Goal: Task Accomplishment & Management: Manage account settings

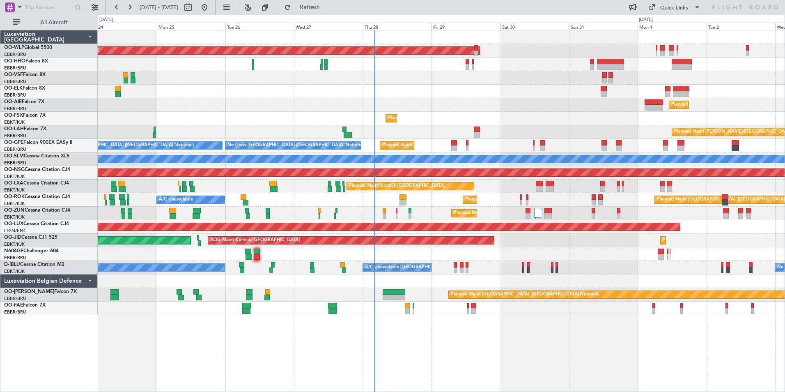
click at [428, 110] on div "Planned Maint [GEOGRAPHIC_DATA] ([GEOGRAPHIC_DATA]) Planned Maint [GEOGRAPHIC_D…" at bounding box center [441, 172] width 687 height 285
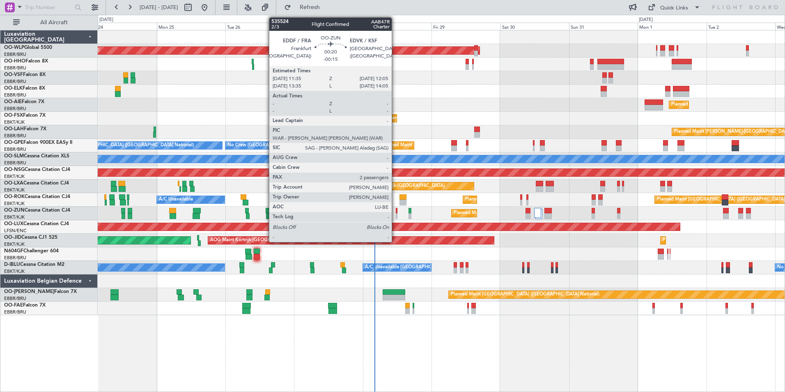
click at [396, 210] on div at bounding box center [397, 211] width 2 height 6
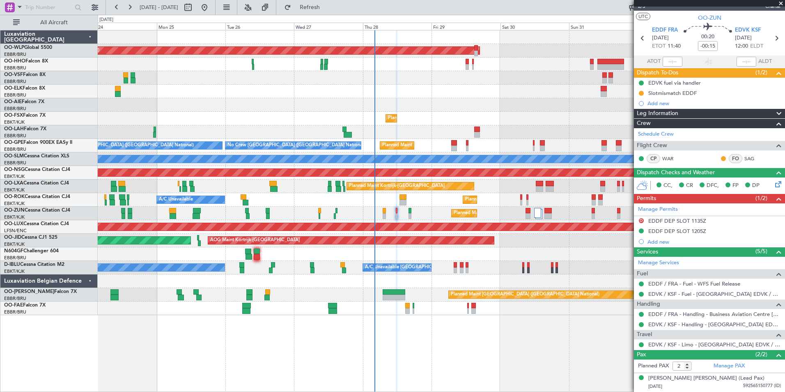
scroll to position [30, 0]
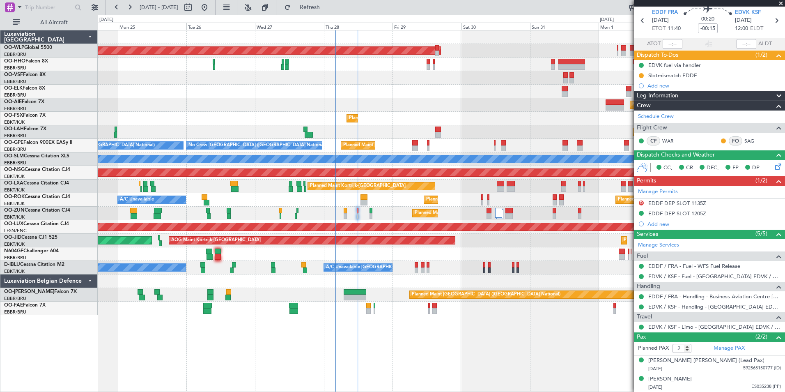
click at [535, 134] on div "Planned Maint [PERSON_NAME]-[GEOGRAPHIC_DATA][PERSON_NAME] ([GEOGRAPHIC_DATA][P…" at bounding box center [441, 132] width 687 height 14
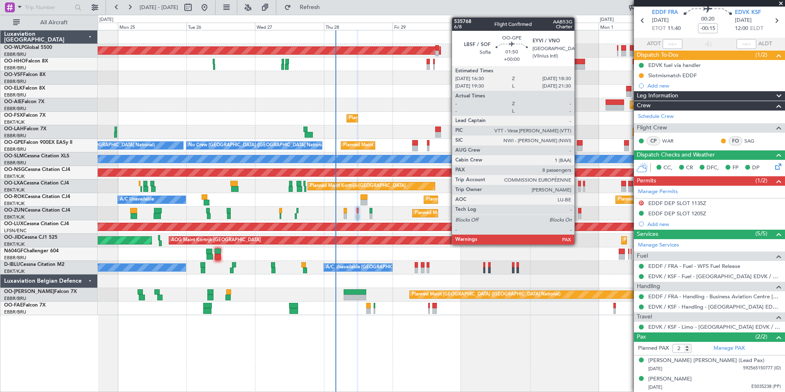
click at [578, 144] on div at bounding box center [580, 143] width 6 height 6
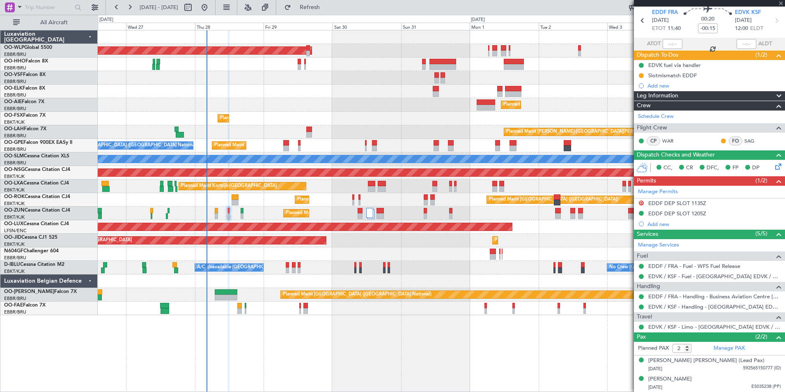
click at [437, 118] on div "Planned Maint Kortrijk-[GEOGRAPHIC_DATA]" at bounding box center [441, 119] width 687 height 14
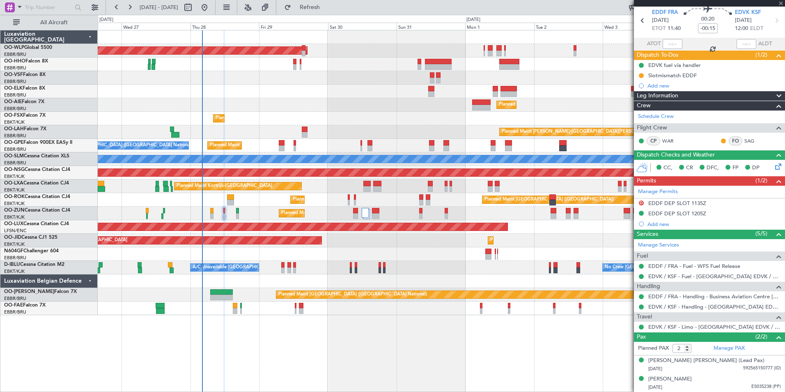
type input "13"
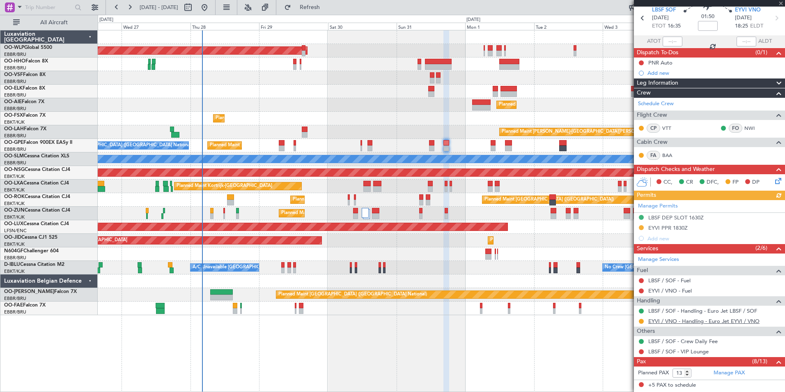
scroll to position [82, 0]
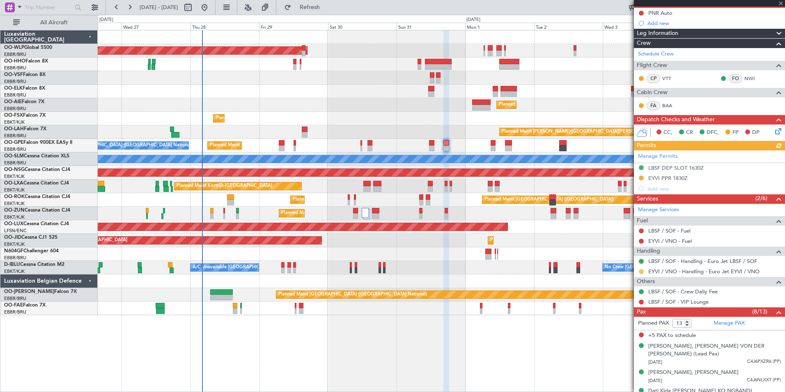
click at [641, 271] on button at bounding box center [641, 271] width 5 height 5
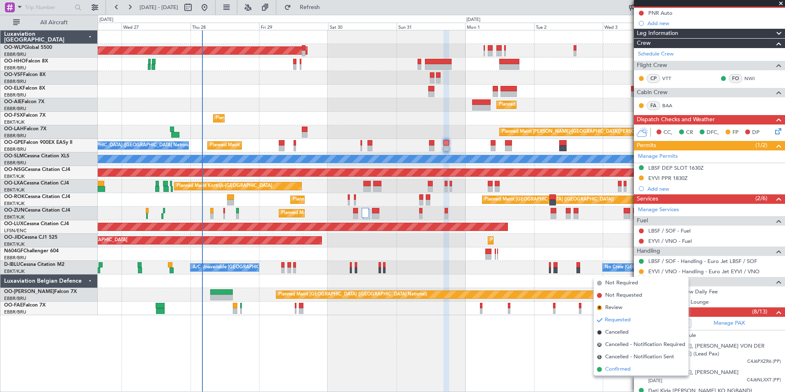
click at [619, 370] on span "Confirmed" at bounding box center [617, 369] width 25 height 8
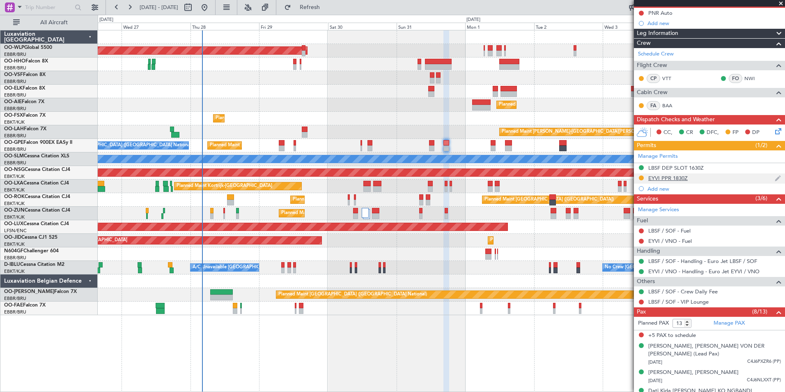
click at [663, 179] on div "EYVI PPR 1830Z" at bounding box center [667, 177] width 39 height 7
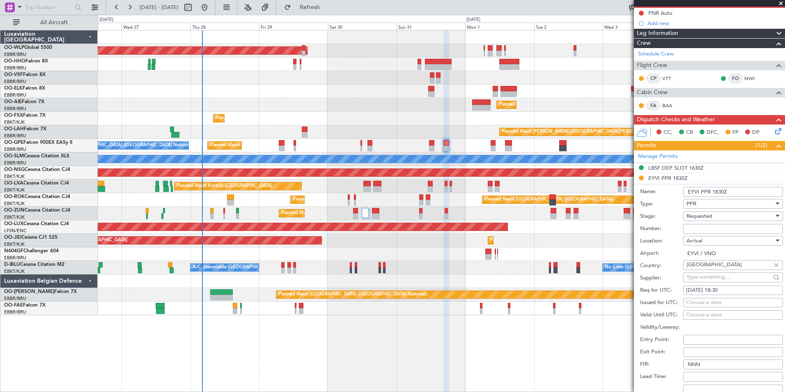
click at [689, 229] on input "Number:" at bounding box center [733, 229] width 100 height 10
paste input "PPREYVI1825"
type input "PPREYVI1825"
click at [698, 213] on span "Requested" at bounding box center [699, 215] width 26 height 7
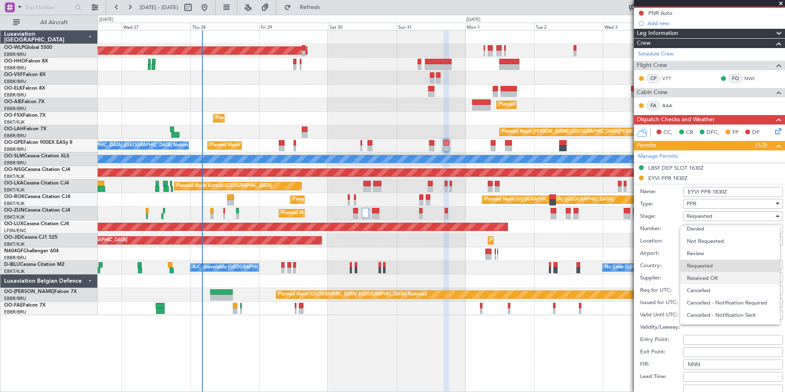
click at [703, 277] on span "Received OK" at bounding box center [730, 278] width 86 height 12
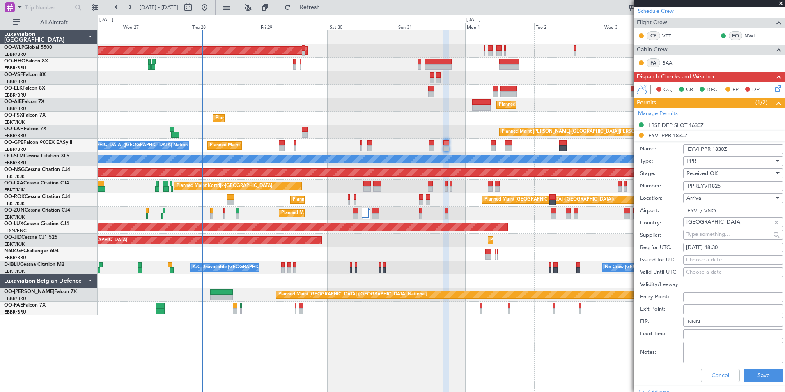
scroll to position [164, 0]
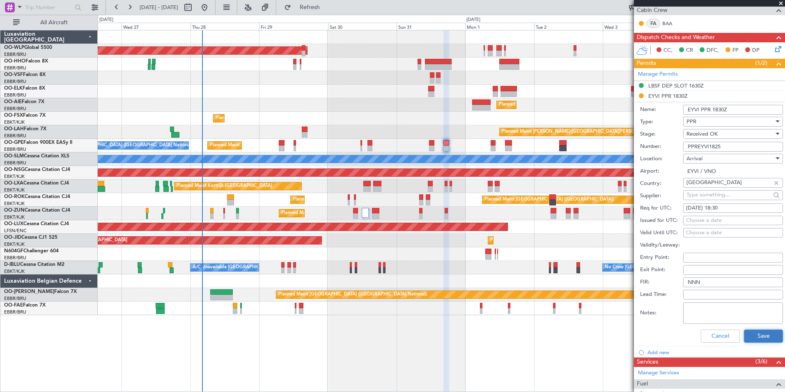
click at [755, 331] on button "Save" at bounding box center [763, 335] width 39 height 13
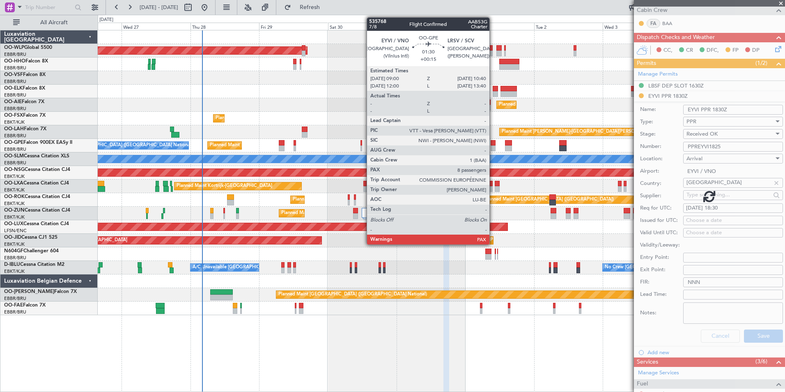
click at [493, 146] on div at bounding box center [493, 148] width 5 height 6
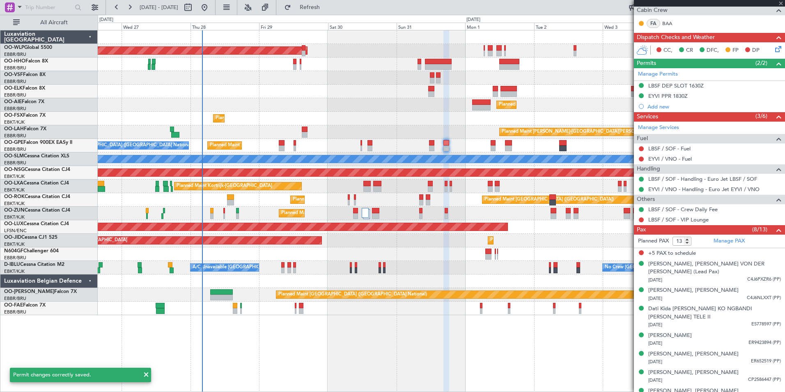
type input "+00:15"
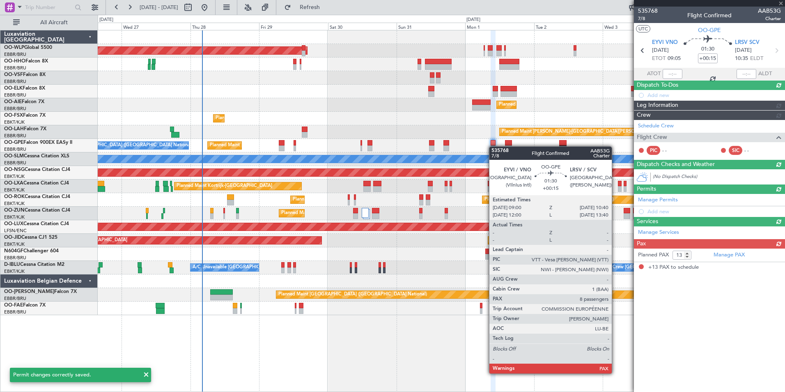
scroll to position [0, 0]
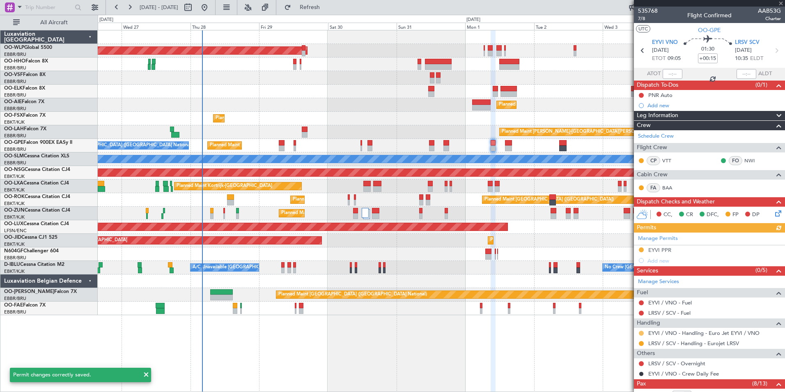
click at [641, 332] on button at bounding box center [641, 333] width 5 height 5
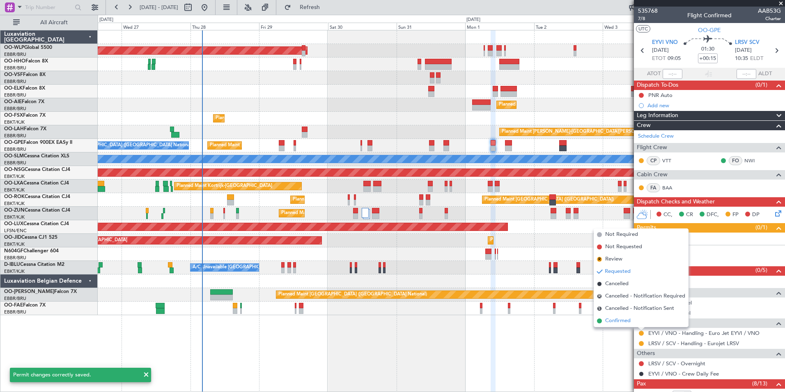
click at [627, 324] on span "Confirmed" at bounding box center [617, 321] width 25 height 8
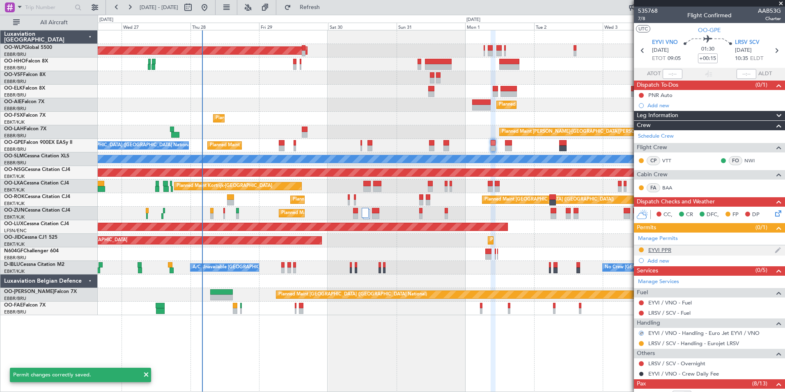
click at [663, 250] on div "EYVI PPR" at bounding box center [659, 249] width 23 height 7
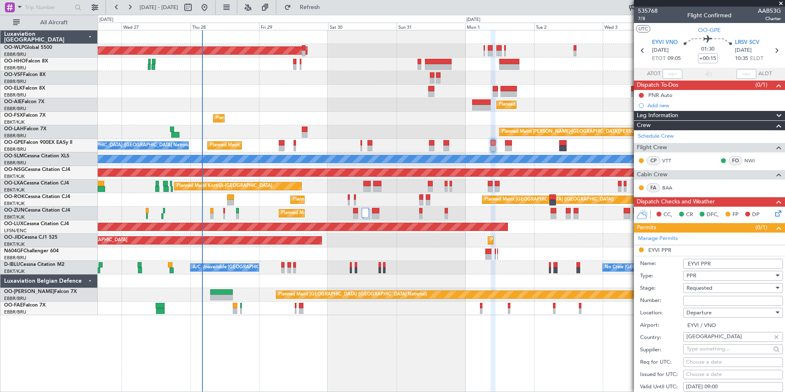
click at [688, 304] on input "Number:" at bounding box center [733, 301] width 100 height 10
paste input "PPREYVI1825"
type input "PPREYVI1825"
click at [699, 285] on span "Requested" at bounding box center [699, 287] width 26 height 7
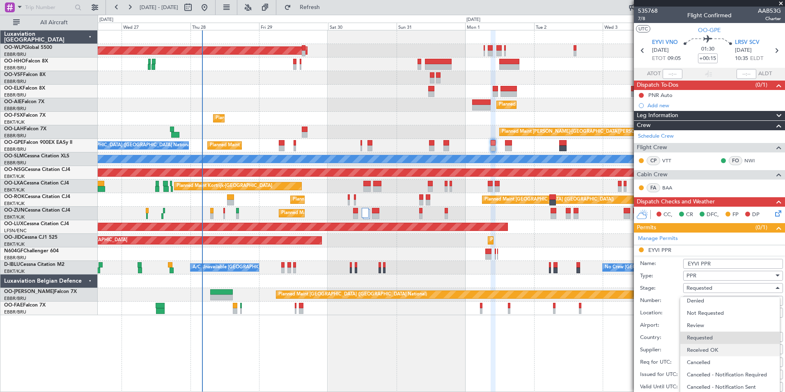
click at [702, 347] on span "Received OK" at bounding box center [730, 350] width 86 height 12
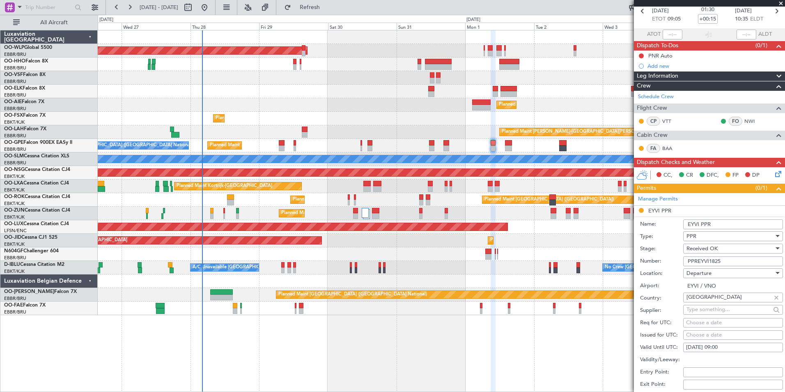
scroll to position [123, 0]
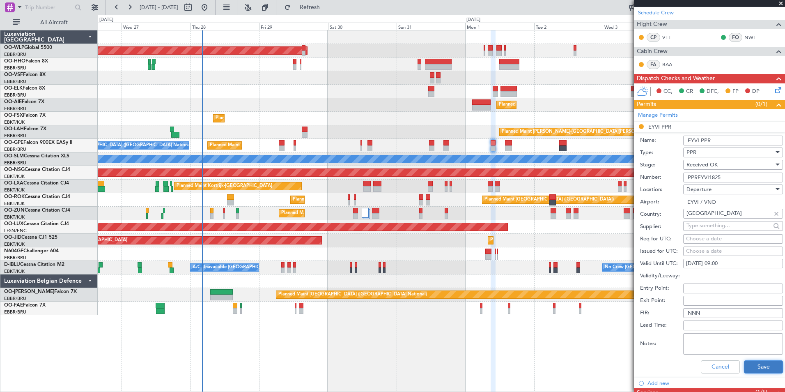
click at [757, 366] on button "Save" at bounding box center [763, 366] width 39 height 13
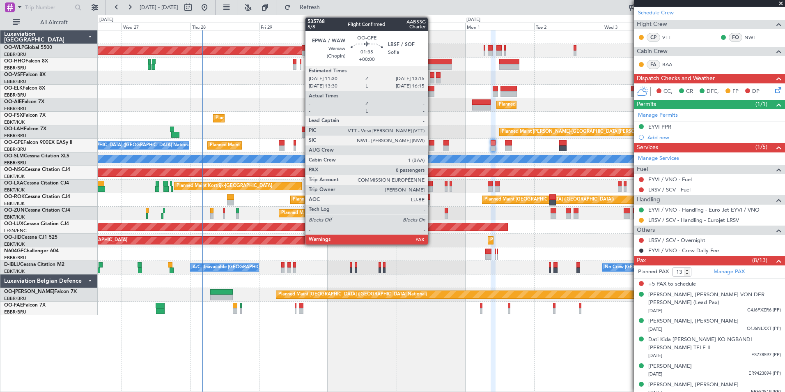
click at [432, 148] on div at bounding box center [431, 148] width 5 height 6
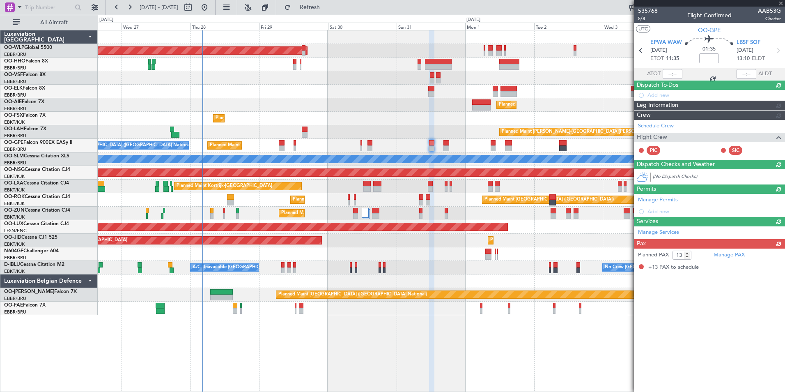
scroll to position [0, 0]
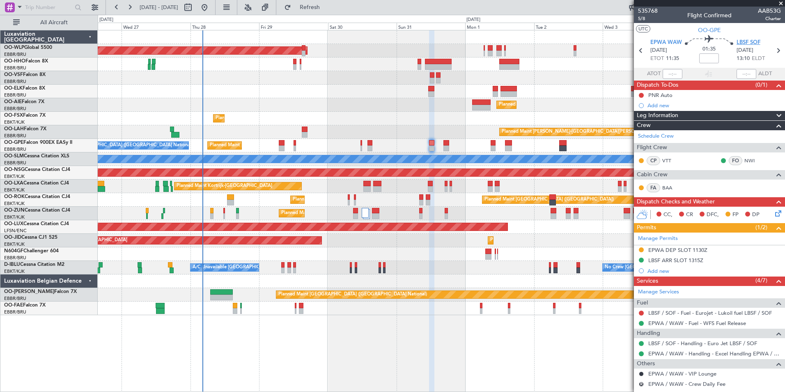
click at [738, 42] on span "LBSF SOF" at bounding box center [749, 43] width 24 height 8
click at [773, 53] on icon at bounding box center [778, 50] width 11 height 11
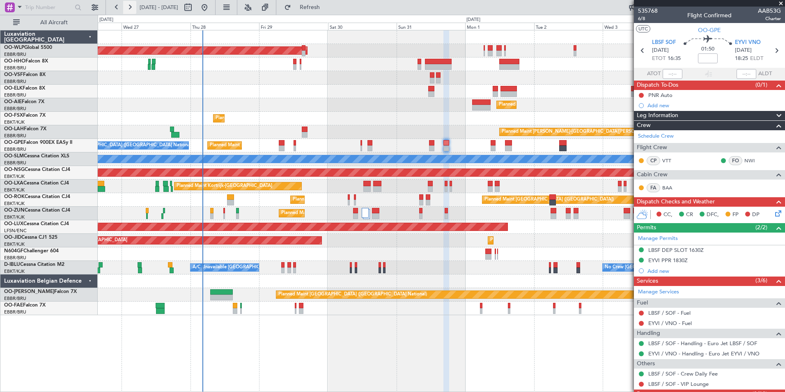
click at [128, 10] on button at bounding box center [129, 7] width 13 height 13
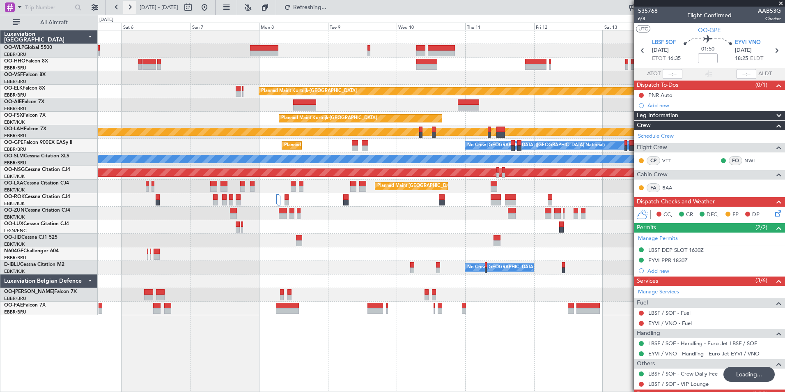
click at [128, 10] on button at bounding box center [129, 7] width 13 height 13
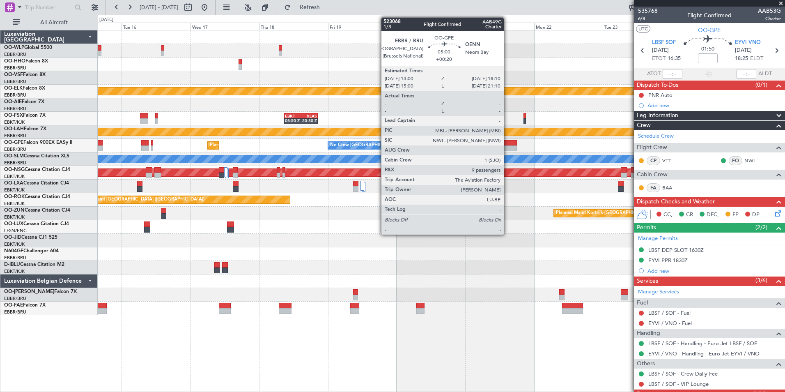
click at [507, 147] on div at bounding box center [509, 148] width 15 height 6
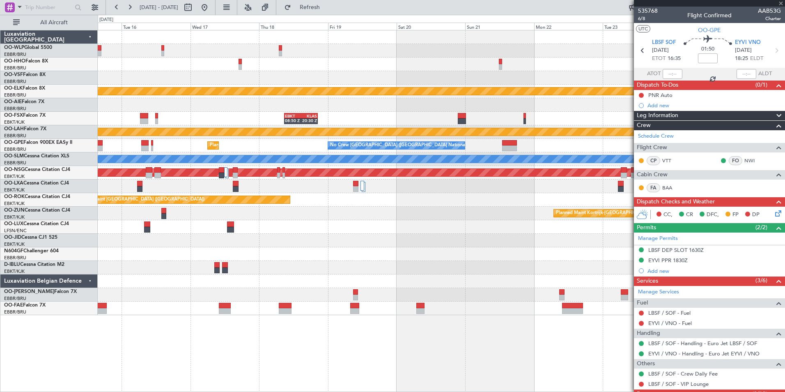
type input "+00:20"
type input "9"
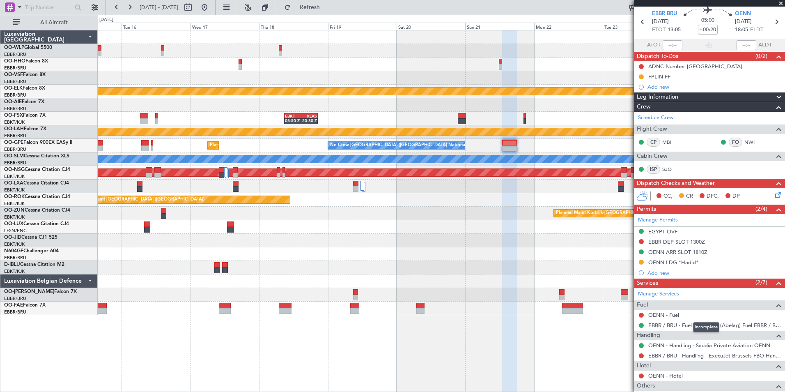
scroll to position [41, 0]
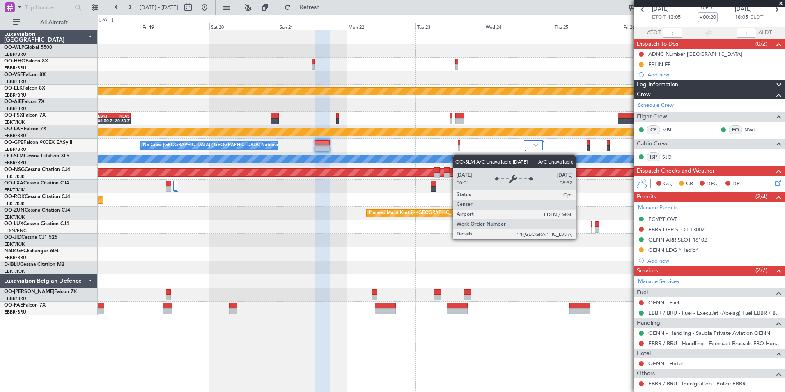
click at [362, 161] on div "Planned Maint Kortrijk-Wevelgem EBKT 08:50 Z KLAS 20:30 Z Planned Maint Alton-s…" at bounding box center [441, 172] width 687 height 285
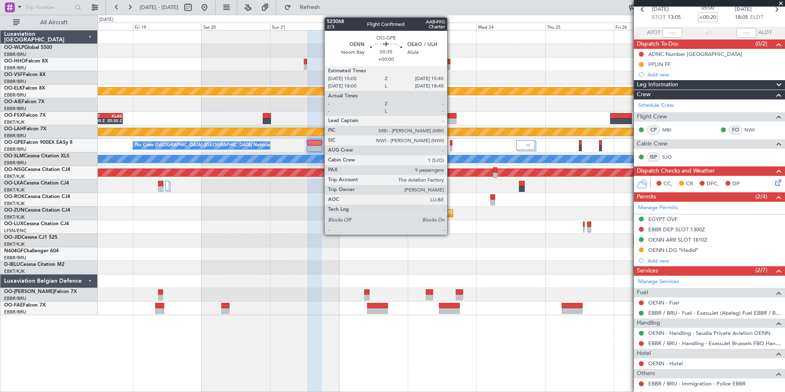
click at [451, 145] on div at bounding box center [451, 143] width 2 height 6
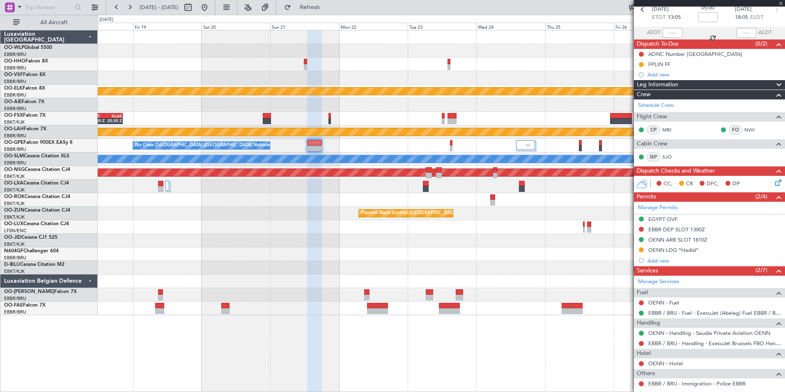
scroll to position [0, 0]
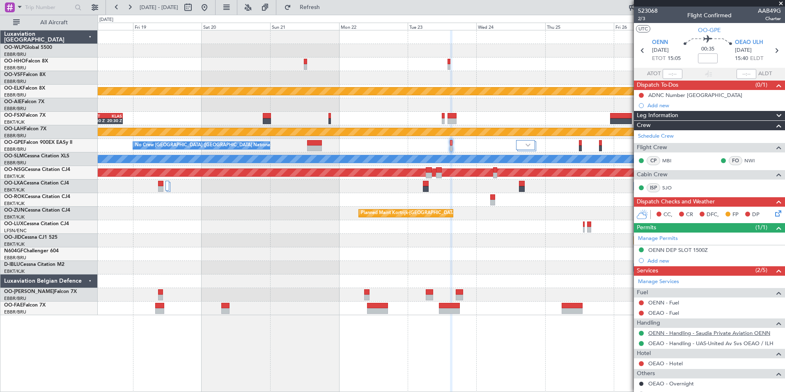
click at [663, 332] on link "OENN - Handling - Saudia Private Aviation OENN" at bounding box center [709, 332] width 122 height 7
click at [357, 63] on div "Planned Maint Kortrijk-Wevelgem EBKT 08:50 Z KLAS 20:30 Z Planned Maint Alton-s…" at bounding box center [441, 172] width 687 height 285
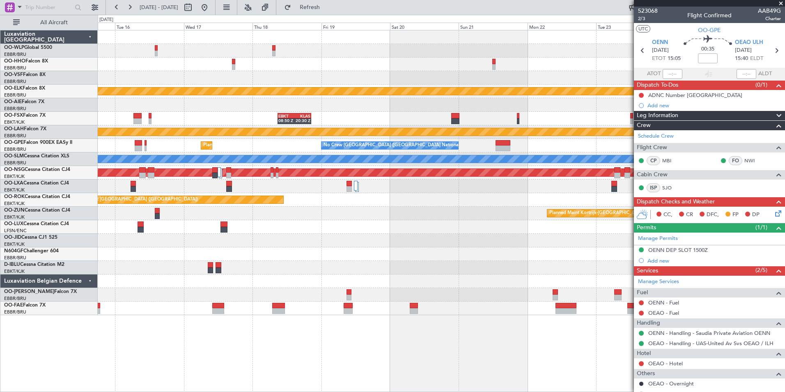
click at [391, 79] on div at bounding box center [441, 78] width 687 height 14
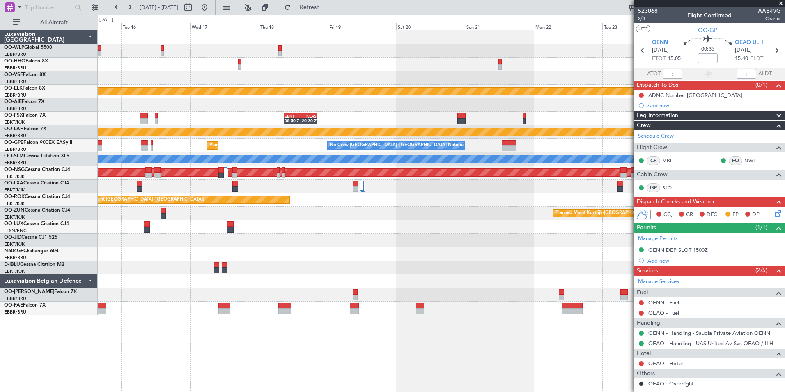
click at [484, 58] on div "Planned Maint Kortrijk-Wevelgem EBKT 08:50 Z KLAS 20:30 Z Planned Maint Alton-s…" at bounding box center [441, 172] width 687 height 285
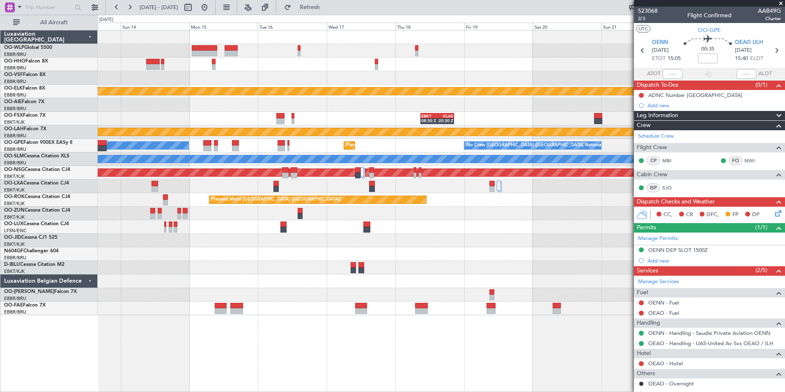
click at [537, 68] on div at bounding box center [441, 64] width 687 height 14
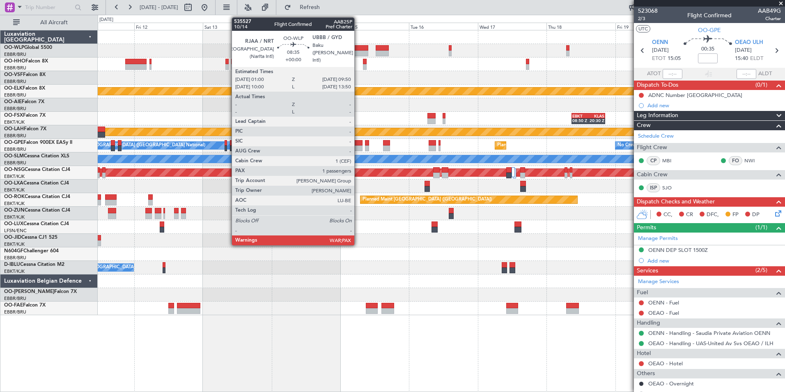
click at [356, 50] on div at bounding box center [355, 48] width 25 height 6
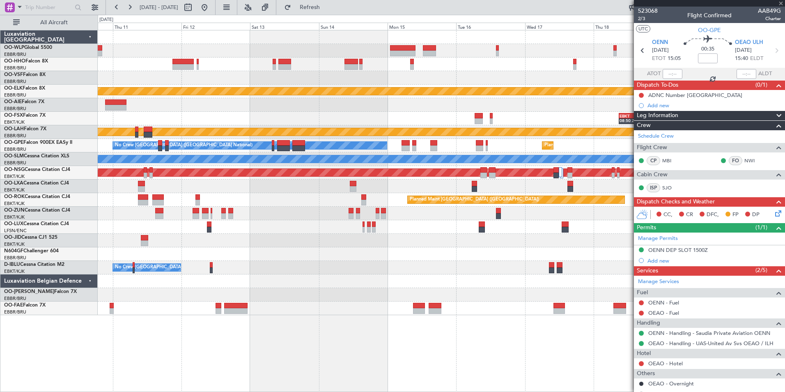
click at [398, 64] on div "Planned Maint Kortrijk-Wevelgem EBKT 08:50 Z KLAS 20:30 Z Planned Maint Kortrij…" at bounding box center [441, 172] width 687 height 285
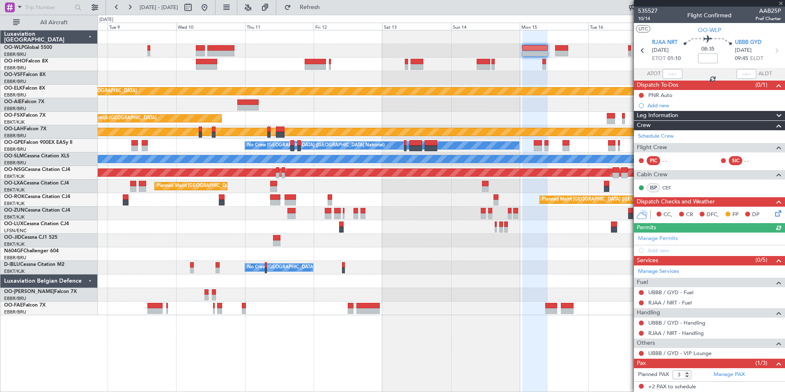
click at [413, 41] on div "Planned Maint Kortrijk-Wevelgem EBKT 08:50 Z KLAS 20:30 Z Planned Maint Kortrij…" at bounding box center [441, 172] width 687 height 285
click at [481, 44] on div "Planned Maint Kortrijk-Wevelgem EBKT 08:50 Z KLAS 20:30 Z Planned Maint Kortrij…" at bounding box center [441, 172] width 687 height 285
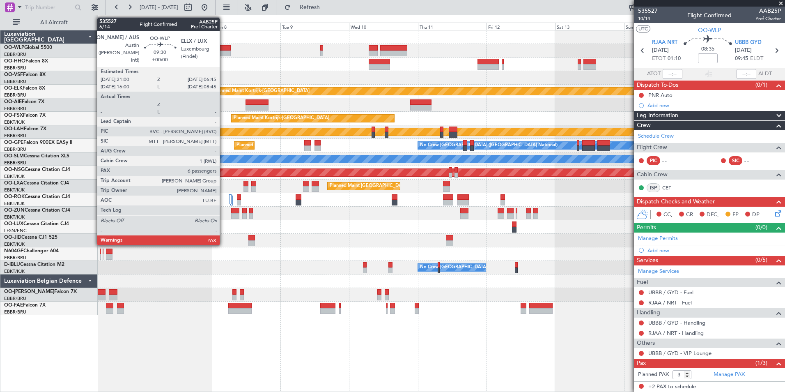
click at [223, 51] on div at bounding box center [217, 54] width 28 height 6
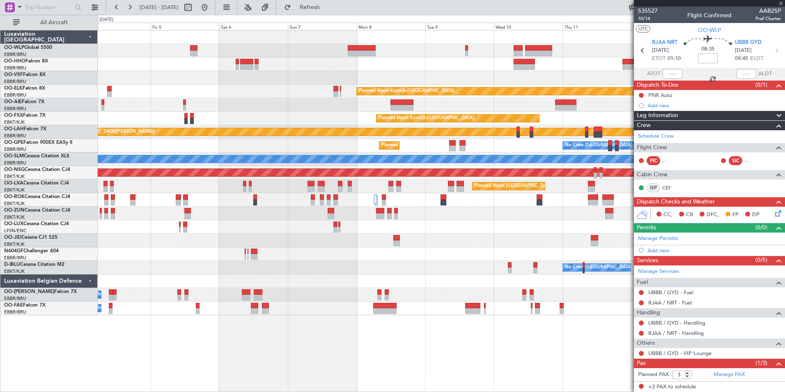
click at [351, 71] on div at bounding box center [441, 78] width 687 height 14
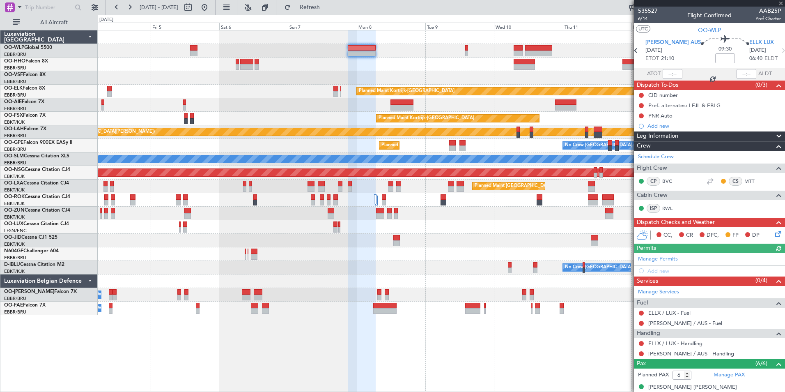
scroll to position [101, 0]
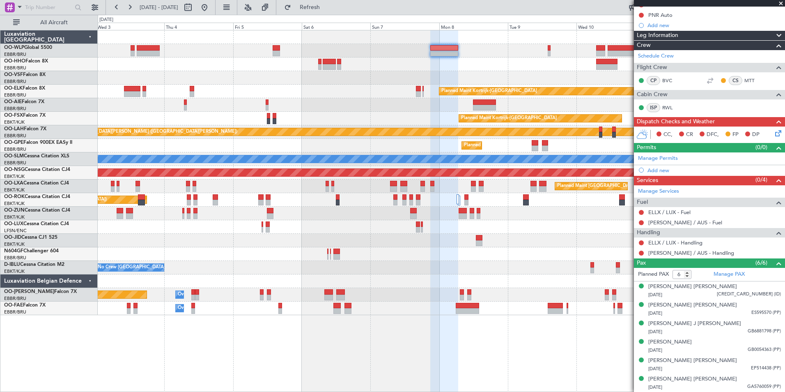
click at [372, 51] on div at bounding box center [441, 51] width 687 height 14
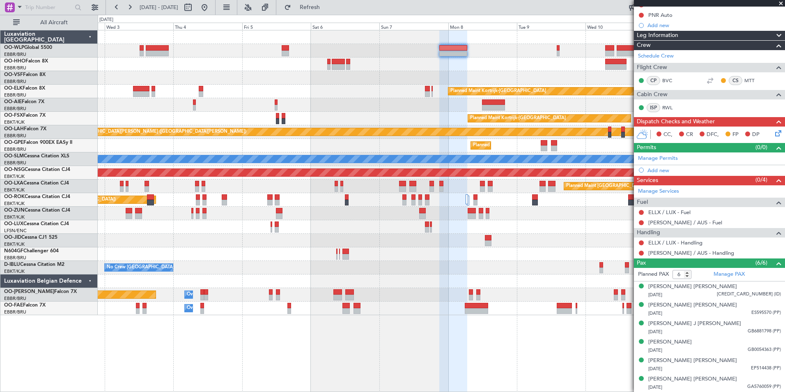
click at [465, 64] on div "Planned Maint Kortrijk-Wevelgem Planned Maint London (Farnborough) Planned Main…" at bounding box center [441, 172] width 687 height 285
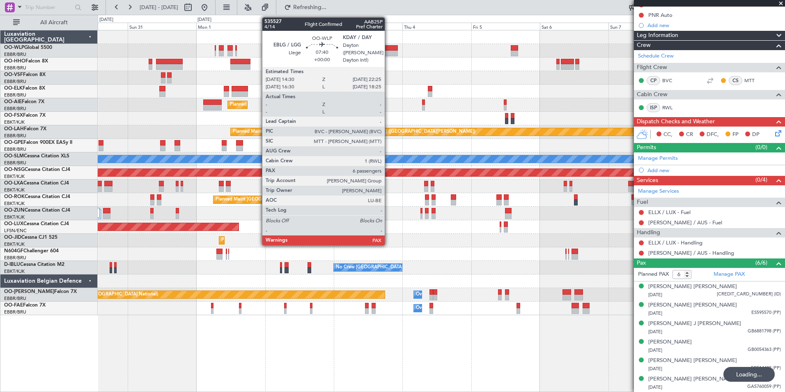
click at [388, 53] on div at bounding box center [386, 54] width 23 height 6
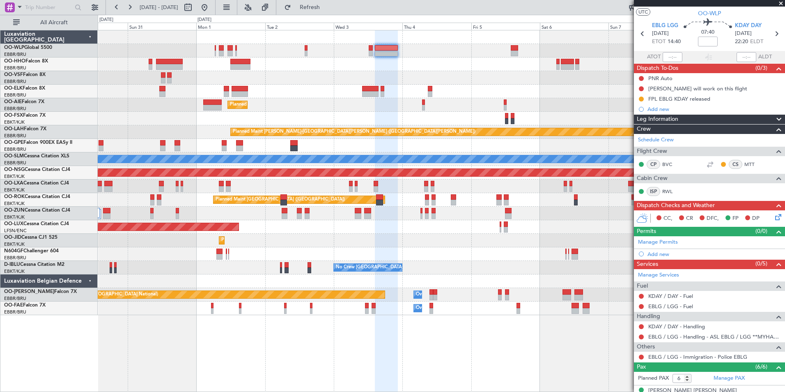
scroll to position [0, 0]
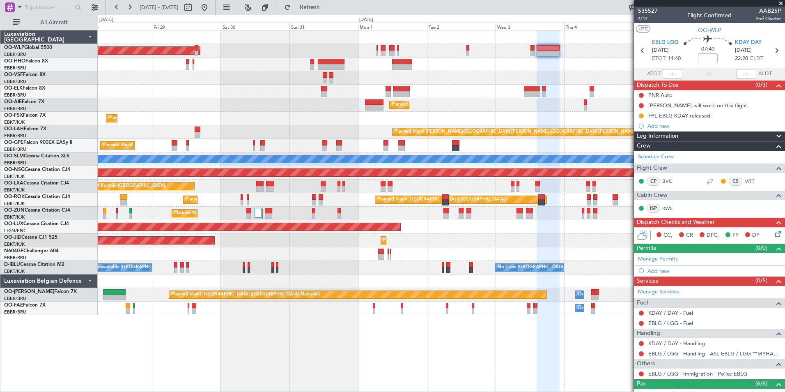
click at [463, 63] on div "Planned Maint Berlin (Brandenburg) Planned Maint Kortrijk-Wevelgem Planned Main…" at bounding box center [441, 172] width 687 height 285
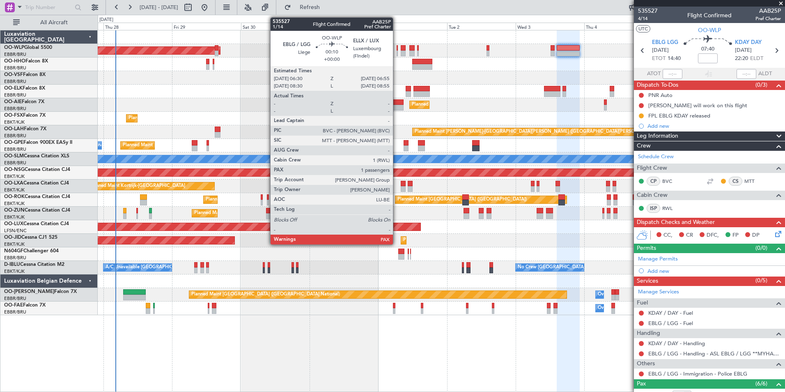
click at [397, 52] on div at bounding box center [397, 54] width 1 height 6
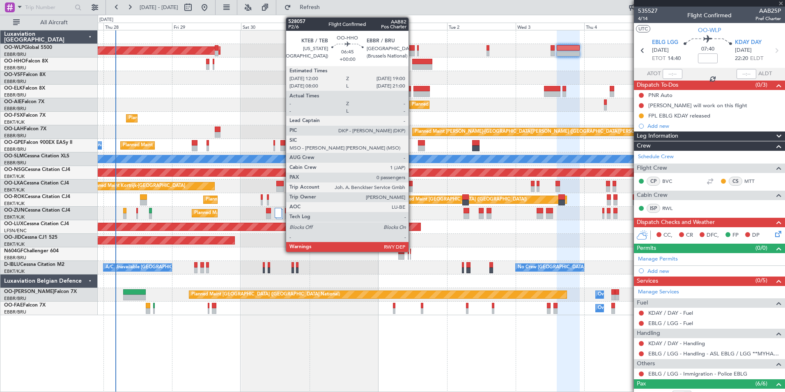
type input "2"
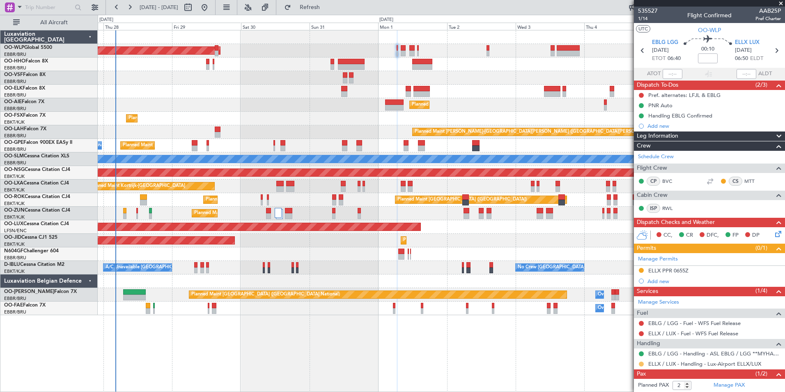
click at [640, 363] on button at bounding box center [641, 363] width 5 height 5
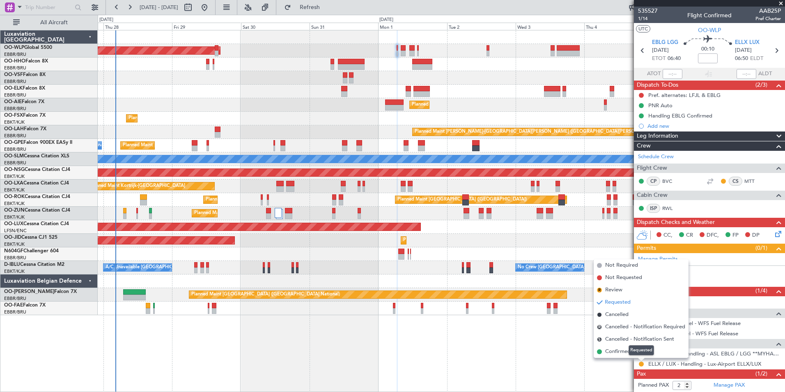
click at [624, 351] on mat-tooltip-component "Requested" at bounding box center [641, 350] width 37 height 22
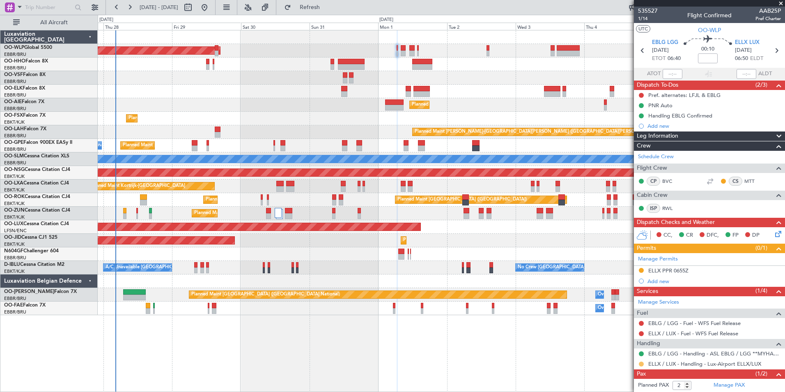
click at [639, 363] on button at bounding box center [641, 363] width 5 height 5
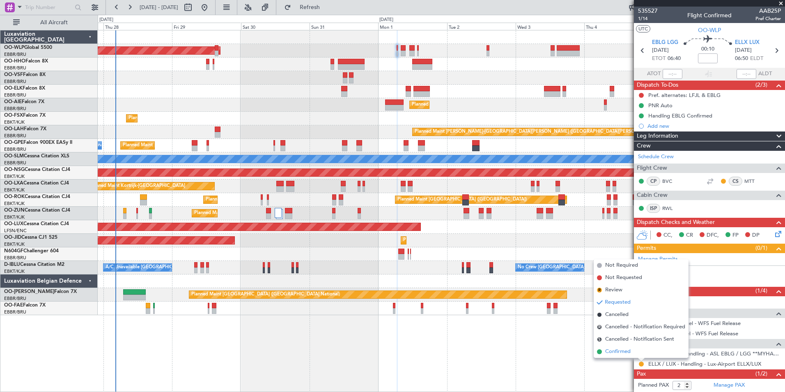
click at [620, 351] on span "Confirmed" at bounding box center [617, 351] width 25 height 8
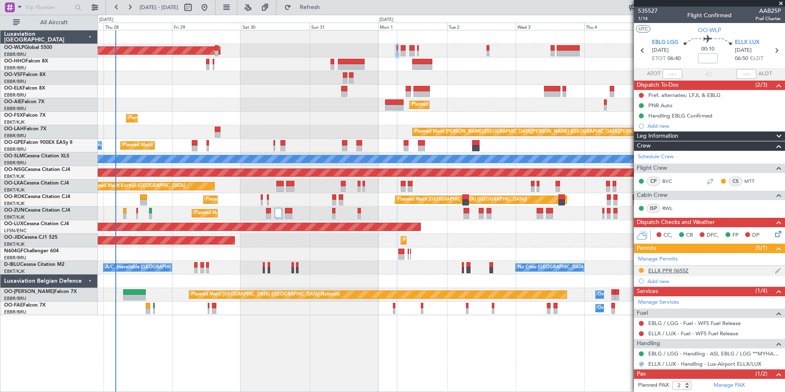
click at [660, 269] on div "ELLX PPR 0655Z" at bounding box center [668, 270] width 40 height 7
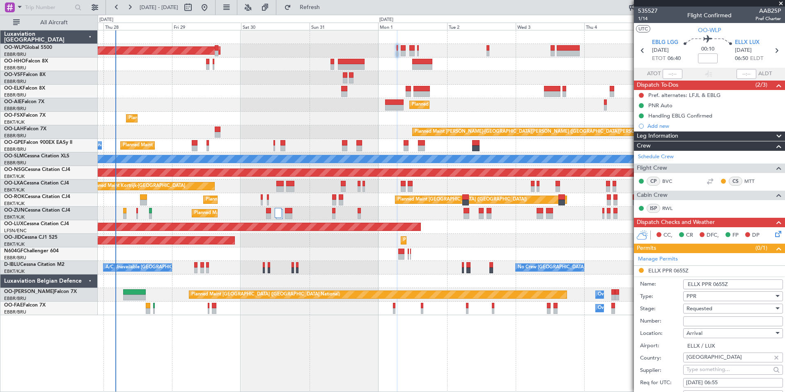
click at [689, 325] on input "Number:" at bounding box center [733, 321] width 100 height 10
paste input "67345"
type input "67345"
click at [696, 305] on span "Requested" at bounding box center [699, 308] width 26 height 7
click at [707, 370] on span "Received OK" at bounding box center [730, 374] width 86 height 12
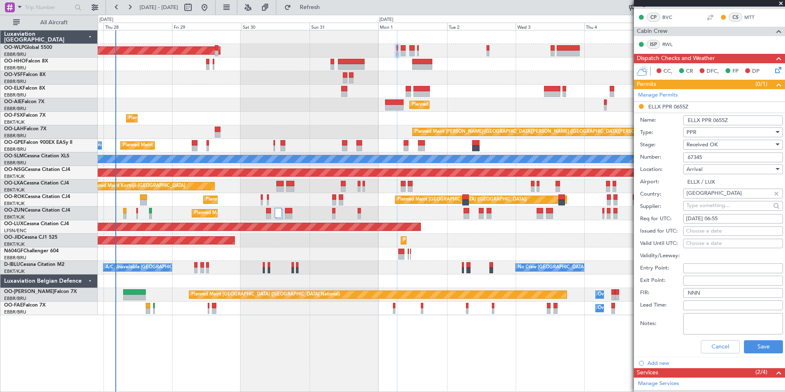
scroll to position [164, 0]
click at [754, 344] on button "Save" at bounding box center [763, 346] width 39 height 13
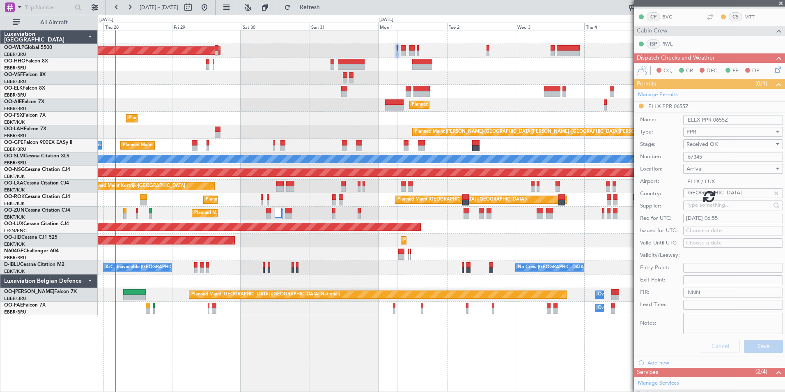
scroll to position [29, 0]
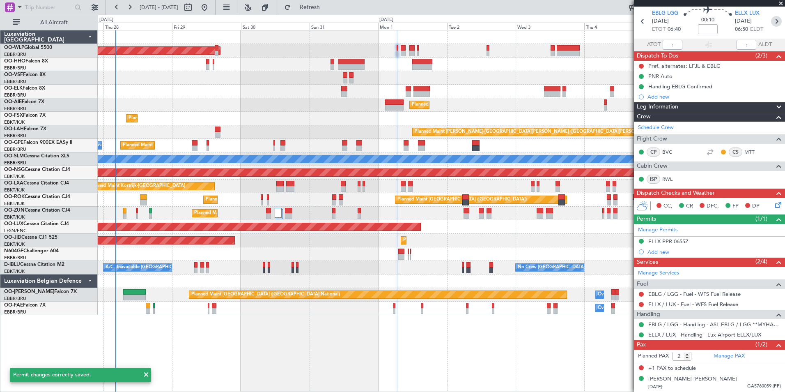
click at [771, 23] on icon at bounding box center [776, 21] width 11 height 11
type input "0"
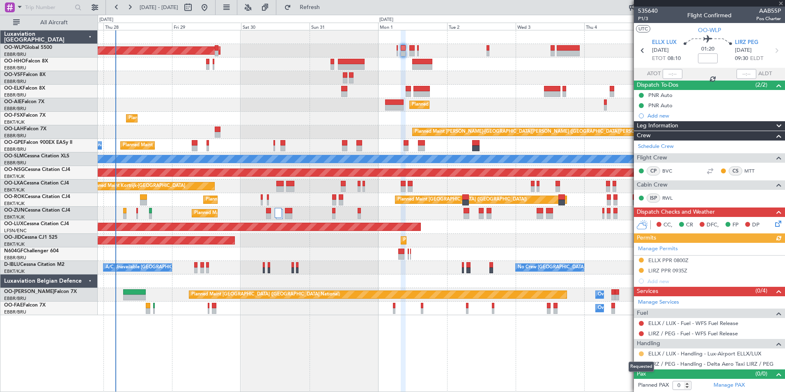
click at [641, 353] on button at bounding box center [641, 353] width 5 height 5
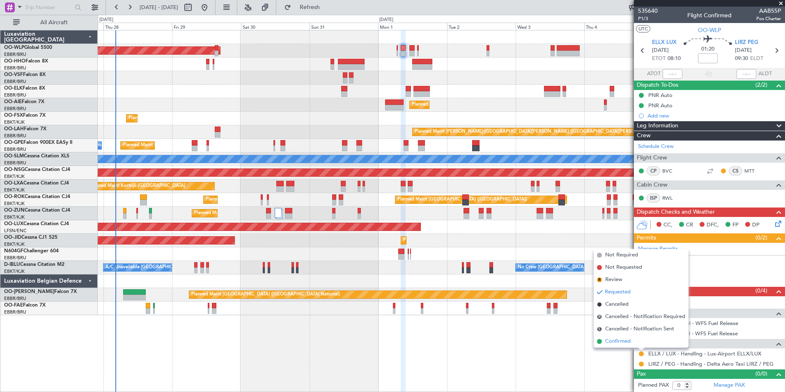
click at [627, 343] on span "Confirmed" at bounding box center [617, 341] width 25 height 8
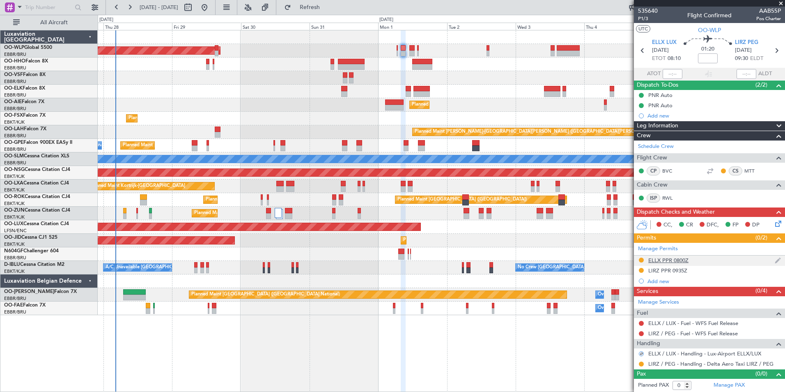
click at [660, 261] on div "ELLX PPR 0800Z" at bounding box center [668, 260] width 40 height 7
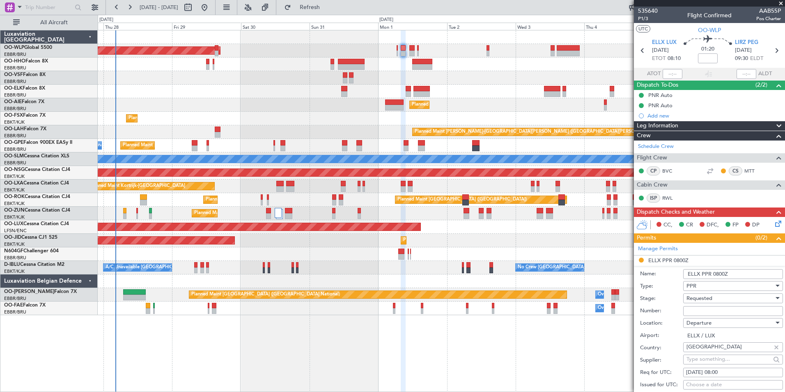
click at [698, 303] on div "Requested" at bounding box center [729, 298] width 87 height 12
click at [695, 362] on span "Received OK" at bounding box center [730, 364] width 86 height 12
click at [689, 312] on input "Number:" at bounding box center [733, 311] width 100 height 10
paste input "67345"
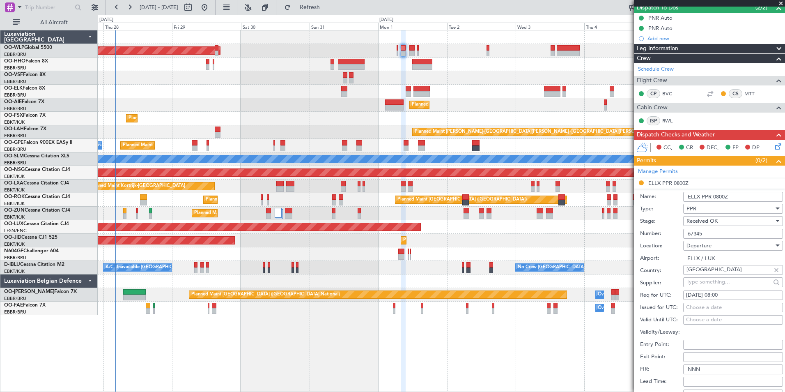
scroll to position [164, 0]
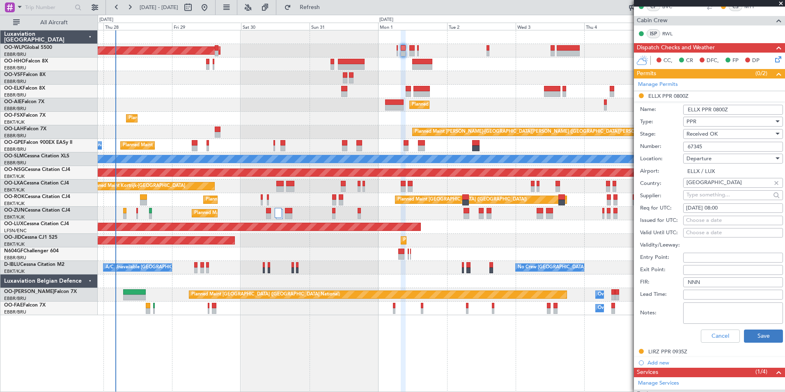
type input "67345"
click at [749, 335] on button "Save" at bounding box center [763, 335] width 39 height 13
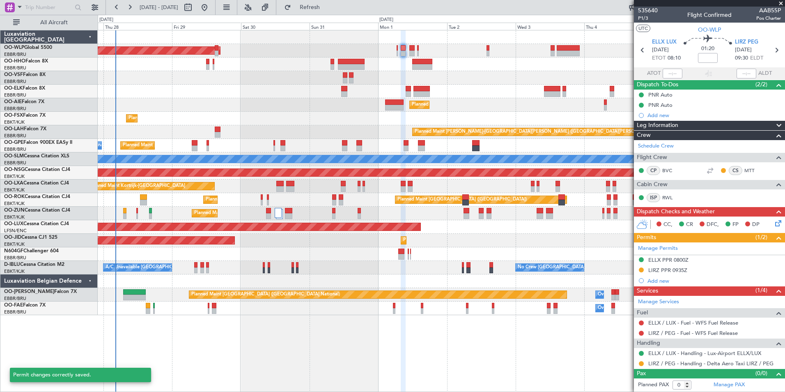
scroll to position [0, 0]
click at [775, 51] on icon at bounding box center [776, 50] width 11 height 11
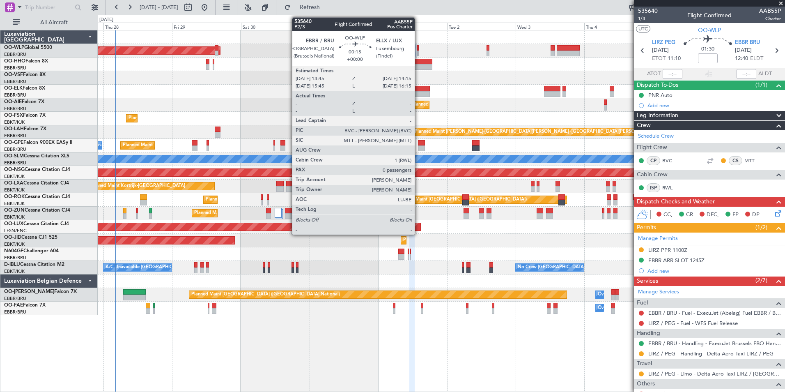
click at [418, 50] on div at bounding box center [418, 48] width 2 height 6
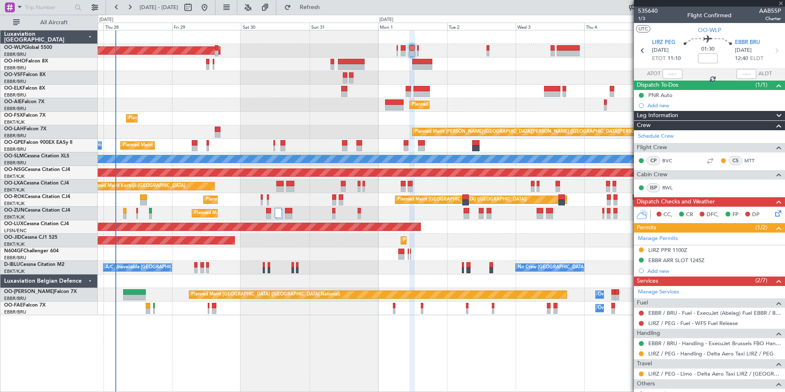
type input "0"
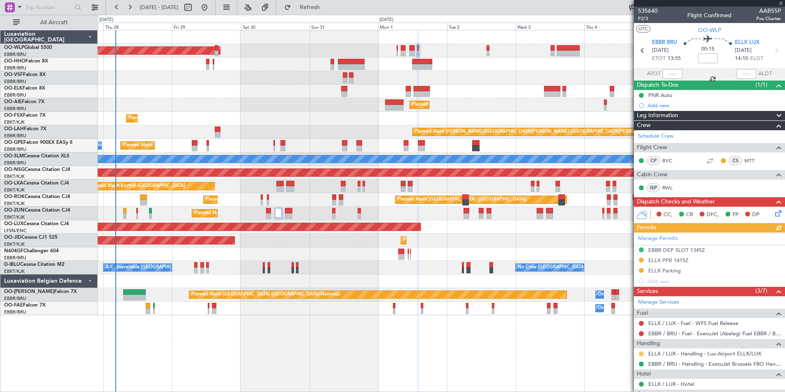
click at [642, 353] on button at bounding box center [641, 353] width 5 height 5
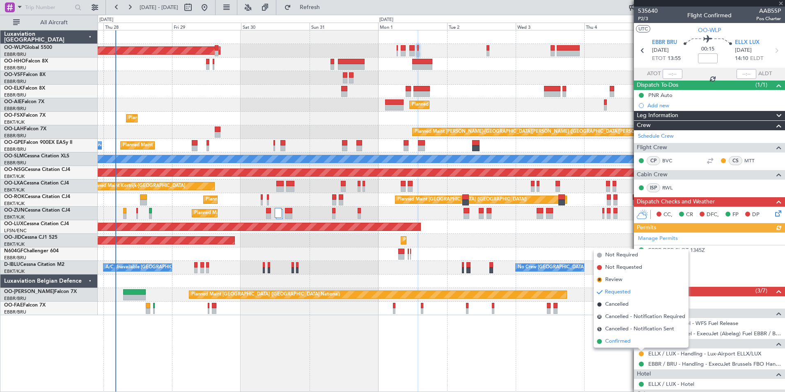
click at [623, 342] on span "Confirmed" at bounding box center [617, 341] width 25 height 8
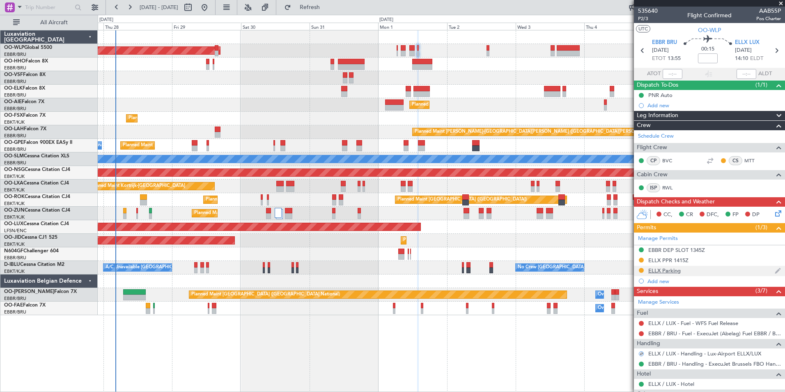
click at [641, 272] on div at bounding box center [641, 270] width 7 height 7
click at [642, 268] on button at bounding box center [641, 270] width 5 height 5
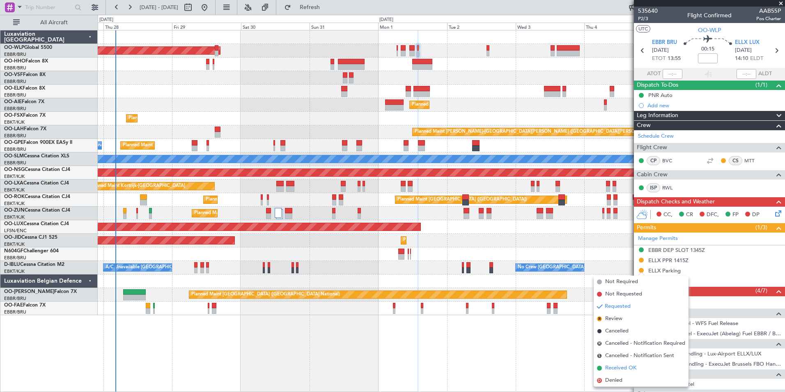
click at [620, 367] on span "Received OK" at bounding box center [620, 368] width 31 height 8
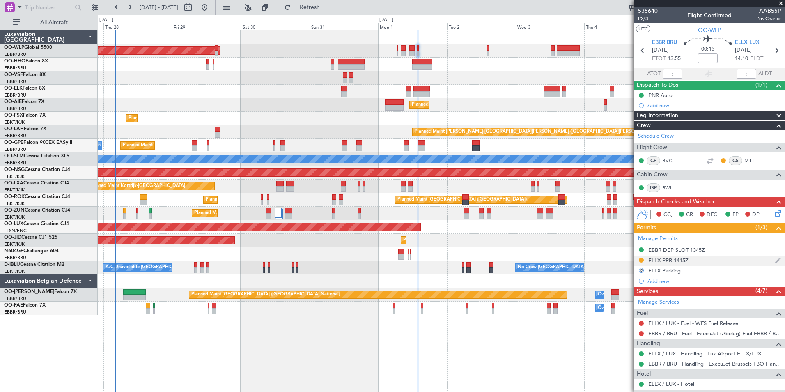
click at [679, 263] on div "ELLX PPR 1415Z" at bounding box center [709, 260] width 151 height 10
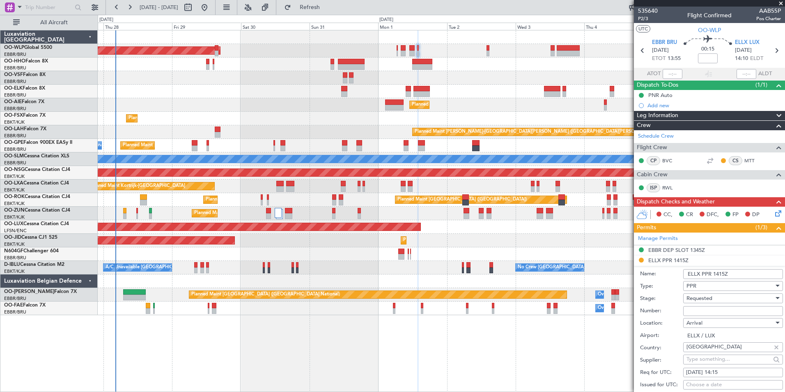
click at [700, 314] on input "Number:" at bounding box center [733, 311] width 100 height 10
paste input "67347"
type input "67347"
click at [699, 297] on span "Requested" at bounding box center [699, 297] width 26 height 7
click at [696, 366] on span "Received OK" at bounding box center [730, 364] width 86 height 12
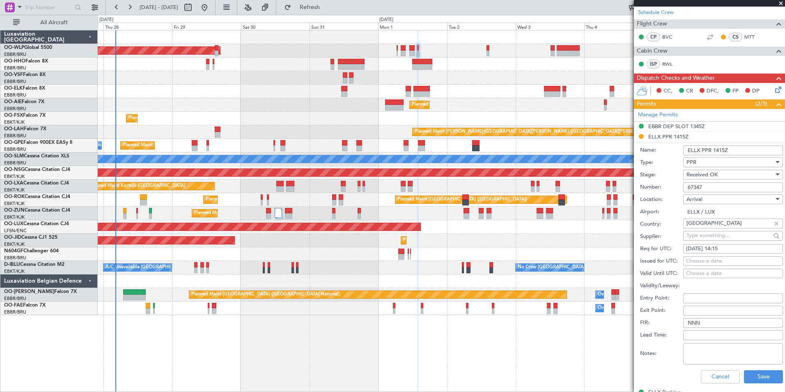
scroll to position [164, 0]
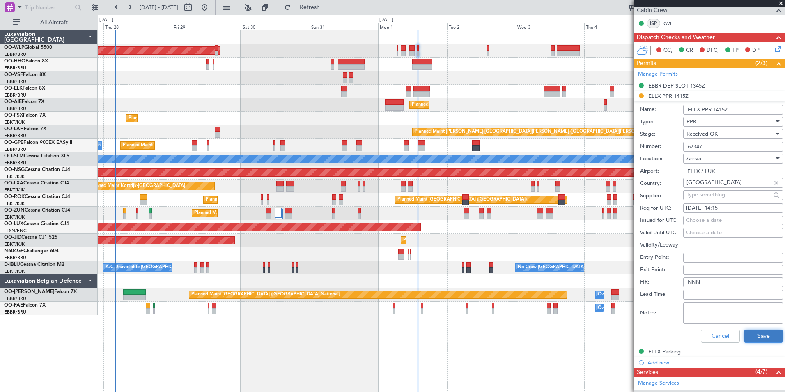
click at [757, 338] on button "Save" at bounding box center [763, 335] width 39 height 13
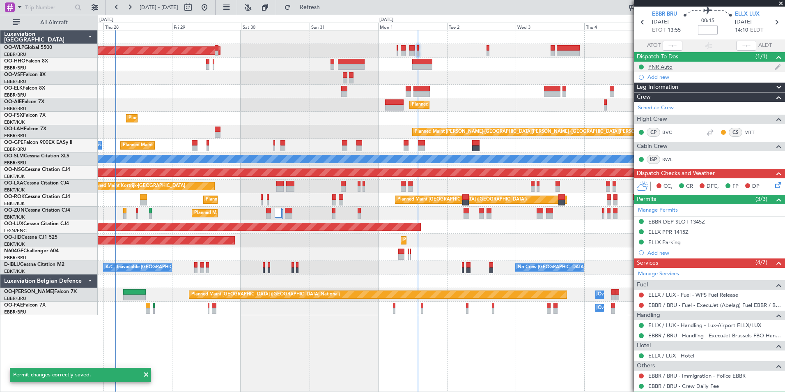
scroll to position [0, 0]
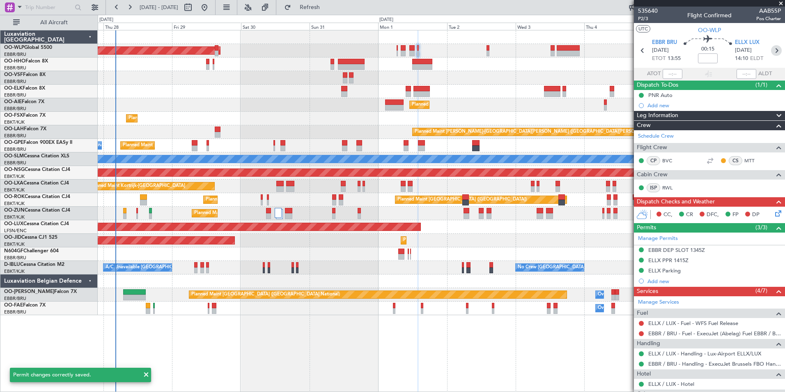
click at [771, 51] on icon at bounding box center [776, 50] width 11 height 11
type input "2"
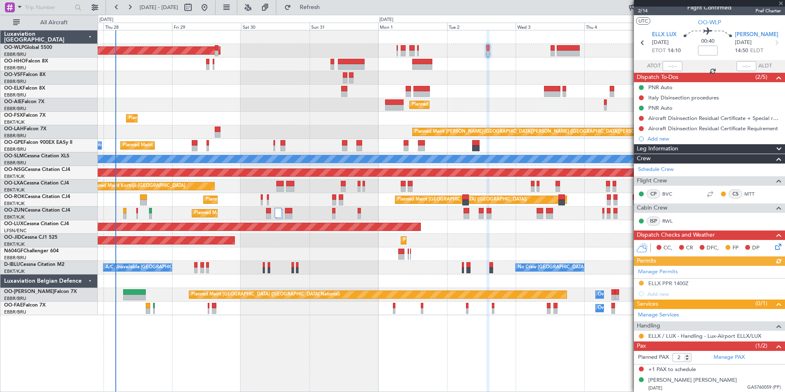
scroll to position [9, 0]
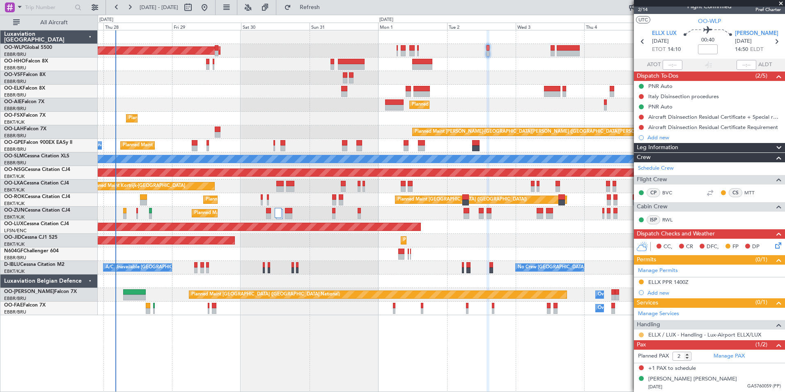
click at [641, 335] on button at bounding box center [641, 334] width 5 height 5
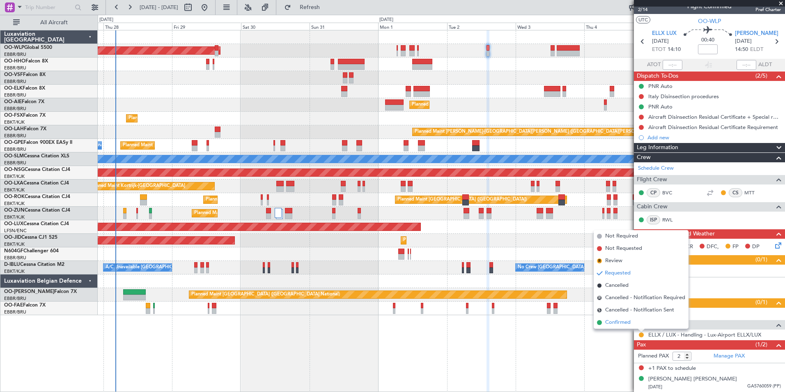
click at [622, 324] on span "Confirmed" at bounding box center [617, 322] width 25 height 8
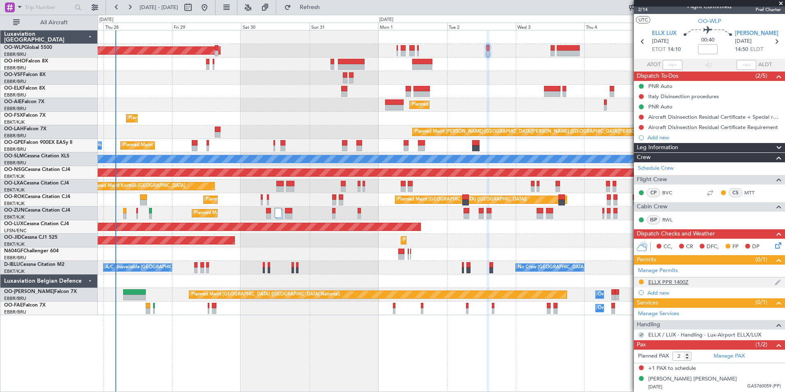
click at [675, 286] on div "ELLX PPR 1400Z" at bounding box center [709, 282] width 151 height 10
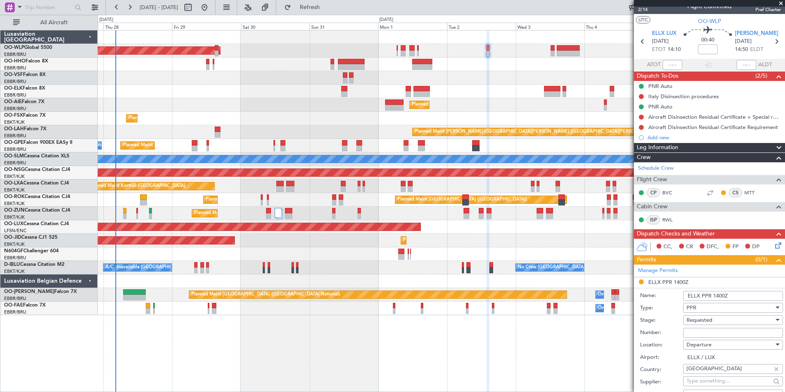
click at [707, 335] on input "Number:" at bounding box center [733, 333] width 100 height 10
paste input "67347"
type input "67347"
click at [696, 314] on div "Requested" at bounding box center [729, 320] width 87 height 12
click at [703, 383] on span "Received OK" at bounding box center [730, 385] width 86 height 12
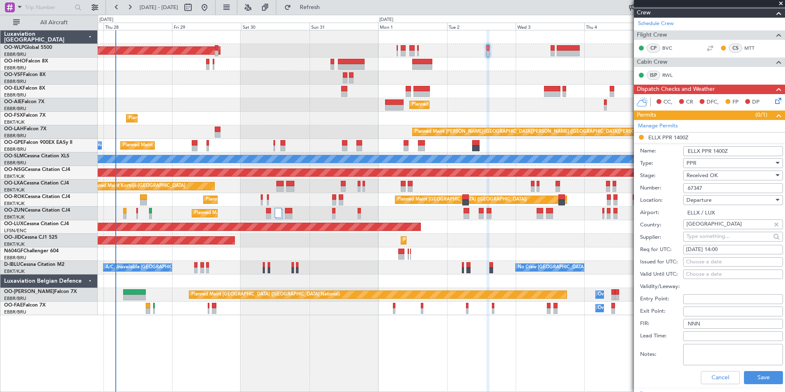
scroll to position [173, 0]
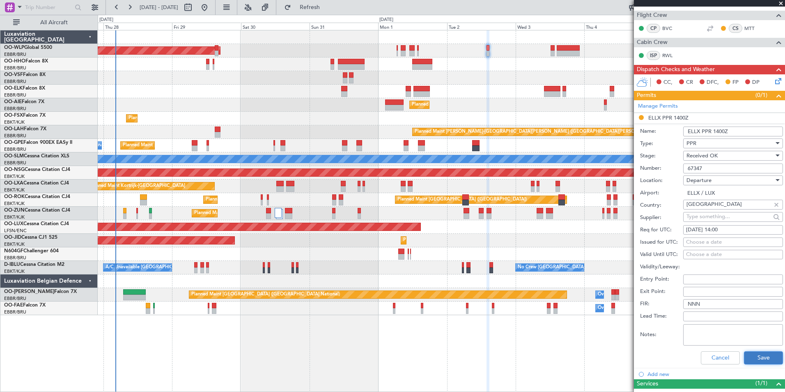
click at [751, 358] on button "Save" at bounding box center [763, 357] width 39 height 13
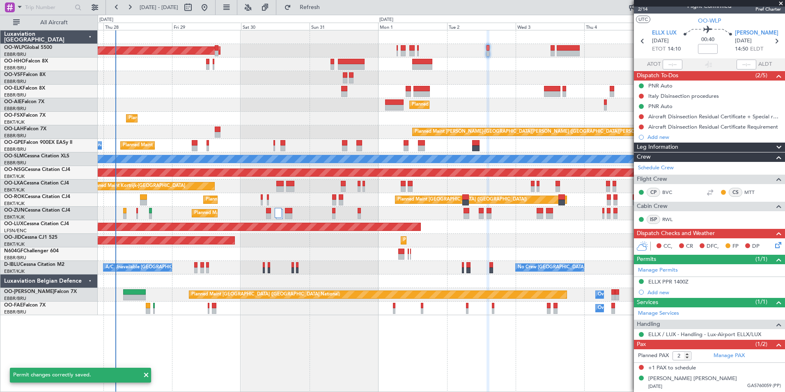
scroll to position [9, 0]
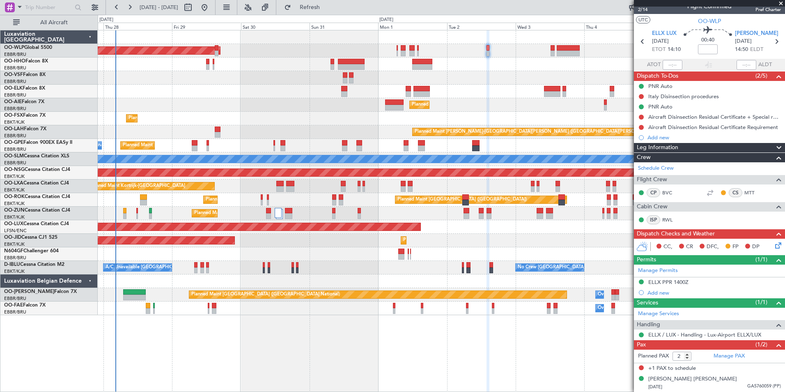
click at [395, 117] on div "Planned Maint Kortrijk-Wevelgem Planned Maint Kortrijk-Wevelgem" at bounding box center [441, 119] width 687 height 14
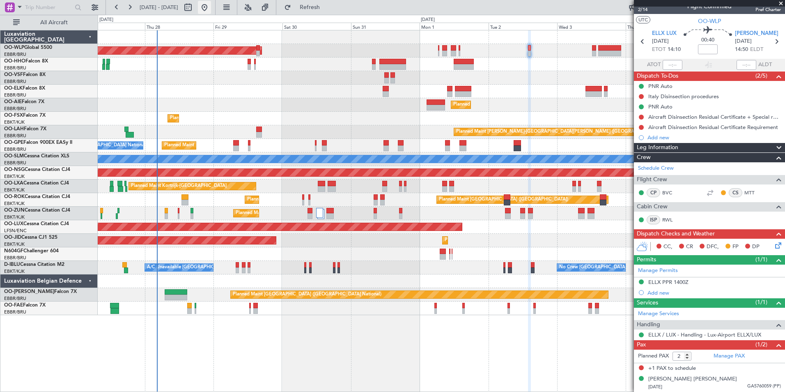
click at [211, 7] on button at bounding box center [204, 7] width 13 height 13
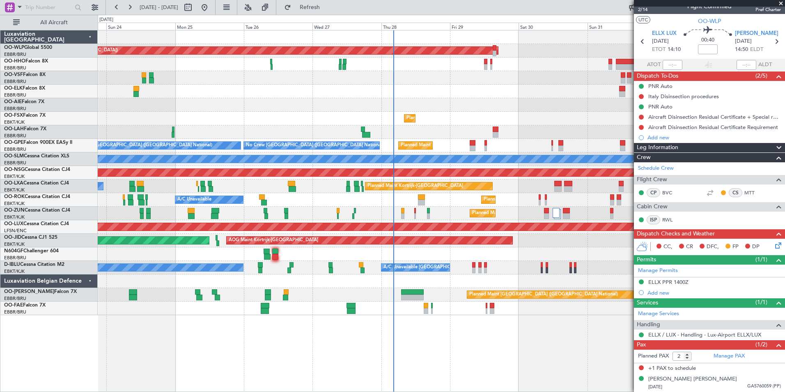
click at [500, 152] on div "Planned Maint Berlin (Brandenburg) Planned Maint London (Farnborough) Planned M…" at bounding box center [441, 172] width 687 height 285
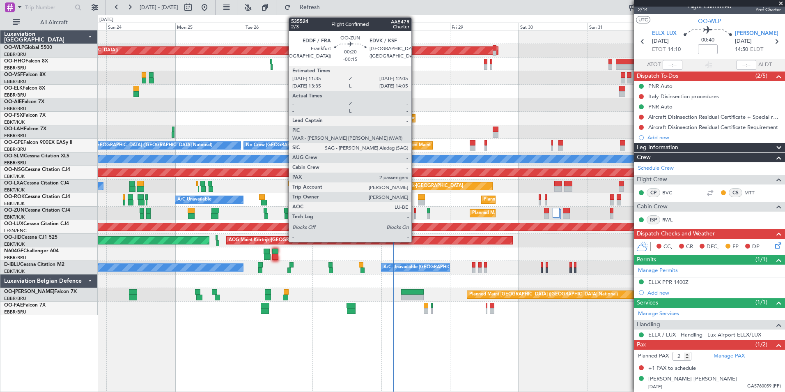
click at [415, 213] on div at bounding box center [415, 211] width 2 height 6
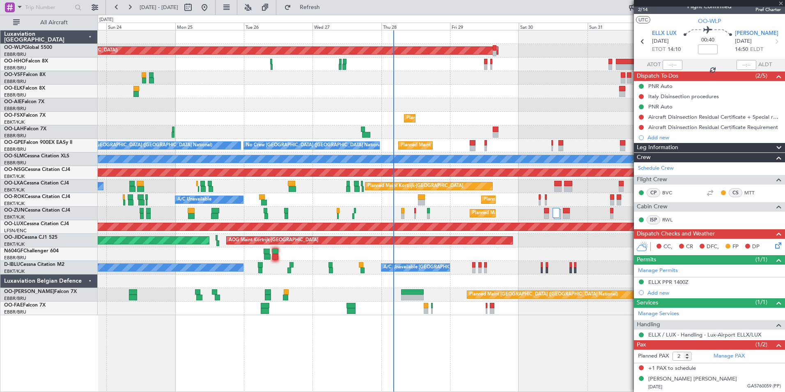
type input "-00:15"
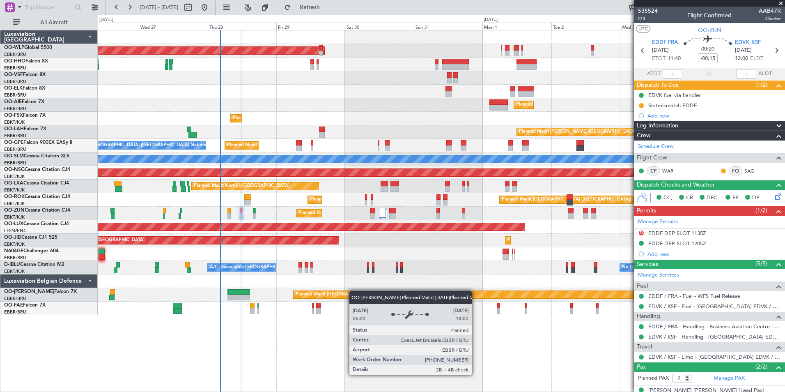
click at [337, 292] on div "Planned Maint Berlin (Brandenburg) Planned Maint London (Farnborough) Planned M…" at bounding box center [441, 172] width 687 height 285
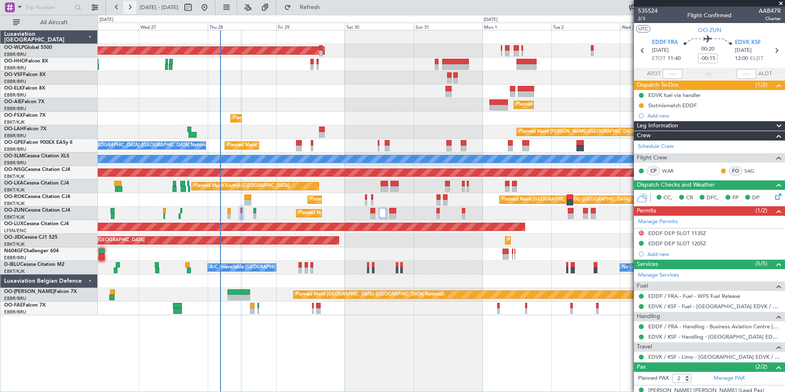
click at [129, 5] on button at bounding box center [129, 7] width 13 height 13
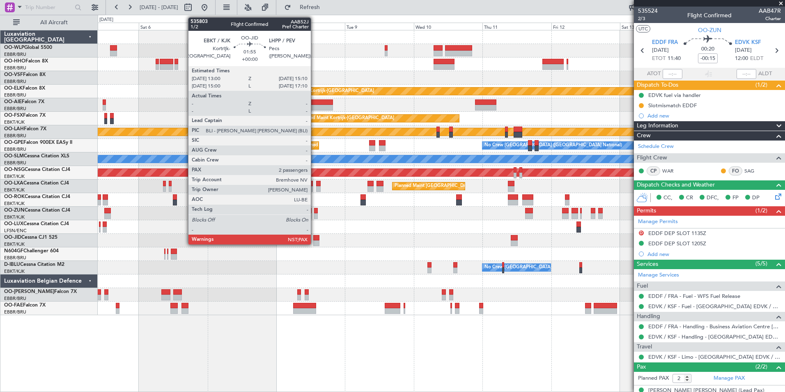
click at [315, 240] on div at bounding box center [316, 238] width 7 height 6
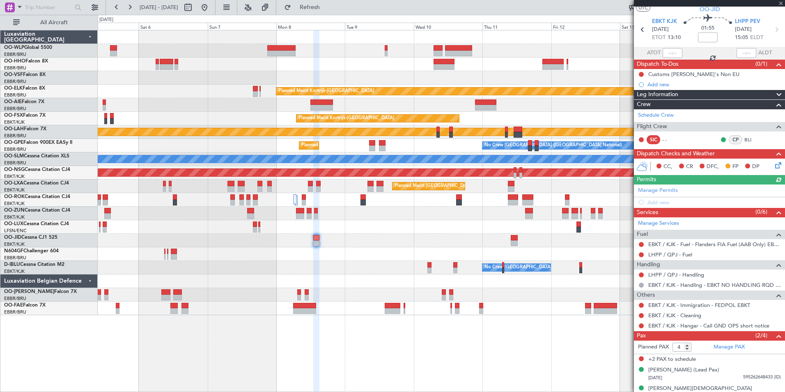
scroll to position [30, 0]
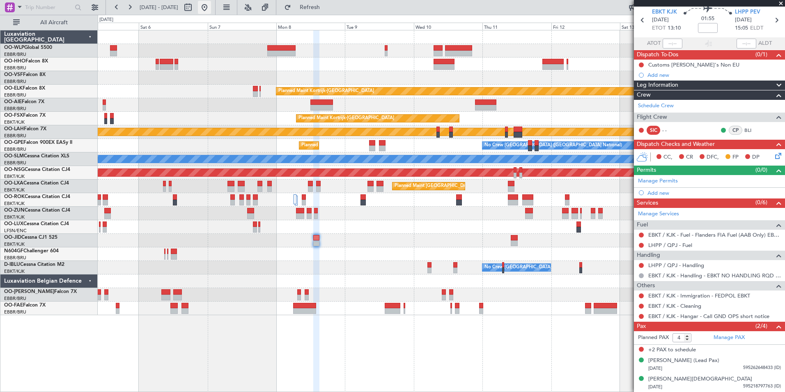
click at [211, 7] on button at bounding box center [204, 7] width 13 height 13
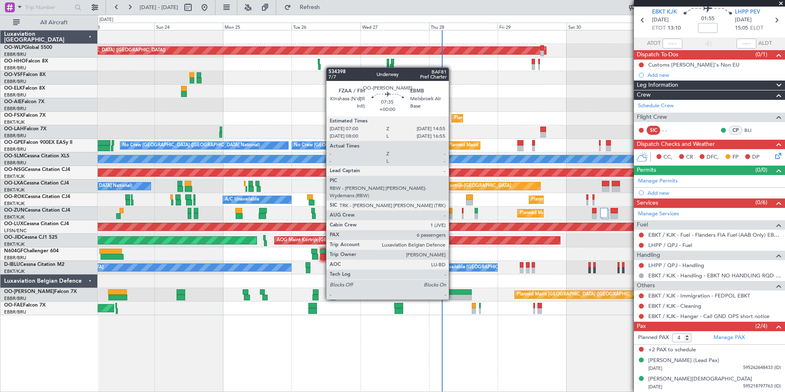
click at [452, 298] on div at bounding box center [460, 297] width 23 height 6
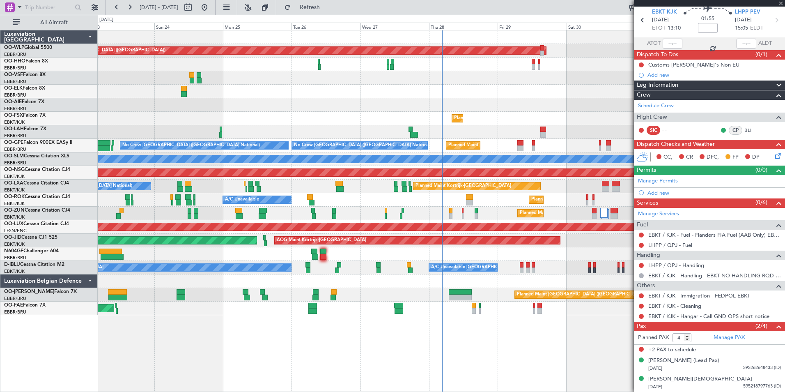
type input "6"
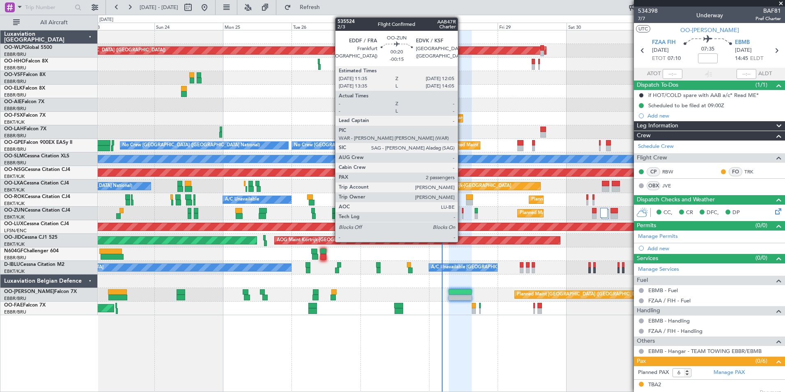
click at [462, 214] on div at bounding box center [463, 216] width 2 height 6
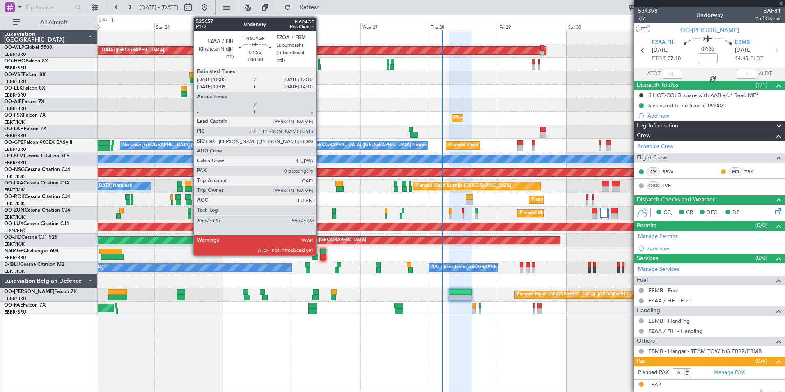
type input "-00:15"
type input "2"
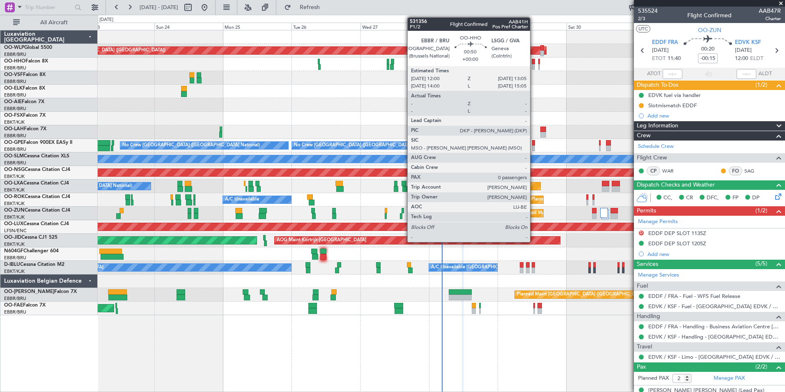
click at [534, 64] on div at bounding box center [533, 67] width 3 height 6
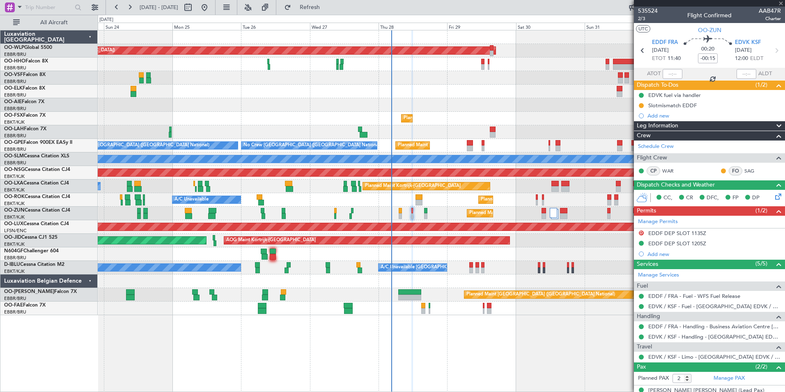
click at [489, 101] on div "Planned Maint Berlin (Brandenburg) Planned Maint London (Farnborough) Planned M…" at bounding box center [441, 172] width 687 height 285
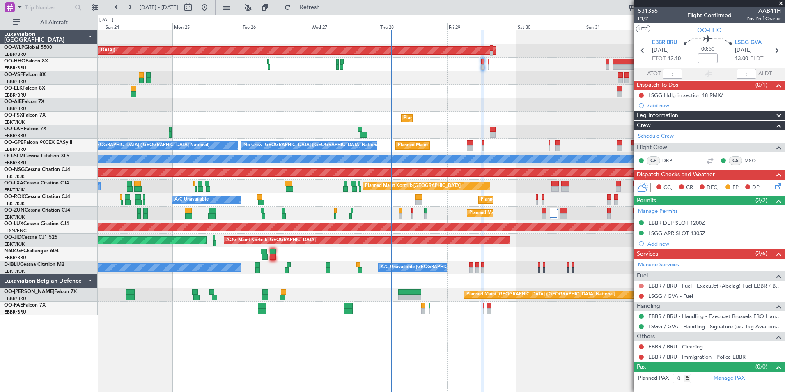
click at [642, 286] on button at bounding box center [641, 285] width 5 height 5
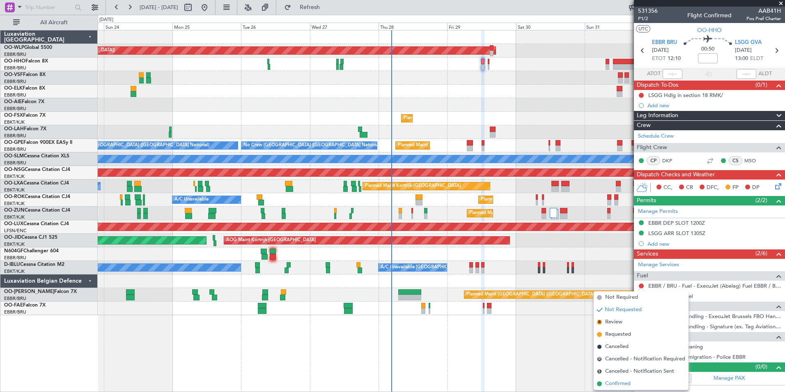
click at [618, 385] on span "Confirmed" at bounding box center [617, 383] width 25 height 8
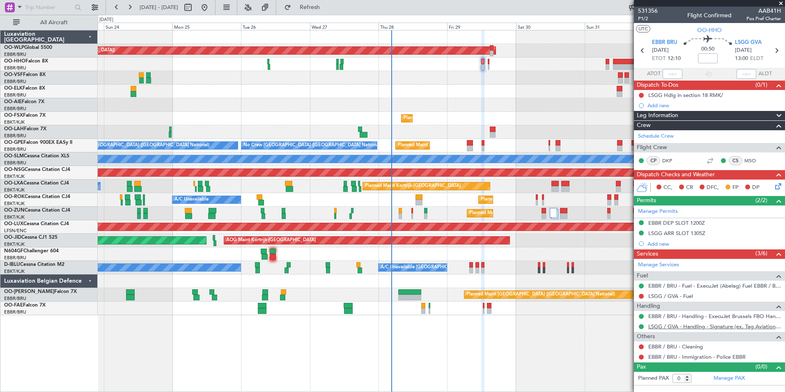
click at [668, 327] on link "LSGG / GVA - Handling - Signature (ex. Tag Aviation) LSGG / GVA" at bounding box center [714, 326] width 133 height 7
click at [672, 297] on link "LSGG / GVA - Fuel" at bounding box center [670, 295] width 45 height 7
click at [775, 52] on icon at bounding box center [776, 50] width 11 height 11
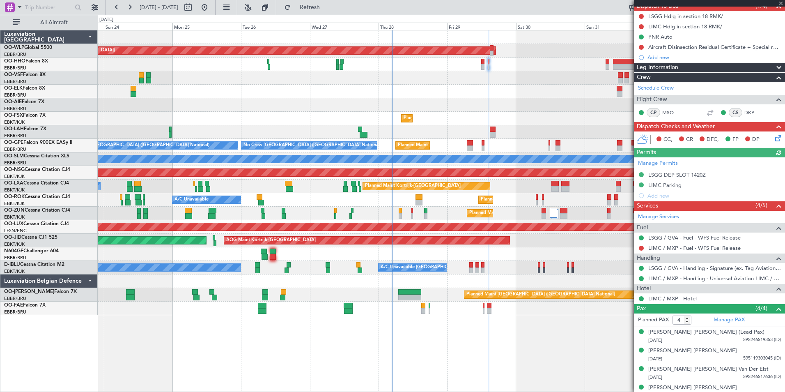
scroll to position [82, 0]
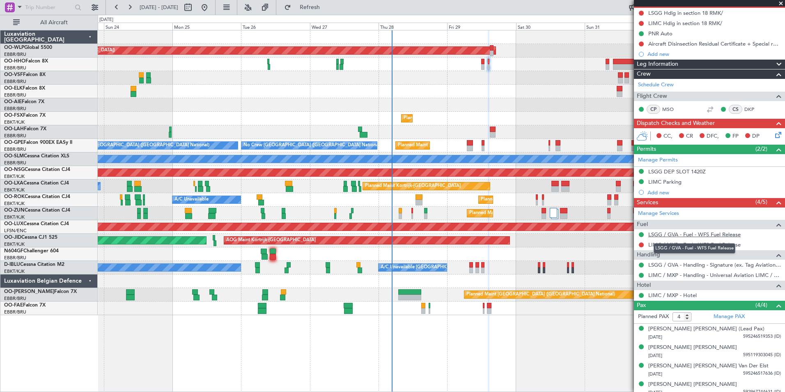
click at [668, 232] on link "LSGG / GVA - Fuel - WFS Fuel Release" at bounding box center [694, 234] width 92 height 7
click at [481, 66] on div at bounding box center [441, 64] width 687 height 14
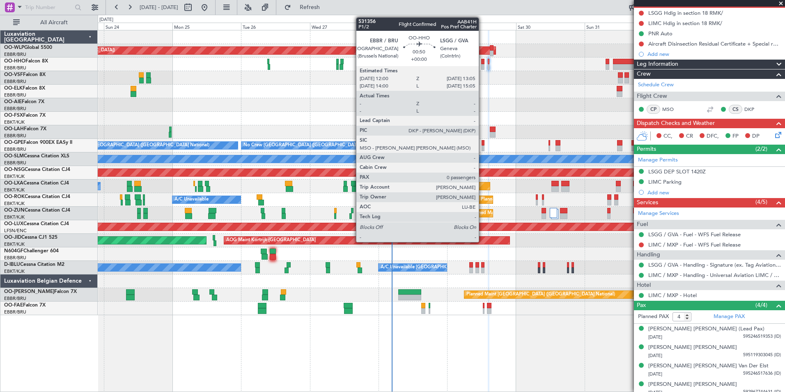
click at [482, 64] on div at bounding box center [482, 67] width 3 height 6
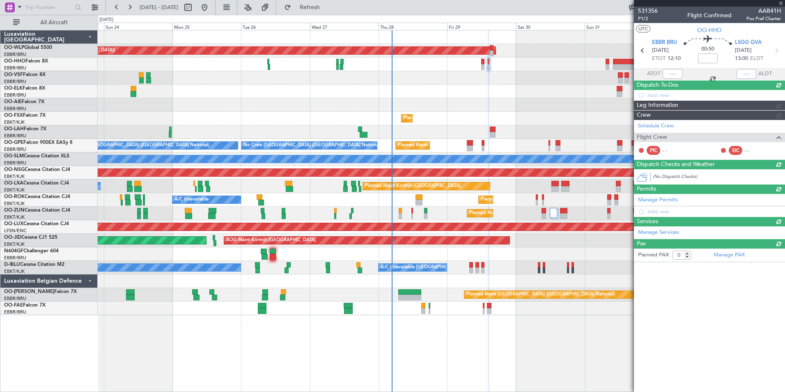
scroll to position [0, 0]
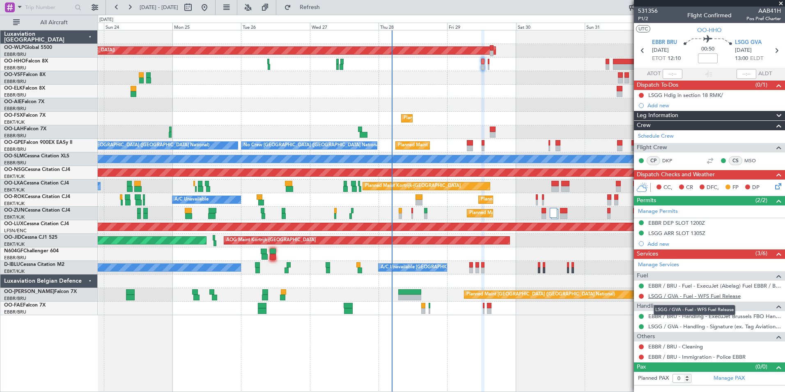
click at [670, 295] on link "LSGG / GVA - Fuel - WFS Fuel Release" at bounding box center [694, 295] width 92 height 7
click at [777, 51] on icon at bounding box center [776, 50] width 11 height 11
type input "4"
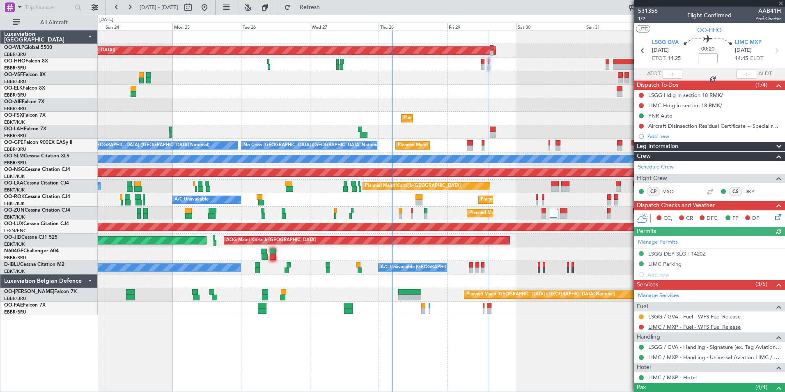
click at [664, 327] on link "LIMC / MXP - Fuel - WFS Fuel Release" at bounding box center [694, 326] width 92 height 7
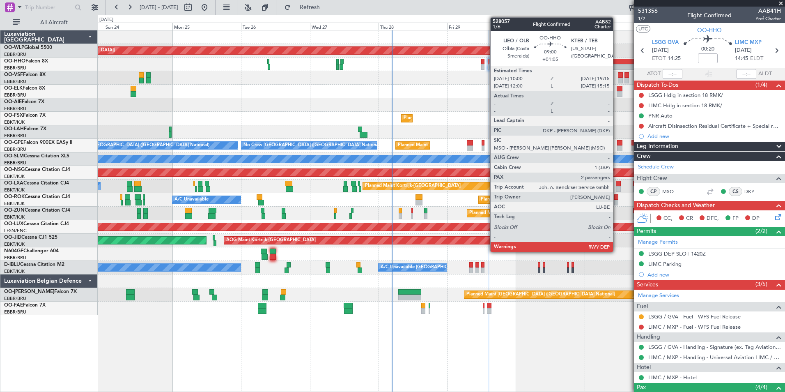
click at [617, 65] on div at bounding box center [626, 67] width 27 height 6
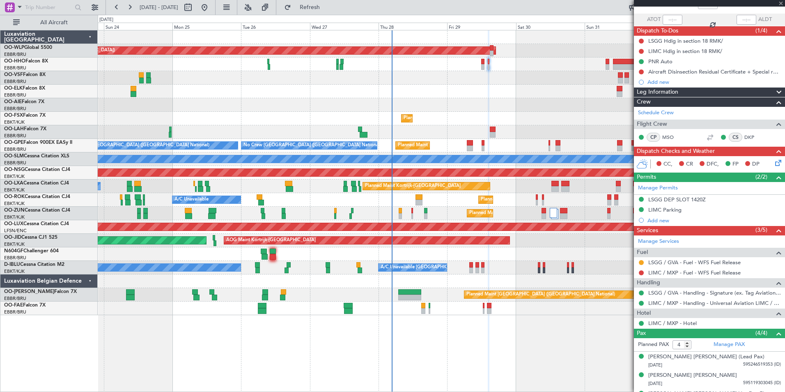
scroll to position [87, 0]
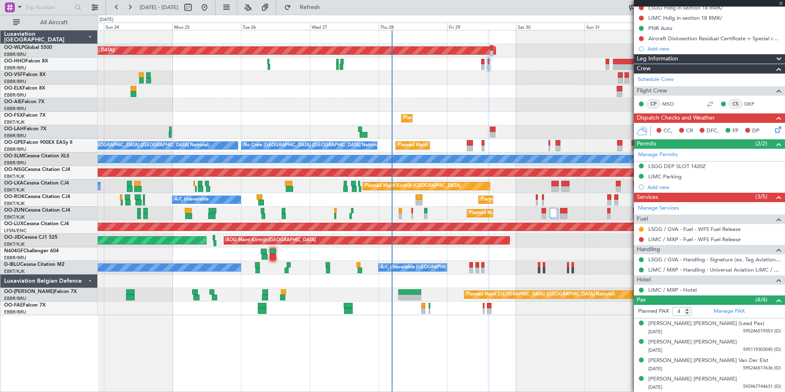
type input "+01:05"
type input "2"
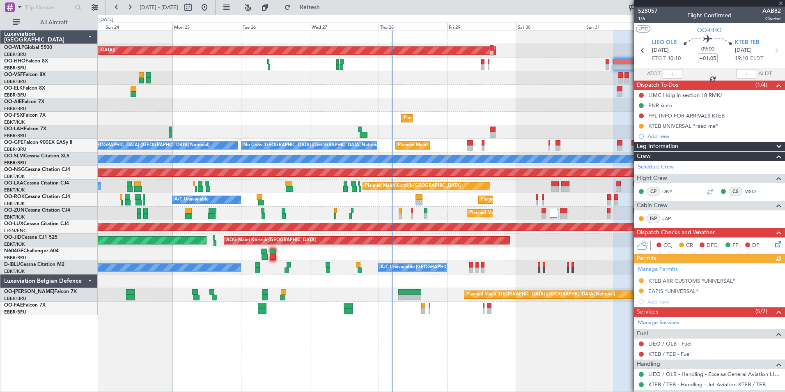
scroll to position [116, 0]
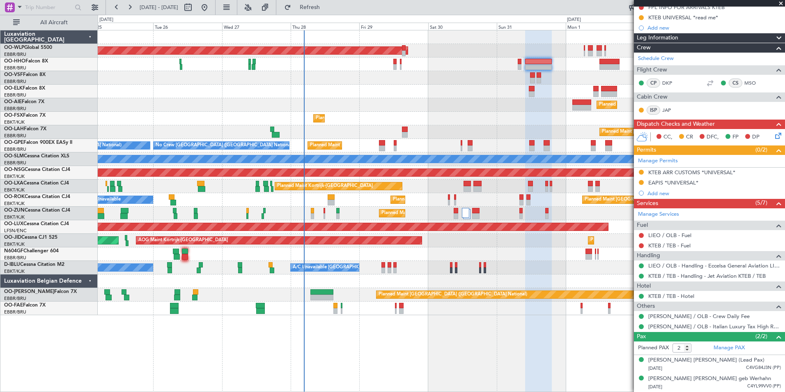
click at [451, 93] on div at bounding box center [441, 92] width 687 height 14
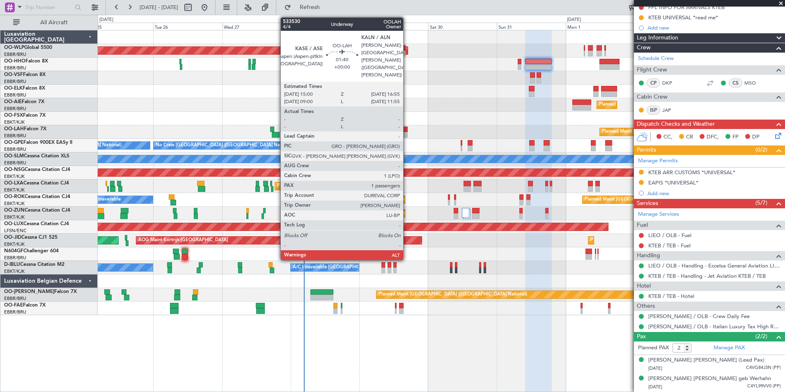
click at [407, 134] on div at bounding box center [405, 135] width 6 height 6
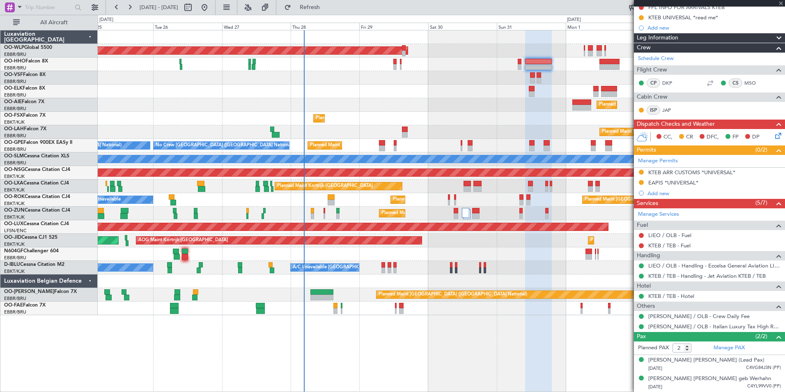
type input "1"
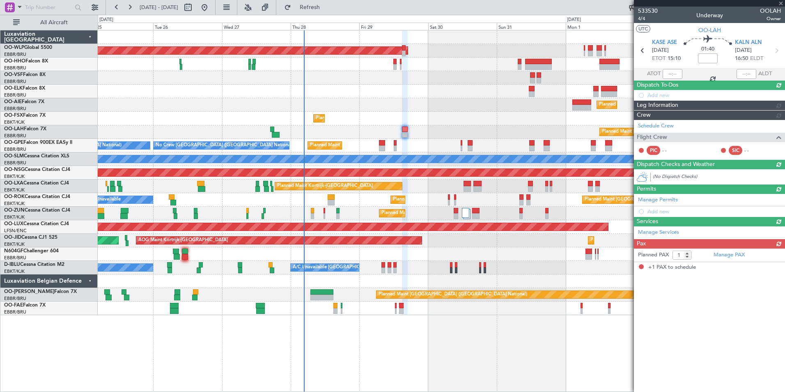
scroll to position [0, 0]
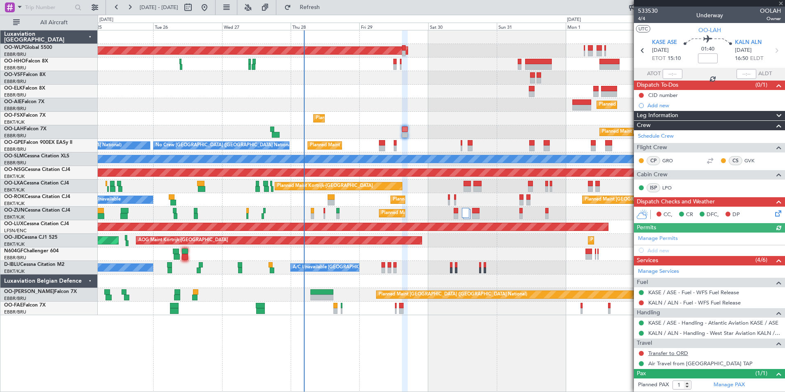
click at [677, 354] on link "Transfer to ORD" at bounding box center [668, 352] width 40 height 7
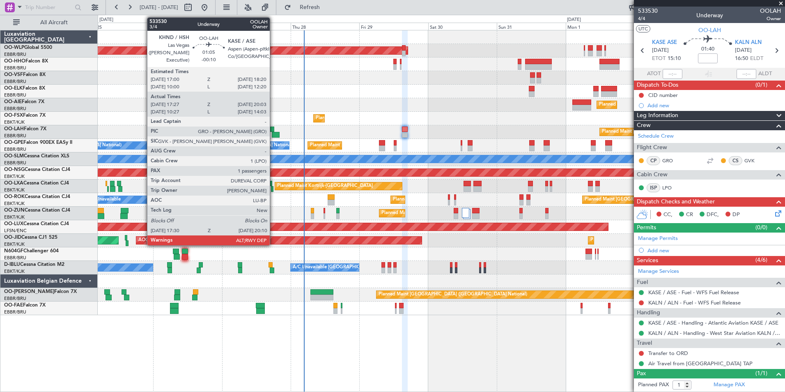
click at [273, 133] on div at bounding box center [276, 135] width 8 height 6
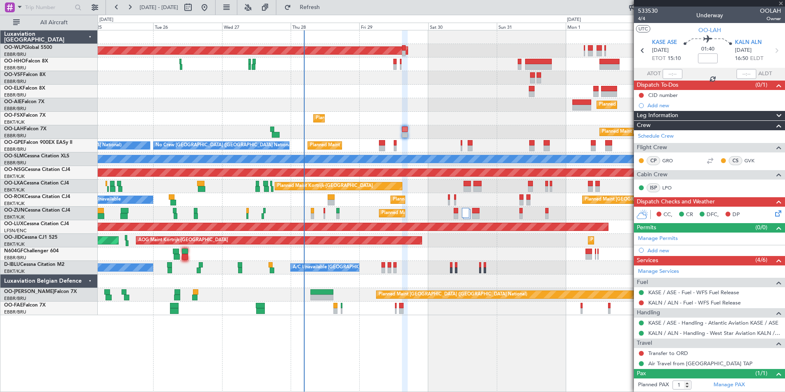
type input "-00:10"
type input "17:37"
type input "19:58"
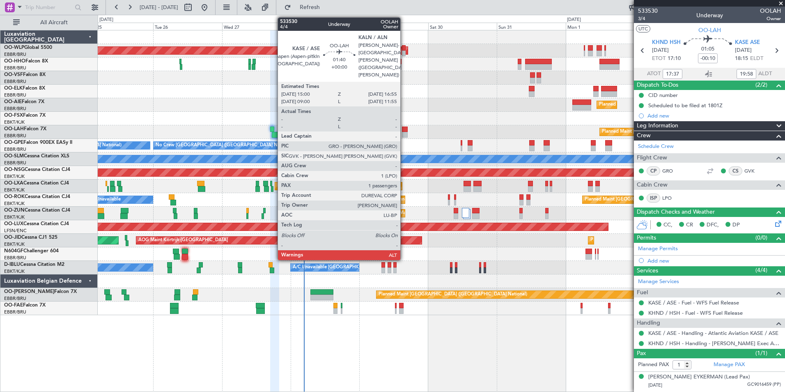
click at [404, 130] on div at bounding box center [405, 129] width 6 height 6
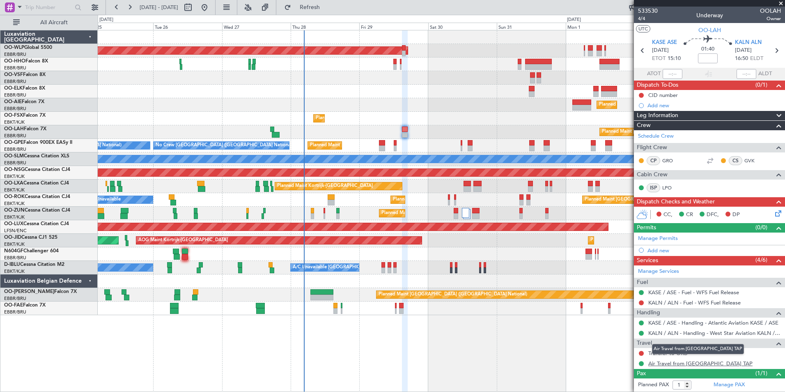
click at [675, 365] on link "Air Travel from [GEOGRAPHIC_DATA] TAP" at bounding box center [700, 363] width 104 height 7
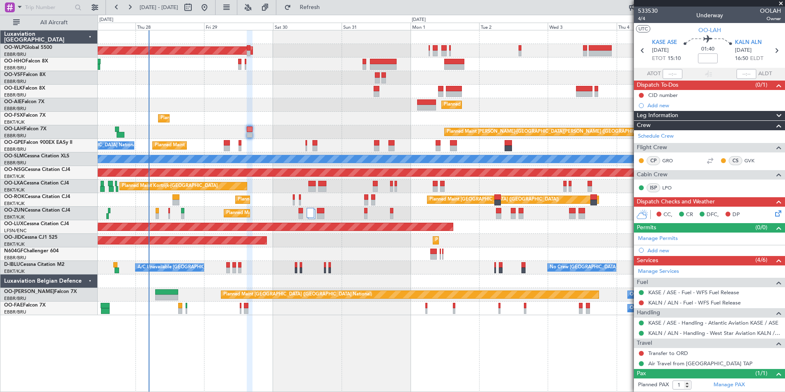
click at [346, 101] on div "Planned Maint Berlin (Brandenburg) Planned Maint Kortrijk-Wevelgem Planned Main…" at bounding box center [441, 172] width 687 height 285
click at [642, 303] on button at bounding box center [641, 302] width 5 height 5
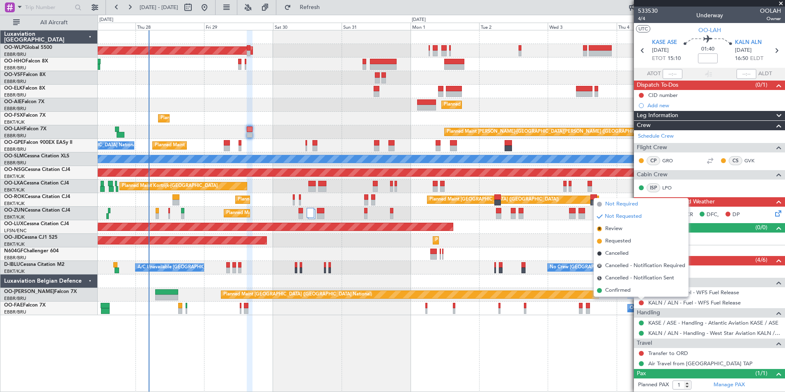
click at [630, 204] on span "Not Required" at bounding box center [621, 204] width 33 height 8
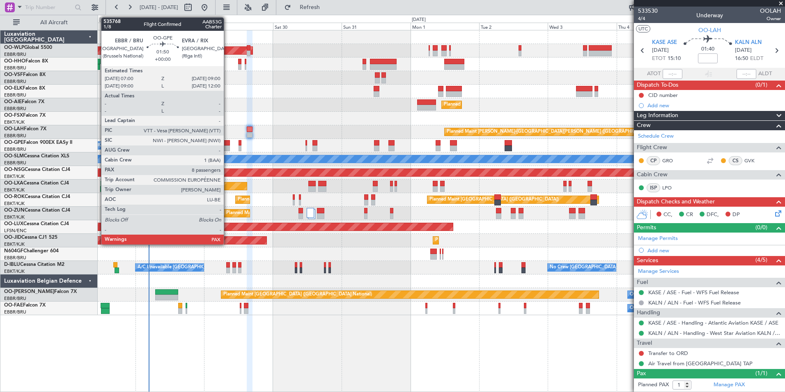
click at [227, 147] on div at bounding box center [227, 148] width 6 height 6
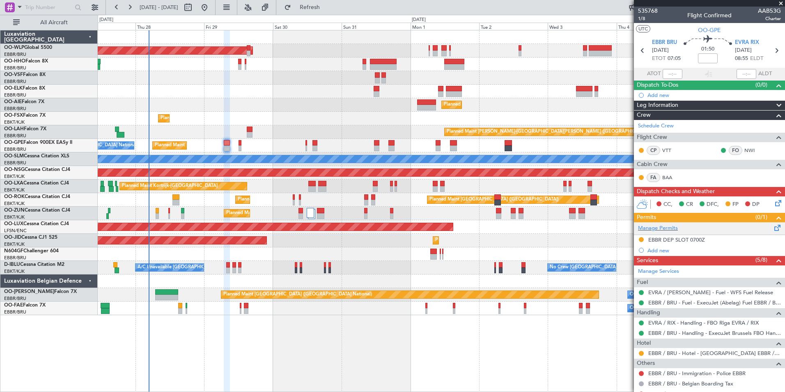
click at [681, 232] on div "Manage Permits" at bounding box center [709, 228] width 151 height 12
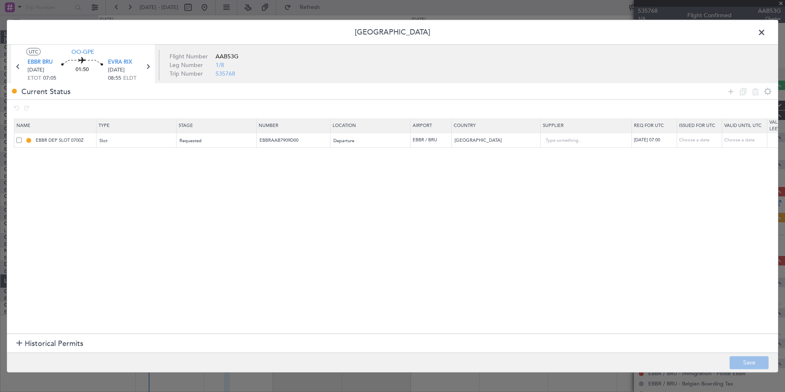
click at [766, 30] on span at bounding box center [766, 34] width 0 height 16
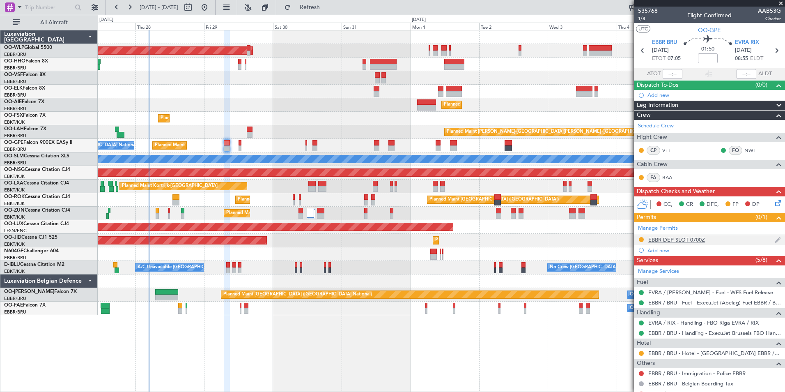
click at [678, 238] on div "EBBR DEP SLOT 0700Z" at bounding box center [676, 239] width 57 height 7
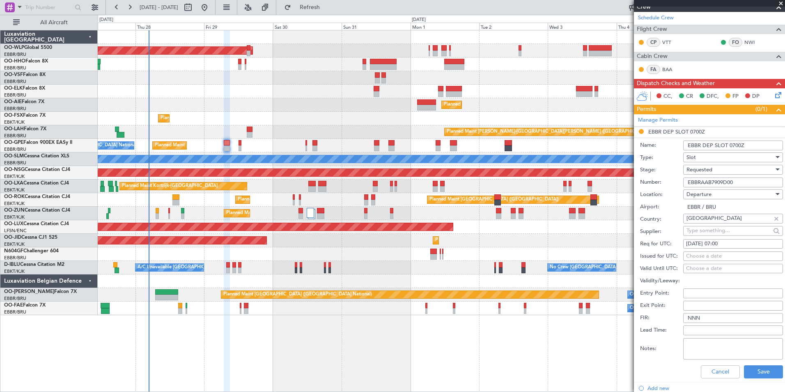
scroll to position [123, 0]
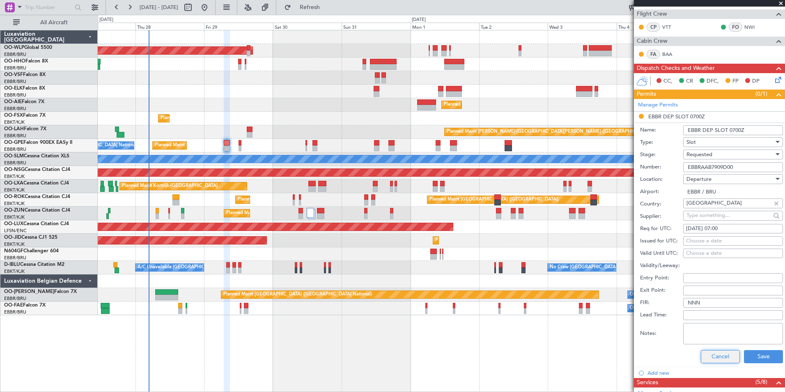
click at [716, 355] on button "Cancel" at bounding box center [720, 356] width 39 height 13
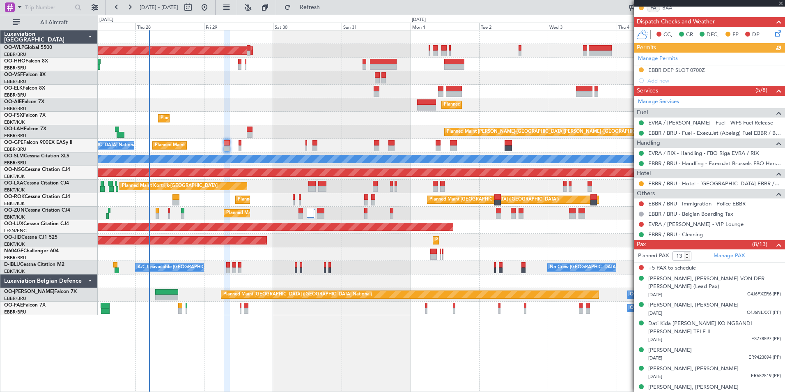
scroll to position [158, 0]
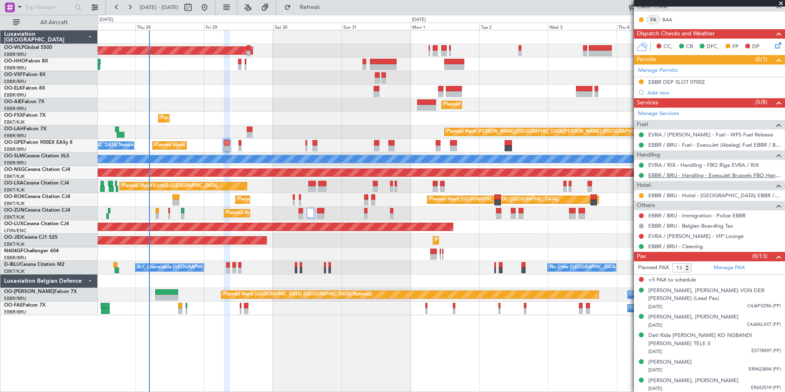
click at [691, 174] on link "EBBR / BRU - Handling - ExecuJet Brussels FBO Handling Abelag" at bounding box center [714, 175] width 133 height 7
click at [640, 80] on button at bounding box center [641, 81] width 5 height 5
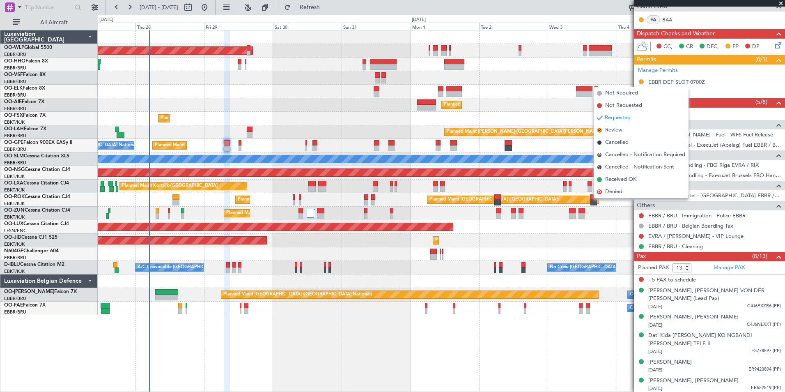
click at [631, 179] on span "Received OK" at bounding box center [620, 179] width 31 height 8
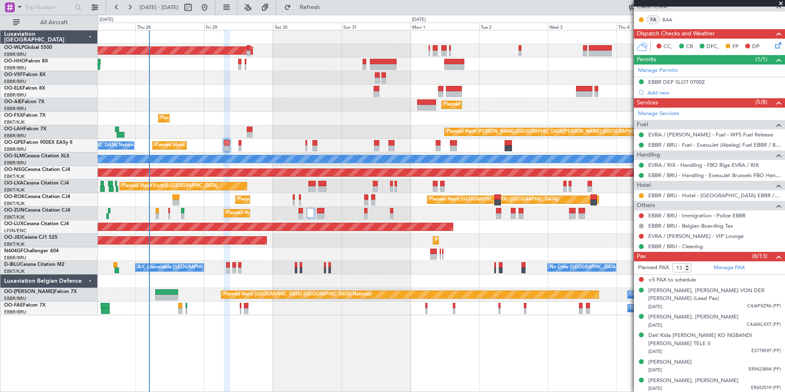
click at [285, 220] on div "Planned Maint Kortrijk-[GEOGRAPHIC_DATA]" at bounding box center [441, 214] width 687 height 14
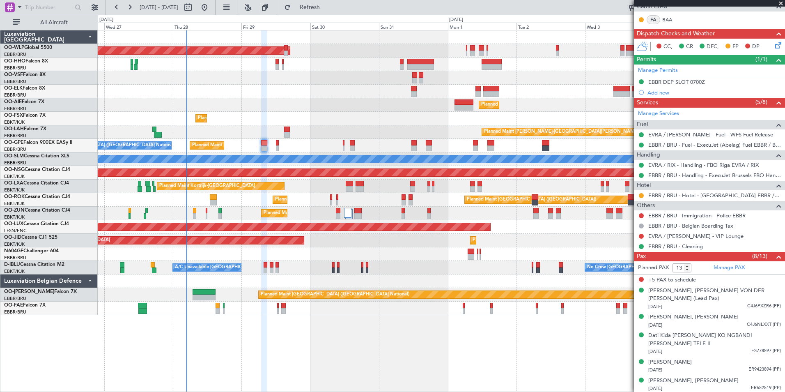
click at [310, 180] on div "Planned Maint Kortrijk-[GEOGRAPHIC_DATA]" at bounding box center [441, 186] width 687 height 14
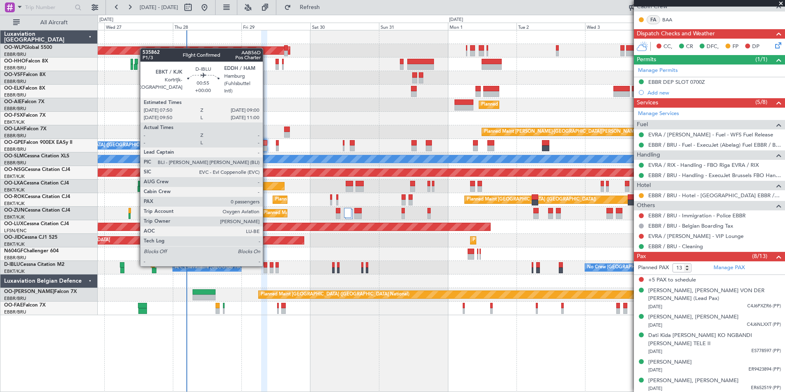
click at [266, 264] on div at bounding box center [266, 265] width 4 height 6
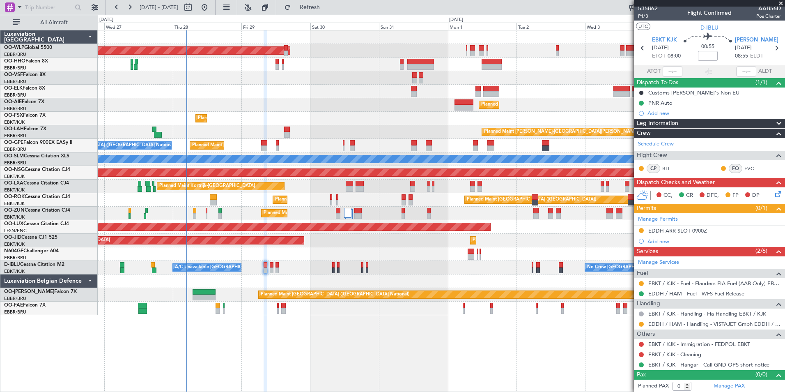
scroll to position [3, 0]
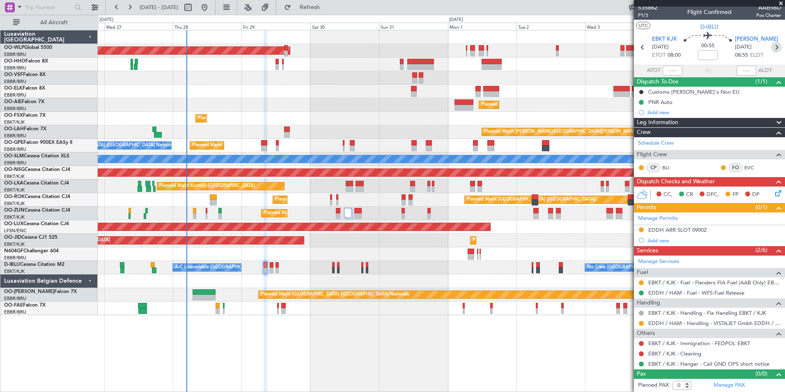
click at [776, 49] on icon at bounding box center [776, 47] width 11 height 11
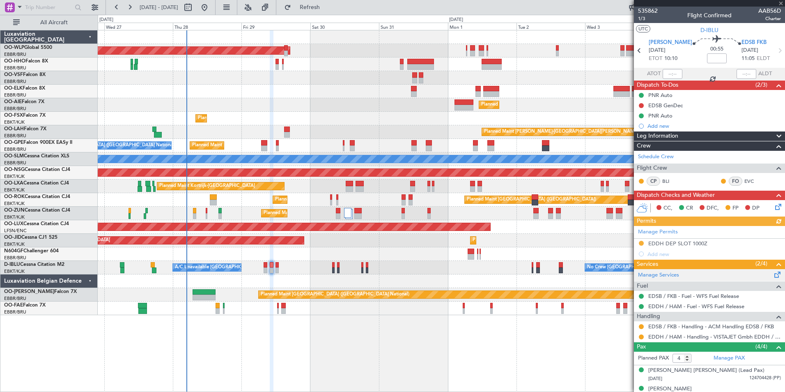
scroll to position [47, 0]
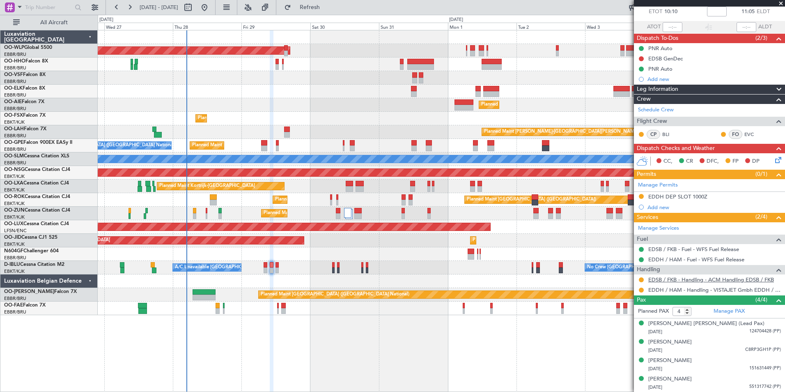
click at [664, 279] on link "EDSB / FKB - Handling - ACM Handling EDSB / FKB" at bounding box center [711, 279] width 126 height 7
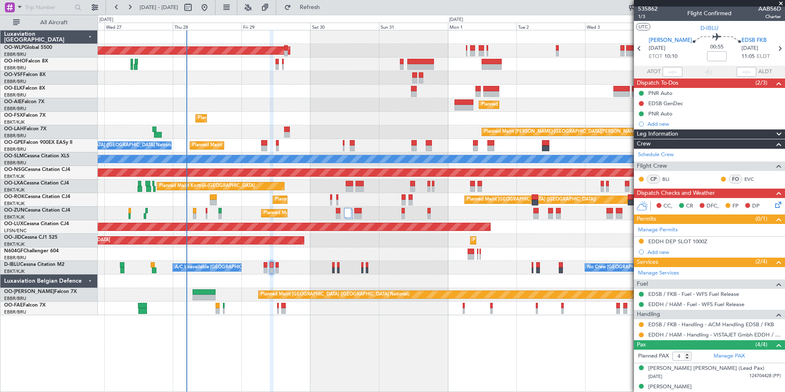
scroll to position [0, 0]
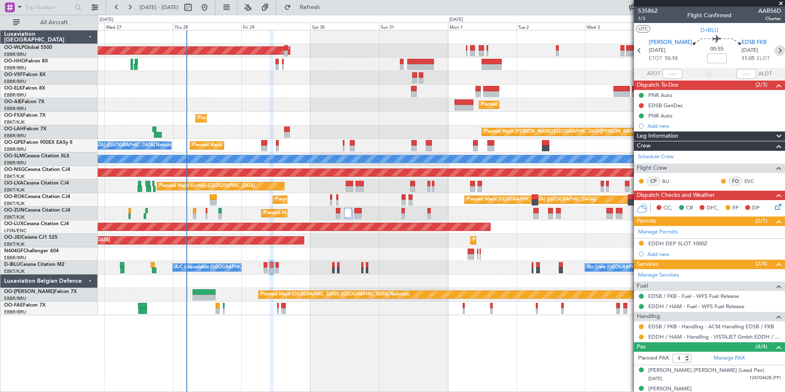
click at [774, 55] on icon at bounding box center [779, 50] width 11 height 11
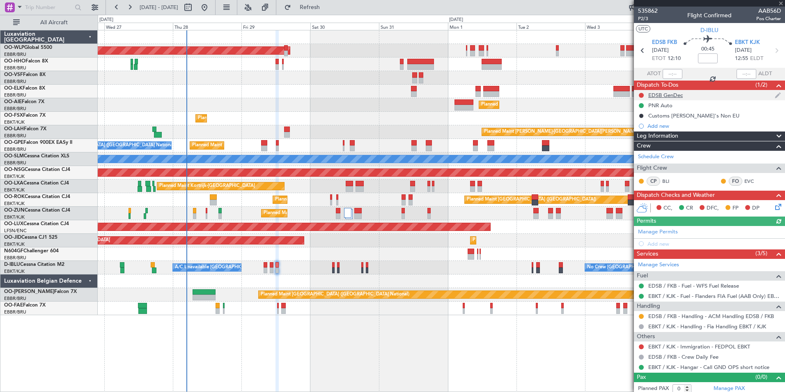
click at [663, 96] on div "EDSB GenDec" at bounding box center [665, 95] width 34 height 7
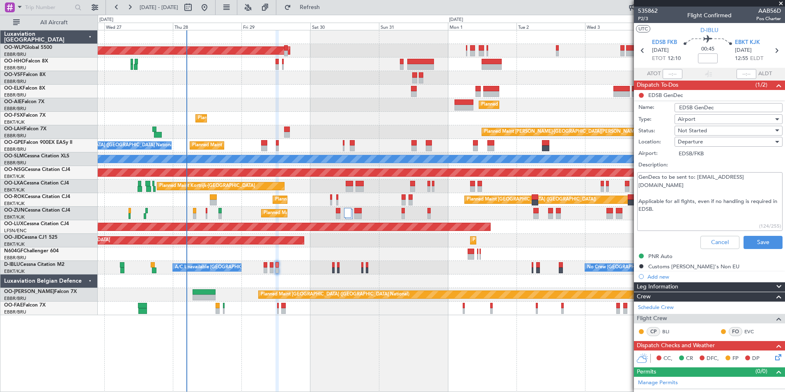
click at [707, 234] on div "Cancel Save" at bounding box center [707, 242] width 155 height 20
click at [639, 51] on icon at bounding box center [642, 50] width 11 height 11
click at [705, 246] on button "Cancel" at bounding box center [719, 242] width 39 height 13
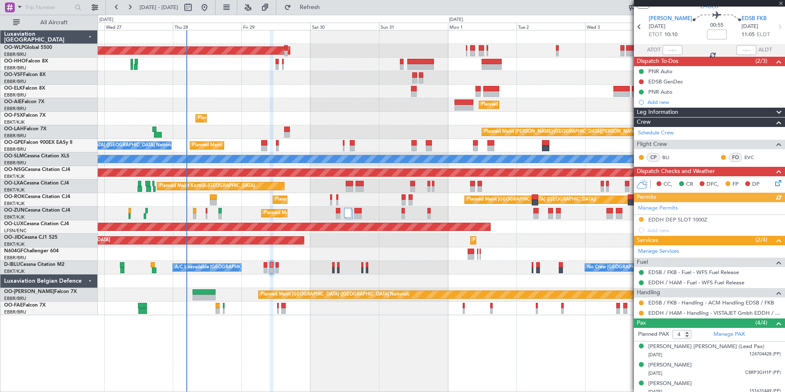
scroll to position [47, 0]
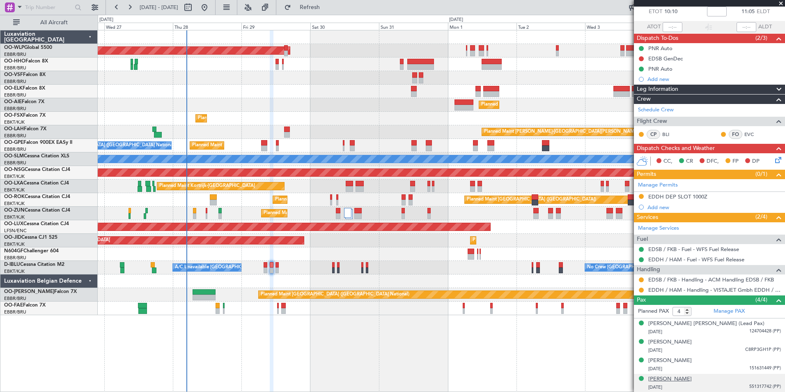
click at [669, 379] on div "[PERSON_NAME]" at bounding box center [670, 379] width 44 height 8
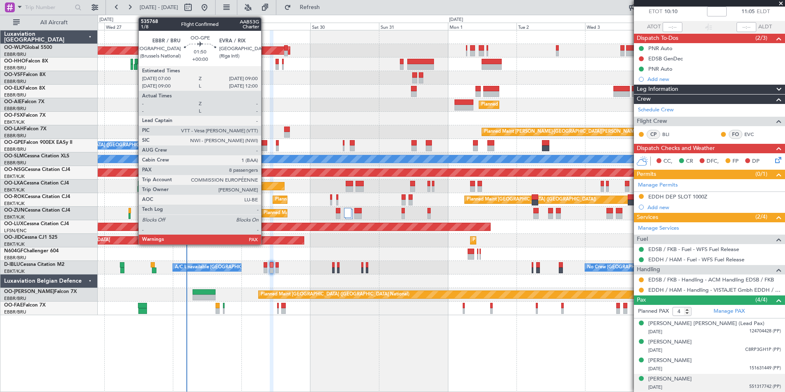
click at [265, 146] on div at bounding box center [264, 148] width 6 height 6
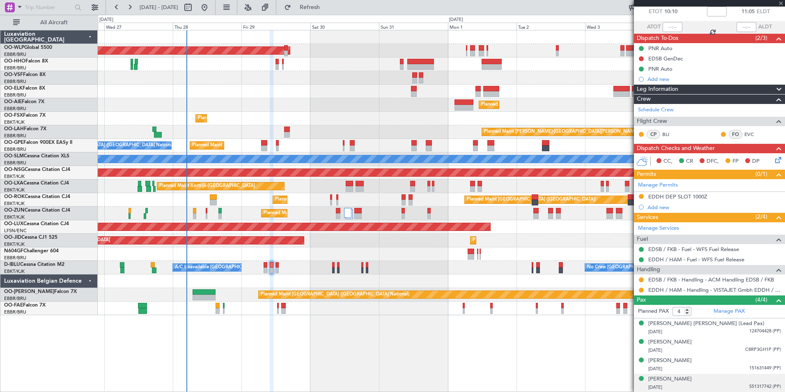
type input "13"
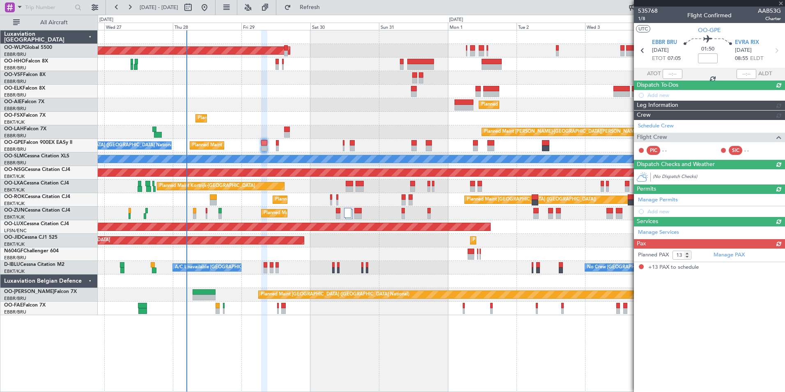
scroll to position [0, 0]
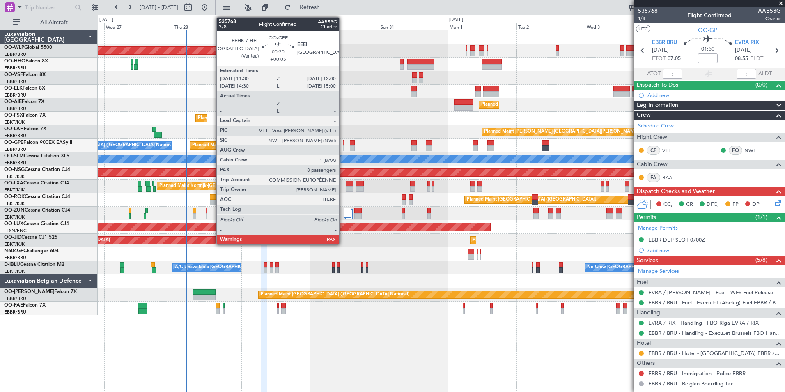
click at [343, 143] on div at bounding box center [344, 143] width 2 height 6
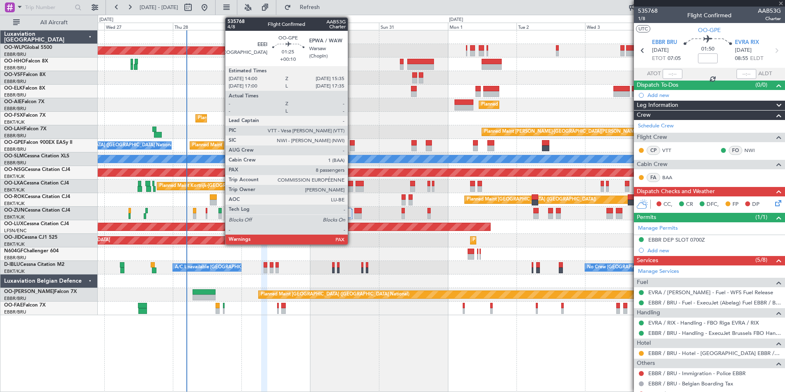
type input "+00:05"
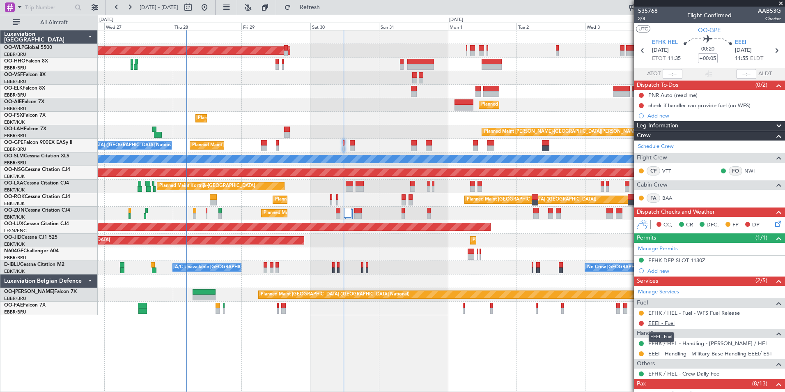
click at [660, 321] on link "EEEI - Fuel" at bounding box center [661, 322] width 26 height 7
click at [707, 103] on div "check if handler can provide fuel (no WFS)" at bounding box center [699, 105] width 102 height 7
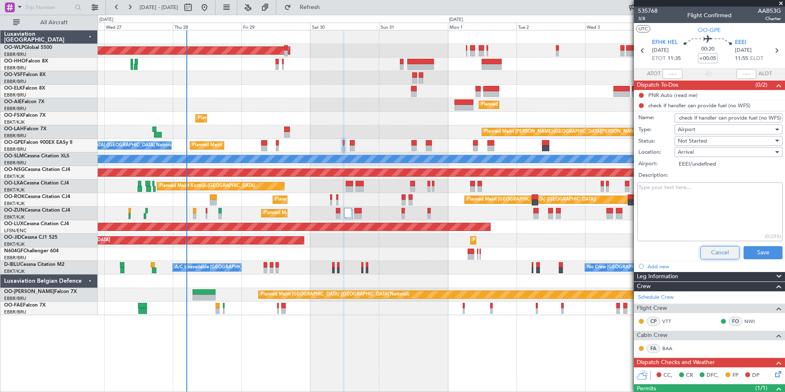
click at [705, 254] on button "Cancel" at bounding box center [719, 252] width 39 height 13
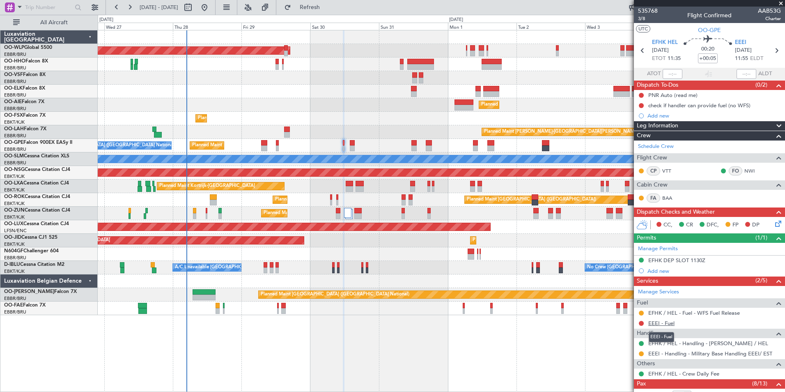
click at [662, 325] on link "EEEI - Fuel" at bounding box center [661, 322] width 26 height 7
click at [668, 94] on div "PNR Auto (read me)" at bounding box center [672, 95] width 49 height 7
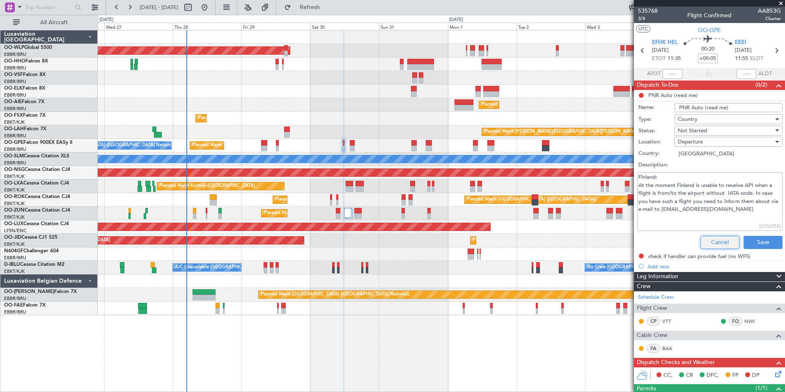
click at [714, 241] on button "Cancel" at bounding box center [719, 242] width 39 height 13
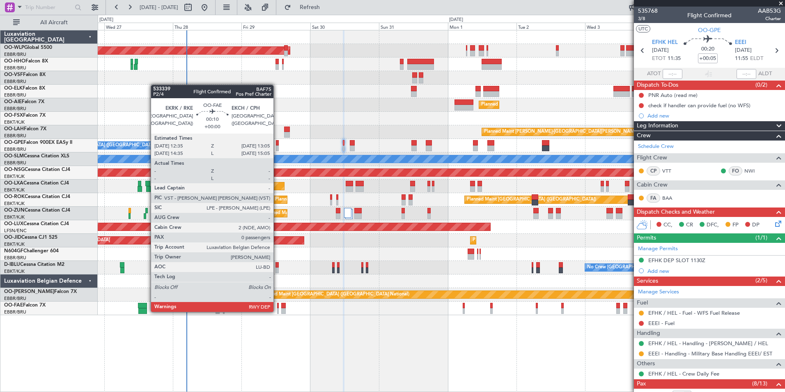
click at [277, 311] on div at bounding box center [278, 311] width 2 height 6
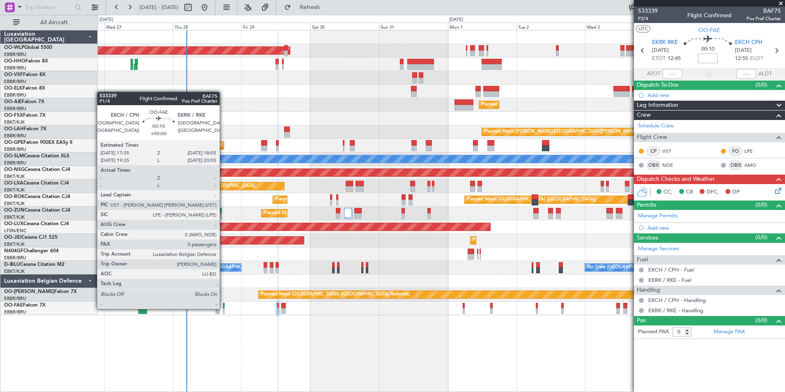
click at [223, 308] on div at bounding box center [224, 311] width 2 height 6
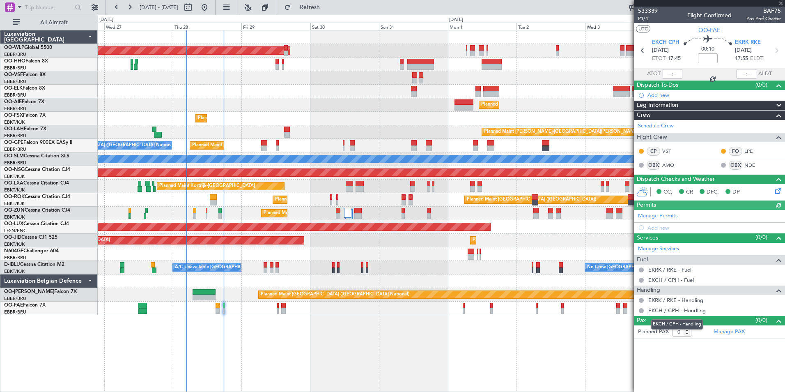
click at [677, 308] on link "EKCH / CPH - Handling" at bounding box center [676, 310] width 57 height 7
click at [644, 15] on span "P1/4" at bounding box center [648, 18] width 20 height 7
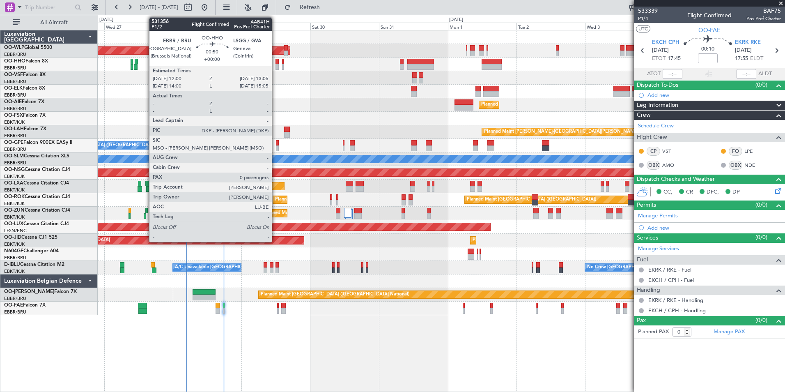
click at [275, 63] on div at bounding box center [276, 62] width 3 height 6
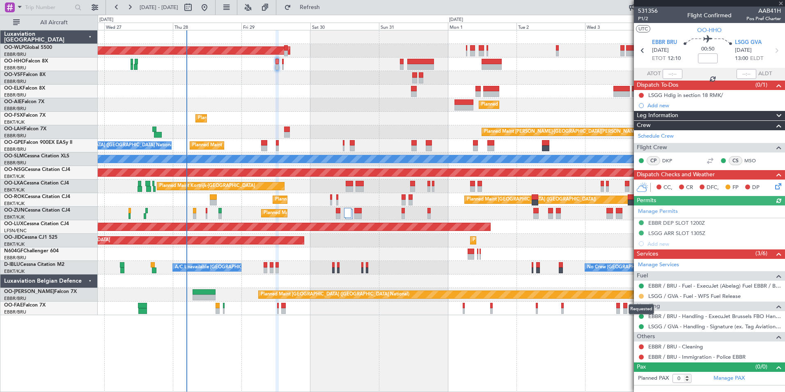
click at [643, 296] on button at bounding box center [641, 296] width 5 height 5
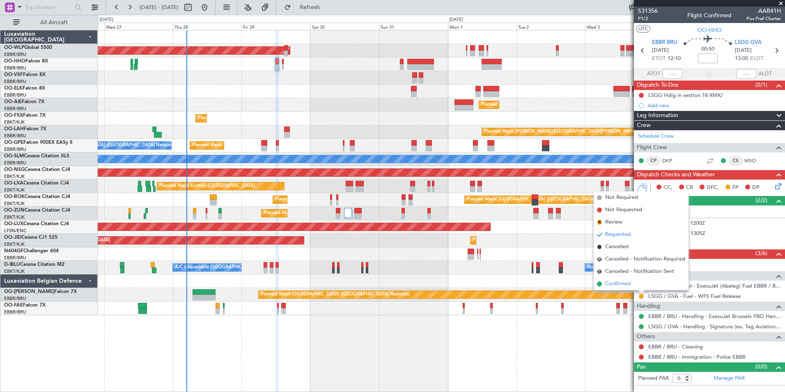
click at [608, 281] on span "Confirmed" at bounding box center [617, 284] width 25 height 8
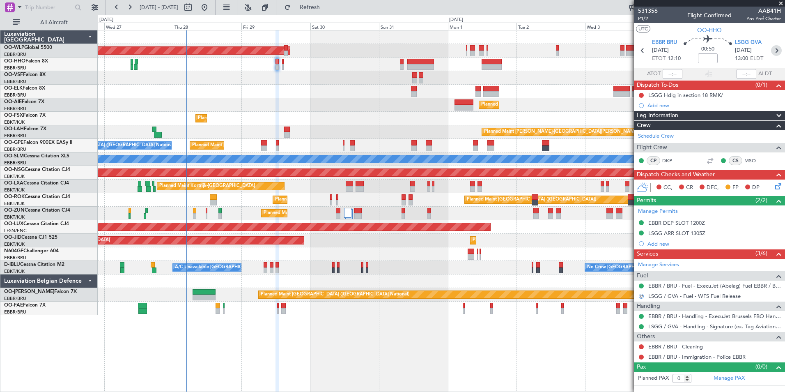
click at [776, 47] on icon at bounding box center [776, 50] width 11 height 11
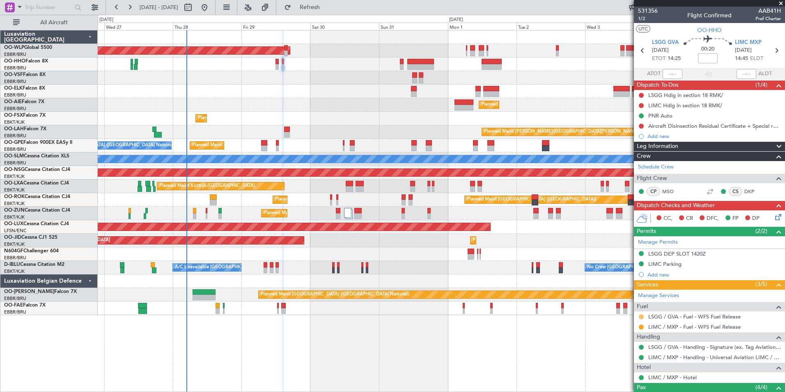
click at [642, 316] on button at bounding box center [641, 316] width 5 height 5
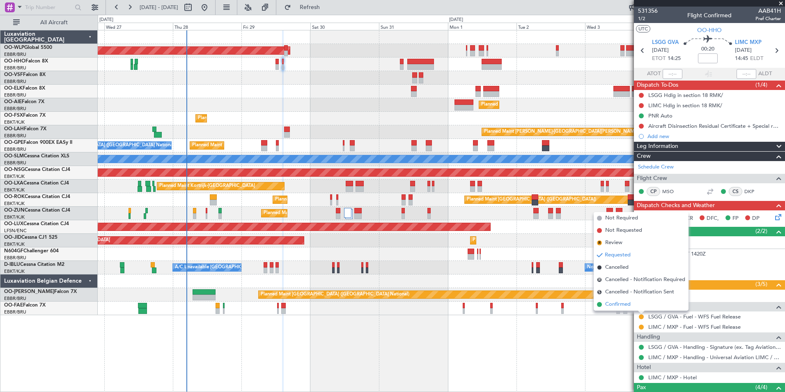
click at [624, 306] on span "Confirmed" at bounding box center [617, 304] width 25 height 8
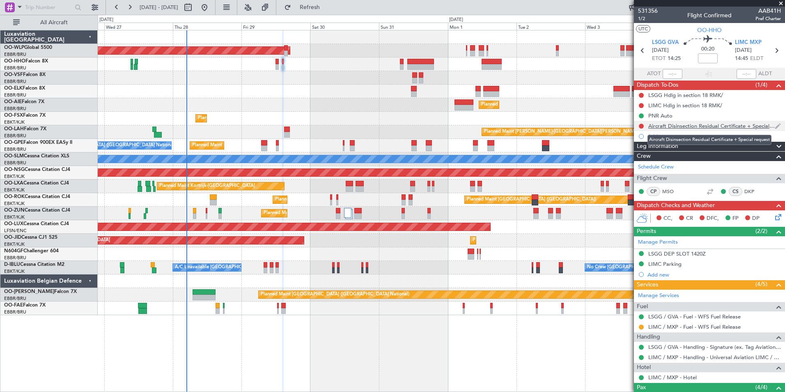
click at [693, 126] on div "Aircraft Disinsection Residual Certificate + Special request" at bounding box center [711, 125] width 126 height 7
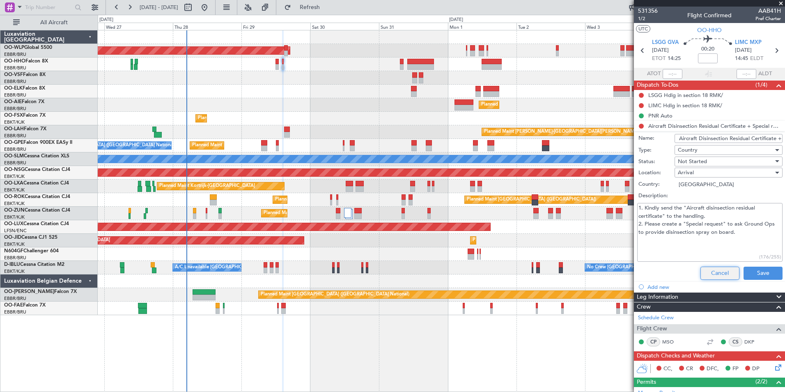
click at [711, 273] on button "Cancel" at bounding box center [719, 272] width 39 height 13
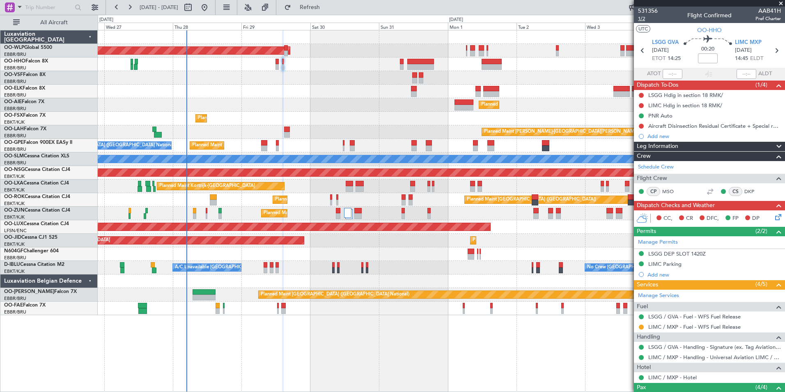
click at [640, 19] on span "1/2" at bounding box center [648, 18] width 20 height 7
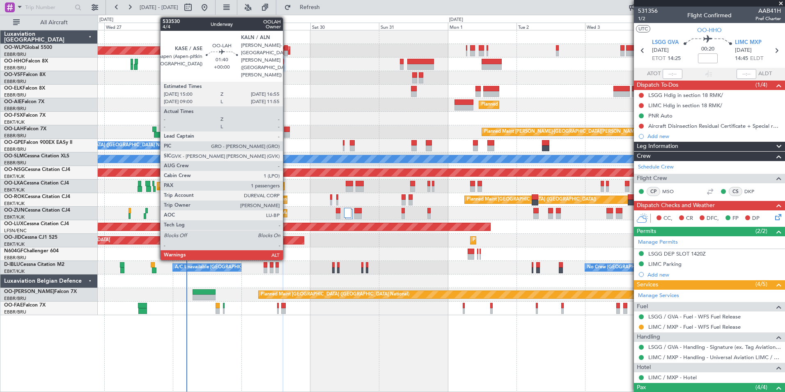
click at [287, 132] on div at bounding box center [287, 135] width 6 height 6
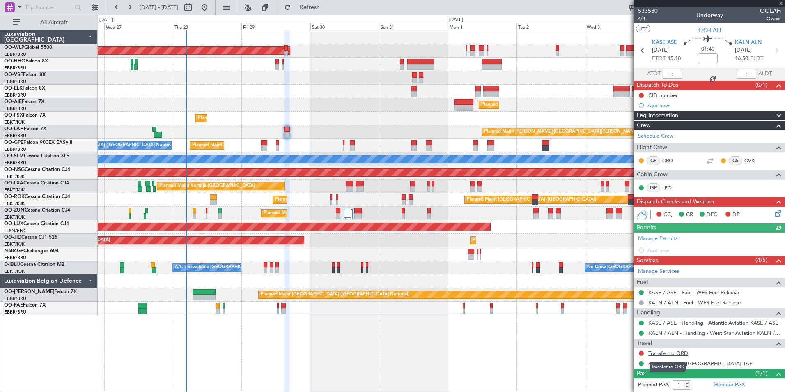
click at [665, 354] on link "Transfer to ORD" at bounding box center [668, 352] width 40 height 7
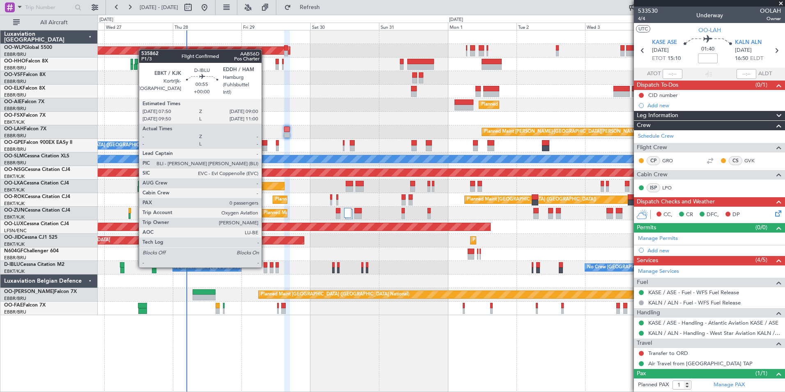
click at [265, 266] on div at bounding box center [266, 265] width 4 height 6
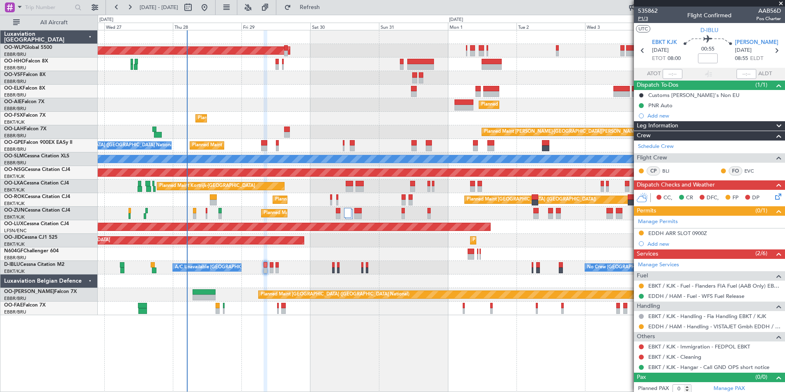
click at [642, 18] on span "P1/3" at bounding box center [648, 18] width 20 height 7
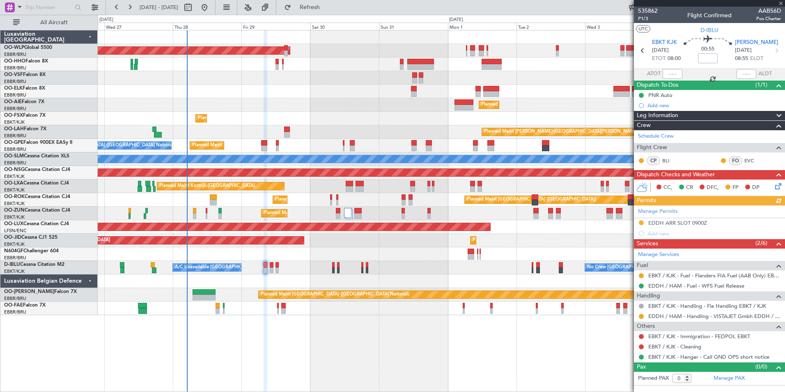
click at [326, 72] on div at bounding box center [441, 78] width 687 height 14
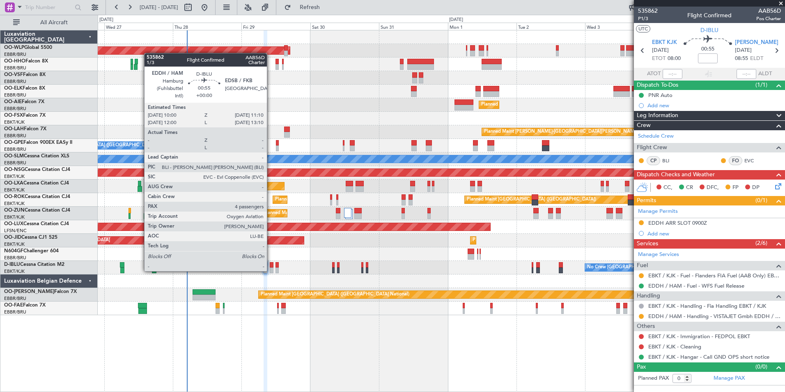
click at [271, 270] on div at bounding box center [272, 270] width 4 height 6
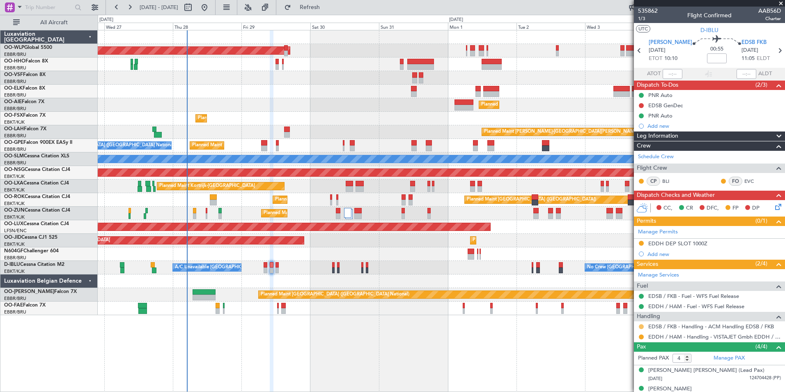
click at [641, 326] on button at bounding box center [641, 326] width 5 height 5
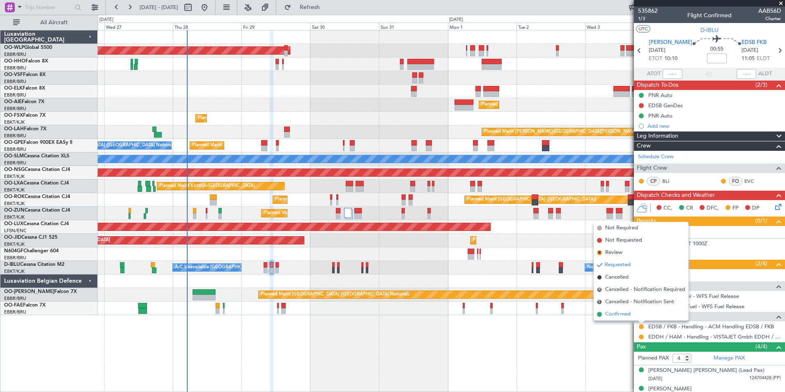
click at [614, 312] on span "Confirmed" at bounding box center [617, 314] width 25 height 8
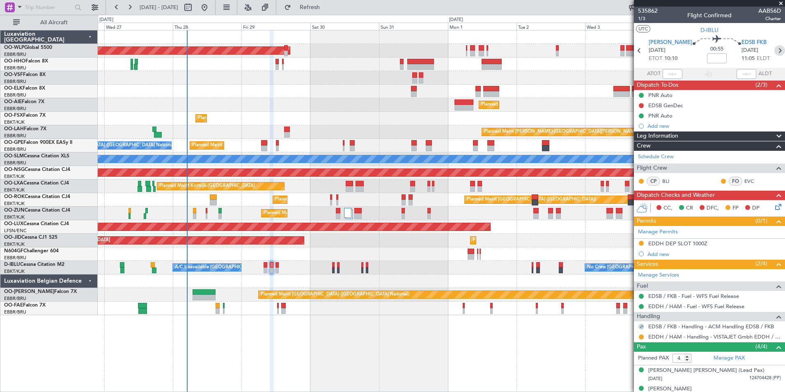
click at [774, 53] on icon at bounding box center [779, 50] width 11 height 11
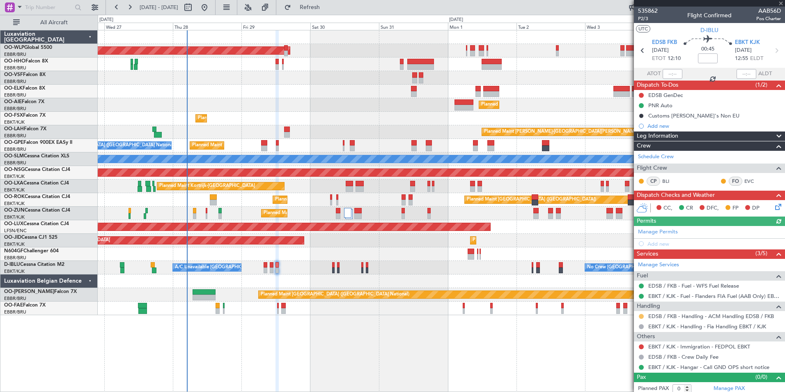
click at [642, 315] on button at bounding box center [641, 316] width 5 height 5
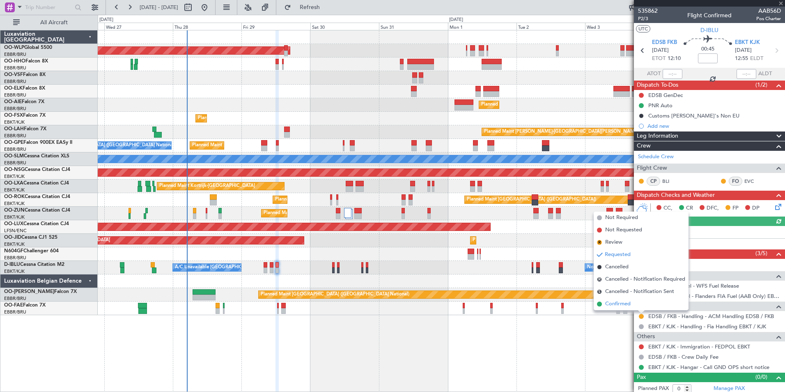
click at [622, 305] on span "Confirmed" at bounding box center [617, 304] width 25 height 8
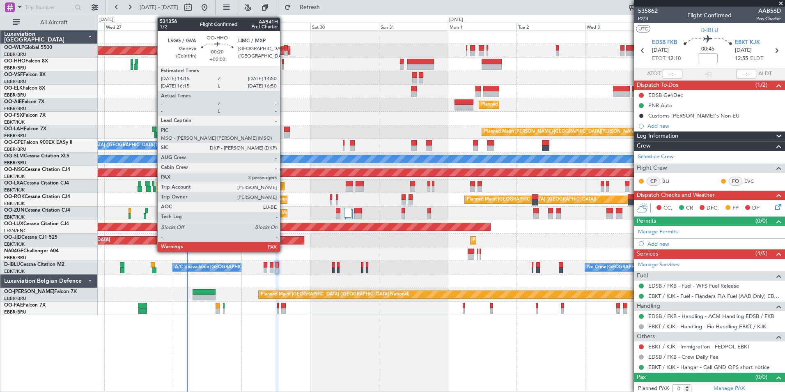
click at [284, 64] on div at bounding box center [283, 67] width 2 height 6
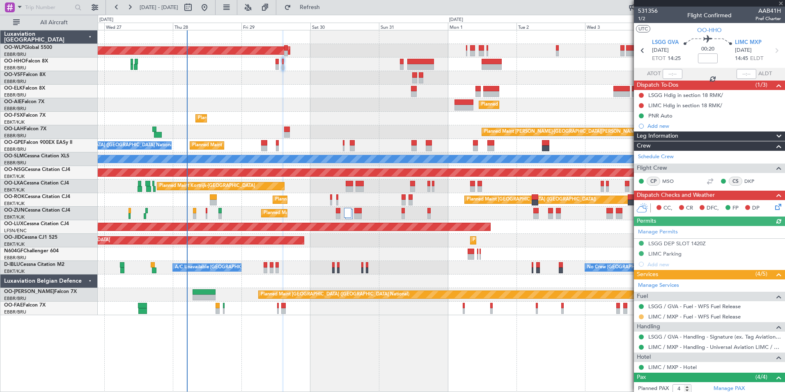
click at [641, 316] on button at bounding box center [641, 316] width 5 height 5
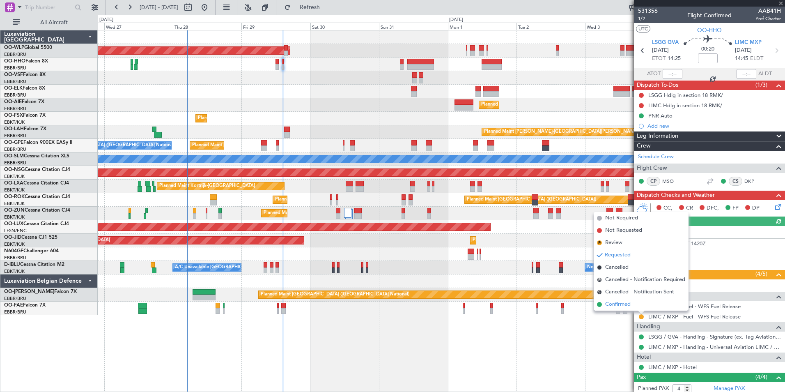
click at [634, 304] on li "Confirmed" at bounding box center [641, 304] width 95 height 12
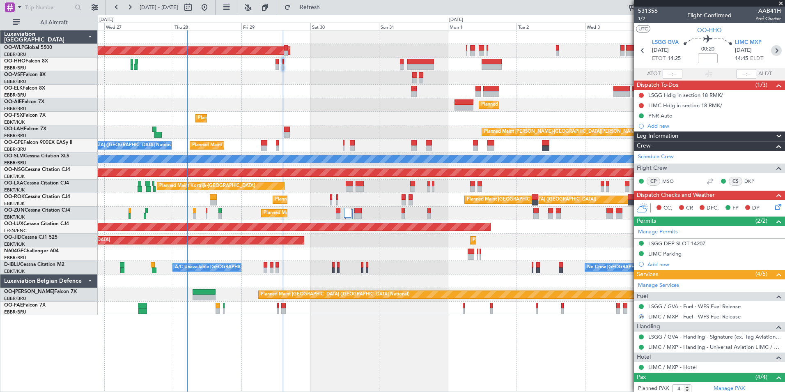
click at [771, 51] on icon at bounding box center [776, 50] width 11 height 11
type input "0"
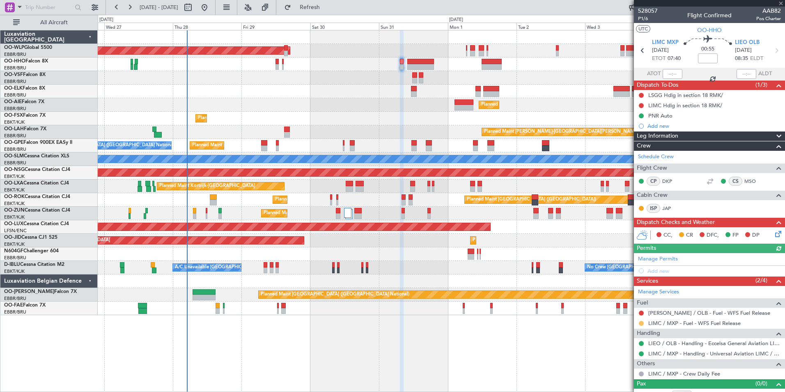
click at [641, 322] on button at bounding box center [641, 323] width 5 height 5
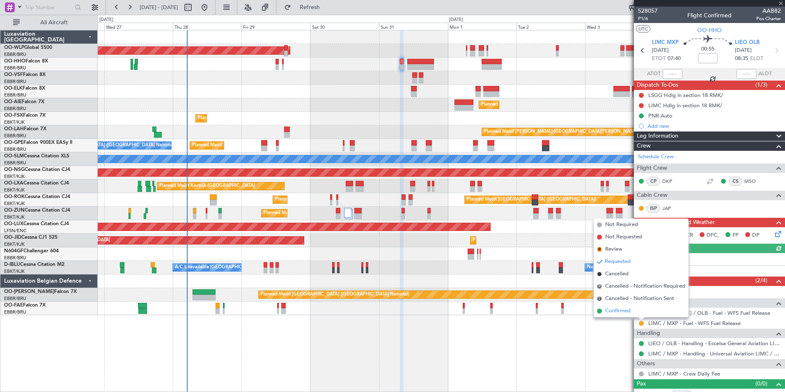
click at [624, 312] on span "Confirmed" at bounding box center [617, 311] width 25 height 8
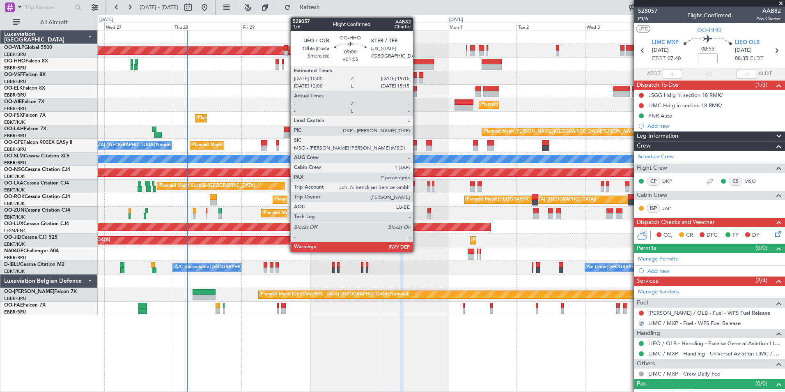
click at [417, 66] on div at bounding box center [420, 67] width 27 height 6
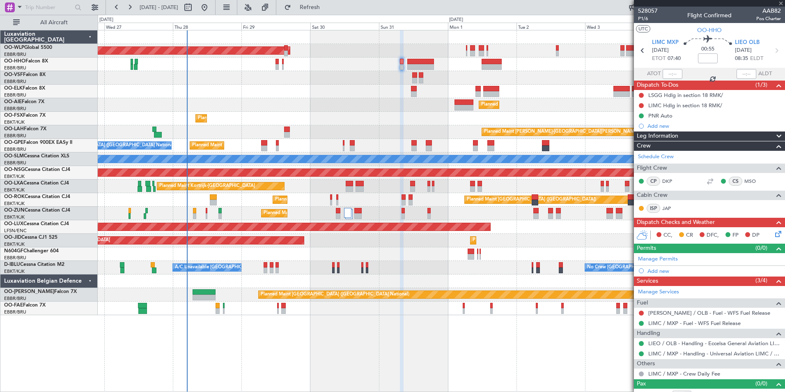
type input "+01:05"
type input "2"
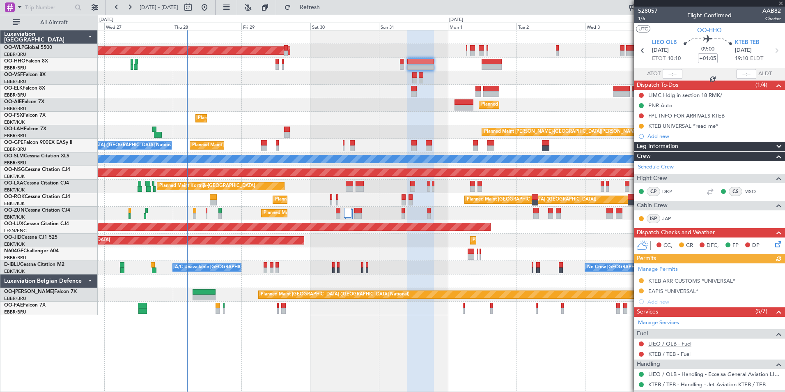
click at [651, 344] on link "LIEO / OLB - Fuel" at bounding box center [669, 343] width 43 height 7
click at [640, 53] on icon at bounding box center [642, 50] width 11 height 11
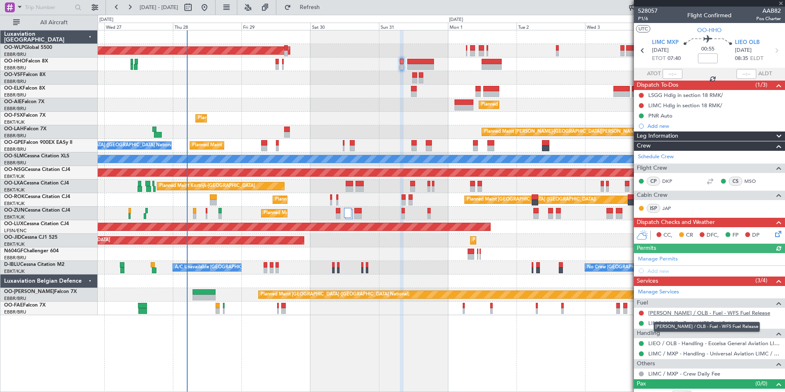
click at [691, 313] on link "LIEO / OLB - Fuel - WFS Fuel Release" at bounding box center [709, 312] width 122 height 7
click at [257, 100] on div "Planned Maint [GEOGRAPHIC_DATA] ([GEOGRAPHIC_DATA])" at bounding box center [441, 105] width 687 height 14
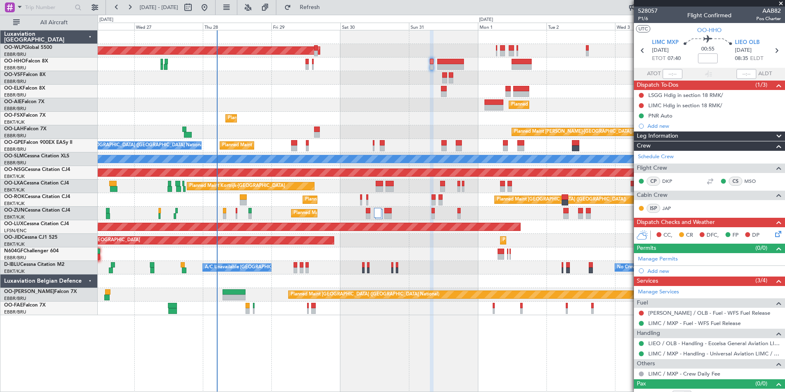
click at [354, 91] on div at bounding box center [441, 92] width 687 height 14
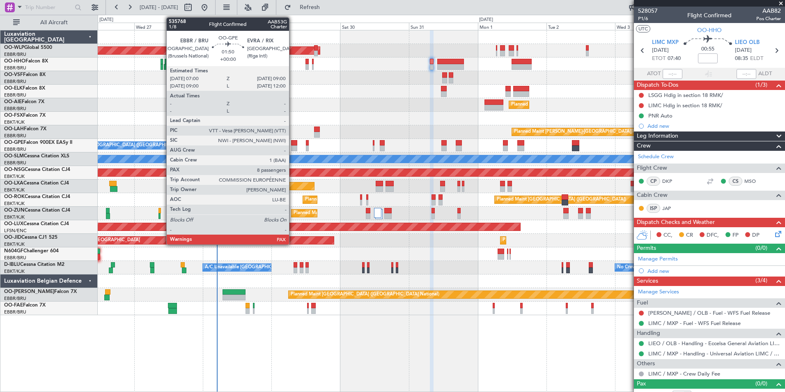
click at [293, 145] on div at bounding box center [294, 143] width 6 height 6
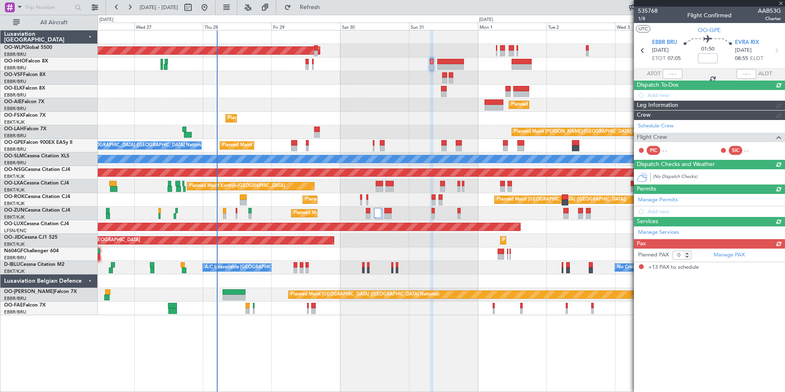
type input "13"
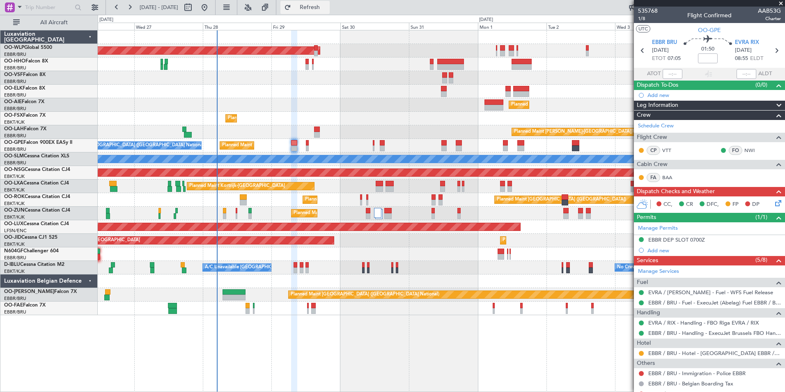
click at [316, 8] on button "Refresh" at bounding box center [304, 7] width 49 height 13
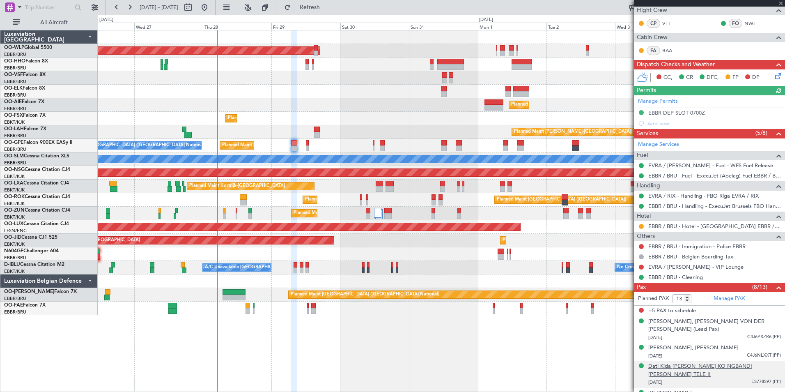
scroll to position [164, 0]
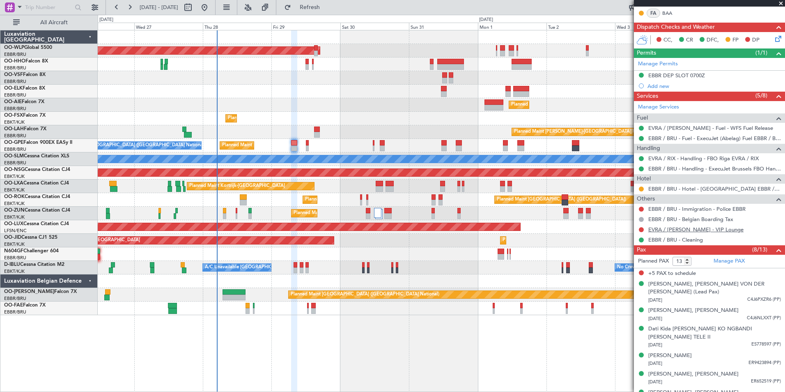
click at [684, 231] on link "EVRA / RIX - VIP Lounge" at bounding box center [695, 229] width 95 height 7
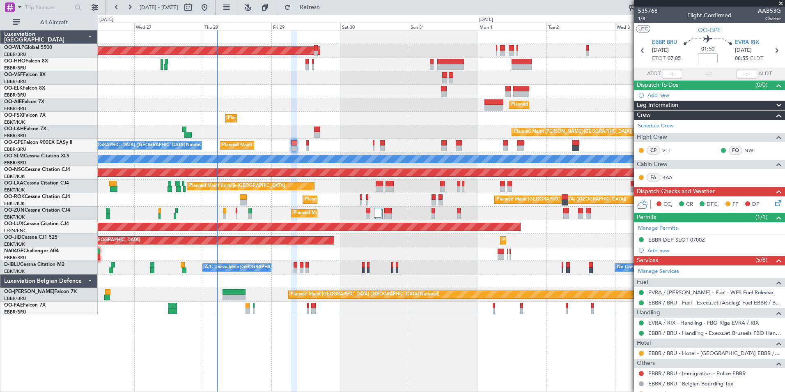
click at [386, 111] on div "Planned Maint [GEOGRAPHIC_DATA] ([GEOGRAPHIC_DATA])" at bounding box center [441, 105] width 687 height 14
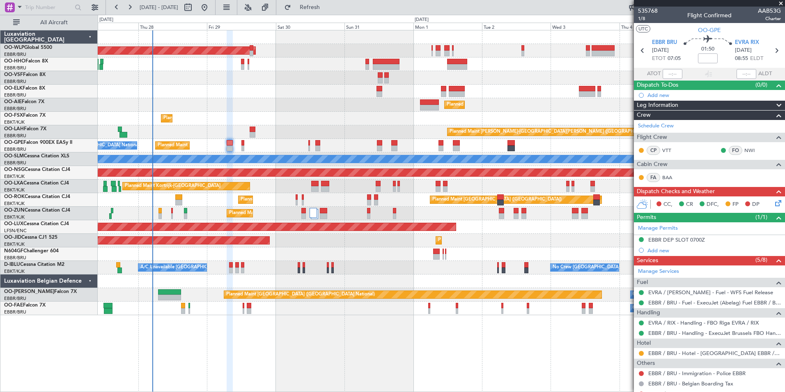
click at [322, 113] on div "Planned Maint [GEOGRAPHIC_DATA] ([GEOGRAPHIC_DATA]) Planned Maint [GEOGRAPHIC_D…" at bounding box center [441, 172] width 687 height 285
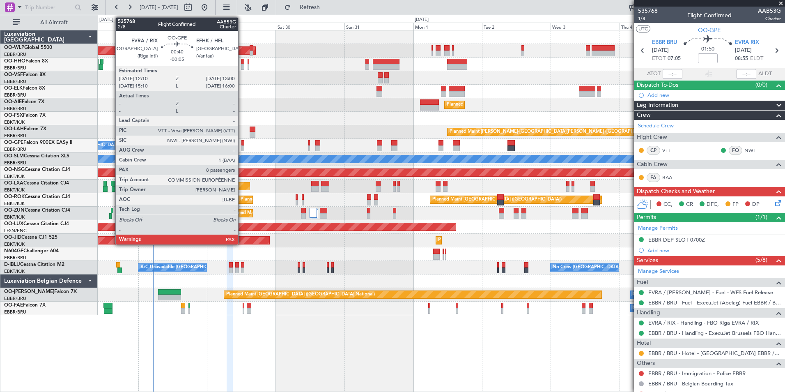
click at [242, 141] on div at bounding box center [242, 143] width 2 height 6
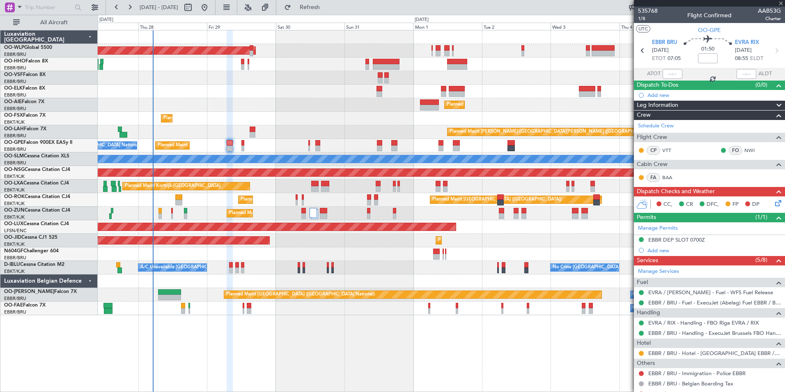
type input "-00:05"
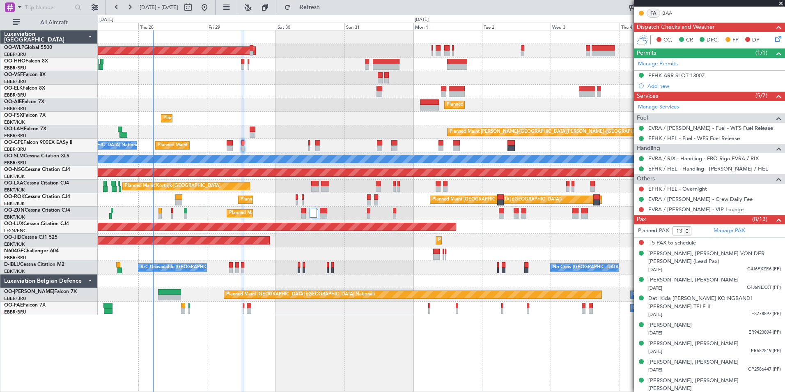
scroll to position [179, 0]
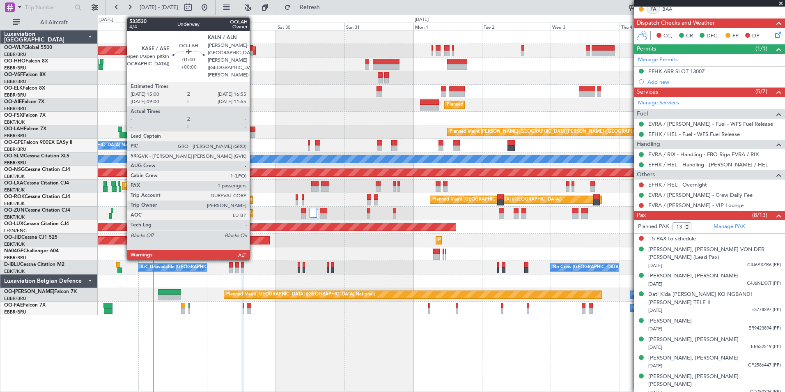
click at [253, 128] on div at bounding box center [253, 129] width 6 height 6
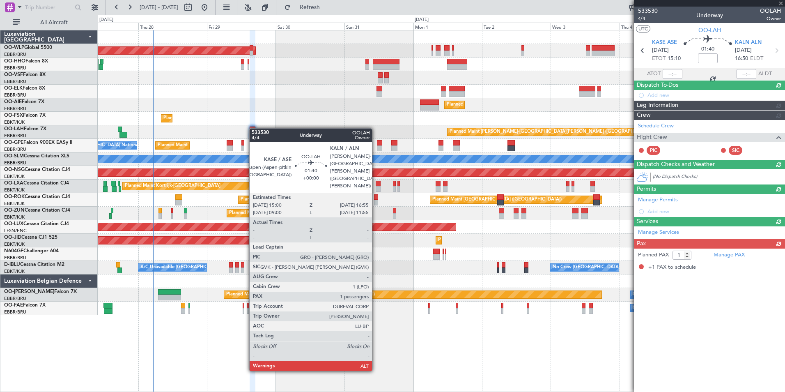
scroll to position [0, 0]
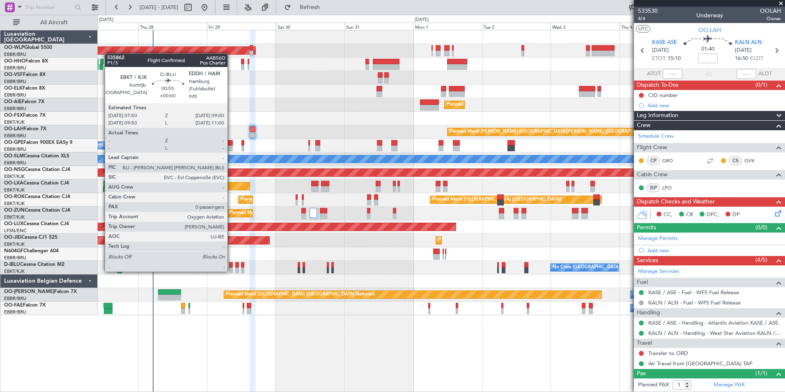
click at [231, 269] on div at bounding box center [231, 270] width 4 height 6
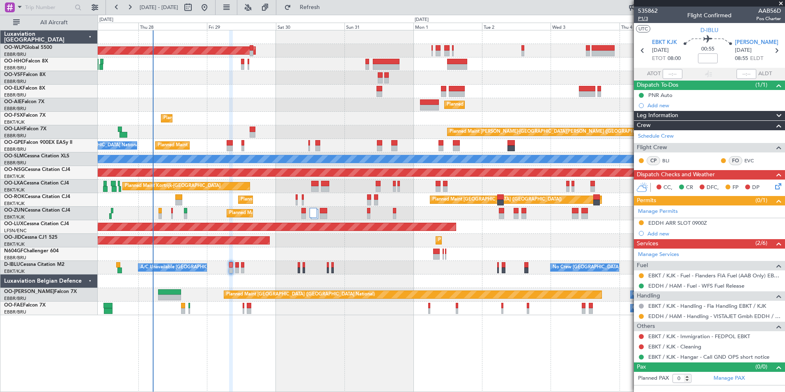
click at [646, 20] on span "P1/3" at bounding box center [648, 18] width 20 height 7
click at [778, 52] on icon at bounding box center [776, 50] width 11 height 11
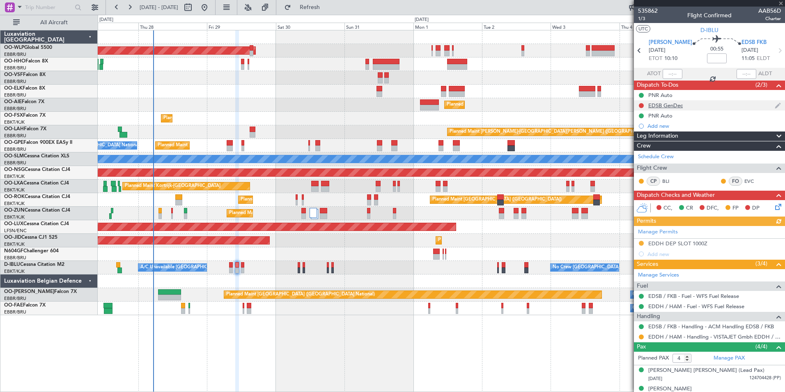
click at [666, 101] on div "EDSB GenDec" at bounding box center [709, 105] width 151 height 10
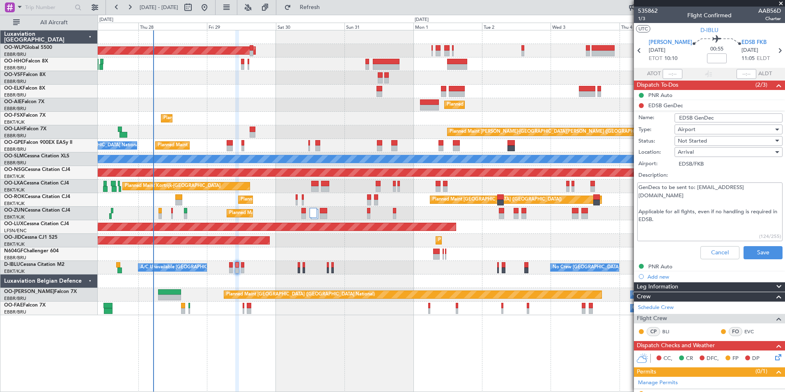
drag, startPoint x: 696, startPoint y: 188, endPoint x: 767, endPoint y: 184, distance: 71.1
click at [767, 184] on textarea "GenDecs to be sent to: [EMAIL_ADDRESS][DOMAIN_NAME] Applicable for all flghts, …" at bounding box center [709, 211] width 145 height 59
click at [714, 240] on textarea "GenDecs to be sent to: [EMAIL_ADDRESS][DOMAIN_NAME] Applicable for all flghts, …" at bounding box center [709, 211] width 145 height 59
click at [709, 253] on button "Cancel" at bounding box center [719, 252] width 39 height 13
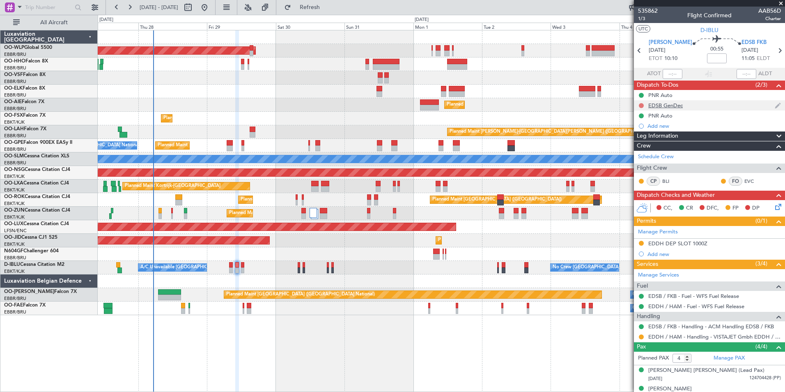
click at [642, 105] on button at bounding box center [641, 105] width 5 height 5
click at [648, 141] on span "Completed" at bounding box center [644, 142] width 27 height 8
click at [774, 48] on icon at bounding box center [779, 50] width 11 height 11
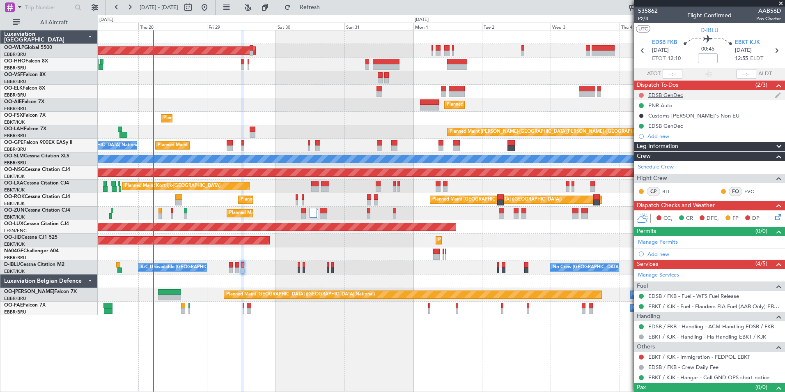
click at [642, 95] on button at bounding box center [641, 95] width 5 height 5
click at [642, 132] on span "Completed" at bounding box center [644, 131] width 27 height 8
click at [646, 19] on span "P2/3" at bounding box center [648, 18] width 20 height 7
click at [765, 217] on div "CC, CR DFC, FP DP" at bounding box center [713, 218] width 121 height 12
click at [774, 217] on icon at bounding box center [777, 215] width 7 height 7
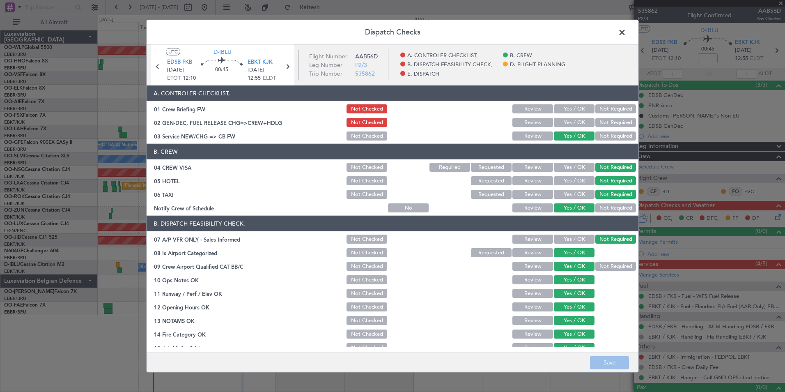
click at [560, 122] on button "Yes / OK" at bounding box center [574, 122] width 41 height 9
click at [612, 357] on button "Save" at bounding box center [609, 362] width 39 height 13
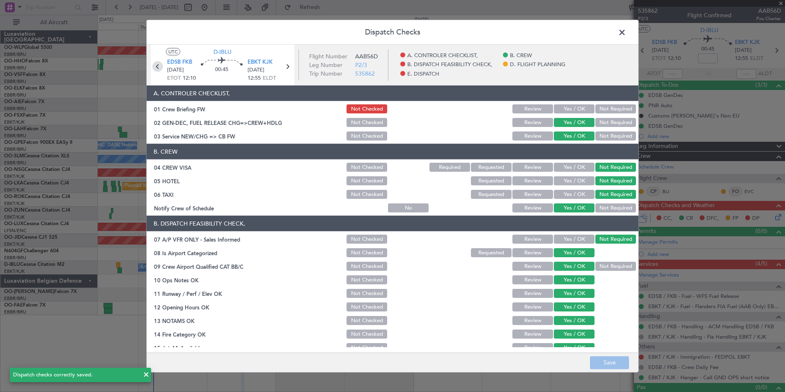
click at [156, 69] on icon at bounding box center [157, 66] width 11 height 11
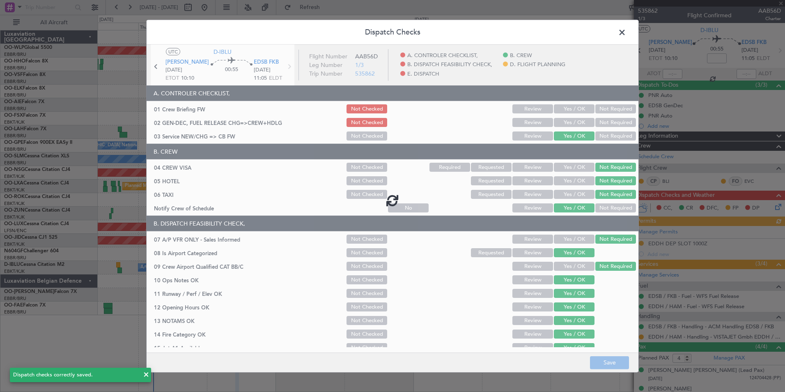
click at [563, 120] on div at bounding box center [393, 200] width 492 height 311
click at [563, 120] on button "Yes / OK" at bounding box center [574, 122] width 41 height 9
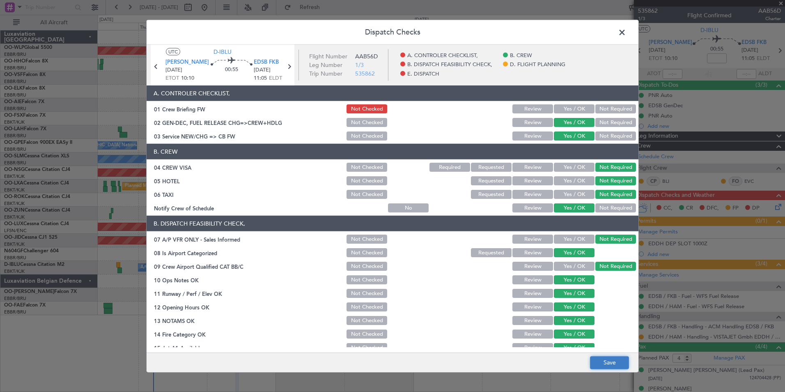
click at [613, 356] on button "Save" at bounding box center [609, 362] width 39 height 13
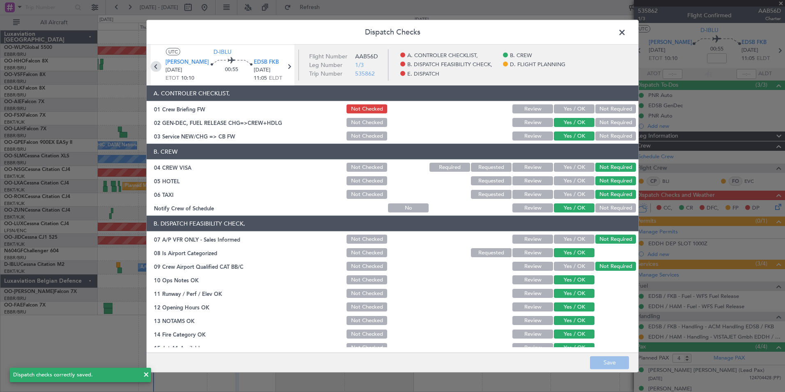
click at [154, 67] on icon at bounding box center [156, 66] width 11 height 11
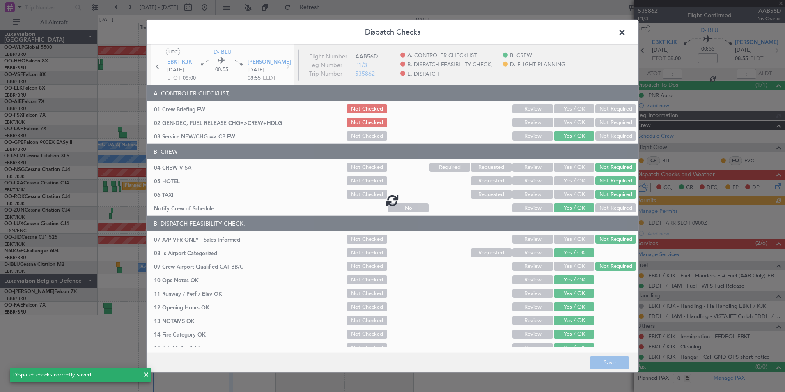
click at [562, 118] on div at bounding box center [393, 200] width 492 height 311
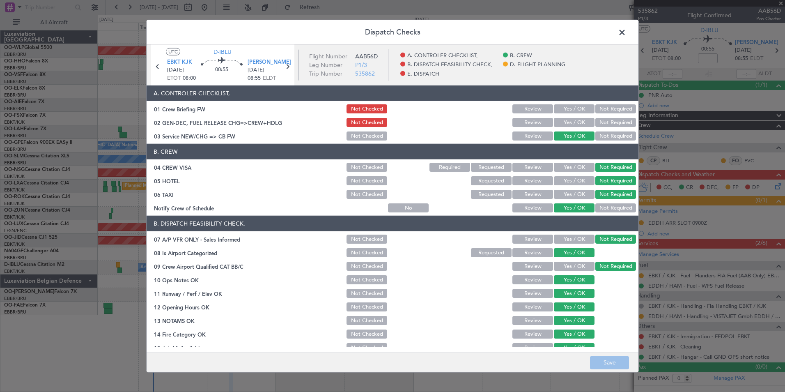
click at [566, 123] on button "Yes / OK" at bounding box center [574, 122] width 41 height 9
click at [602, 361] on button "Save" at bounding box center [609, 362] width 39 height 13
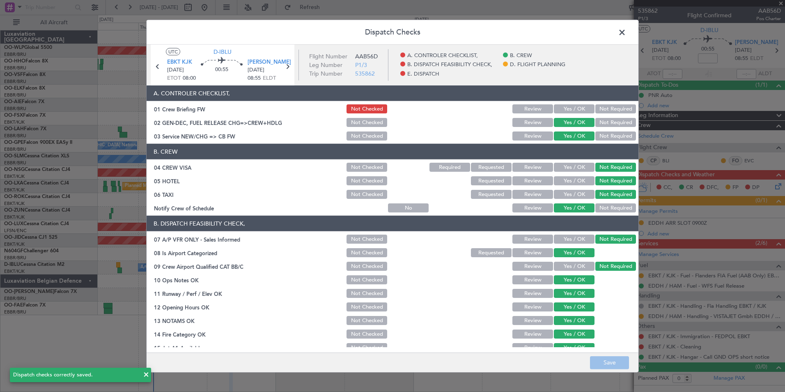
click at [626, 30] on span at bounding box center [626, 34] width 0 height 16
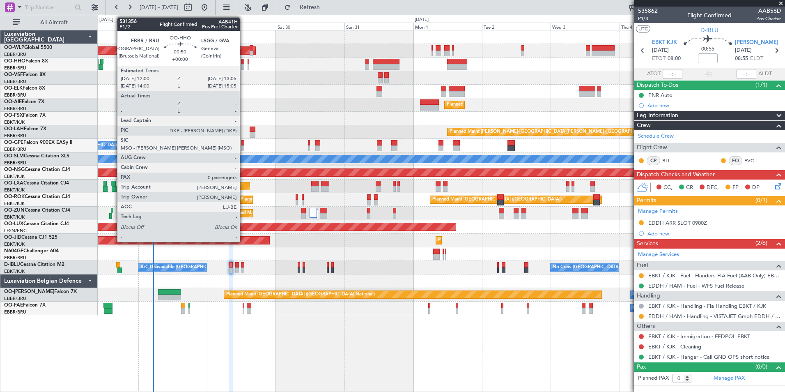
click at [243, 63] on div at bounding box center [242, 62] width 3 height 6
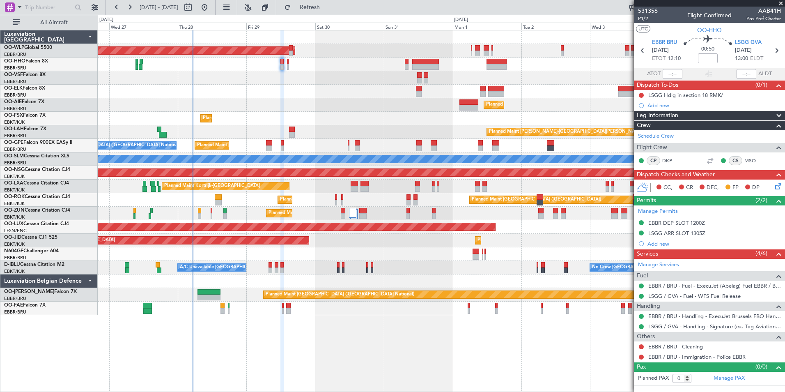
click at [290, 82] on div at bounding box center [441, 78] width 687 height 14
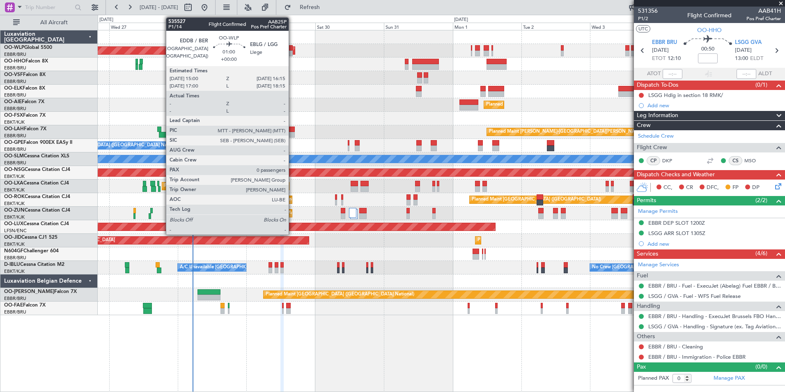
click at [292, 54] on div at bounding box center [291, 54] width 4 height 6
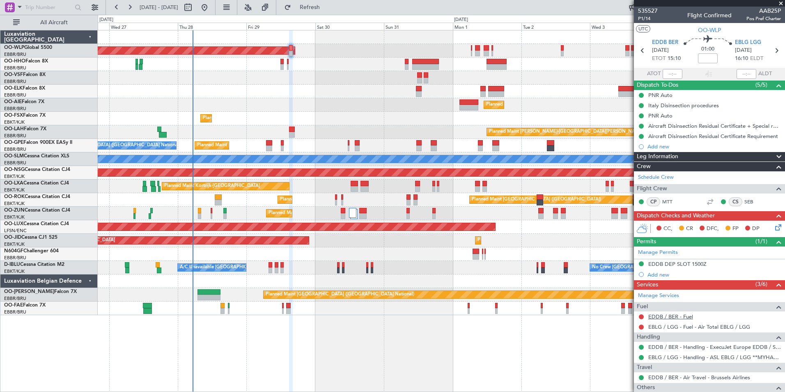
click at [659, 315] on link "EDDB / BER - Fuel" at bounding box center [670, 316] width 45 height 7
click at [689, 325] on link "EBLG / LGG - Fuel - Air Total EBLG / LGG" at bounding box center [699, 326] width 102 height 7
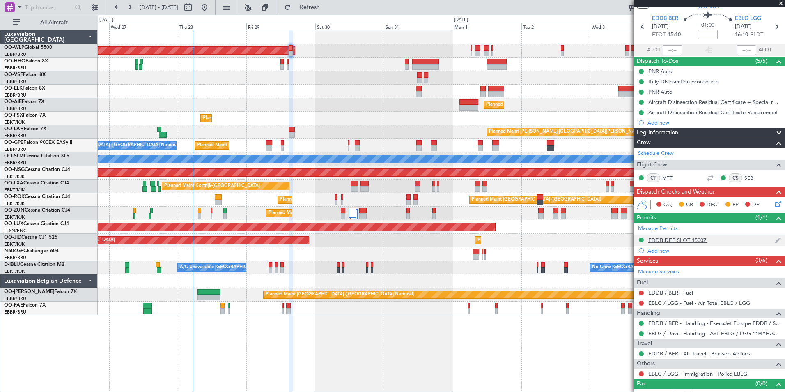
scroll to position [34, 0]
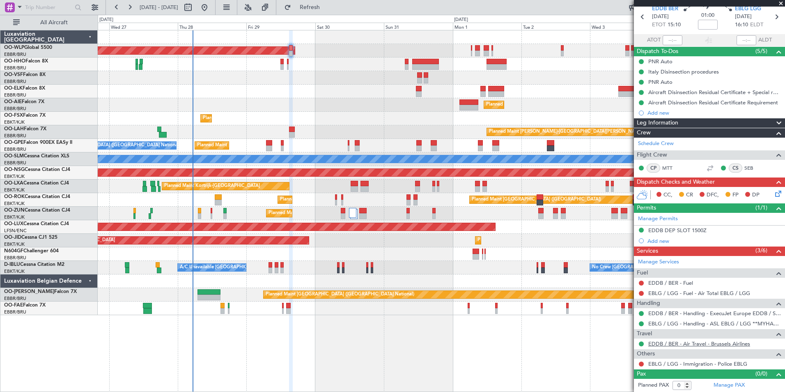
click at [682, 344] on link "EDDB / BER - Air Travel - Brussels Airlines" at bounding box center [699, 343] width 102 height 7
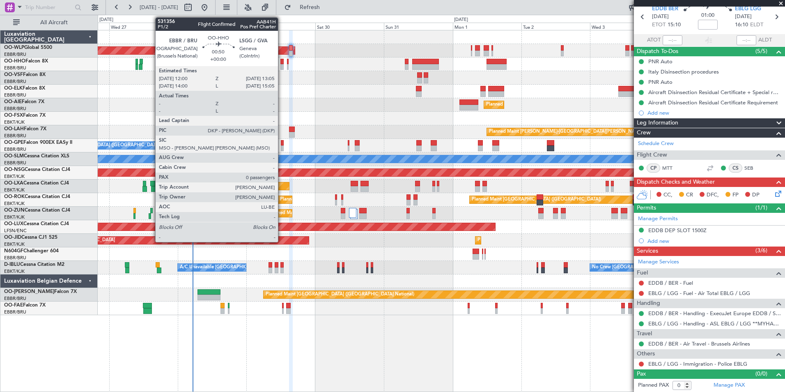
click at [282, 66] on div at bounding box center [281, 67] width 3 height 6
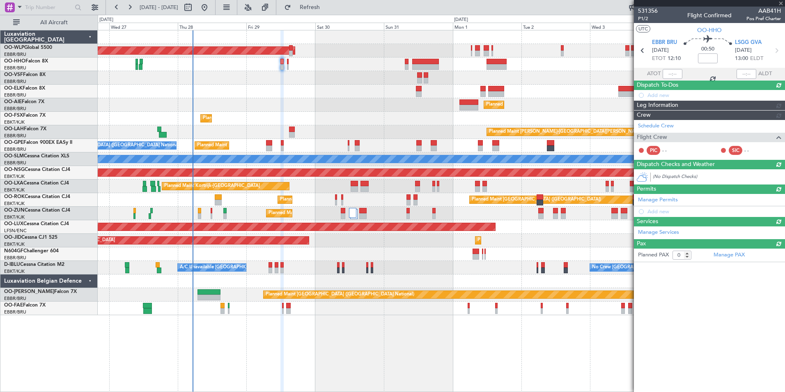
scroll to position [0, 0]
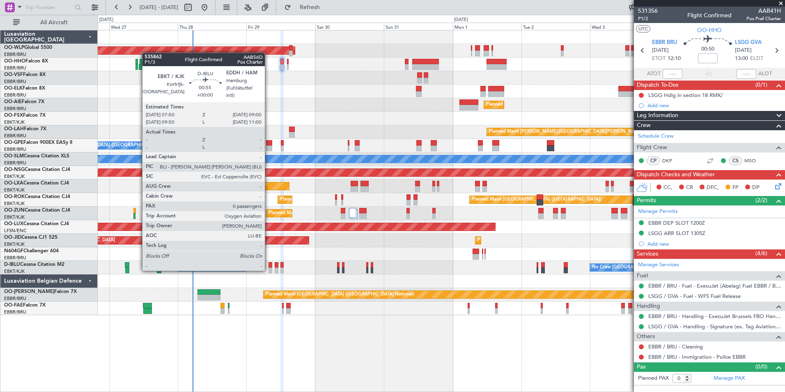
click at [269, 269] on div at bounding box center [271, 270] width 4 height 6
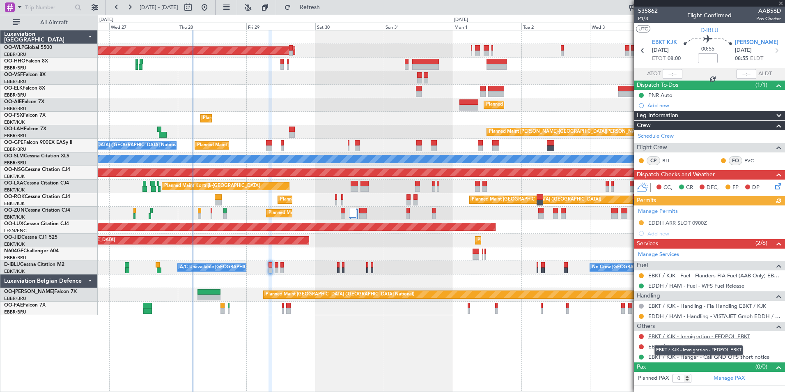
click at [682, 336] on link "EBKT / KJK - Immigration - FEDPOL EBKT" at bounding box center [699, 336] width 102 height 7
click at [330, 12] on button "Refresh" at bounding box center [304, 7] width 49 height 13
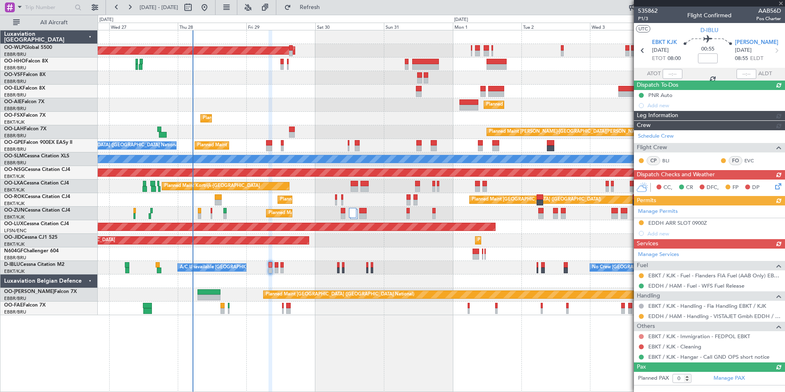
click at [641, 335] on div "Manage Services Fuel EBKT / KJK - Fuel - Flanders FIA Fuel (AAB Only) EBKT / KJ…" at bounding box center [709, 305] width 151 height 114
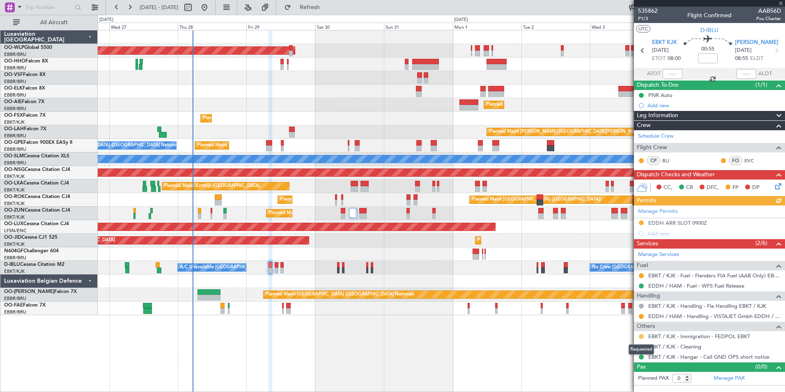
click at [641, 335] on button at bounding box center [641, 336] width 5 height 5
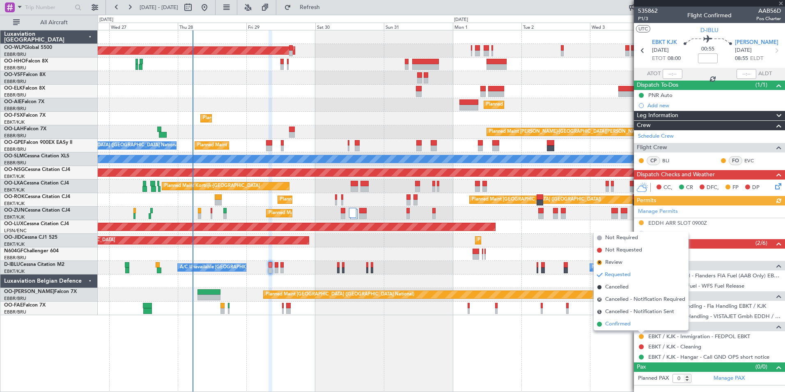
click at [628, 322] on span "Confirmed" at bounding box center [617, 324] width 25 height 8
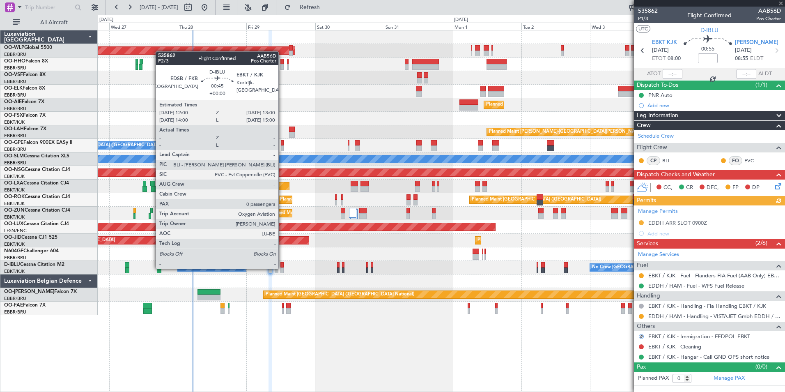
click at [282, 268] on div at bounding box center [281, 270] width 3 height 6
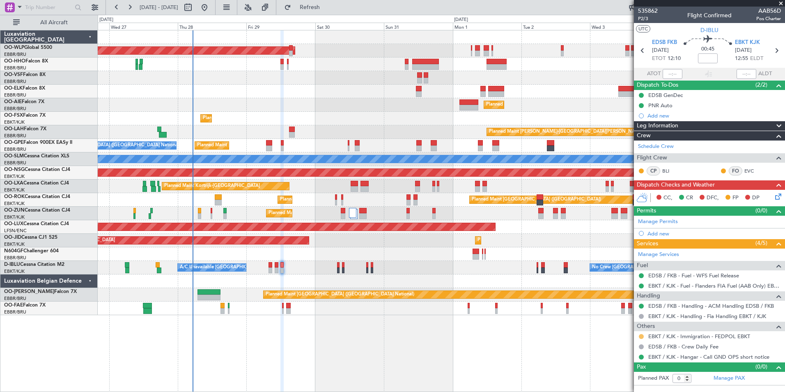
click at [643, 334] on button at bounding box center [641, 336] width 5 height 5
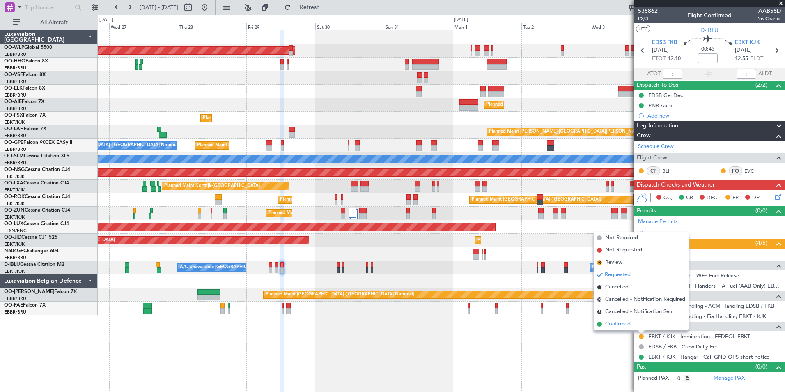
click at [620, 324] on span "Confirmed" at bounding box center [617, 324] width 25 height 8
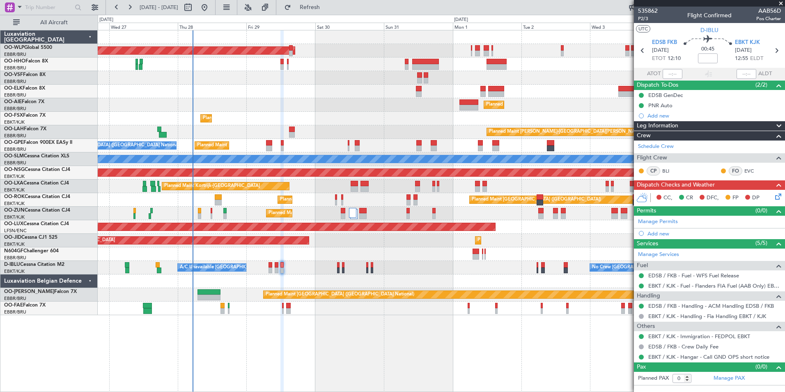
click at [280, 65] on div at bounding box center [441, 64] width 687 height 14
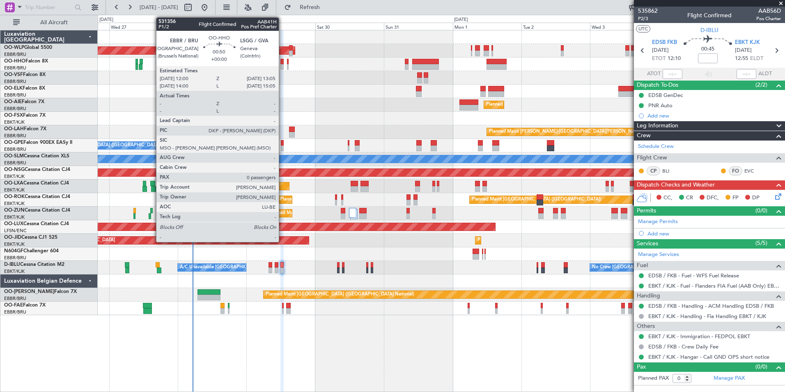
click at [282, 65] on div at bounding box center [281, 67] width 3 height 6
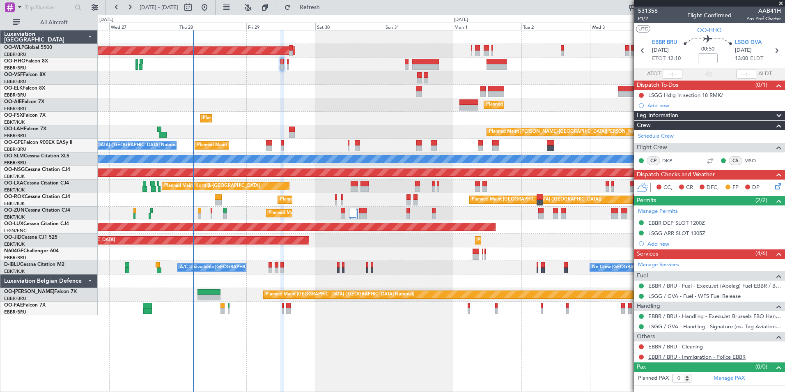
click at [710, 358] on link "EBBR / BRU - Immigration - Police EBBR" at bounding box center [696, 356] width 97 height 7
click at [325, 13] on button "Refresh" at bounding box center [304, 7] width 49 height 13
click at [642, 358] on button at bounding box center [641, 356] width 5 height 5
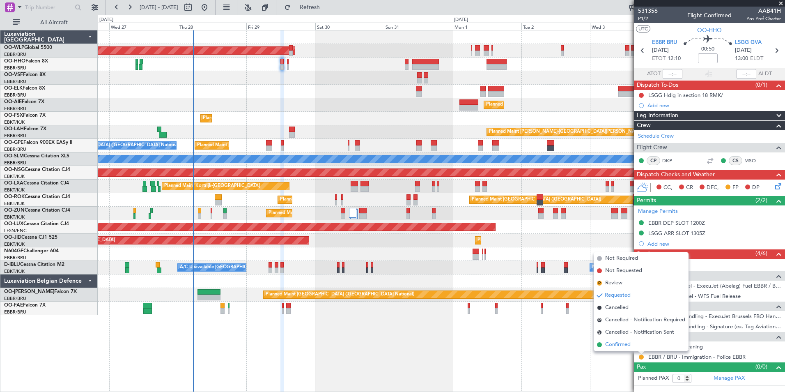
click at [627, 346] on span "Confirmed" at bounding box center [617, 344] width 25 height 8
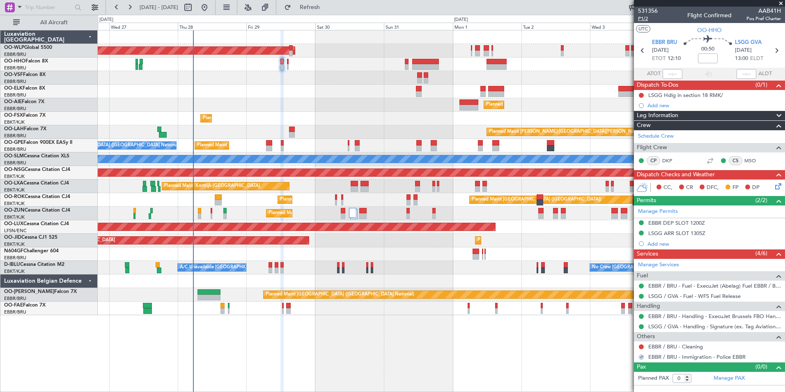
click at [643, 19] on span "P1/2" at bounding box center [648, 18] width 20 height 7
click at [315, 7] on button "Refresh" at bounding box center [304, 7] width 49 height 13
click at [774, 186] on icon at bounding box center [777, 184] width 7 height 7
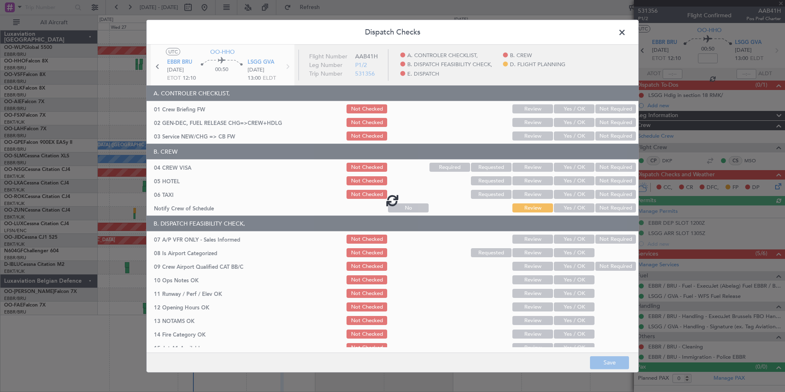
click at [563, 126] on div at bounding box center [393, 200] width 492 height 311
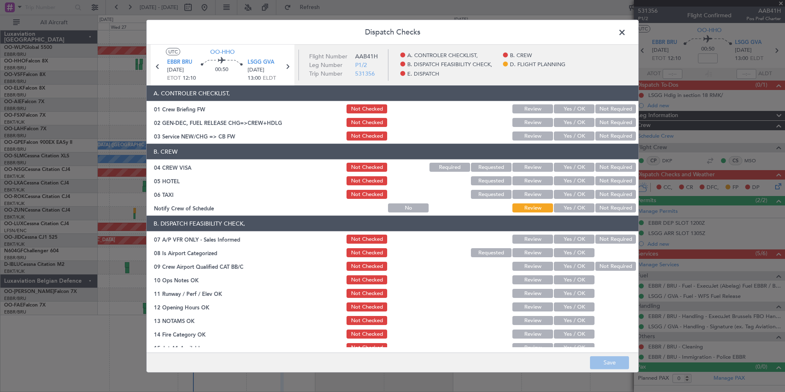
click at [561, 123] on button "Yes / OK" at bounding box center [574, 122] width 41 height 9
click at [561, 131] on button "Yes / OK" at bounding box center [574, 135] width 41 height 9
click at [604, 364] on footer "Save" at bounding box center [393, 362] width 492 height 20
click at [626, 34] on span at bounding box center [626, 34] width 0 height 16
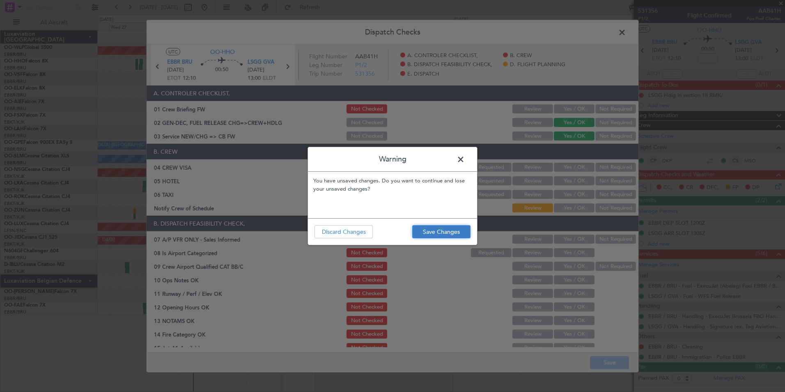
click at [425, 229] on button "Save Changes" at bounding box center [441, 231] width 58 height 13
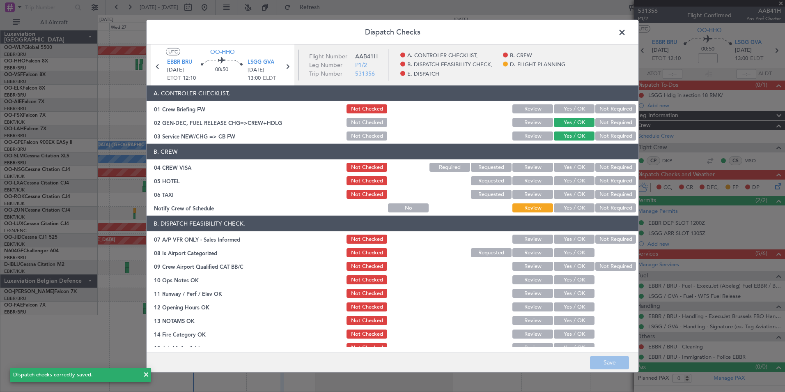
click at [626, 31] on span at bounding box center [626, 34] width 0 height 16
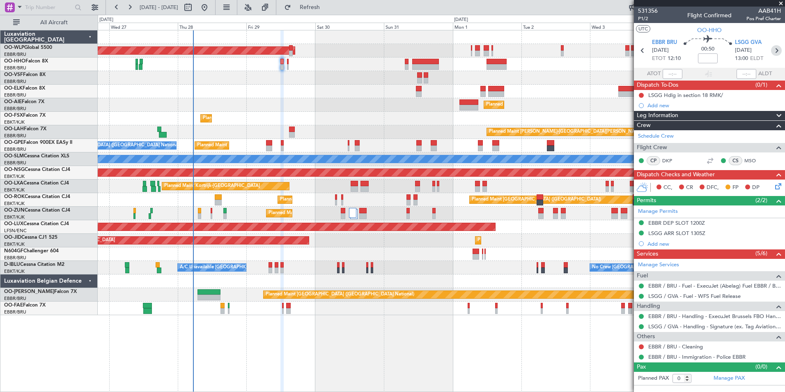
click at [780, 46] on icon at bounding box center [776, 50] width 11 height 11
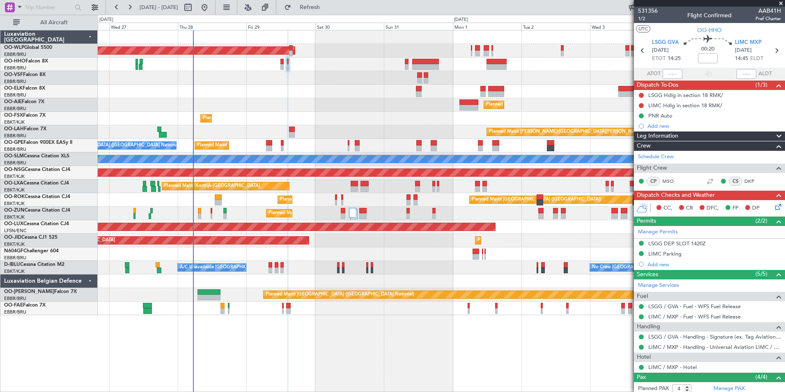
click at [774, 209] on icon at bounding box center [777, 205] width 7 height 7
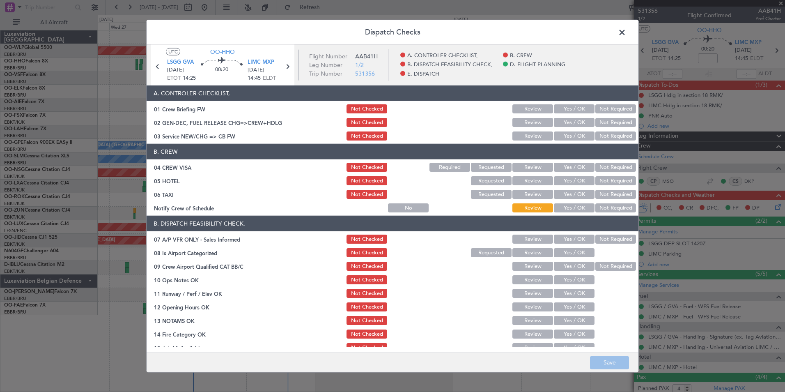
click at [569, 134] on button "Yes / OK" at bounding box center [574, 135] width 41 height 9
click at [567, 124] on button "Yes / OK" at bounding box center [574, 122] width 41 height 9
click at [608, 359] on button "Save" at bounding box center [609, 362] width 39 height 13
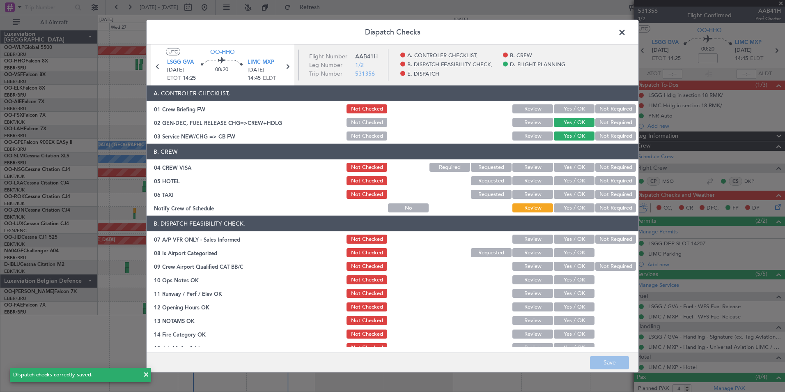
click at [626, 28] on span at bounding box center [626, 34] width 0 height 16
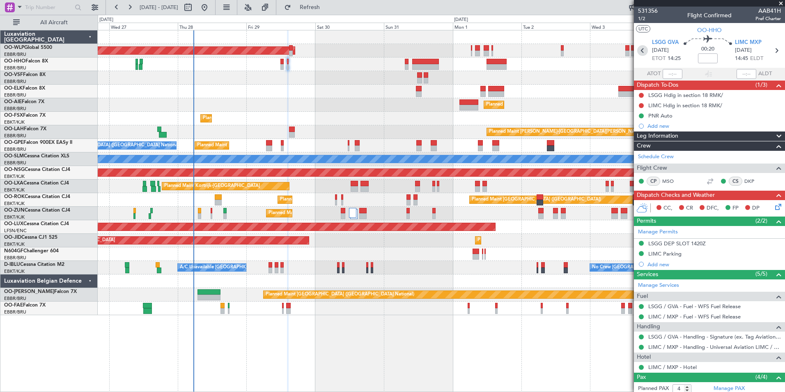
click at [639, 50] on icon at bounding box center [642, 50] width 11 height 11
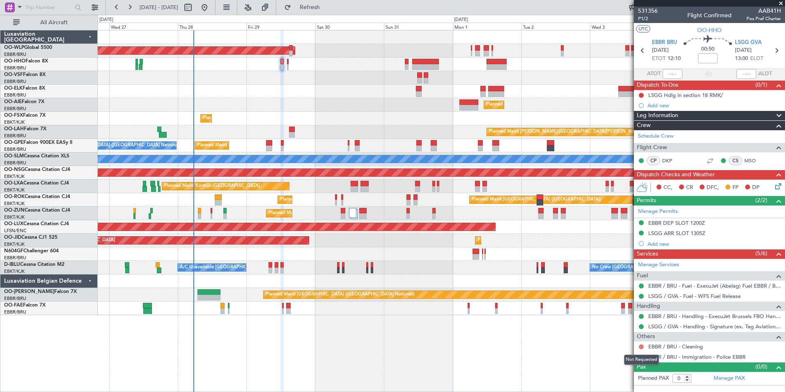
click at [640, 348] on button at bounding box center [641, 346] width 5 height 5
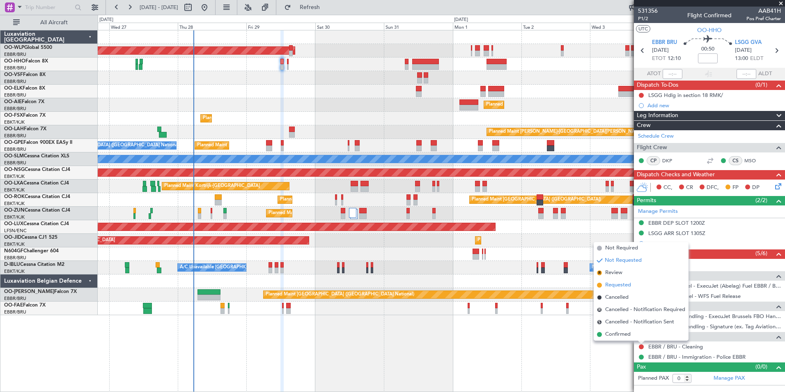
click at [615, 284] on span "Requested" at bounding box center [618, 285] width 26 height 8
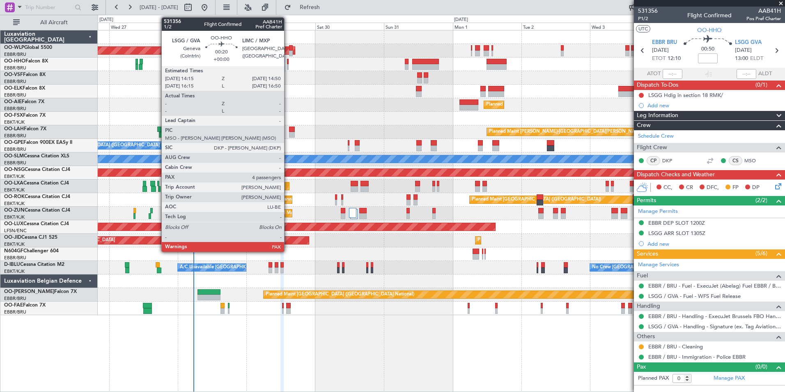
click at [288, 63] on div at bounding box center [288, 62] width 2 height 6
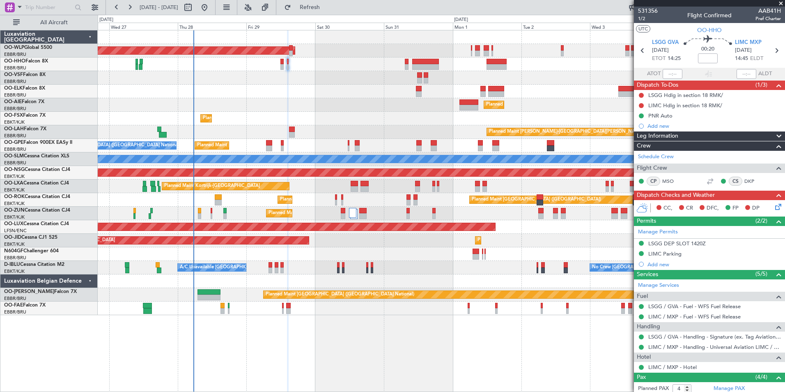
scroll to position [77, 0]
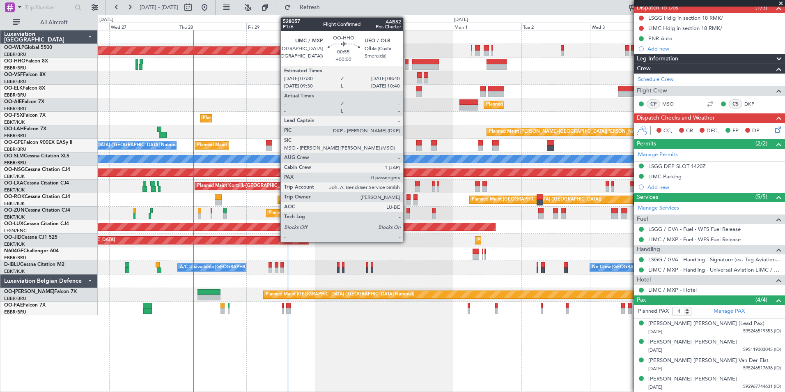
click at [407, 63] on div at bounding box center [407, 62] width 4 height 6
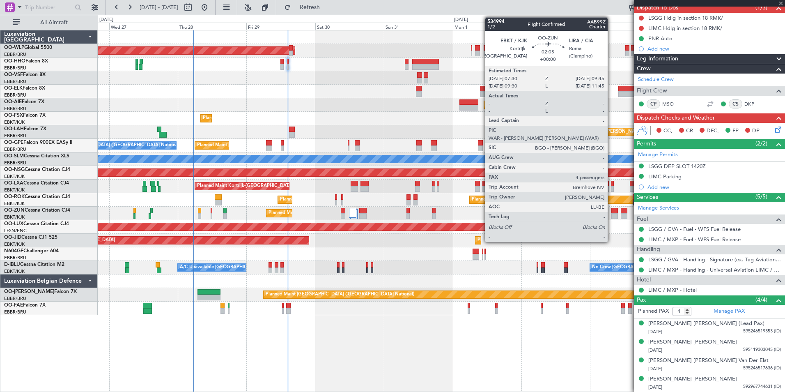
type input "0"
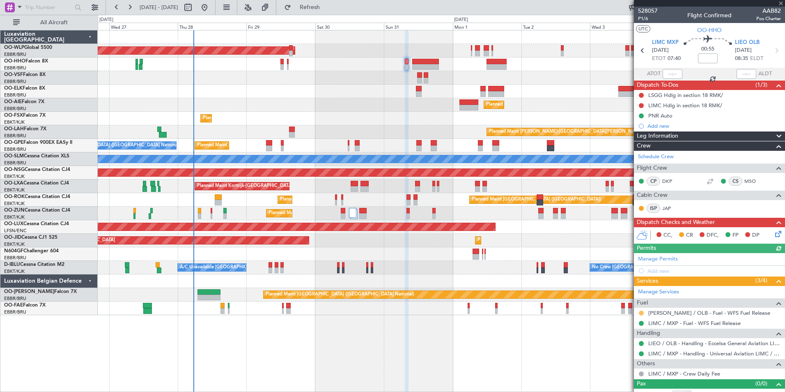
click at [642, 311] on button at bounding box center [641, 312] width 5 height 5
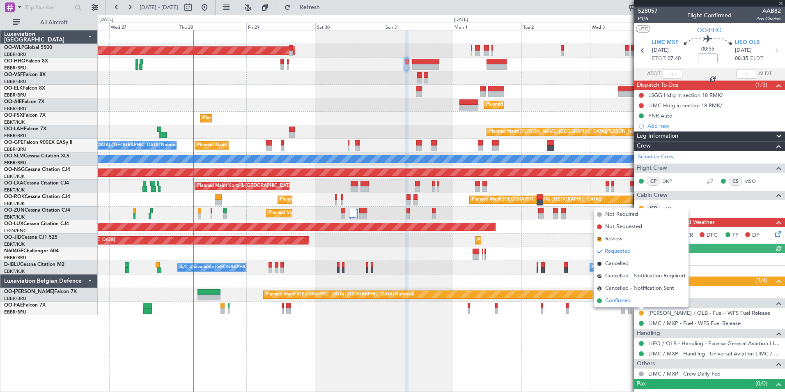
click at [632, 302] on li "Confirmed" at bounding box center [641, 300] width 95 height 12
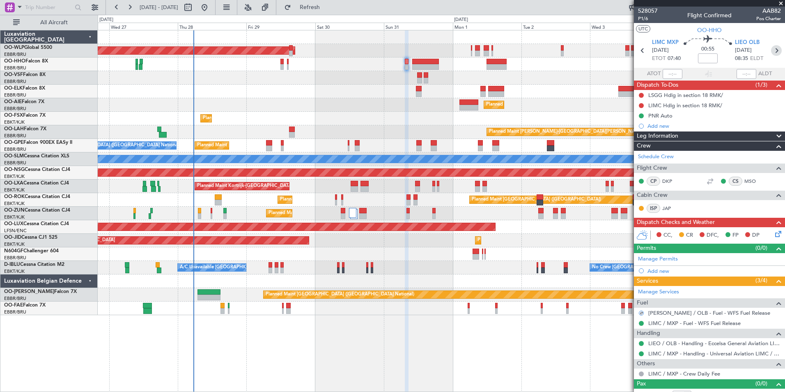
click at [773, 50] on icon at bounding box center [776, 50] width 11 height 11
type input "+01:05"
type input "2"
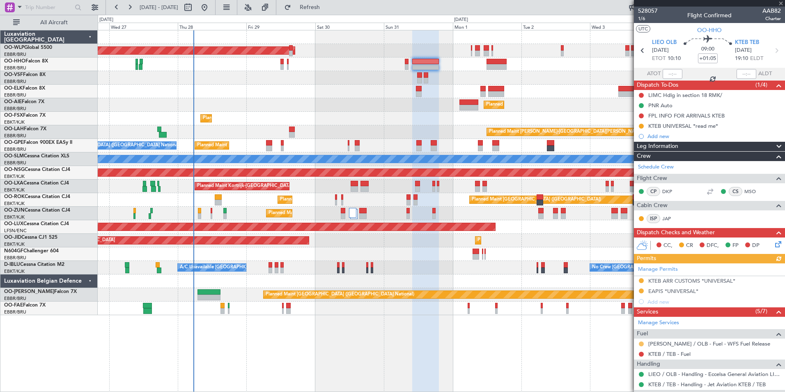
click at [642, 342] on button at bounding box center [641, 343] width 5 height 5
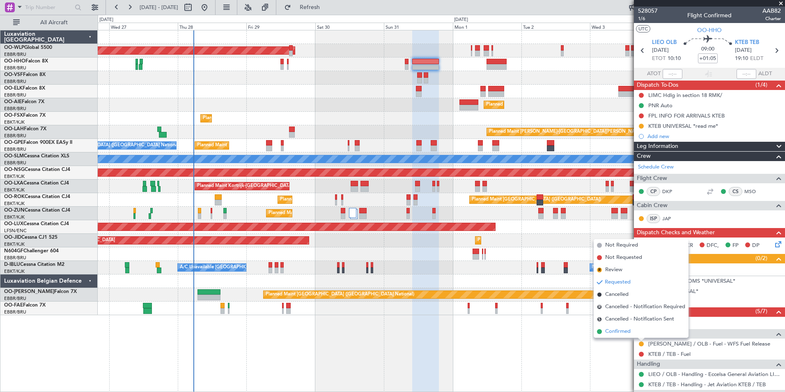
click at [618, 328] on span "Confirmed" at bounding box center [617, 331] width 25 height 8
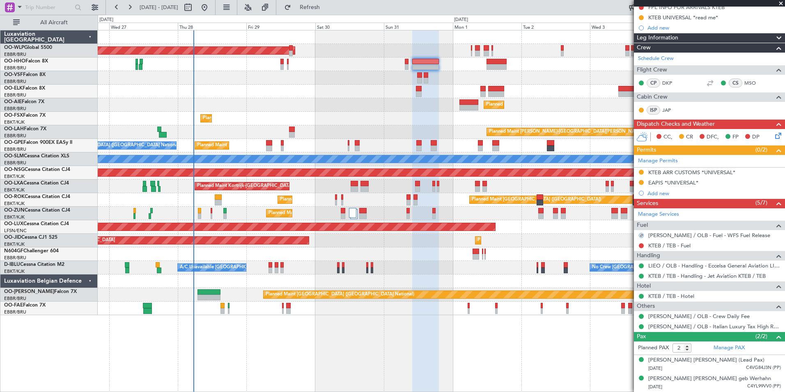
scroll to position [116, 0]
click at [682, 242] on link "KTEB / TEB - Fuel" at bounding box center [669, 245] width 42 height 7
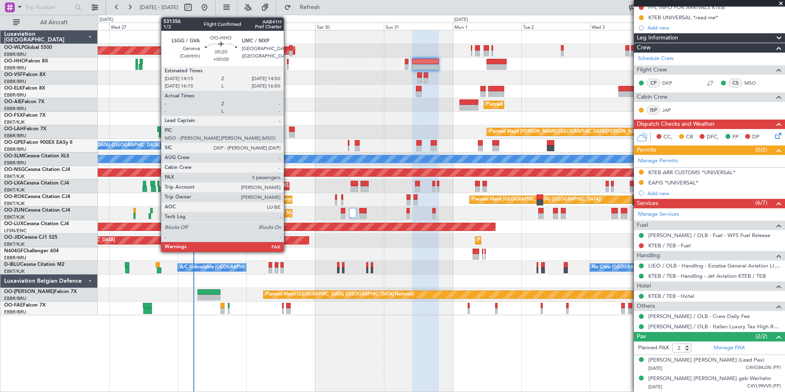
click at [287, 63] on div at bounding box center [288, 62] width 2 height 6
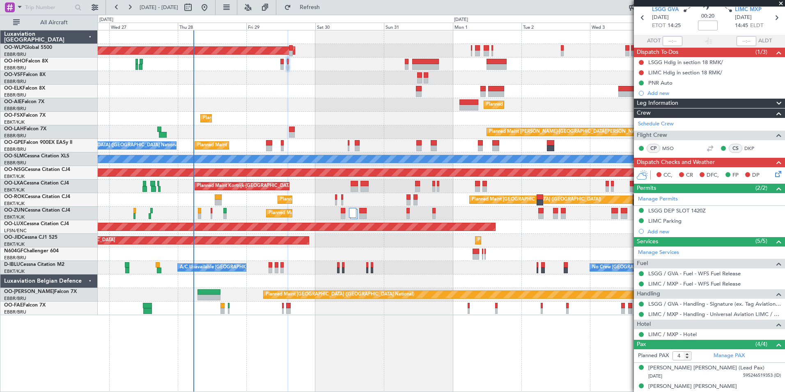
scroll to position [0, 0]
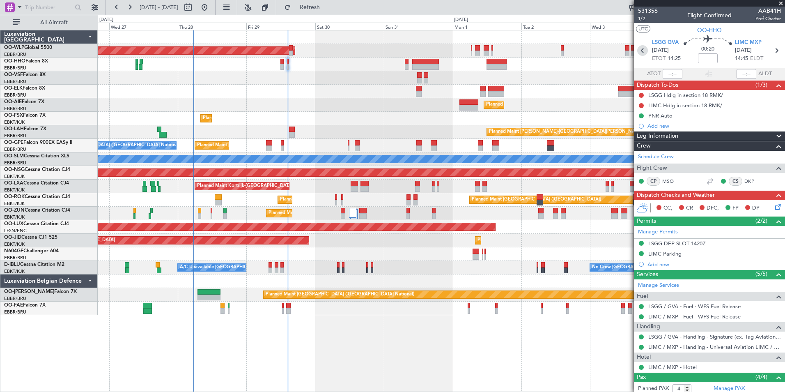
click at [637, 45] on icon at bounding box center [642, 50] width 11 height 11
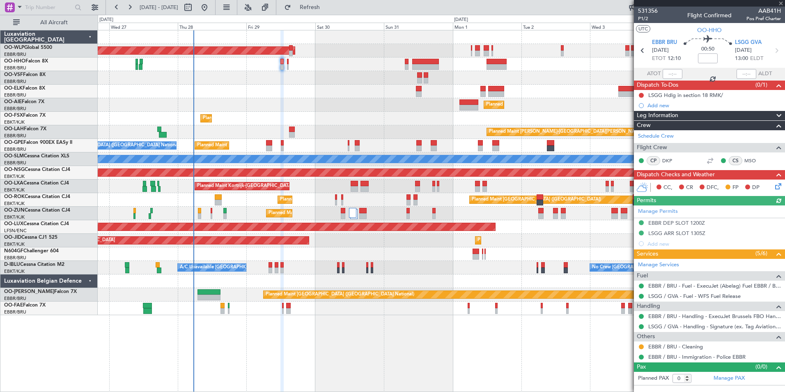
click at [666, 225] on div "Manage Permits EBBR DEP SLOT 1200Z LSGG ARR SLOT 1305Z Add new" at bounding box center [709, 227] width 151 height 44
click at [670, 222] on div "EBBR DEP SLOT 1200Z" at bounding box center [676, 222] width 57 height 7
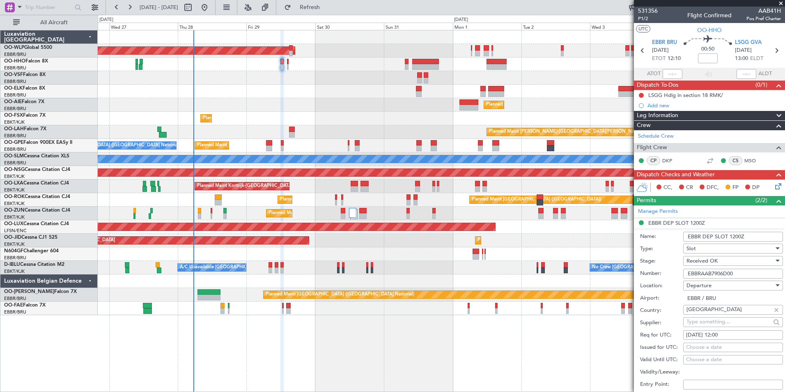
click at [697, 274] on input "EBBRAAB7906D00" at bounding box center [733, 274] width 100 height 10
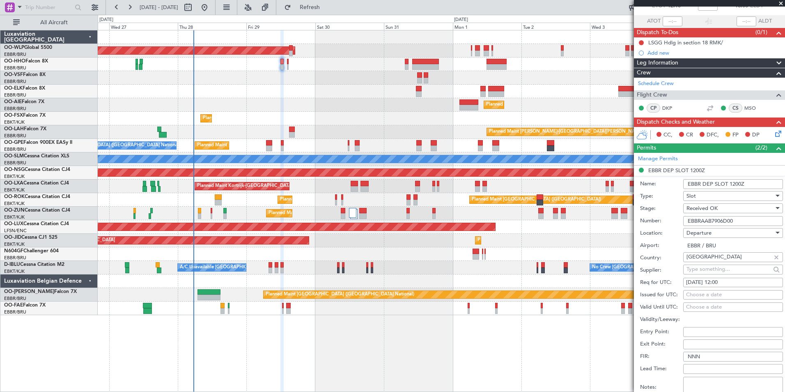
scroll to position [123, 0]
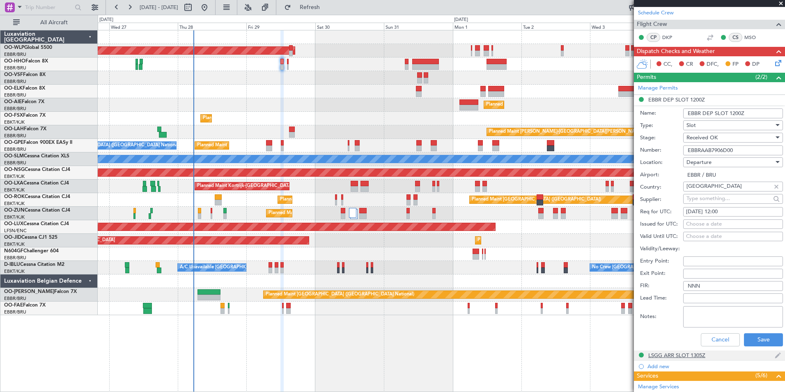
click at [683, 355] on div "LSGG ARR SLOT 1305Z" at bounding box center [676, 354] width 57 height 7
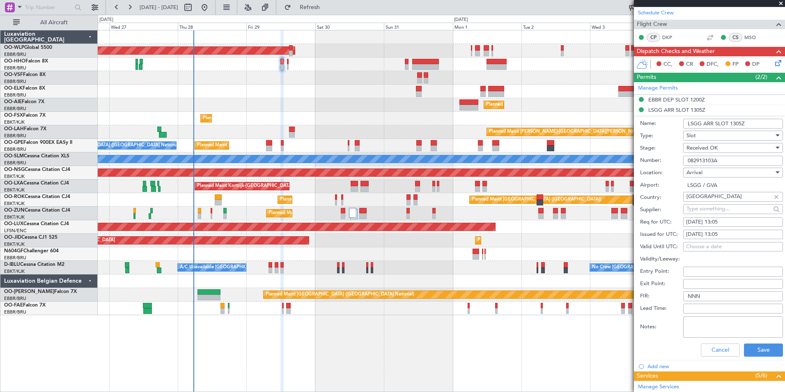
click at [702, 161] on input "082913103A" at bounding box center [733, 161] width 100 height 10
click at [720, 348] on button "Cancel" at bounding box center [720, 349] width 39 height 13
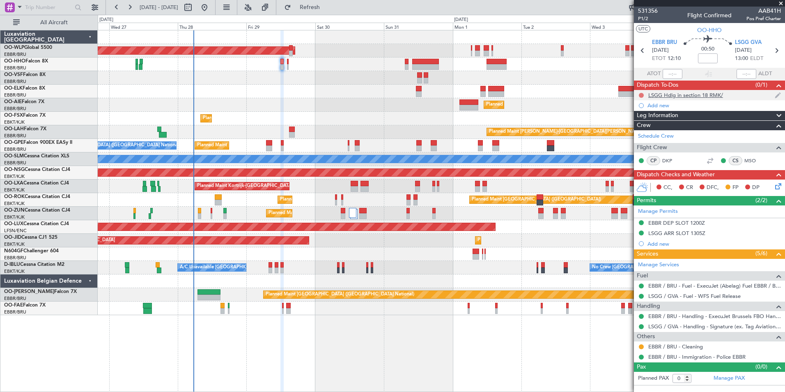
click at [639, 95] on button at bounding box center [641, 95] width 5 height 5
click at [639, 132] on span "Completed" at bounding box center [644, 131] width 27 height 8
click at [777, 48] on icon at bounding box center [776, 50] width 11 height 11
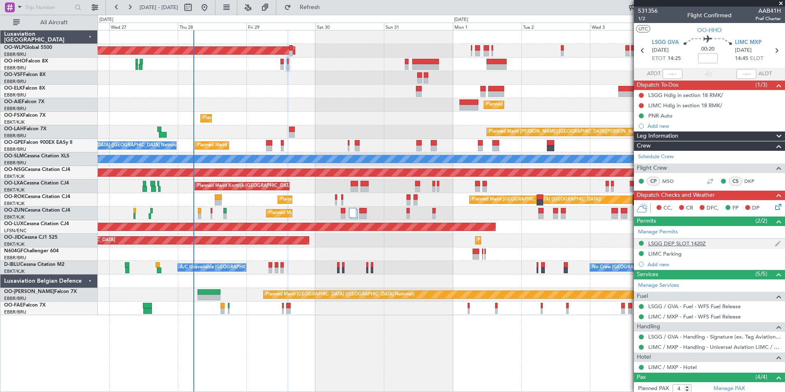
click at [672, 244] on div "LSGG DEP SLOT 1420Z" at bounding box center [676, 243] width 57 height 7
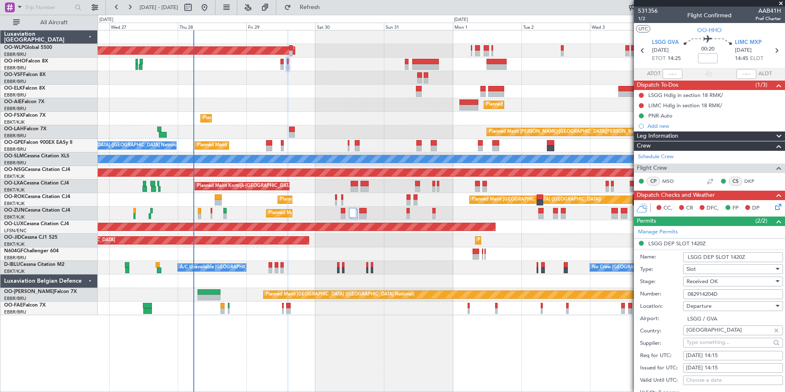
click at [693, 294] on input "082914204D" at bounding box center [733, 294] width 100 height 10
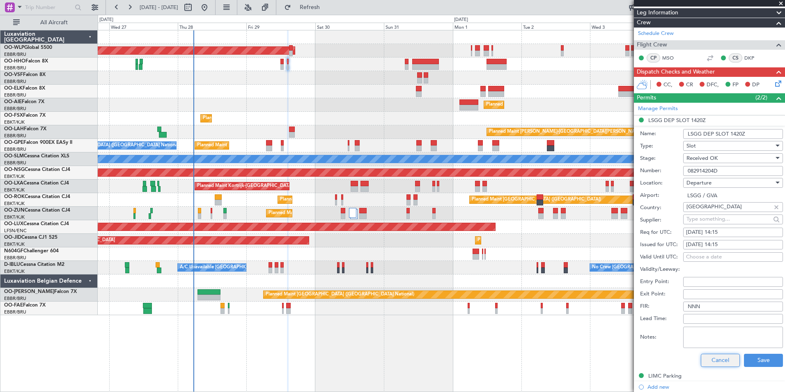
click at [710, 360] on button "Cancel" at bounding box center [720, 360] width 39 height 13
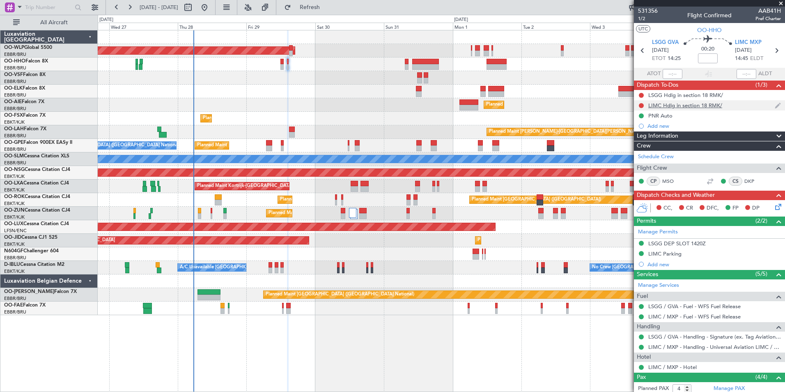
click at [684, 108] on div "LIMC Hdlg in section 18 RMK/" at bounding box center [685, 105] width 74 height 7
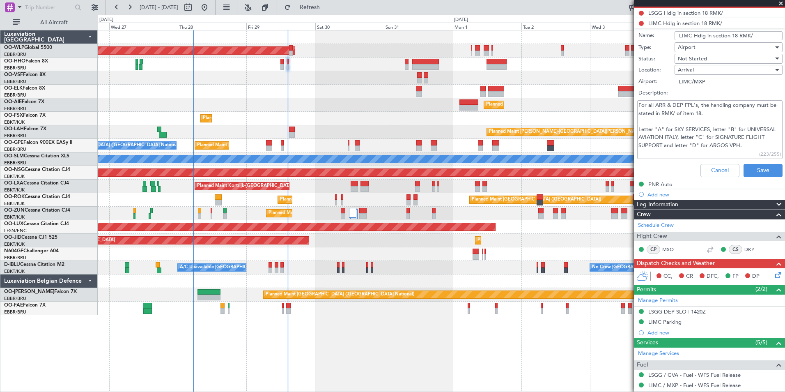
scroll to position [41, 0]
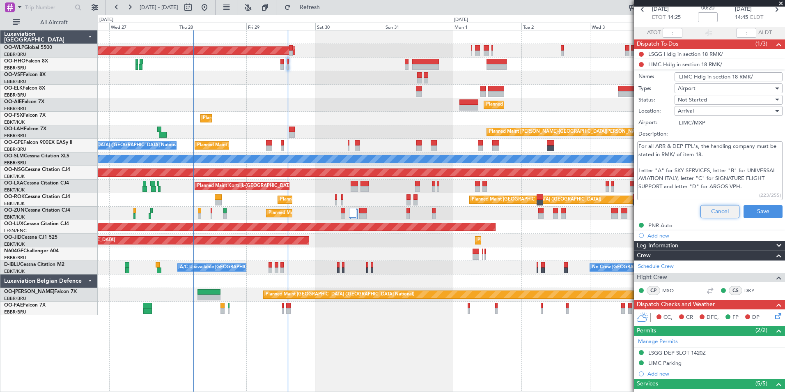
click at [708, 213] on button "Cancel" at bounding box center [719, 211] width 39 height 13
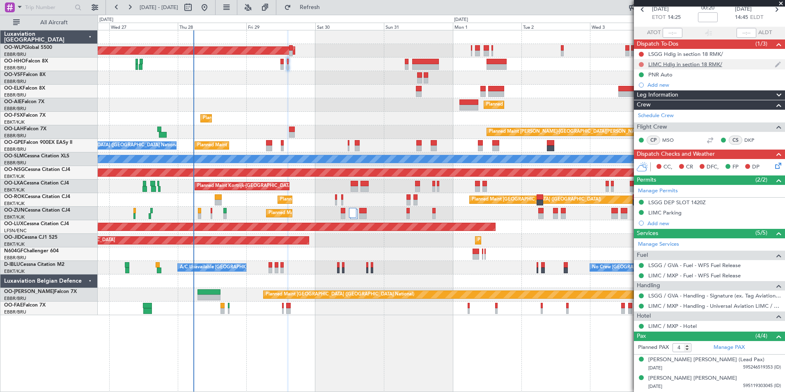
click at [642, 64] on button at bounding box center [641, 64] width 5 height 5
click at [639, 100] on span "Completed" at bounding box center [644, 100] width 27 height 8
click at [641, 52] on button at bounding box center [641, 54] width 5 height 5
click at [638, 87] on span "Completed" at bounding box center [644, 90] width 27 height 8
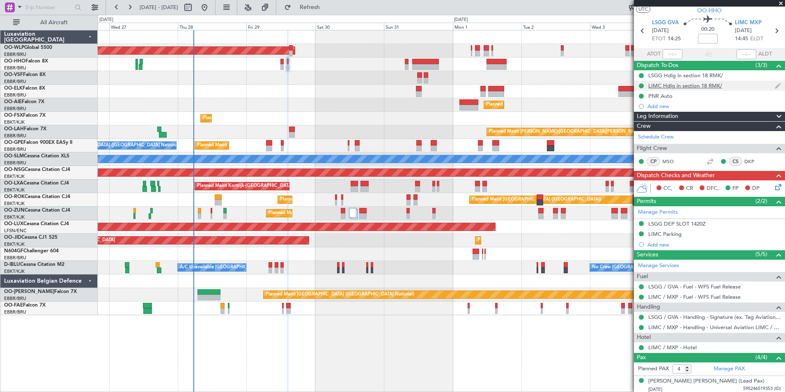
scroll to position [0, 0]
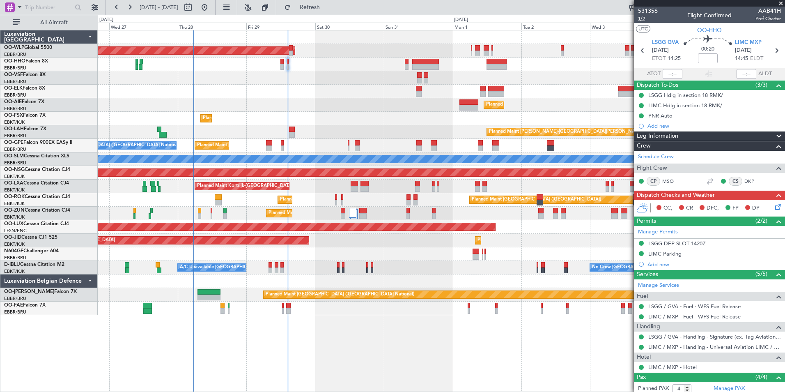
click at [638, 18] on span "1/2" at bounding box center [648, 18] width 20 height 7
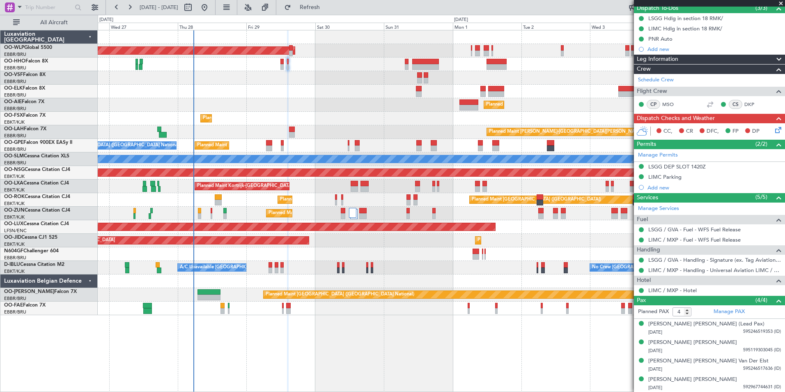
scroll to position [77, 0]
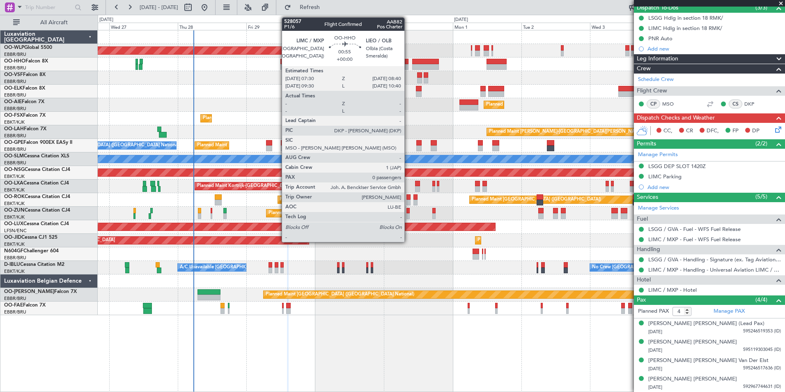
click at [408, 64] on div at bounding box center [407, 67] width 4 height 6
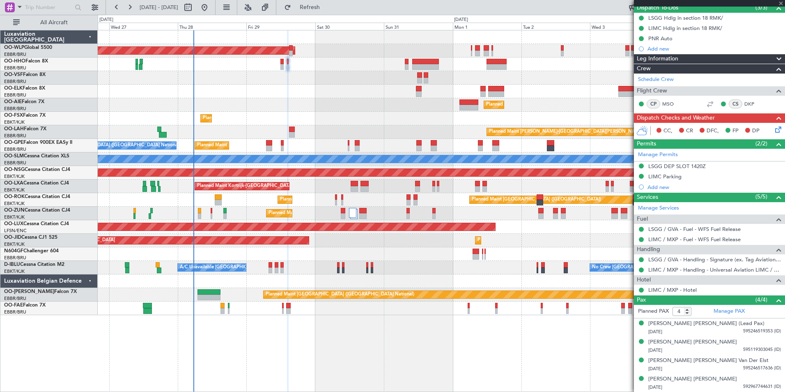
type input "0"
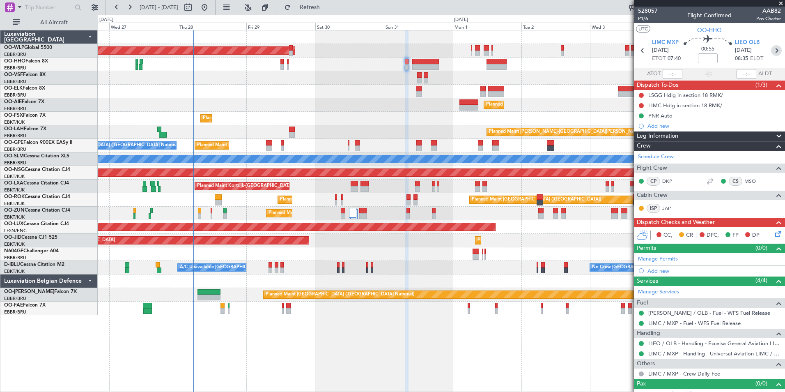
click at [771, 49] on icon at bounding box center [776, 50] width 11 height 11
type input "+01:05"
type input "2"
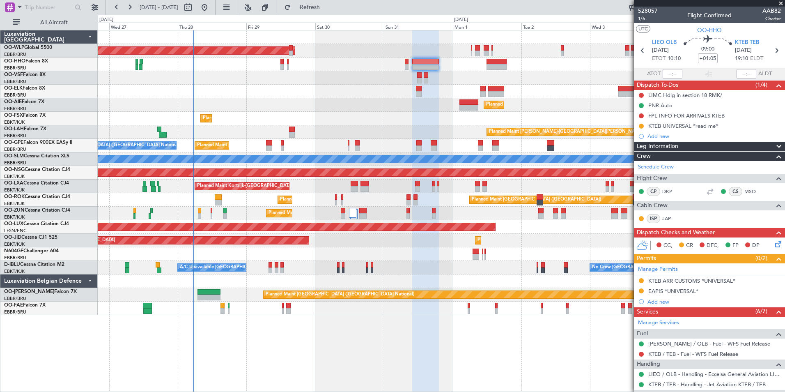
click at [280, 67] on div at bounding box center [441, 64] width 687 height 14
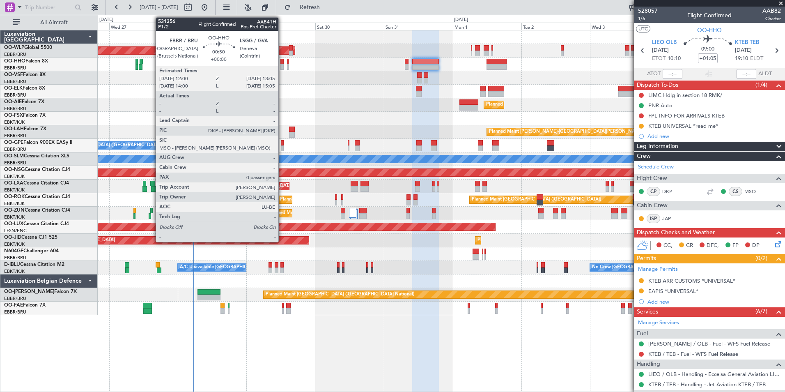
click at [282, 66] on div at bounding box center [281, 67] width 3 height 6
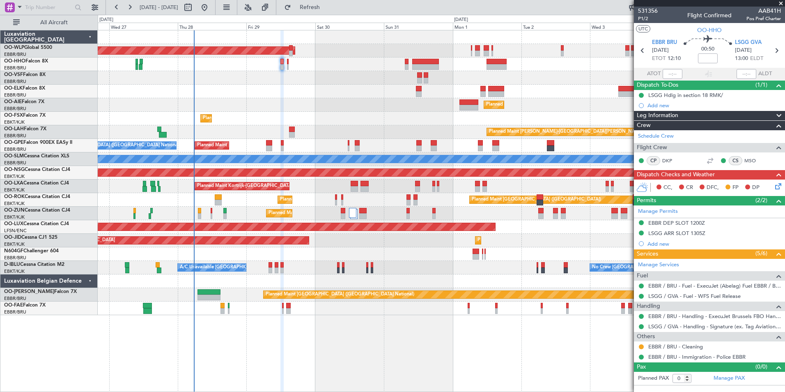
click at [772, 187] on div "CC, CR DFC, FP DP" at bounding box center [713, 187] width 121 height 12
click at [778, 186] on icon at bounding box center [777, 184] width 7 height 7
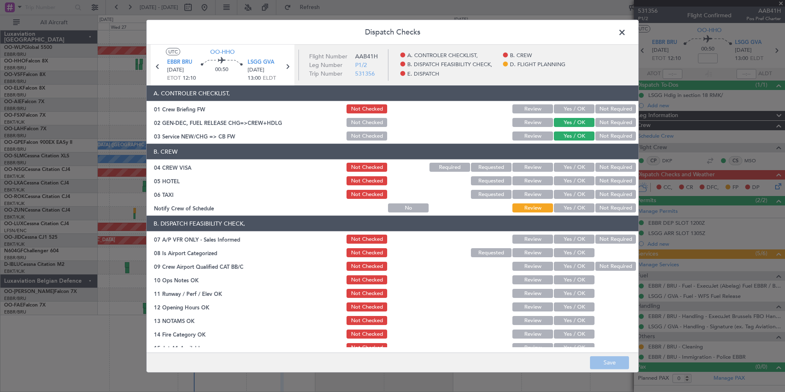
click at [573, 112] on button "Yes / OK" at bounding box center [574, 108] width 41 height 9
click at [608, 175] on div "Not Required" at bounding box center [614, 180] width 41 height 11
click at [605, 172] on div "Not Required" at bounding box center [614, 166] width 41 height 11
click at [602, 165] on button "Not Required" at bounding box center [615, 167] width 41 height 9
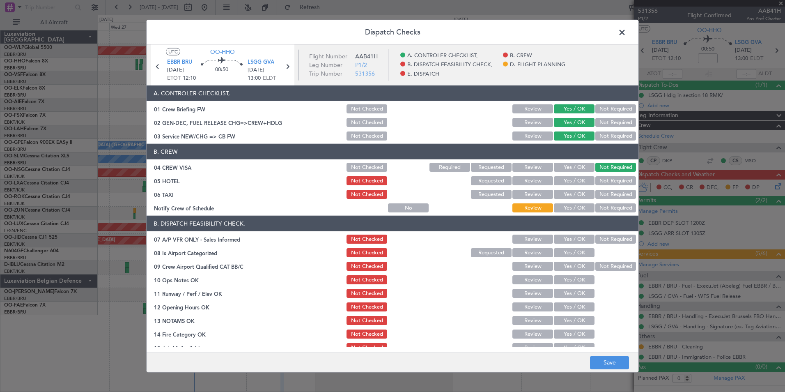
click at [604, 182] on button "Not Required" at bounding box center [615, 180] width 41 height 9
drag, startPoint x: 600, startPoint y: 191, endPoint x: 597, endPoint y: 196, distance: 5.4
click at [600, 192] on button "Not Required" at bounding box center [615, 194] width 41 height 9
click at [579, 206] on button "Yes / OK" at bounding box center [574, 207] width 41 height 9
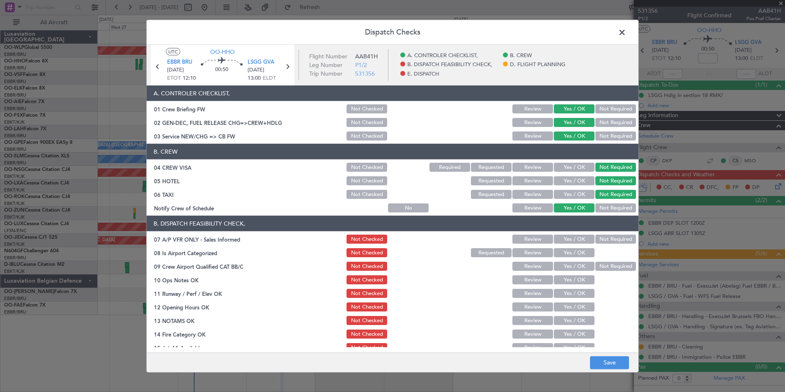
click at [600, 238] on button "Not Required" at bounding box center [615, 238] width 41 height 9
click at [578, 251] on button "Yes / OK" at bounding box center [574, 252] width 41 height 9
click at [576, 266] on button "Yes / OK" at bounding box center [574, 266] width 41 height 9
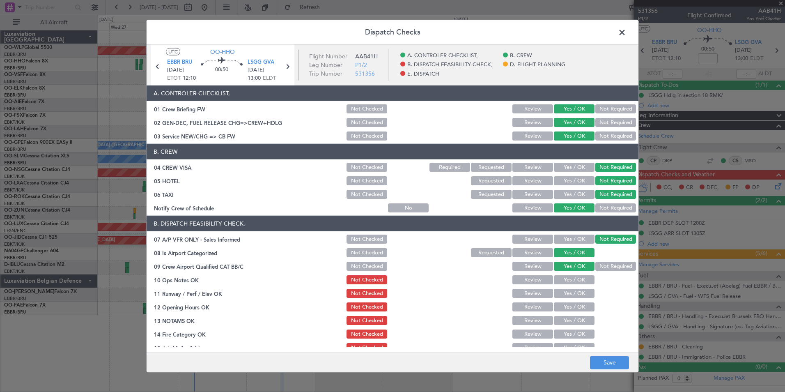
click at [576, 280] on button "Yes / OK" at bounding box center [574, 279] width 41 height 9
drag, startPoint x: 574, startPoint y: 294, endPoint x: 565, endPoint y: 309, distance: 17.5
click at [574, 294] on button "Yes / OK" at bounding box center [574, 293] width 41 height 9
click at [565, 309] on button "Yes / OK" at bounding box center [574, 306] width 41 height 9
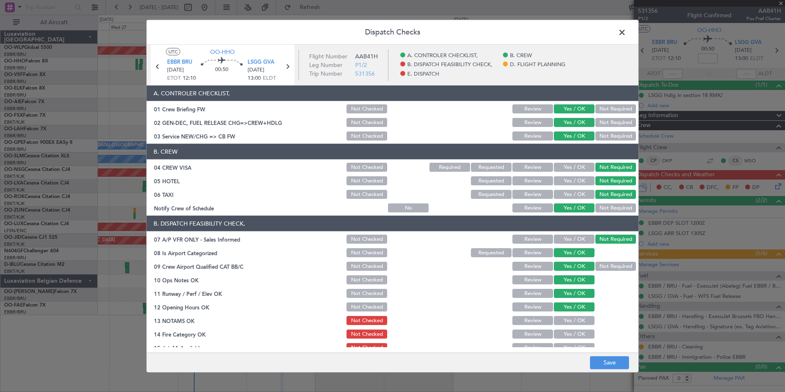
click at [563, 317] on button "Yes / OK" at bounding box center [574, 320] width 41 height 9
click at [562, 334] on button "Yes / OK" at bounding box center [574, 333] width 41 height 9
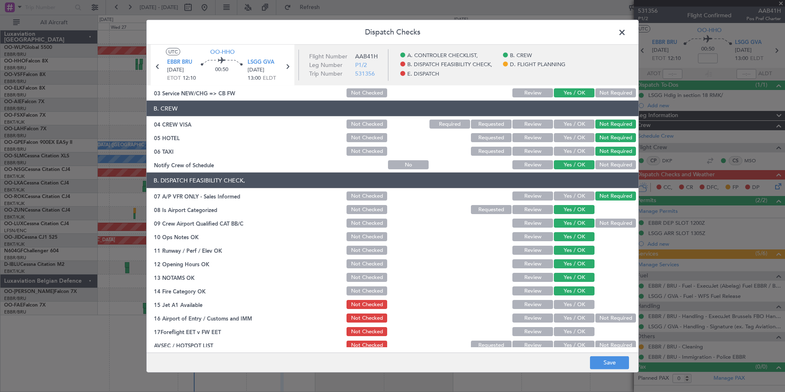
scroll to position [82, 0]
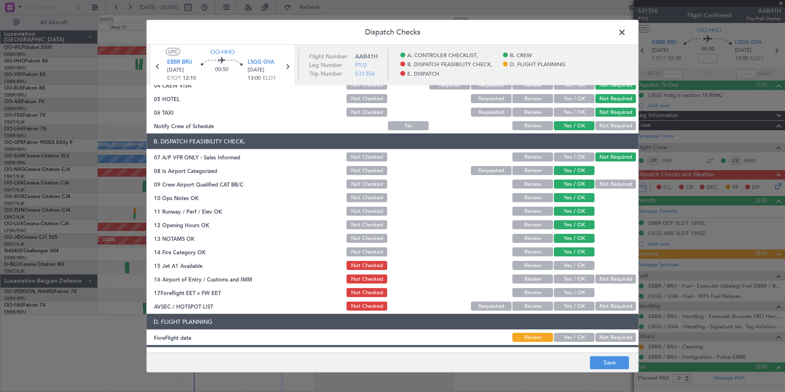
drag, startPoint x: 564, startPoint y: 279, endPoint x: 565, endPoint y: 267, distance: 12.0
click at [564, 279] on button "Yes / OK" at bounding box center [574, 278] width 41 height 9
click at [565, 267] on button "Yes / OK" at bounding box center [574, 265] width 41 height 9
click at [622, 274] on div "Not Required" at bounding box center [614, 278] width 41 height 11
click at [610, 280] on button "Not Required" at bounding box center [615, 278] width 41 height 9
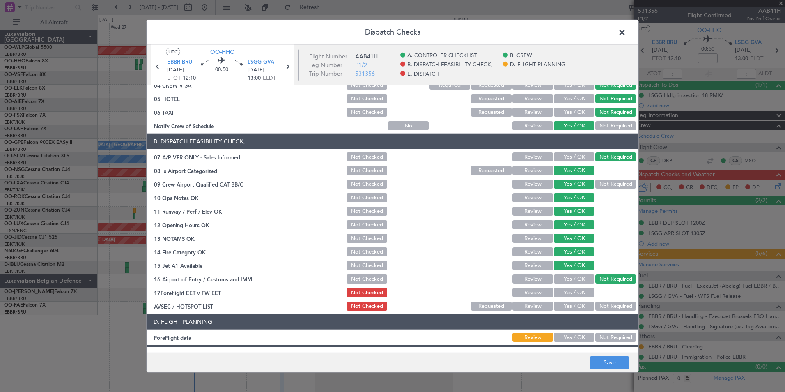
click at [570, 287] on div "Yes / OK" at bounding box center [573, 292] width 41 height 11
click at [574, 293] on button "Yes / OK" at bounding box center [574, 292] width 41 height 9
click at [601, 307] on button "Not Required" at bounding box center [615, 305] width 41 height 9
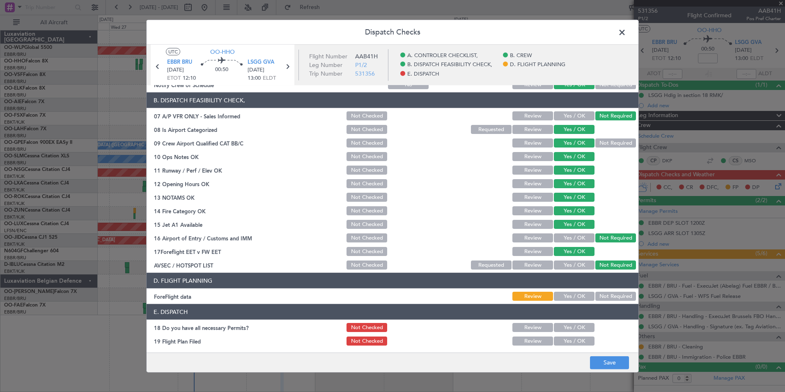
scroll to position [152, 0]
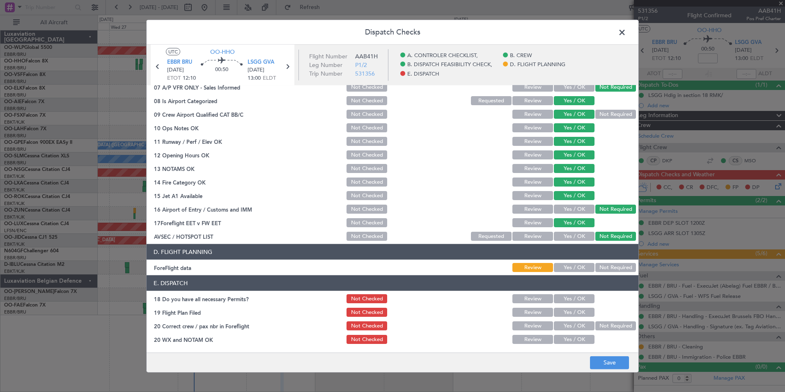
click at [567, 270] on button "Yes / OK" at bounding box center [574, 267] width 41 height 9
click at [572, 296] on button "Yes / OK" at bounding box center [574, 298] width 41 height 9
click at [568, 315] on button "Yes / OK" at bounding box center [574, 312] width 41 height 9
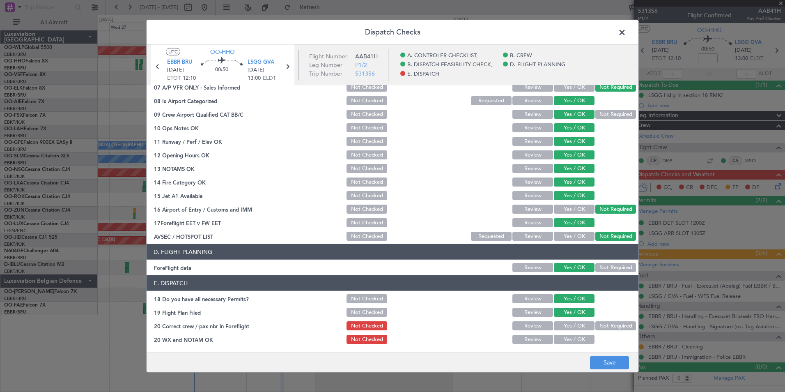
click at [565, 328] on button "Yes / OK" at bounding box center [574, 325] width 41 height 9
click at [564, 338] on button "Yes / OK" at bounding box center [574, 339] width 41 height 9
click at [597, 362] on button "Save" at bounding box center [609, 362] width 39 height 13
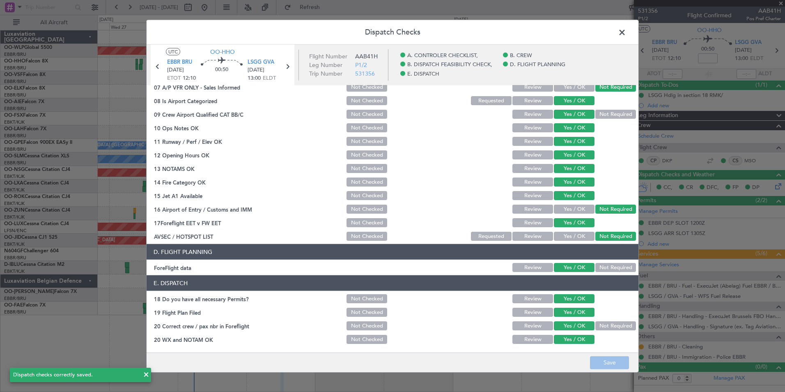
click at [626, 32] on span at bounding box center [626, 34] width 0 height 16
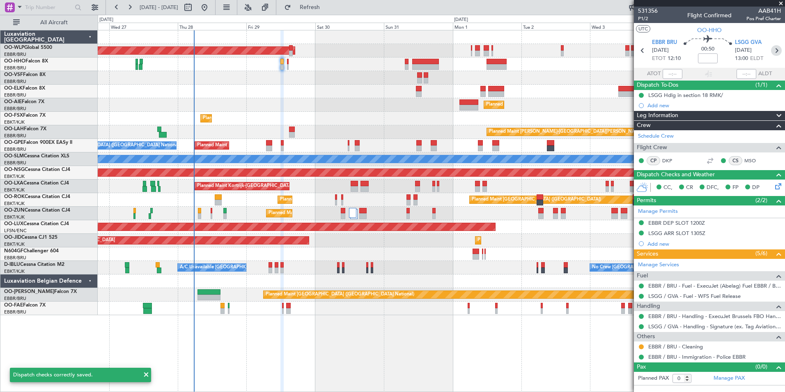
click at [780, 50] on icon at bounding box center [776, 50] width 11 height 11
type input "4"
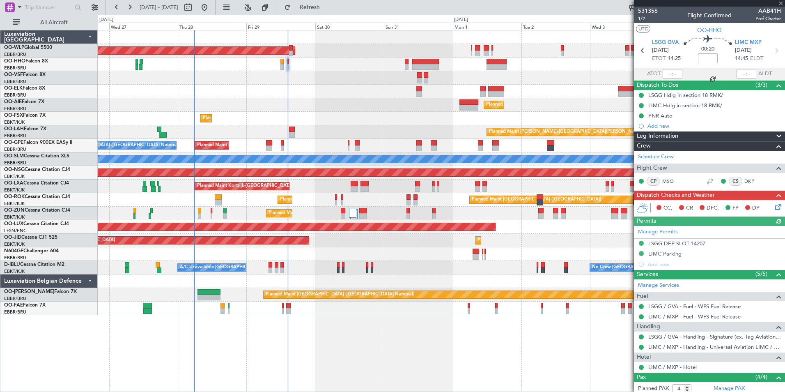
click at [700, 61] on input at bounding box center [708, 58] width 20 height 10
click at [562, 95] on div "Planned Maint Kortrijk-[GEOGRAPHIC_DATA]" at bounding box center [441, 92] width 687 height 14
type input "+00:20"
click at [774, 209] on icon at bounding box center [777, 205] width 7 height 7
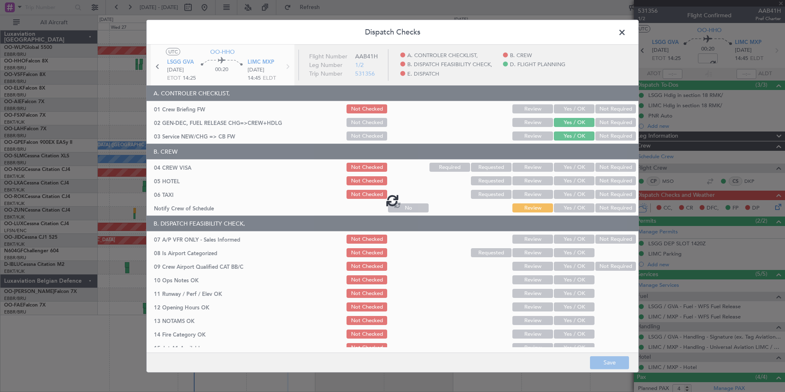
click at [576, 111] on div at bounding box center [393, 200] width 492 height 311
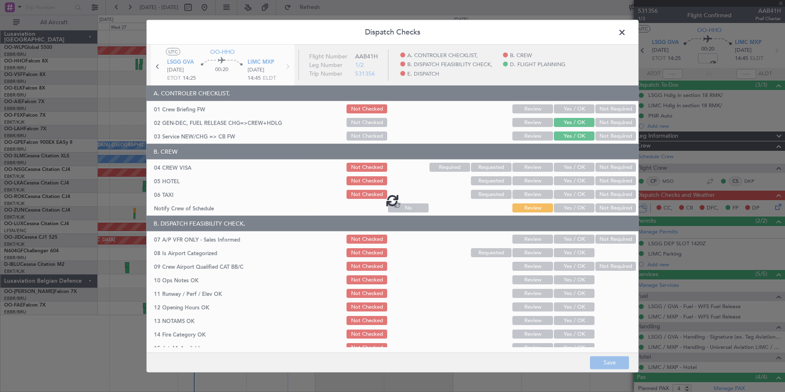
click at [576, 111] on div at bounding box center [393, 200] width 492 height 311
click at [574, 110] on div at bounding box center [393, 200] width 492 height 311
click at [566, 108] on div at bounding box center [393, 200] width 492 height 311
type input "+00:20"
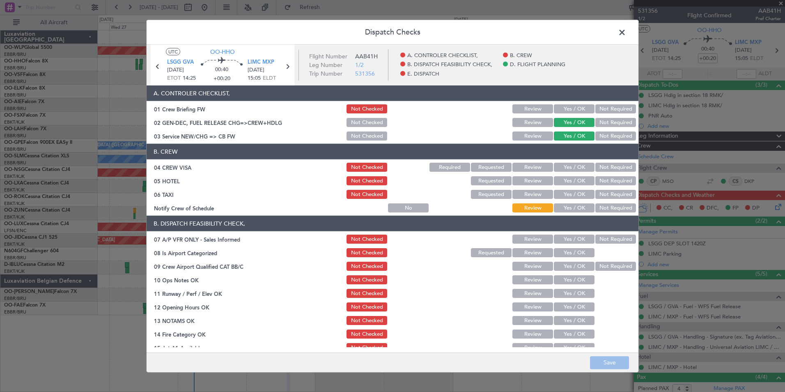
click at [562, 108] on button "Yes / OK" at bounding box center [574, 108] width 41 height 9
click at [602, 177] on button "Not Required" at bounding box center [615, 180] width 41 height 9
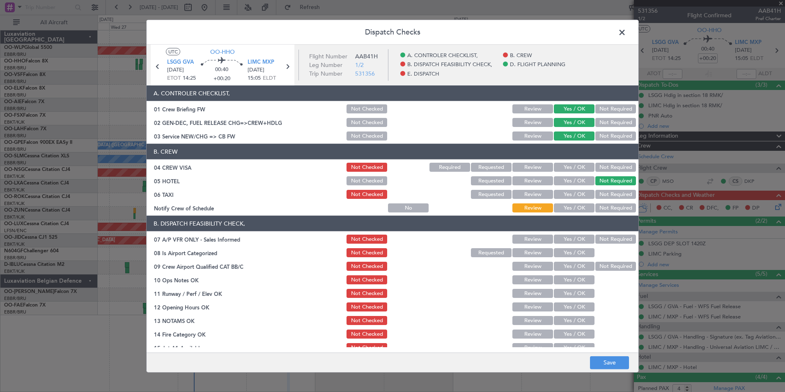
click at [597, 161] on section "B. CREW 04 CREW VISA Not Checked Required Requested Review Yes / OK Not Require…" at bounding box center [393, 179] width 492 height 70
click at [597, 170] on button "Not Required" at bounding box center [615, 167] width 41 height 9
click at [596, 185] on div "Not Required" at bounding box center [614, 180] width 41 height 11
click at [595, 193] on button "Not Required" at bounding box center [615, 194] width 41 height 9
click at [565, 206] on button "Yes / OK" at bounding box center [574, 207] width 41 height 9
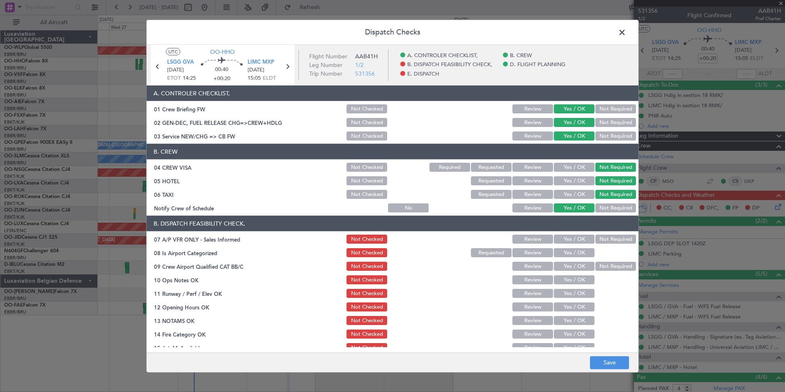
click at [612, 240] on button "Not Required" at bounding box center [615, 238] width 41 height 9
click at [572, 246] on section "B. DISPATCH FEASIBILITY CHECK, 07 A/P VFR ONLY - Sales Informed Not Checked Rev…" at bounding box center [393, 305] width 492 height 178
click at [574, 252] on button "Yes / OK" at bounding box center [574, 252] width 41 height 9
click at [572, 261] on div "Yes / OK" at bounding box center [573, 265] width 41 height 11
click at [572, 266] on button "Yes / OK" at bounding box center [574, 266] width 41 height 9
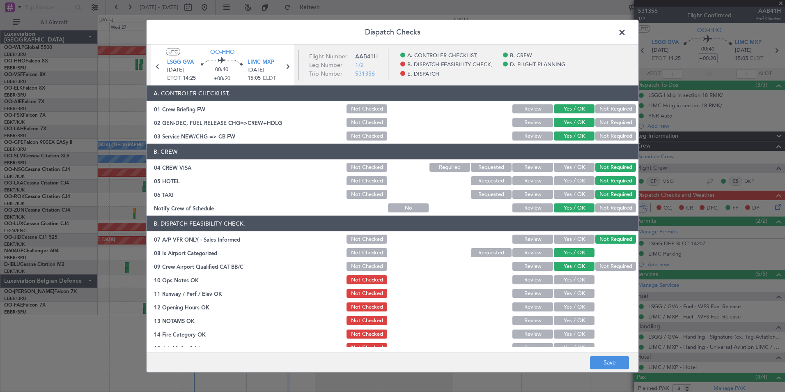
click at [570, 282] on button "Yes / OK" at bounding box center [574, 279] width 41 height 9
click at [570, 289] on button "Yes / OK" at bounding box center [574, 293] width 41 height 9
click at [566, 308] on button "Yes / OK" at bounding box center [574, 306] width 41 height 9
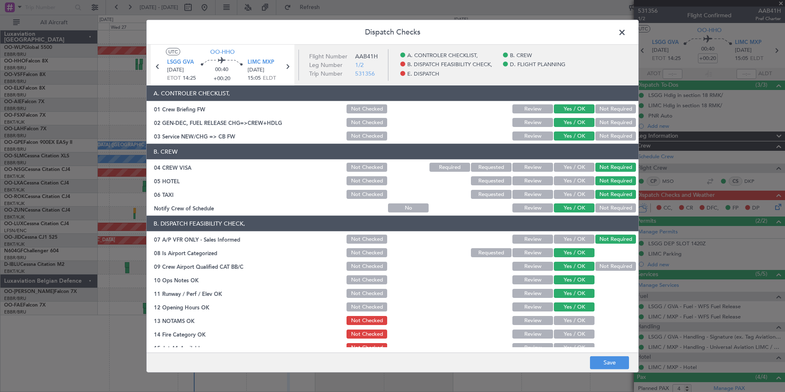
click at [530, 319] on button "Review" at bounding box center [532, 320] width 41 height 9
click at [565, 319] on button "Yes / OK" at bounding box center [574, 320] width 41 height 9
click at [565, 330] on button "Yes / OK" at bounding box center [574, 333] width 41 height 9
click at [564, 340] on section "B. DISPATCH FEASIBILITY CHECK, 07 A/P VFR ONLY - Sales Informed Not Checked Rev…" at bounding box center [393, 305] width 492 height 178
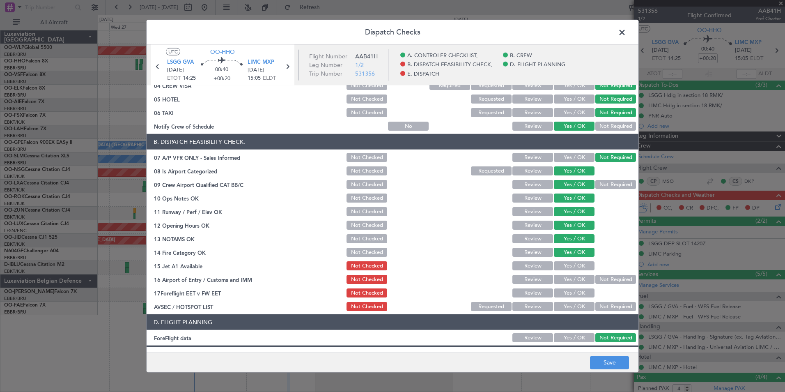
scroll to position [82, 0]
click at [574, 265] on button "Yes / OK" at bounding box center [574, 265] width 41 height 9
drag, startPoint x: 599, startPoint y: 275, endPoint x: 576, endPoint y: 288, distance: 25.9
click at [599, 275] on button "Not Required" at bounding box center [615, 278] width 41 height 9
click at [573, 290] on button "Yes / OK" at bounding box center [574, 292] width 41 height 9
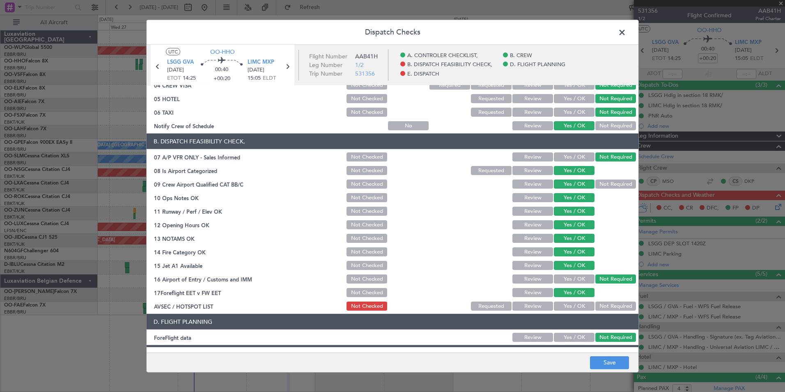
click at [610, 301] on div "Not Required" at bounding box center [614, 305] width 41 height 11
click at [611, 302] on button "Not Required" at bounding box center [615, 305] width 41 height 9
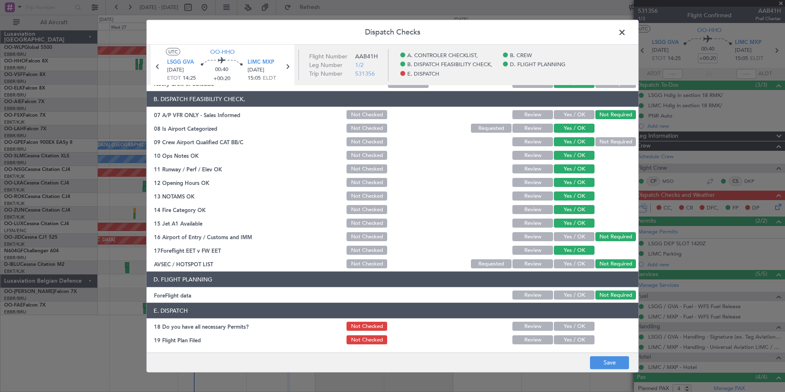
scroll to position [152, 0]
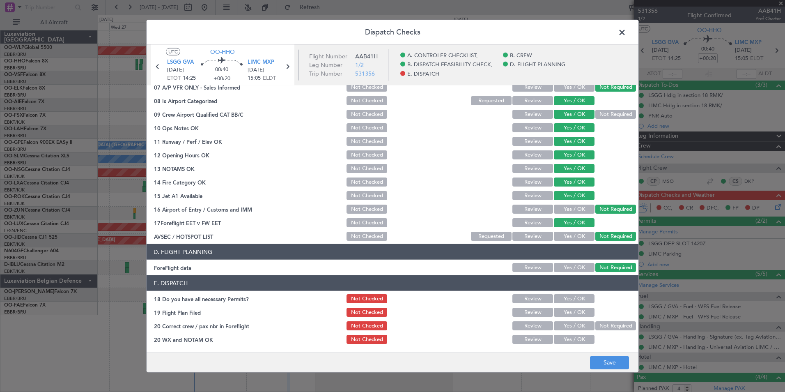
click at [575, 298] on button "Yes / OK" at bounding box center [574, 298] width 41 height 9
click at [574, 313] on button "Yes / OK" at bounding box center [574, 312] width 41 height 9
click at [573, 323] on button "Yes / OK" at bounding box center [574, 325] width 41 height 9
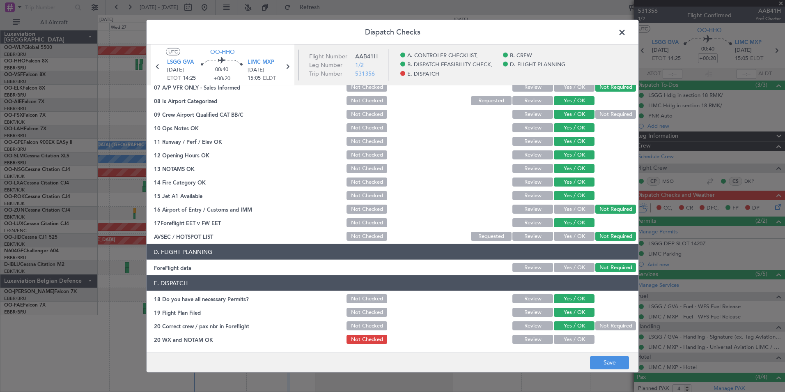
click at [571, 339] on button "Yes / OK" at bounding box center [574, 339] width 41 height 9
click at [597, 371] on footer "Save" at bounding box center [393, 362] width 492 height 20
click at [600, 371] on footer "Save" at bounding box center [393, 362] width 492 height 20
click at [604, 363] on button "Save" at bounding box center [609, 362] width 39 height 13
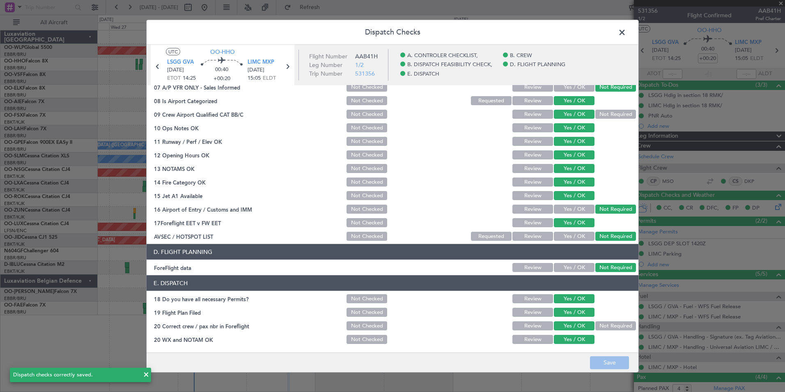
click at [614, 38] on header "Dispatch Checks" at bounding box center [393, 32] width 492 height 25
click at [626, 34] on span at bounding box center [626, 34] width 0 height 16
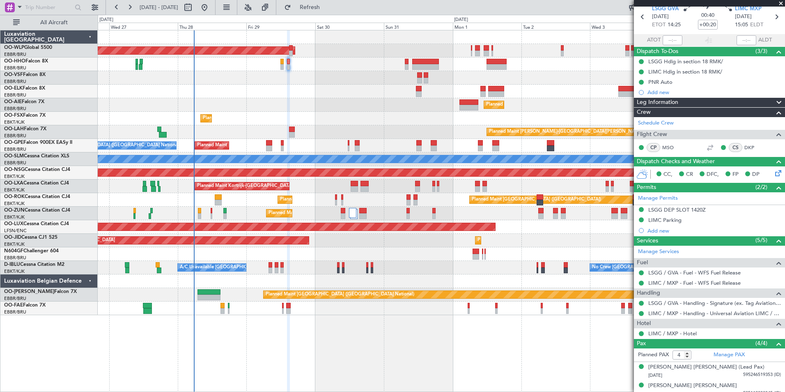
scroll to position [77, 0]
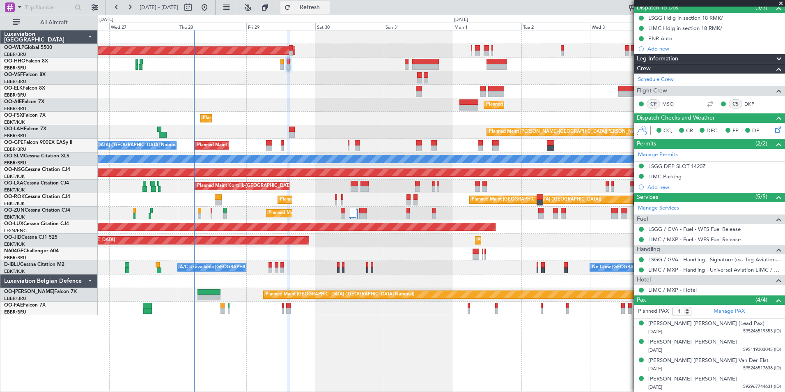
click at [322, 14] on button "Refresh" at bounding box center [304, 7] width 49 height 13
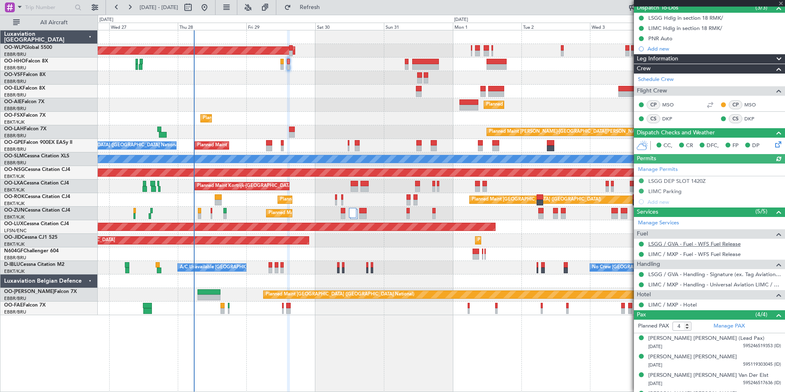
scroll to position [0, 0]
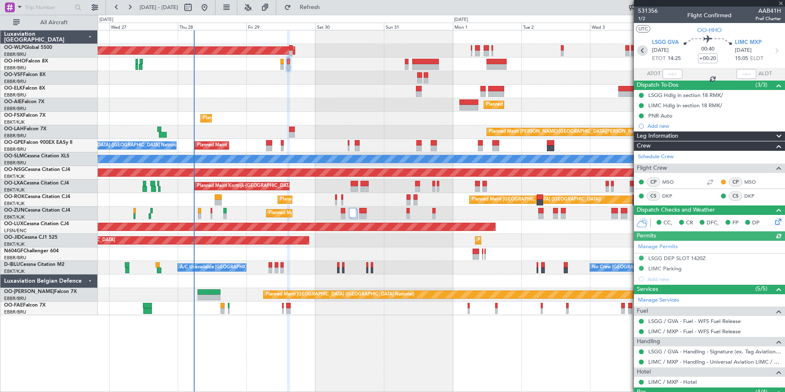
click at [645, 50] on icon at bounding box center [642, 50] width 11 height 11
type input "0"
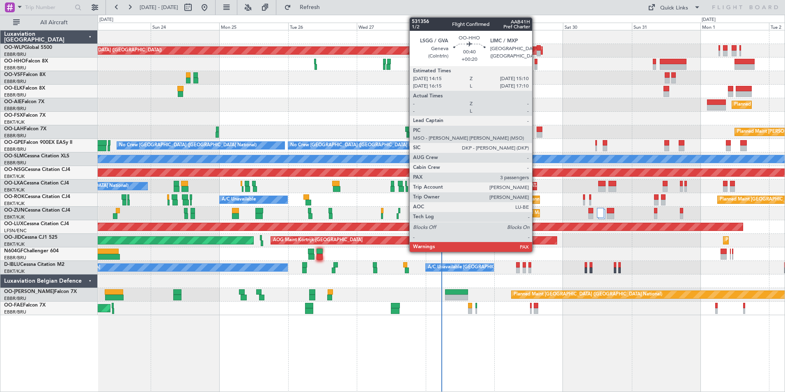
click at [536, 65] on div at bounding box center [536, 67] width 3 height 6
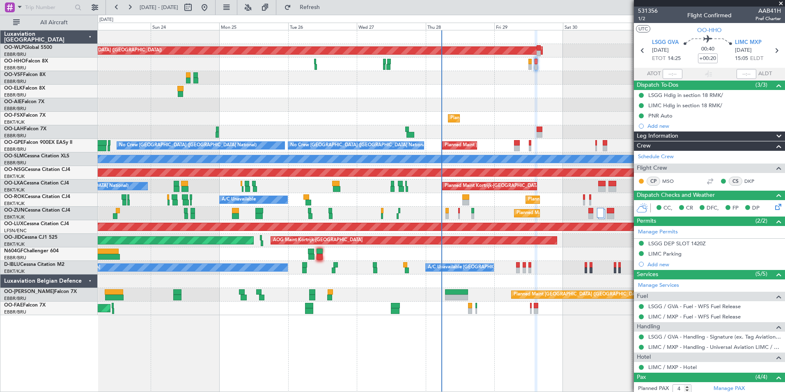
click at [640, 21] on mat-tooltip-component "Trip Number" at bounding box center [647, 26] width 41 height 22
click at [642, 17] on span "1/2" at bounding box center [648, 18] width 20 height 7
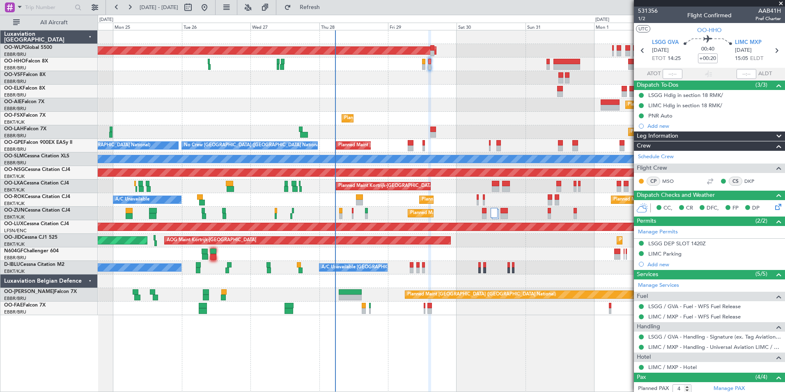
click at [427, 101] on div "Planned Maint [GEOGRAPHIC_DATA] ([GEOGRAPHIC_DATA])" at bounding box center [441, 105] width 687 height 14
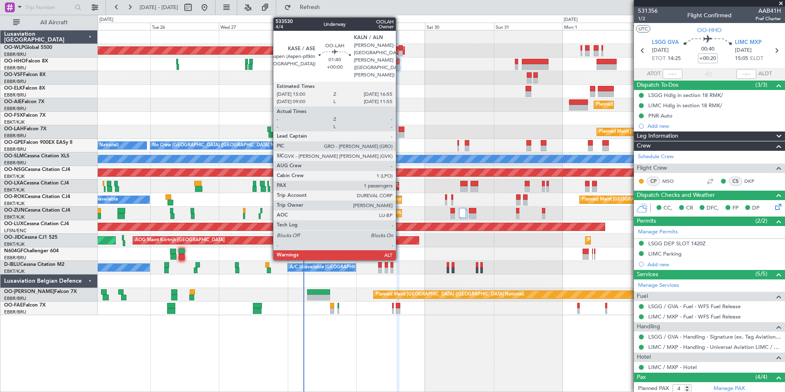
click at [399, 129] on div at bounding box center [402, 129] width 6 height 6
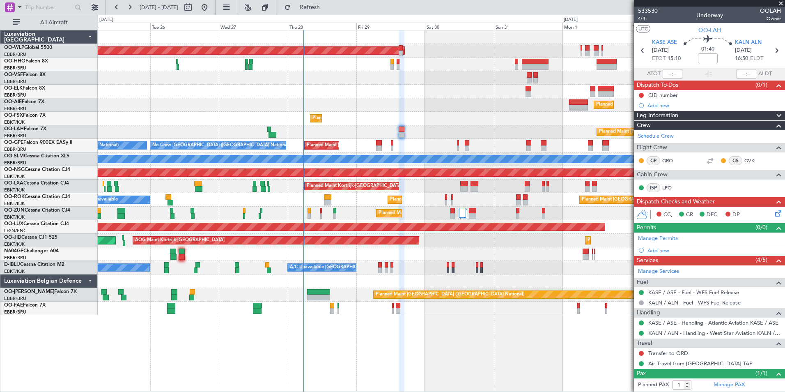
click at [774, 214] on icon at bounding box center [777, 212] width 7 height 7
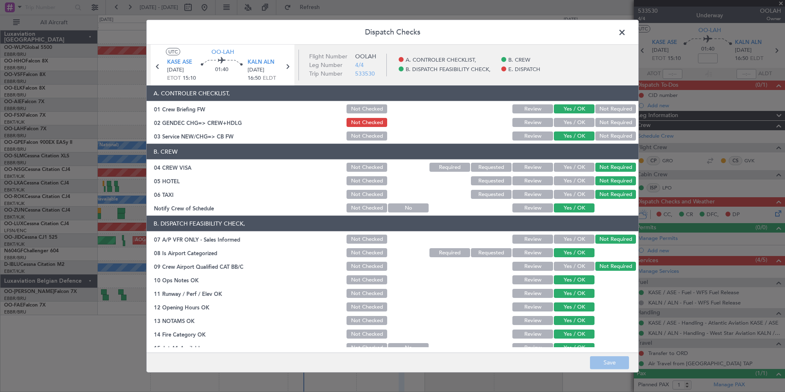
click at [626, 30] on span at bounding box center [626, 34] width 0 height 16
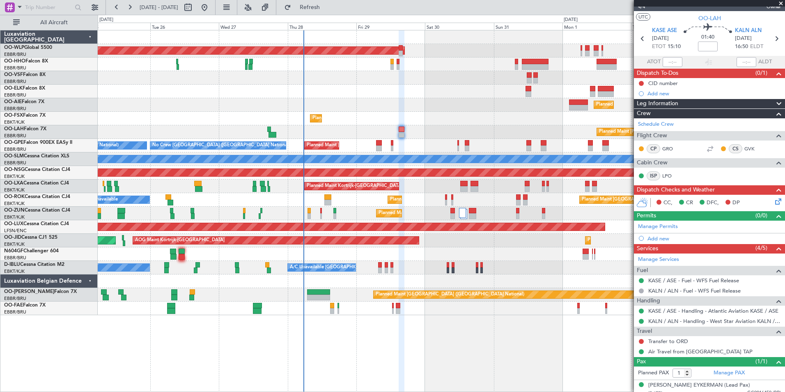
scroll to position [18, 0]
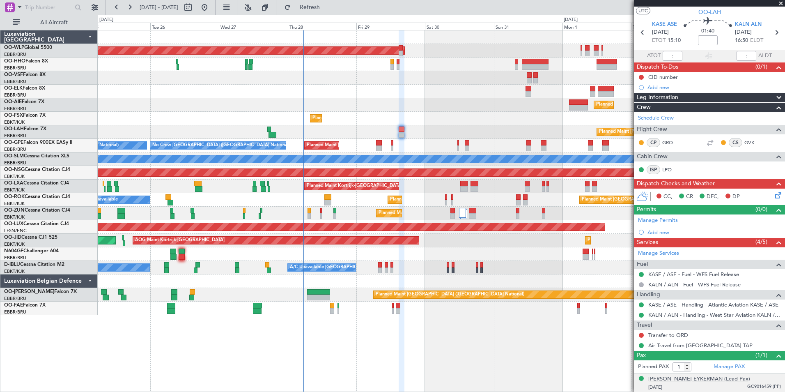
click at [689, 377] on div "[PERSON_NAME] EYKERMAN (Lead Pax)" at bounding box center [699, 379] width 102 height 8
click at [774, 193] on icon at bounding box center [777, 194] width 7 height 7
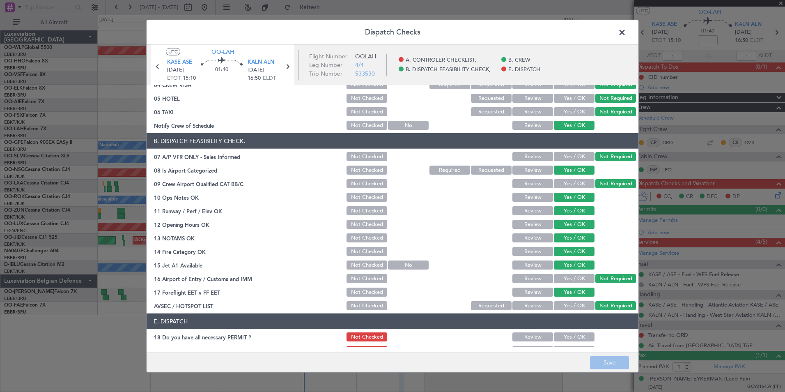
scroll to position [121, 0]
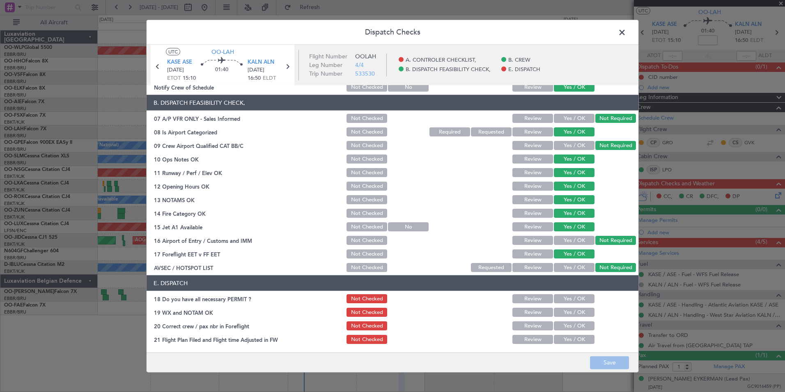
click at [626, 32] on span at bounding box center [626, 34] width 0 height 16
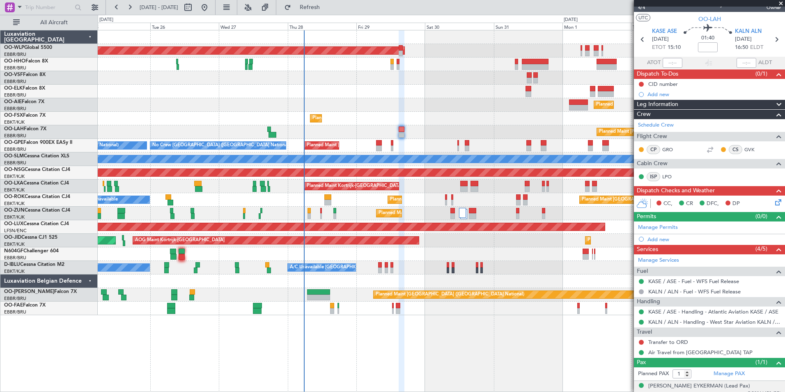
scroll to position [0, 0]
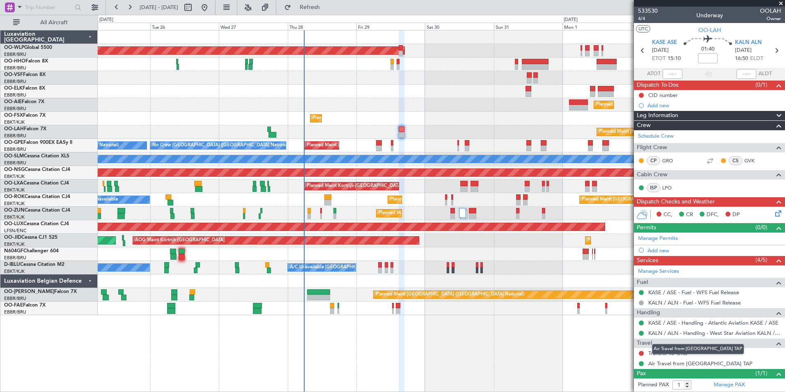
click at [668, 352] on mat-tooltip-component "Air Travel from [GEOGRAPHIC_DATA] TAP" at bounding box center [697, 349] width 103 height 22
click at [664, 356] on div "Transfer to ORD" at bounding box center [709, 353] width 151 height 10
click at [665, 354] on link "Transfer to ORD" at bounding box center [668, 352] width 40 height 7
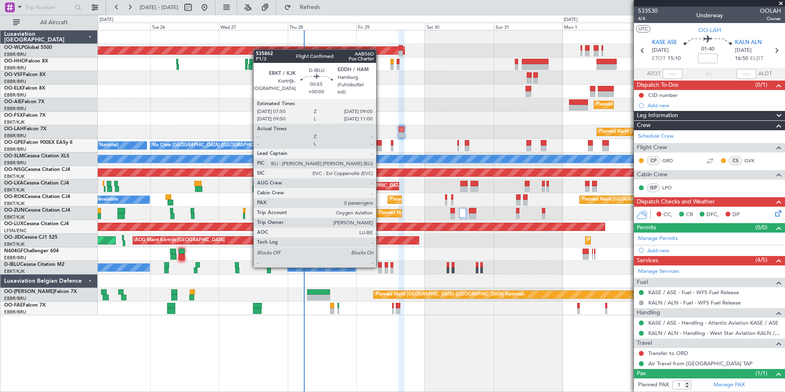
click at [380, 266] on div at bounding box center [380, 265] width 4 height 6
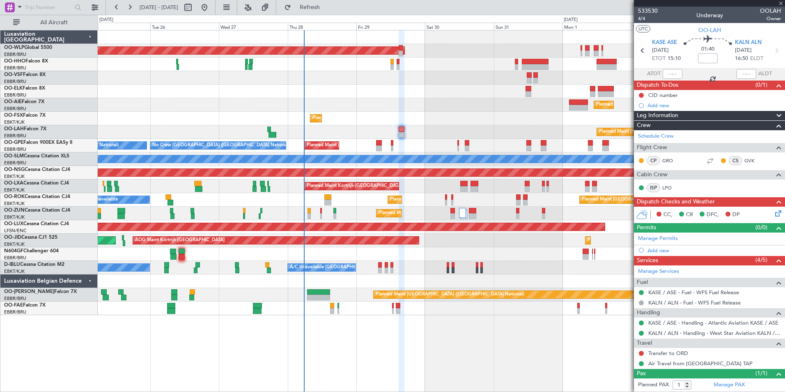
type input "0"
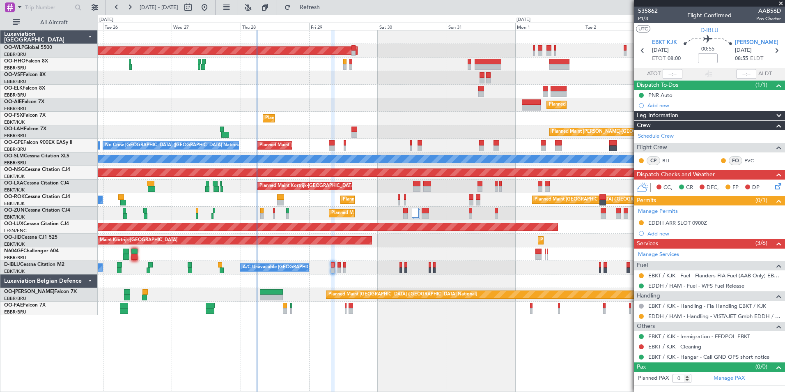
click at [432, 108] on div "Planned Maint [GEOGRAPHIC_DATA] ([GEOGRAPHIC_DATA])" at bounding box center [441, 105] width 687 height 14
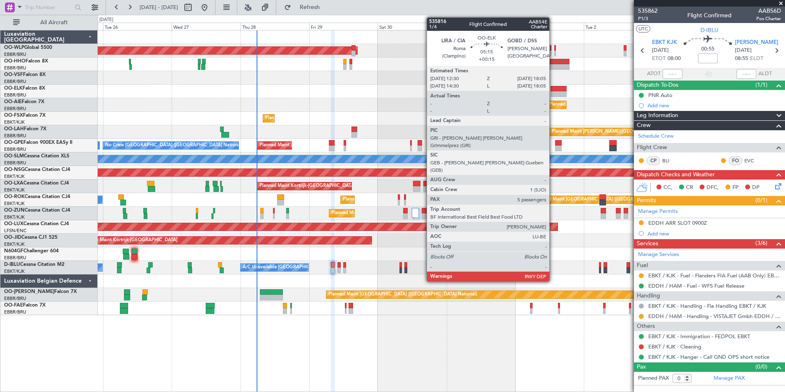
click at [553, 91] on div at bounding box center [559, 89] width 16 height 6
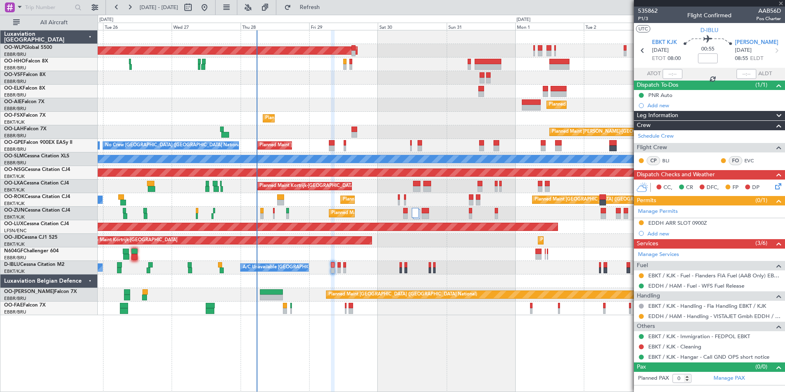
type input "+00:15"
type input "5"
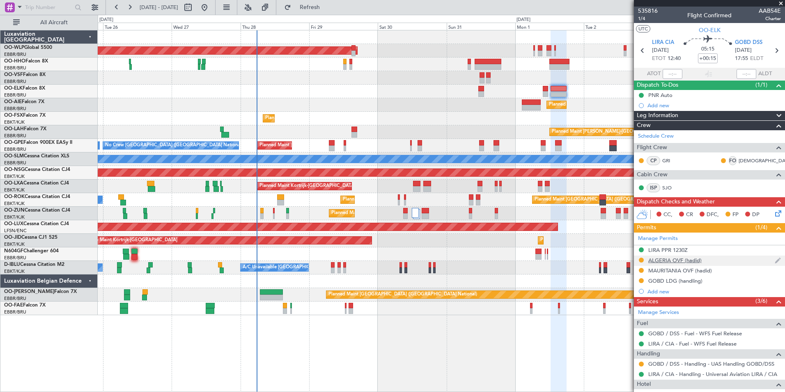
click at [666, 263] on div "ALGERIA OVF (hadid)" at bounding box center [709, 260] width 151 height 10
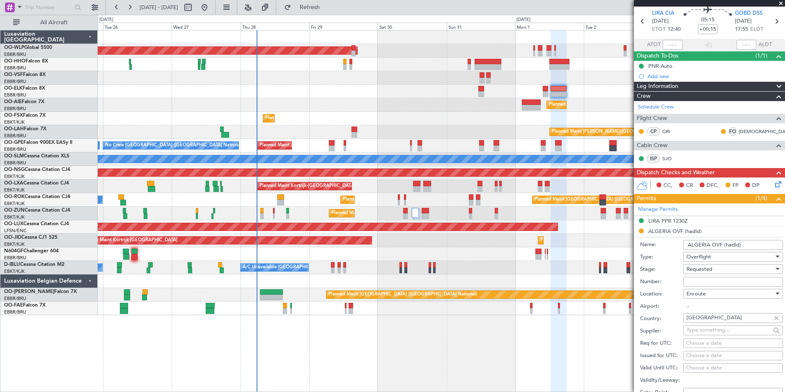
scroll to position [41, 0]
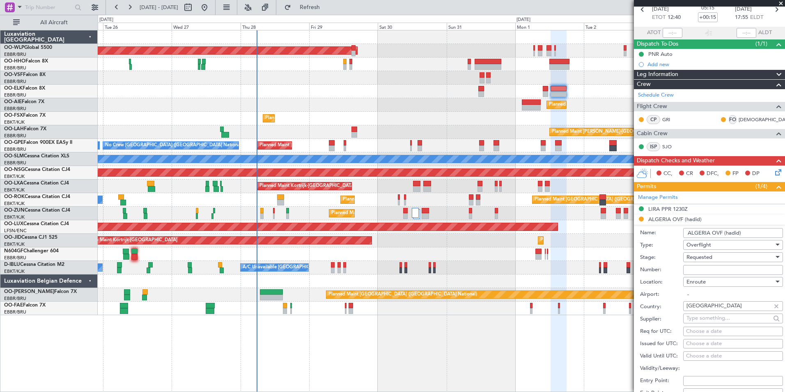
click at [694, 270] on input "Number:" at bounding box center [733, 270] width 100 height 10
paste input "7382/ANAC/BS/2025"
type input "7382/ANAC/BS/2025"
click at [695, 255] on span "Requested" at bounding box center [699, 256] width 26 height 7
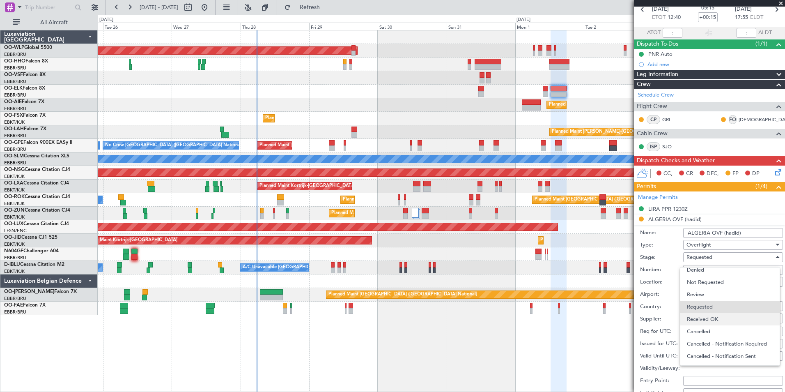
click at [708, 319] on span "Received OK" at bounding box center [730, 319] width 86 height 12
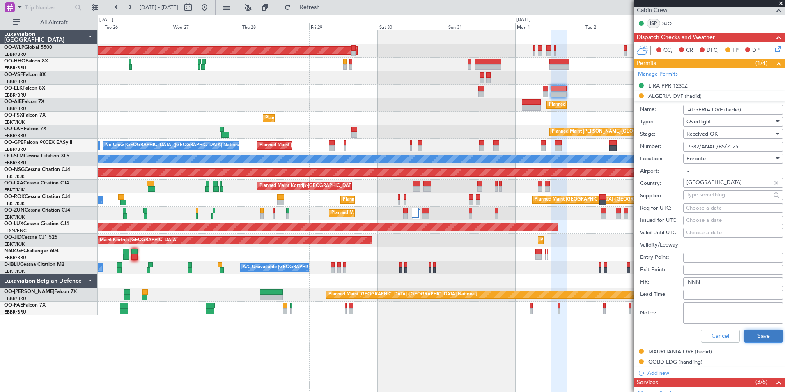
click at [764, 335] on button "Save" at bounding box center [763, 335] width 39 height 13
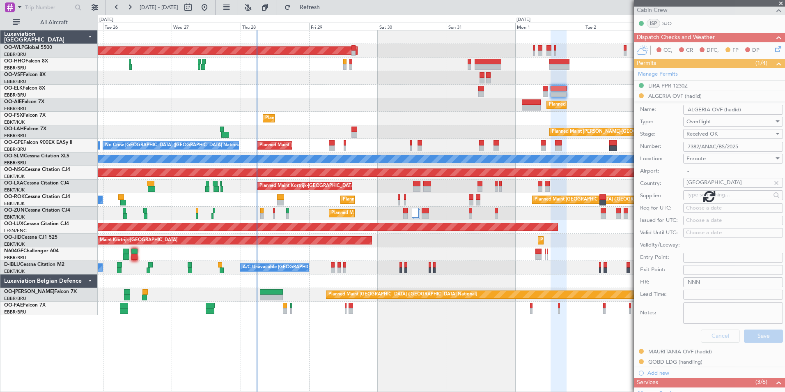
scroll to position [163, 0]
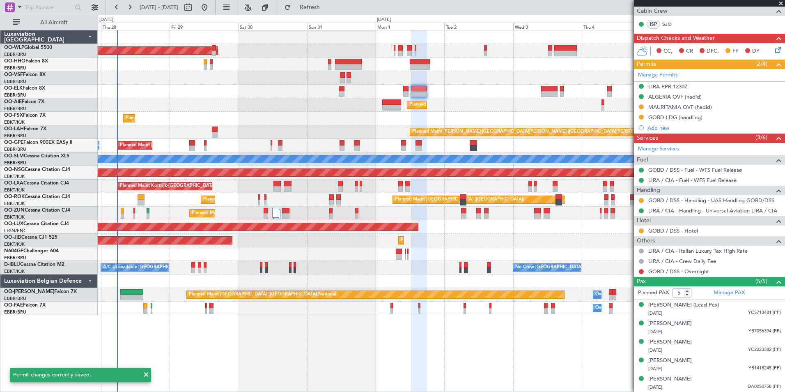
click at [398, 127] on div "Planned Maint Berlin (Brandenburg) Planned Maint Kortrijk-Wevelgem Planned Main…" at bounding box center [441, 172] width 687 height 285
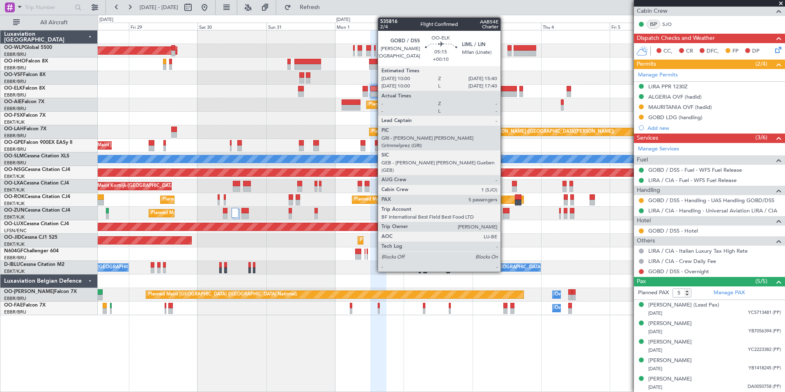
click at [504, 95] on div at bounding box center [508, 94] width 16 height 6
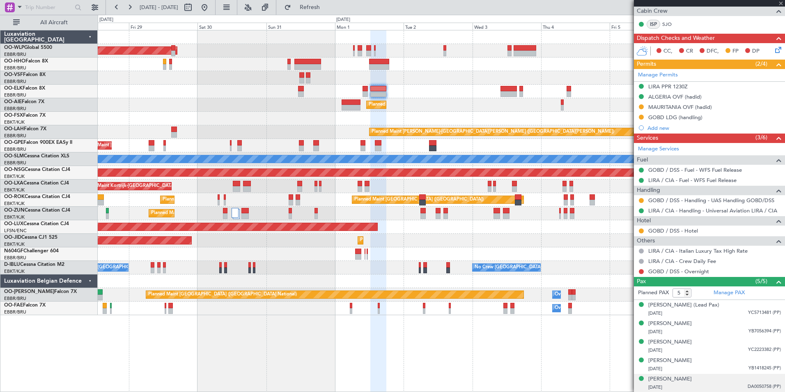
type input "+00:10"
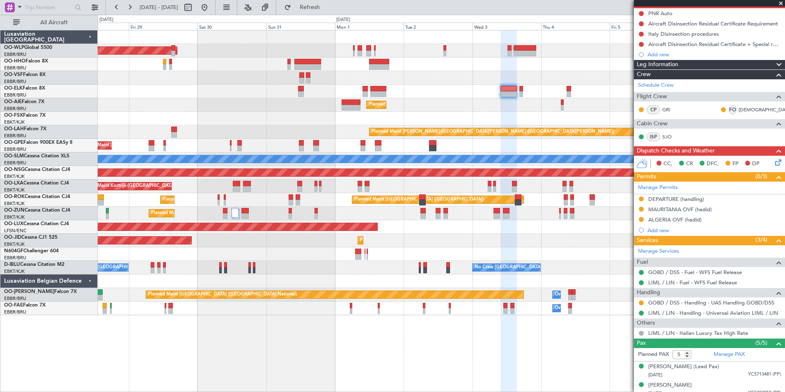
scroll to position [82, 0]
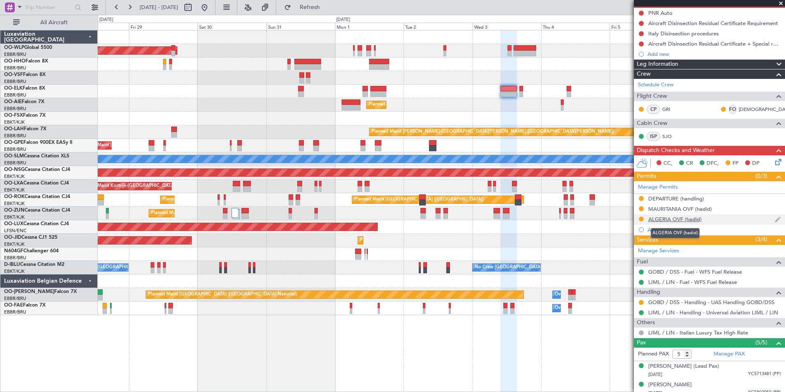
click at [661, 220] on div "ALGERIA OVF (hadid)" at bounding box center [674, 219] width 53 height 7
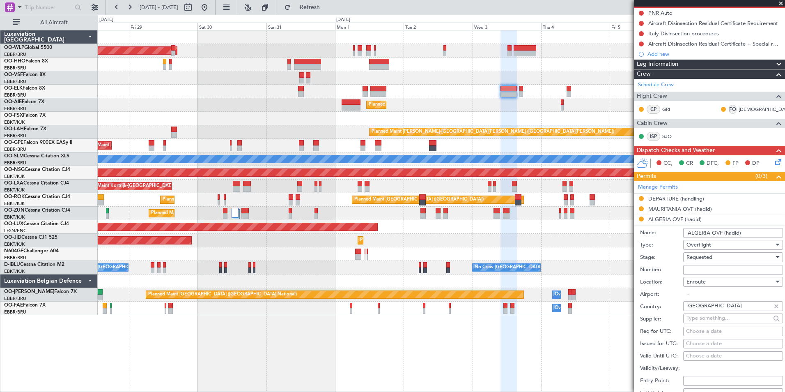
click at [706, 269] on input "Number:" at bounding box center [733, 270] width 100 height 10
paste input "7382/ANAC/BS/2025"
type input "7382/ANAC/BS/2025"
click at [705, 251] on div "Requested" at bounding box center [729, 257] width 87 height 12
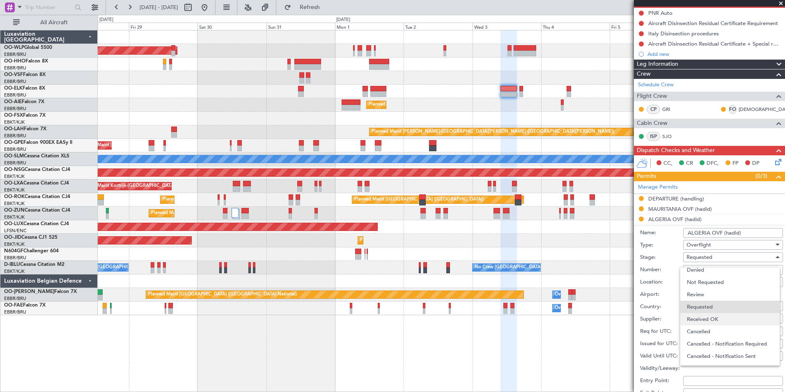
click at [713, 314] on span "Received OK" at bounding box center [730, 319] width 86 height 12
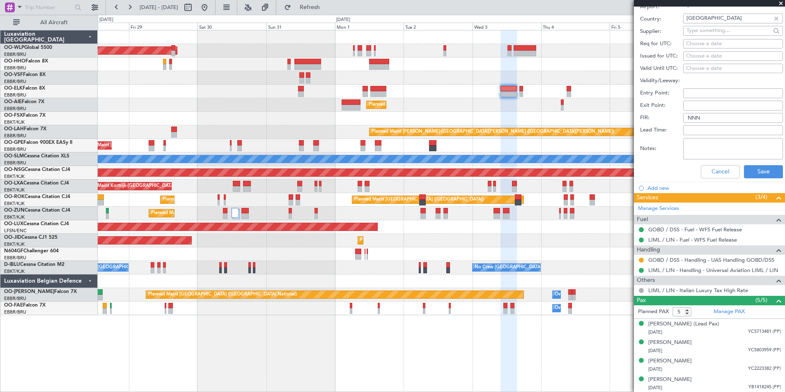
scroll to position [388, 0]
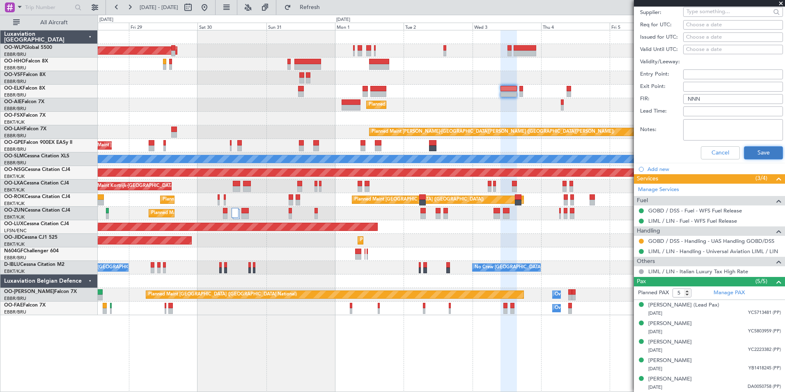
click at [753, 151] on button "Save" at bounding box center [763, 152] width 39 height 13
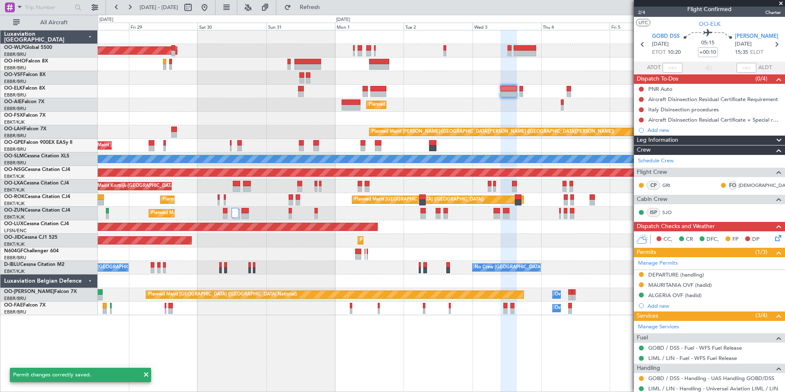
scroll to position [0, 0]
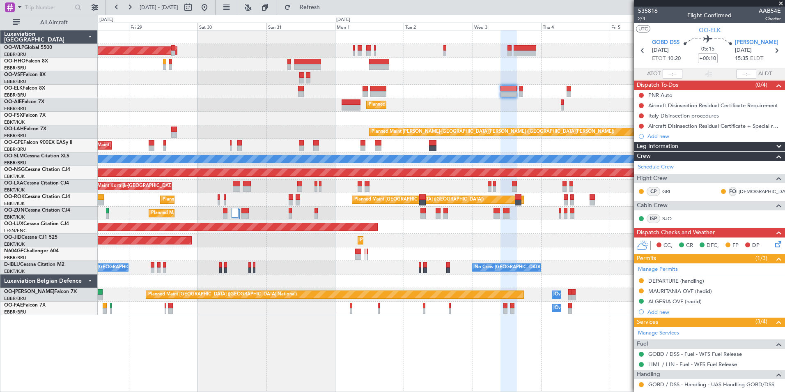
click at [211, 2] on div at bounding box center [196, 7] width 30 height 13
click at [211, 5] on button at bounding box center [204, 7] width 13 height 13
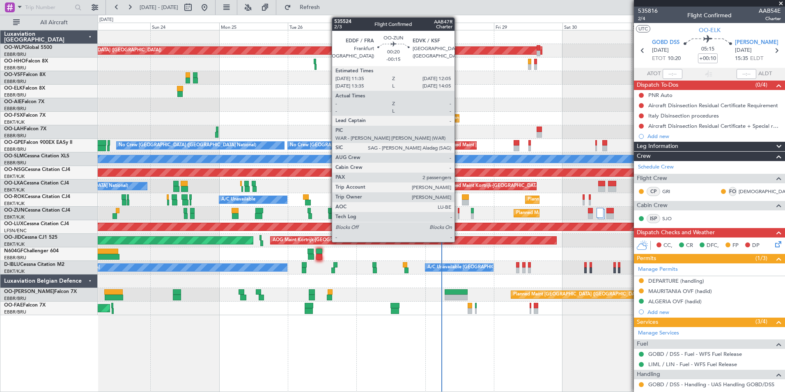
click at [458, 211] on div at bounding box center [459, 211] width 2 height 6
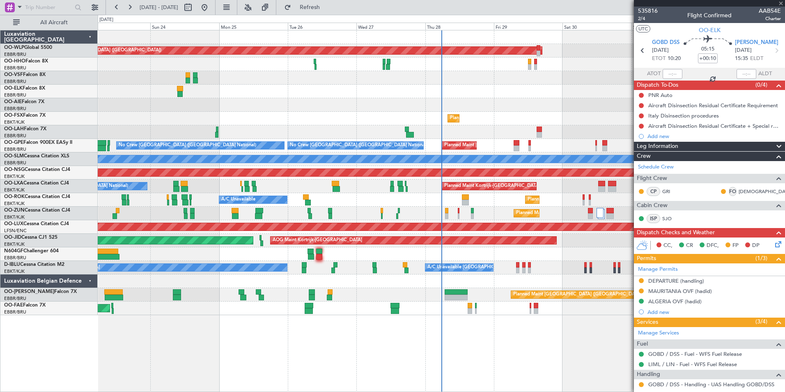
type input "-00:15"
type input "2"
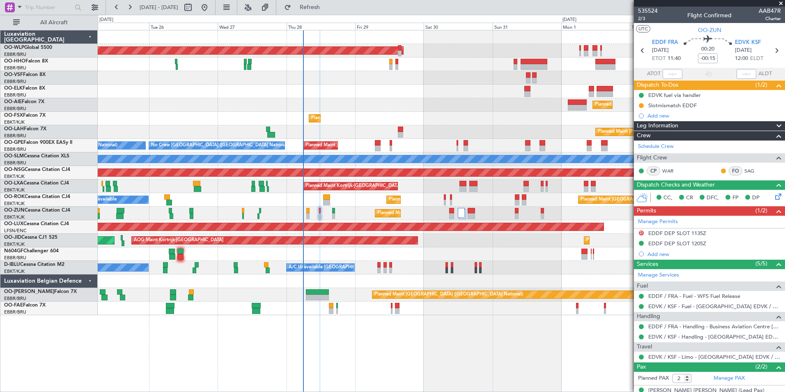
click at [374, 109] on div "Planned Maint [GEOGRAPHIC_DATA] ([GEOGRAPHIC_DATA])" at bounding box center [441, 105] width 687 height 14
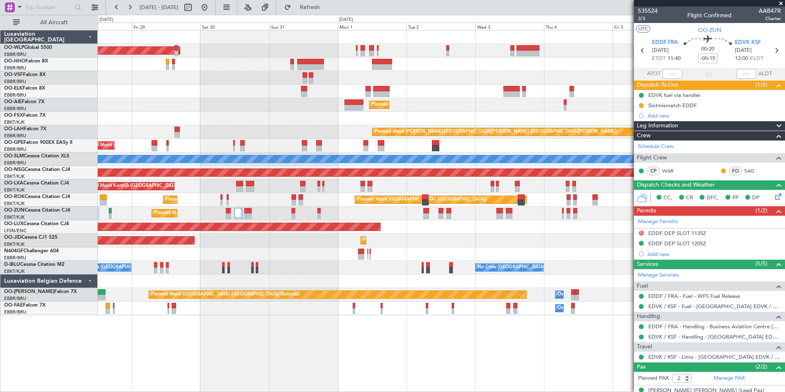
click at [275, 42] on div "Planned Maint Berlin (Brandenburg) Planned Maint Kortrijk-Wevelgem Planned Main…" at bounding box center [441, 172] width 687 height 285
click at [211, 8] on button at bounding box center [204, 7] width 13 height 13
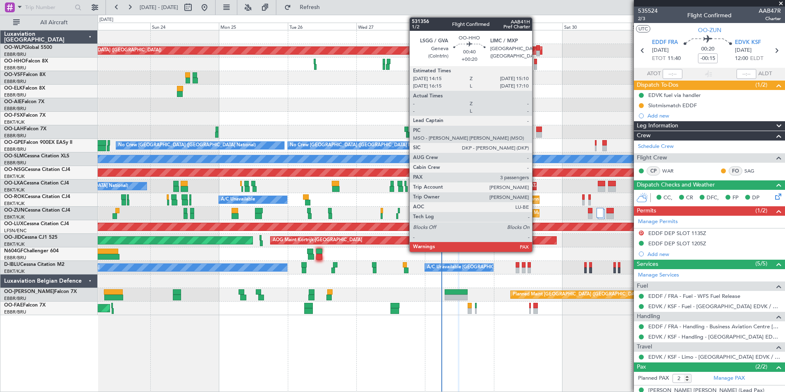
click at [536, 63] on div at bounding box center [535, 62] width 3 height 6
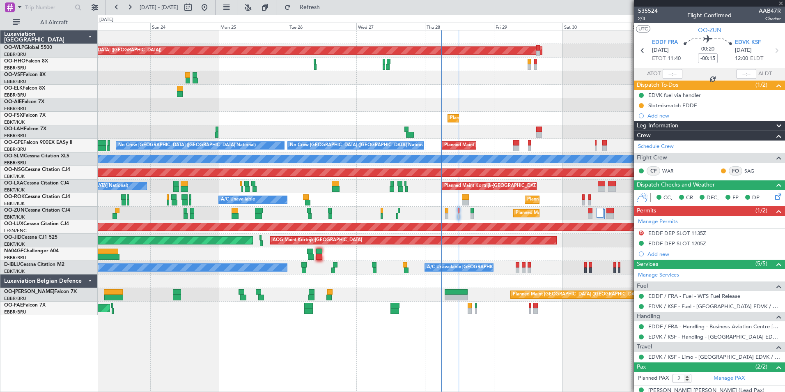
type input "+00:20"
type input "4"
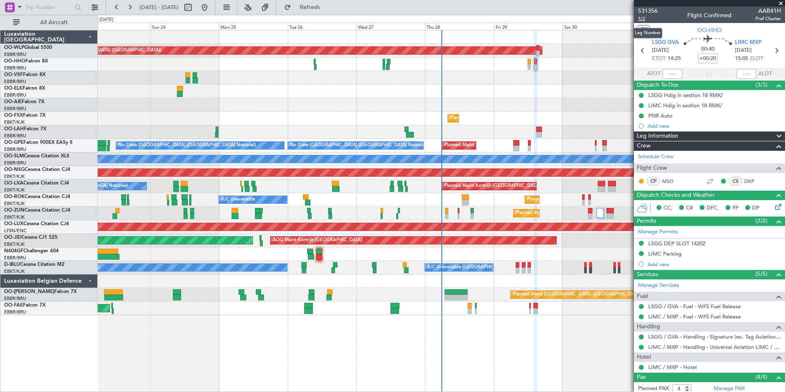
click at [643, 17] on span "1/2" at bounding box center [648, 18] width 20 height 7
click at [666, 367] on link "LIMC / MXP - Hotel" at bounding box center [672, 366] width 48 height 7
click at [328, 15] on div "0 0 Sat 23 Sun 24 Mon 25 Tue 26 Wed 27 Thu 28 Fri 29 Sep 2025 Sat 30 Sun 31 Aug…" at bounding box center [441, 22] width 686 height 15
click at [326, 7] on span "Refresh" at bounding box center [310, 8] width 34 height 6
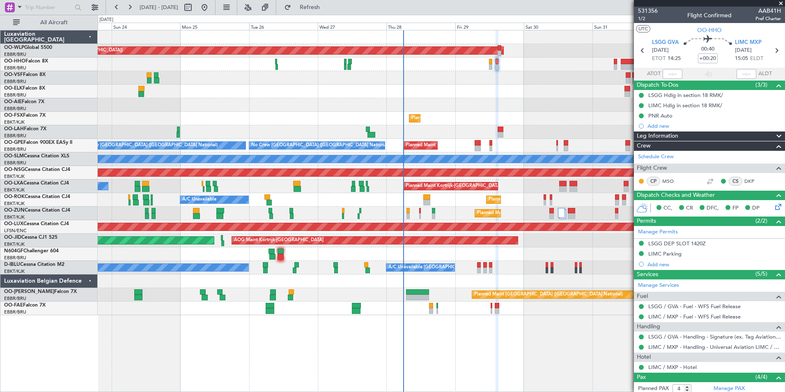
click at [497, 116] on div "Planned Maint Kortrijk-[GEOGRAPHIC_DATA]" at bounding box center [441, 119] width 687 height 14
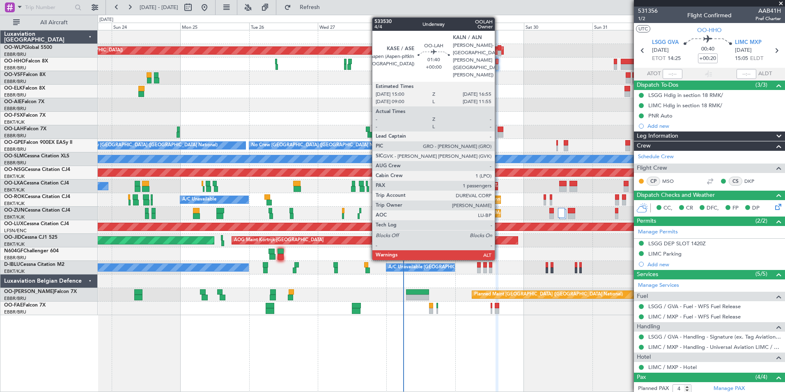
click at [498, 132] on div at bounding box center [501, 135] width 6 height 6
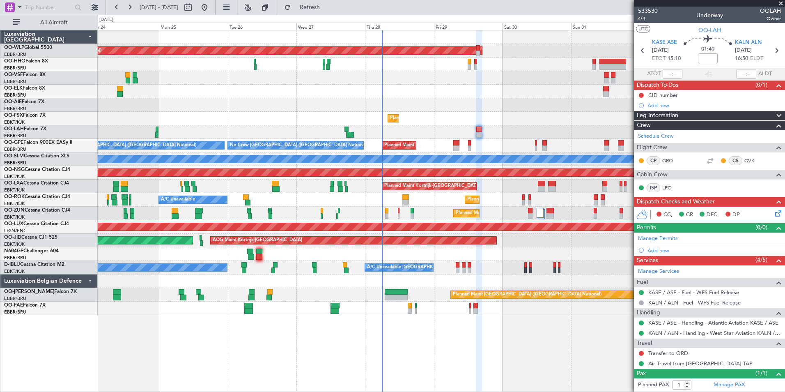
click at [534, 104] on div "Planned Maint [GEOGRAPHIC_DATA] ([GEOGRAPHIC_DATA])" at bounding box center [441, 105] width 687 height 14
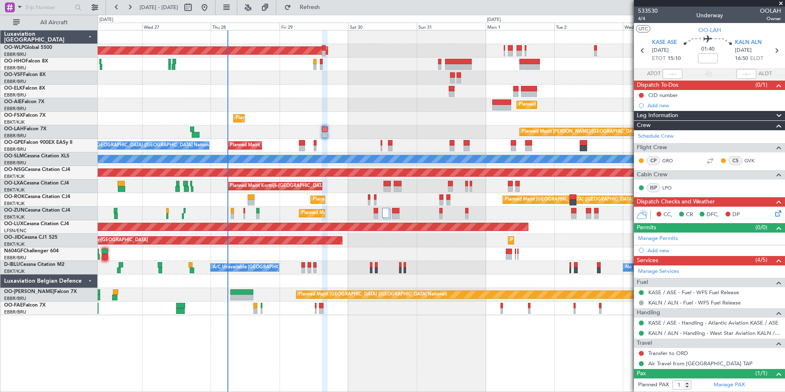
click at [379, 99] on div "Planned Maint [GEOGRAPHIC_DATA] ([GEOGRAPHIC_DATA])" at bounding box center [441, 105] width 687 height 14
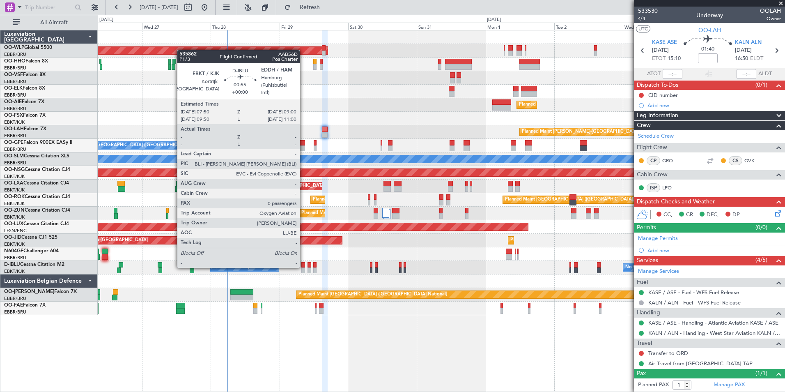
click at [303, 266] on div at bounding box center [303, 265] width 4 height 6
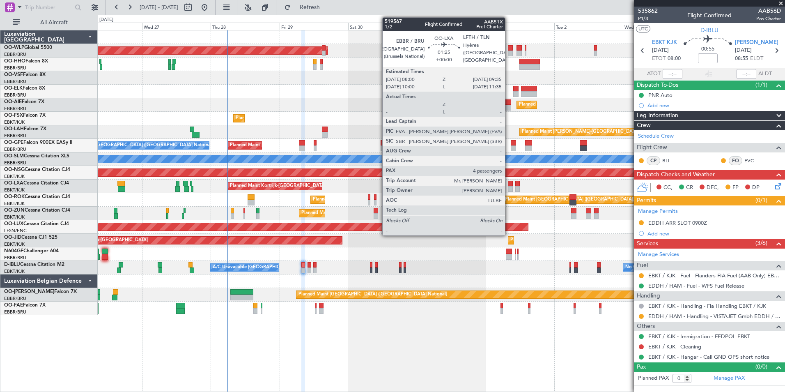
click at [509, 188] on div at bounding box center [510, 189] width 5 height 6
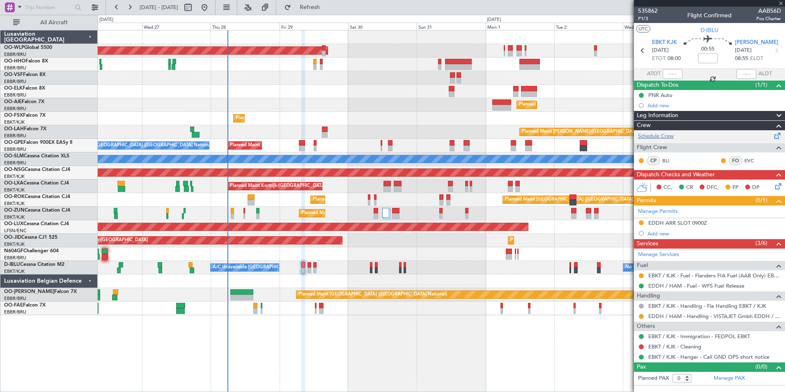
type input "4"
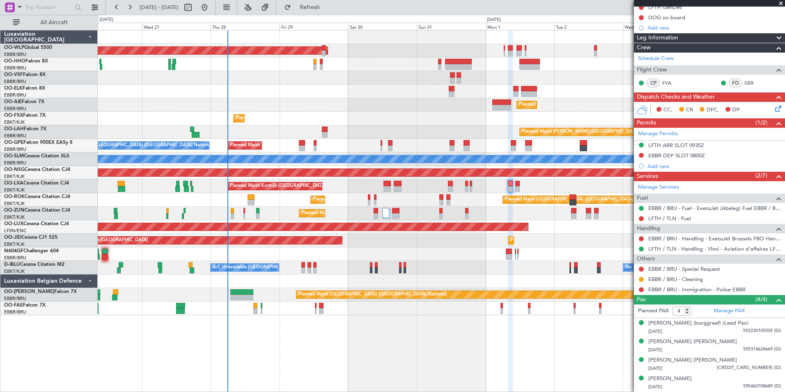
scroll to position [96, 0]
click at [255, 88] on div at bounding box center [441, 92] width 687 height 14
click at [676, 265] on link "EBBR / BRU - Special Request" at bounding box center [684, 268] width 72 height 7
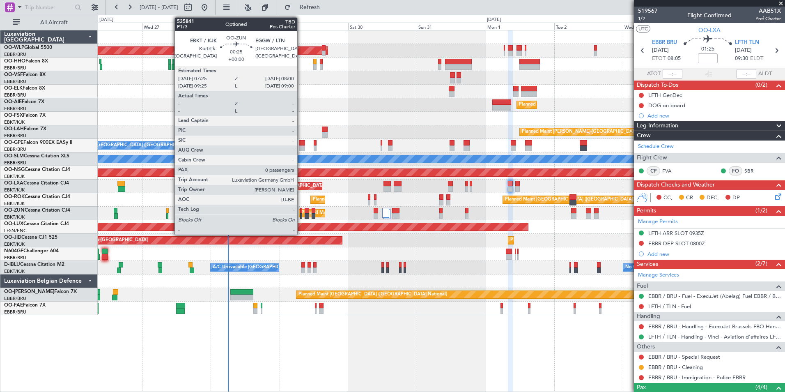
click at [301, 213] on div at bounding box center [301, 211] width 2 height 6
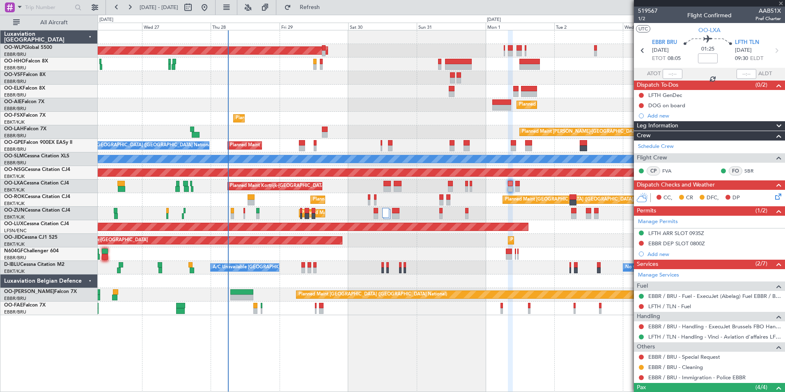
type input "0"
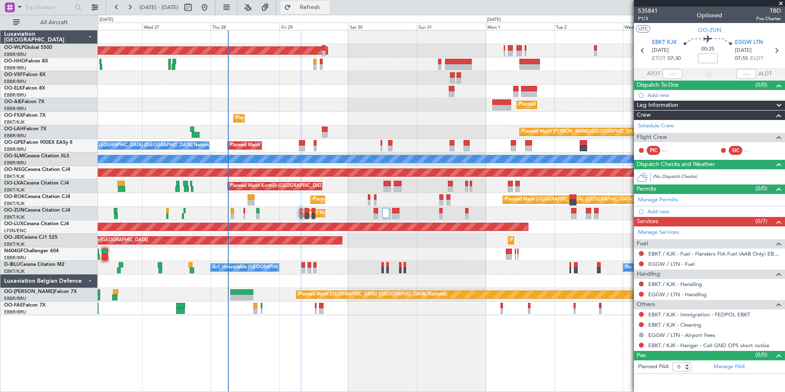
click at [327, 5] on span "Refresh" at bounding box center [310, 8] width 34 height 6
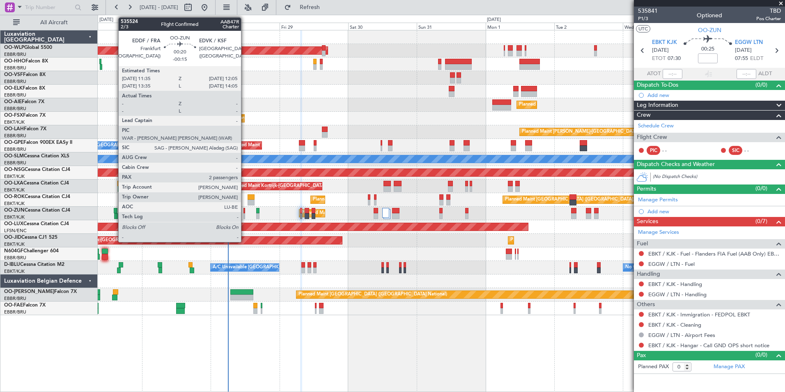
click at [245, 211] on div at bounding box center [244, 211] width 2 height 6
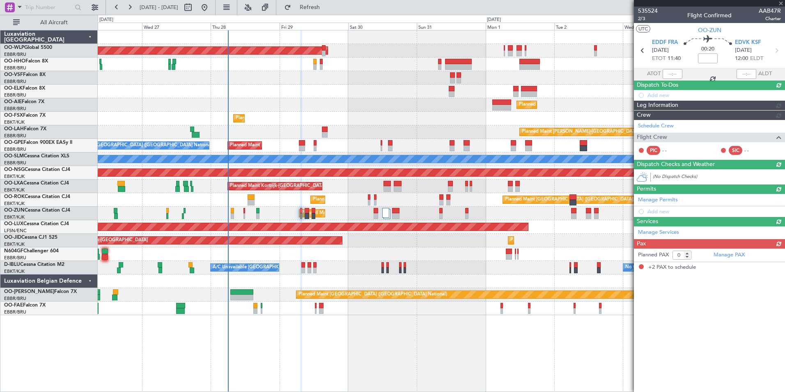
type input "-00:15"
type input "2"
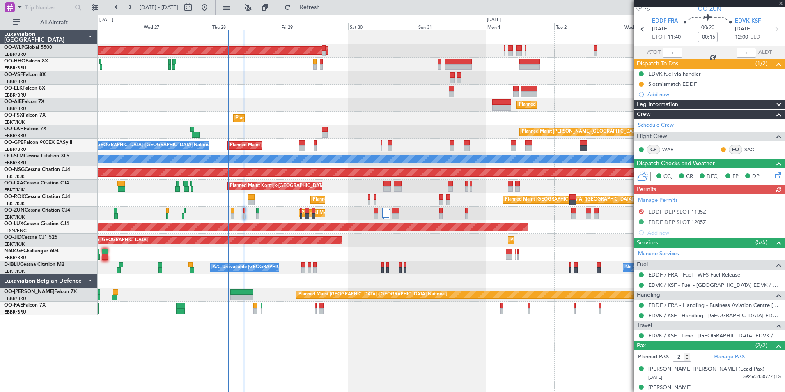
scroll to position [30, 0]
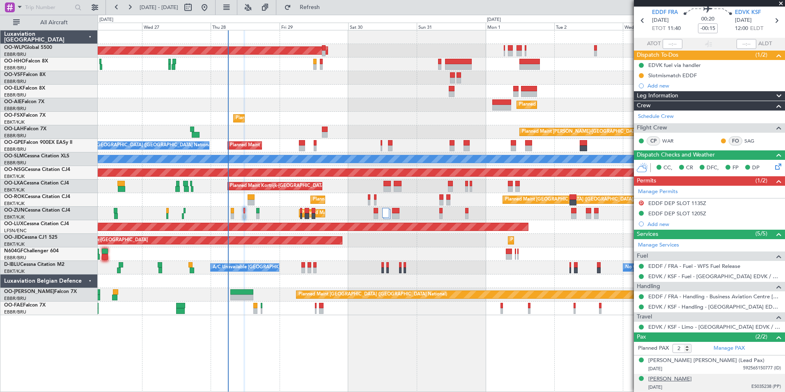
click at [678, 379] on div "[PERSON_NAME]" at bounding box center [670, 379] width 44 height 8
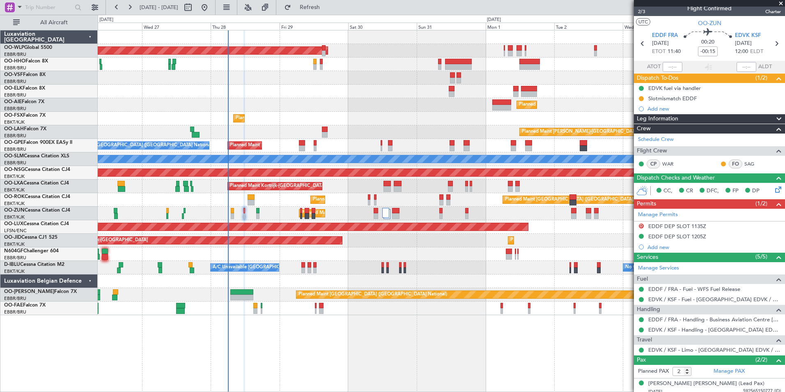
scroll to position [0, 0]
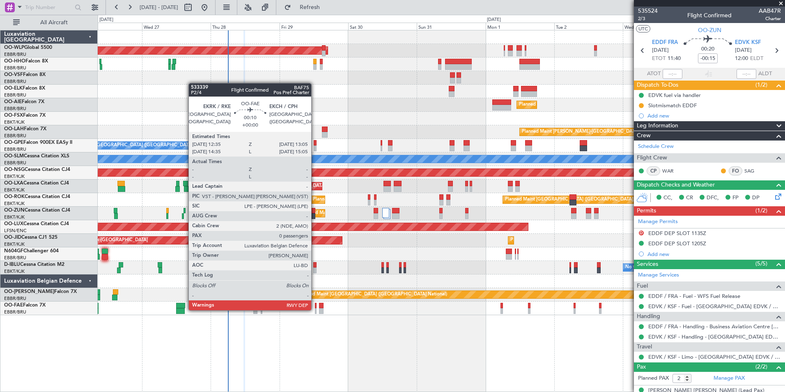
click at [315, 309] on div at bounding box center [316, 311] width 2 height 6
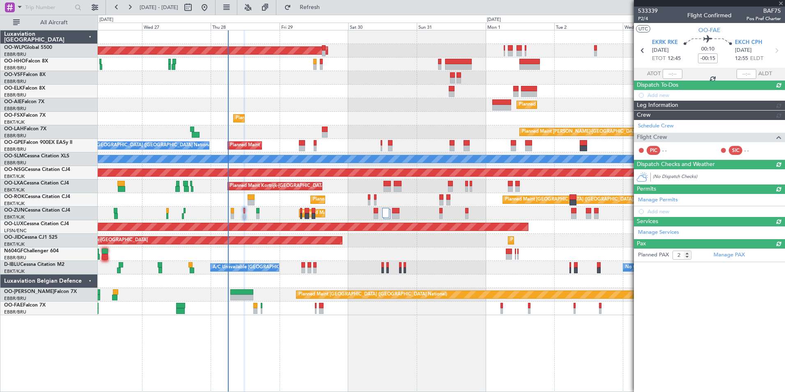
type input "0"
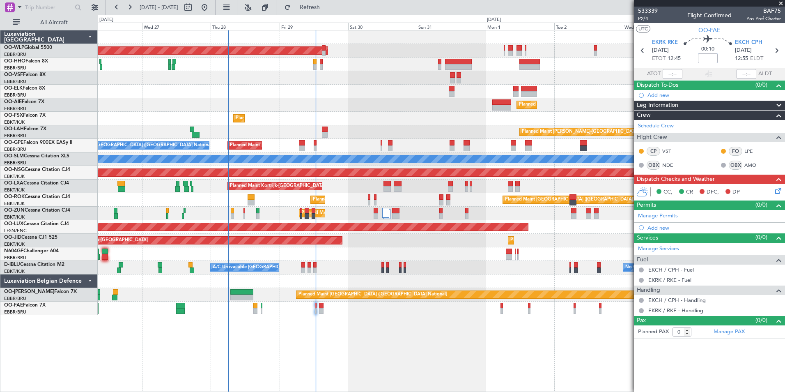
click at [711, 55] on input at bounding box center [708, 58] width 20 height 10
click at [588, 94] on div at bounding box center [441, 92] width 687 height 14
type input "+00:15"
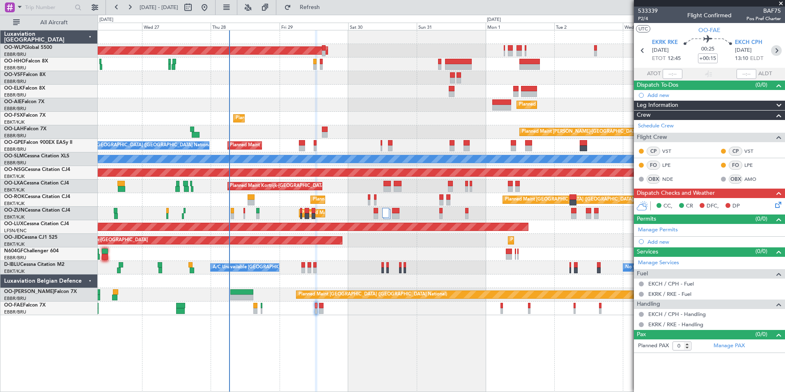
click at [777, 55] on icon at bounding box center [776, 50] width 11 height 11
type input "6"
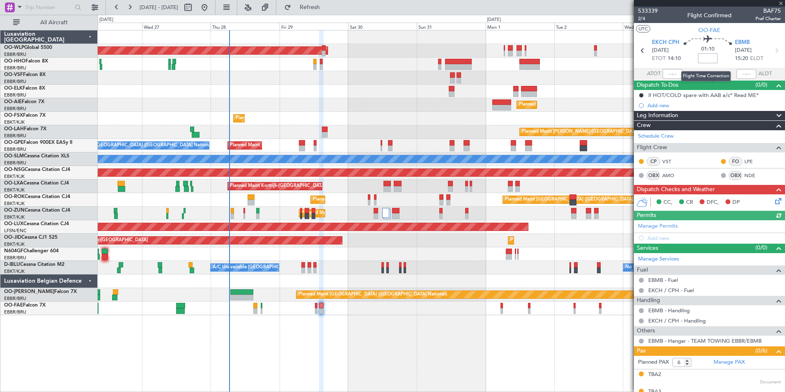
click at [703, 58] on input at bounding box center [708, 58] width 20 height 10
click at [588, 75] on div at bounding box center [441, 78] width 687 height 14
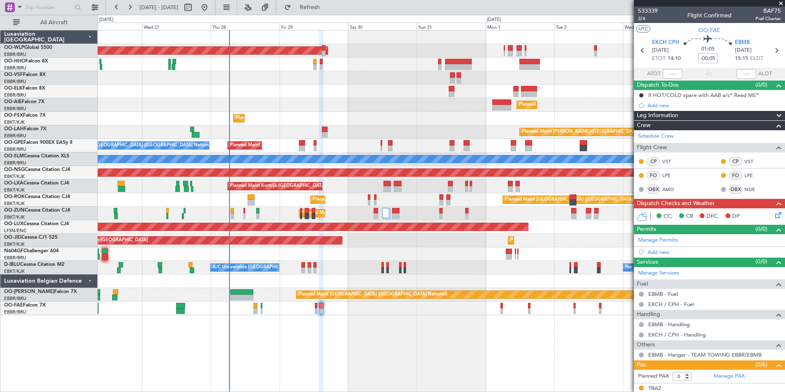
click at [774, 214] on icon at bounding box center [777, 213] width 7 height 7
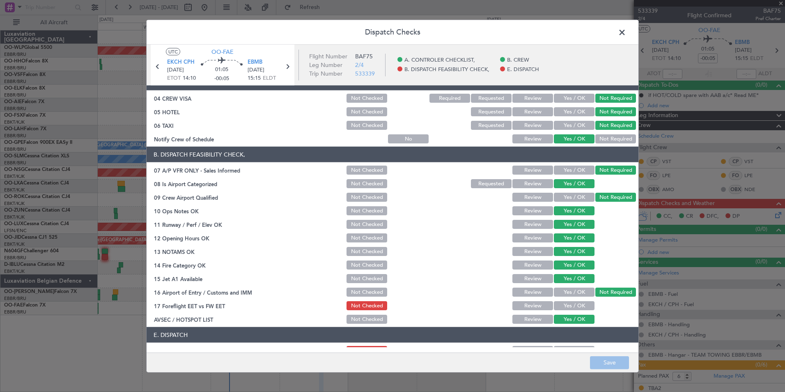
scroll to position [121, 0]
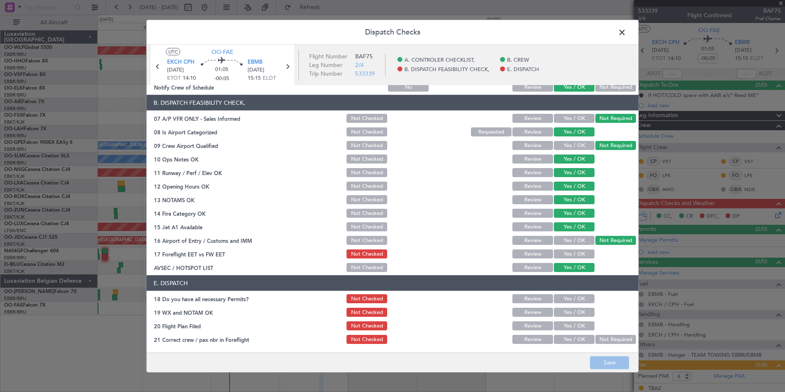
click at [558, 299] on button "Yes / OK" at bounding box center [574, 298] width 41 height 9
click at [558, 248] on div "Yes / OK" at bounding box center [573, 253] width 41 height 11
click at [574, 250] on button "Yes / OK" at bounding box center [574, 253] width 41 height 9
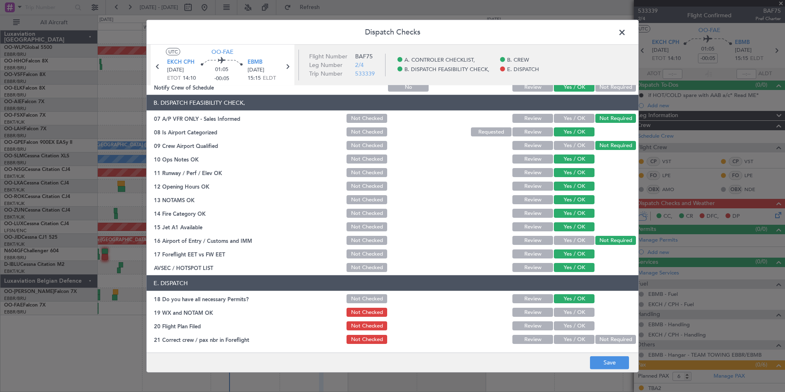
click at [564, 315] on button "Yes / OK" at bounding box center [574, 312] width 41 height 9
click at [564, 326] on button "Yes / OK" at bounding box center [574, 325] width 41 height 9
click at [567, 342] on button "Yes / OK" at bounding box center [574, 339] width 41 height 9
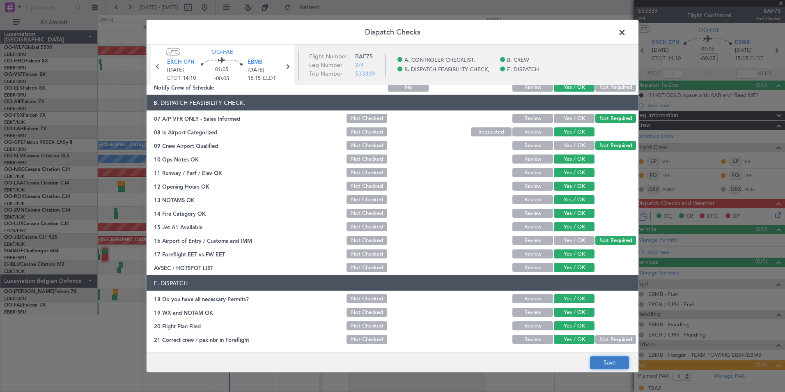
click at [602, 363] on button "Save" at bounding box center [609, 362] width 39 height 13
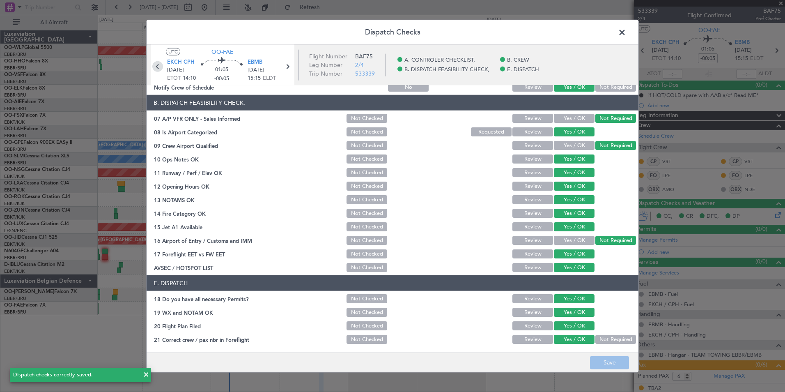
click at [156, 65] on icon at bounding box center [157, 66] width 11 height 11
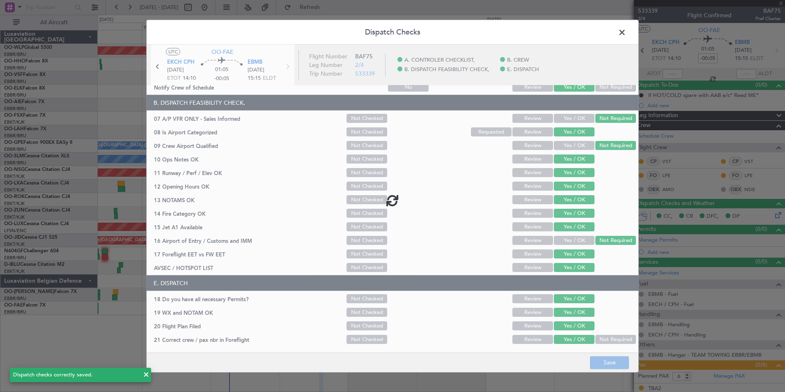
type input "+00:15"
type input "0"
type input "+00:15"
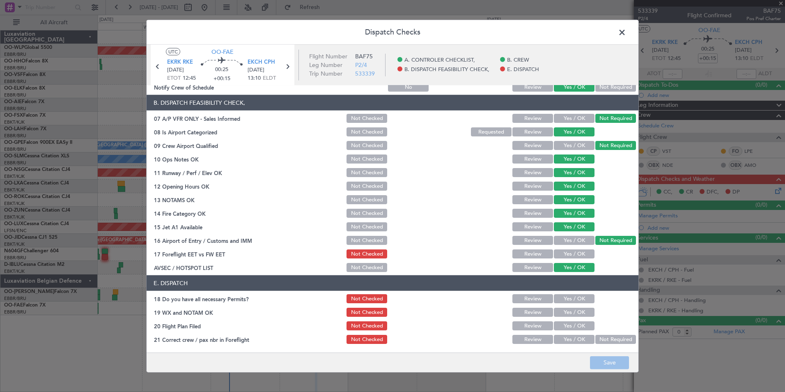
click at [567, 254] on button "Yes / OK" at bounding box center [574, 253] width 41 height 9
click at [568, 300] on button "Yes / OK" at bounding box center [574, 298] width 41 height 9
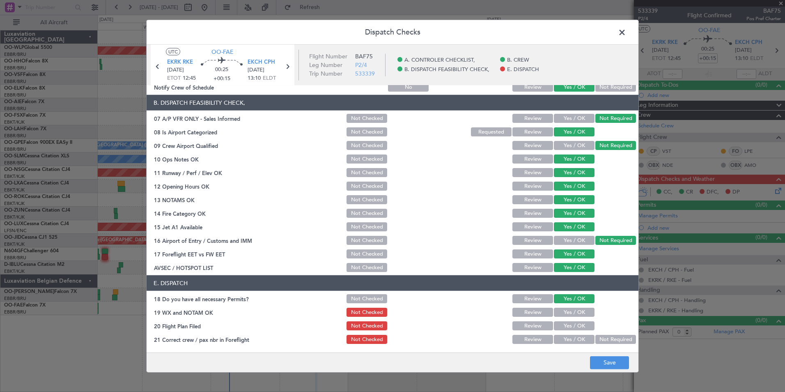
click at [569, 310] on button "Yes / OK" at bounding box center [574, 312] width 41 height 9
drag, startPoint x: 569, startPoint y: 323, endPoint x: 567, endPoint y: 333, distance: 9.8
click at [569, 324] on button "Yes / OK" at bounding box center [574, 325] width 41 height 9
click at [567, 338] on button "Yes / OK" at bounding box center [574, 339] width 41 height 9
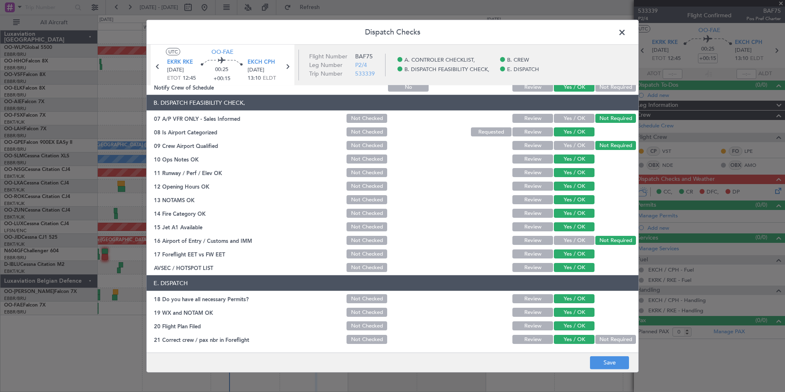
click at [613, 370] on footer "Save" at bounding box center [393, 362] width 492 height 20
click at [611, 365] on button "Save" at bounding box center [609, 362] width 39 height 13
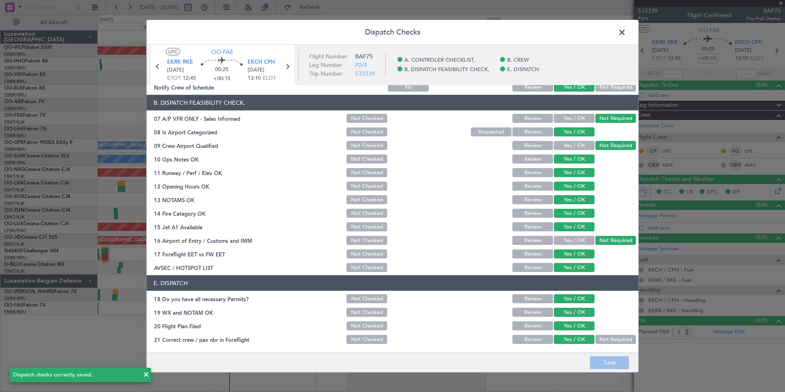
click at [626, 28] on span at bounding box center [626, 34] width 0 height 16
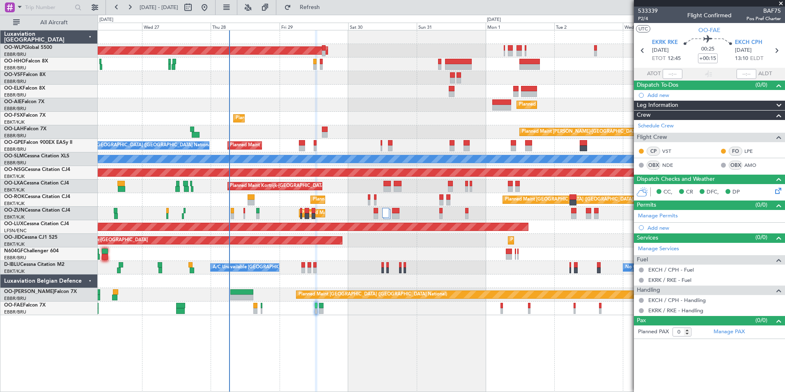
click at [232, 111] on div "Planned Maint Berlin (Brandenburg) Planned Maint London (Farnborough) Planned M…" at bounding box center [441, 172] width 687 height 285
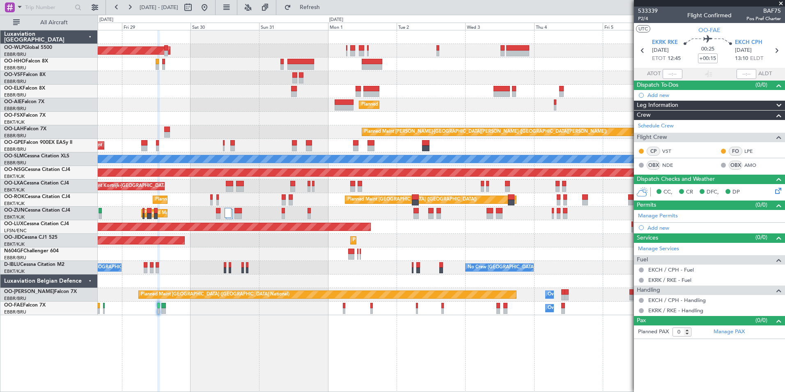
click at [139, 82] on div "Planned Maint Berlin (Brandenburg) Planned Maint Kortrijk-Wevelgem Planned Main…" at bounding box center [441, 172] width 687 height 285
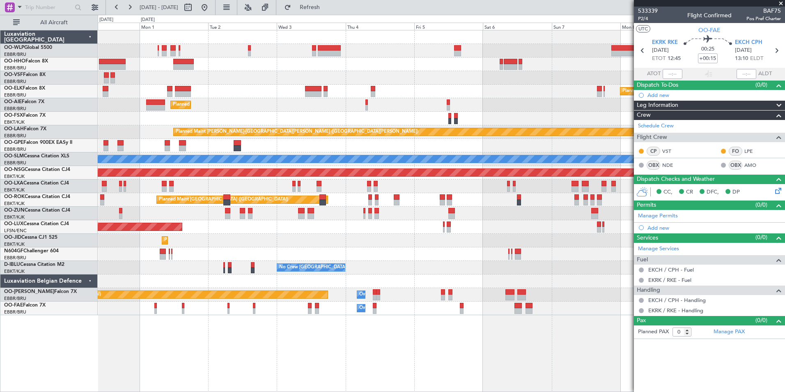
click at [147, 70] on div "Planned Maint Berlin (Brandenburg) Planned Maint Kortrijk-Wevelgem Planned Main…" at bounding box center [441, 172] width 687 height 285
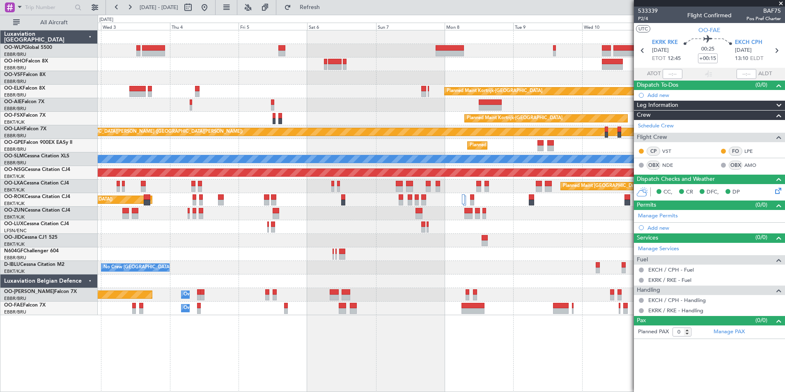
click at [170, 77] on div at bounding box center [441, 78] width 687 height 14
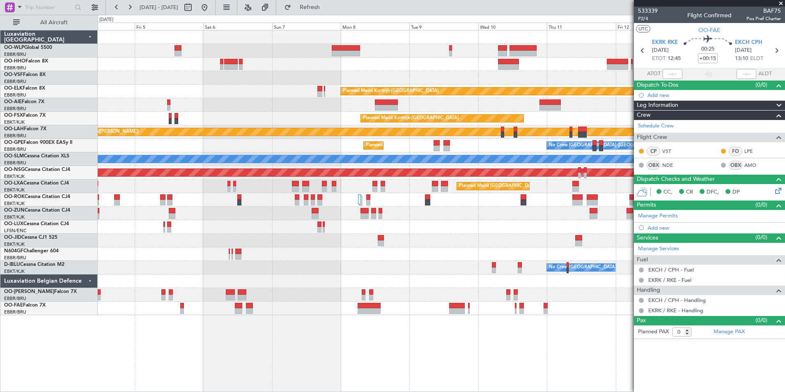
click at [181, 73] on div at bounding box center [441, 78] width 687 height 14
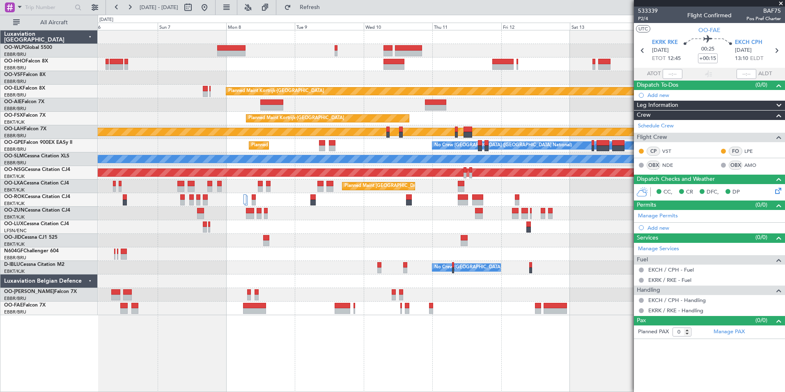
click at [227, 72] on div at bounding box center [441, 78] width 687 height 14
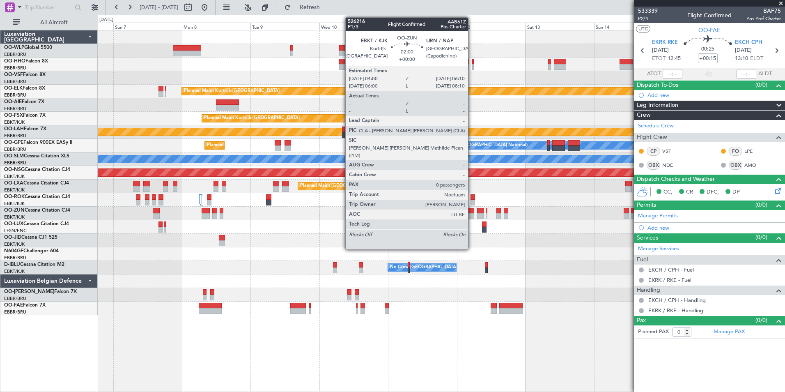
click at [472, 214] on div at bounding box center [471, 216] width 7 height 6
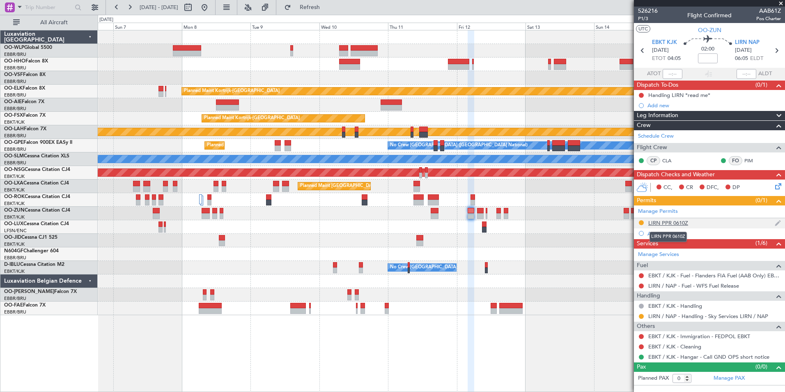
click at [666, 224] on div "LIRN PPR 0610Z" at bounding box center [668, 222] width 40 height 7
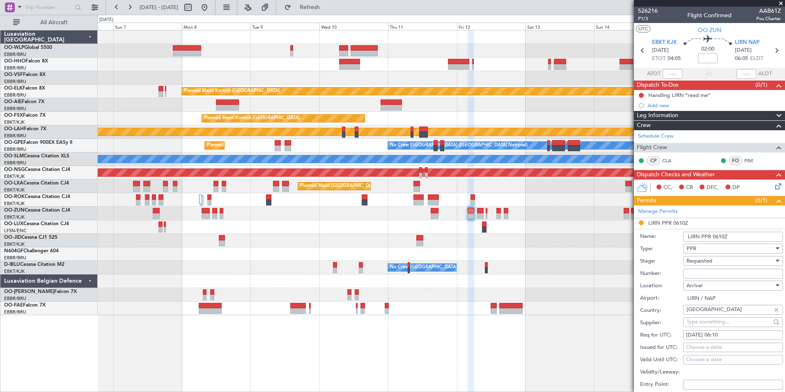
scroll to position [41, 0]
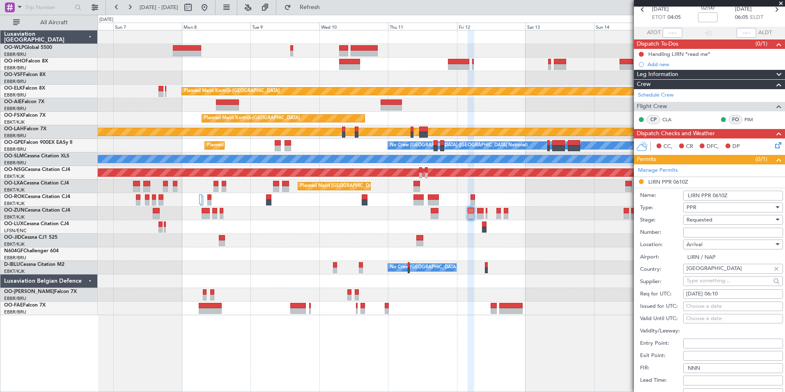
click at [722, 293] on div "12/09/2025 06:10" at bounding box center [733, 294] width 94 height 8
select select "9"
select select "2025"
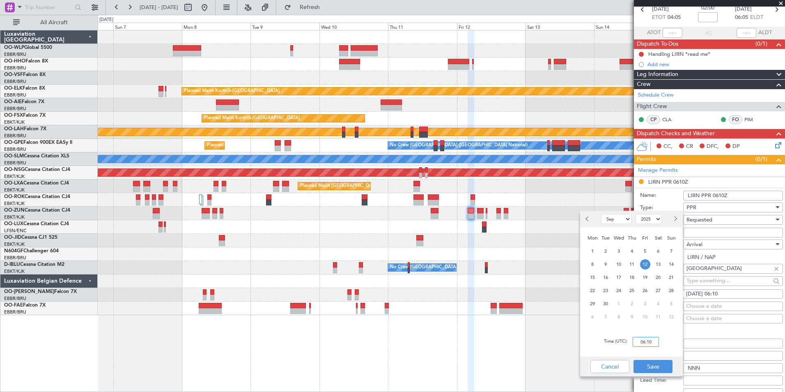
click at [647, 343] on input "06:10" at bounding box center [646, 342] width 26 height 10
click at [648, 342] on input "06:10" at bounding box center [646, 342] width 26 height 10
type input "06:00"
click at [706, 234] on input "Number:" at bounding box center [733, 232] width 100 height 10
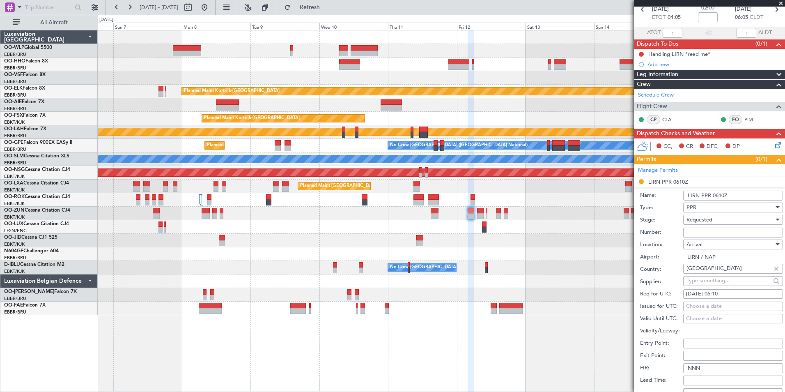
paste input "SKY12003"
type input "SKY12003"
click at [706, 217] on span "Requested" at bounding box center [699, 219] width 26 height 7
click at [706, 278] on span "Received OK" at bounding box center [730, 281] width 86 height 12
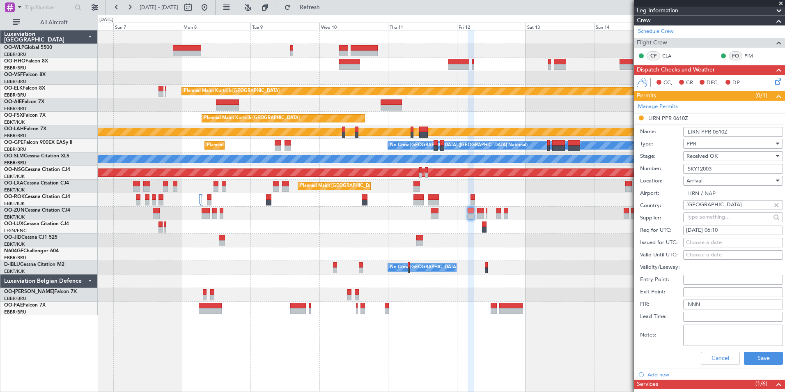
scroll to position [164, 0]
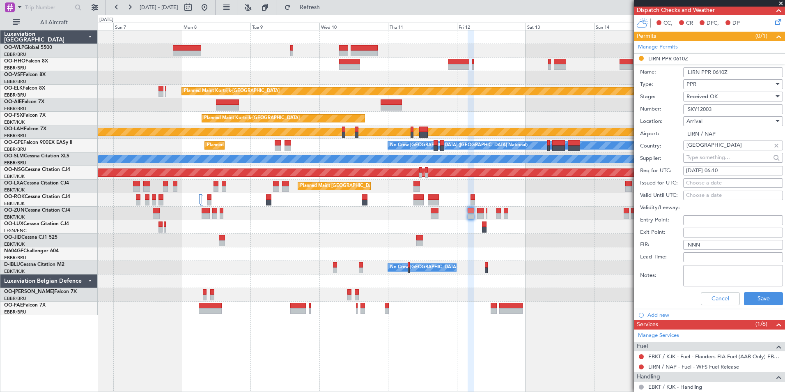
click at [720, 172] on div "12/09/2025 06:10" at bounding box center [733, 171] width 94 height 8
select select "9"
select select "2025"
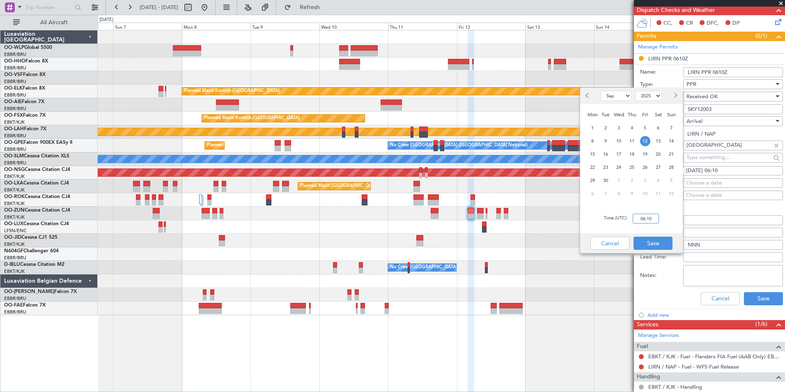
click at [645, 218] on input "06:10" at bounding box center [646, 219] width 26 height 10
type input "06:00"
click at [645, 242] on button "Save" at bounding box center [653, 242] width 39 height 13
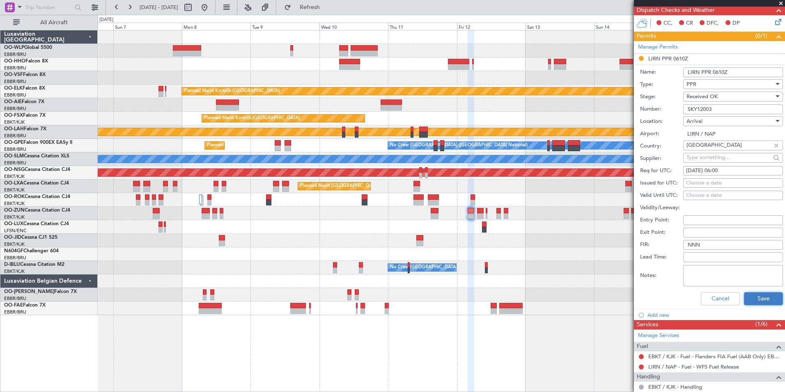
click at [754, 296] on button "Save" at bounding box center [763, 298] width 39 height 13
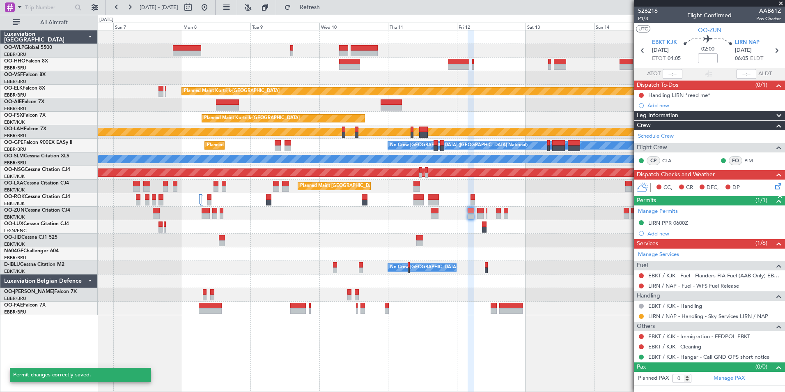
scroll to position [0, 0]
click at [639, 315] on button at bounding box center [641, 316] width 5 height 5
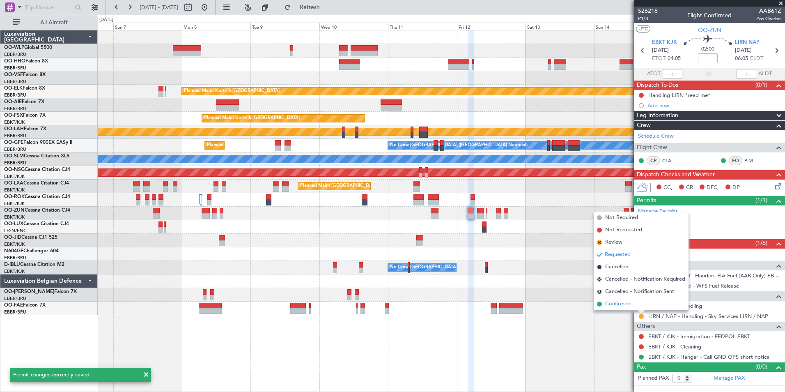
click at [608, 303] on span "Confirmed" at bounding box center [617, 304] width 25 height 8
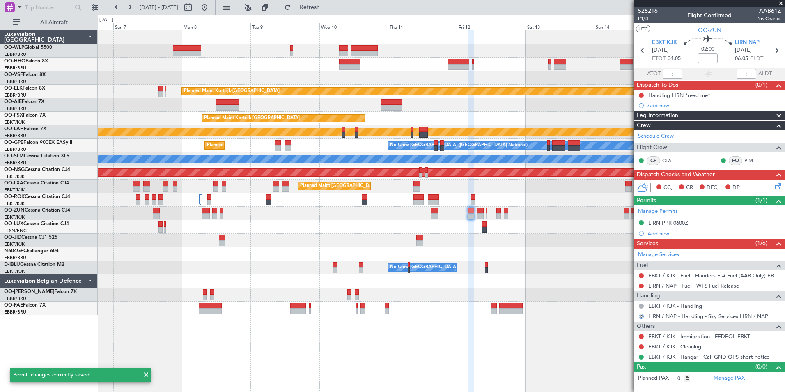
click at [775, 44] on section "EBKT KJK 12/09/2025 ETOT 04:05 02:00 LIRN NAP 12/09/2025 06:05 ELDT" at bounding box center [709, 51] width 151 height 32
click at [777, 51] on icon at bounding box center [776, 50] width 11 height 11
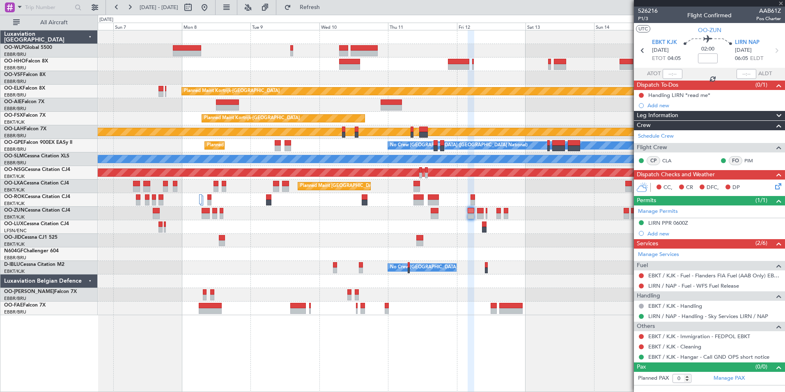
type input "8"
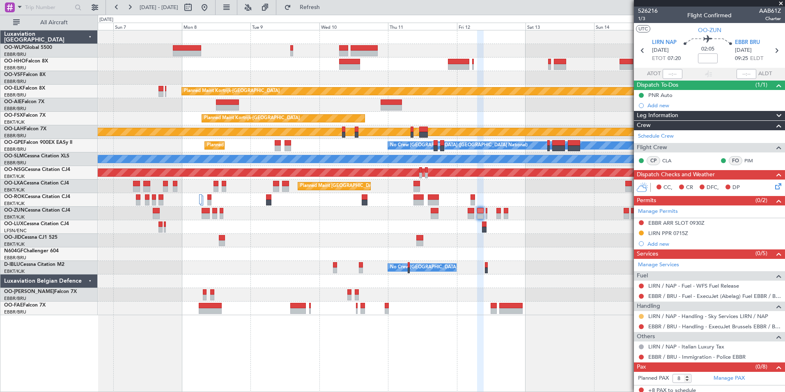
click at [643, 314] on button at bounding box center [641, 316] width 5 height 5
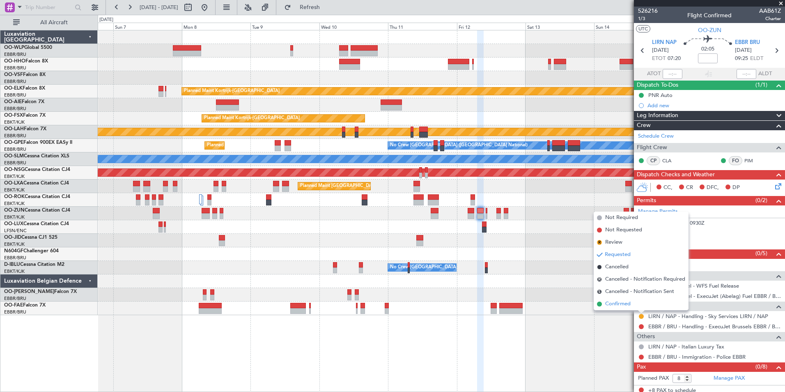
click at [620, 302] on span "Confirmed" at bounding box center [617, 304] width 25 height 8
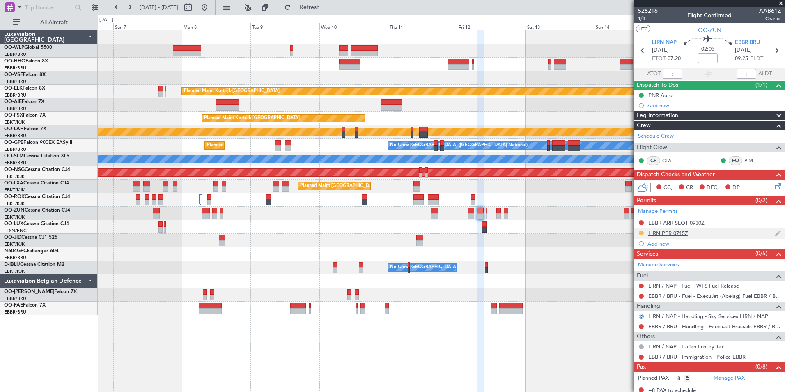
click at [641, 232] on button at bounding box center [641, 232] width 5 height 5
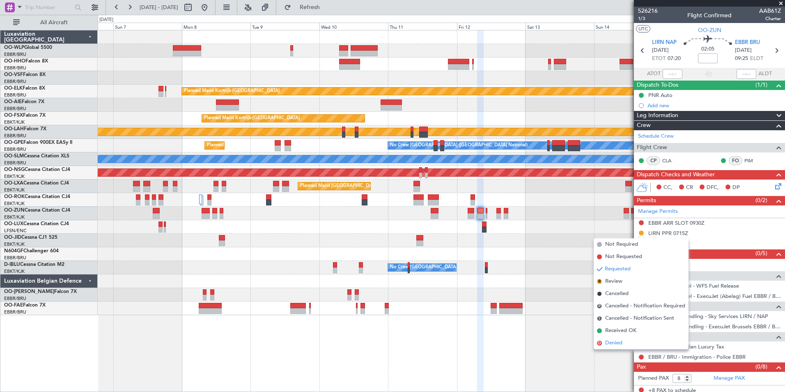
click at [612, 343] on span "Denied" at bounding box center [613, 343] width 17 height 8
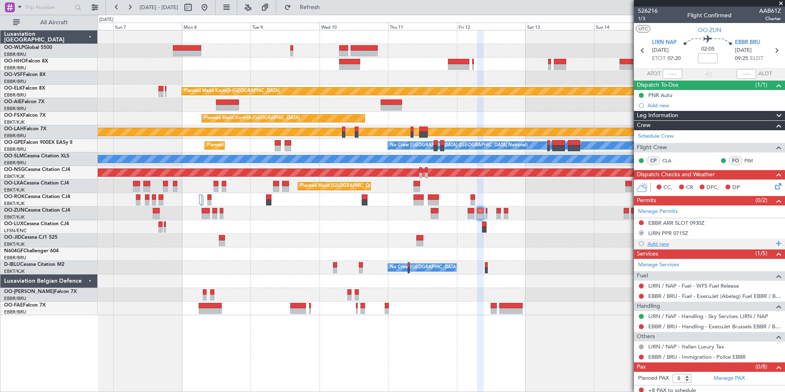
click at [657, 242] on div "Add new" at bounding box center [710, 243] width 126 height 7
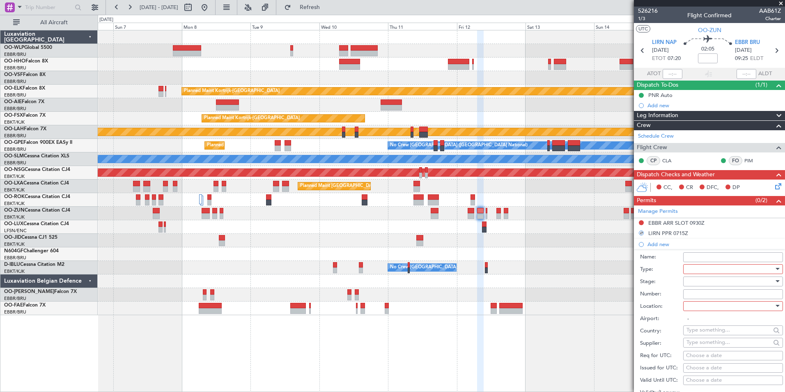
click at [696, 270] on div at bounding box center [729, 269] width 87 height 12
click at [699, 311] on span "PPR" at bounding box center [730, 309] width 86 height 12
click at [704, 280] on div at bounding box center [729, 281] width 87 height 12
click at [702, 347] on span "Received OK" at bounding box center [730, 347] width 86 height 12
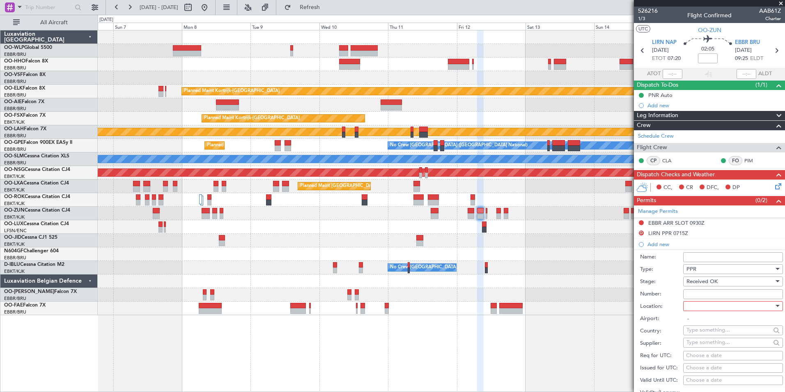
click at [700, 296] on input "Number:" at bounding box center [733, 294] width 100 height 10
paste input "SKY12003"
type input "SKY12003"
click at [706, 307] on div at bounding box center [729, 306] width 87 height 12
click at [703, 321] on span "Departure" at bounding box center [730, 322] width 86 height 12
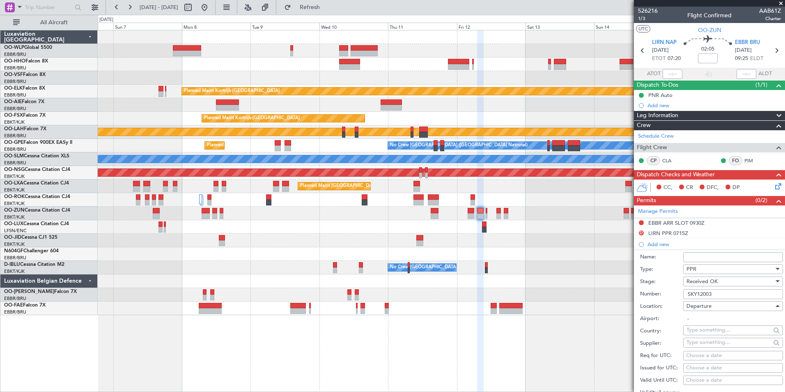
type input "LIRN / NAP"
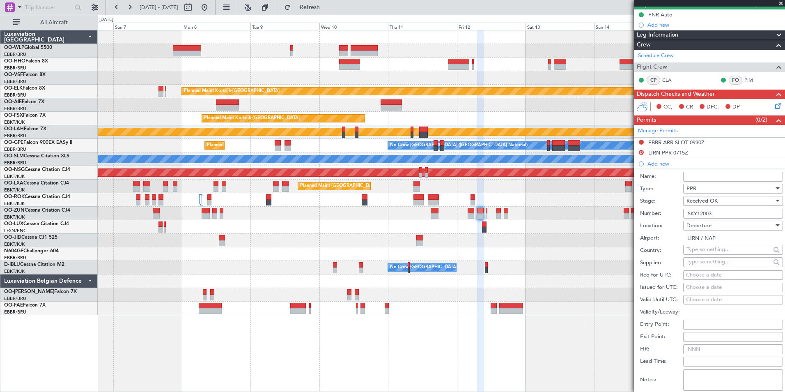
scroll to position [82, 0]
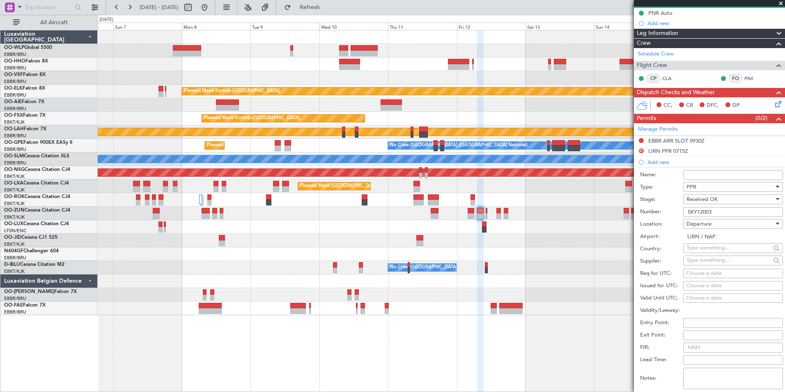
click at [703, 273] on div "Choose a date" at bounding box center [733, 273] width 94 height 8
select select "8"
select select "2025"
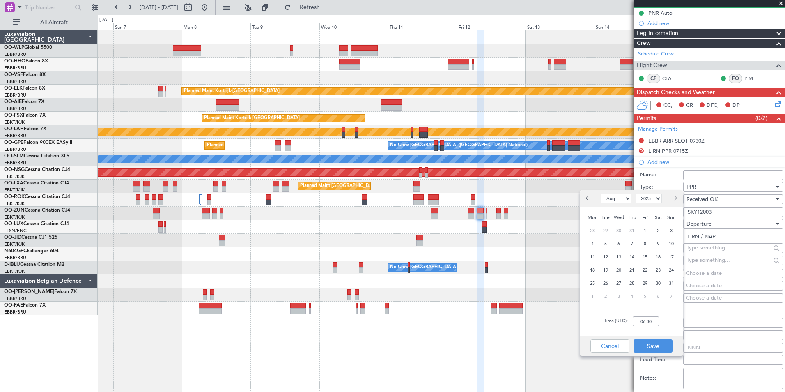
click at [675, 198] on span "Next month" at bounding box center [675, 197] width 5 height 5
select select "9"
click at [647, 243] on span "12" at bounding box center [645, 244] width 10 height 10
click at [643, 319] on input "00:00" at bounding box center [646, 321] width 26 height 10
type input "07:30"
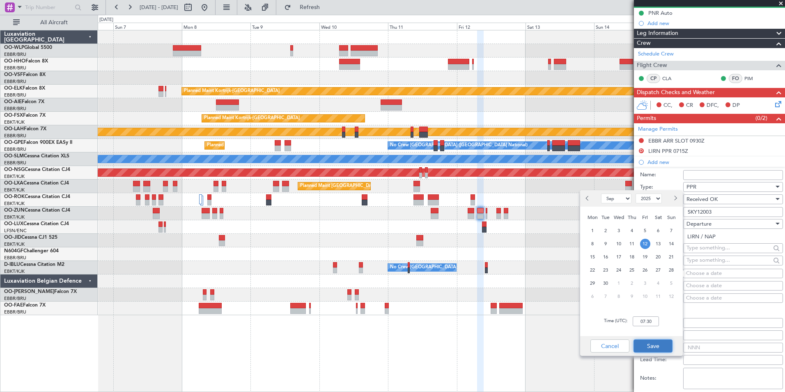
click at [647, 343] on button "Save" at bounding box center [653, 345] width 39 height 13
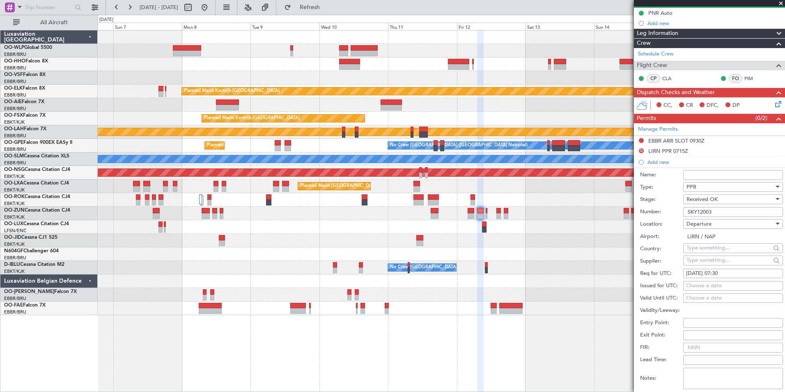
scroll to position [164, 0]
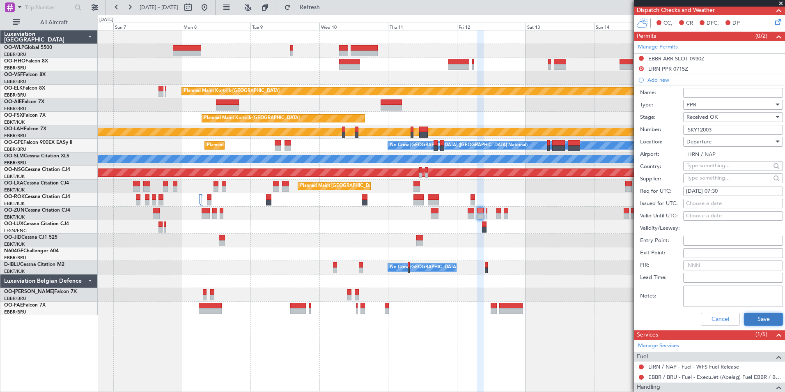
click at [745, 315] on button "Save" at bounding box center [763, 318] width 39 height 13
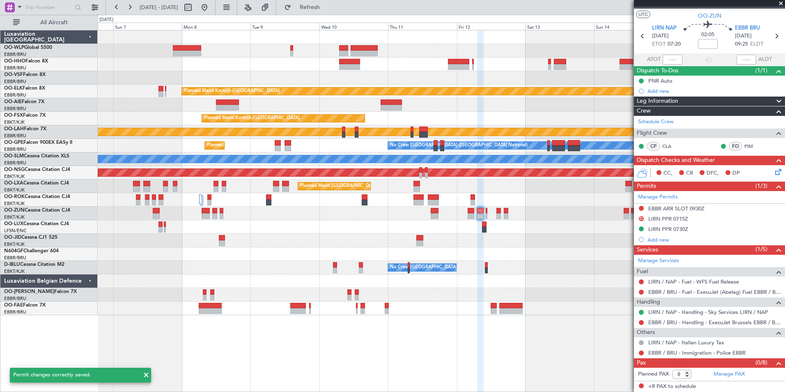
scroll to position [14, 0]
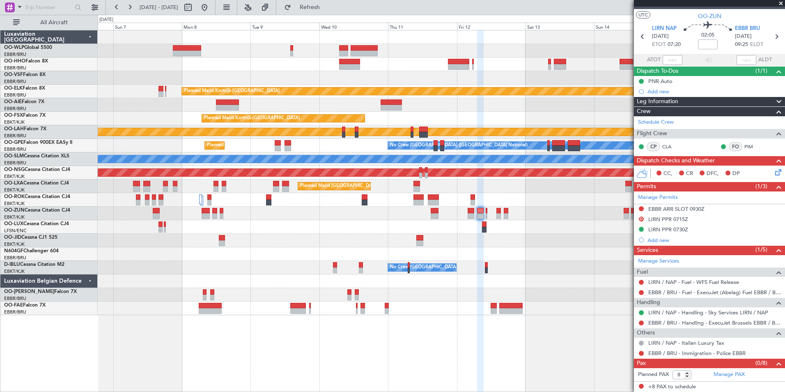
click at [774, 172] on icon at bounding box center [777, 171] width 7 height 7
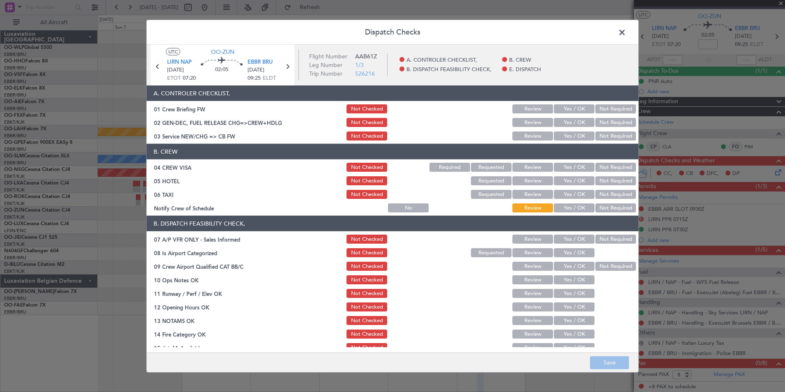
click at [626, 34] on span at bounding box center [626, 34] width 0 height 16
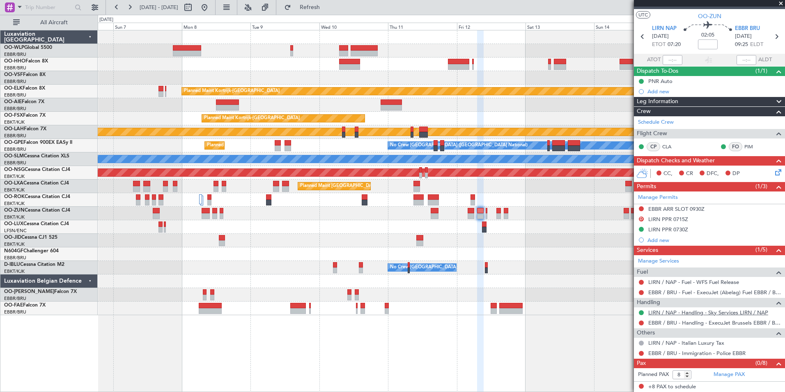
click at [659, 314] on link "LIRN / NAP - Handling - Sky Services LIRN / NAP" at bounding box center [708, 312] width 120 height 7
click at [211, 2] on button at bounding box center [204, 7] width 13 height 13
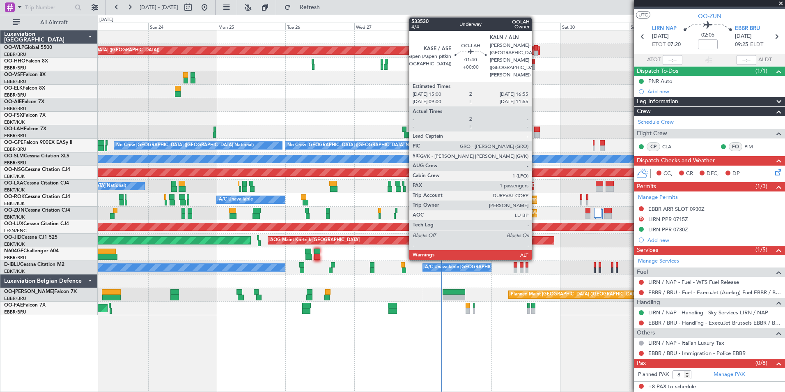
click at [535, 133] on div at bounding box center [537, 135] width 6 height 6
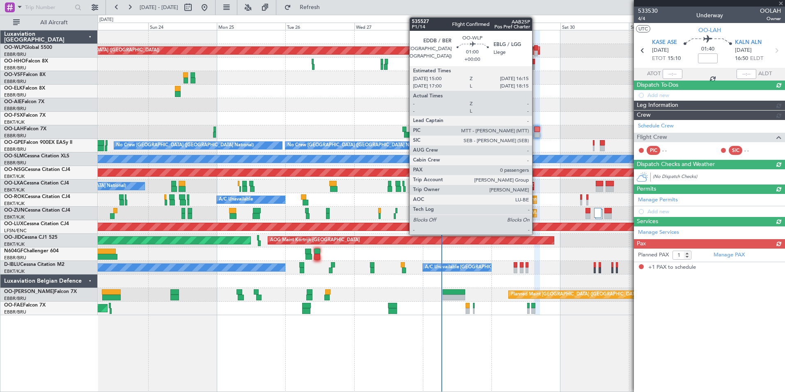
scroll to position [0, 0]
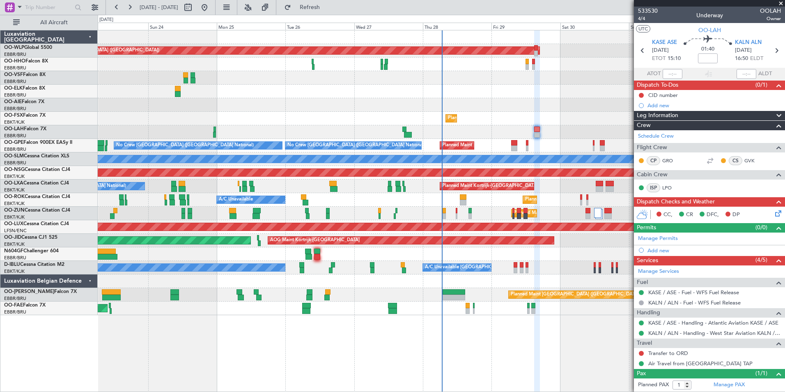
click at [774, 215] on icon at bounding box center [777, 212] width 7 height 7
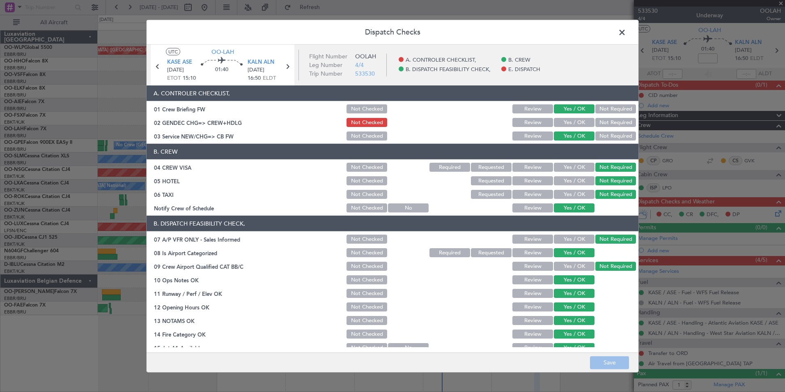
click at [626, 34] on span at bounding box center [626, 34] width 0 height 16
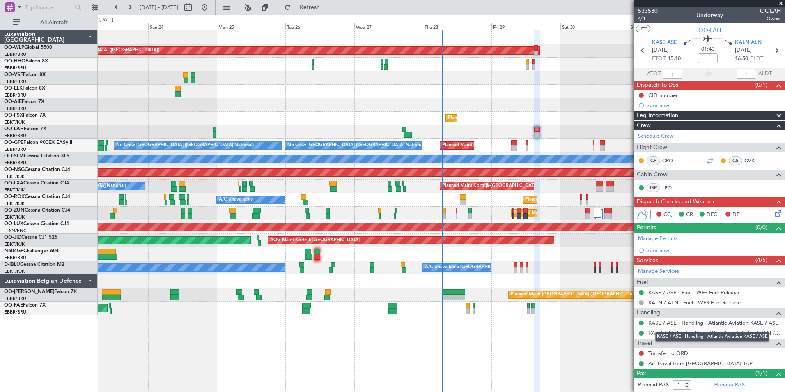
scroll to position [18, 0]
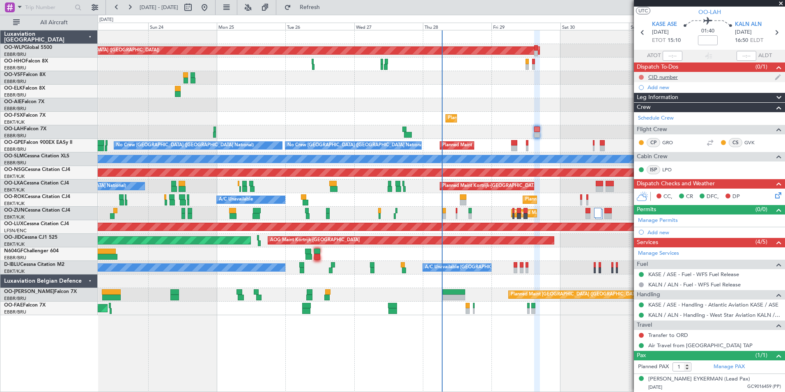
click at [641, 77] on button at bounding box center [641, 77] width 5 height 5
click at [641, 100] on span "In Progress" at bounding box center [645, 101] width 28 height 8
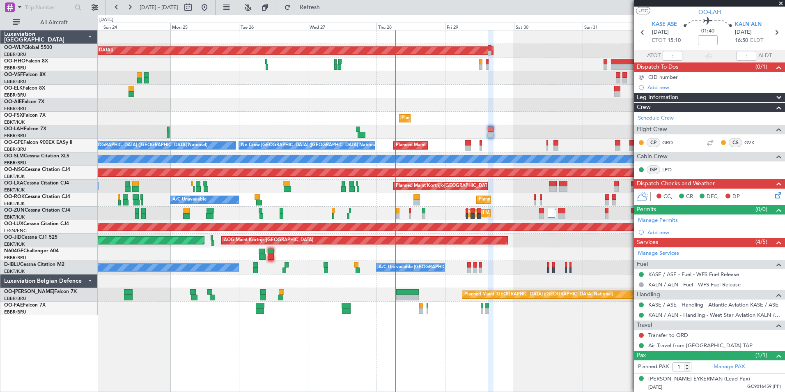
click at [502, 106] on div "Planned Maint [GEOGRAPHIC_DATA] ([GEOGRAPHIC_DATA])" at bounding box center [441, 105] width 687 height 14
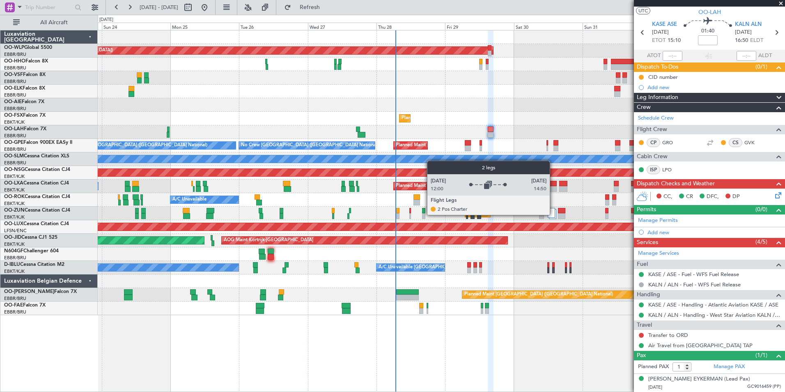
click at [553, 214] on div at bounding box center [551, 213] width 7 height 10
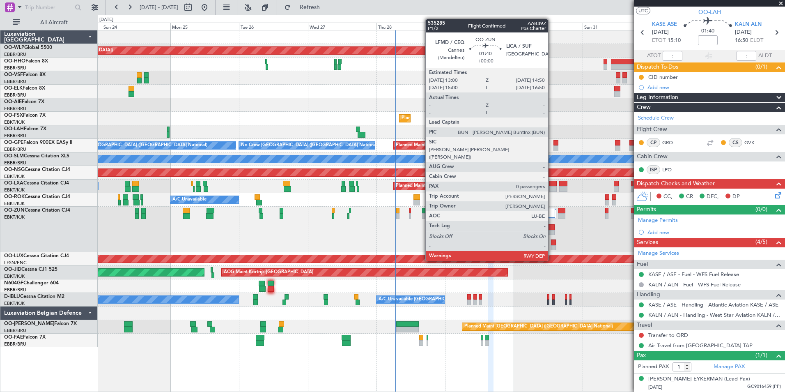
click at [552, 245] on div at bounding box center [553, 248] width 5 height 6
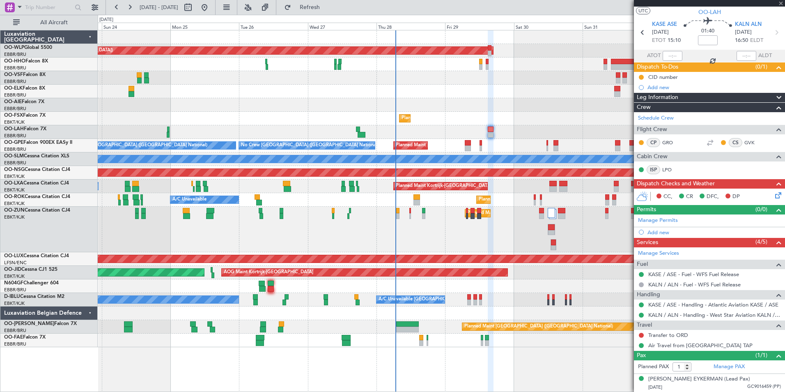
type input "0"
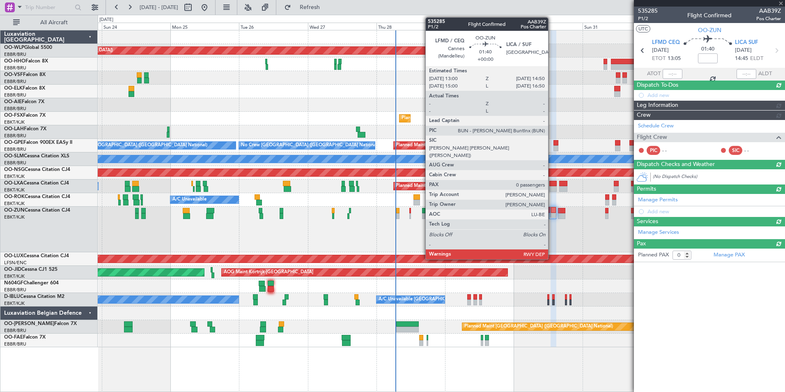
scroll to position [0, 0]
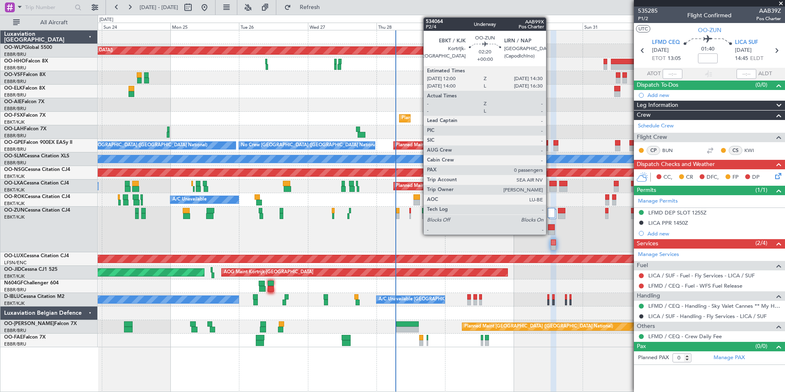
click at [550, 231] on div at bounding box center [551, 233] width 7 height 6
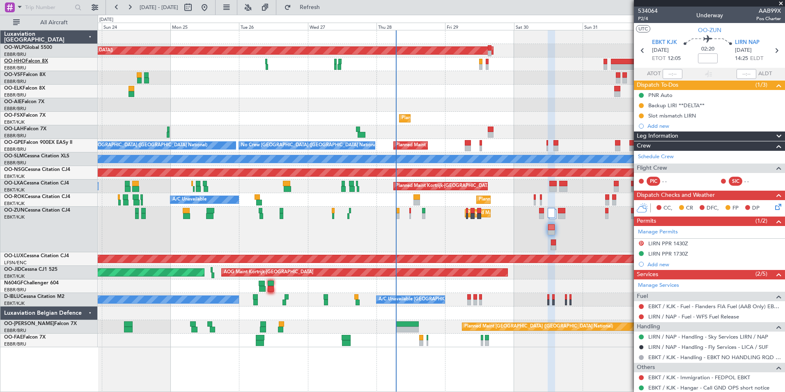
click at [45, 63] on link "OO-HHO Falcon 8X" at bounding box center [26, 61] width 44 height 5
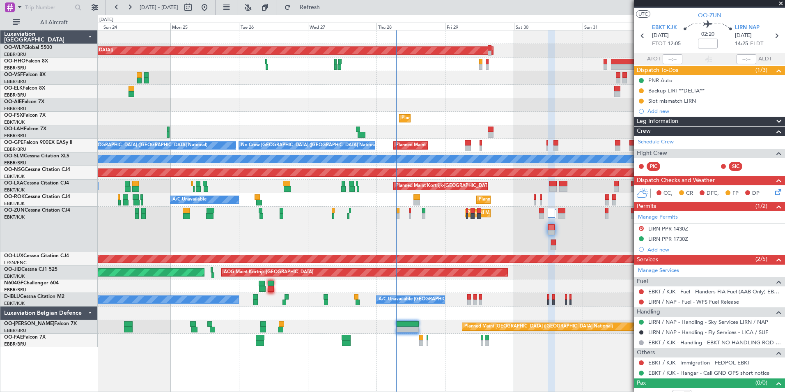
scroll to position [24, 0]
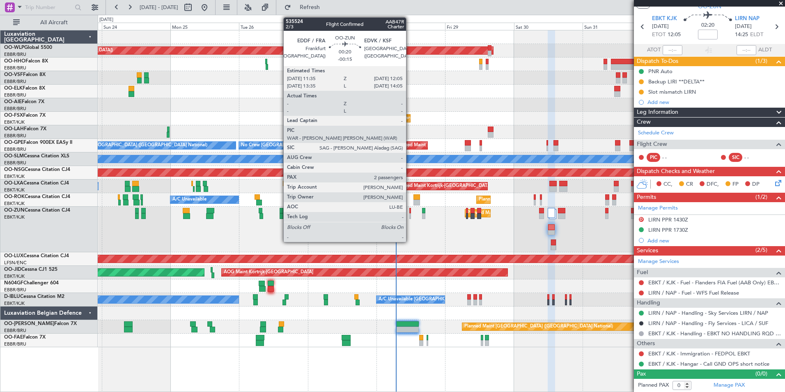
click at [410, 212] on div at bounding box center [410, 211] width 2 height 6
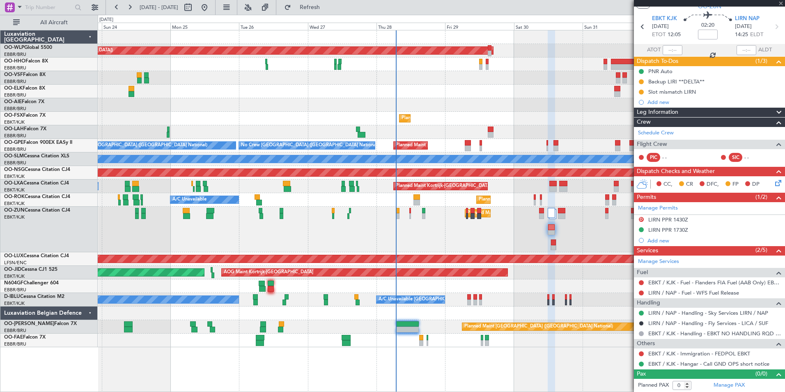
type input "-00:15"
type input "2"
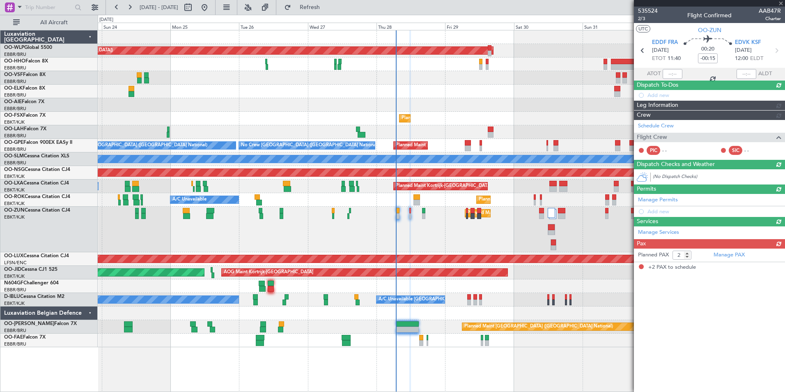
scroll to position [0, 0]
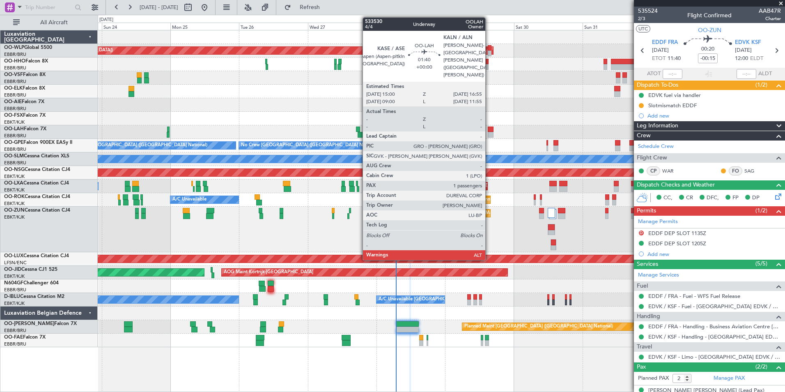
click at [489, 132] on div at bounding box center [491, 135] width 6 height 6
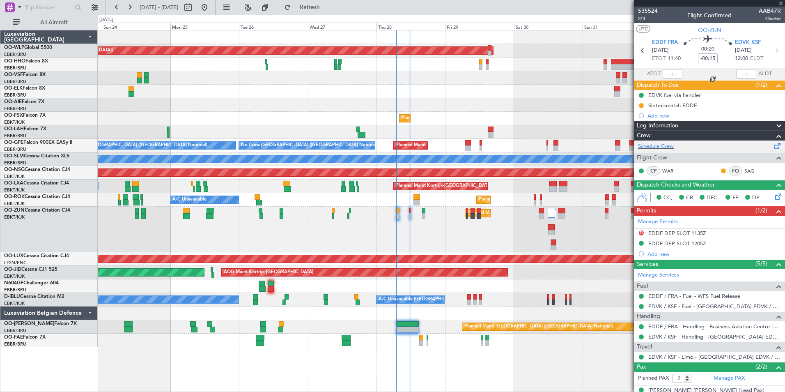
type input "1"
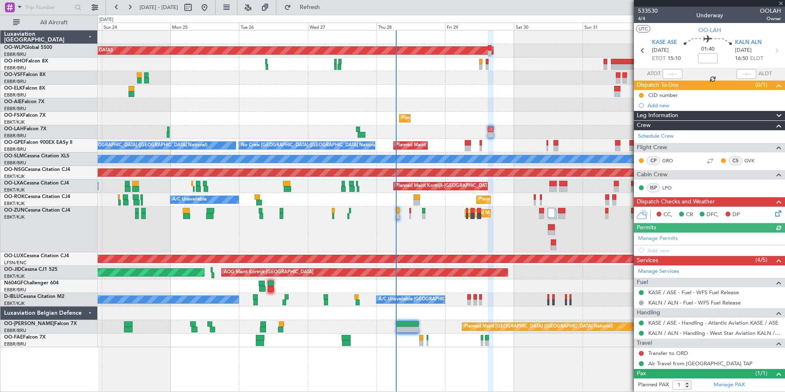
click at [774, 215] on icon at bounding box center [777, 212] width 7 height 7
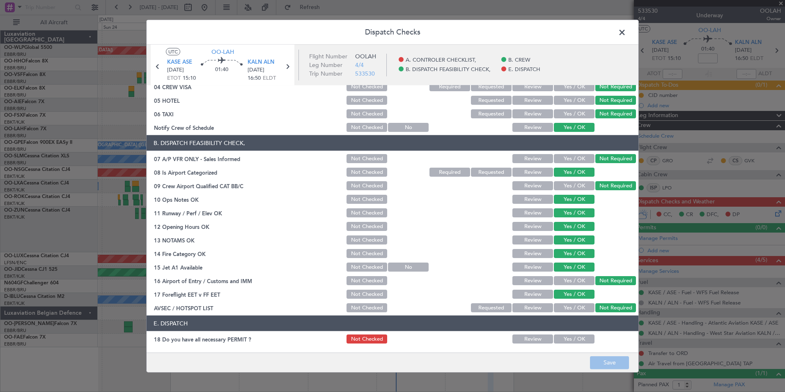
scroll to position [121, 0]
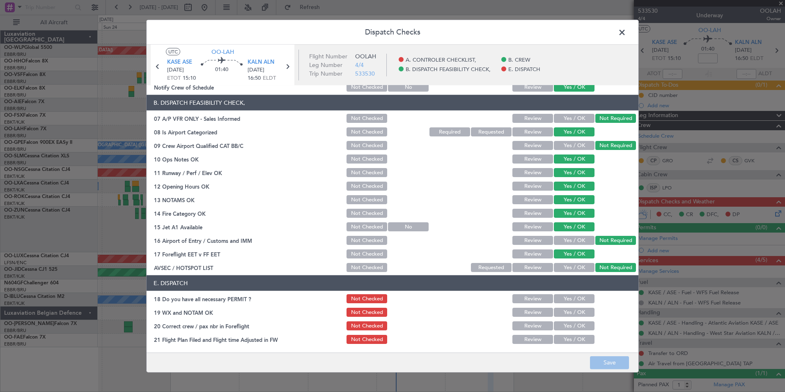
click at [561, 296] on button "Yes / OK" at bounding box center [574, 298] width 41 height 9
click at [565, 315] on button "Yes / OK" at bounding box center [574, 312] width 41 height 9
click at [565, 325] on button "Yes / OK" at bounding box center [574, 325] width 41 height 9
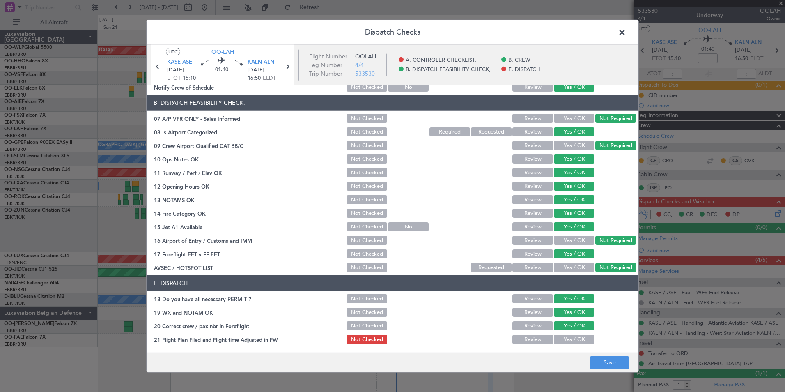
click at [565, 336] on button "Yes / OK" at bounding box center [574, 339] width 41 height 9
click at [597, 362] on button "Save" at bounding box center [609, 362] width 39 height 13
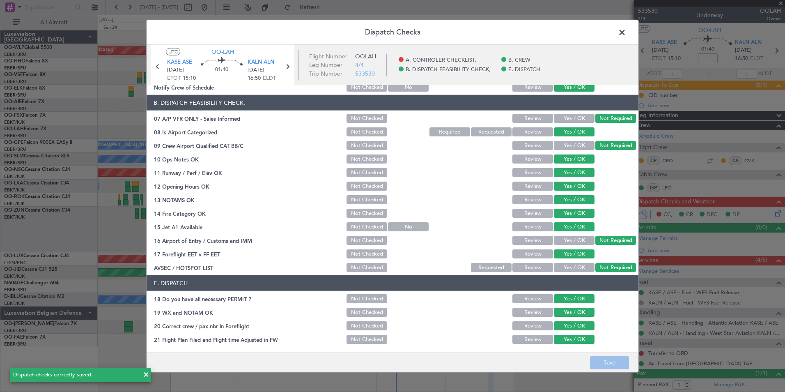
click at [626, 31] on span at bounding box center [626, 34] width 0 height 16
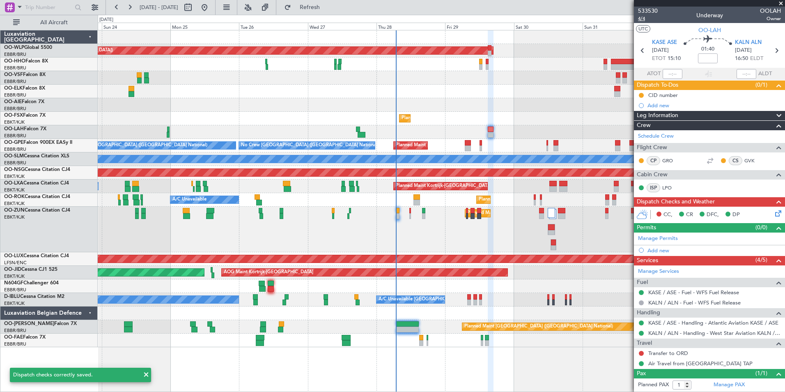
click at [642, 18] on span "4/4" at bounding box center [648, 18] width 20 height 7
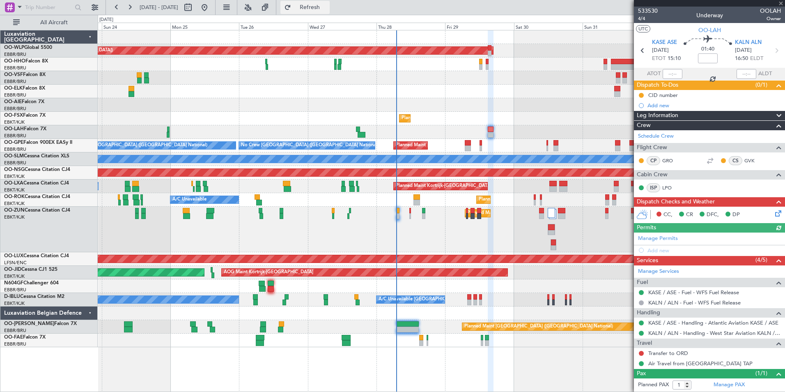
click at [324, 13] on button "Refresh" at bounding box center [304, 7] width 49 height 13
click at [774, 214] on icon at bounding box center [777, 212] width 7 height 7
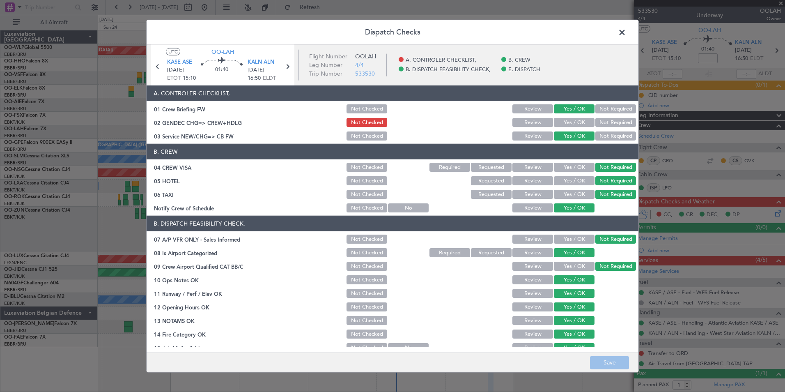
click at [560, 128] on div "Yes / OK" at bounding box center [573, 122] width 41 height 11
click at [564, 127] on div "Yes / OK" at bounding box center [573, 122] width 41 height 11
click at [564, 126] on button "Yes / OK" at bounding box center [574, 122] width 41 height 9
click at [614, 365] on button "Save" at bounding box center [609, 362] width 39 height 13
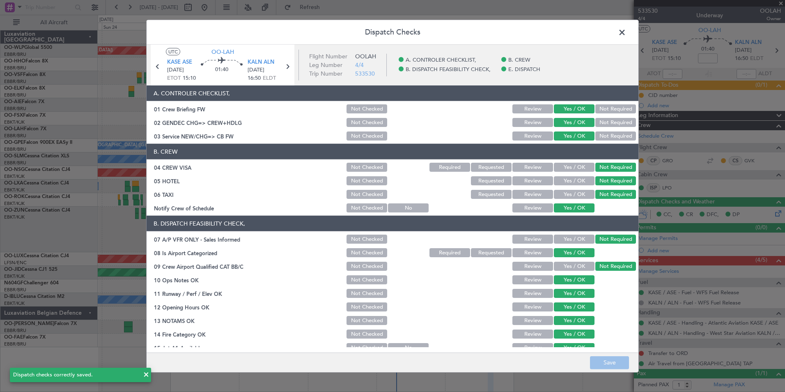
click at [626, 30] on span at bounding box center [626, 34] width 0 height 16
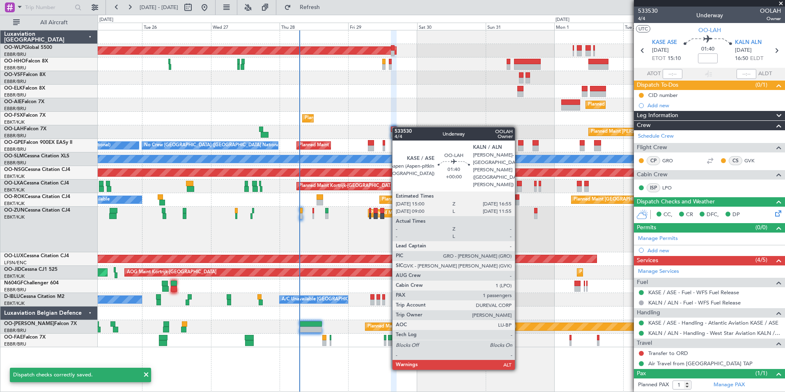
click at [396, 127] on div at bounding box center [394, 129] width 6 height 6
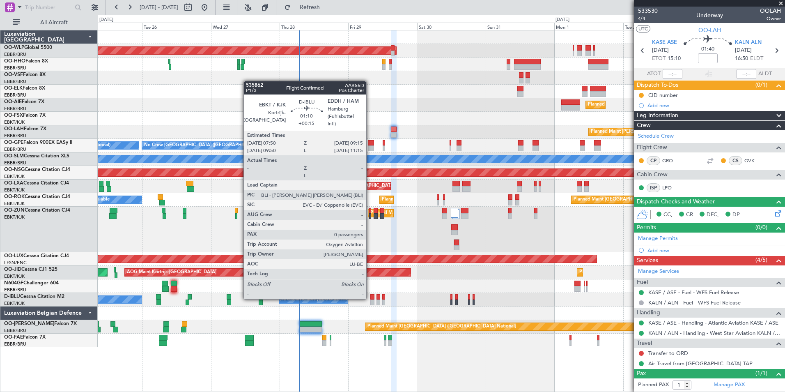
click at [370, 297] on div at bounding box center [372, 297] width 4 height 6
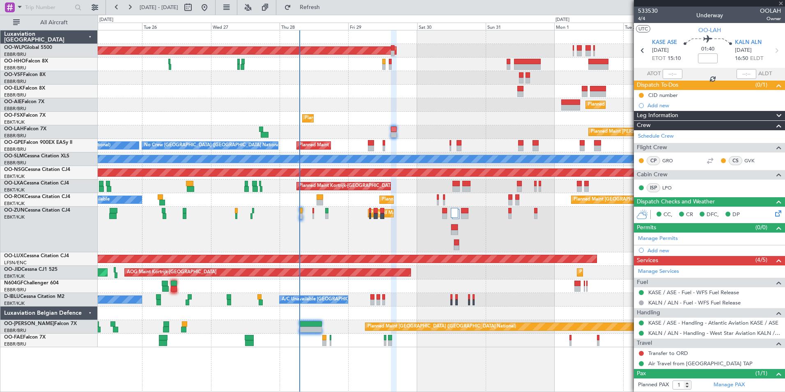
type input "+00:15"
type input "0"
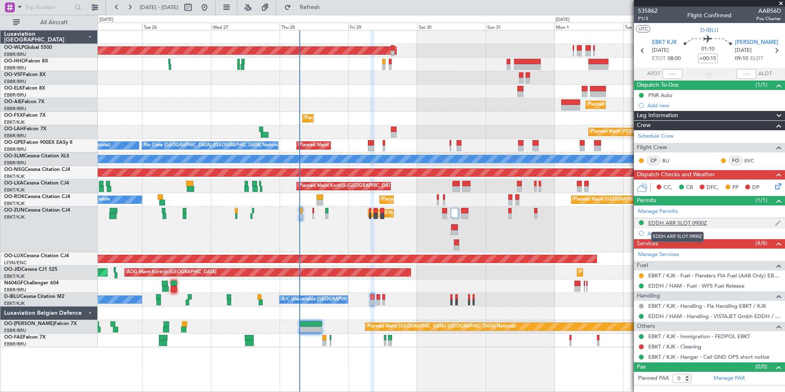
click at [681, 223] on div "EDDH ARR SLOT 0900Z" at bounding box center [677, 222] width 59 height 7
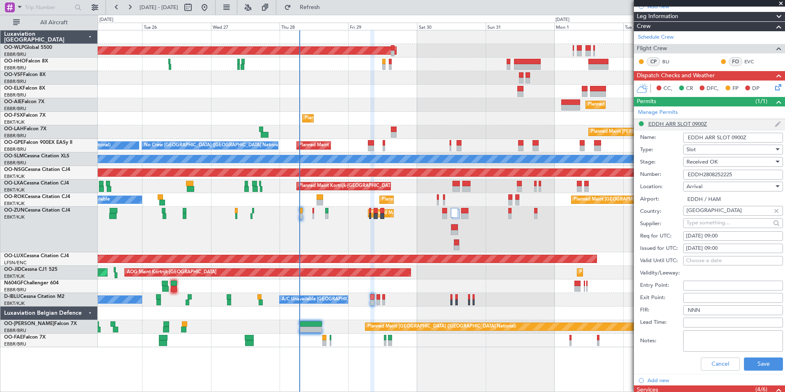
scroll to position [123, 0]
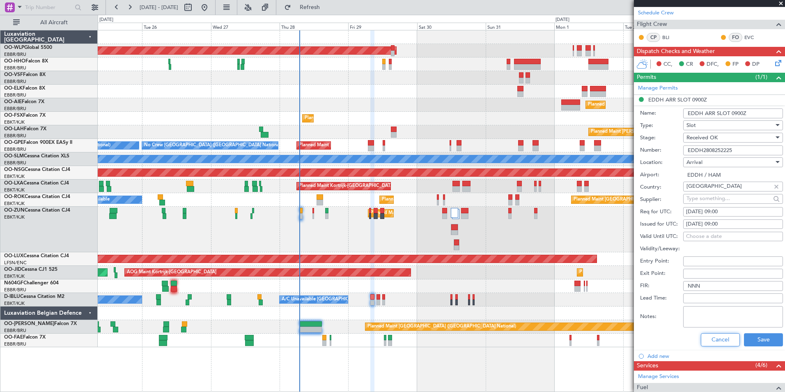
click at [705, 340] on button "Cancel" at bounding box center [720, 339] width 39 height 13
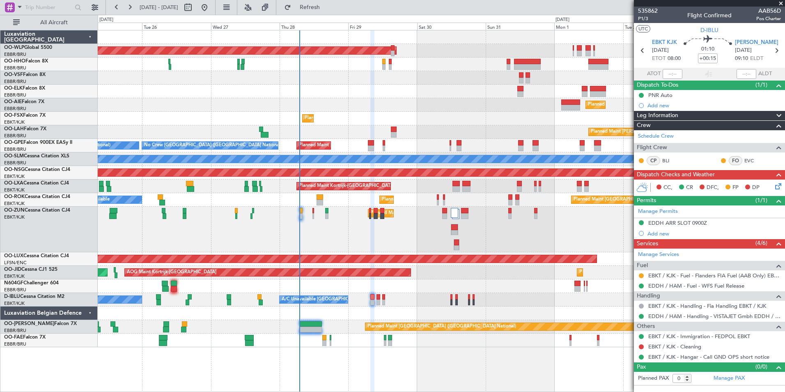
scroll to position [0, 0]
click at [777, 52] on icon at bounding box center [776, 50] width 11 height 11
type input "4"
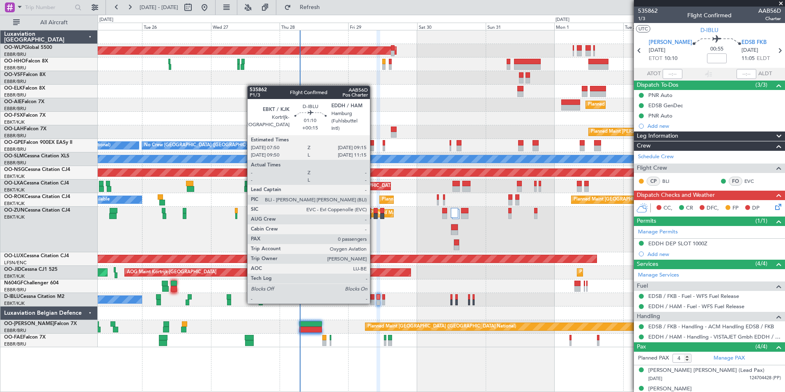
click at [374, 302] on div at bounding box center [372, 302] width 4 height 6
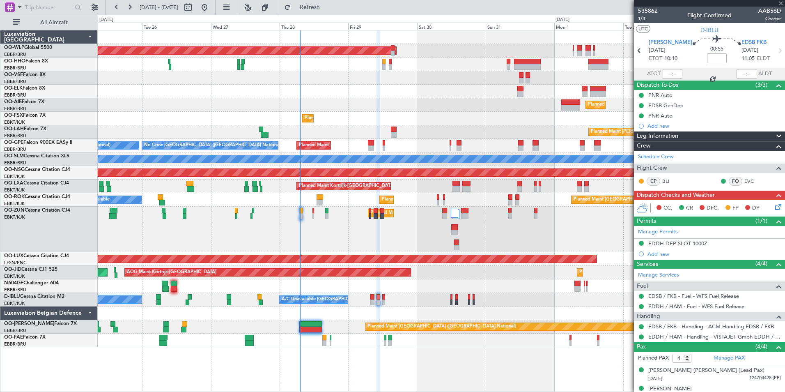
type input "+00:15"
type input "0"
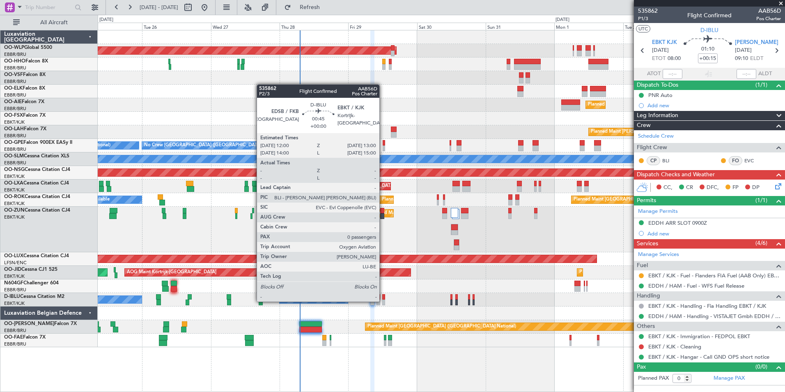
click at [383, 301] on div at bounding box center [383, 302] width 3 height 6
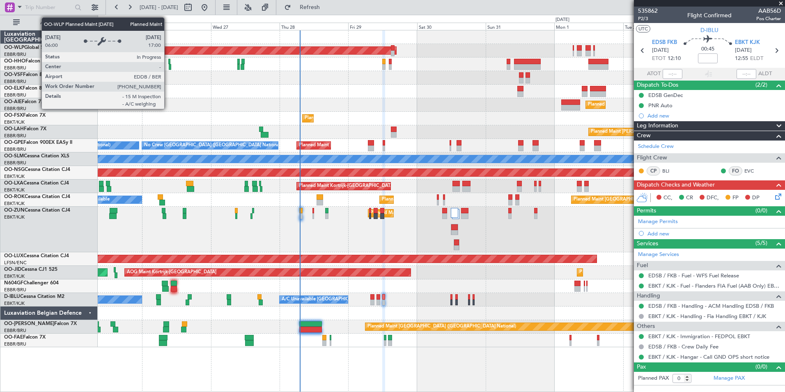
click at [164, 75] on div at bounding box center [441, 78] width 687 height 14
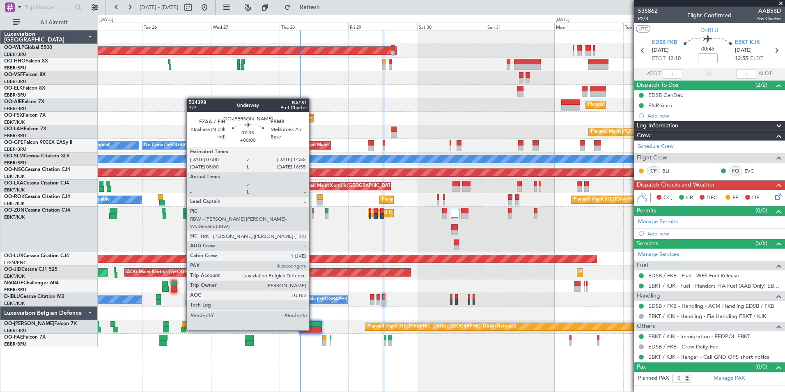
click at [313, 329] on div at bounding box center [310, 329] width 23 height 6
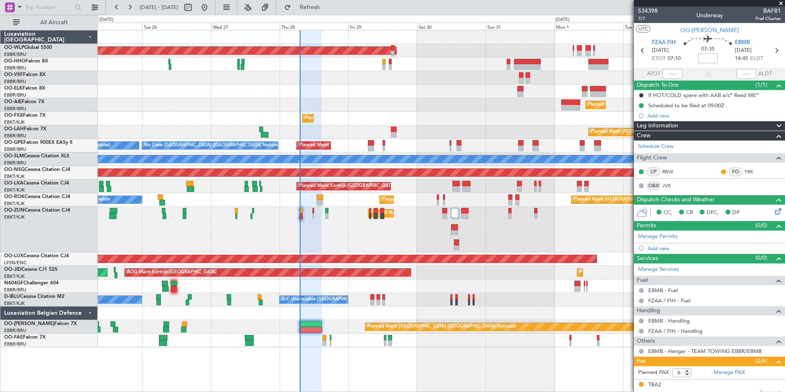
click at [324, 110] on div "Planned Maint [GEOGRAPHIC_DATA] ([GEOGRAPHIC_DATA])" at bounding box center [441, 105] width 687 height 14
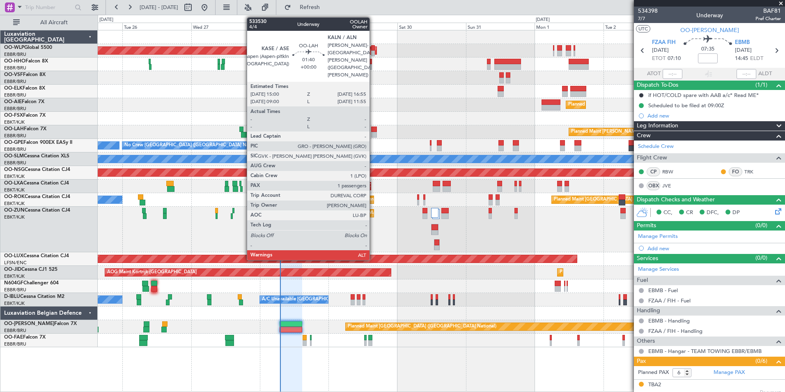
click at [373, 133] on div at bounding box center [374, 135] width 6 height 6
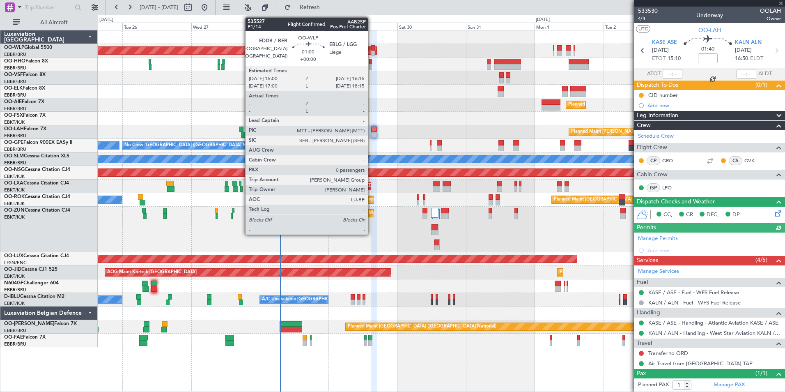
click at [372, 49] on div at bounding box center [373, 48] width 4 height 6
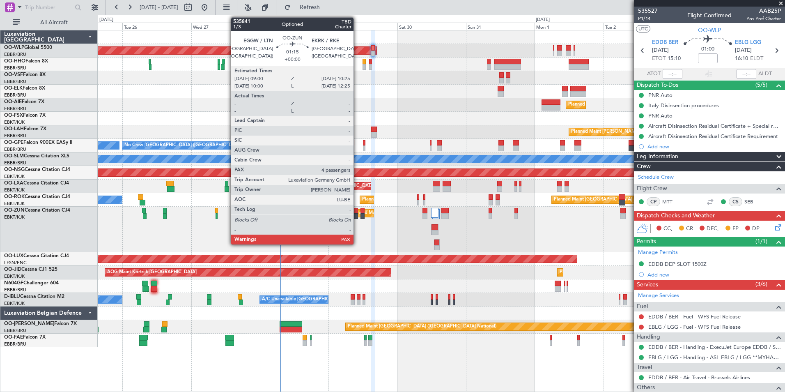
click at [357, 213] on div at bounding box center [356, 216] width 4 height 6
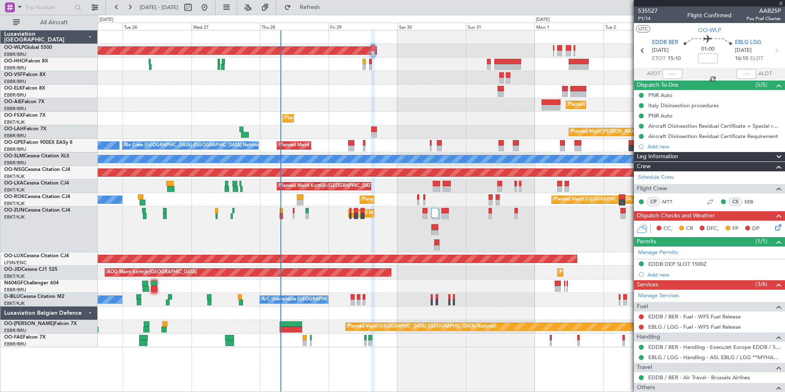
type input "4"
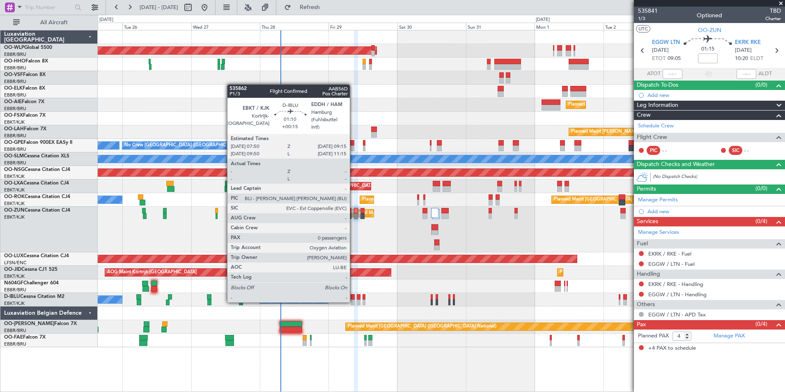
click at [354, 301] on div at bounding box center [353, 302] width 4 height 6
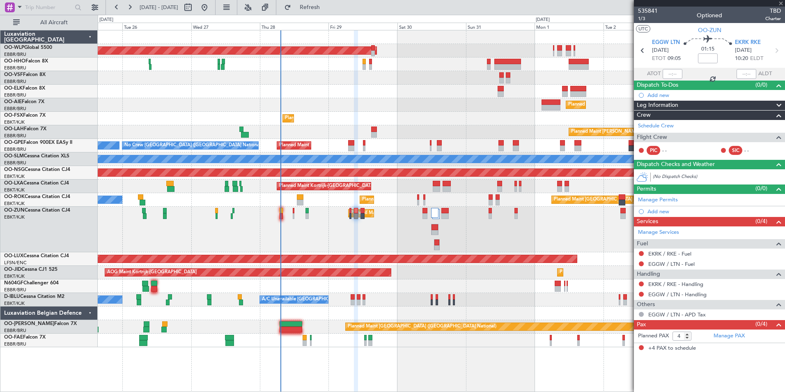
type input "+00:15"
type input "0"
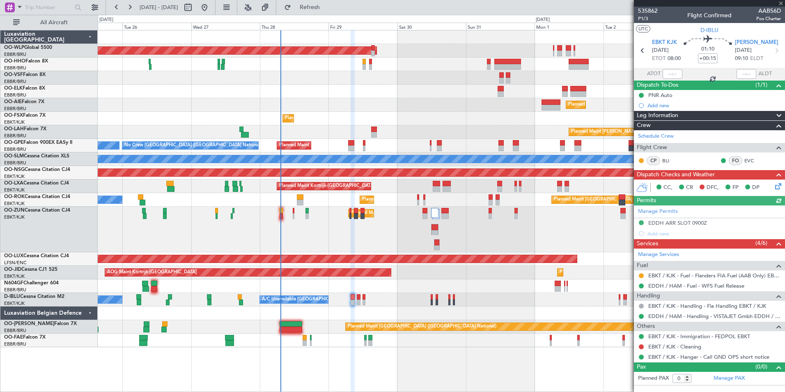
click at [775, 186] on icon at bounding box center [777, 184] width 7 height 7
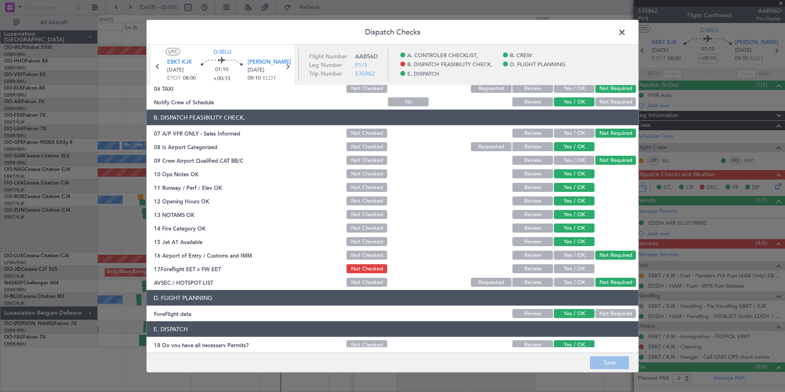
scroll to position [152, 0]
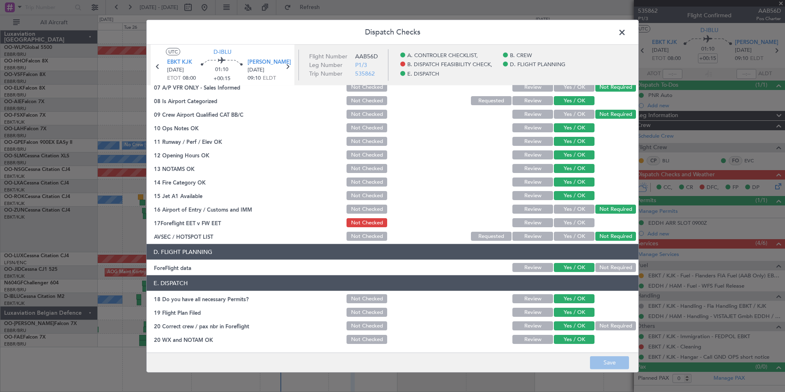
click at [626, 35] on span at bounding box center [626, 34] width 0 height 16
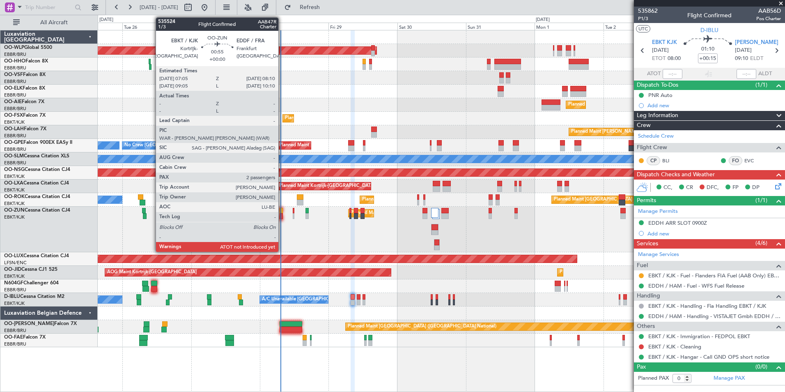
click at [282, 213] on div at bounding box center [281, 211] width 3 height 6
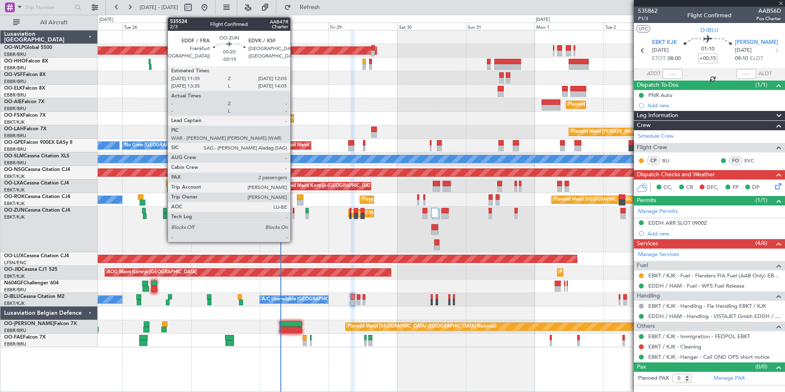
type input "2"
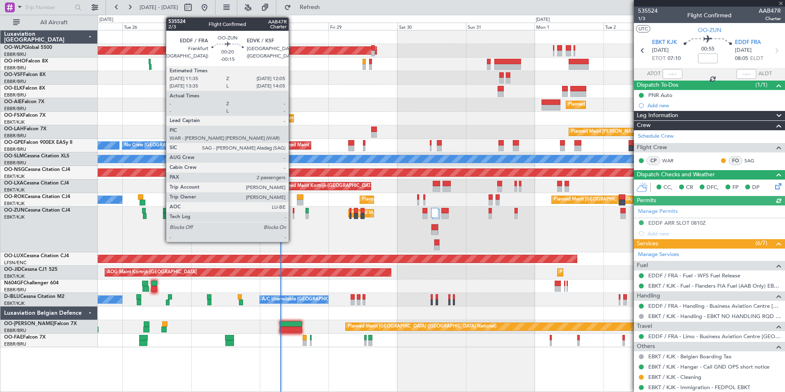
click at [293, 214] on div at bounding box center [294, 216] width 2 height 6
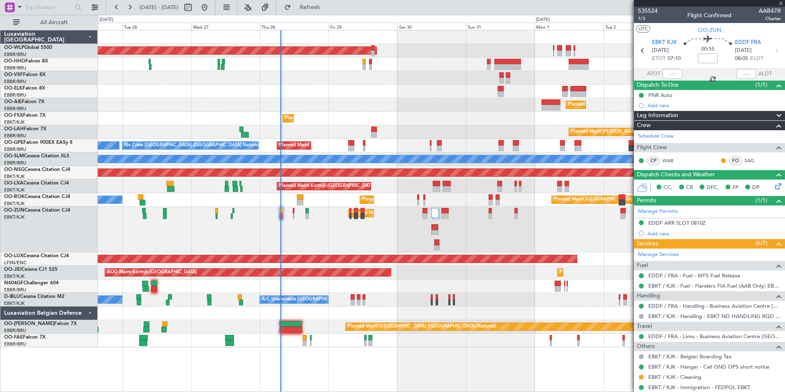
type input "-00:15"
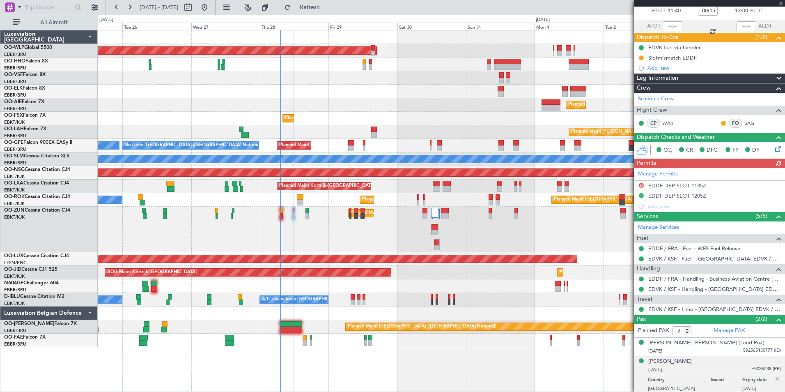
scroll to position [50, 0]
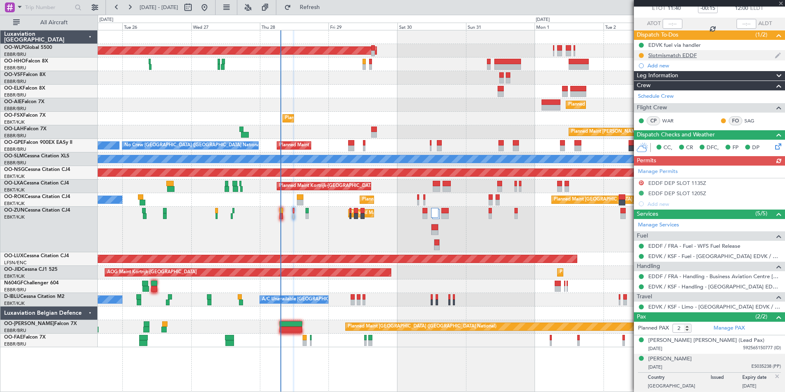
click at [680, 54] on div "Slotmismatch EDDF" at bounding box center [672, 55] width 48 height 7
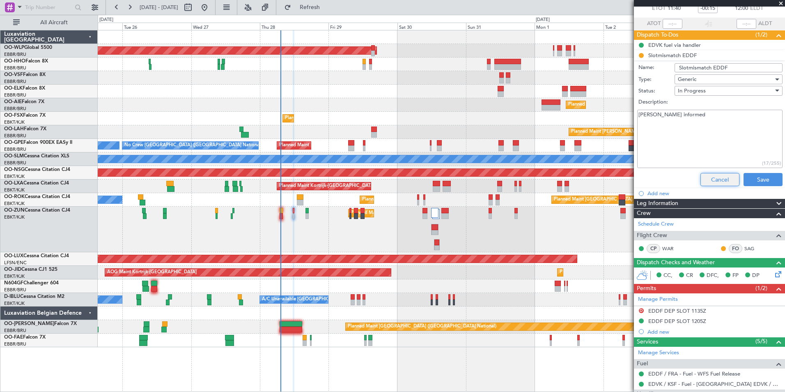
click at [702, 179] on button "Cancel" at bounding box center [719, 179] width 39 height 13
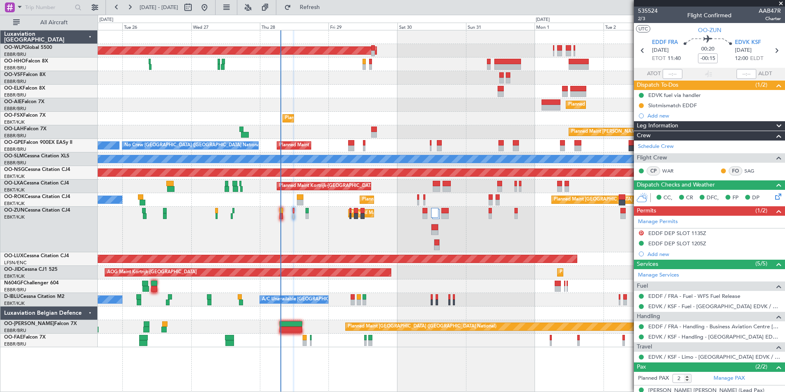
scroll to position [50, 0]
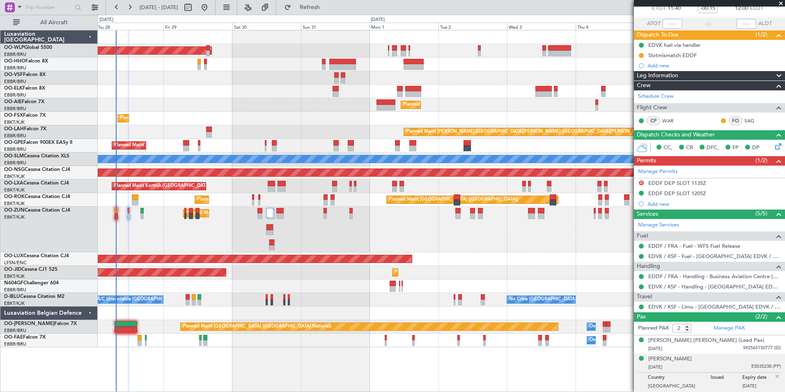
click at [326, 149] on div "Planned Maint [GEOGRAPHIC_DATA] ([GEOGRAPHIC_DATA] National) No Crew [GEOGRAPHI…" at bounding box center [441, 146] width 687 height 14
click at [335, 143] on div "Planned Maint [GEOGRAPHIC_DATA] ([GEOGRAPHIC_DATA] National) No Crew [GEOGRAPHI…" at bounding box center [441, 146] width 687 height 14
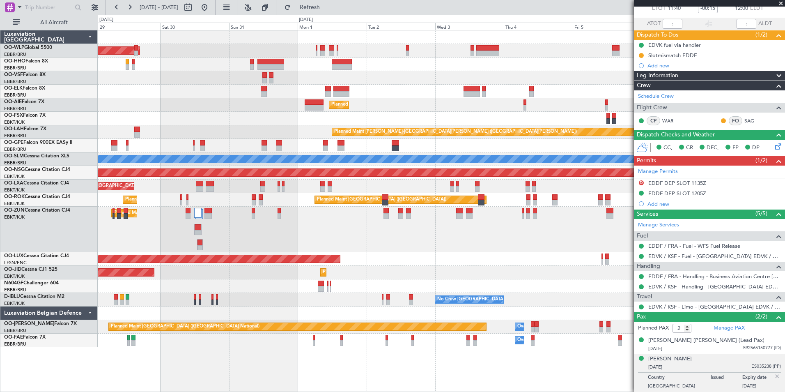
click at [288, 124] on div "Planned Maint [GEOGRAPHIC_DATA] ([GEOGRAPHIC_DATA]) Planned Maint [GEOGRAPHIC_D…" at bounding box center [441, 188] width 687 height 317
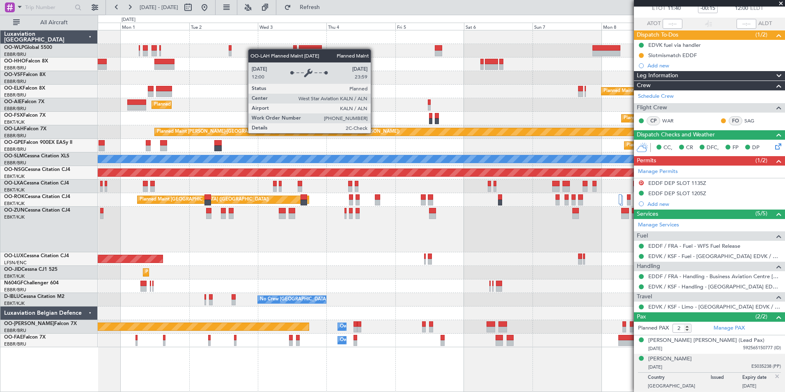
click at [377, 136] on div "Planned Maint [GEOGRAPHIC_DATA] ([GEOGRAPHIC_DATA]) Planned Maint [GEOGRAPHIC_D…" at bounding box center [441, 188] width 687 height 317
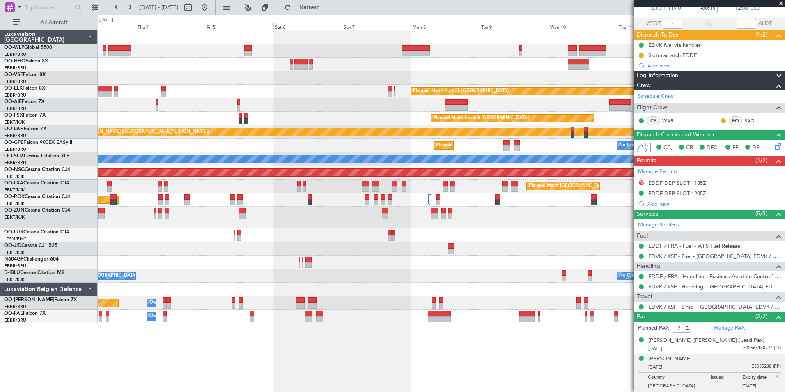
click at [397, 173] on div "Planned Maint Kortrijk-[GEOGRAPHIC_DATA] Planned Maint [GEOGRAPHIC_DATA] ([GEOG…" at bounding box center [441, 176] width 687 height 293
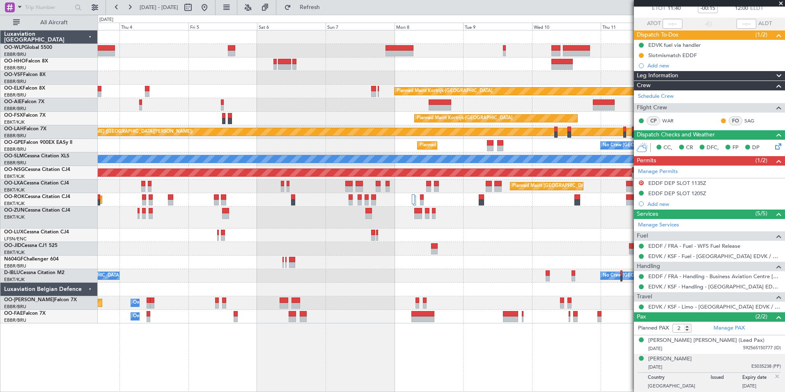
click at [312, 174] on div "Planned Maint Kortrijk-[GEOGRAPHIC_DATA] Planned Maint [GEOGRAPHIC_DATA] ([GEOG…" at bounding box center [441, 176] width 687 height 293
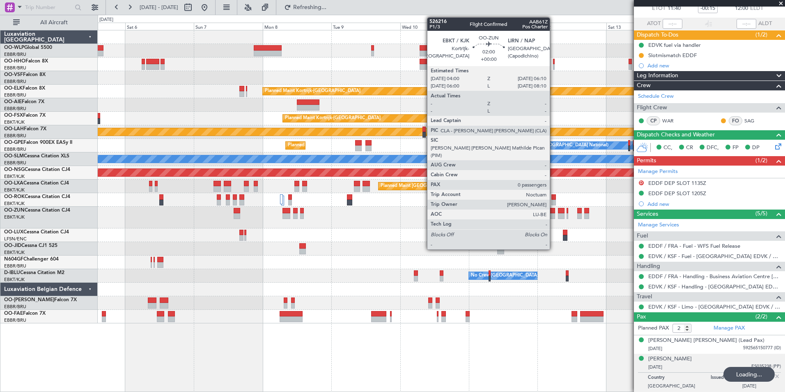
click at [553, 213] on div at bounding box center [552, 216] width 7 height 6
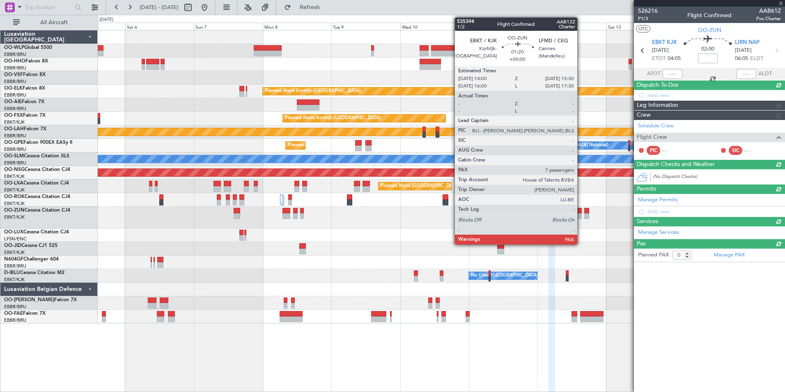
scroll to position [0, 0]
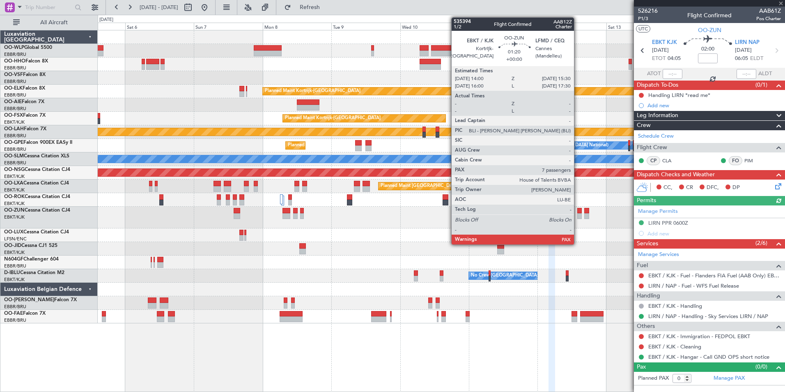
click at [578, 212] on div at bounding box center [579, 211] width 5 height 6
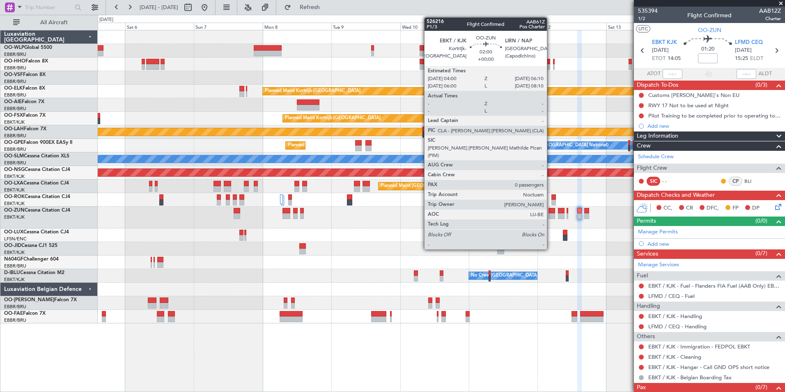
click at [551, 211] on div at bounding box center [552, 211] width 7 height 6
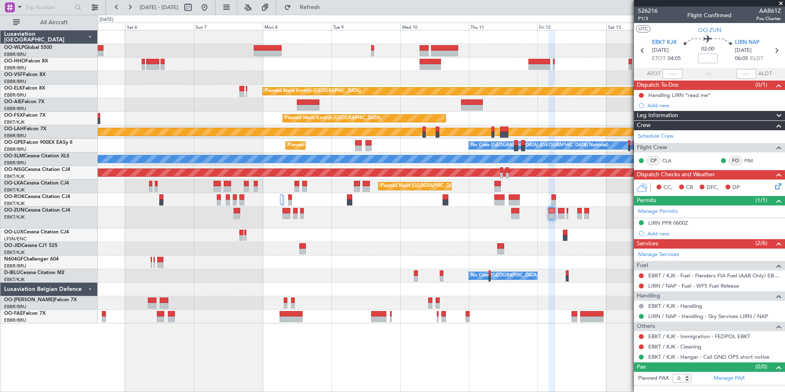
click at [772, 186] on div "CC, CR DFC, DP" at bounding box center [713, 187] width 121 height 12
click at [774, 186] on icon at bounding box center [777, 184] width 7 height 7
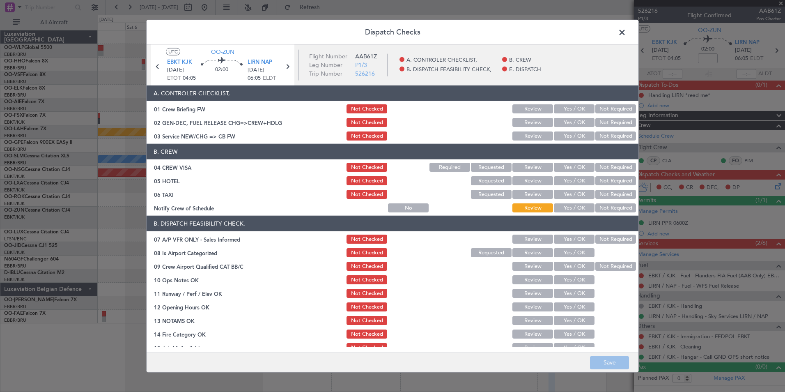
click at [626, 31] on span at bounding box center [626, 34] width 0 height 16
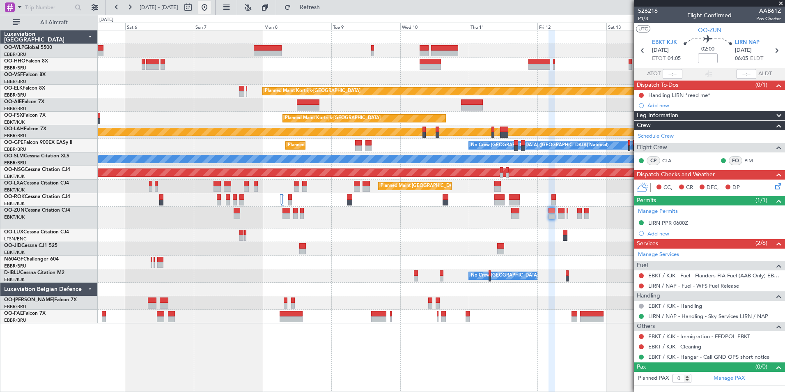
click at [211, 4] on button at bounding box center [204, 7] width 13 height 13
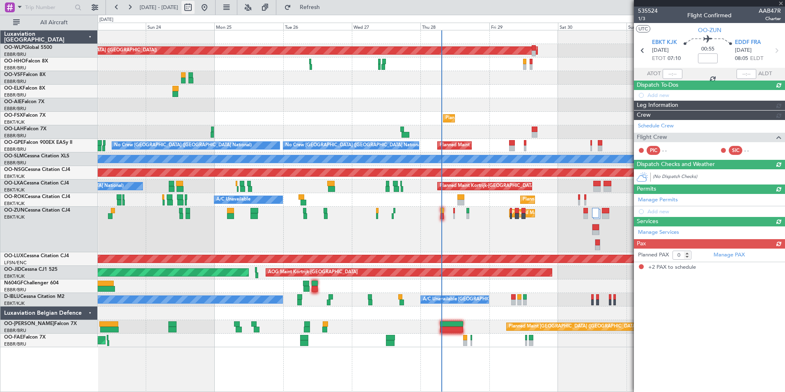
type input "2"
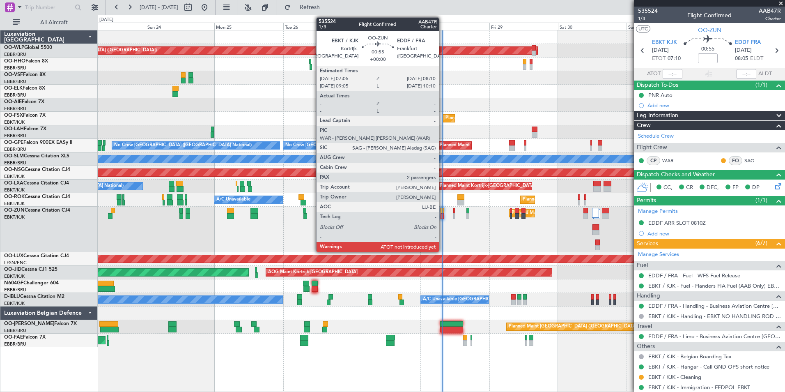
click at [443, 214] on div at bounding box center [442, 216] width 3 height 6
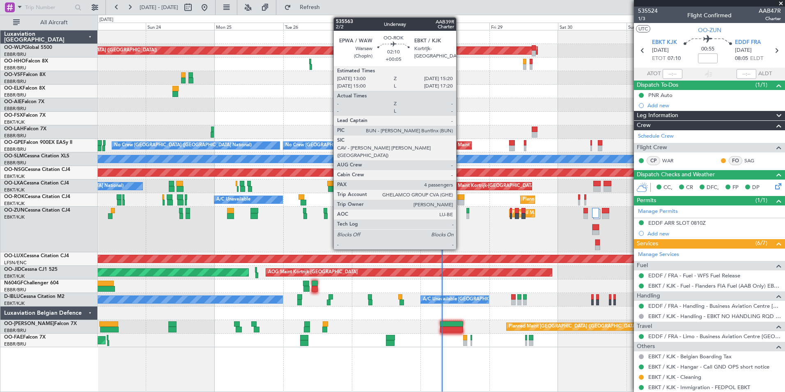
click at [460, 202] on div at bounding box center [460, 203] width 7 height 6
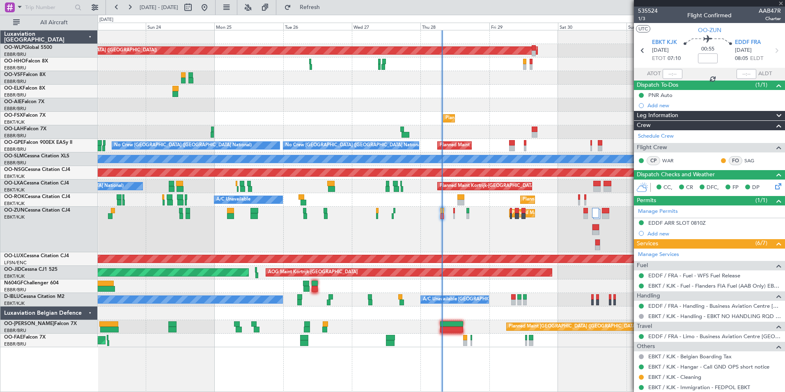
type input "+00:05"
type input "4"
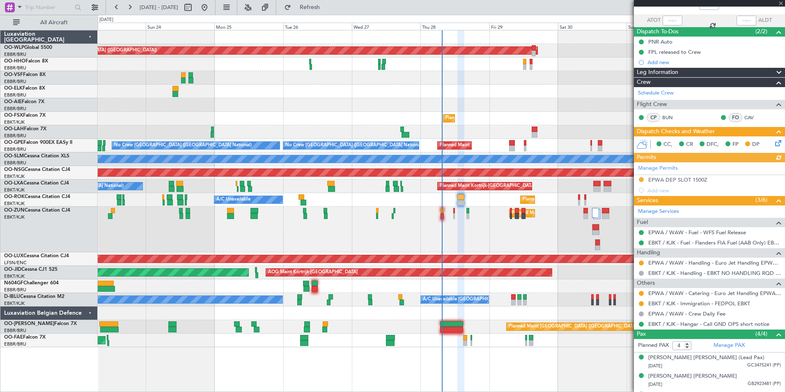
scroll to position [87, 0]
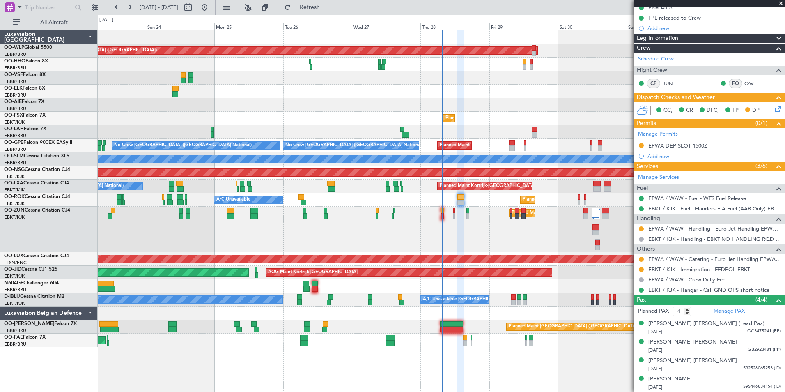
click at [664, 269] on link "EBKT / KJK - Immigration - FEDPOL EBKT" at bounding box center [699, 269] width 102 height 7
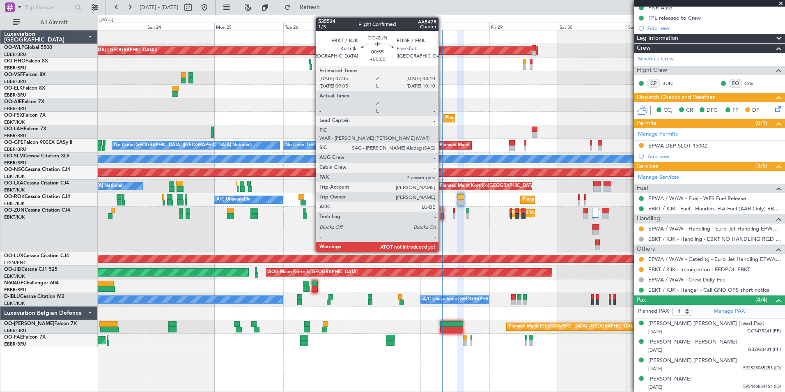
click at [442, 218] on div at bounding box center [442, 216] width 3 height 6
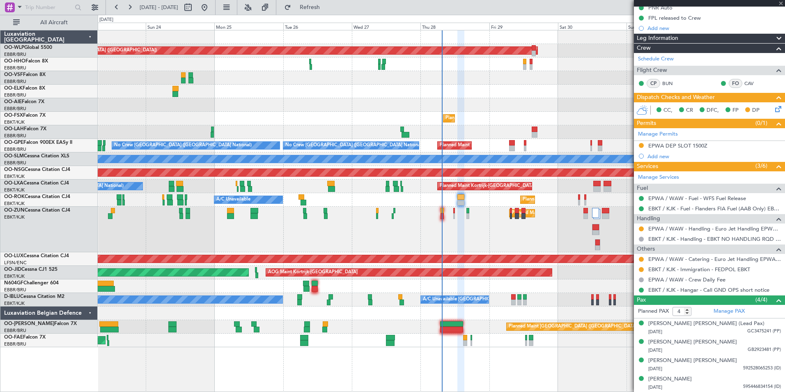
type input "2"
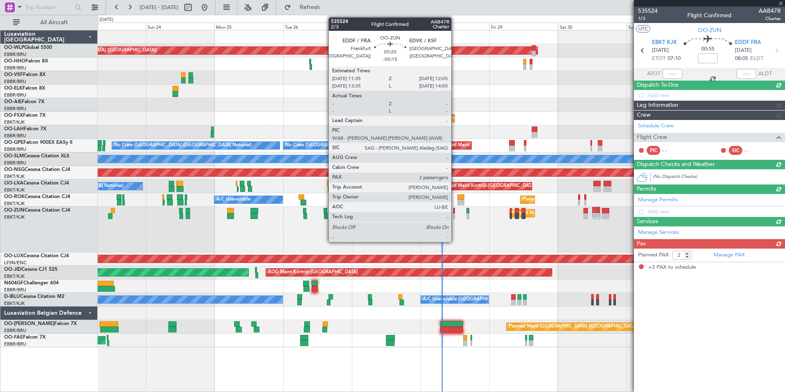
scroll to position [0, 0]
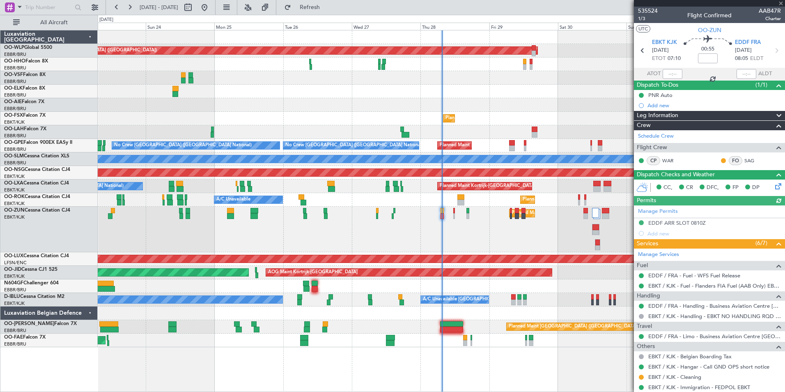
click at [668, 74] on mat-tooltip-component "Estimated Take-Off Time" at bounding box center [673, 73] width 66 height 22
click at [665, 73] on input "text" at bounding box center [673, 74] width 20 height 10
click at [562, 95] on div at bounding box center [441, 92] width 687 height 14
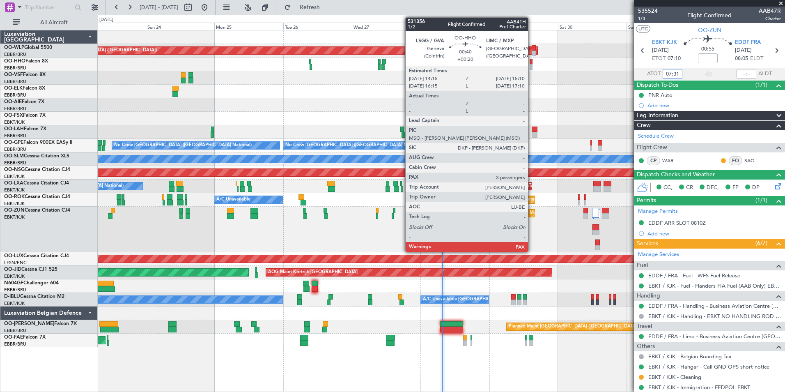
click at [532, 61] on div at bounding box center [531, 62] width 3 height 6
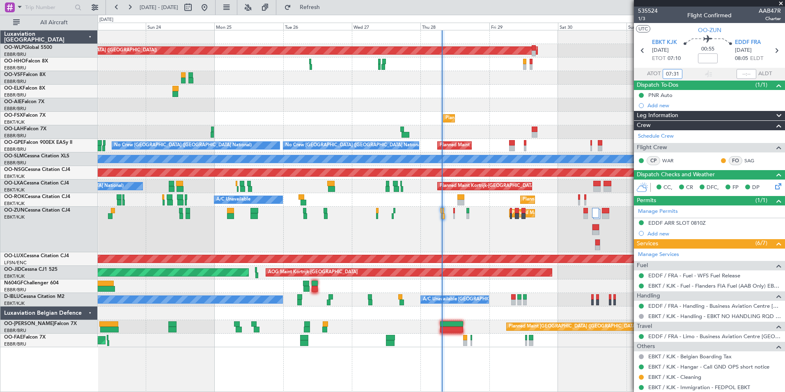
type input "07:31"
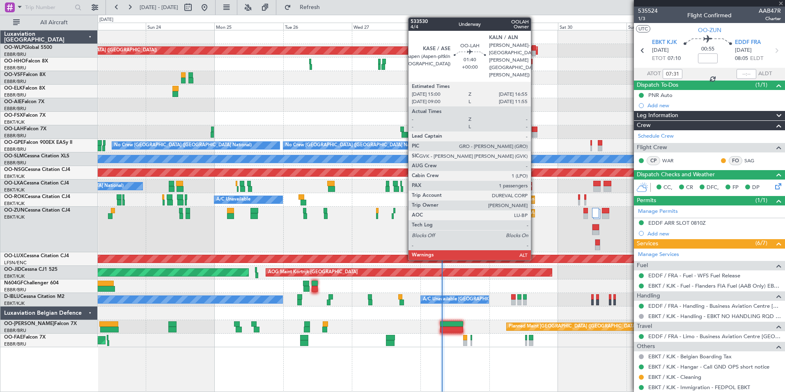
click at [535, 131] on div at bounding box center [535, 129] width 6 height 6
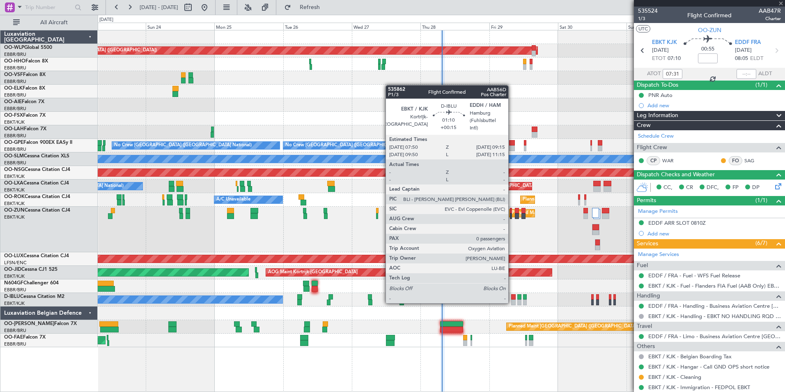
click at [512, 301] on div at bounding box center [513, 302] width 4 height 6
type input "1"
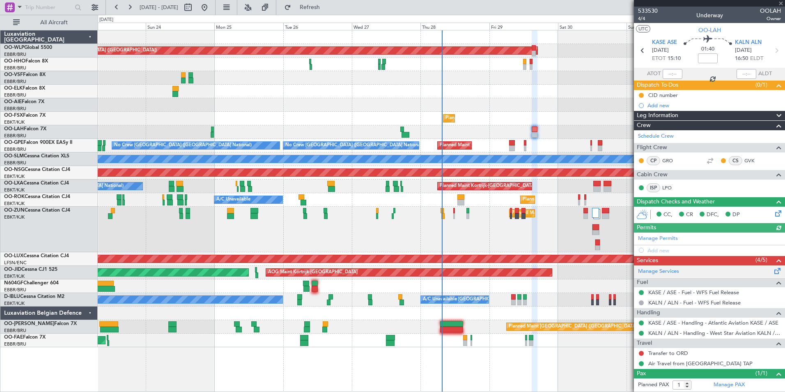
type input "+00:15"
type input "0"
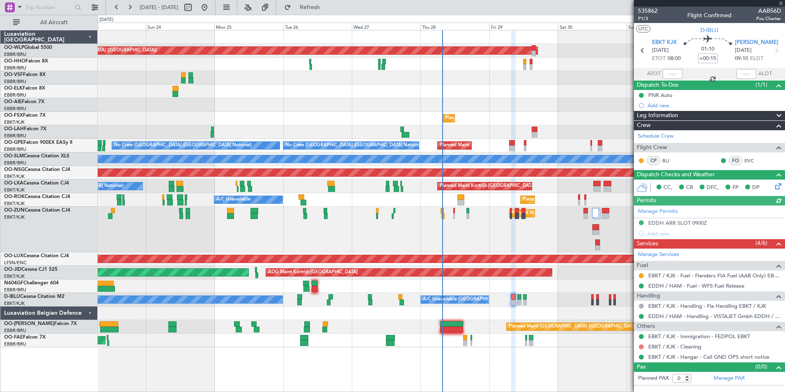
click at [641, 346] on button at bounding box center [641, 346] width 5 height 5
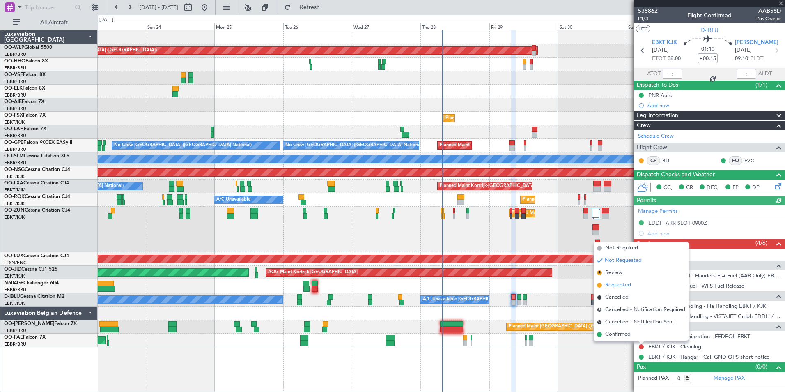
click at [618, 288] on span "Requested" at bounding box center [618, 285] width 26 height 8
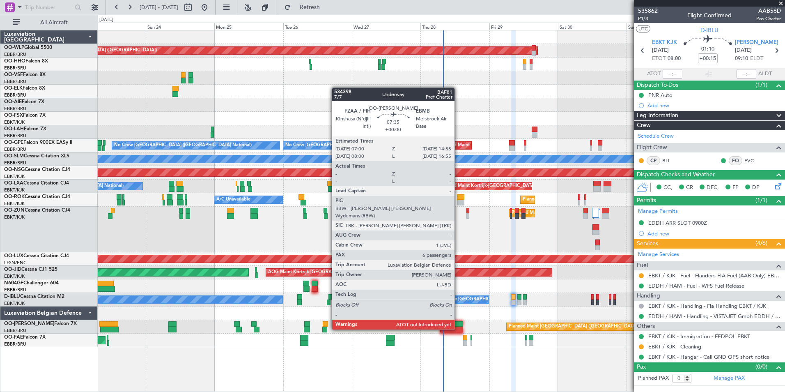
click at [458, 328] on div at bounding box center [451, 329] width 23 height 6
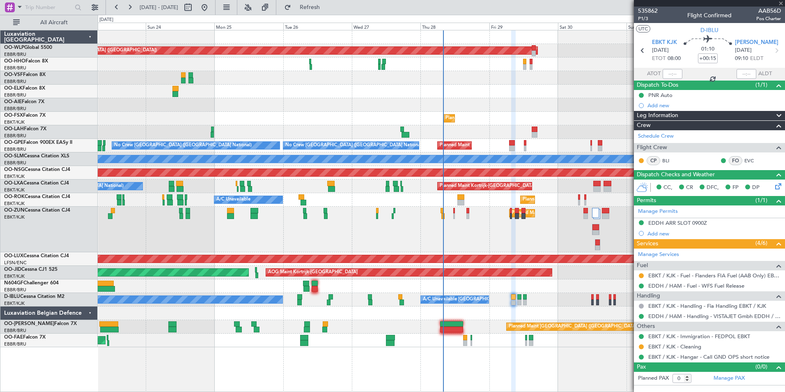
type input "6"
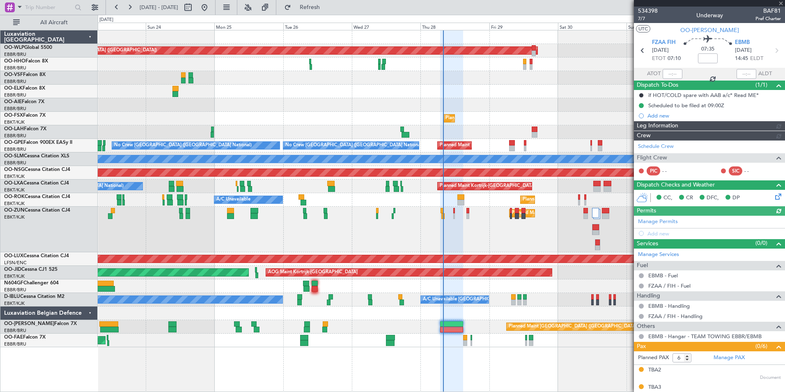
click at [668, 73] on div at bounding box center [673, 74] width 20 height 10
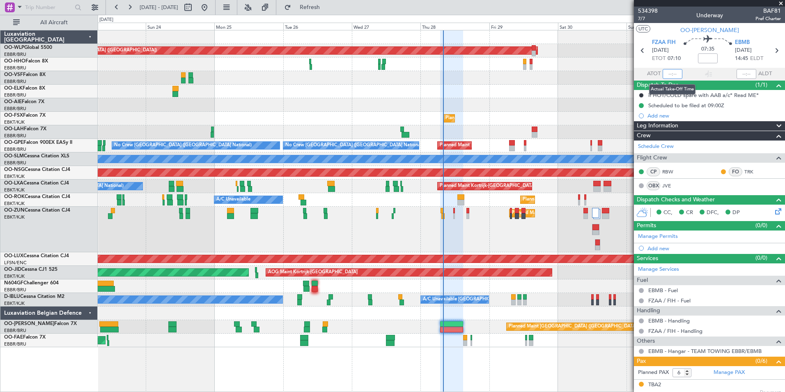
click at [665, 73] on input "text" at bounding box center [673, 74] width 20 height 10
click at [592, 99] on div "Planned Maint [GEOGRAPHIC_DATA] ([GEOGRAPHIC_DATA])" at bounding box center [441, 105] width 687 height 14
type input "07:49"
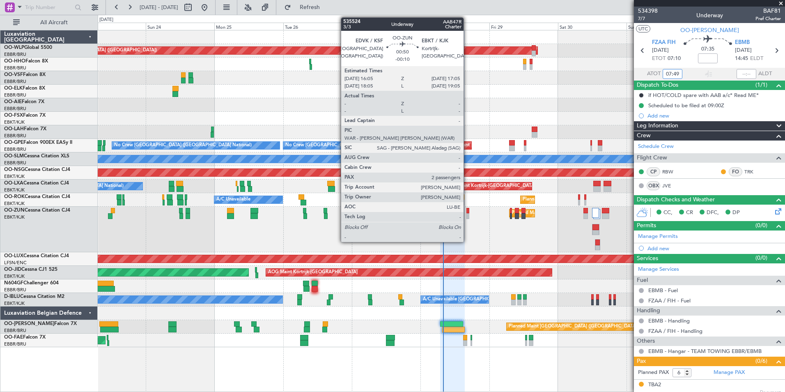
click at [467, 216] on div at bounding box center [467, 216] width 3 height 6
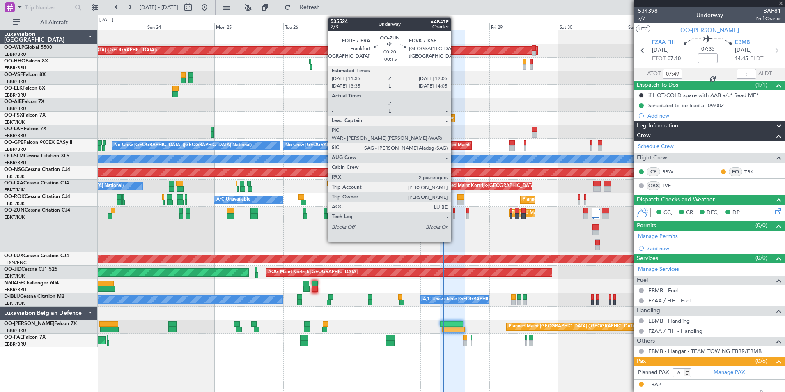
type input "-00:10"
type input "2"
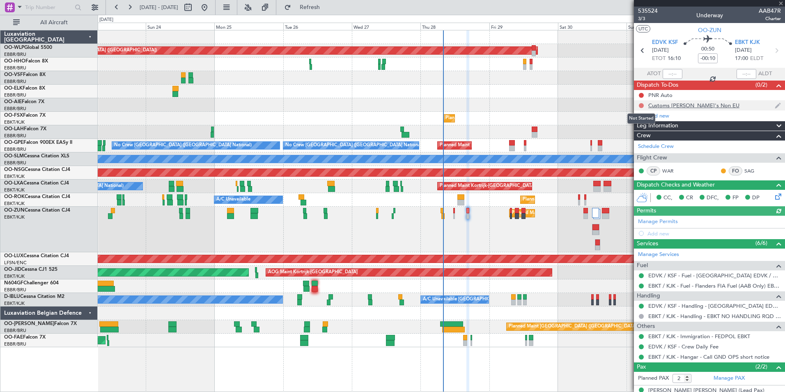
click at [640, 103] on button at bounding box center [641, 105] width 5 height 5
click at [640, 138] on span "Completed" at bounding box center [644, 142] width 27 height 8
click at [643, 95] on button at bounding box center [641, 95] width 5 height 5
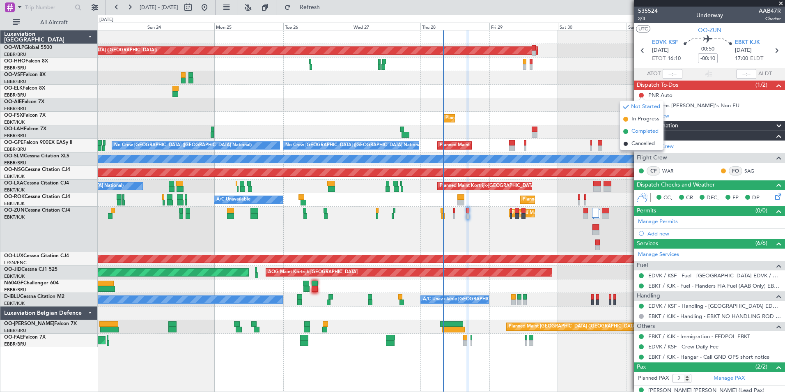
click at [639, 134] on span "Completed" at bounding box center [644, 131] width 27 height 8
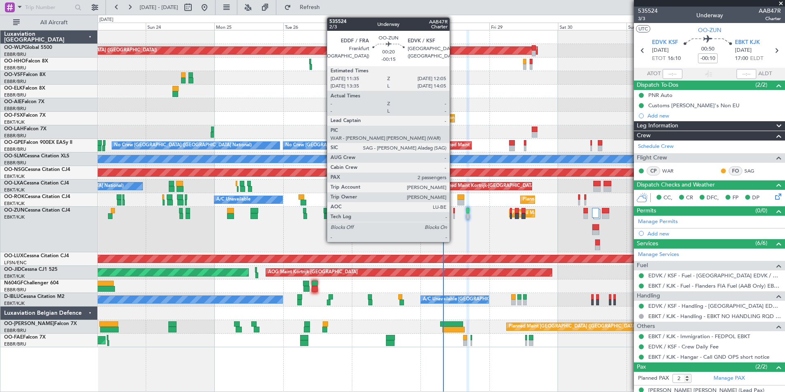
click at [453, 213] on div at bounding box center [454, 211] width 2 height 6
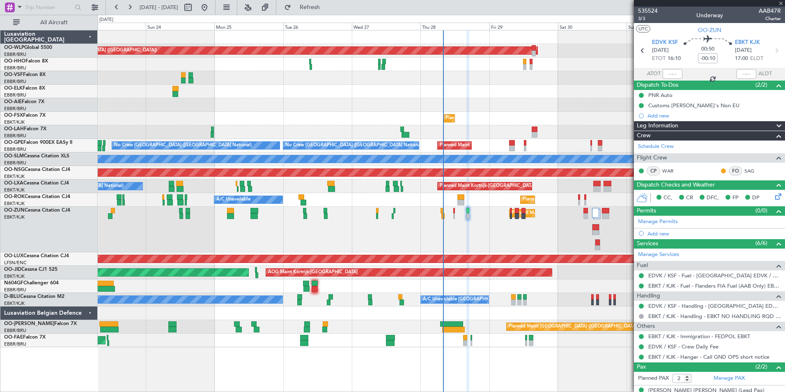
type input "-00:15"
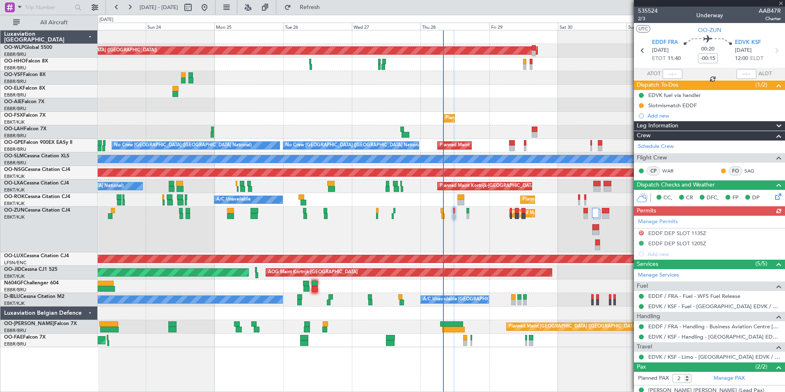
click at [446, 81] on div "Planned Maint Berlin (Brandenburg) Planned Maint London (Farnborough) Planned M…" at bounding box center [441, 188] width 687 height 317
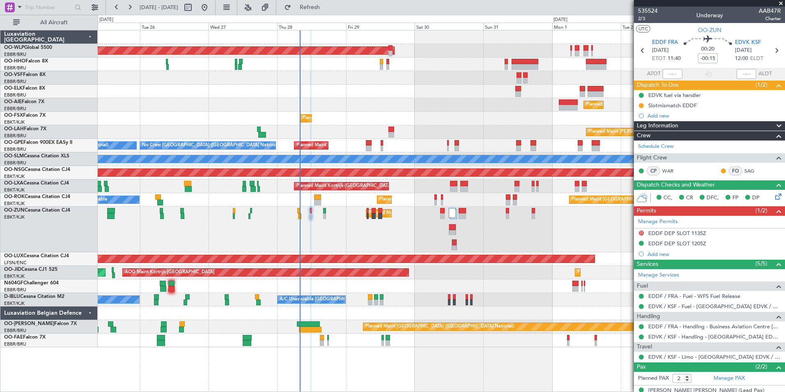
click at [382, 56] on div "Planned Maint [GEOGRAPHIC_DATA] ([GEOGRAPHIC_DATA])" at bounding box center [441, 51] width 687 height 14
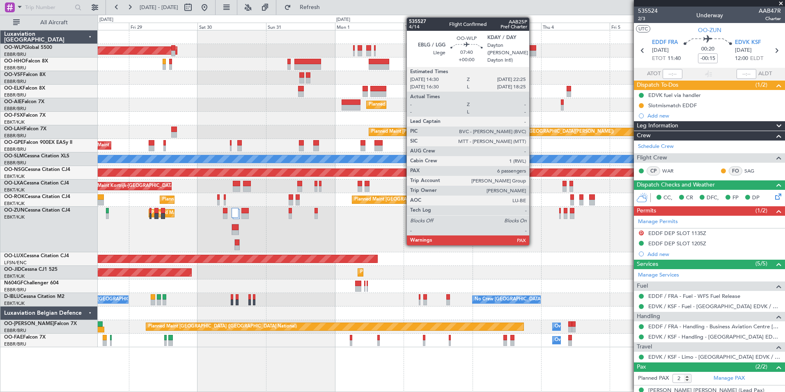
click at [533, 53] on div at bounding box center [525, 54] width 23 height 6
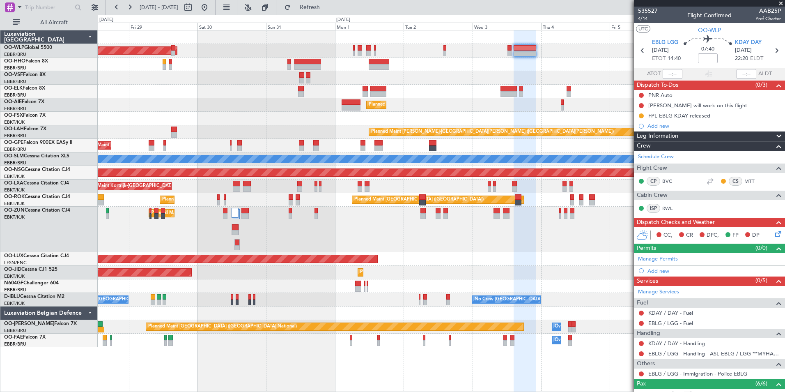
click at [346, 213] on div "Planned Maint Kortrijk-[GEOGRAPHIC_DATA]" at bounding box center [441, 230] width 687 height 46
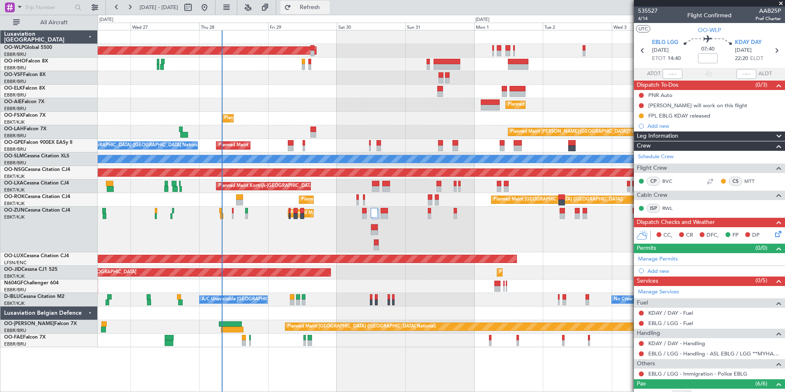
click at [327, 6] on span "Refresh" at bounding box center [310, 8] width 34 height 6
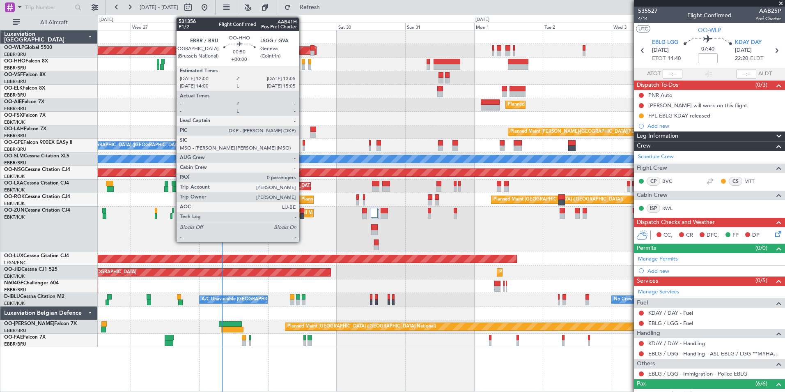
click at [303, 62] on div at bounding box center [303, 62] width 3 height 6
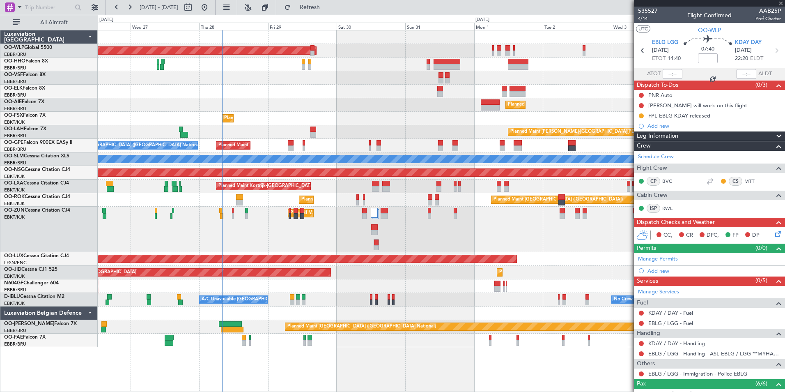
type input "0"
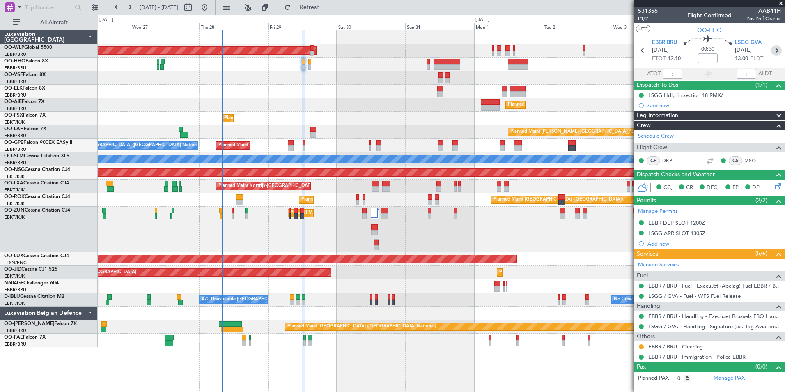
click at [776, 52] on icon at bounding box center [776, 50] width 11 height 11
type input "+00:20"
type input "3"
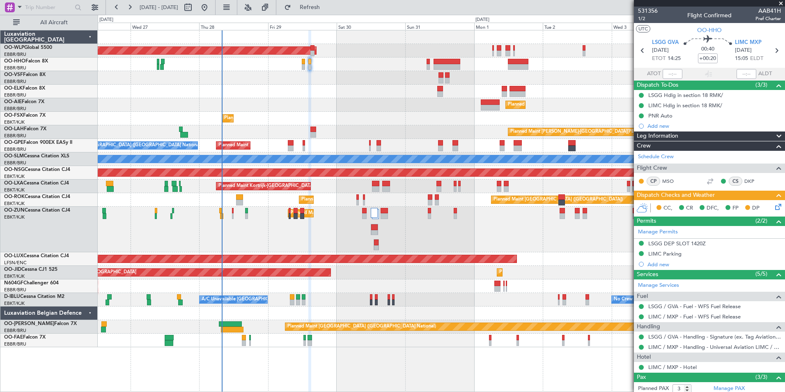
click at [774, 209] on icon at bounding box center [777, 205] width 7 height 7
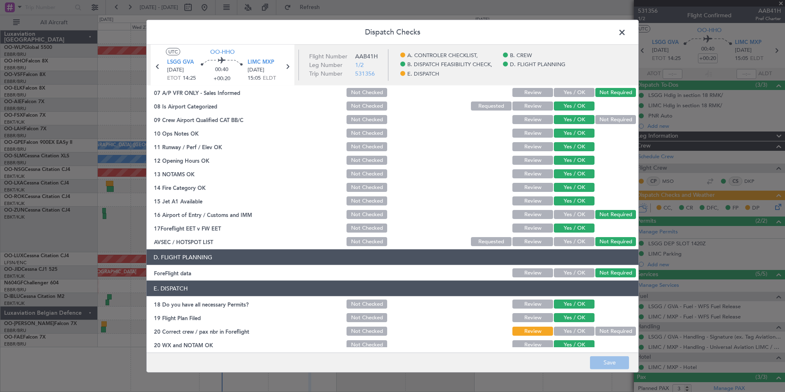
scroll to position [152, 0]
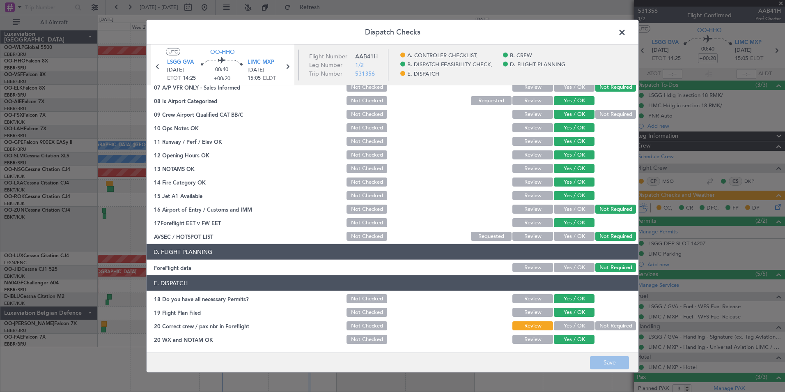
click at [626, 34] on span at bounding box center [626, 34] width 0 height 16
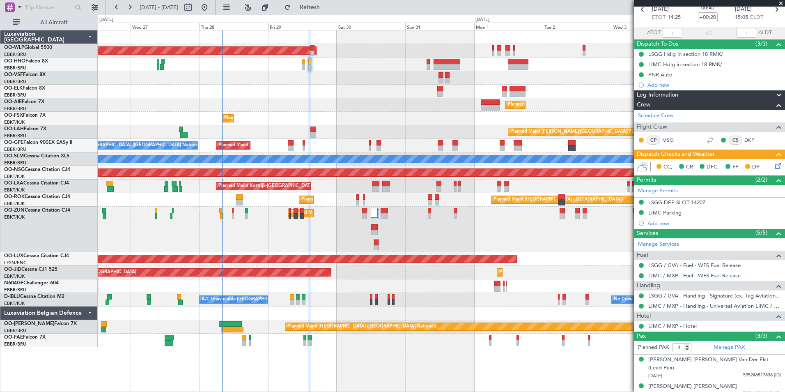
scroll to position [59, 0]
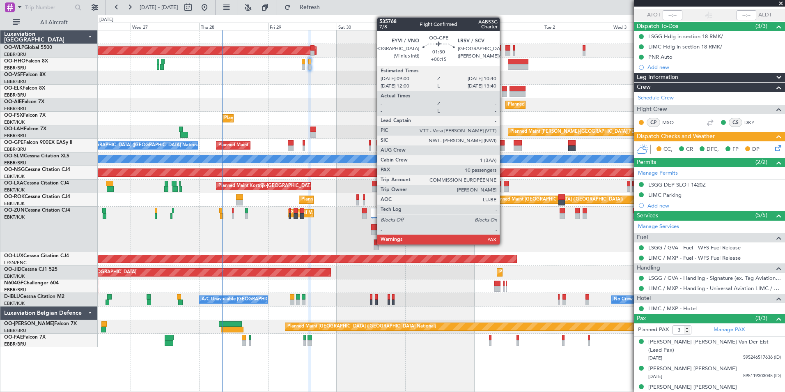
click at [503, 144] on div at bounding box center [502, 143] width 5 height 6
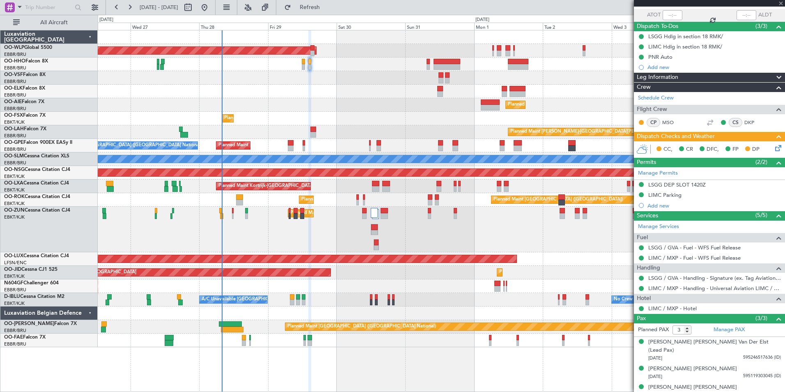
type input "+00:15"
type input "13"
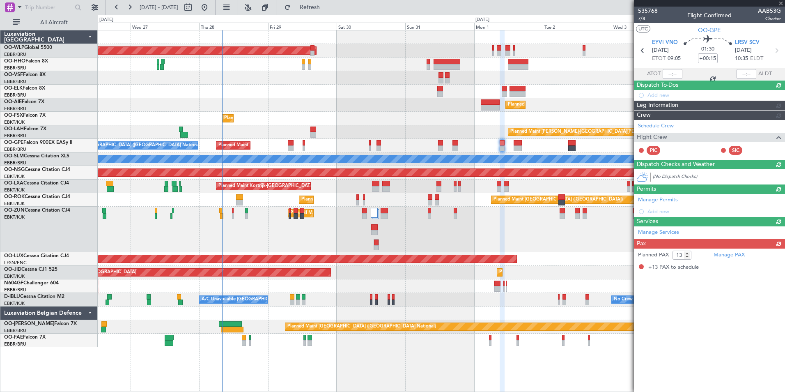
scroll to position [0, 0]
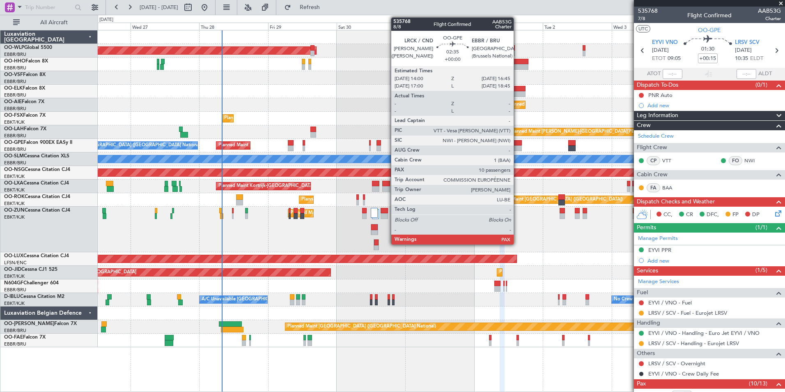
click at [517, 145] on div at bounding box center [518, 148] width 8 height 6
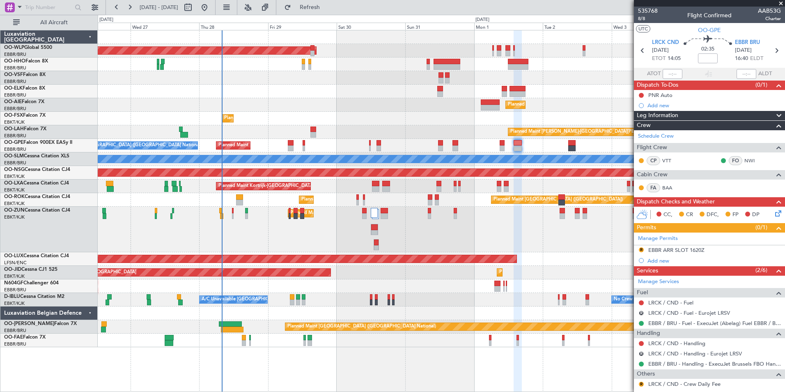
click at [475, 129] on div "Planned Maint Berlin (Brandenburg) Planned Maint Kortrijk-Wevelgem Planned Main…" at bounding box center [441, 188] width 687 height 317
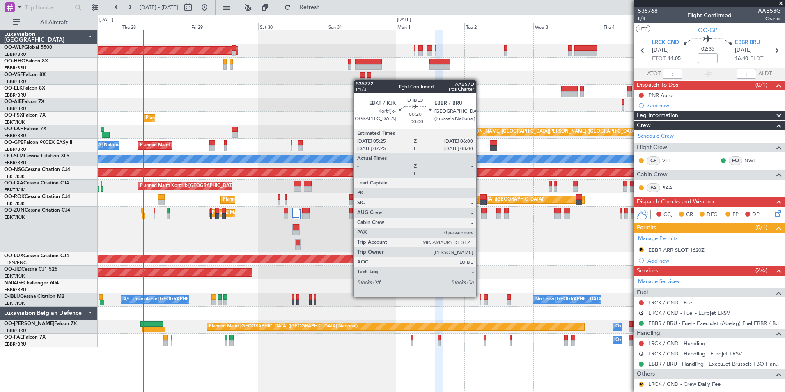
click at [480, 297] on div at bounding box center [481, 297] width 2 height 6
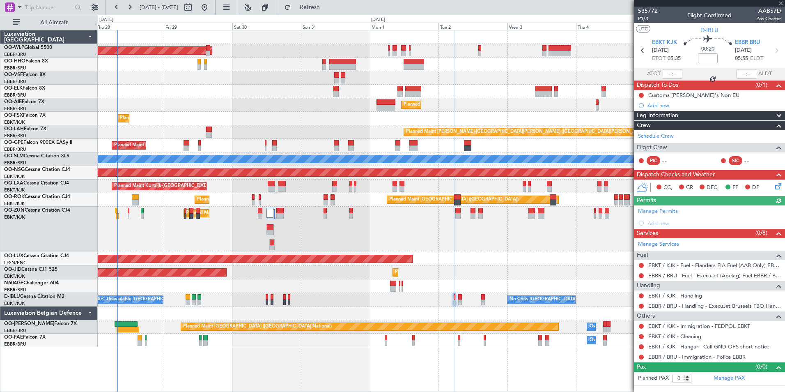
click at [476, 255] on div "Planned Maint Berlin (Brandenburg) Planned Maint Kortrijk-Wevelgem Planned Main…" at bounding box center [441, 188] width 687 height 317
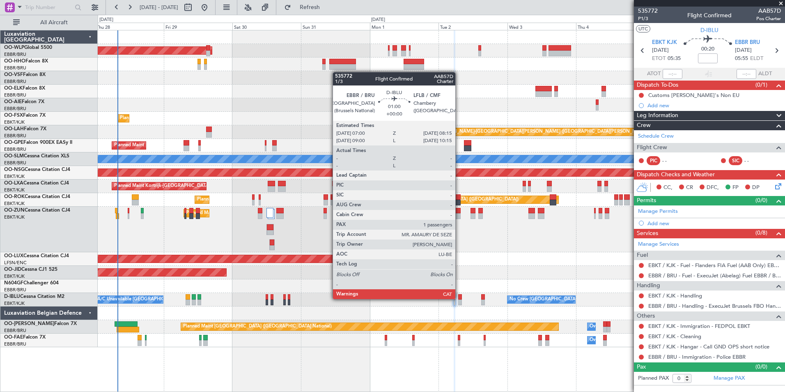
click at [459, 299] on div at bounding box center [460, 297] width 4 height 6
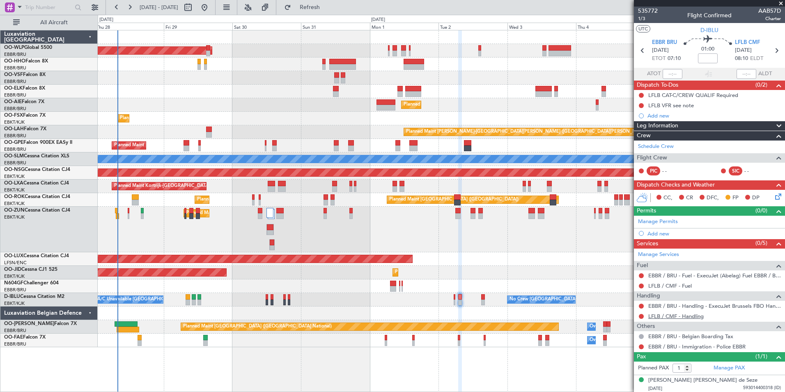
click at [657, 316] on link "LFLB / CMF - Handling" at bounding box center [675, 315] width 55 height 7
click at [666, 283] on link "LFLB / CMF - Fuel" at bounding box center [670, 285] width 44 height 7
click at [772, 51] on icon at bounding box center [776, 50] width 11 height 11
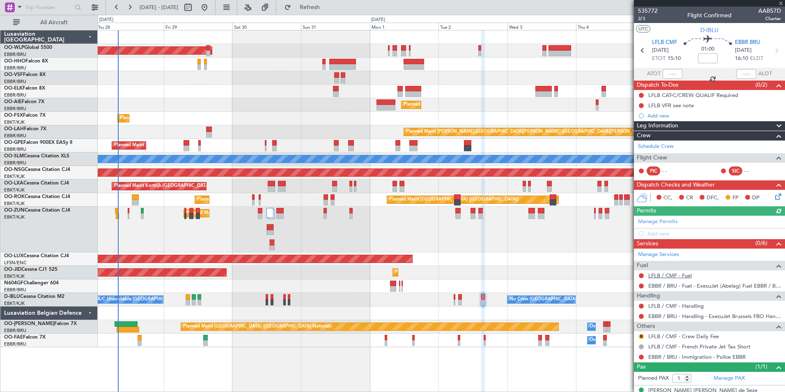
click at [657, 272] on link "LFLB / CMF - Fuel" at bounding box center [670, 275] width 44 height 7
click at [675, 303] on link "LFLB / CMF - Handling" at bounding box center [675, 305] width 55 height 7
click at [334, 7] on fb-refresh-button "Refresh" at bounding box center [304, 7] width 57 height 15
click at [330, 11] on button "Refresh" at bounding box center [304, 7] width 49 height 13
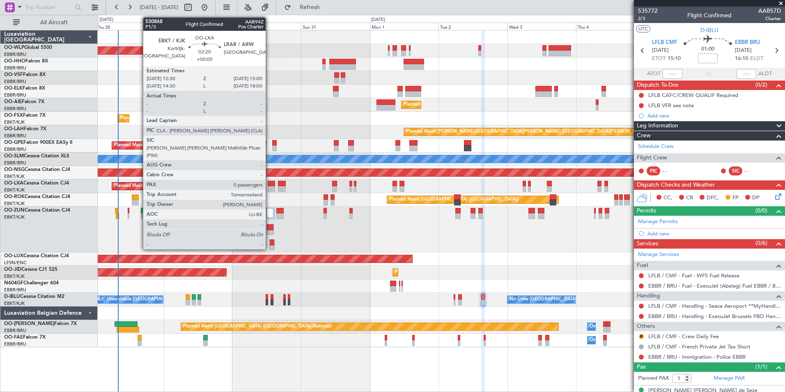
click at [269, 186] on div at bounding box center [271, 189] width 7 height 6
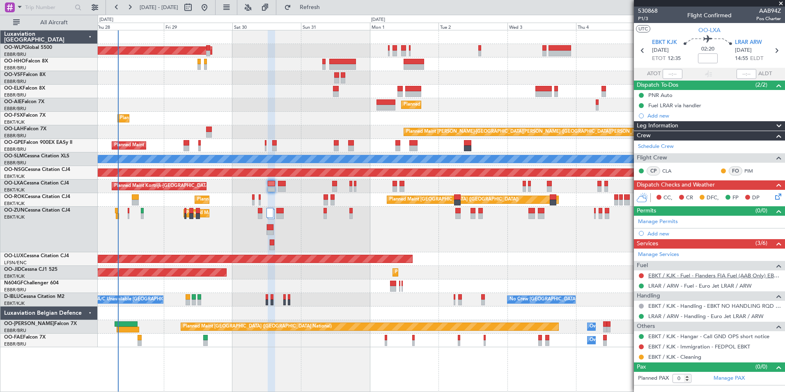
click at [726, 278] on link "EBKT / KJK - Fuel - Flanders FIA Fuel (AAB Only) EBKT / KJK" at bounding box center [714, 275] width 133 height 7
click at [777, 49] on icon at bounding box center [776, 50] width 11 height 11
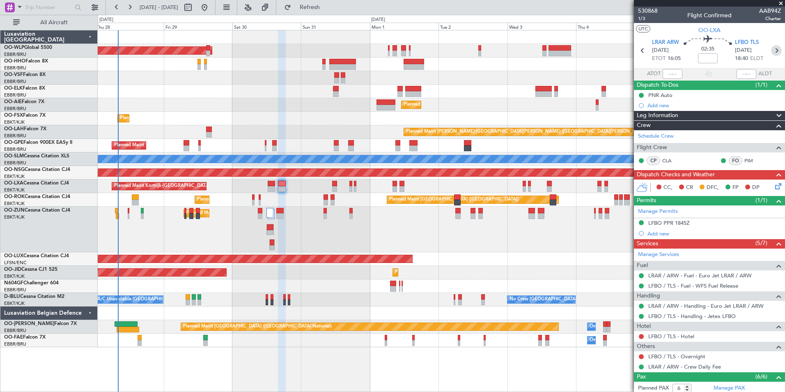
click at [771, 50] on icon at bounding box center [776, 50] width 11 height 11
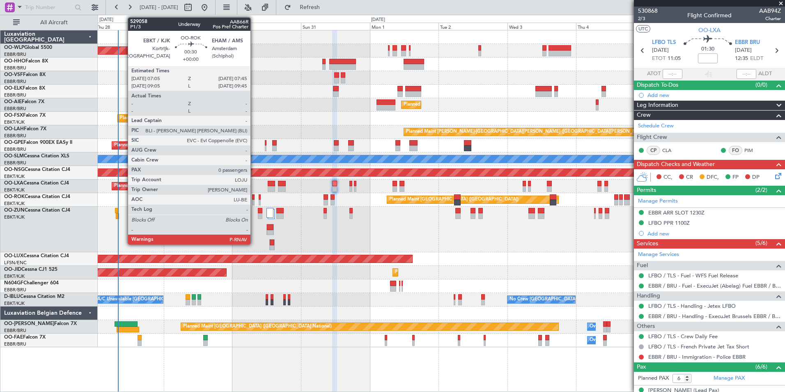
click at [254, 202] on div at bounding box center [253, 203] width 2 height 6
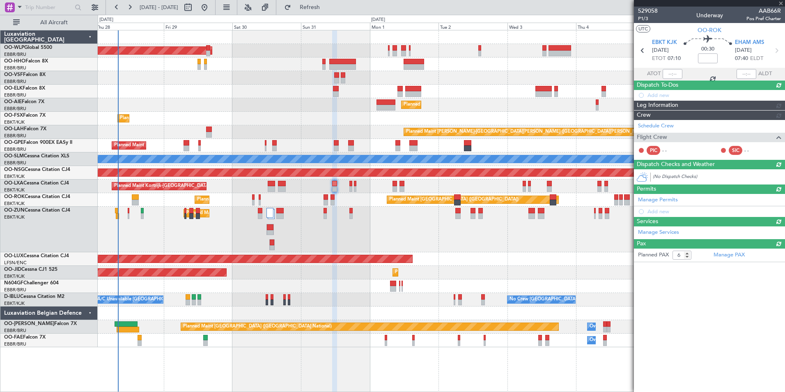
type input "0"
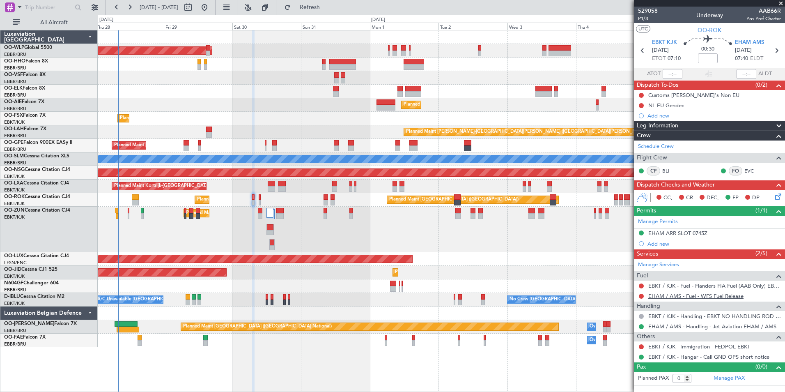
click at [666, 294] on link "EHAM / AMS - Fuel - WFS Fuel Release" at bounding box center [695, 295] width 95 height 7
click at [704, 286] on mat-tooltip-component "Incomplete" at bounding box center [710, 291] width 38 height 22
click at [679, 287] on link "EBKT / KJK - Fuel - Flanders FIA Fuel (AAB Only) EBKT / KJK" at bounding box center [714, 285] width 133 height 7
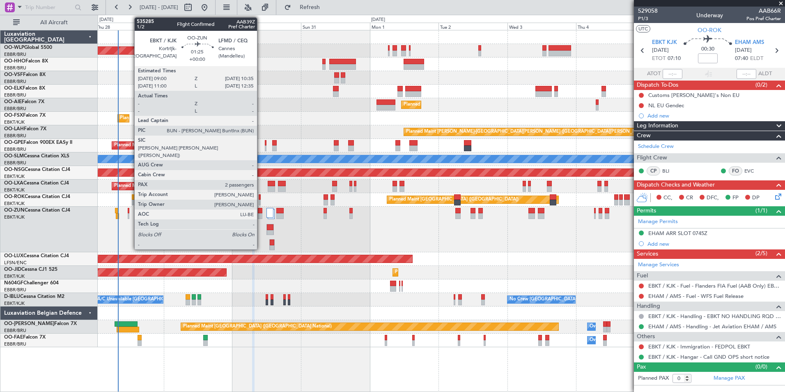
click at [261, 212] on div at bounding box center [260, 211] width 5 height 6
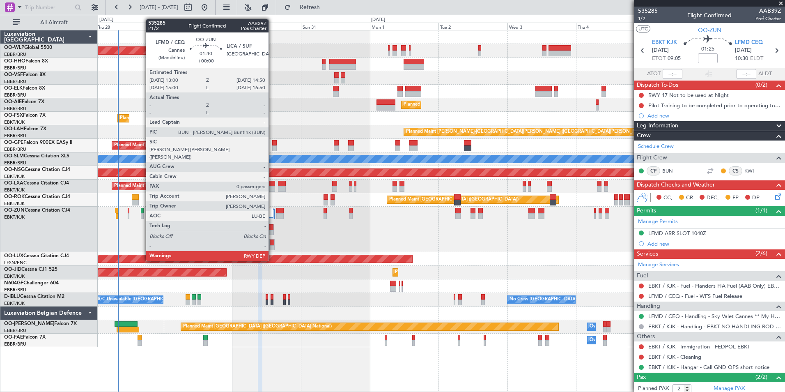
click at [272, 245] on div at bounding box center [272, 248] width 5 height 6
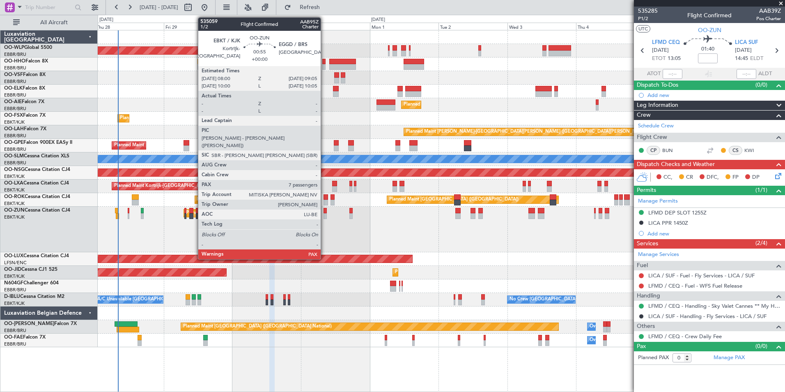
click at [324, 215] on div at bounding box center [325, 216] width 3 height 6
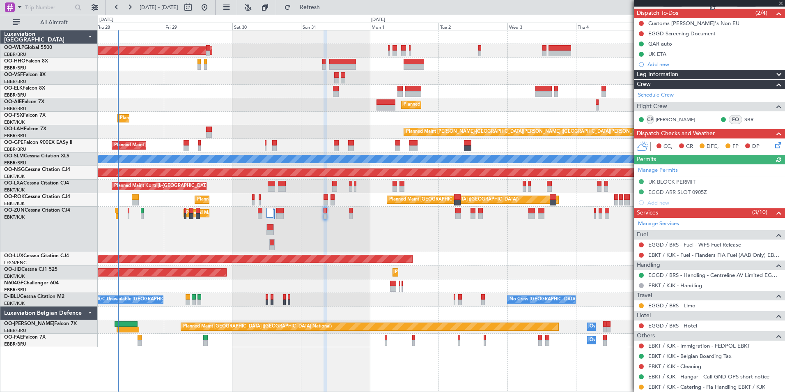
scroll to position [82, 0]
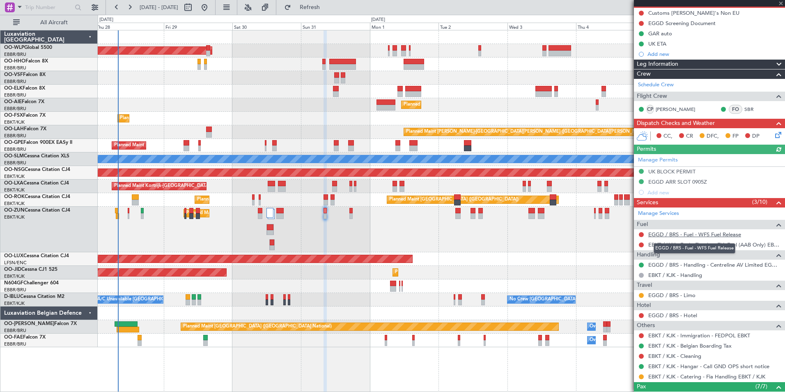
click at [683, 235] on link "EGGD / BRS - Fuel - WFS Fuel Release" at bounding box center [694, 234] width 93 height 7
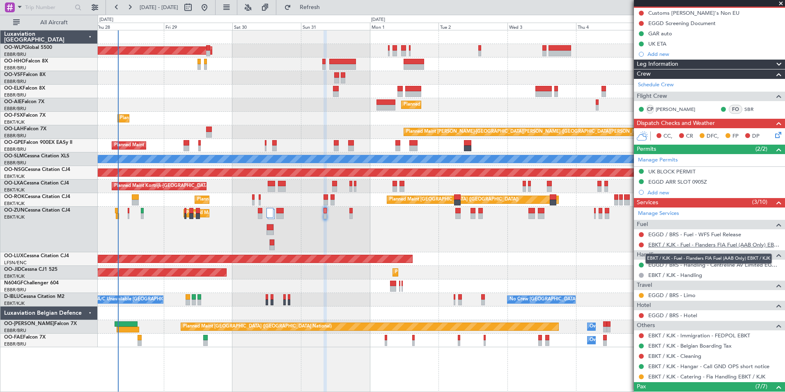
click at [665, 246] on link "EBKT / KJK - Fuel - Flanders FIA Fuel (AAB Only) EBKT / KJK" at bounding box center [714, 244] width 133 height 7
click at [315, 6] on button "Refresh" at bounding box center [304, 7] width 49 height 13
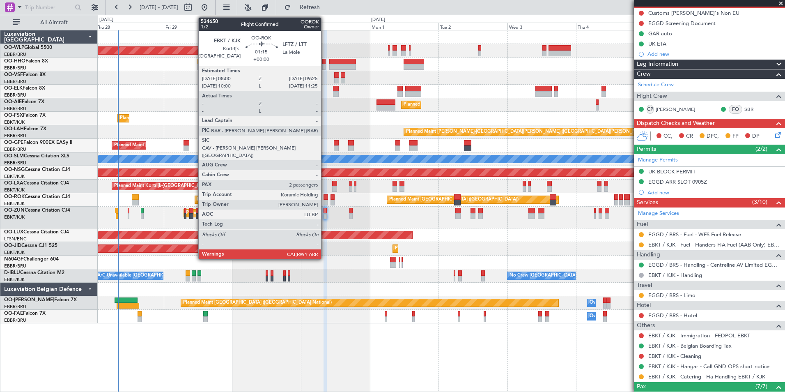
click at [325, 200] on div at bounding box center [326, 203] width 4 height 6
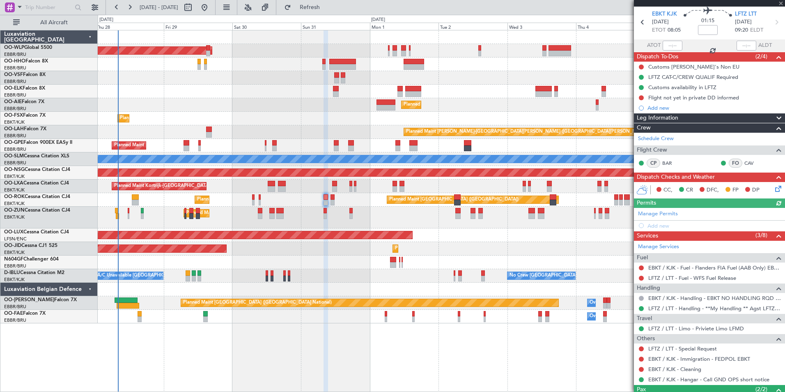
scroll to position [41, 0]
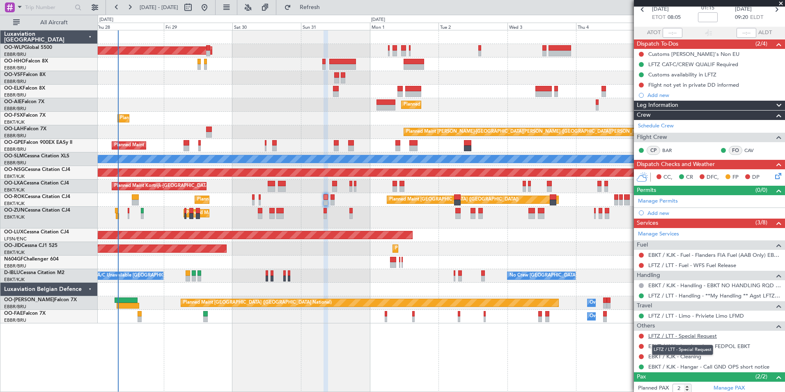
click at [652, 338] on link "LFTZ / LTT - Special Request" at bounding box center [682, 335] width 69 height 7
click at [672, 264] on link "LFTZ / LTT - Fuel - WFS Fuel Release" at bounding box center [692, 265] width 88 height 7
click at [670, 252] on link "EBKT / KJK - Fuel - Flanders FIA Fuel (AAB Only) EBKT / KJK" at bounding box center [714, 254] width 133 height 7
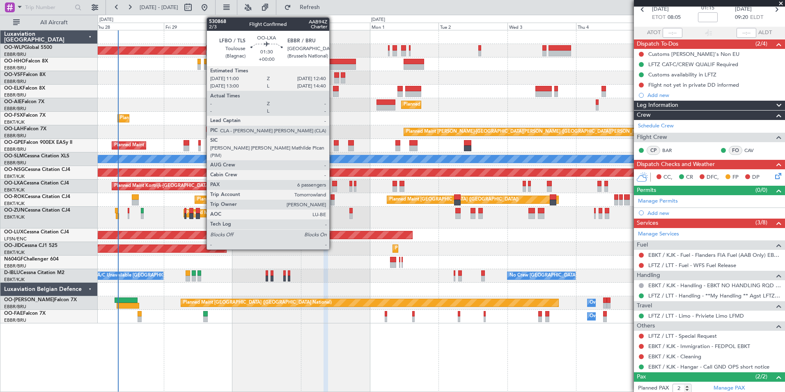
click at [333, 184] on div at bounding box center [334, 184] width 5 height 6
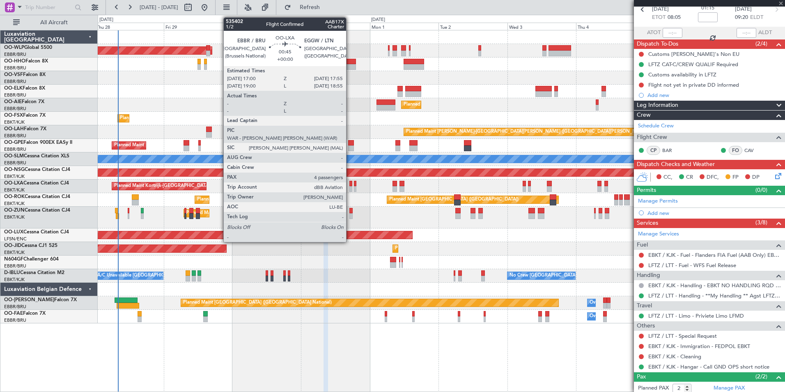
click at [350, 185] on div at bounding box center [350, 184] width 3 height 6
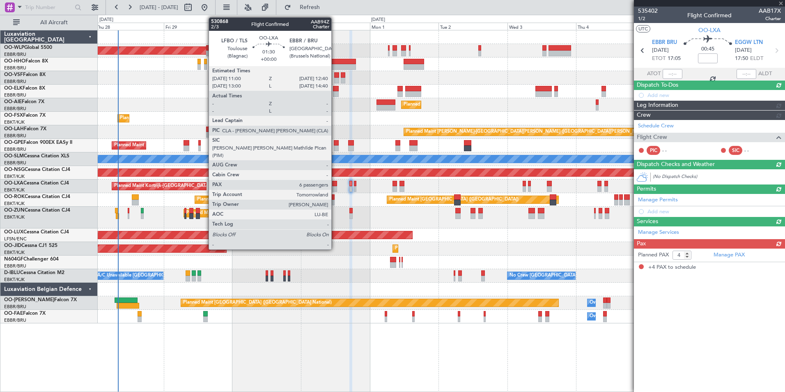
scroll to position [0, 0]
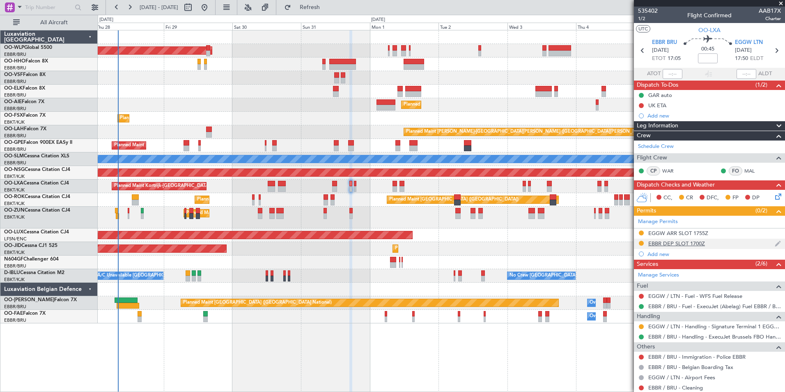
click at [659, 244] on div "EBBR DEP SLOT 1700Z" at bounding box center [676, 243] width 57 height 7
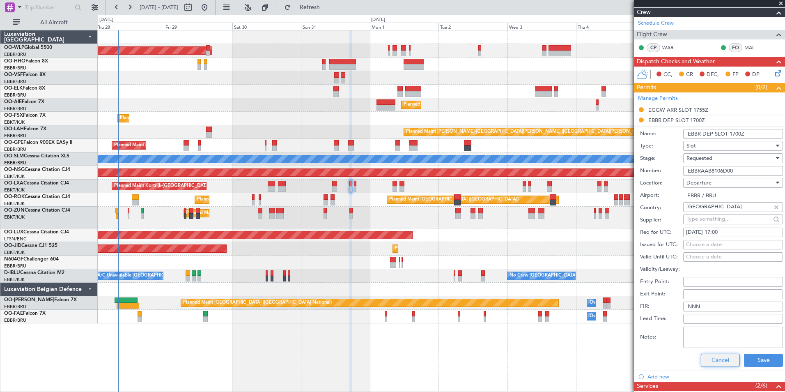
click at [713, 359] on button "Cancel" at bounding box center [720, 360] width 39 height 13
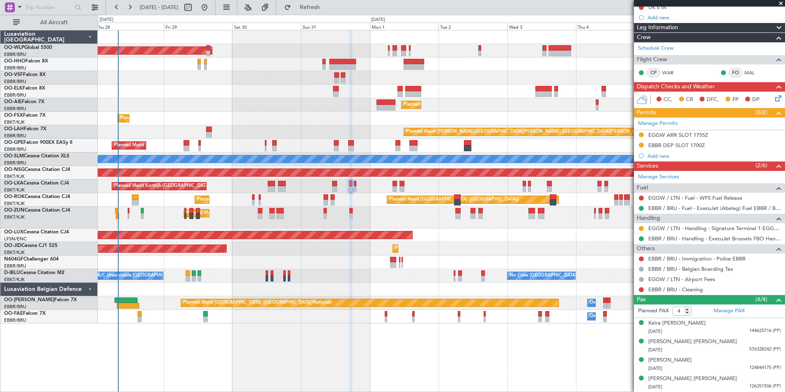
scroll to position [98, 0]
click at [681, 342] on div "[PERSON_NAME] [PERSON_NAME]" at bounding box center [692, 342] width 89 height 8
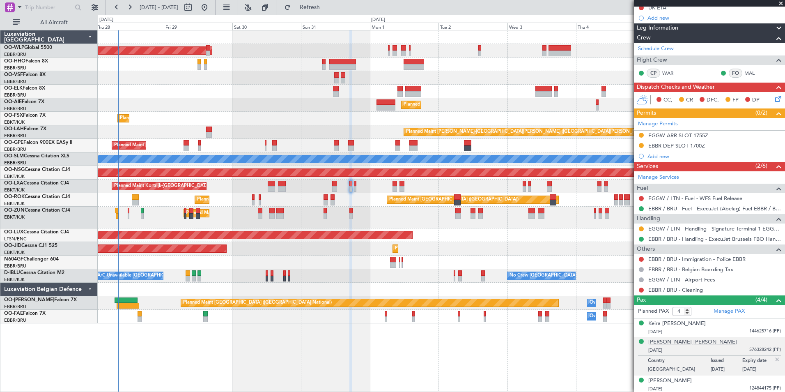
scroll to position [118, 0]
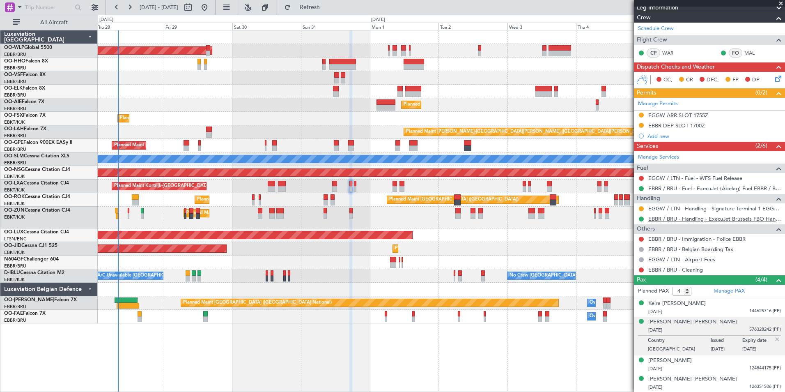
click at [675, 220] on link "EBBR / BRU - Handling - ExecuJet Brussels FBO Handling Abelag" at bounding box center [714, 218] width 133 height 7
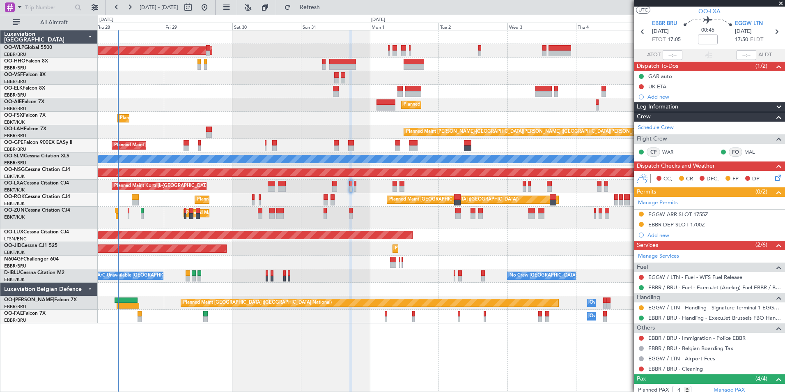
scroll to position [0, 0]
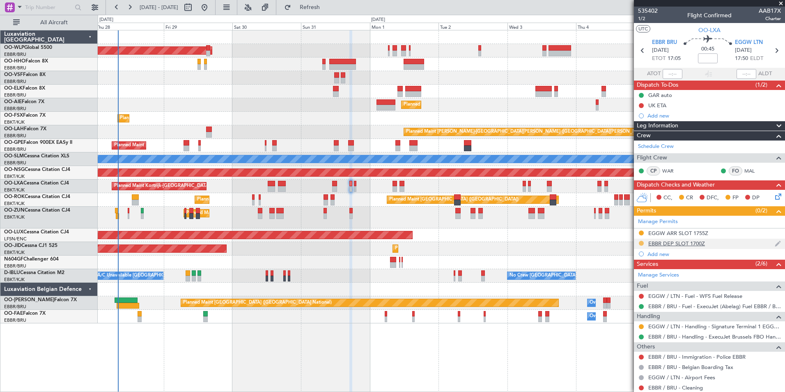
click at [641, 243] on button at bounding box center [641, 243] width 5 height 5
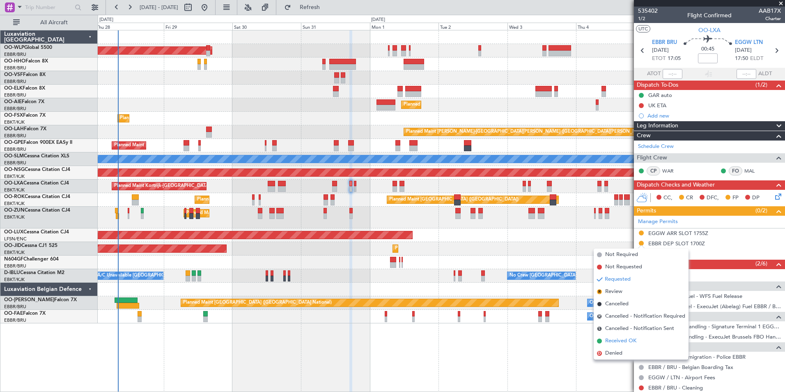
click at [623, 338] on span "Received OK" at bounding box center [620, 341] width 31 height 8
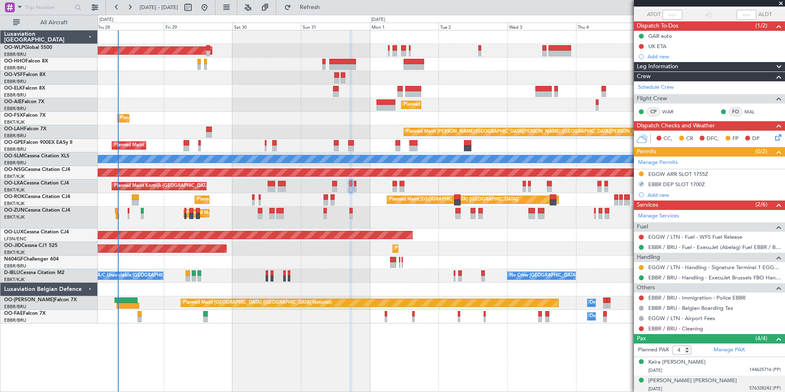
scroll to position [118, 0]
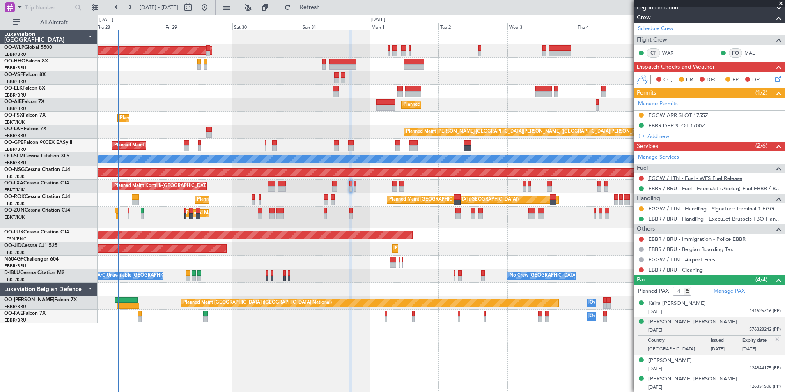
click at [696, 177] on link "EGGW / LTN - Fuel - WFS Fuel Release" at bounding box center [695, 177] width 94 height 7
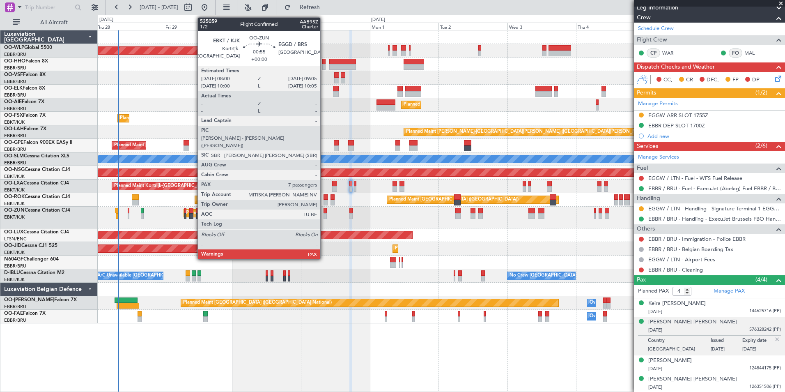
click at [324, 214] on div at bounding box center [325, 216] width 3 height 6
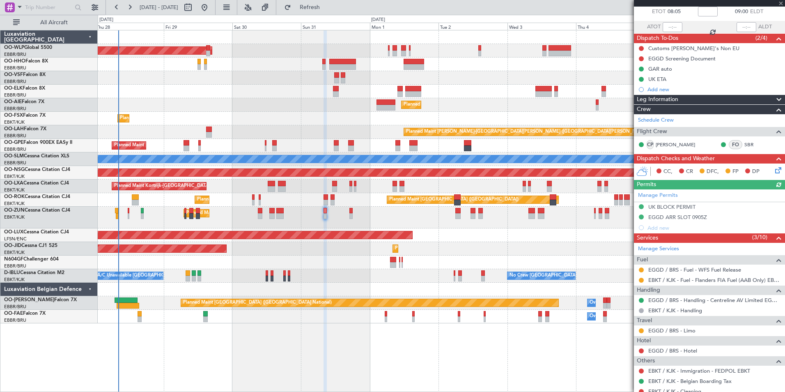
scroll to position [82, 0]
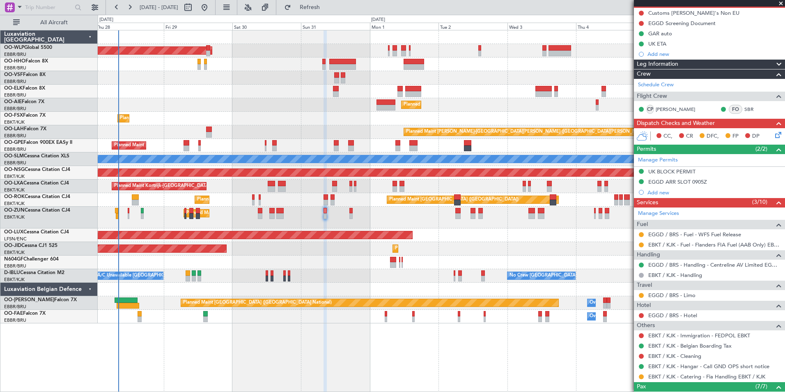
click at [659, 298] on mat-tooltip-component "EGGD / BRS - Limo" at bounding box center [672, 309] width 55 height 22
click at [661, 292] on link "EGGD / BRS - Limo" at bounding box center [671, 295] width 47 height 7
drag, startPoint x: 681, startPoint y: 317, endPoint x: 664, endPoint y: 317, distance: 17.2
click at [681, 317] on mat-tooltip-component "EGGD / BRS - Limo" at bounding box center [672, 309] width 55 height 22
click at [656, 313] on link "EGGD / BRS - Hotel" at bounding box center [672, 315] width 49 height 7
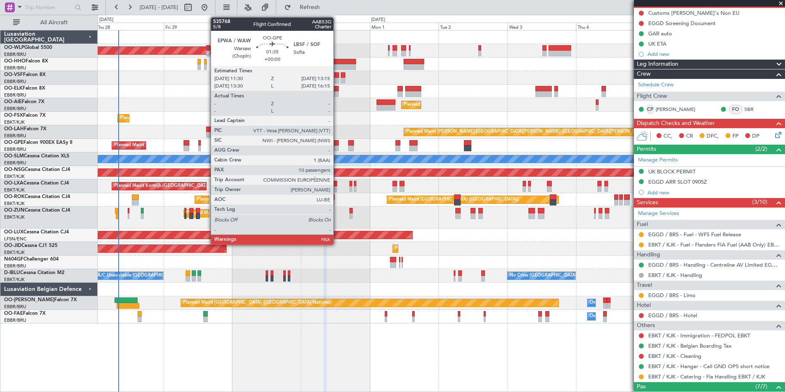
click at [337, 147] on div at bounding box center [336, 148] width 5 height 6
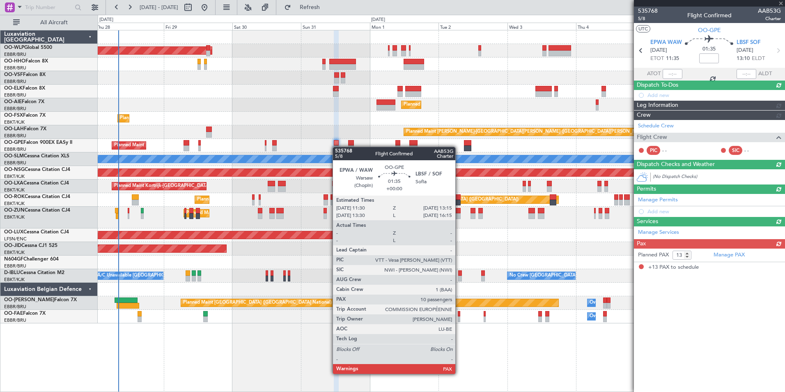
scroll to position [0, 0]
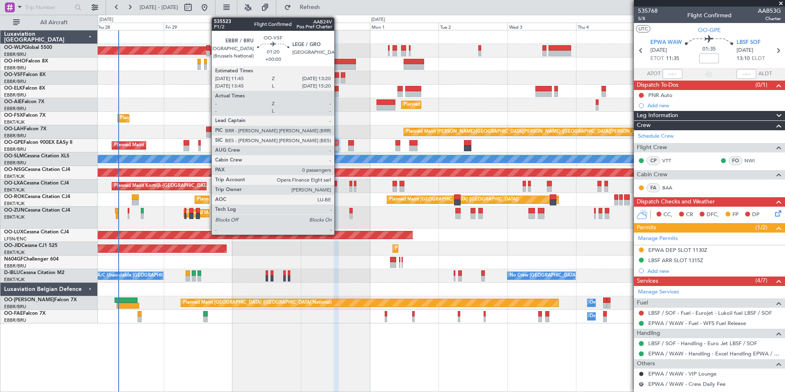
click at [338, 76] on div at bounding box center [336, 75] width 5 height 6
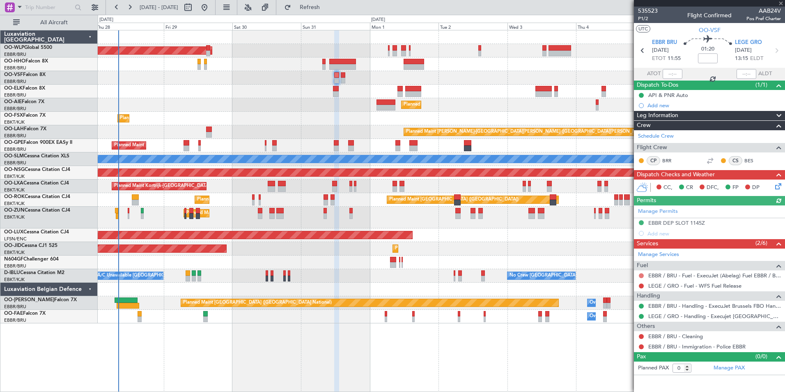
click at [641, 276] on button at bounding box center [641, 275] width 5 height 5
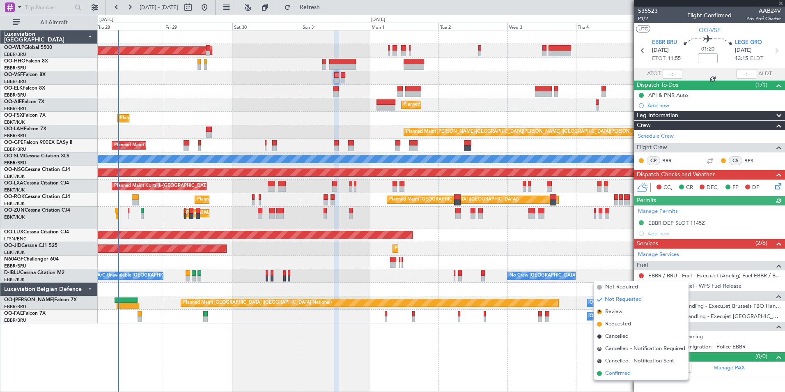
click at [615, 373] on span "Confirmed" at bounding box center [617, 373] width 25 height 8
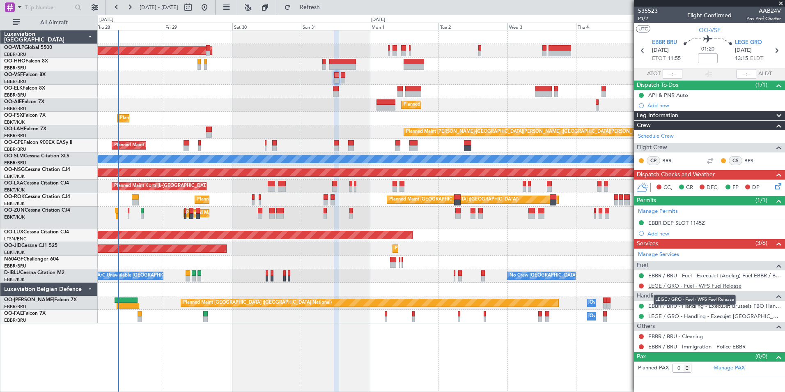
click at [662, 287] on link "LEGE / GRO - Fuel - WFS Fuel Release" at bounding box center [694, 285] width 93 height 7
click at [773, 54] on icon at bounding box center [776, 50] width 11 height 11
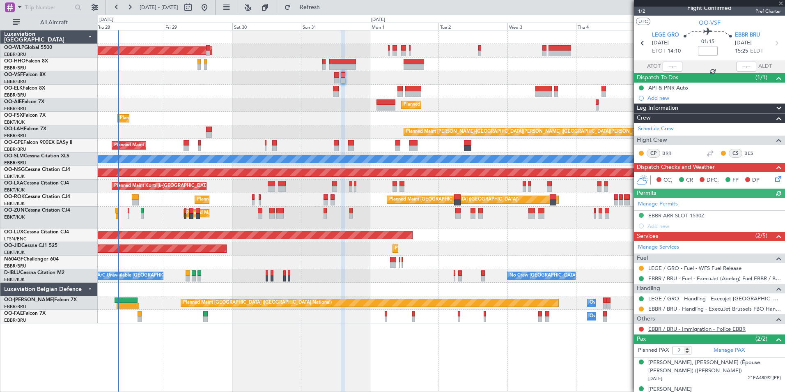
scroll to position [18, 0]
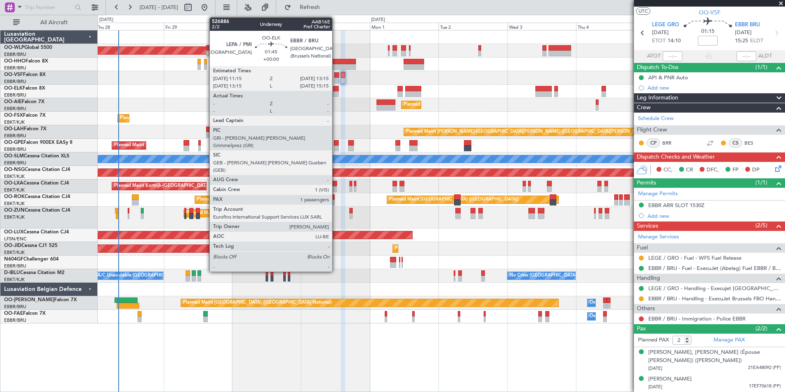
click at [336, 92] on div at bounding box center [336, 94] width 6 height 6
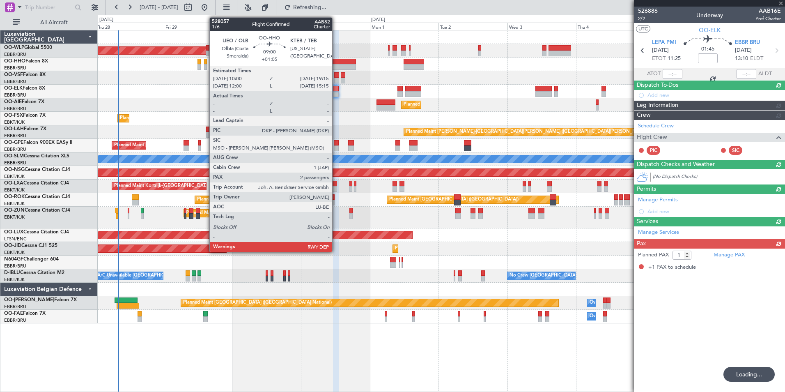
scroll to position [0, 0]
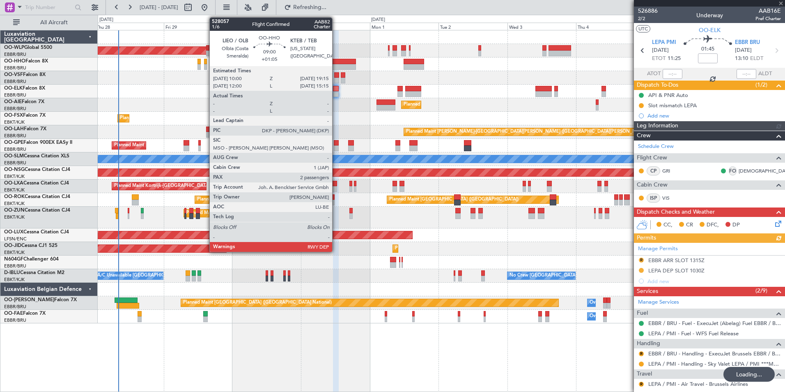
type input "2"
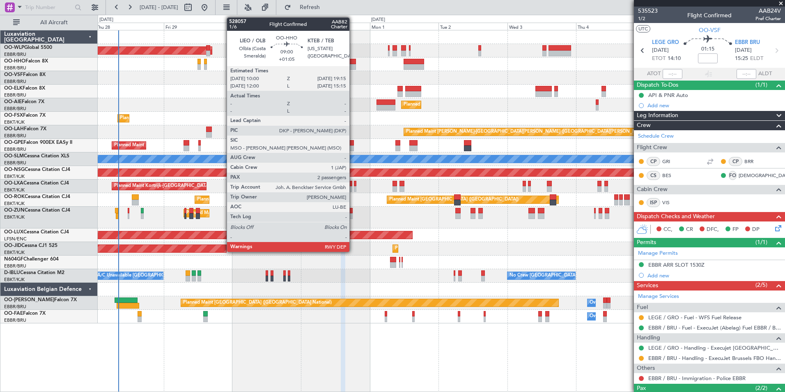
click at [353, 62] on div at bounding box center [342, 62] width 27 height 6
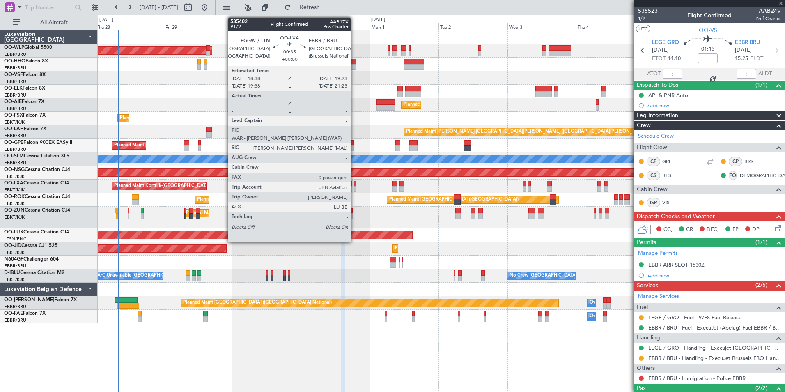
type input "+01:05"
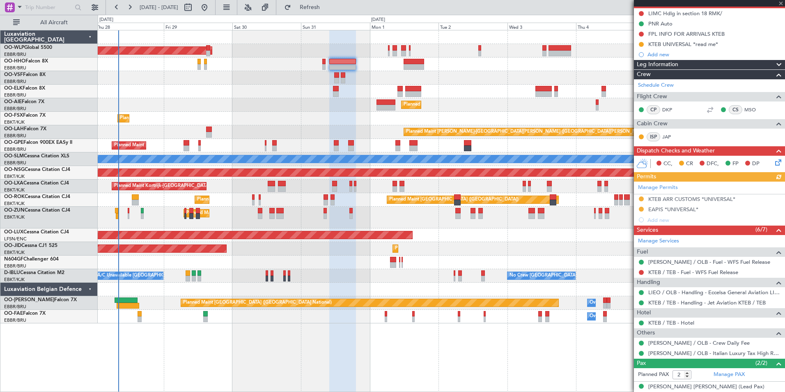
scroll to position [82, 0]
click at [694, 272] on link "KTEB / TEB - Fuel - WFS Fuel Release" at bounding box center [693, 271] width 90 height 7
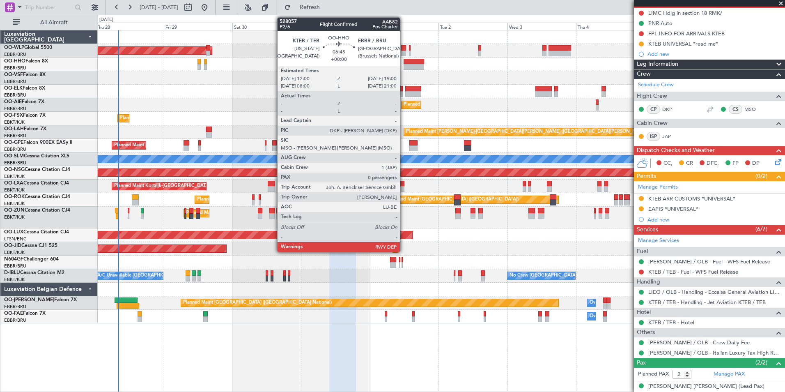
click at [404, 59] on div at bounding box center [414, 62] width 20 height 6
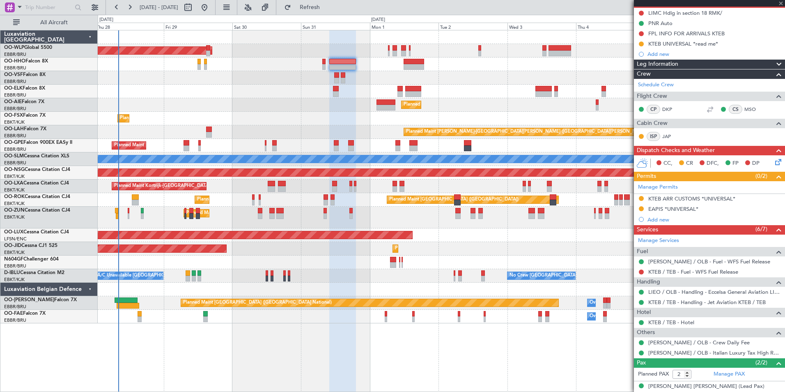
type input "0"
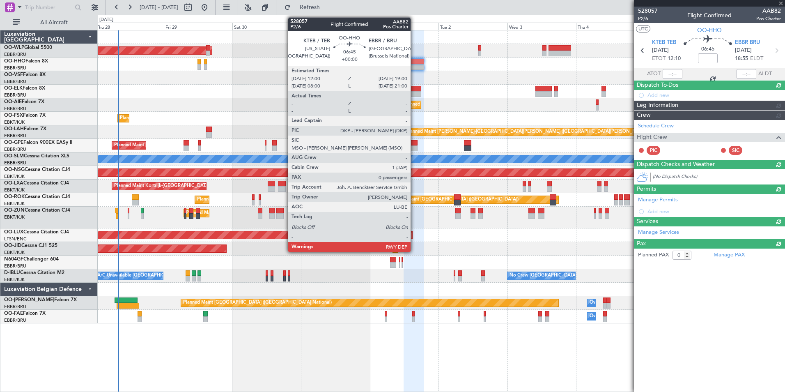
scroll to position [0, 0]
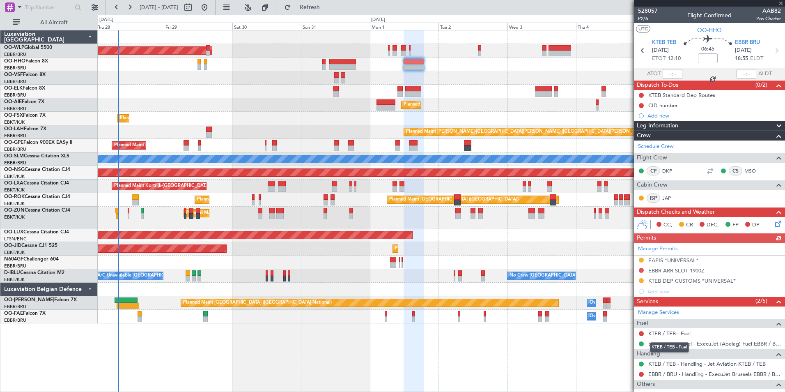
click at [664, 334] on link "KTEB / TEB - Fuel" at bounding box center [669, 333] width 42 height 7
click at [642, 271] on button at bounding box center [641, 270] width 5 height 5
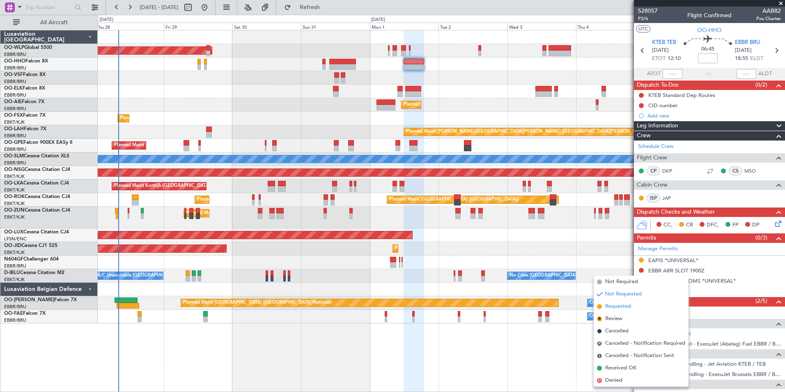
click at [613, 308] on span "Requested" at bounding box center [618, 306] width 26 height 8
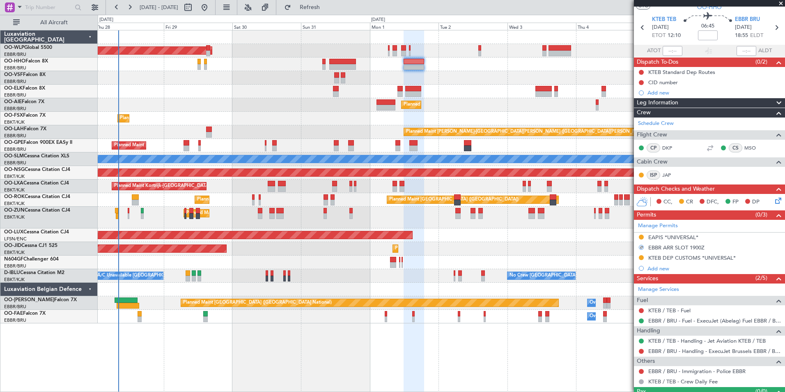
scroll to position [41, 0]
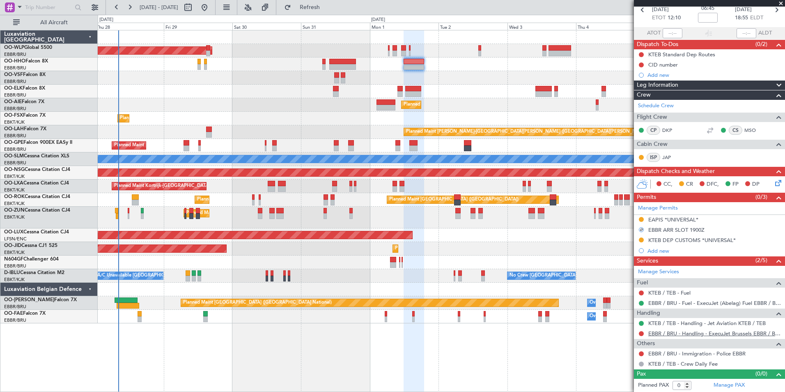
click at [665, 331] on link "EBBR / BRU - Handling - ExecuJet Brussels EBBR / BRU" at bounding box center [714, 333] width 133 height 7
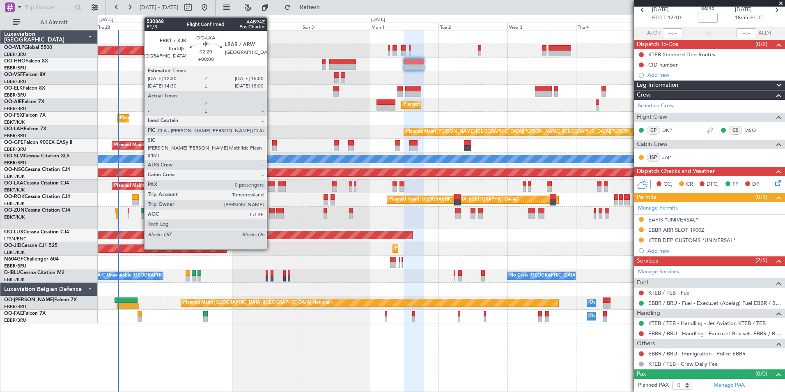
click at [271, 186] on div at bounding box center [271, 189] width 7 height 6
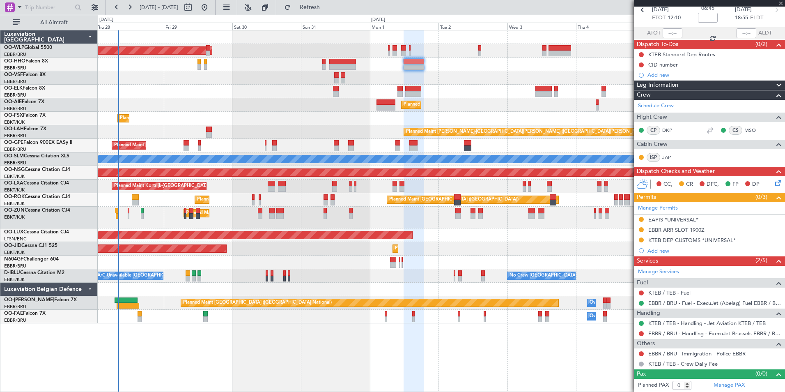
scroll to position [0, 0]
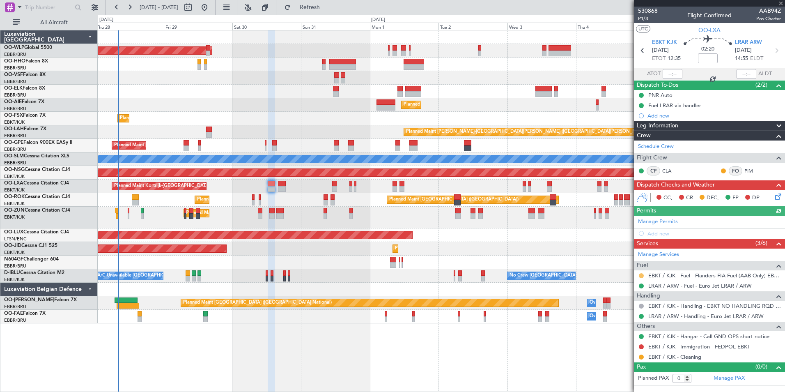
click at [643, 275] on button at bounding box center [641, 275] width 5 height 5
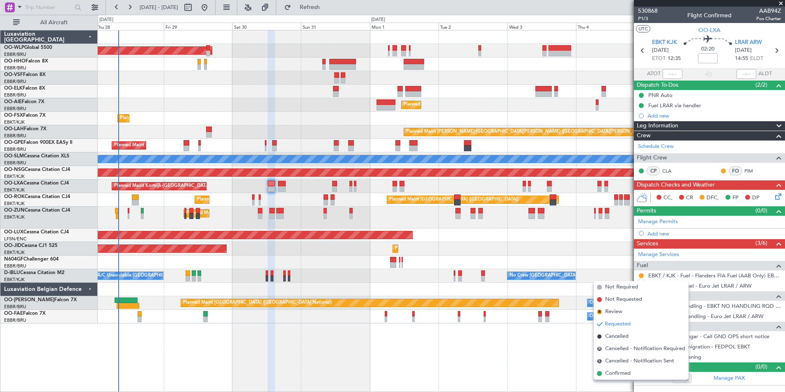
drag, startPoint x: 615, startPoint y: 372, endPoint x: 616, endPoint y: 379, distance: 7.1
click at [615, 372] on span "Confirmed" at bounding box center [617, 373] width 25 height 8
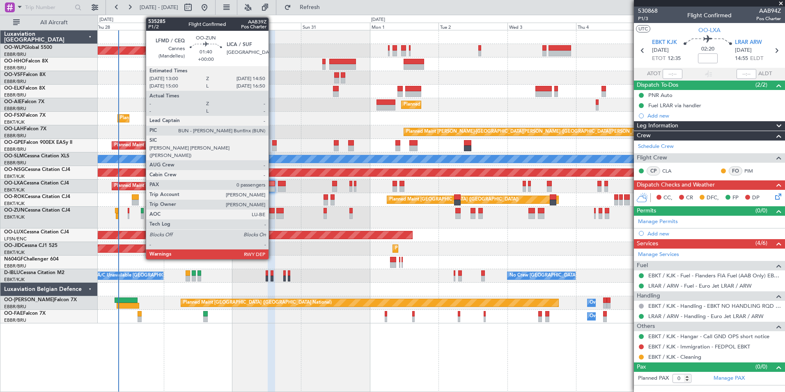
click at [272, 211] on div at bounding box center [271, 211] width 5 height 6
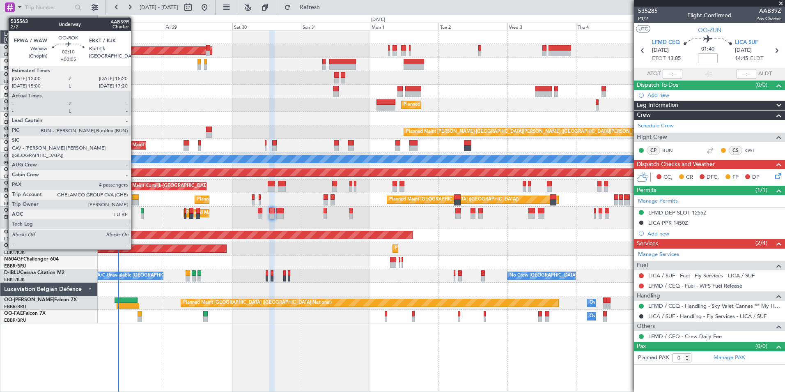
click at [135, 204] on div at bounding box center [135, 203] width 7 height 6
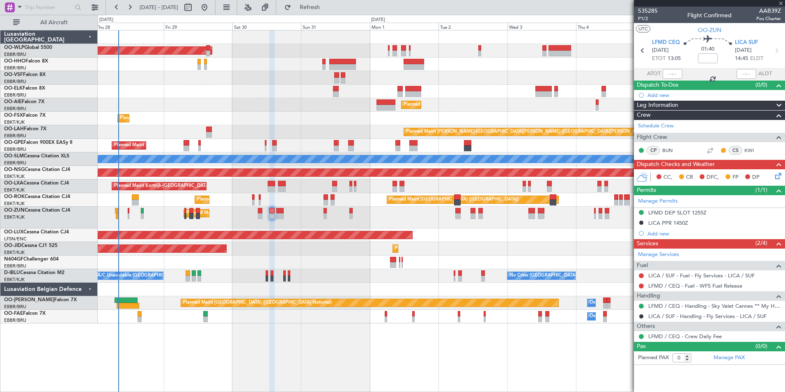
type input "+00:05"
type input "4"
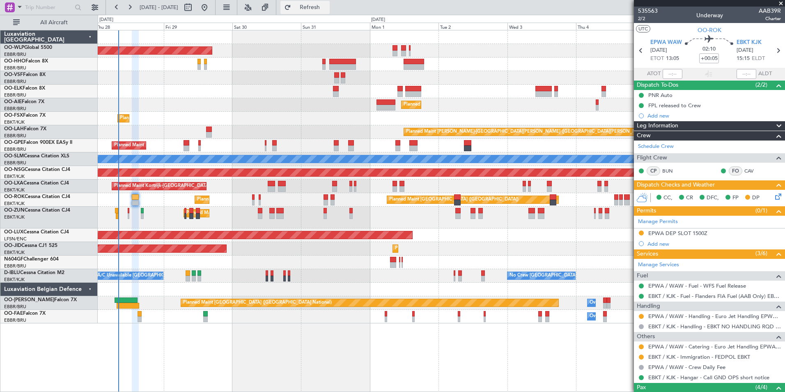
click at [324, 9] on span "Refresh" at bounding box center [310, 8] width 34 height 6
click at [327, 6] on span "Refresh" at bounding box center [310, 8] width 34 height 6
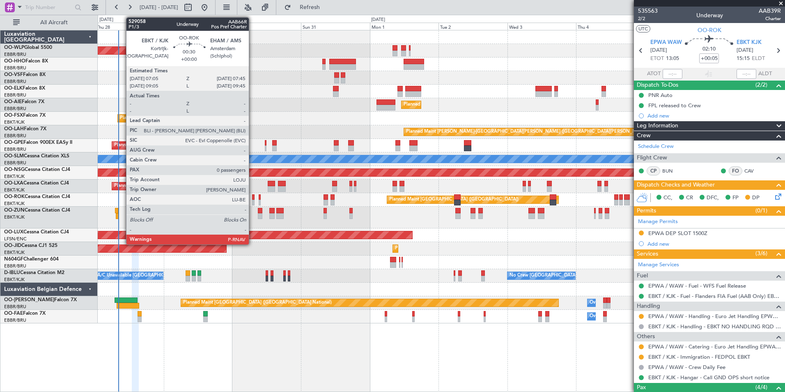
click at [253, 199] on div at bounding box center [253, 197] width 2 height 6
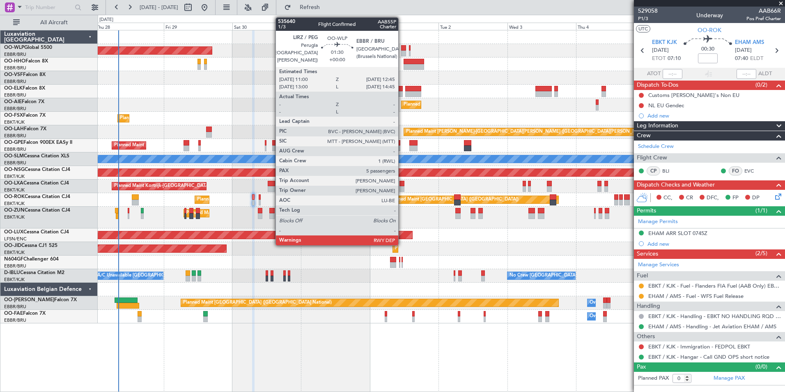
click at [402, 48] on div at bounding box center [403, 48] width 5 height 6
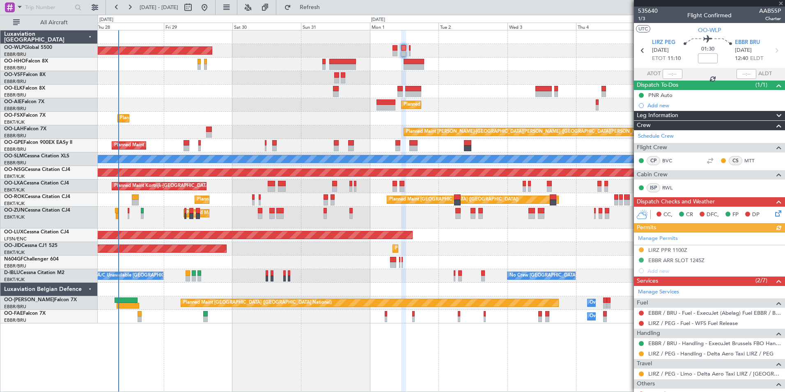
scroll to position [143, 0]
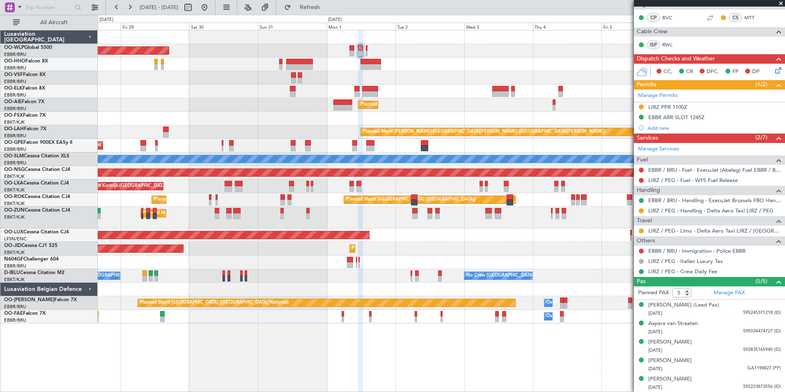
click at [450, 60] on div "Planned Maint Berlin (Brandenburg) Planned Maint Kortrijk-Wevelgem Planned Main…" at bounding box center [441, 176] width 687 height 293
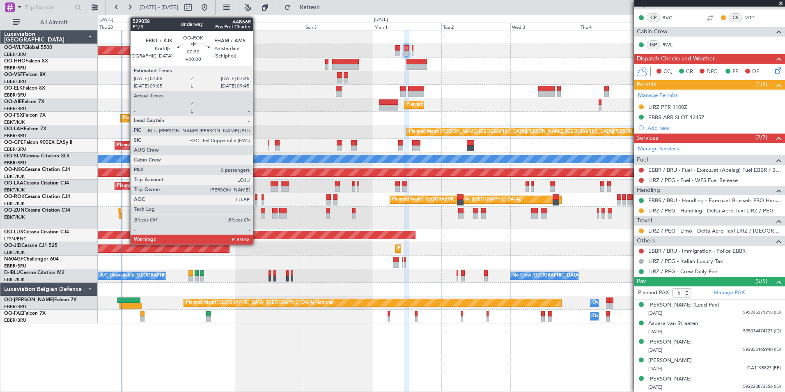
click at [257, 198] on div at bounding box center [256, 197] width 2 height 6
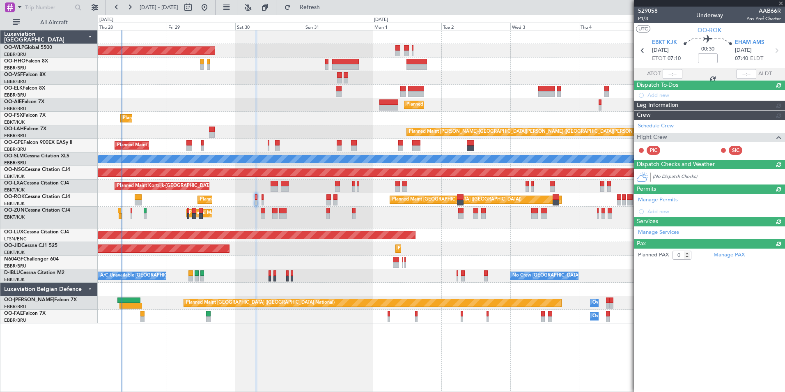
scroll to position [0, 0]
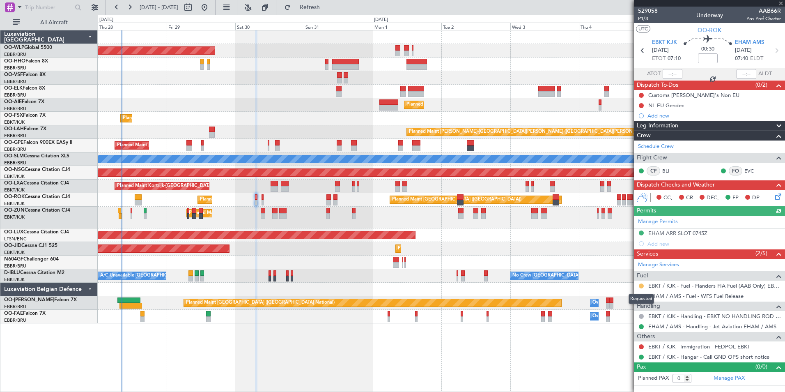
click at [642, 287] on button at bounding box center [641, 285] width 5 height 5
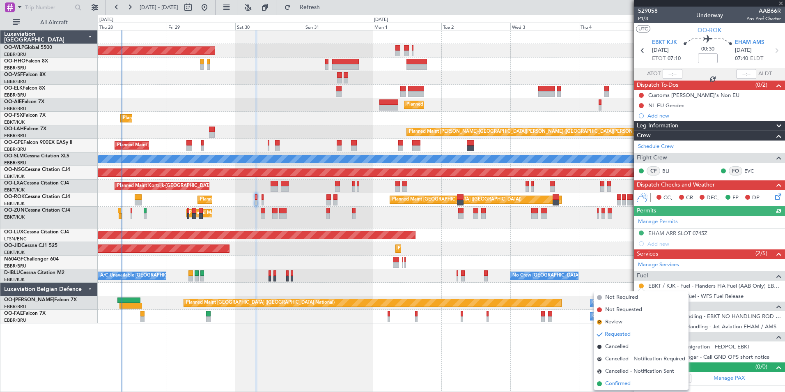
click at [627, 384] on span "Confirmed" at bounding box center [617, 383] width 25 height 8
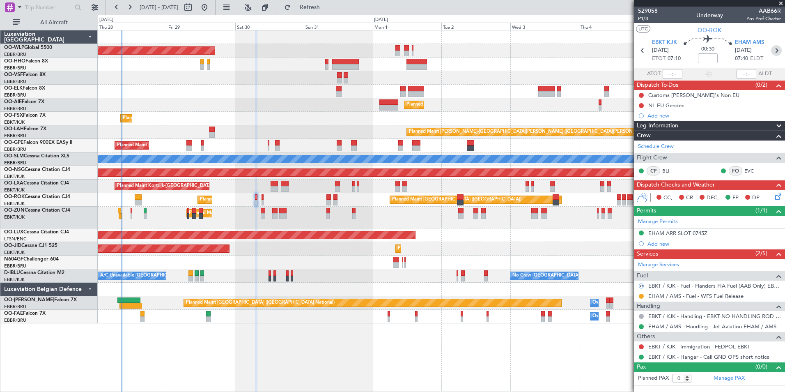
click at [771, 53] on icon at bounding box center [776, 50] width 11 height 11
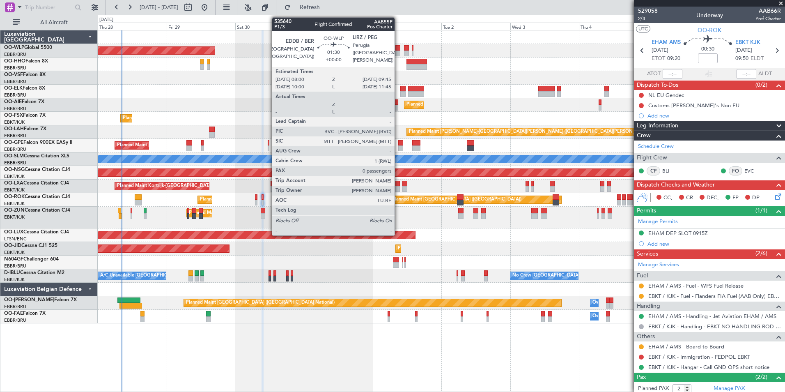
click at [398, 51] on div at bounding box center [397, 54] width 5 height 6
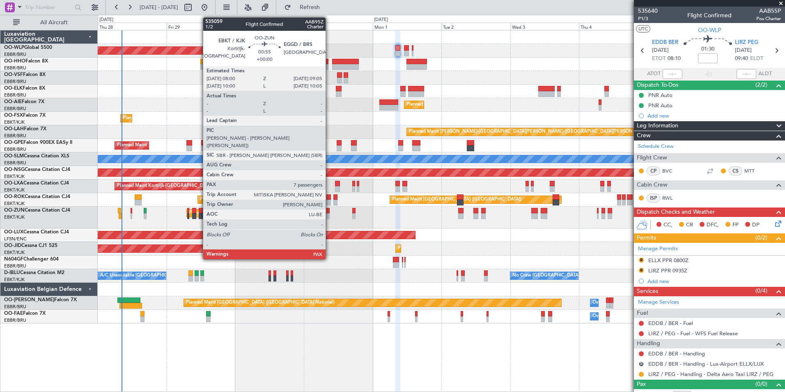
click at [329, 215] on div at bounding box center [327, 216] width 3 height 6
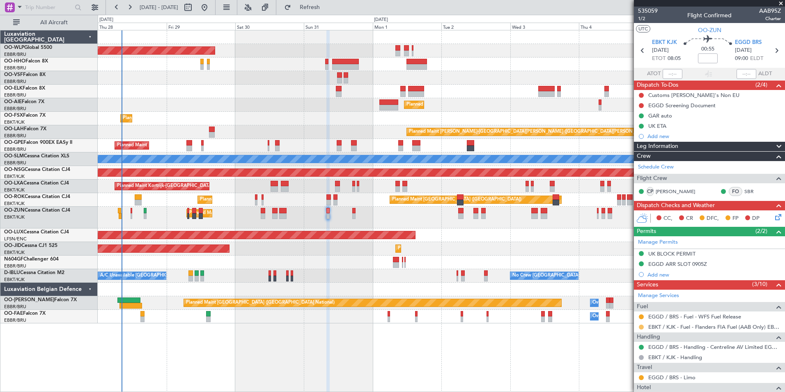
click at [640, 328] on button at bounding box center [641, 326] width 5 height 5
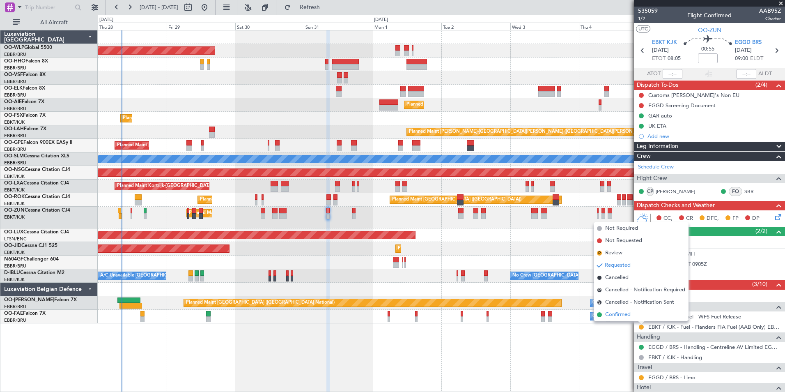
click at [629, 319] on li "Confirmed" at bounding box center [641, 314] width 95 height 12
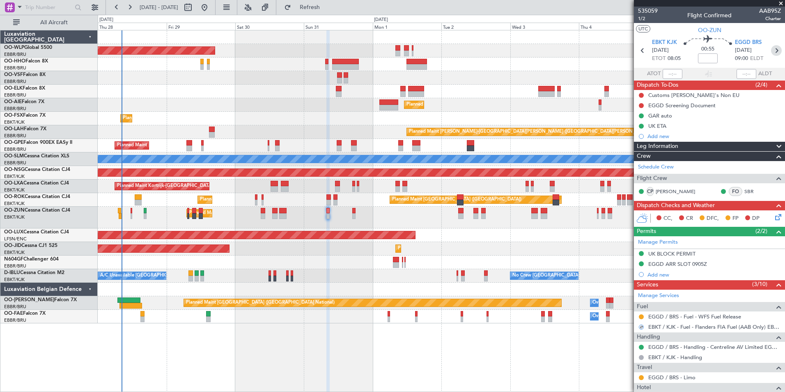
click at [774, 55] on icon at bounding box center [776, 50] width 11 height 11
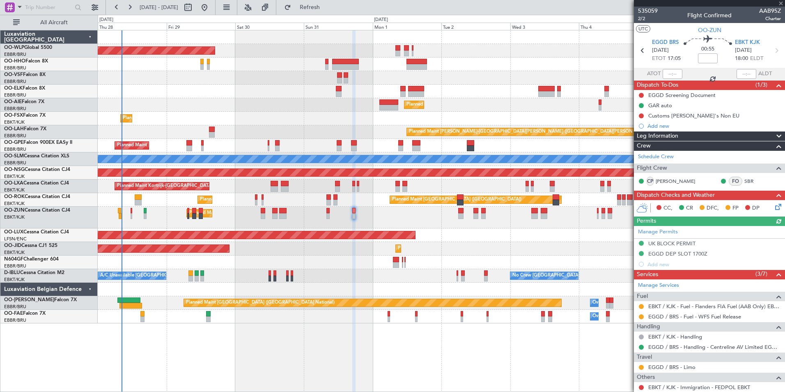
click at [640, 308] on div at bounding box center [641, 306] width 7 height 7
click at [640, 305] on button at bounding box center [641, 306] width 5 height 5
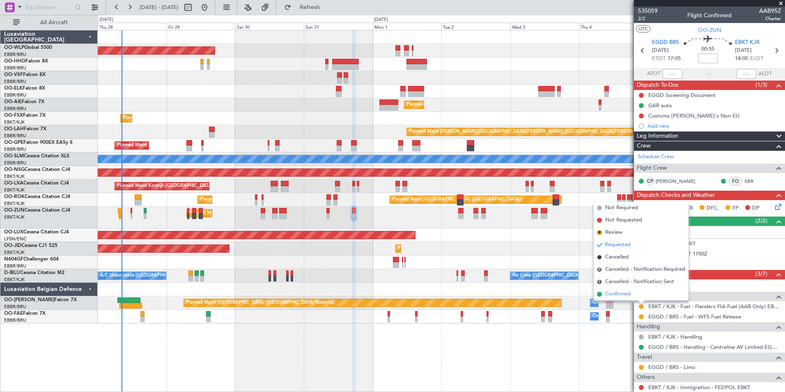
click at [624, 297] on span "Confirmed" at bounding box center [617, 294] width 25 height 8
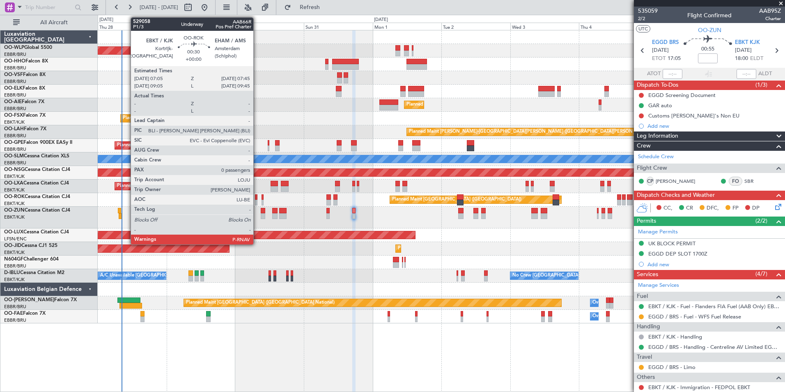
click at [257, 201] on div at bounding box center [256, 203] width 2 height 6
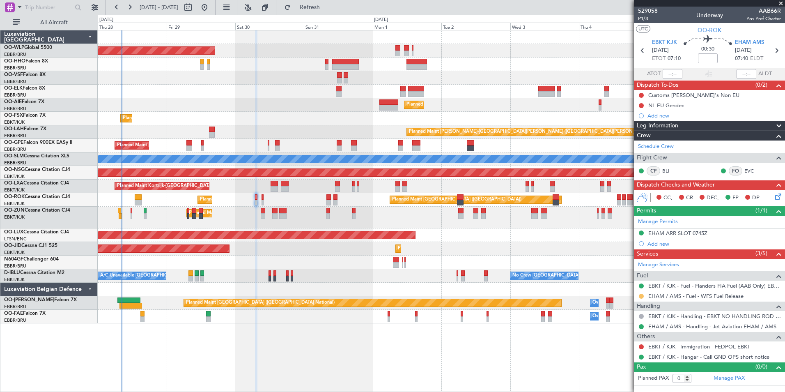
click at [641, 296] on button at bounding box center [641, 296] width 5 height 5
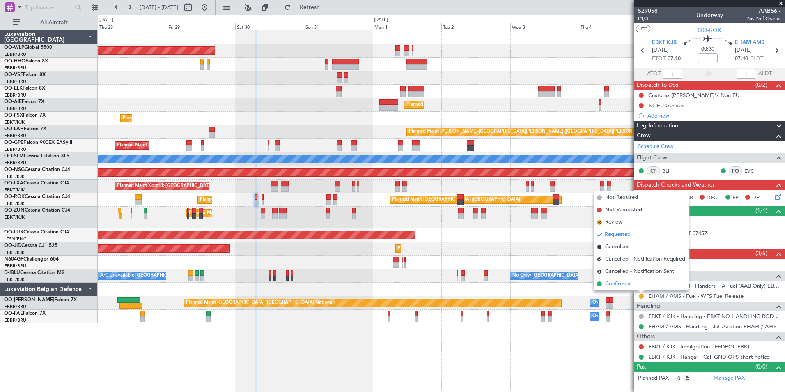
click at [626, 284] on span "Confirmed" at bounding box center [617, 284] width 25 height 8
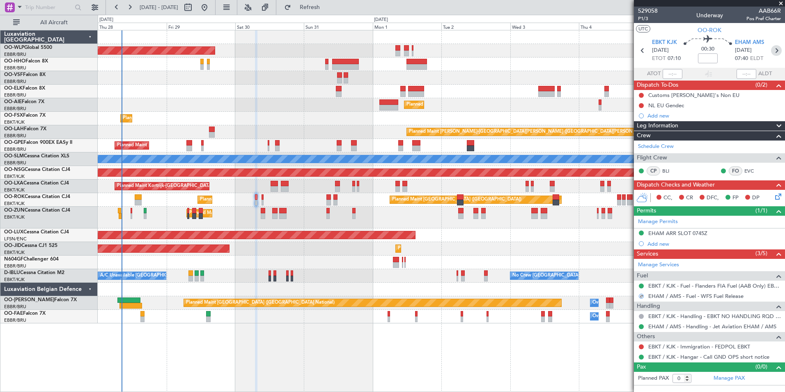
click at [776, 51] on icon at bounding box center [776, 50] width 11 height 11
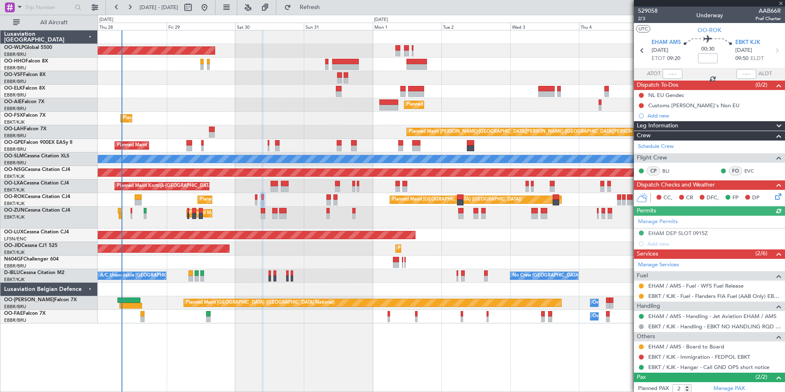
click at [641, 294] on div "Requested" at bounding box center [641, 294] width 0 height 0
click at [641, 296] on button at bounding box center [641, 296] width 5 height 5
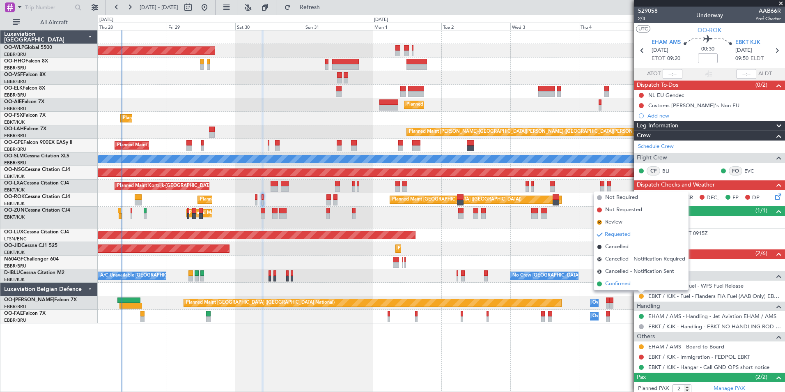
click at [622, 286] on span "Confirmed" at bounding box center [617, 284] width 25 height 8
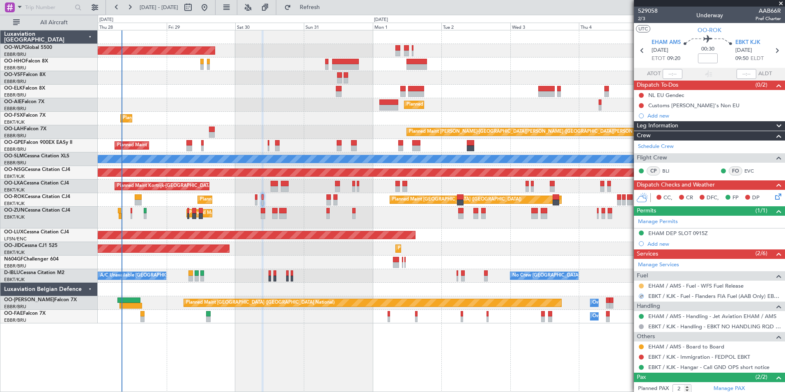
click at [642, 287] on button at bounding box center [641, 285] width 5 height 5
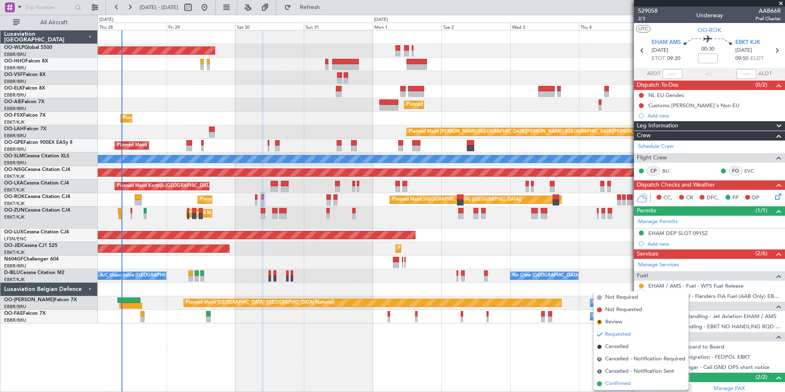
click at [622, 380] on span "Confirmed" at bounding box center [617, 383] width 25 height 8
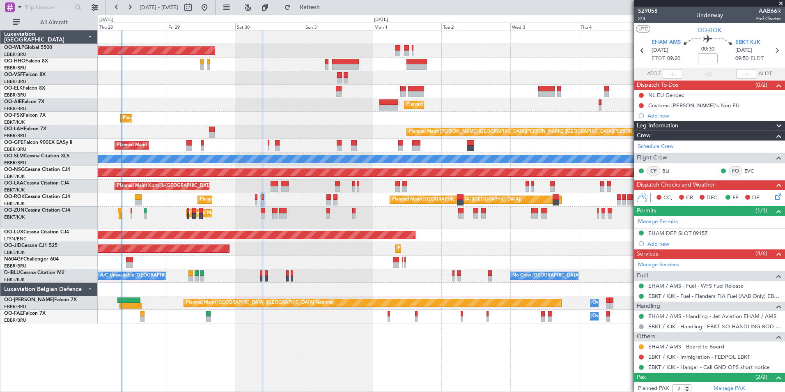
click at [254, 200] on div "Planned Maint Paris (Le Bourget) Planned Maint Kortrijk-Wevelgem A/C Unavailable" at bounding box center [441, 200] width 687 height 14
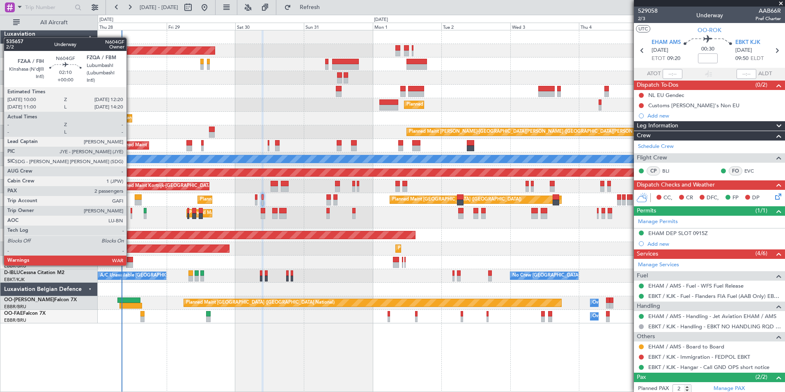
click at [130, 264] on div at bounding box center [129, 265] width 7 height 6
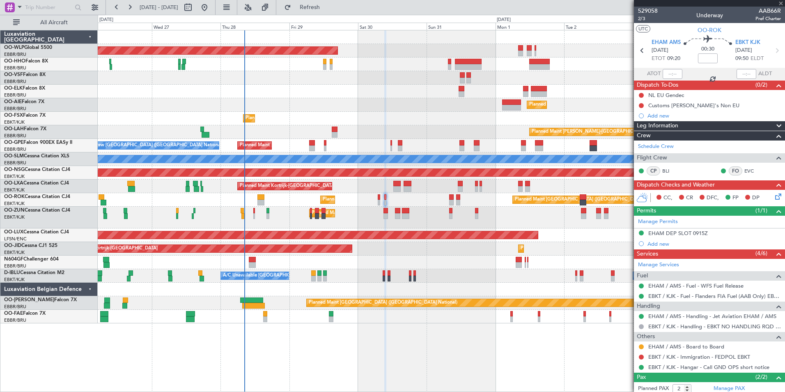
click at [386, 198] on div "Planned Maint Paris (Le Bourget) Planned Maint Kortrijk-Wevelgem A/C Unavailable" at bounding box center [441, 200] width 687 height 14
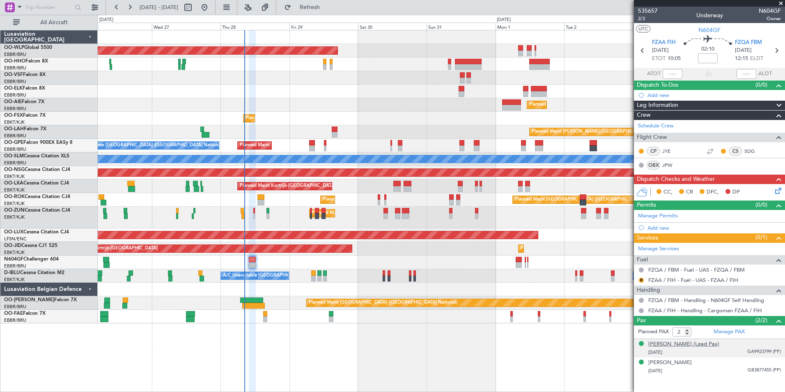
click at [684, 345] on div "[PERSON_NAME] (Lead Pax)" at bounding box center [683, 344] width 71 height 8
click at [327, 7] on span "Refresh" at bounding box center [310, 8] width 34 height 6
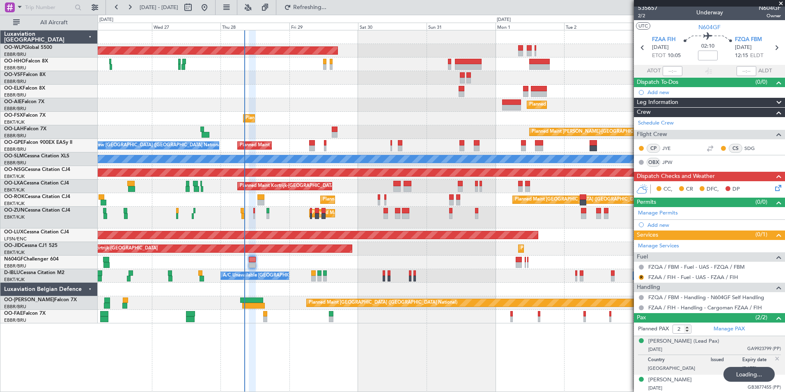
scroll to position [4, 0]
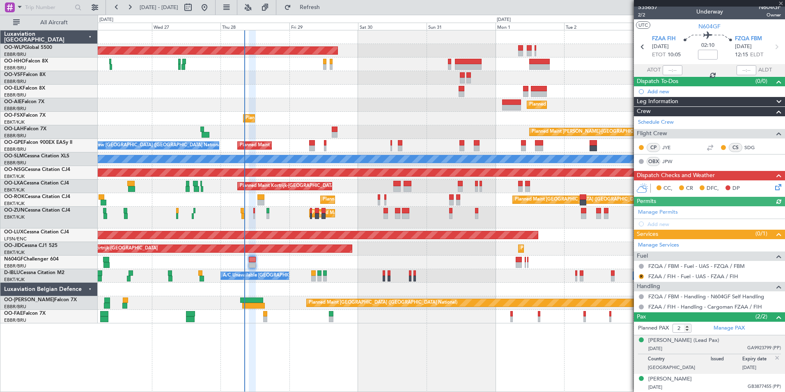
click at [774, 359] on img at bounding box center [777, 357] width 7 height 7
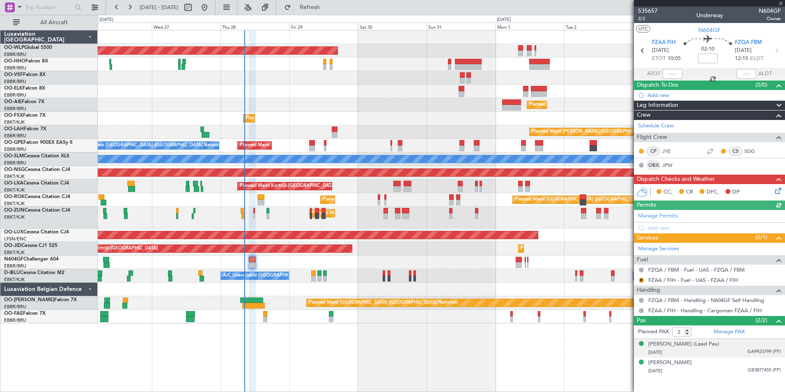
scroll to position [0, 0]
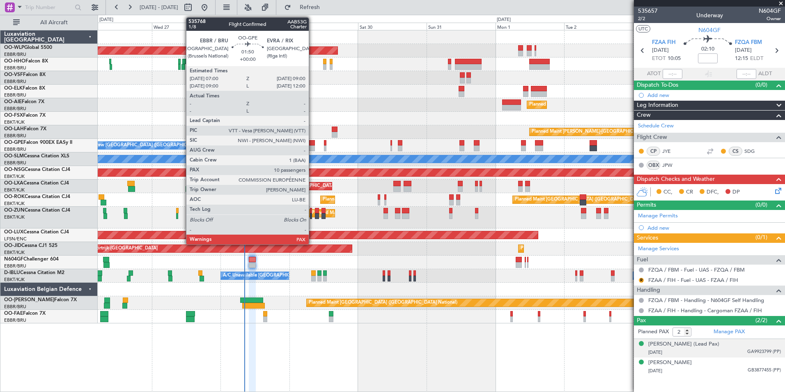
click at [313, 146] on div at bounding box center [312, 148] width 6 height 6
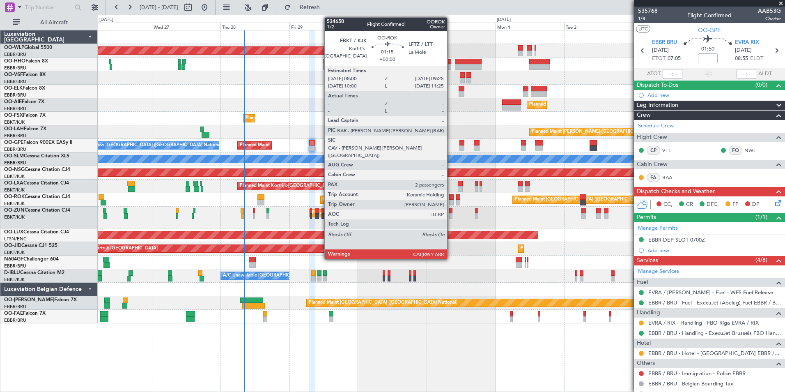
click at [451, 198] on div at bounding box center [451, 197] width 4 height 6
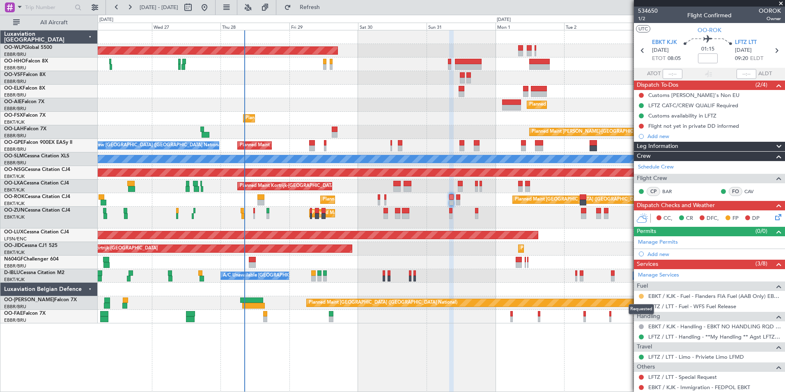
click at [641, 295] on button at bounding box center [641, 296] width 5 height 5
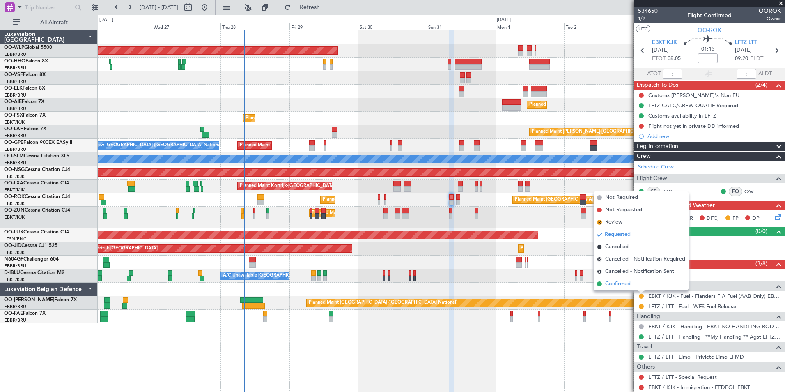
click at [613, 278] on li "Confirmed" at bounding box center [641, 284] width 95 height 12
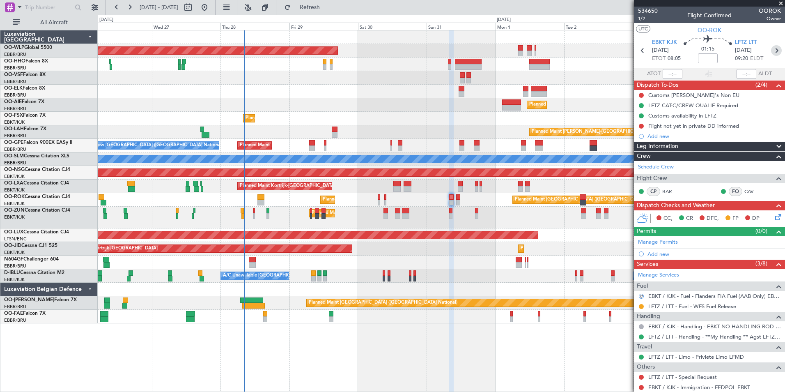
click at [775, 52] on icon at bounding box center [776, 50] width 11 height 11
type input "0"
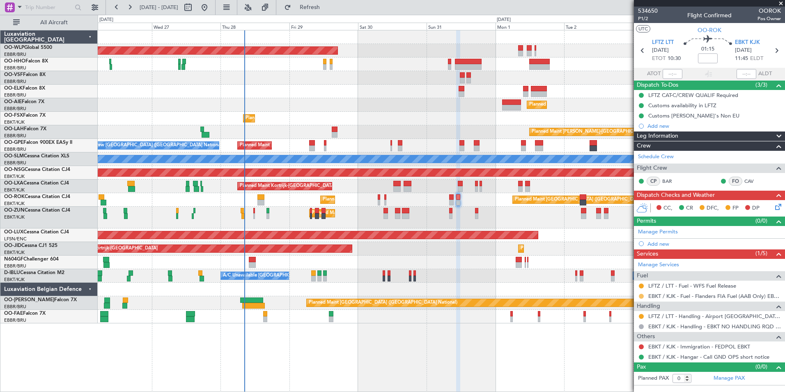
click at [642, 296] on button at bounding box center [641, 296] width 5 height 5
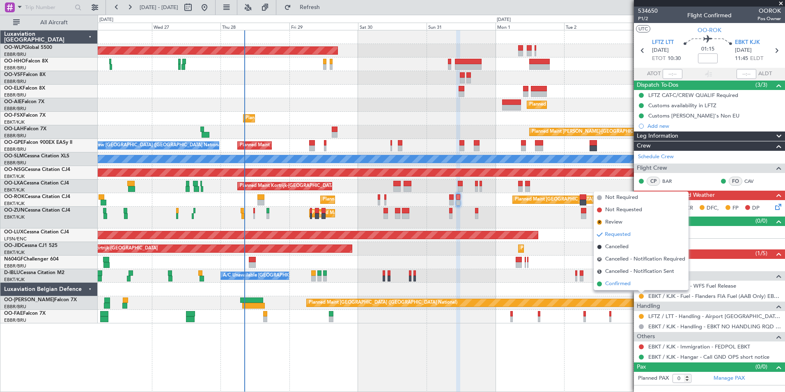
click at [617, 286] on span "Confirmed" at bounding box center [617, 284] width 25 height 8
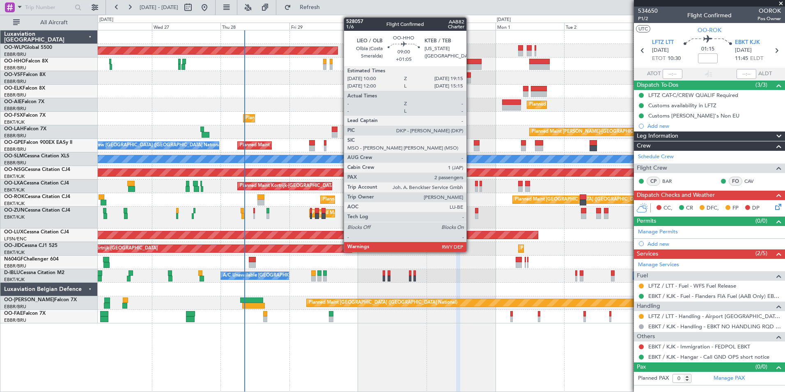
click at [470, 66] on div at bounding box center [468, 67] width 27 height 6
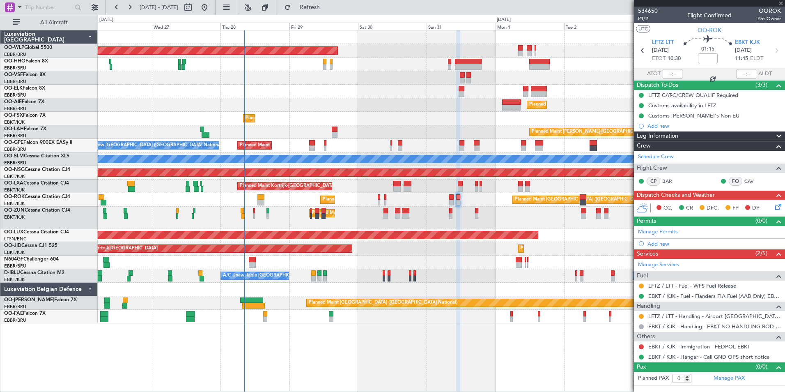
type input "+01:05"
type input "2"
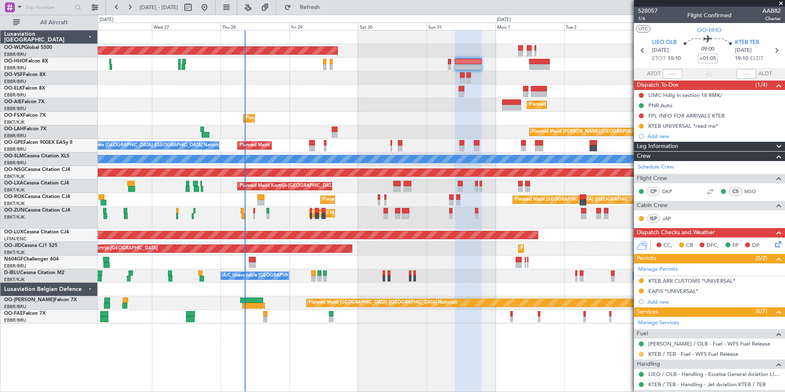
click at [642, 355] on button at bounding box center [641, 353] width 5 height 5
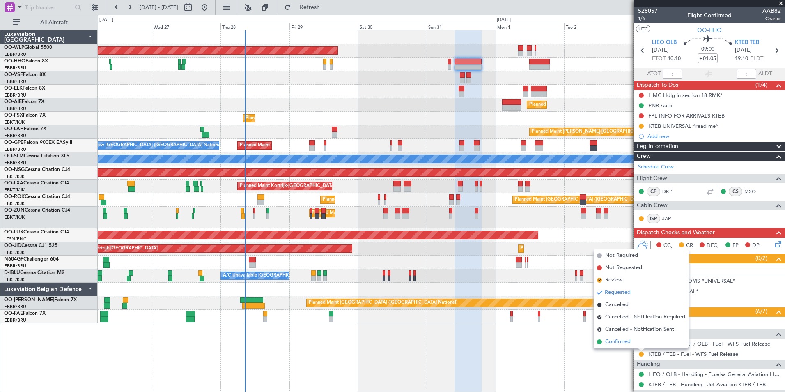
click at [625, 344] on span "Confirmed" at bounding box center [617, 341] width 25 height 8
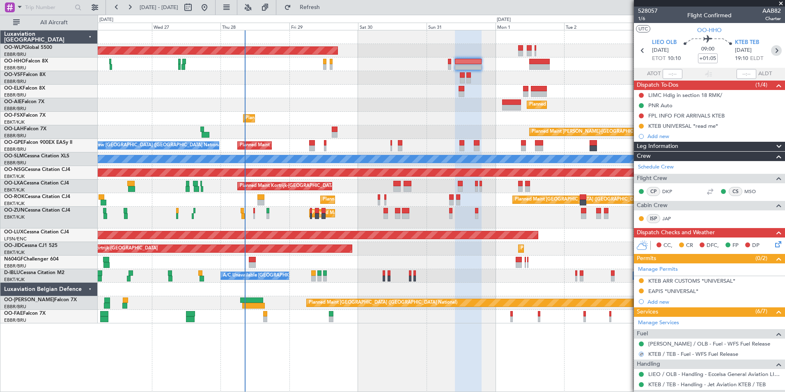
click at [771, 52] on icon at bounding box center [776, 50] width 11 height 11
type input "0"
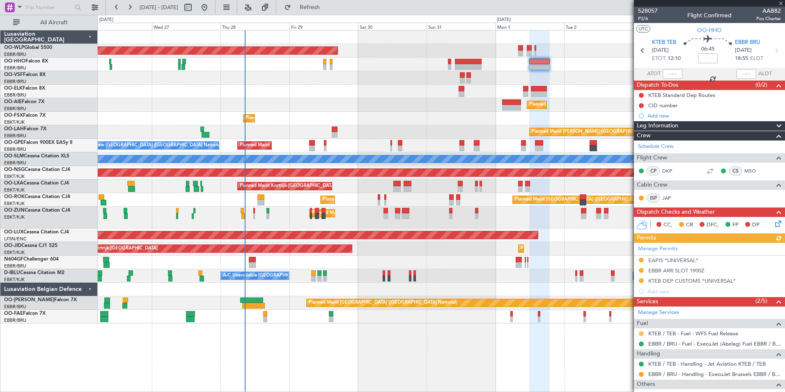
click at [642, 334] on button at bounding box center [641, 333] width 5 height 5
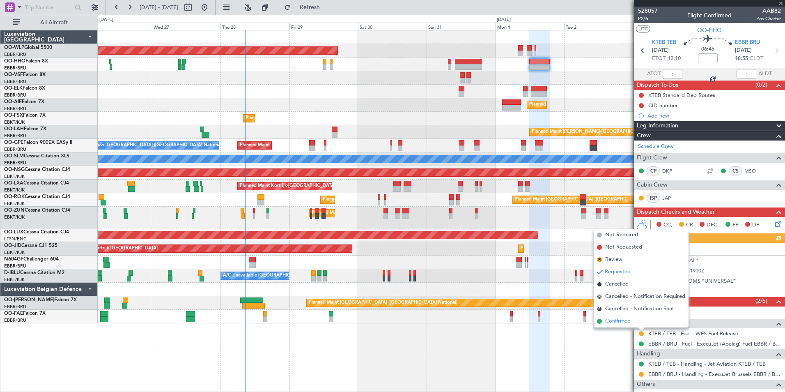
click at [602, 320] on li "Confirmed" at bounding box center [641, 321] width 95 height 12
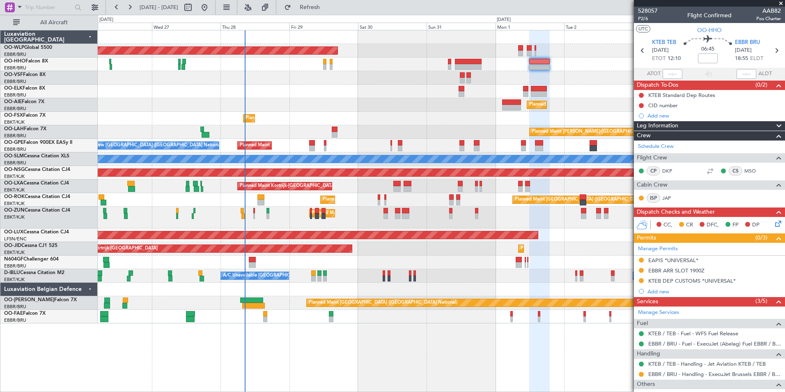
click at [337, 87] on div at bounding box center [441, 92] width 687 height 14
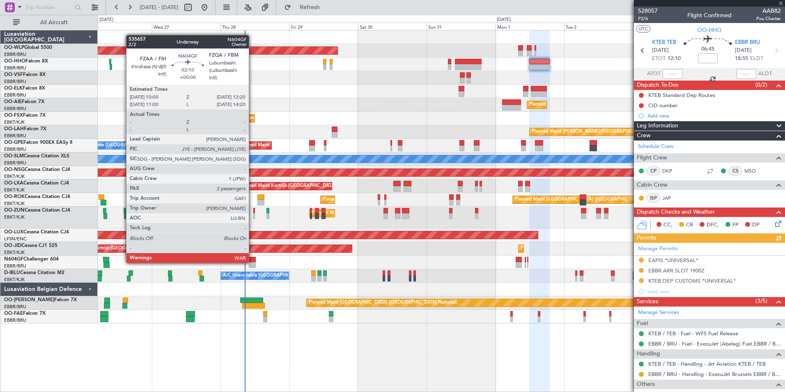
click at [253, 262] on div at bounding box center [252, 265] width 7 height 6
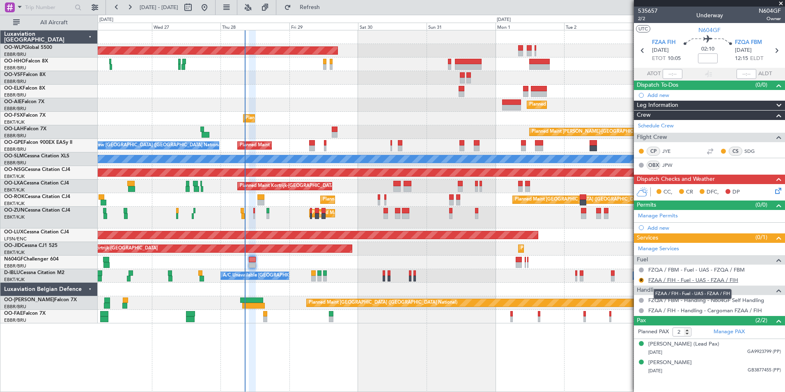
click at [661, 281] on link "FZAA / FIH - Fuel - UAS - FZAA / FIH" at bounding box center [693, 279] width 90 height 7
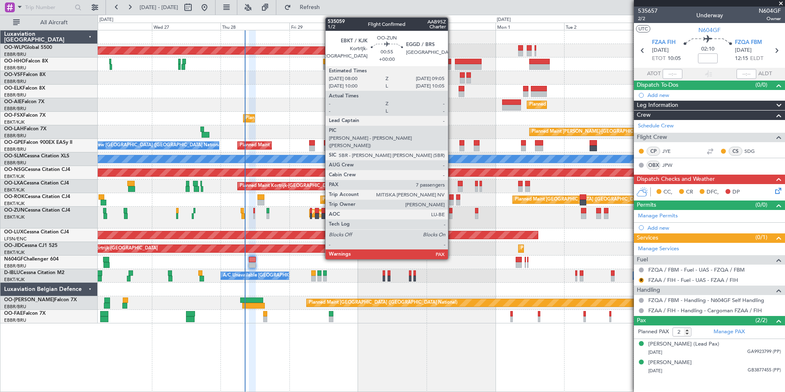
click at [452, 214] on div at bounding box center [450, 216] width 3 height 6
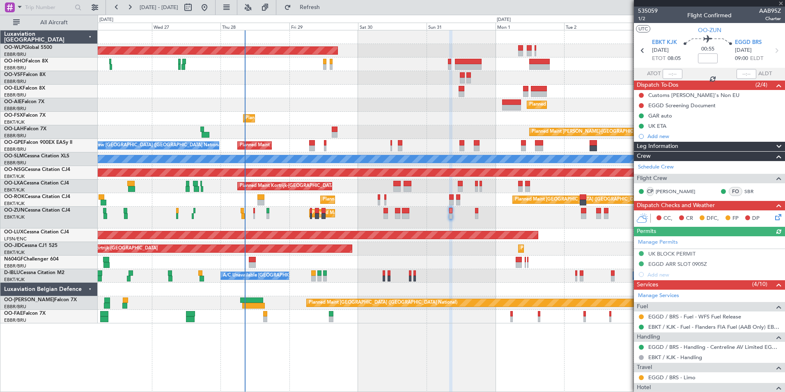
click at [634, 324] on fb-app "[DATE] - [DATE] Refresh Quick Links All Aircraft Planned Maint [GEOGRAPHIC_DATA…" at bounding box center [392, 199] width 785 height 386
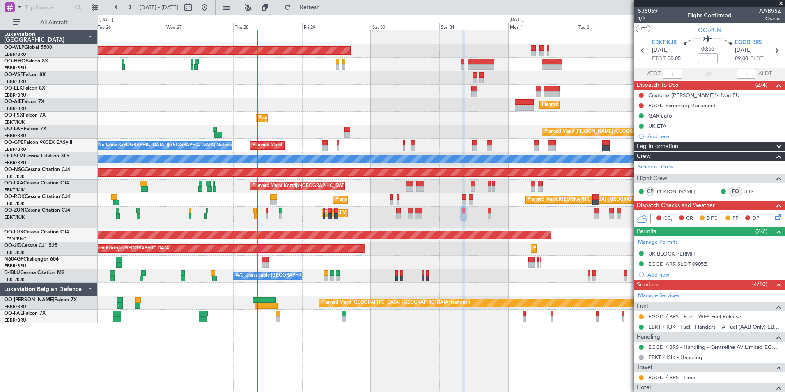
click at [641, 321] on div "EBKT / KJK - Fuel - Flanders FIA Fuel (AAB Only) EBKT / KJK" at bounding box center [709, 326] width 151 height 10
click at [640, 317] on button at bounding box center [641, 316] width 5 height 5
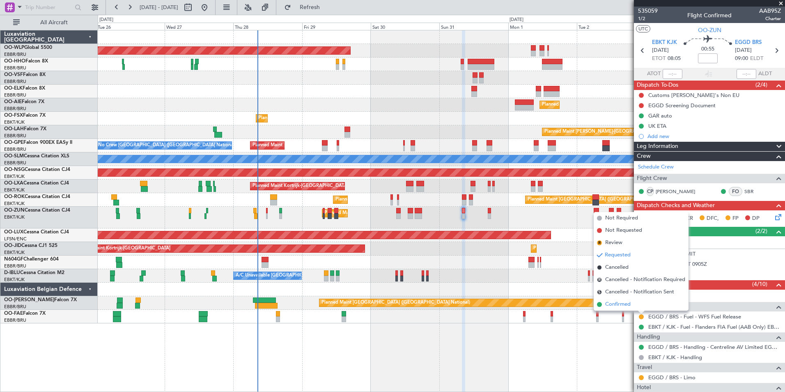
click at [604, 301] on li "Confirmed" at bounding box center [641, 304] width 95 height 12
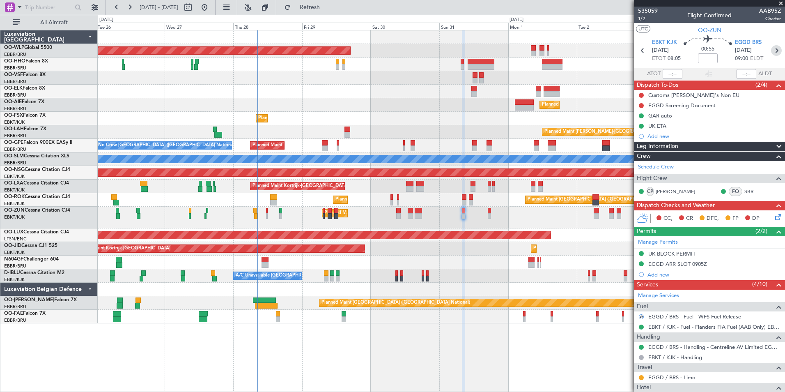
click at [773, 52] on icon at bounding box center [776, 50] width 11 height 11
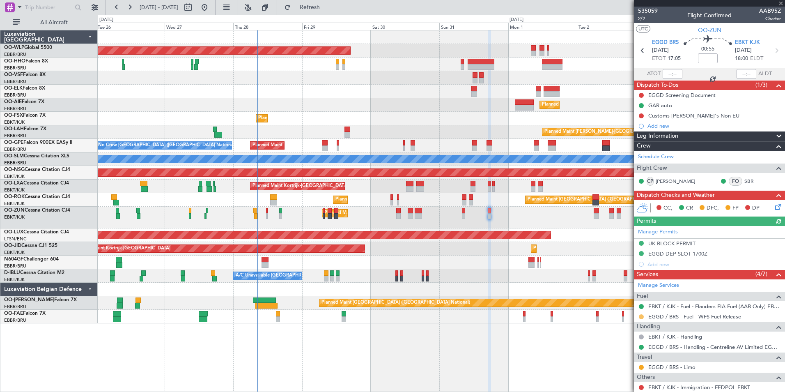
click at [641, 317] on button at bounding box center [641, 316] width 5 height 5
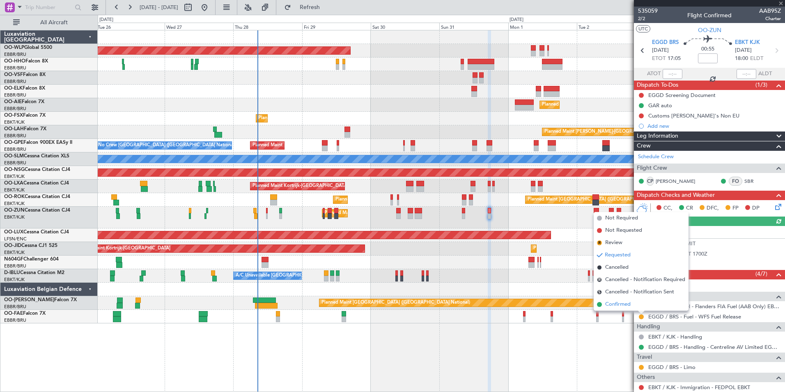
click at [620, 305] on span "Confirmed" at bounding box center [617, 304] width 25 height 8
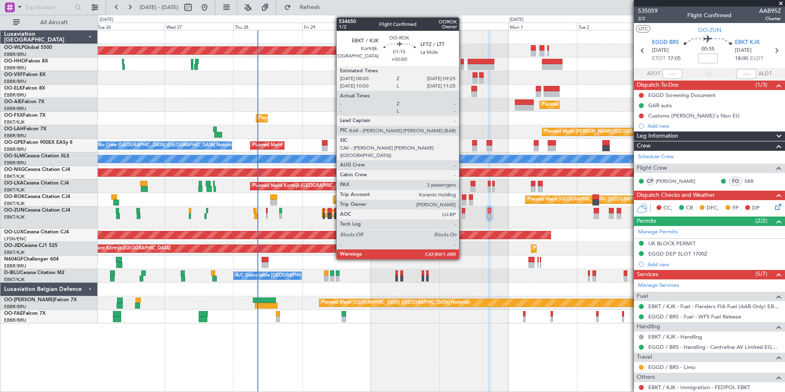
click at [463, 199] on div at bounding box center [464, 197] width 4 height 6
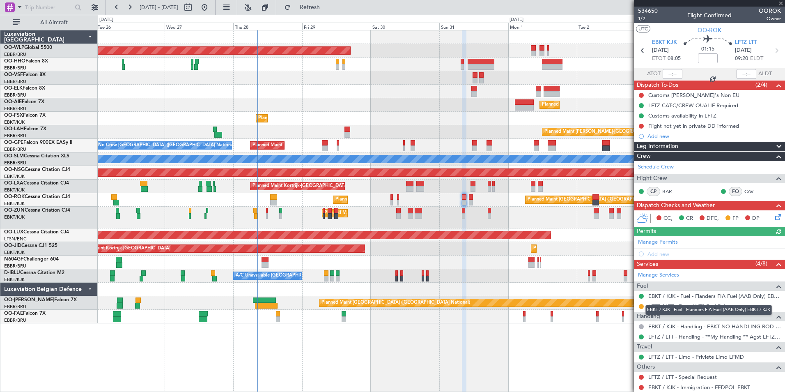
click at [642, 306] on mat-tooltip-component "EBKT / KJK - Fuel - Flanders FIA Fuel (AAB Only) EBKT / KJK" at bounding box center [709, 310] width 138 height 22
click at [641, 304] on button at bounding box center [641, 306] width 5 height 5
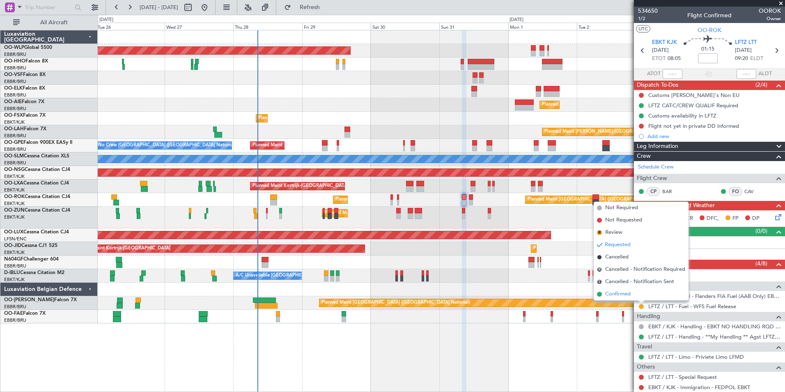
click at [612, 293] on span "Confirmed" at bounding box center [617, 294] width 25 height 8
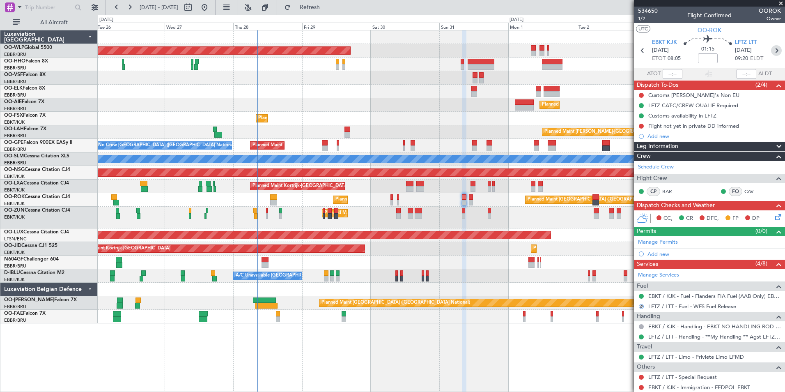
click at [771, 51] on icon at bounding box center [776, 50] width 11 height 11
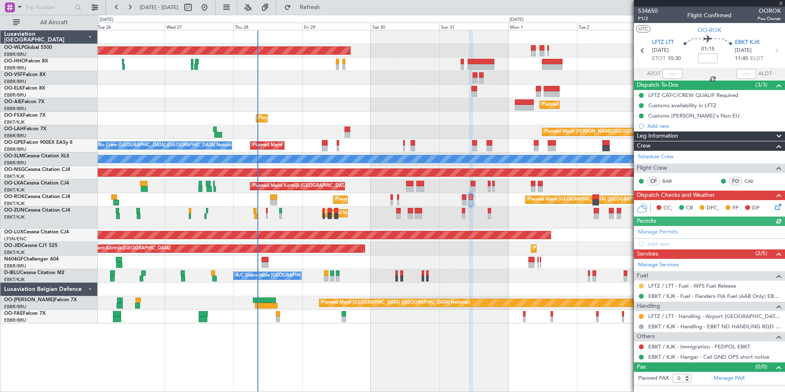
click at [641, 285] on button at bounding box center [641, 285] width 5 height 5
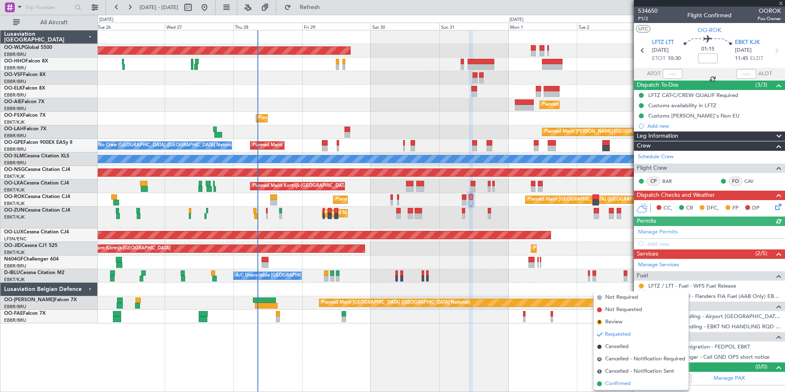
click at [610, 382] on span "Confirmed" at bounding box center [617, 383] width 25 height 8
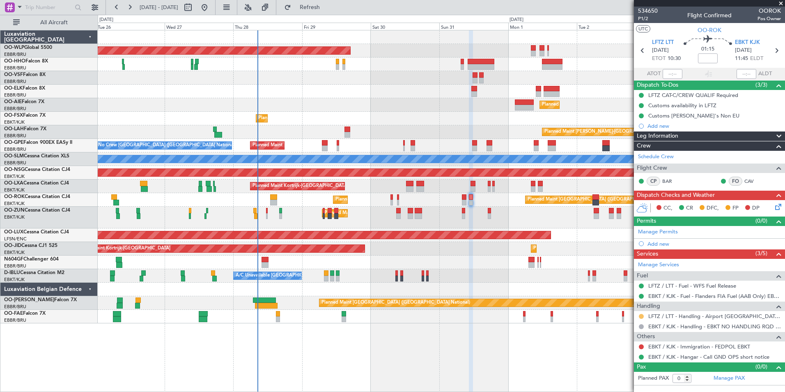
click at [641, 316] on button at bounding box center [641, 316] width 5 height 5
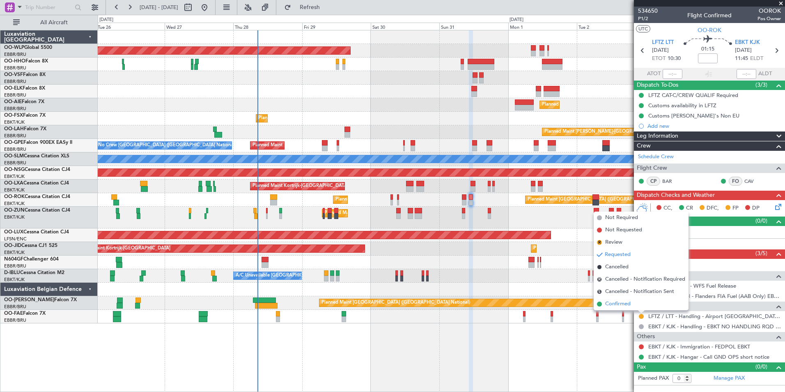
click at [622, 308] on span "Confirmed" at bounding box center [617, 304] width 25 height 8
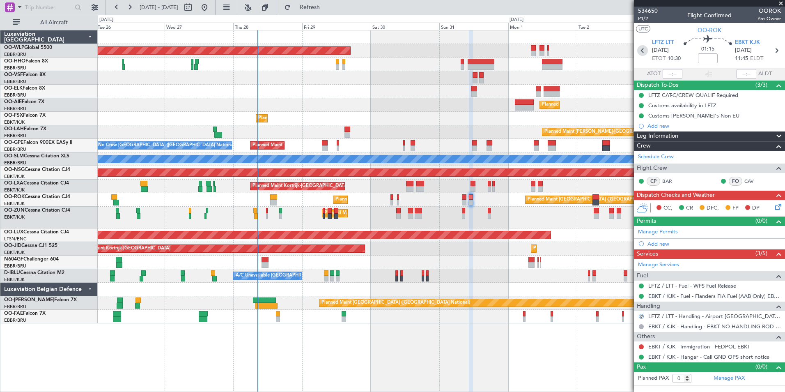
click at [646, 52] on icon at bounding box center [642, 50] width 11 height 11
type input "2"
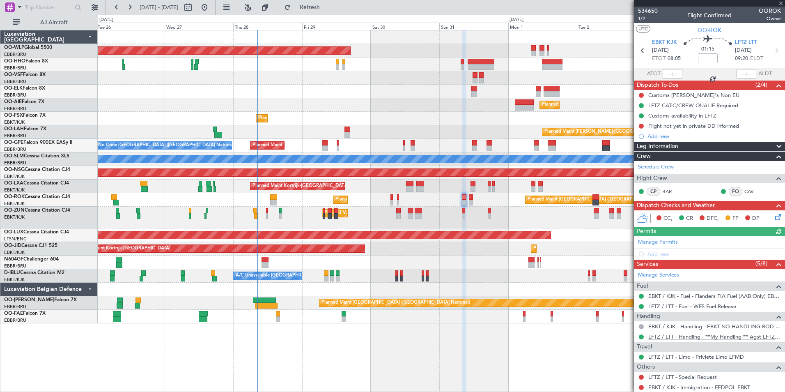
click at [658, 334] on link "LFTZ / LTT - Handling - **My Handling ** Agst LFTZ / LTT" at bounding box center [714, 336] width 133 height 7
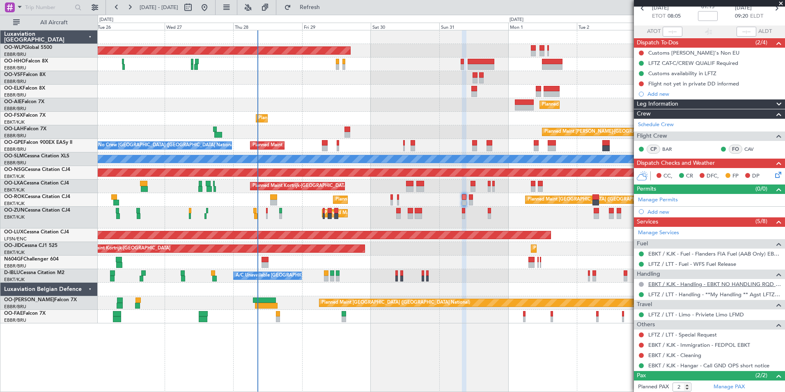
scroll to position [81, 0]
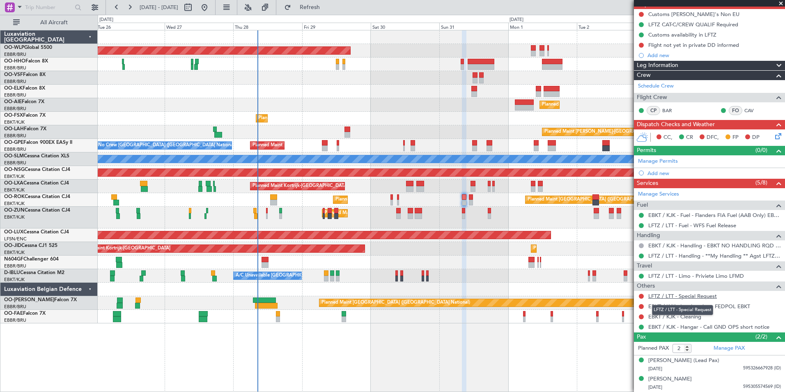
click at [677, 298] on link "LFTZ / LTT - Special Request" at bounding box center [682, 295] width 69 height 7
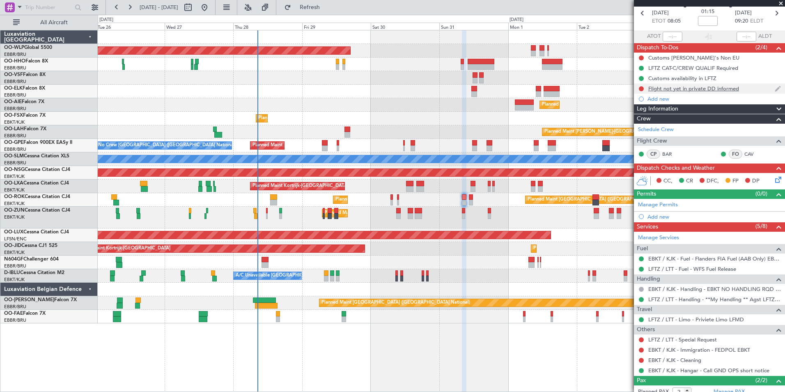
scroll to position [0, 0]
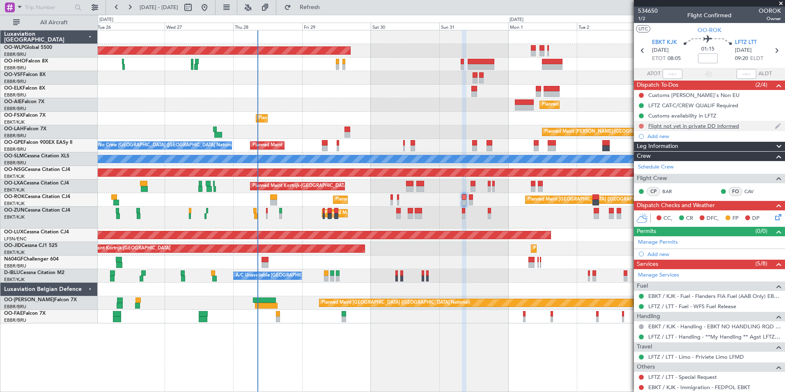
click at [641, 124] on button at bounding box center [641, 126] width 5 height 5
click at [637, 161] on span "Completed" at bounding box center [644, 162] width 27 height 8
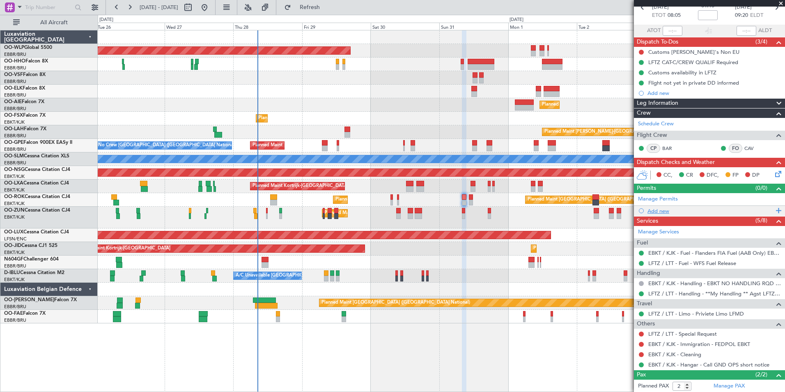
scroll to position [81, 0]
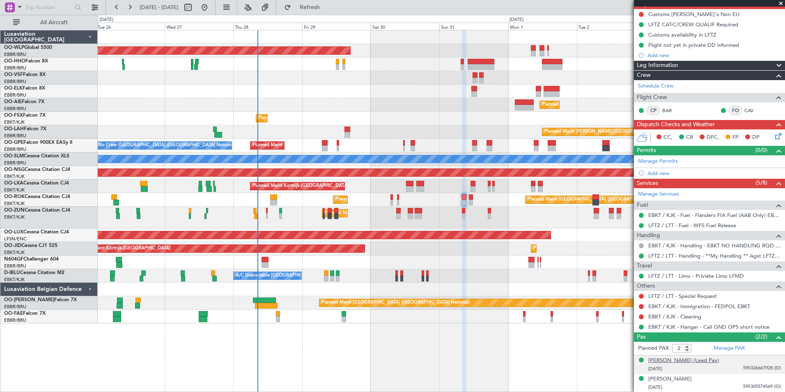
click at [696, 360] on div "[PERSON_NAME] (Lead Pax)" at bounding box center [683, 360] width 71 height 8
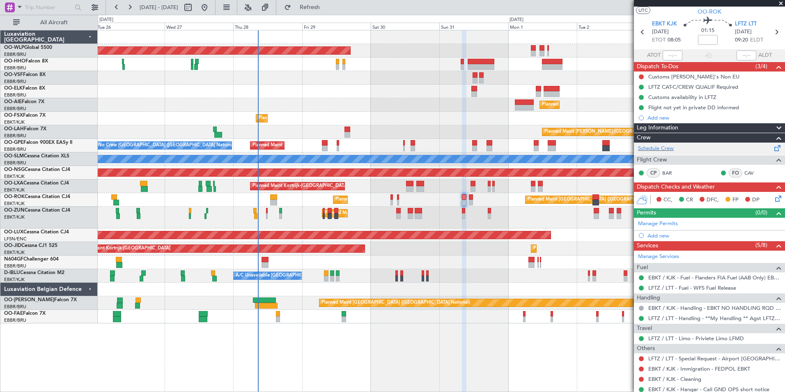
scroll to position [0, 0]
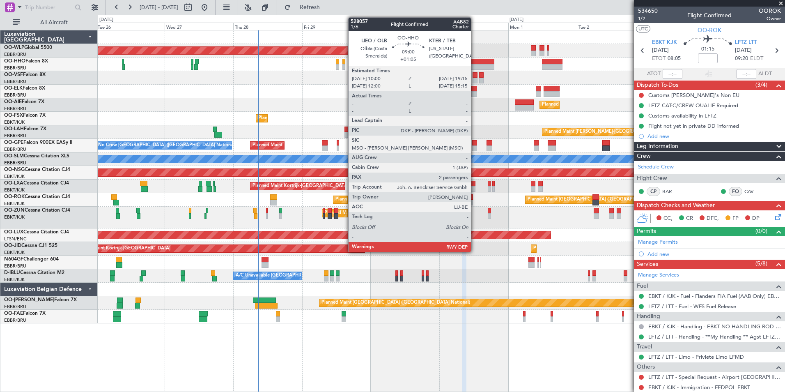
click at [475, 63] on div at bounding box center [481, 62] width 27 height 6
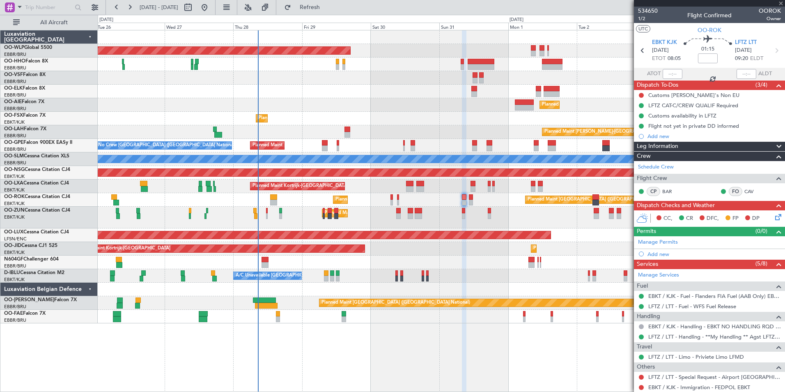
type input "+01:05"
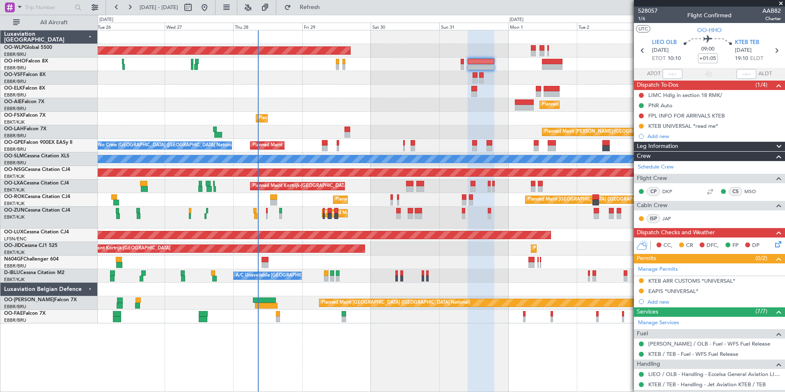
scroll to position [116, 0]
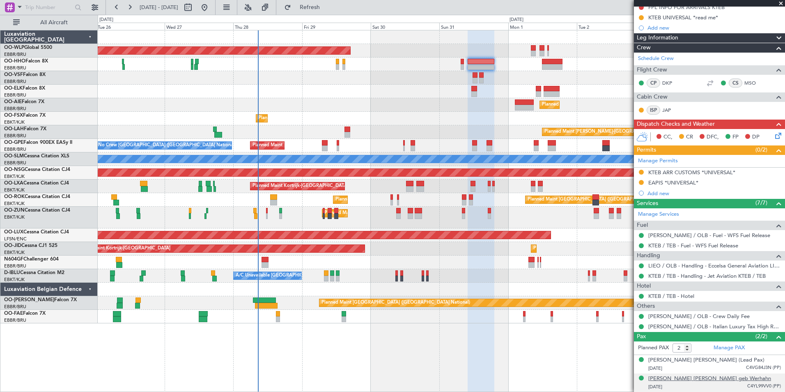
click at [691, 374] on div "[PERSON_NAME] [PERSON_NAME] geb Werhahn" at bounding box center [709, 378] width 123 height 8
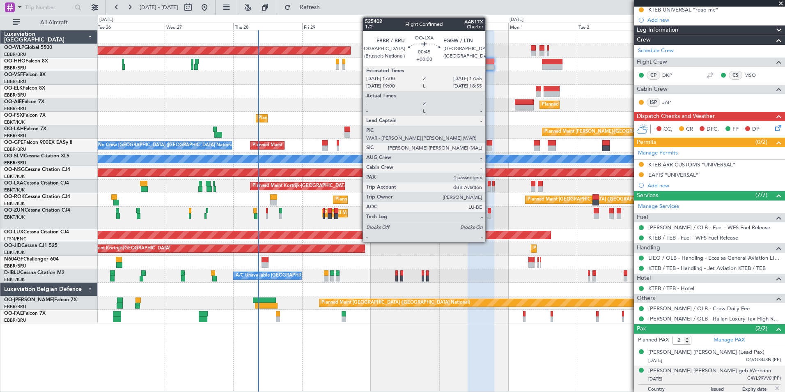
click at [489, 190] on div at bounding box center [489, 189] width 3 height 6
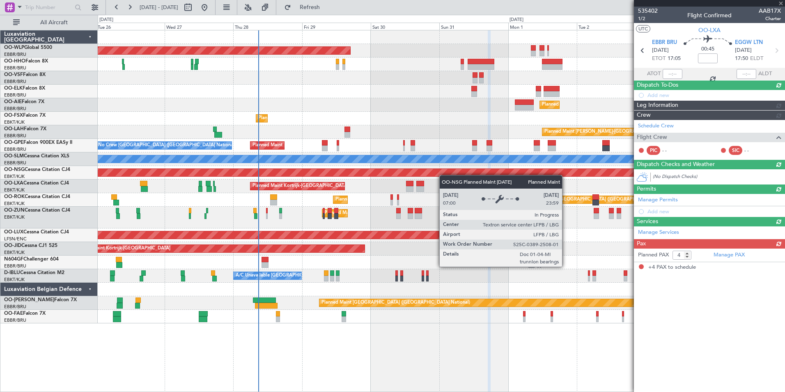
scroll to position [0, 0]
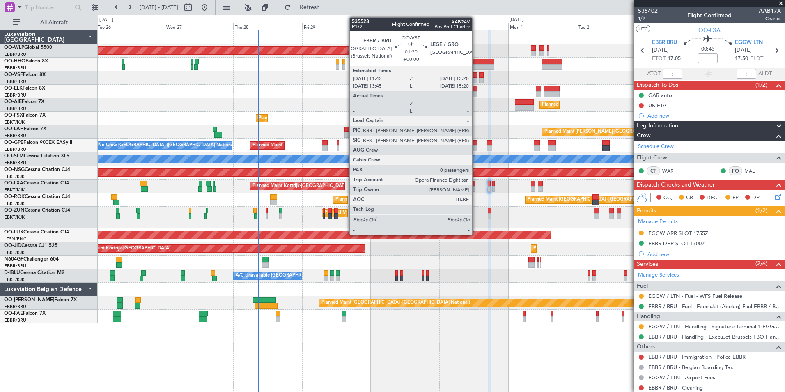
click at [476, 77] on div at bounding box center [475, 75] width 5 height 6
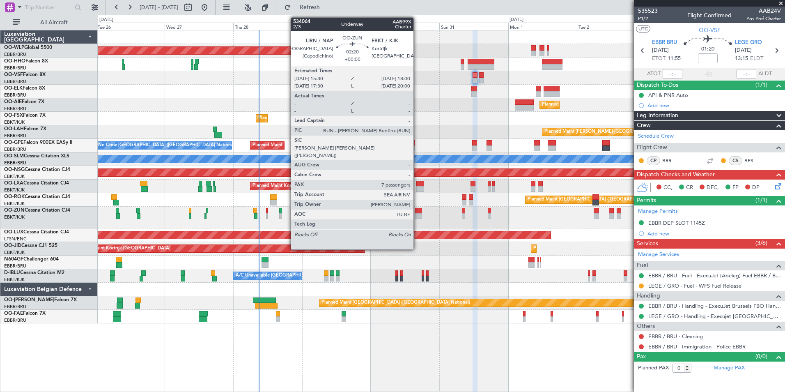
click at [417, 213] on div at bounding box center [418, 211] width 7 height 6
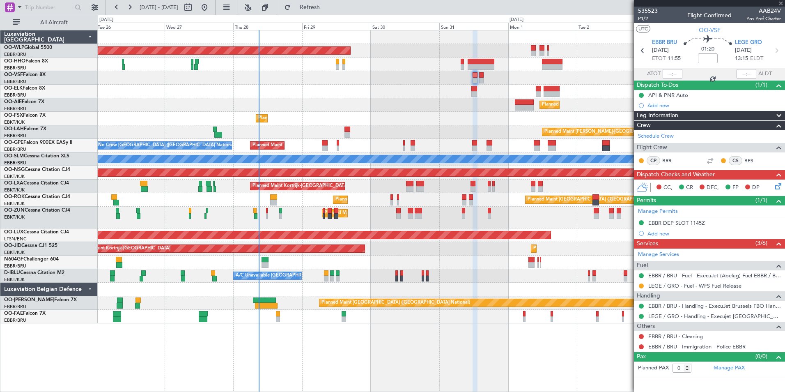
type input "7"
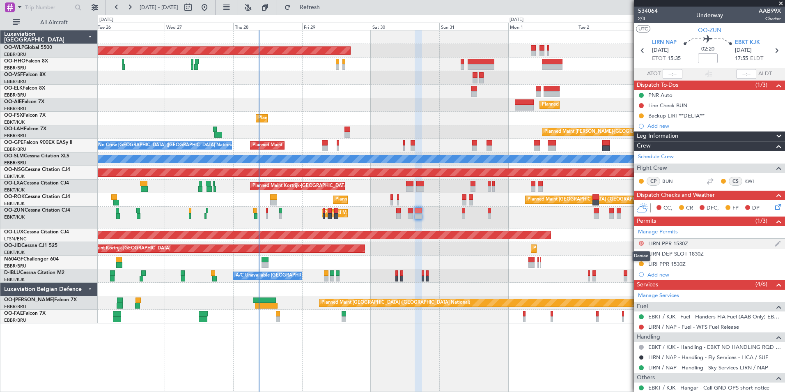
click at [642, 243] on button "D" at bounding box center [641, 243] width 5 height 5
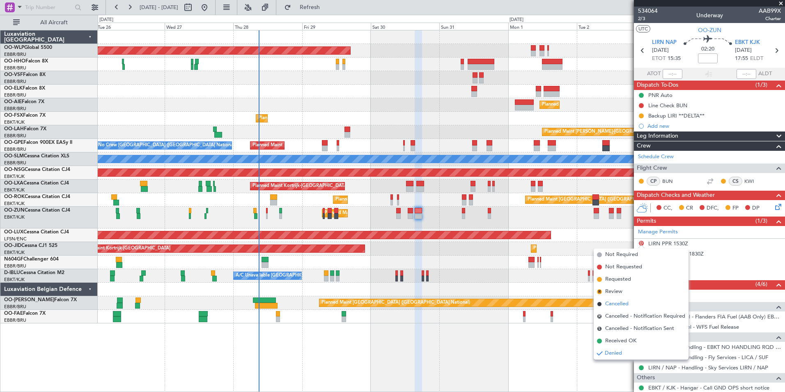
click at [620, 306] on span "Cancelled" at bounding box center [616, 304] width 23 height 8
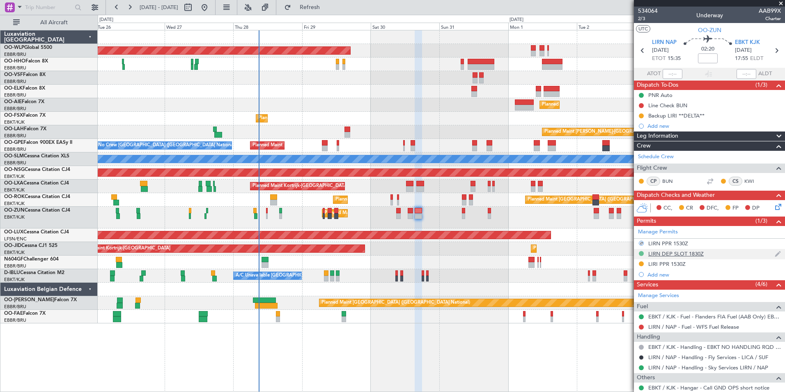
click at [640, 253] on button at bounding box center [641, 253] width 5 height 5
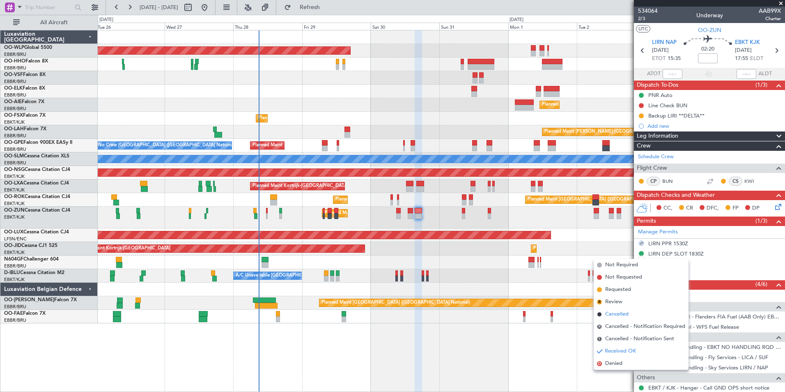
click at [618, 315] on span "Cancelled" at bounding box center [616, 314] width 23 height 8
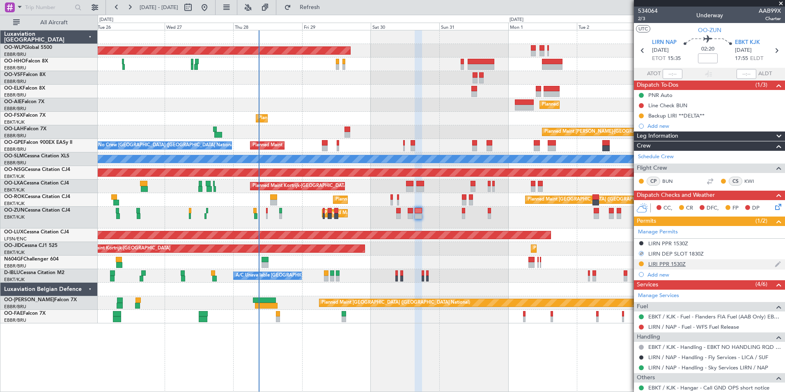
click at [670, 261] on div "LIRI PPR 1530Z" at bounding box center [666, 263] width 37 height 7
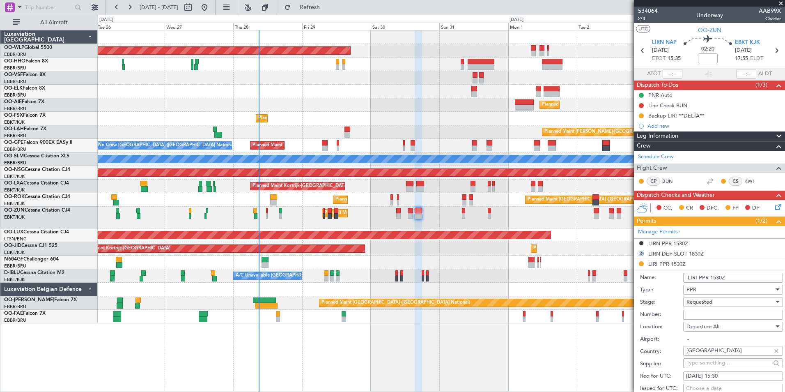
click at [699, 319] on div "Number:" at bounding box center [711, 314] width 143 height 12
click at [699, 315] on input "Number:" at bounding box center [733, 315] width 100 height 10
paste input "SKY30025"
type input "SKY30025"
click at [697, 301] on span "Requested" at bounding box center [699, 301] width 26 height 7
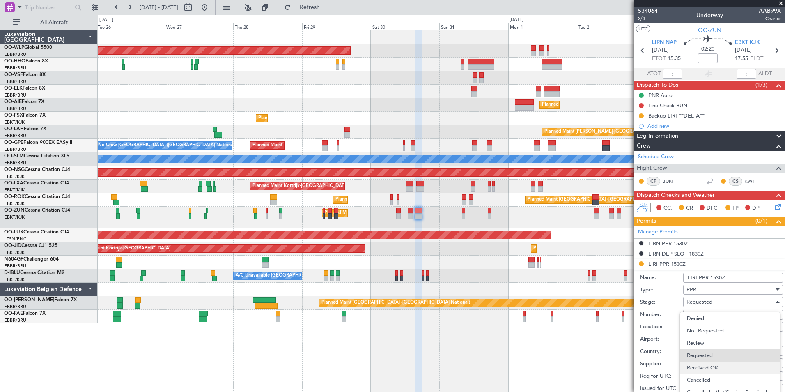
click at [698, 365] on span "Received OK" at bounding box center [730, 367] width 86 height 12
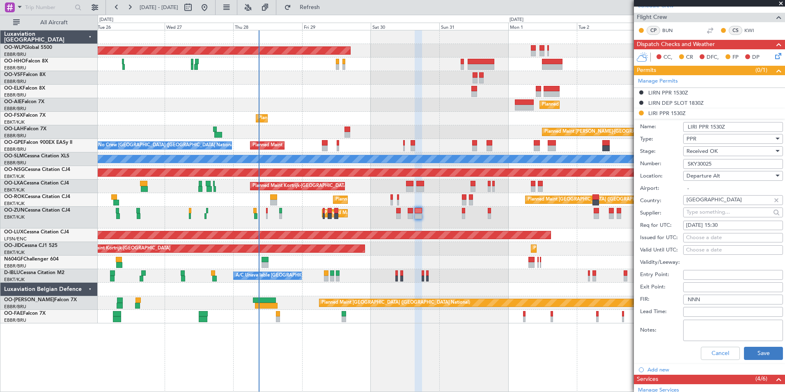
scroll to position [164, 0]
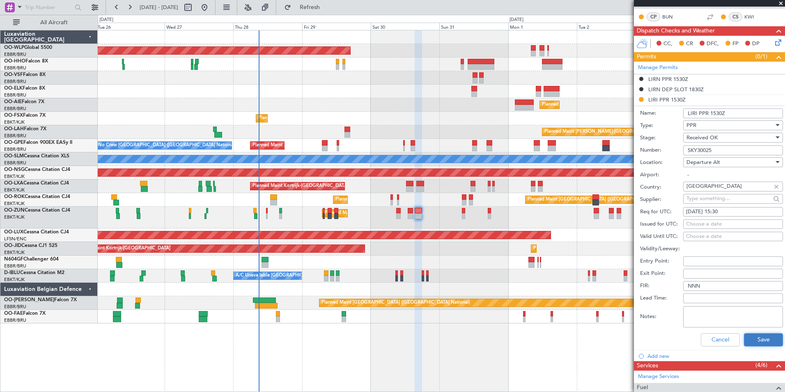
click at [757, 341] on button "Save" at bounding box center [763, 339] width 39 height 13
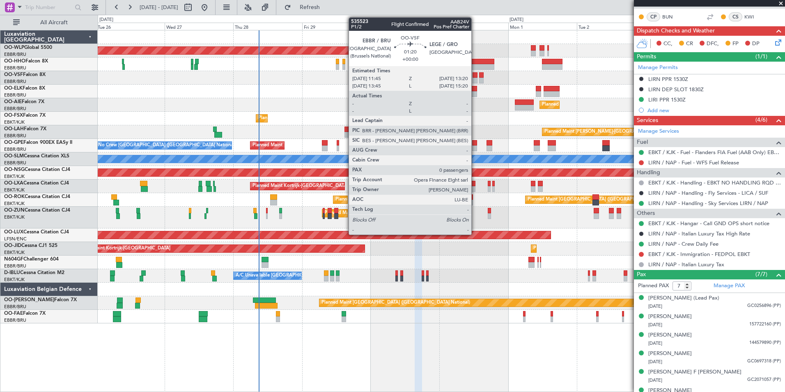
click at [475, 80] on div at bounding box center [475, 81] width 5 height 6
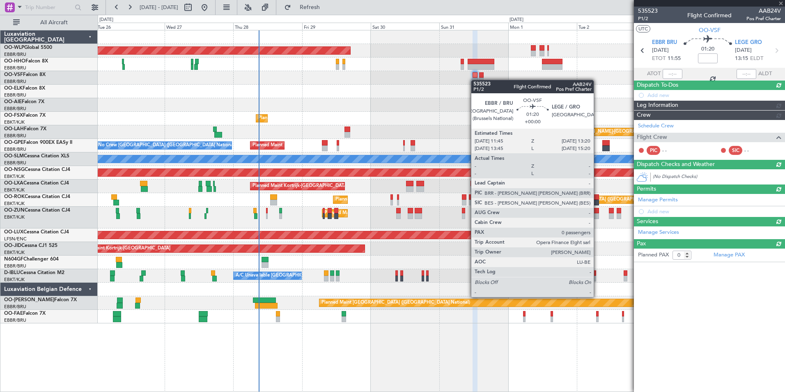
scroll to position [0, 0]
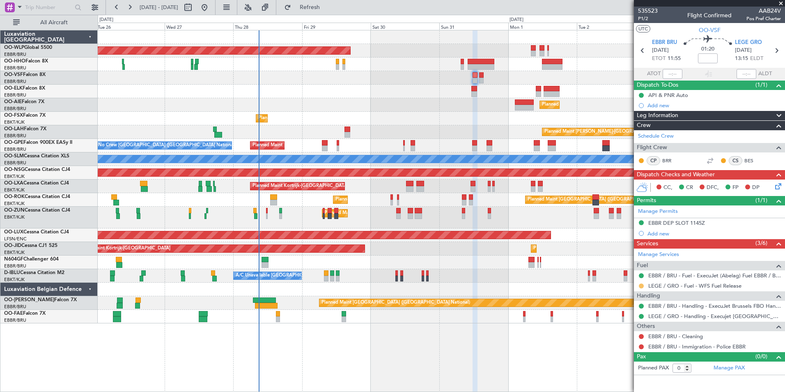
click at [641, 285] on button at bounding box center [641, 285] width 5 height 5
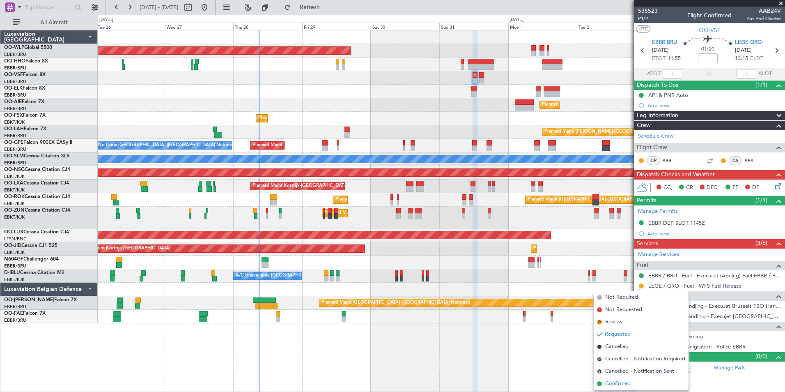
click at [626, 383] on span "Confirmed" at bounding box center [617, 383] width 25 height 8
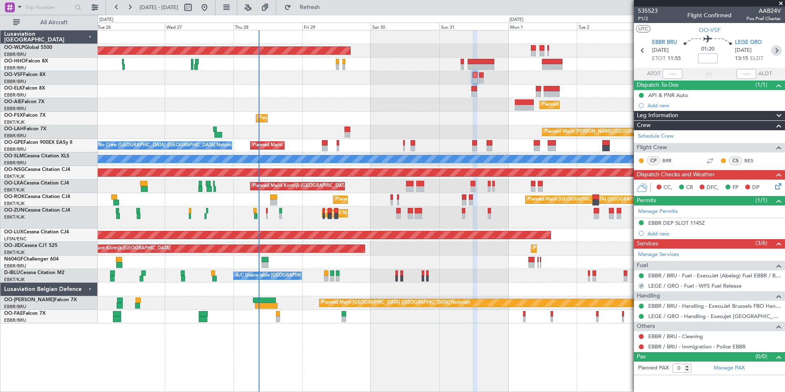
click at [774, 52] on icon at bounding box center [776, 50] width 11 height 11
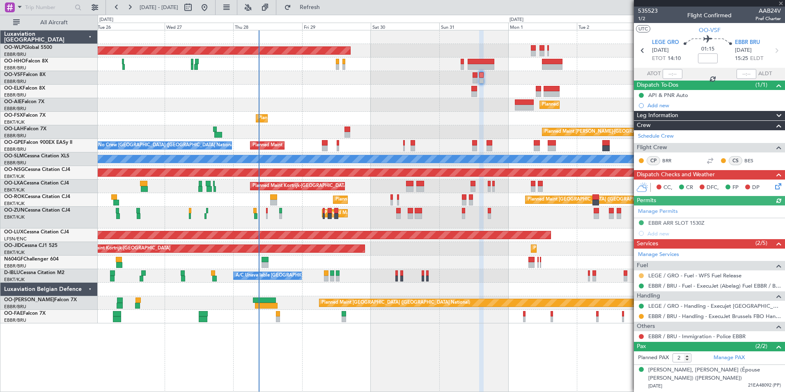
click at [641, 273] on button at bounding box center [641, 275] width 5 height 5
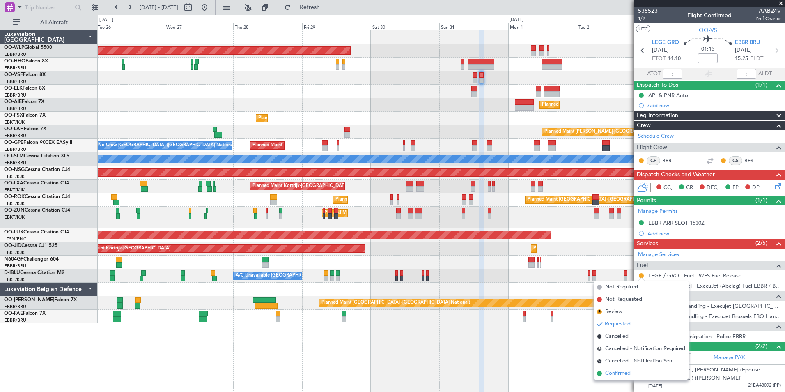
click at [619, 370] on span "Confirmed" at bounding box center [617, 373] width 25 height 8
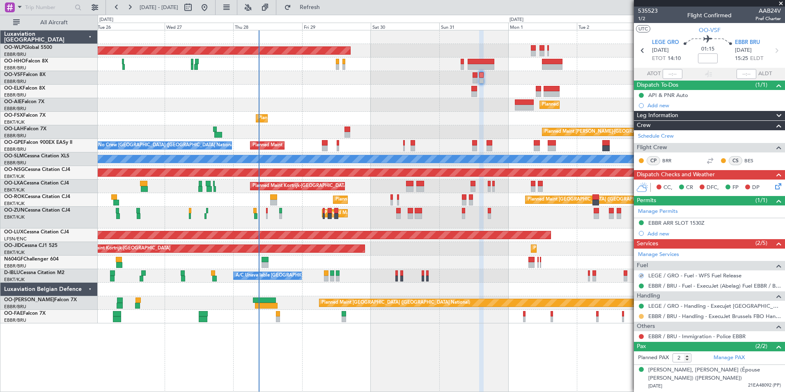
click at [641, 316] on button at bounding box center [641, 316] width 5 height 5
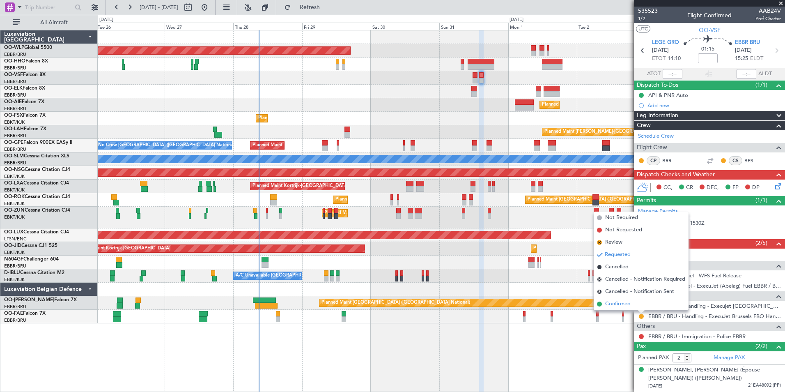
click at [624, 306] on span "Confirmed" at bounding box center [617, 304] width 25 height 8
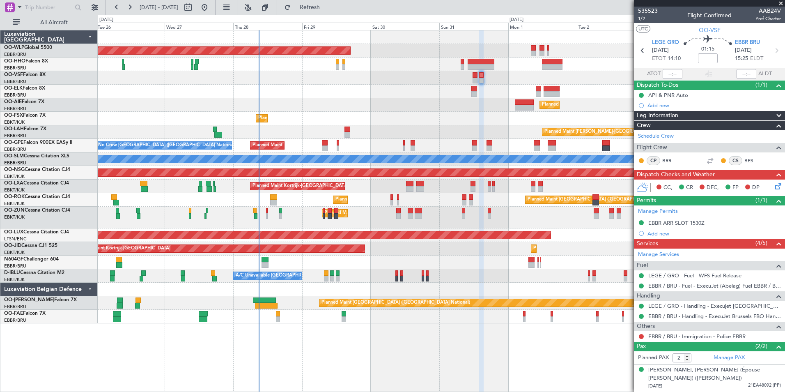
click at [388, 84] on div at bounding box center [441, 78] width 687 height 14
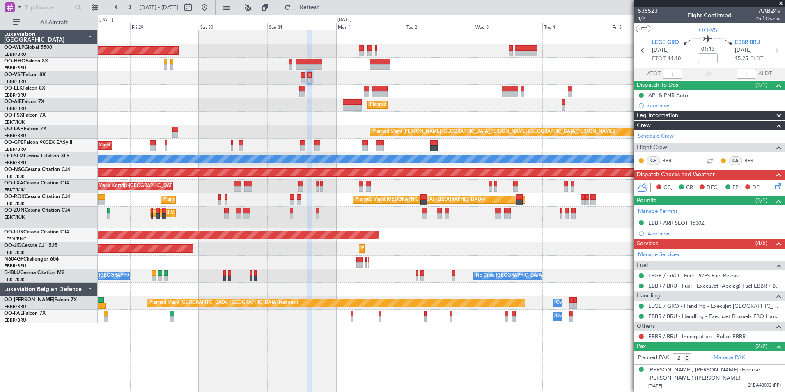
click at [346, 85] on div "Planned Maint Kortrijk-[GEOGRAPHIC_DATA]" at bounding box center [441, 92] width 687 height 14
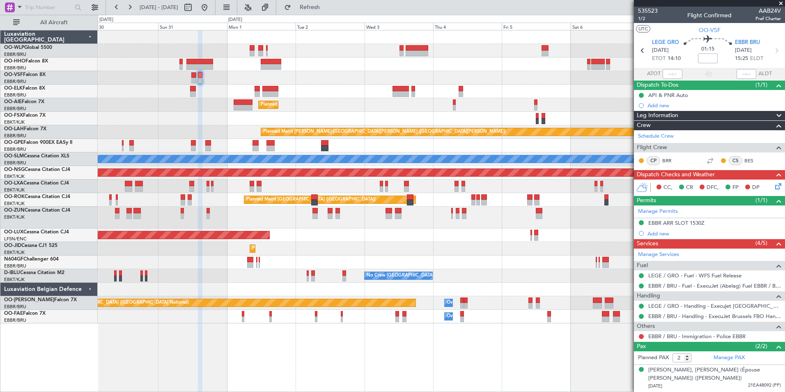
click at [335, 67] on div "Planned Maint [GEOGRAPHIC_DATA] ([GEOGRAPHIC_DATA]) Planned Maint [GEOGRAPHIC_D…" at bounding box center [441, 176] width 687 height 293
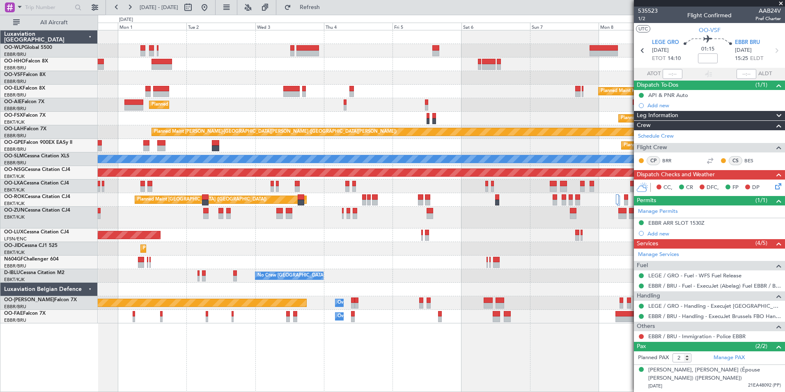
click at [356, 66] on div at bounding box center [441, 64] width 687 height 14
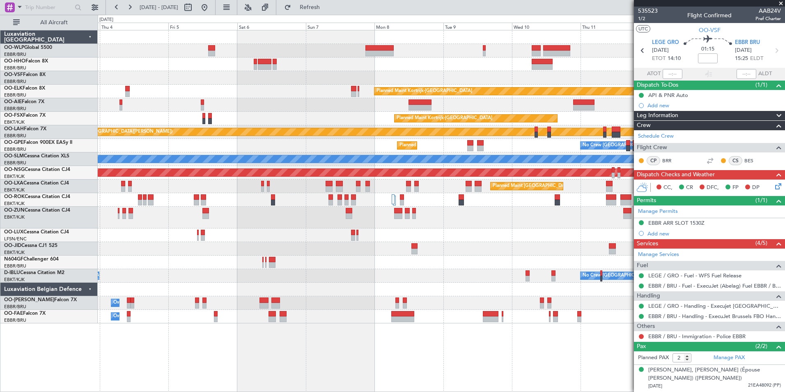
click at [414, 57] on div at bounding box center [441, 51] width 687 height 14
click at [399, 60] on div at bounding box center [441, 64] width 687 height 14
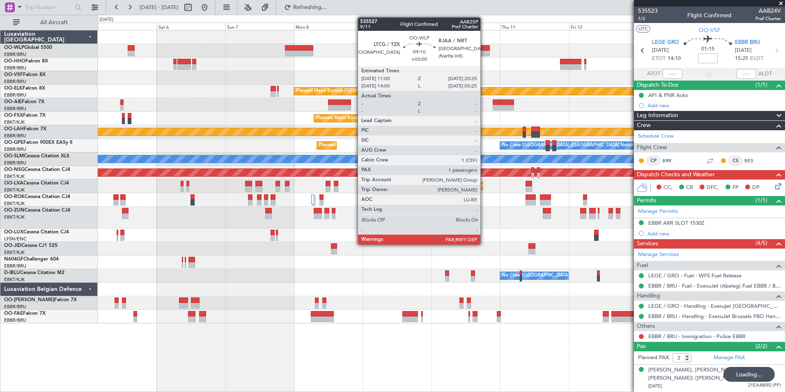
click at [484, 52] on div at bounding box center [476, 54] width 27 height 6
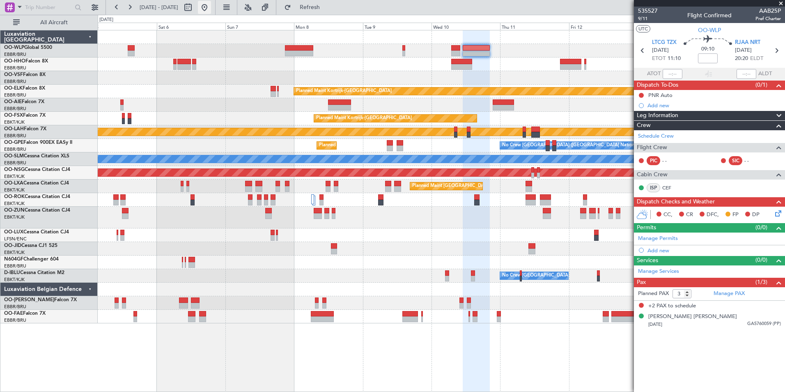
click at [211, 11] on button at bounding box center [204, 7] width 13 height 13
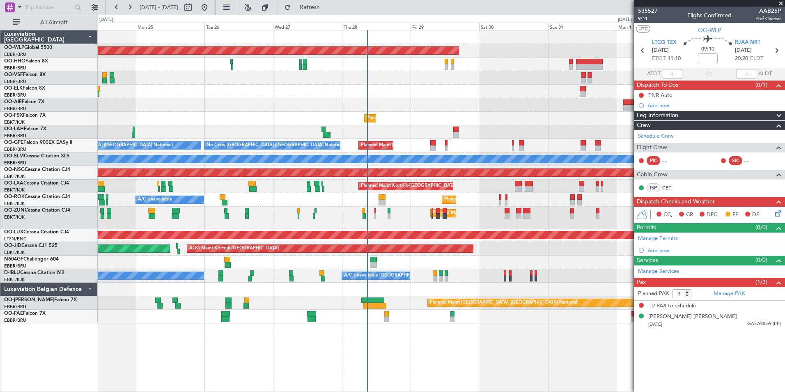
click at [435, 191] on div "Planned Maint Kortrijk-[GEOGRAPHIC_DATA] A/C Unavailable [GEOGRAPHIC_DATA] ([GE…" at bounding box center [441, 186] width 687 height 14
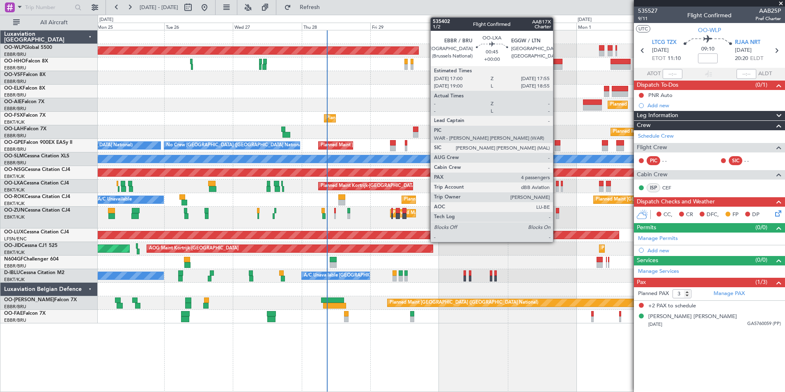
click at [557, 188] on div at bounding box center [557, 189] width 3 height 6
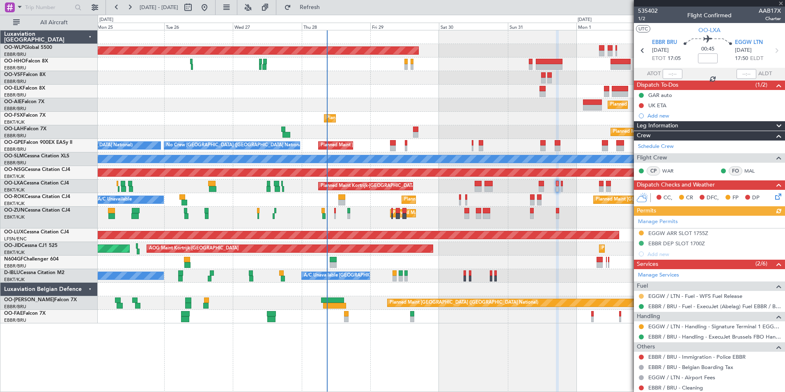
click at [642, 294] on button at bounding box center [641, 296] width 5 height 5
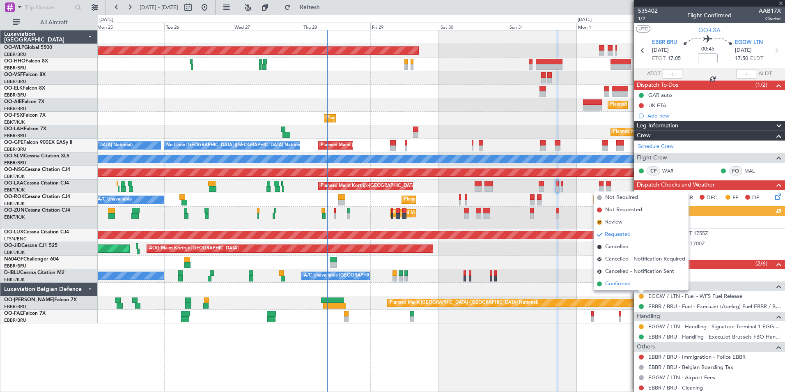
click at [609, 282] on span "Confirmed" at bounding box center [617, 284] width 25 height 8
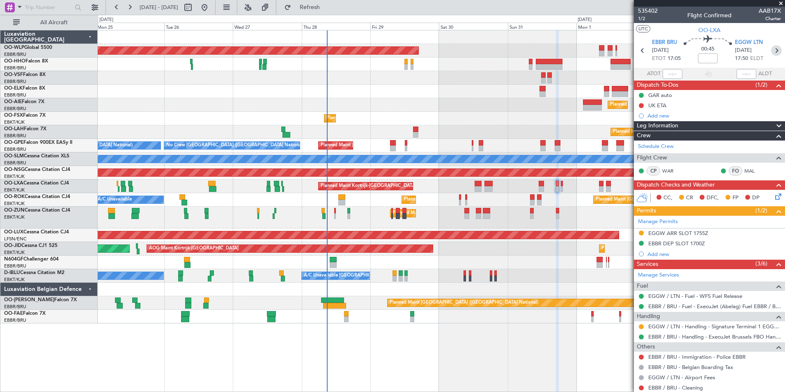
click at [771, 49] on icon at bounding box center [776, 50] width 11 height 11
type input "0"
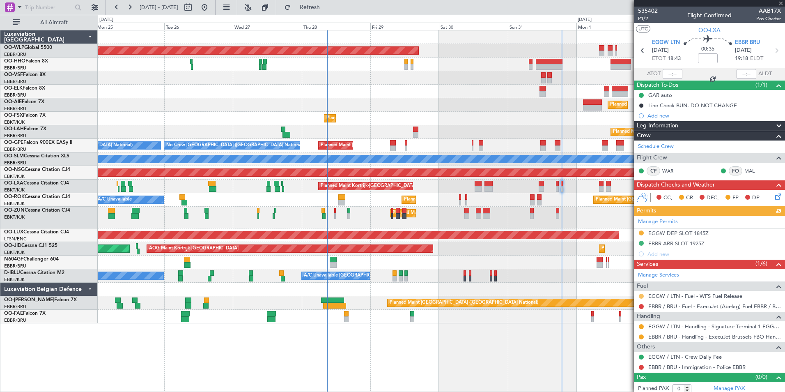
click at [641, 296] on button at bounding box center [641, 296] width 5 height 5
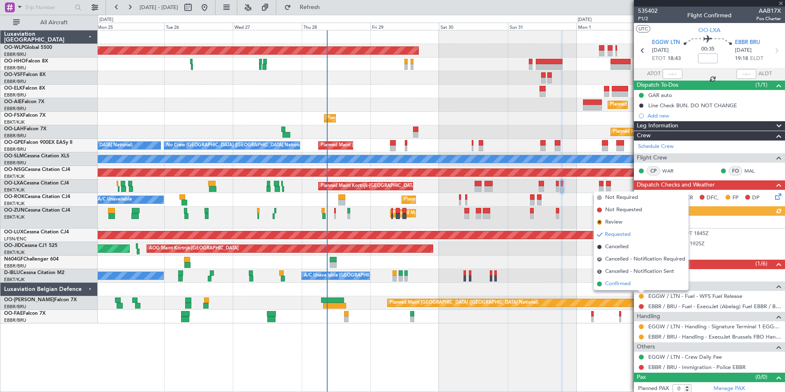
click at [616, 283] on span "Confirmed" at bounding box center [617, 284] width 25 height 8
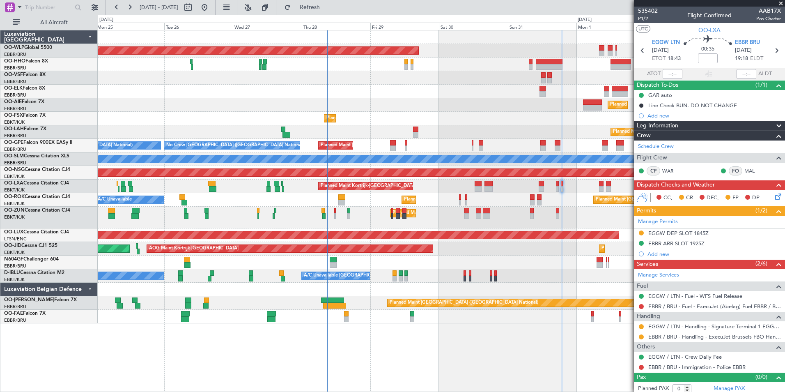
click at [641, 308] on div at bounding box center [641, 306] width 7 height 7
click at [641, 305] on button at bounding box center [641, 306] width 5 height 5
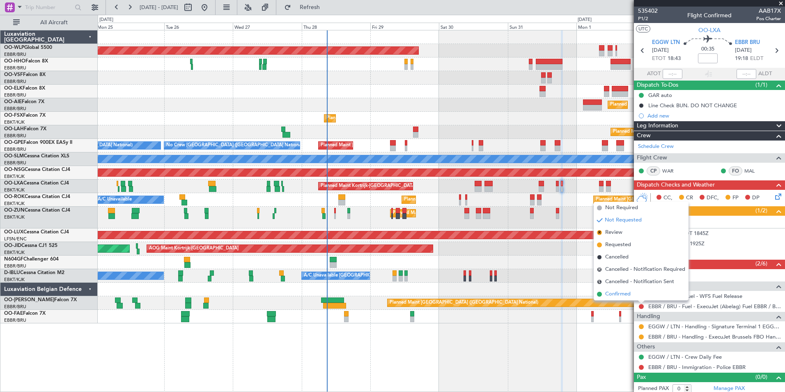
click at [620, 293] on span "Confirmed" at bounding box center [617, 294] width 25 height 8
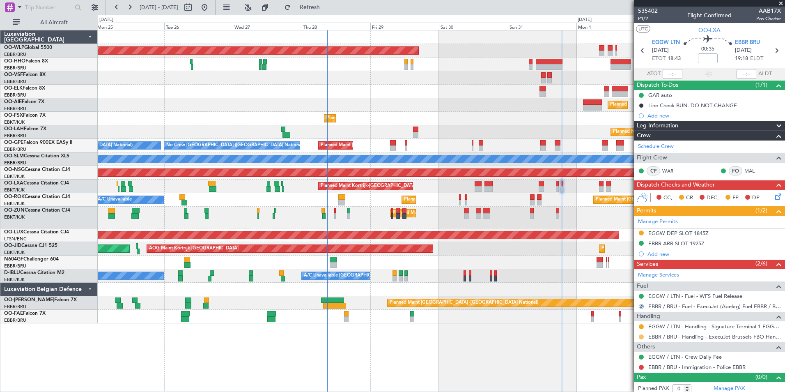
click at [640, 336] on button at bounding box center [641, 336] width 5 height 5
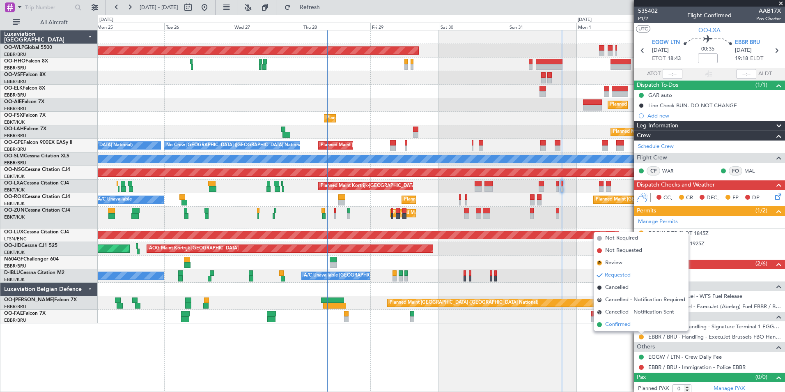
click at [620, 326] on span "Confirmed" at bounding box center [617, 324] width 25 height 8
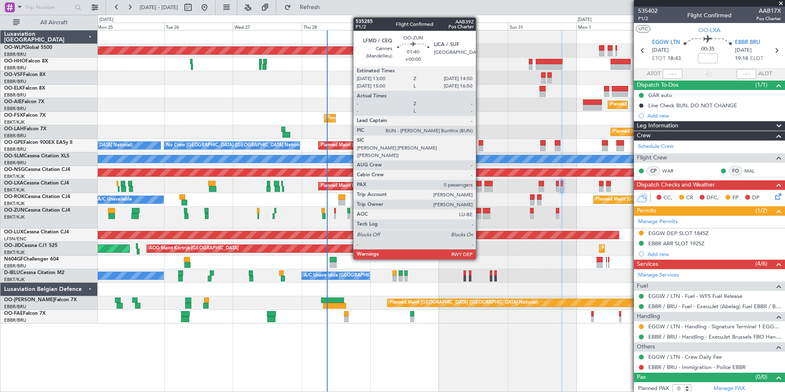
click at [480, 210] on div at bounding box center [478, 211] width 5 height 6
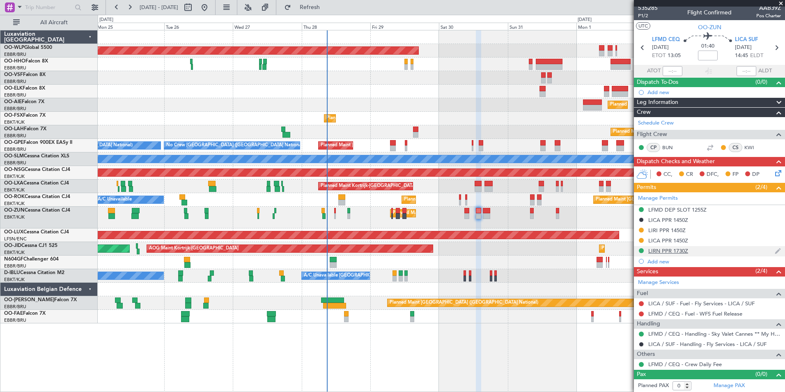
scroll to position [3, 0]
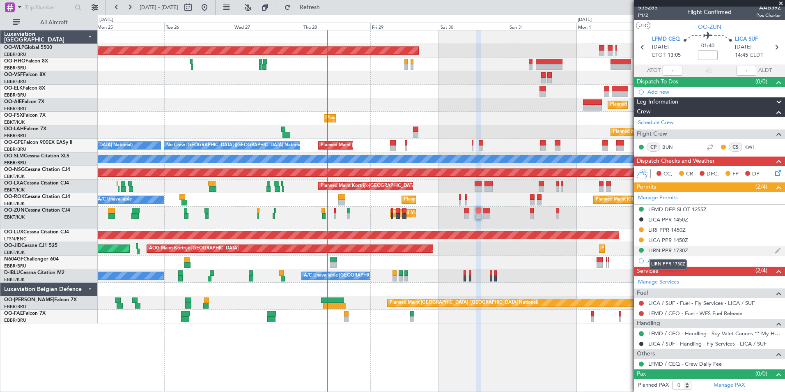
click at [679, 251] on div "LIRN PPR 1730Z" at bounding box center [668, 250] width 40 height 7
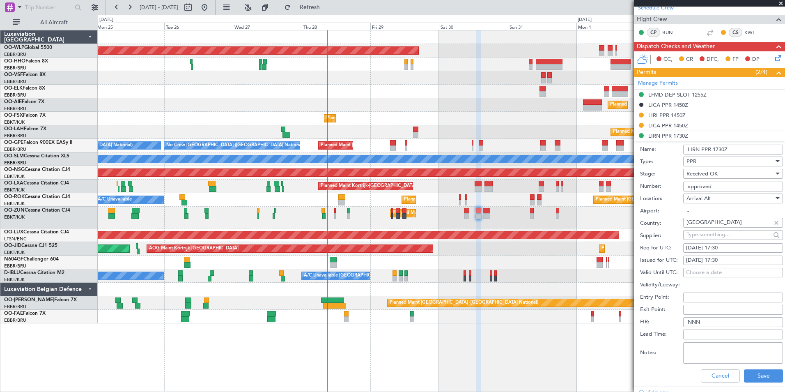
scroll to position [126, 0]
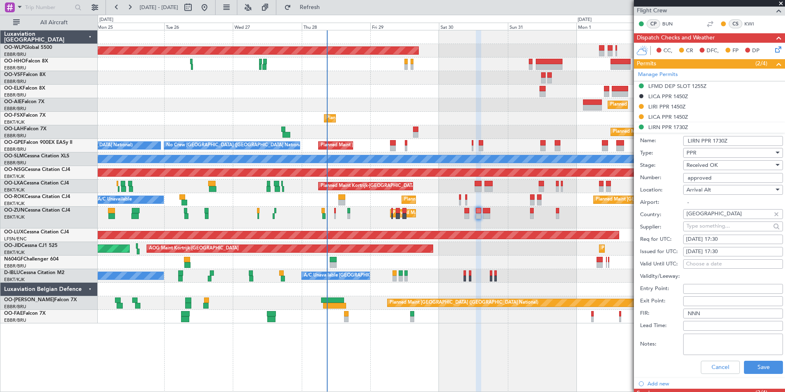
click at [723, 241] on div "[DATE] 17:30" at bounding box center [733, 239] width 94 height 8
select select "8"
select select "2025"
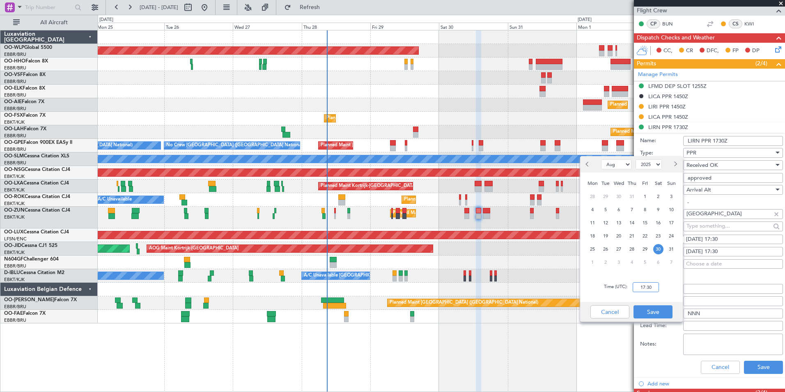
click at [650, 287] on input "17:30" at bounding box center [646, 287] width 26 height 10
type input "14:30"
click at [652, 309] on button "Save" at bounding box center [653, 311] width 39 height 13
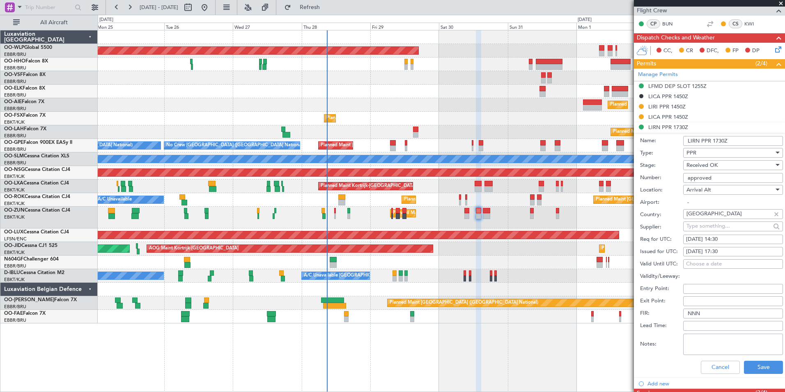
click at [733, 252] on div "[DATE] 17:30" at bounding box center [733, 252] width 94 height 8
select select "8"
select select "2025"
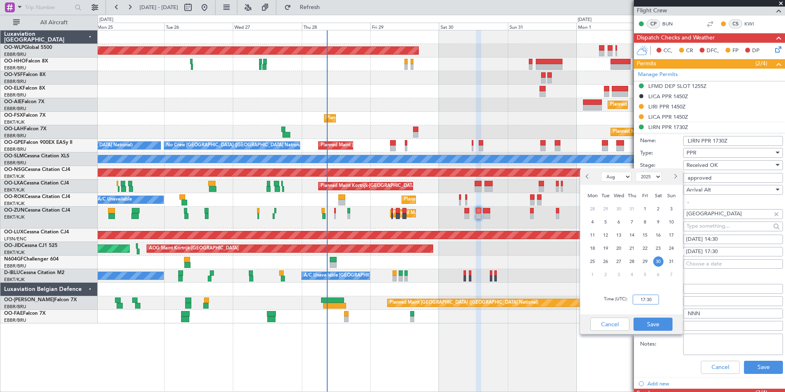
click at [645, 298] on input "17:30" at bounding box center [646, 299] width 26 height 10
type input "14:30"
click at [649, 320] on button "Save" at bounding box center [653, 323] width 39 height 13
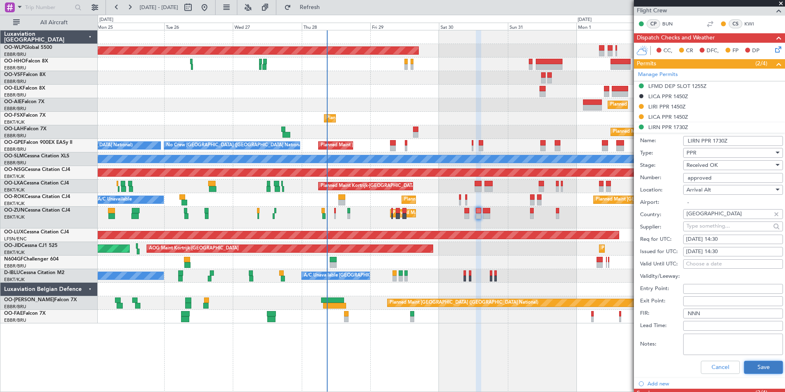
click at [748, 364] on button "Save" at bounding box center [763, 366] width 39 height 13
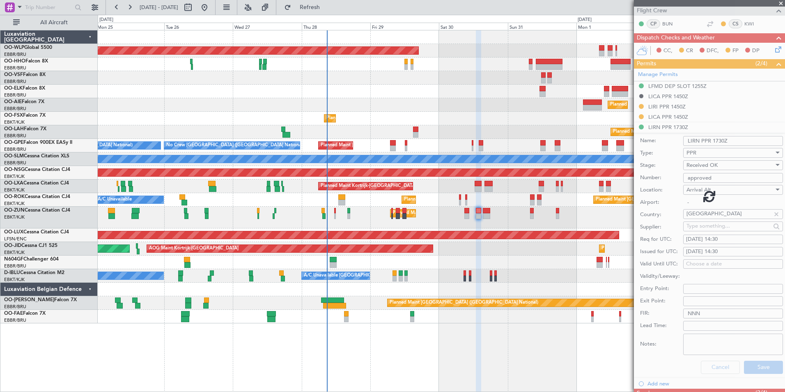
scroll to position [3, 0]
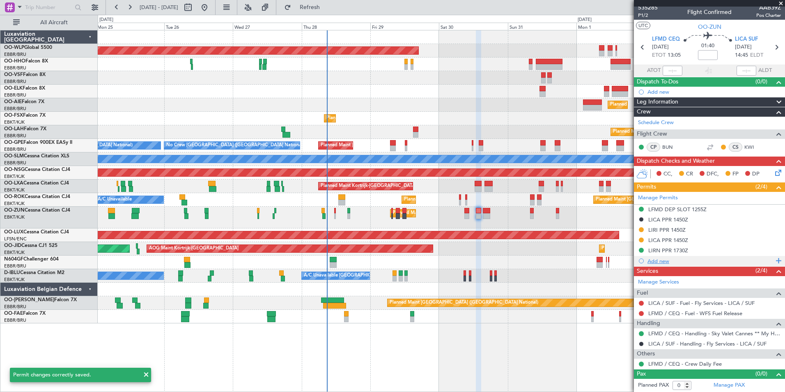
click at [656, 260] on div "Add new" at bounding box center [710, 260] width 126 height 7
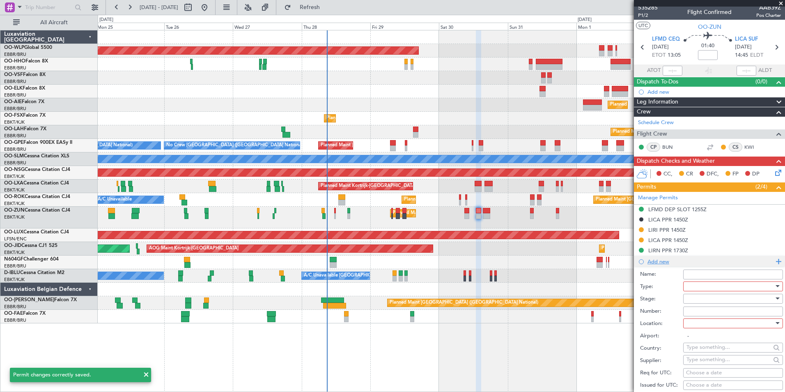
scroll to position [126, 0]
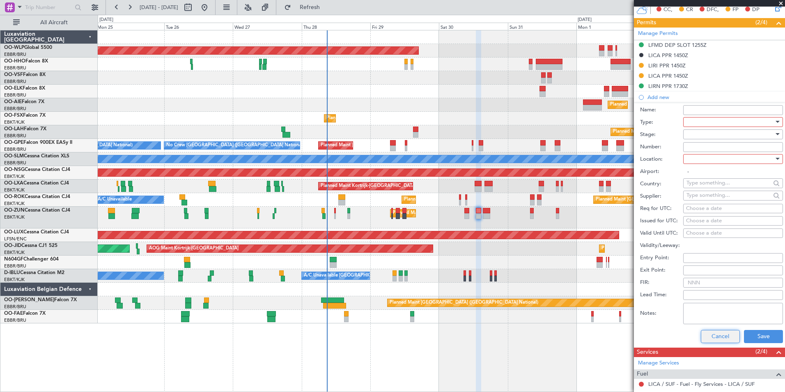
click at [727, 331] on button "Cancel" at bounding box center [720, 336] width 39 height 13
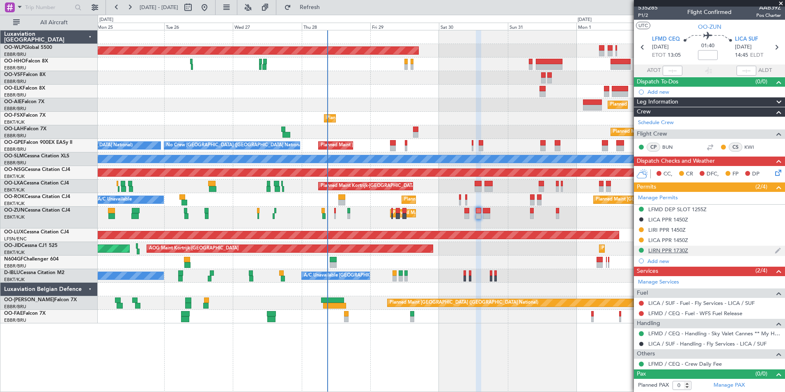
click at [680, 247] on div "LIRN PPR 1730Z" at bounding box center [668, 250] width 40 height 7
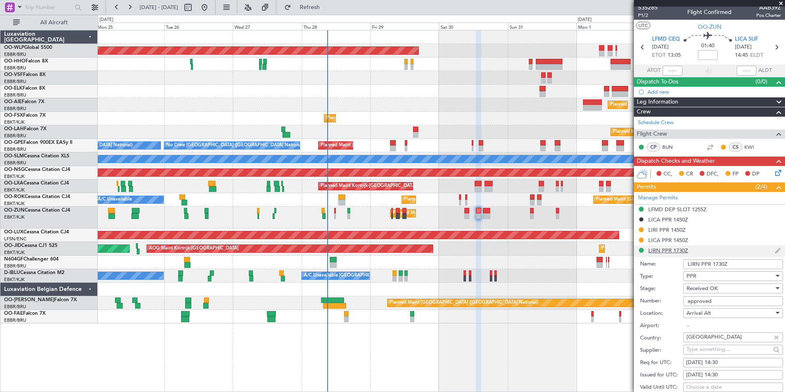
scroll to position [168, 0]
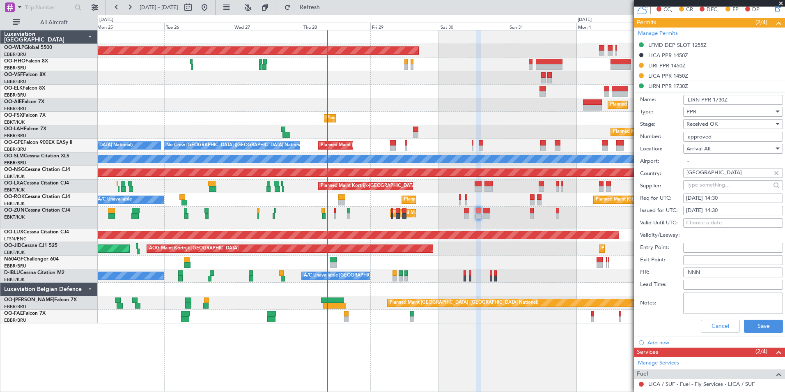
click at [701, 135] on input "approved" at bounding box center [733, 137] width 100 height 10
paste input "SKY30025"
type input "SKY30025"
click at [760, 324] on button "Save" at bounding box center [763, 325] width 39 height 13
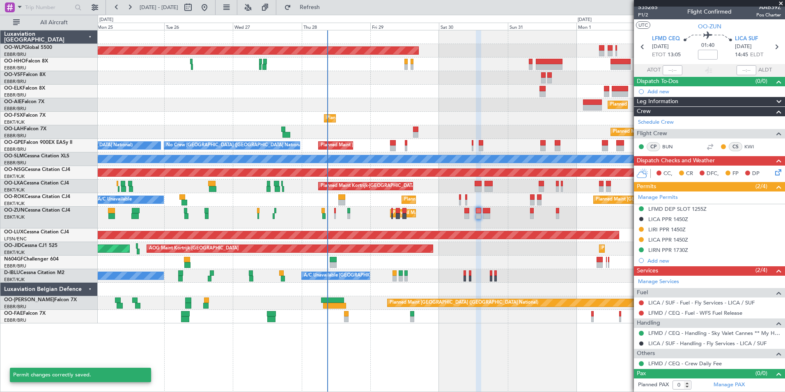
scroll to position [3, 0]
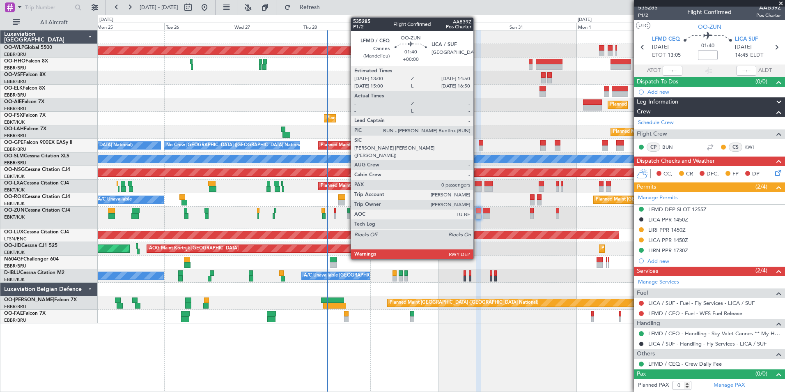
click at [477, 215] on div at bounding box center [478, 216] width 5 height 6
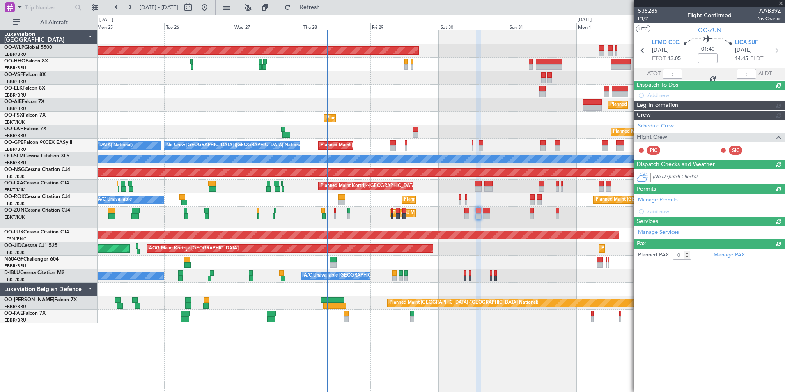
scroll to position [0, 0]
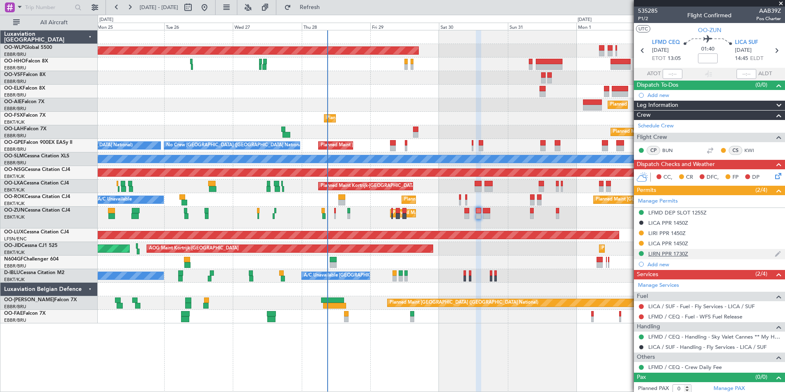
click at [661, 253] on div "LIRN PPR 1730Z" at bounding box center [668, 253] width 40 height 7
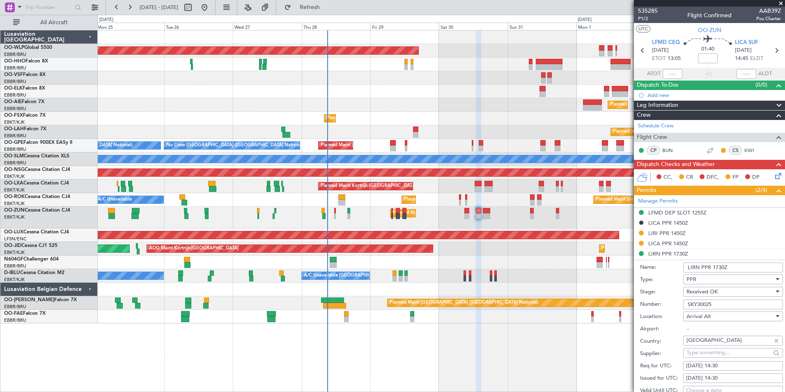
click at [719, 269] on input "LIRN PPR 1730Z" at bounding box center [733, 267] width 100 height 10
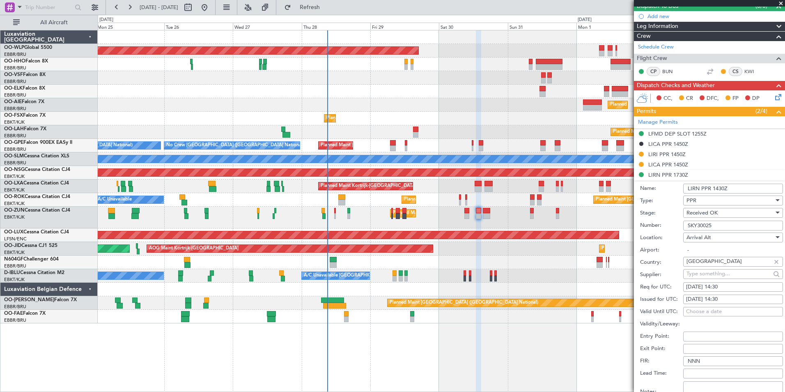
scroll to position [164, 0]
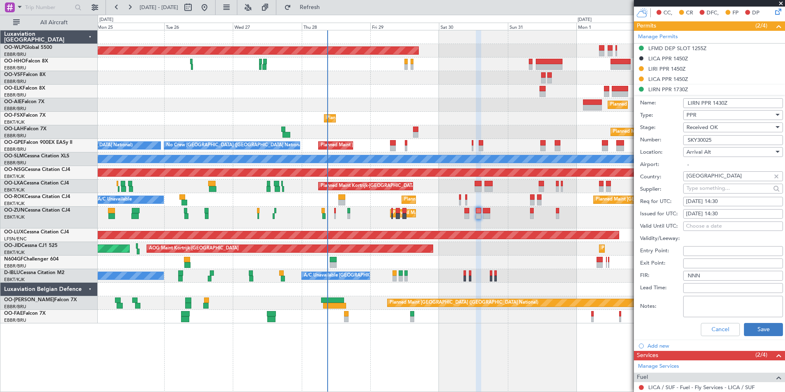
type input "LIRN PPR 1430Z"
click at [767, 331] on button "Save" at bounding box center [763, 329] width 39 height 13
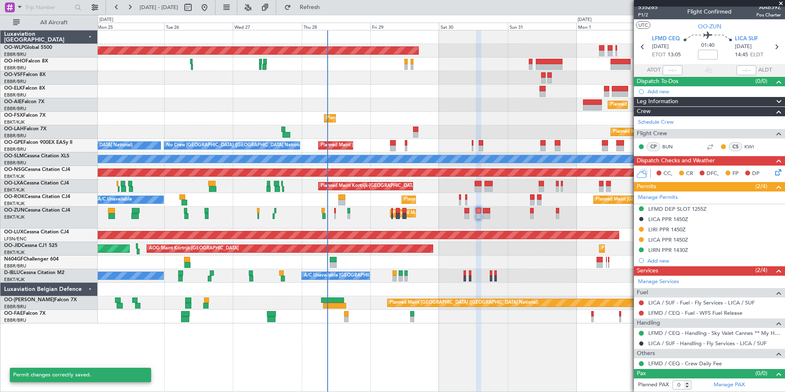
scroll to position [3, 0]
click at [695, 305] on link "LICA / SUF - Fuel - Fly Services - LICA / SUF" at bounding box center [701, 302] width 106 height 7
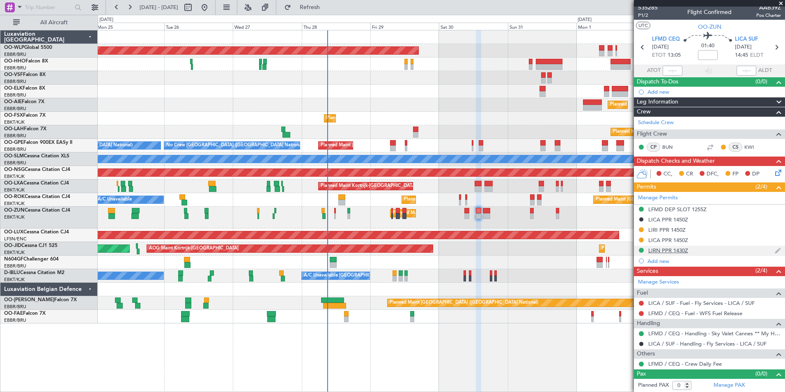
click at [680, 249] on div "LIRN PPR 1430Z" at bounding box center [668, 250] width 40 height 7
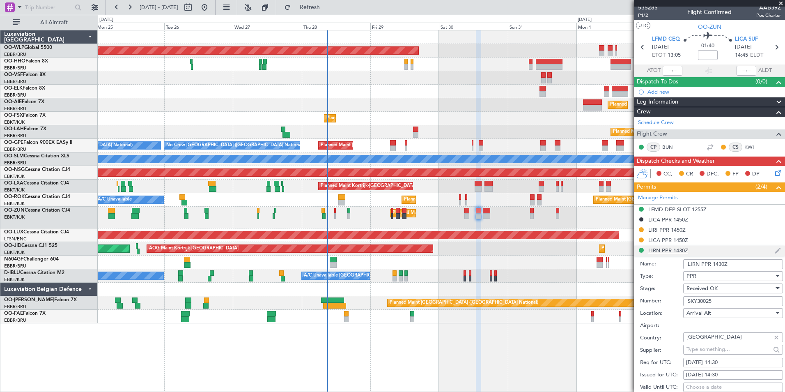
scroll to position [164, 0]
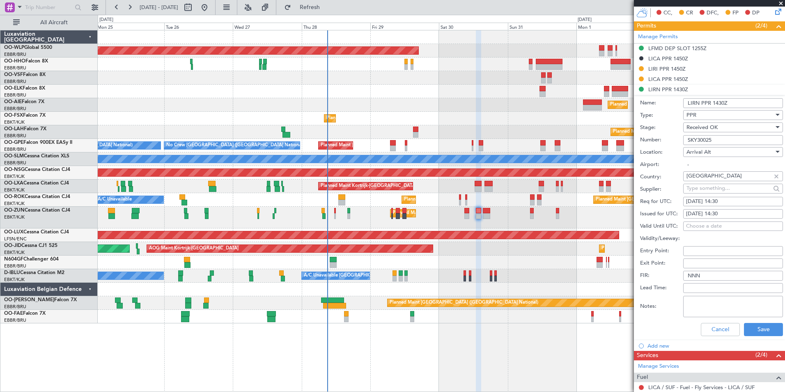
scroll to position [123, 0]
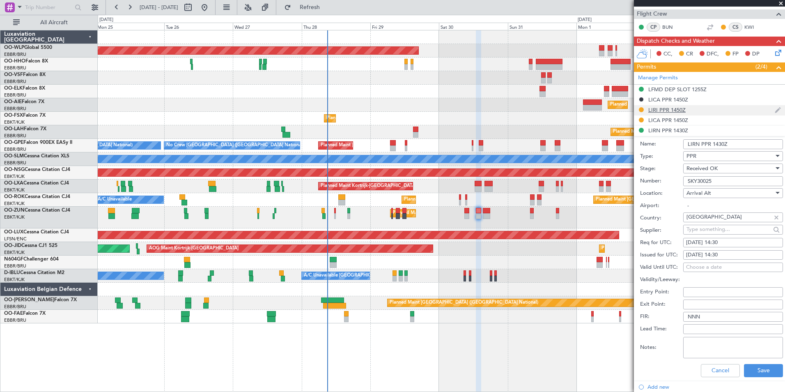
click at [673, 110] on div "LIRI PPR 1450Z" at bounding box center [666, 109] width 37 height 7
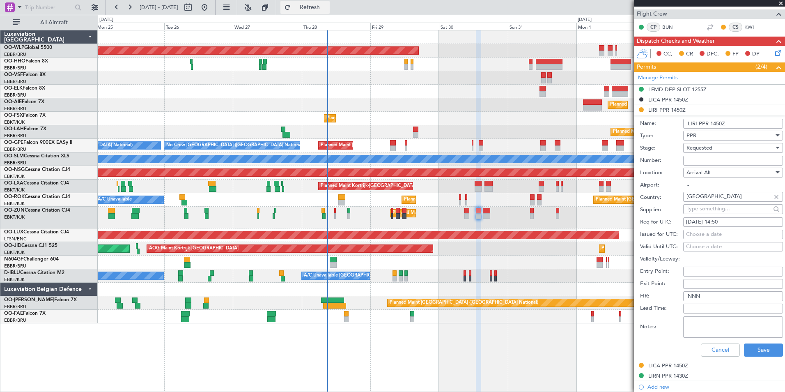
click at [327, 7] on span "Refresh" at bounding box center [310, 8] width 34 height 6
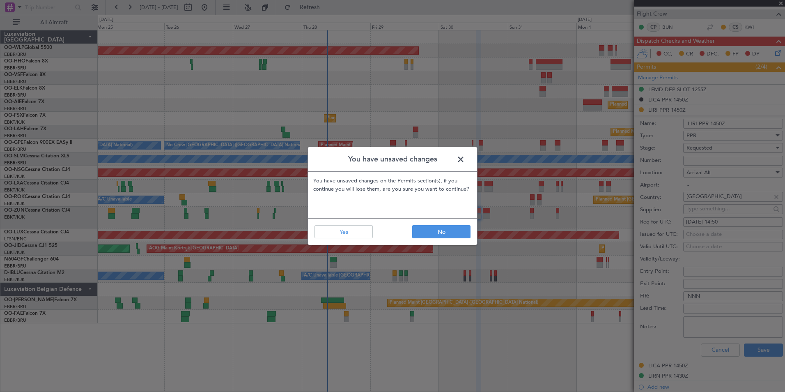
click at [376, 235] on footer "No Yes" at bounding box center [392, 231] width 169 height 27
click at [465, 161] on span at bounding box center [465, 161] width 0 height 16
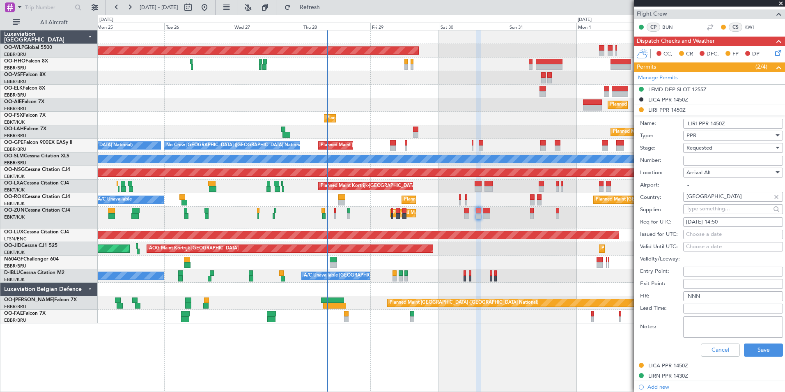
click at [706, 356] on div "Cancel Save" at bounding box center [711, 349] width 143 height 21
click at [707, 351] on button "Cancel" at bounding box center [720, 349] width 39 height 13
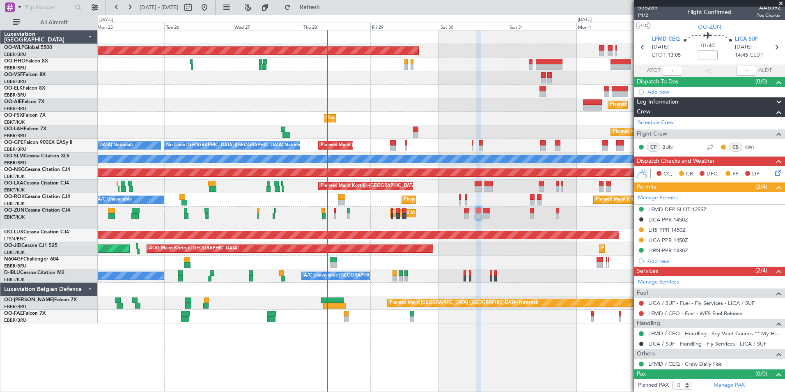
scroll to position [0, 0]
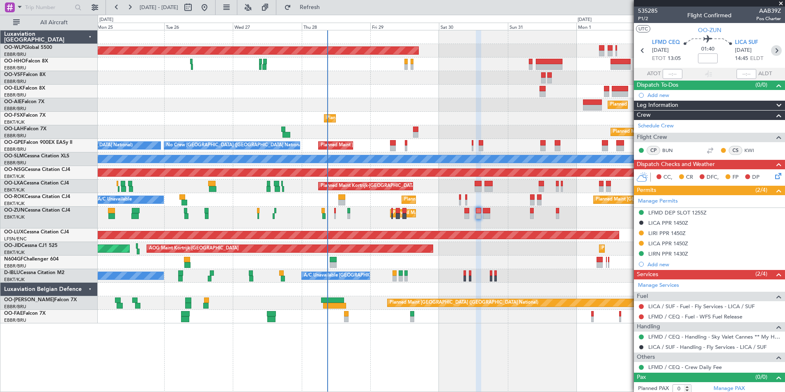
click at [771, 54] on icon at bounding box center [776, 50] width 11 height 11
type input "7"
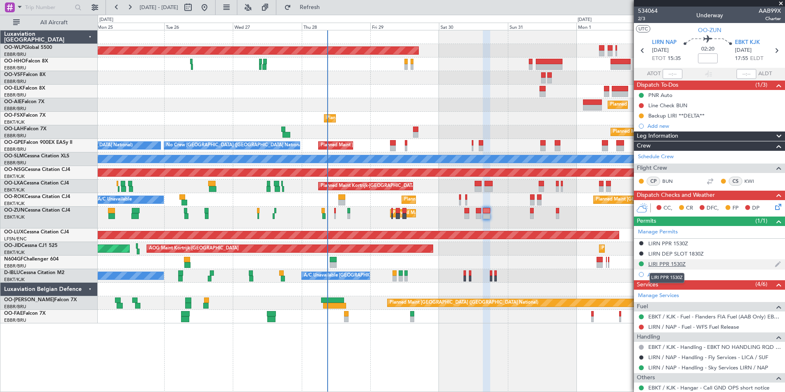
click at [659, 264] on div "LIRI PPR 1530Z" at bounding box center [666, 263] width 37 height 7
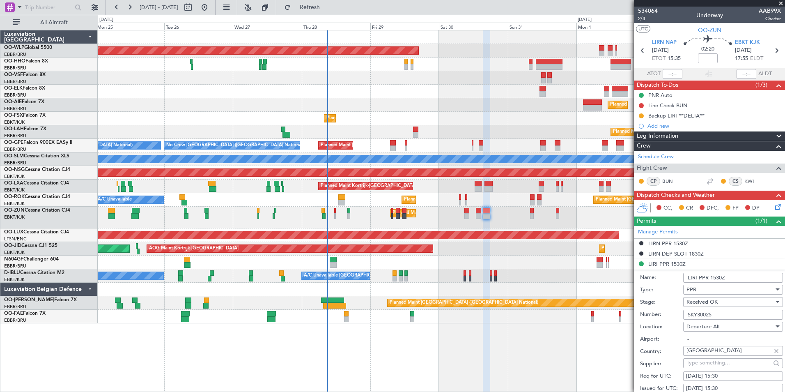
click at [697, 277] on input "LIRI PPR 1530Z" at bounding box center [733, 278] width 100 height 10
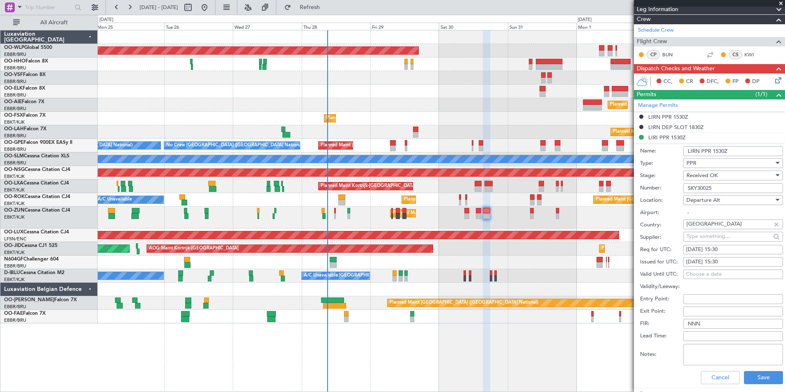
scroll to position [164, 0]
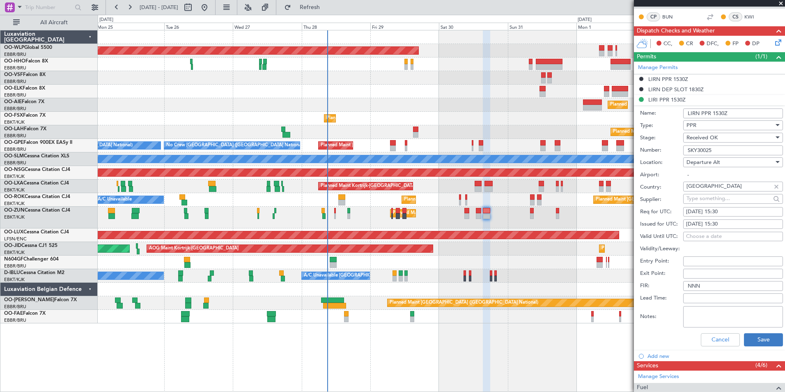
type input "LIRN PPR 1530Z"
click at [753, 343] on button "Save" at bounding box center [763, 339] width 39 height 13
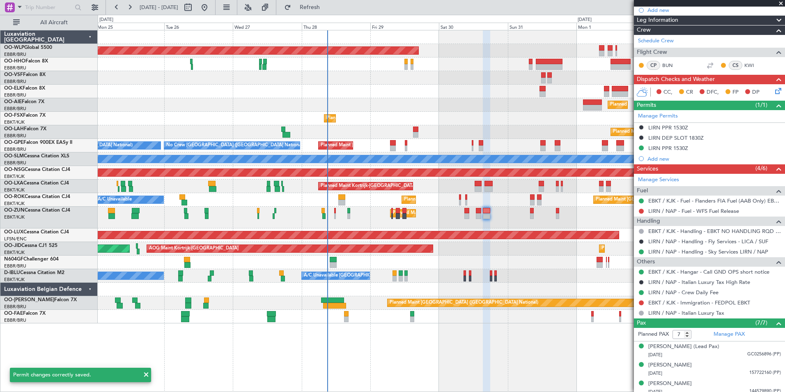
scroll to position [82, 0]
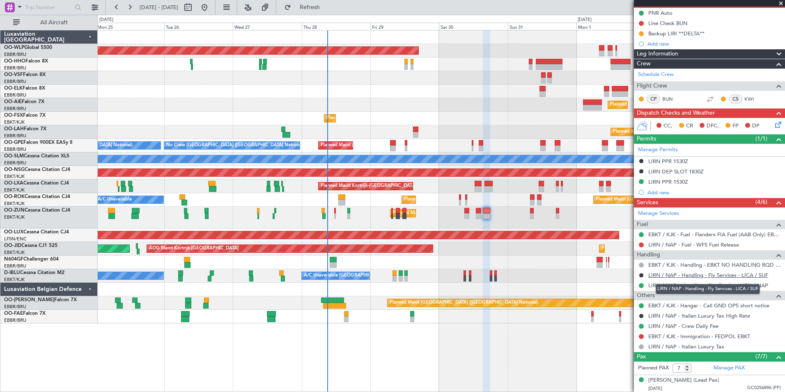
click at [684, 274] on link "LIRN / NAP - Handling - Fly Services - LICA / SUF" at bounding box center [708, 274] width 120 height 7
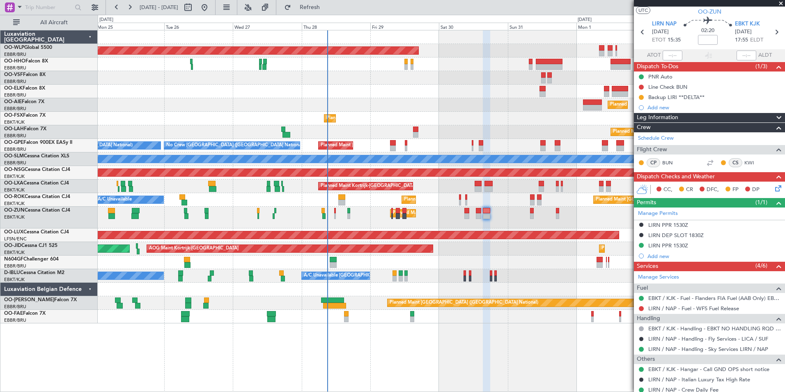
scroll to position [0, 0]
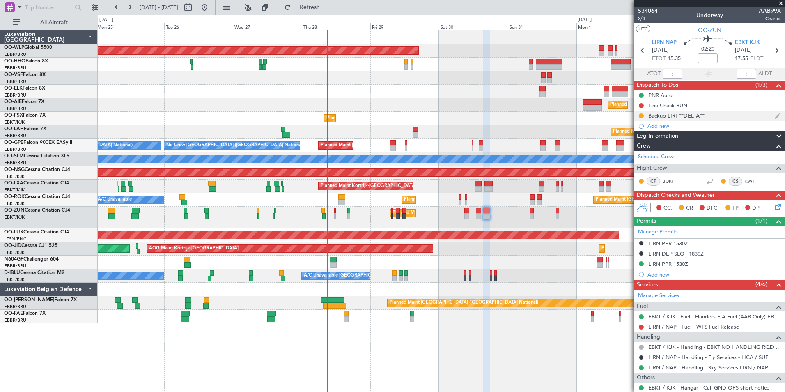
click at [684, 117] on div "Backup LIRI **DELTA**" at bounding box center [676, 115] width 56 height 7
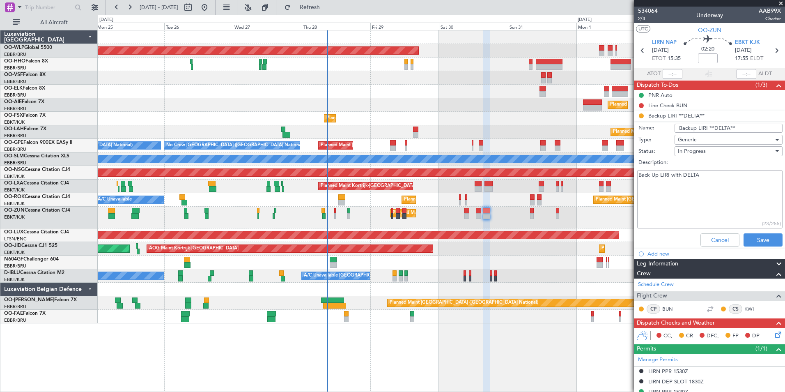
click at [707, 246] on div "Cancel Save" at bounding box center [707, 240] width 155 height 20
click at [703, 236] on button "Cancel" at bounding box center [719, 239] width 39 height 13
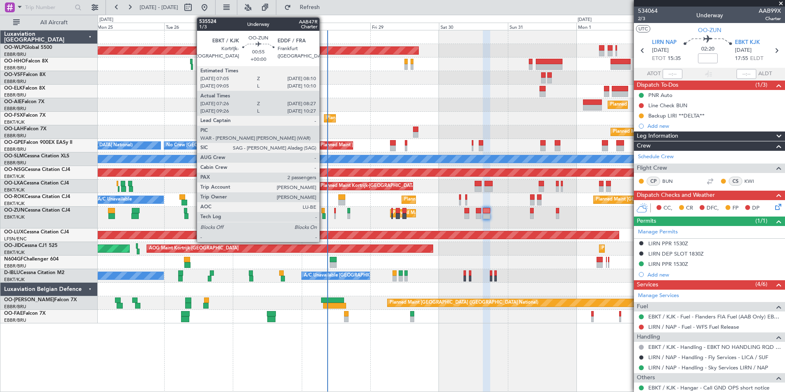
click at [323, 214] on div at bounding box center [323, 216] width 3 height 6
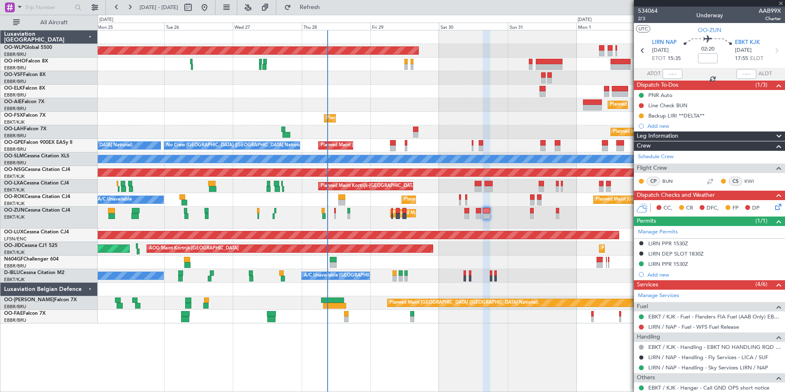
type input "07:31"
type input "08:22"
type input "2"
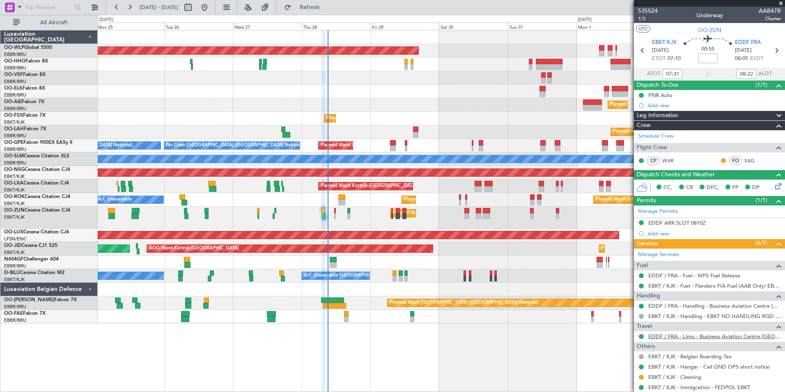
scroll to position [60, 0]
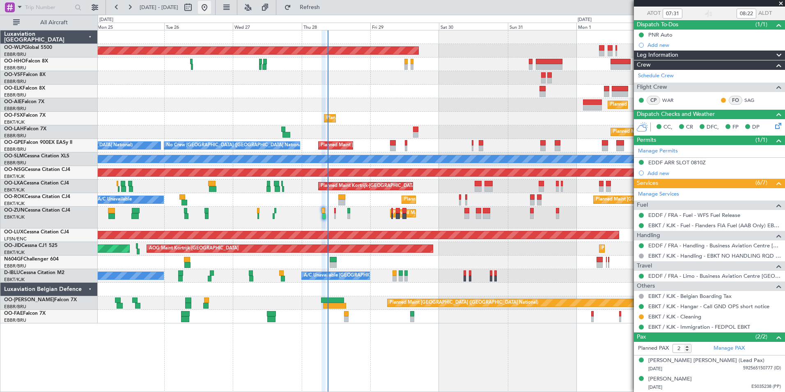
click at [211, 7] on button at bounding box center [204, 7] width 13 height 13
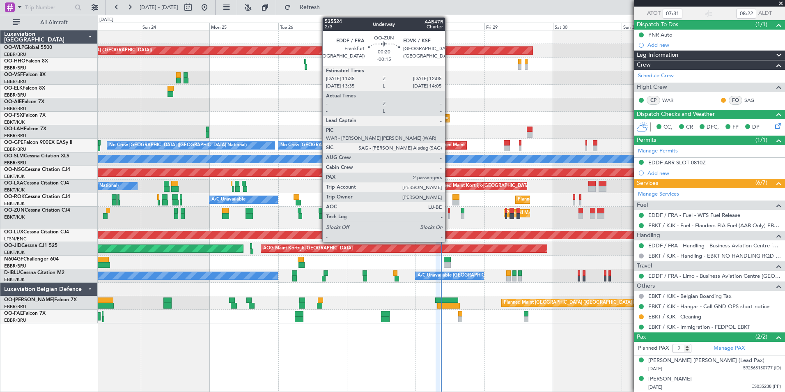
click at [449, 216] on div at bounding box center [449, 216] width 2 height 6
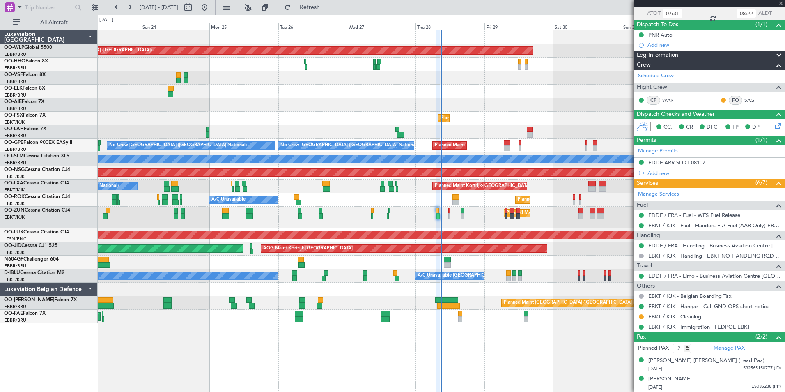
type input "-00:15"
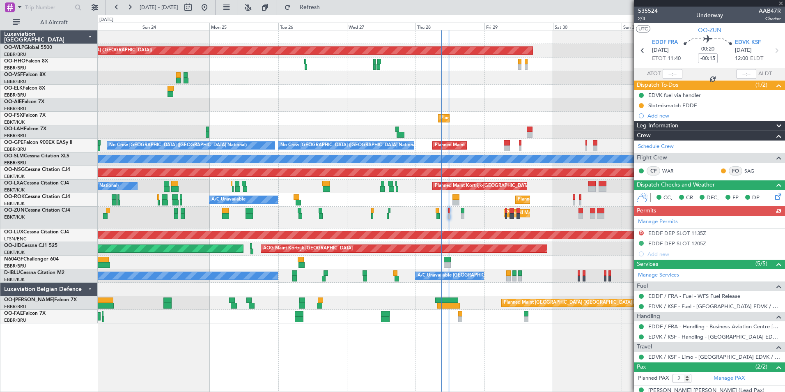
scroll to position [30, 0]
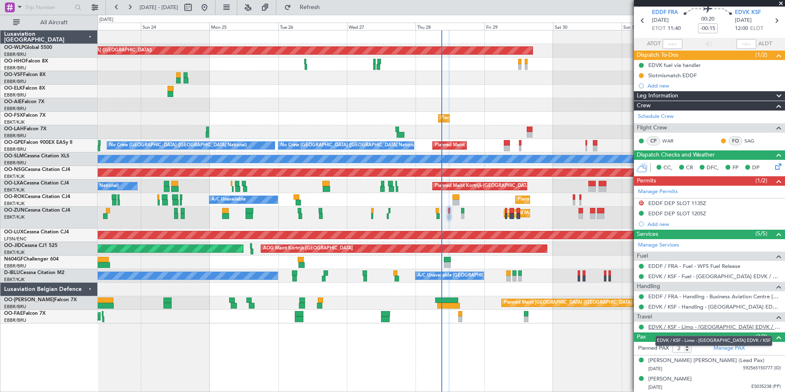
click at [707, 329] on link "EDVK / KSF - Limo - [GEOGRAPHIC_DATA] EDVK / KSF" at bounding box center [714, 326] width 133 height 7
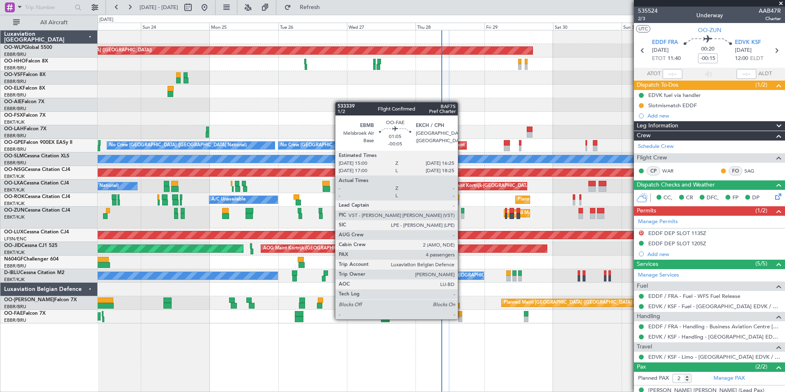
click at [461, 318] on div at bounding box center [460, 319] width 4 height 6
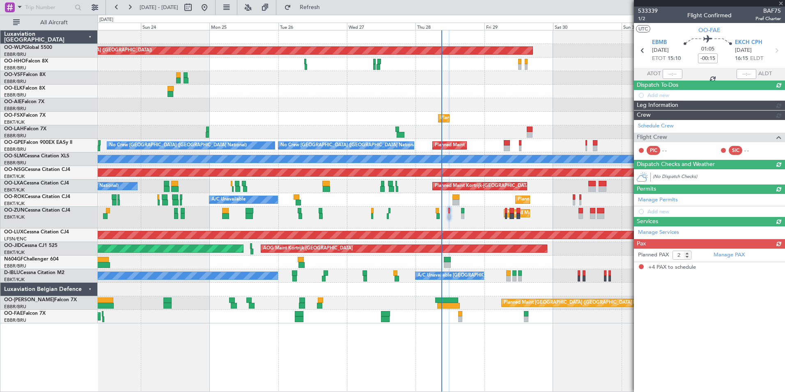
type input "-00:05"
type input "4"
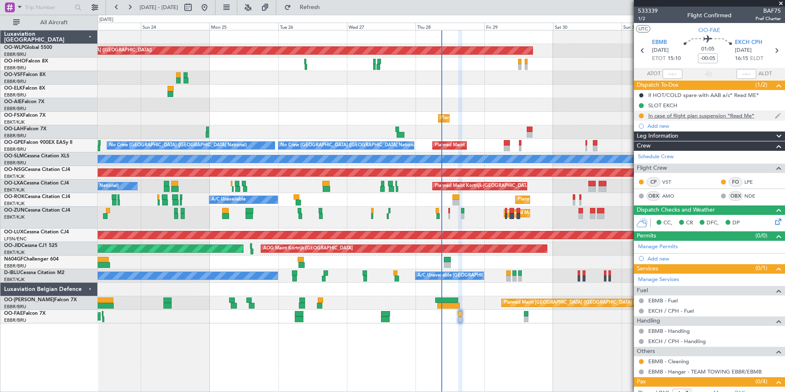
click at [705, 115] on div "In case of flight plan suspension *Read Me*" at bounding box center [701, 115] width 106 height 7
click at [702, 112] on div "In case of flight plan suspension *Read Me*" at bounding box center [701, 115] width 106 height 7
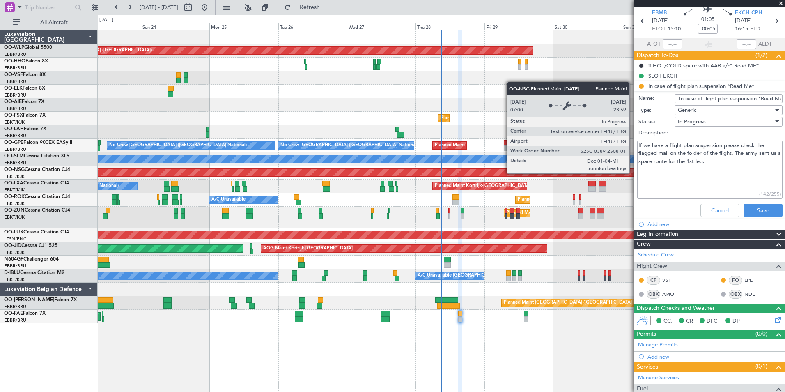
scroll to position [41, 0]
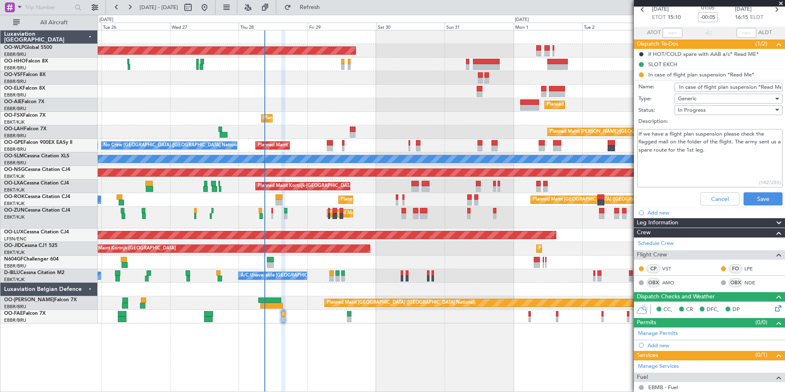
click at [329, 82] on div "Planned Maint Berlin (Brandenburg) Planned Maint London (Farnborough) Planned M…" at bounding box center [441, 176] width 687 height 293
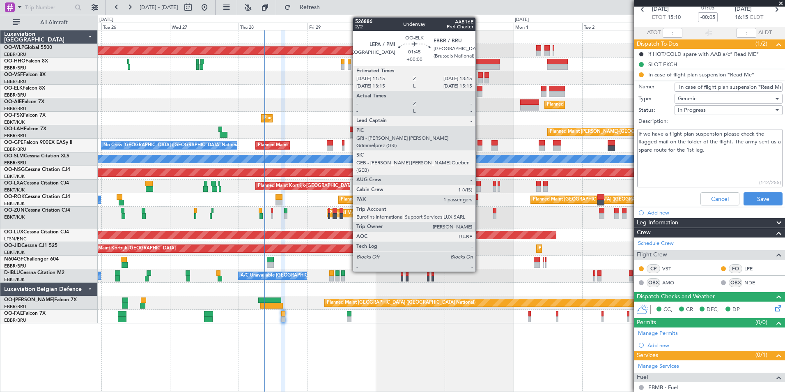
click at [479, 89] on div at bounding box center [480, 89] width 6 height 6
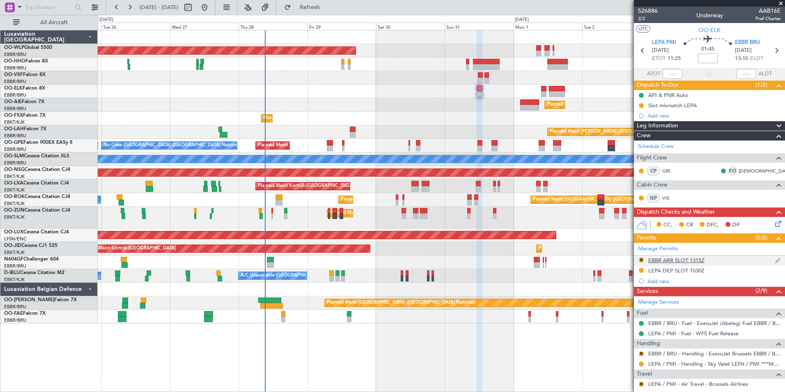
scroll to position [100, 0]
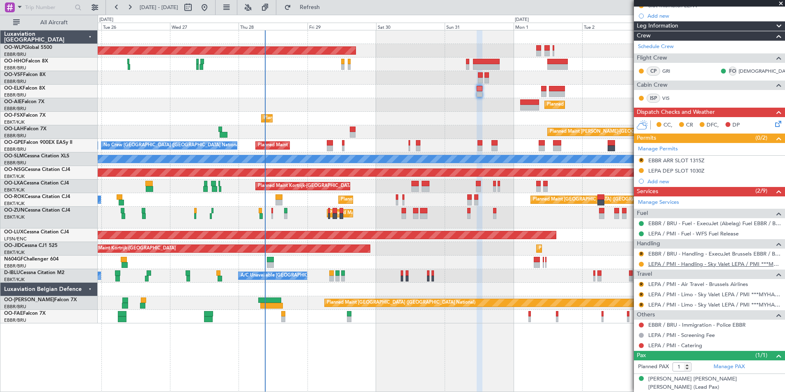
click at [682, 264] on link "LEPA / PMI - Handling - Sky Valet LEPA / PMI ***MYHANDLING***" at bounding box center [714, 263] width 133 height 7
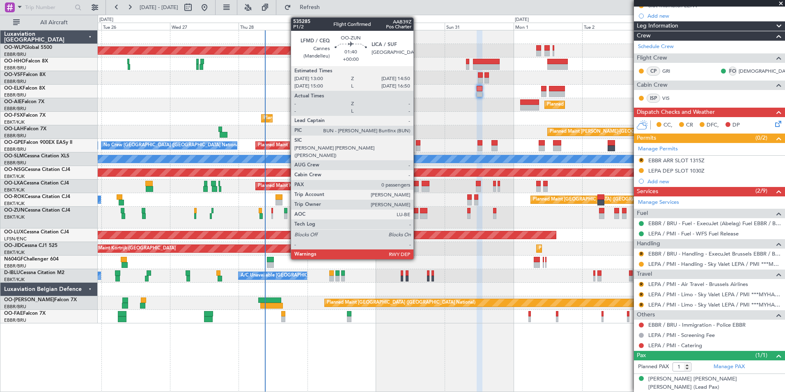
click at [417, 213] on div at bounding box center [415, 216] width 5 height 6
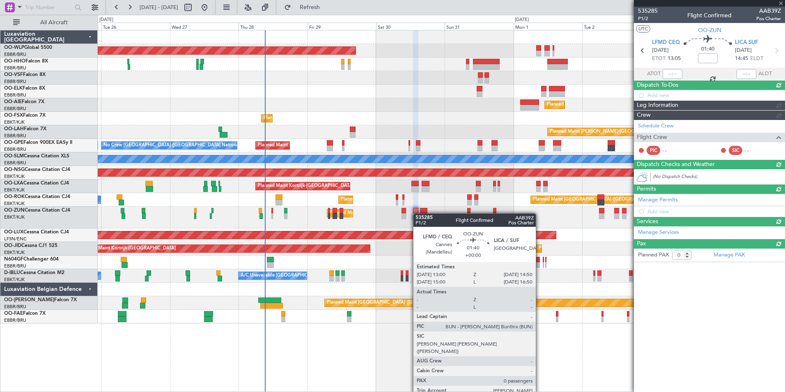
scroll to position [0, 0]
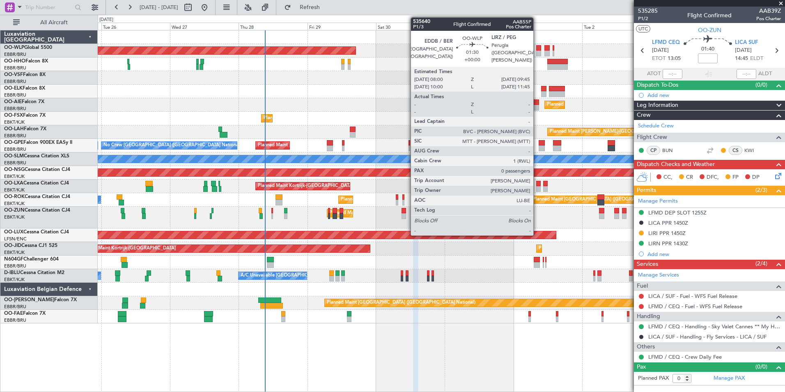
click at [537, 53] on div at bounding box center [538, 54] width 5 height 6
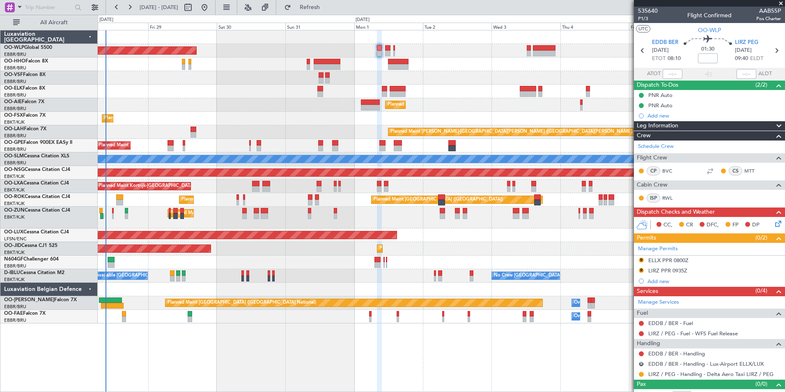
click at [374, 65] on div at bounding box center [441, 64] width 687 height 14
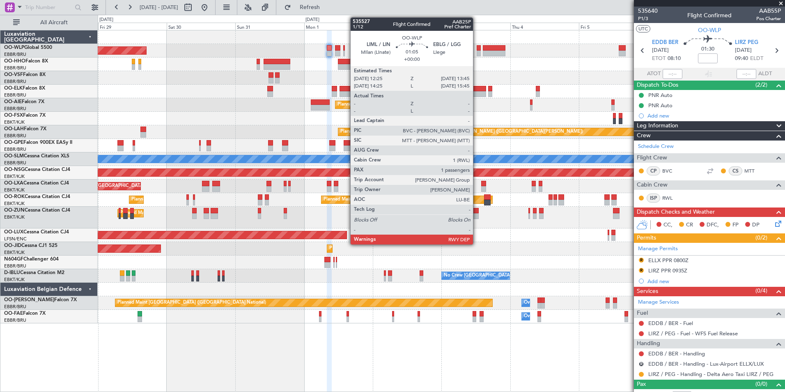
click at [477, 54] on div at bounding box center [479, 54] width 4 height 6
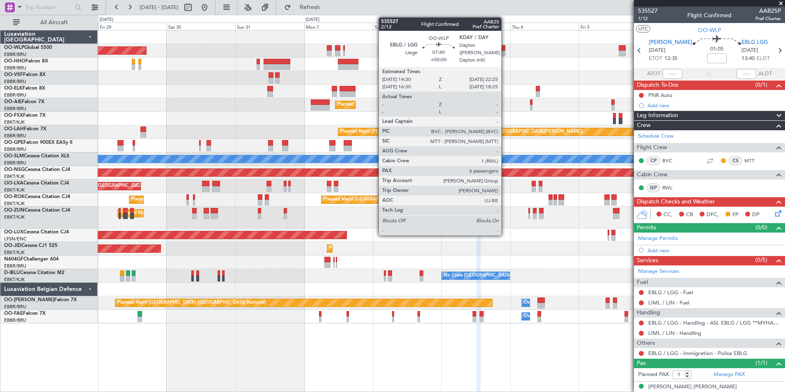
click at [505, 50] on div at bounding box center [494, 48] width 23 height 6
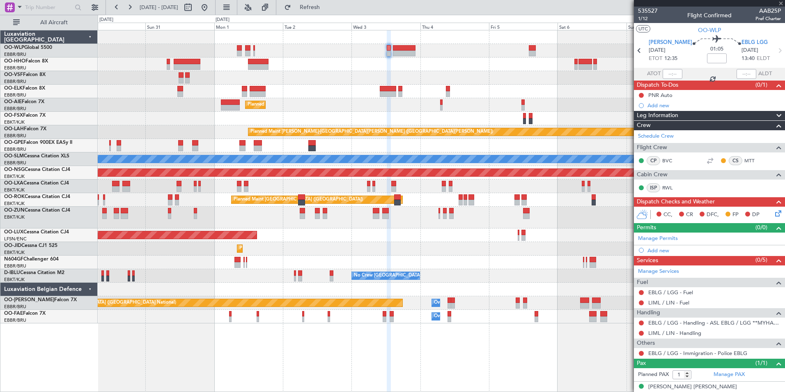
click at [440, 71] on div "Planned Maint Berlin (Brandenburg) Planned Maint Kortrijk-Wevelgem Planned Main…" at bounding box center [441, 176] width 687 height 293
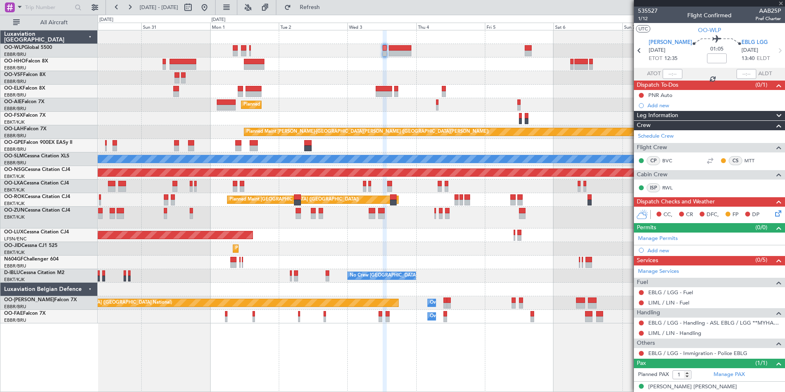
type input "6"
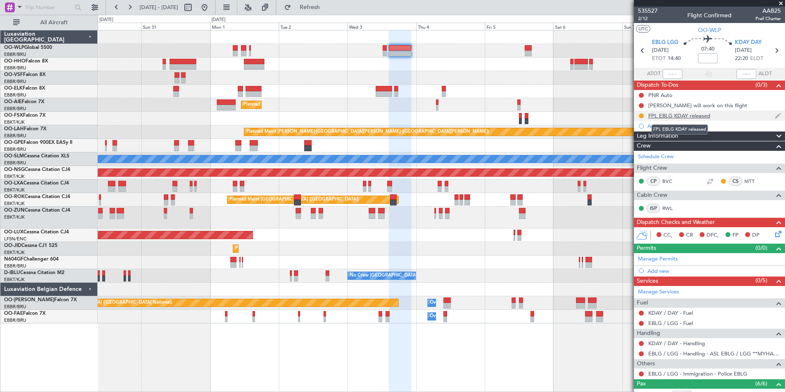
click at [684, 117] on div "FPL EBLG KDAY released" at bounding box center [679, 115] width 62 height 7
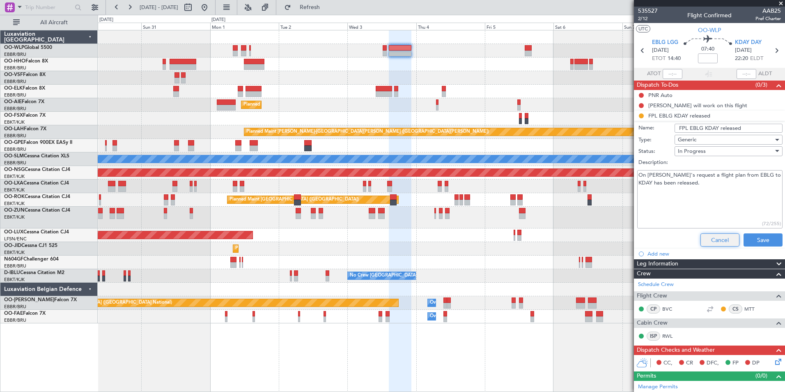
click at [711, 234] on button "Cancel" at bounding box center [719, 239] width 39 height 13
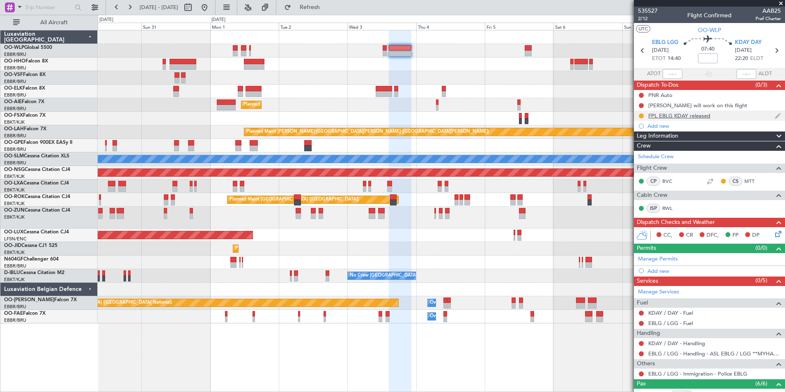
click at [685, 110] on div "FPL EBLG KDAY released" at bounding box center [709, 115] width 151 height 10
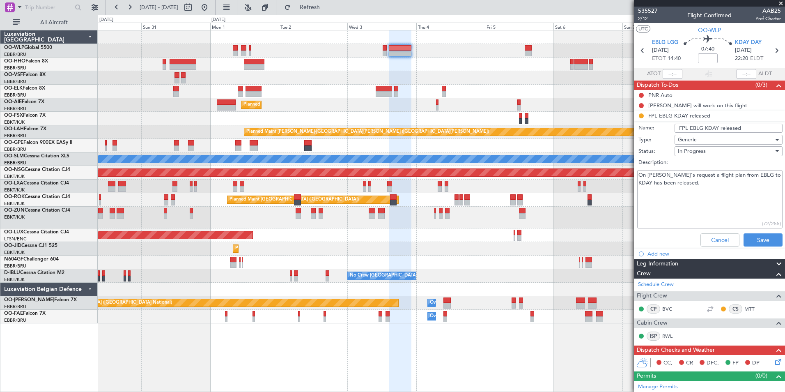
click at [718, 251] on li "Add new" at bounding box center [709, 253] width 151 height 10
click at [718, 243] on button "Cancel" at bounding box center [719, 239] width 39 height 13
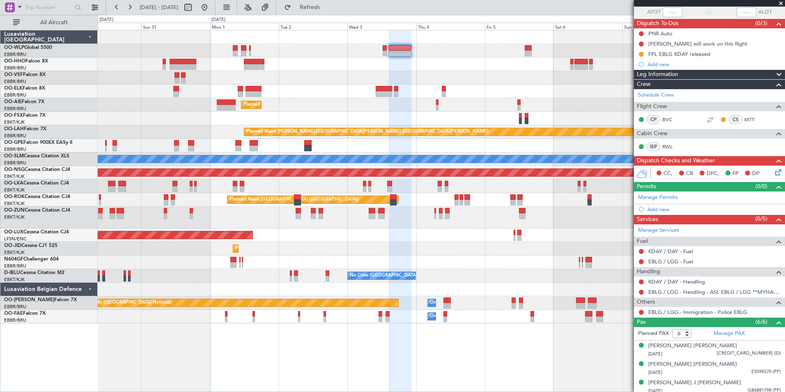
scroll to position [121, 0]
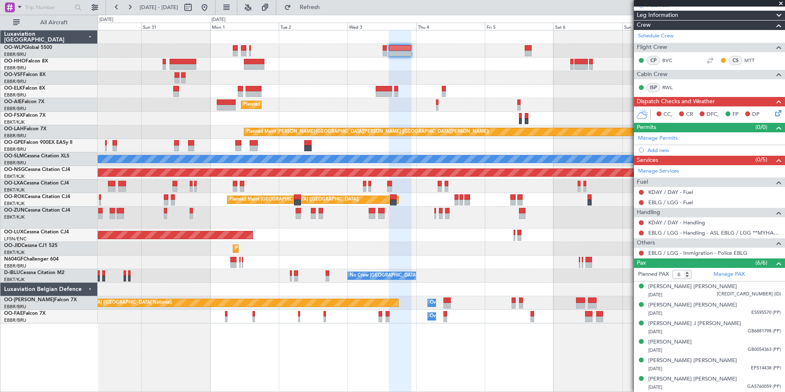
click at [445, 67] on div at bounding box center [441, 64] width 687 height 14
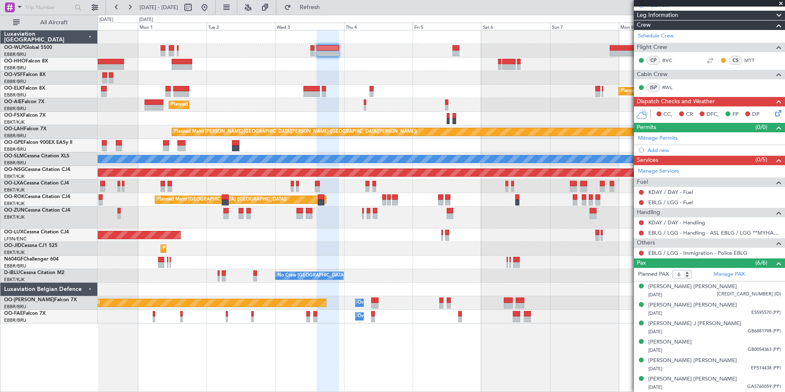
click at [415, 70] on div at bounding box center [441, 64] width 687 height 14
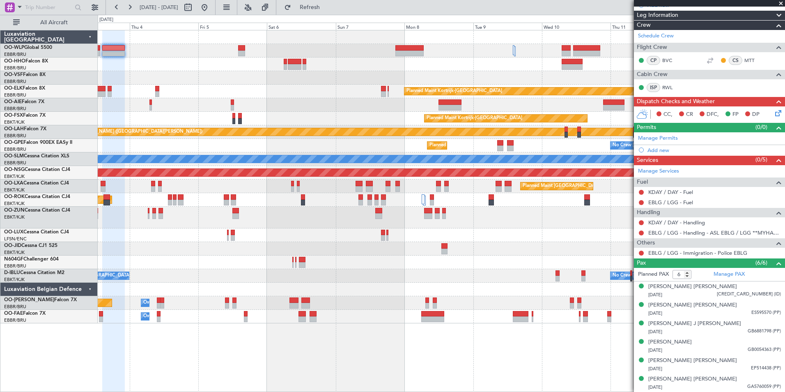
click at [457, 67] on div "Planned Maint Kortrijk-Wevelgem Planned Maint London (Farnborough) Planned Main…" at bounding box center [441, 176] width 687 height 293
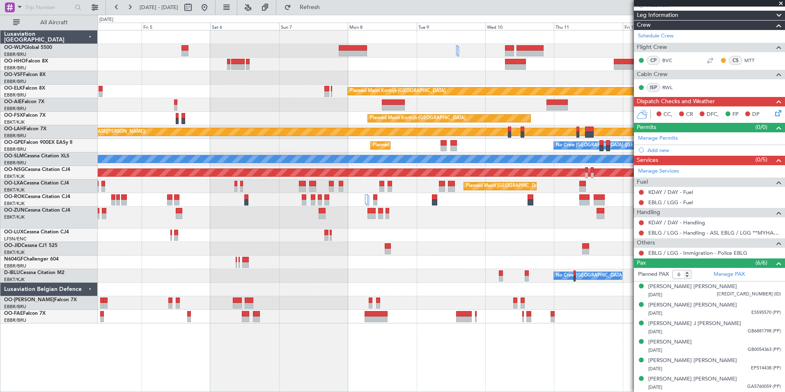
click at [461, 62] on div at bounding box center [441, 64] width 687 height 14
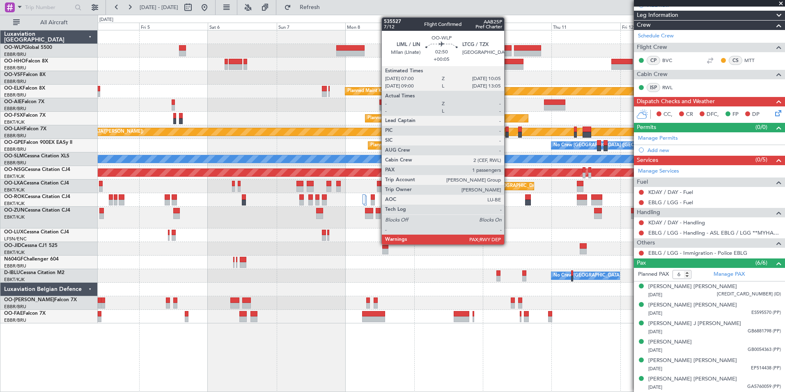
click at [508, 50] on div at bounding box center [507, 48] width 9 height 6
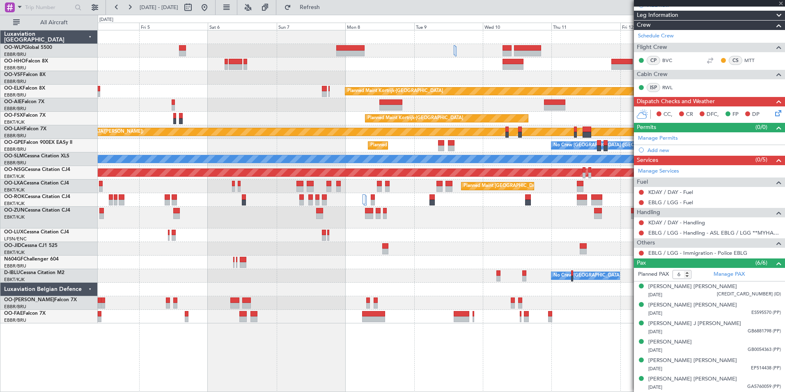
type input "+00:05"
type input "3"
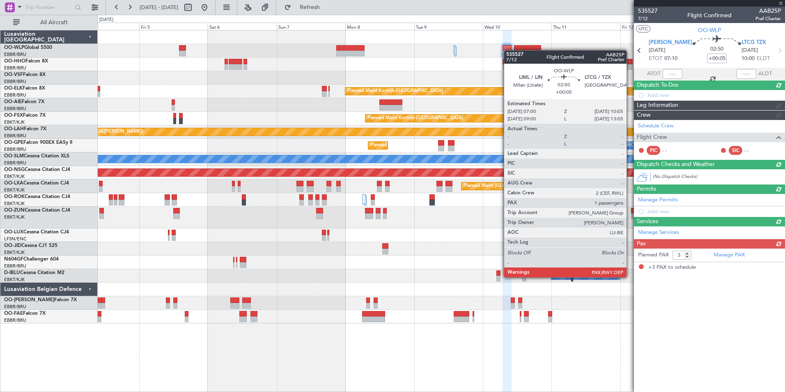
scroll to position [0, 0]
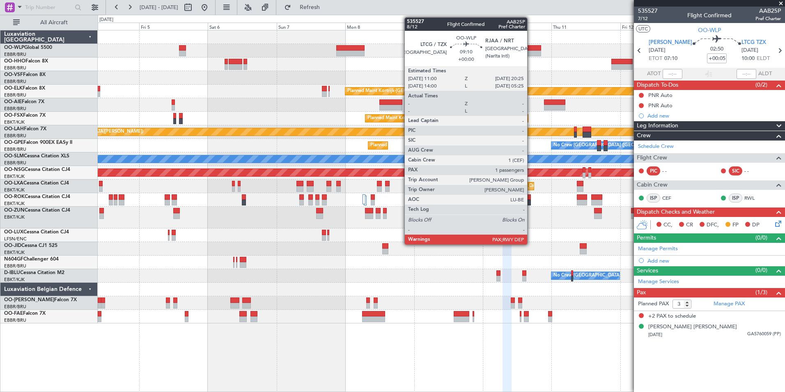
click at [531, 53] on div at bounding box center [527, 54] width 27 height 6
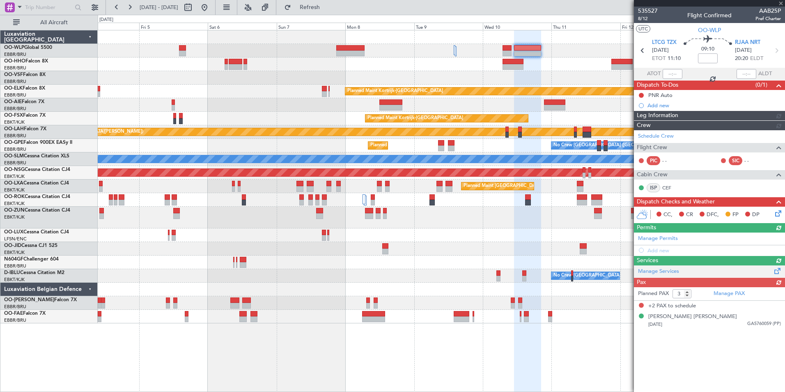
click at [776, 269] on div "Manage Services" at bounding box center [709, 271] width 151 height 12
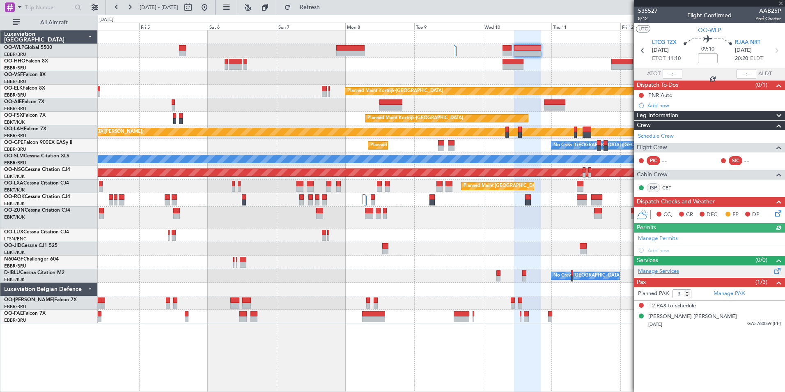
click at [662, 269] on link "Manage Services" at bounding box center [658, 271] width 41 height 8
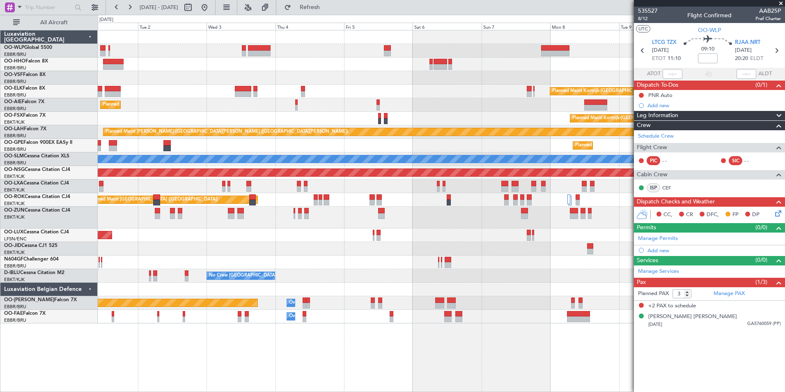
click at [450, 103] on div "Planned Maint Kortrijk-Wevelgem Planned Maint London (Farnborough) Planned Main…" at bounding box center [441, 176] width 687 height 293
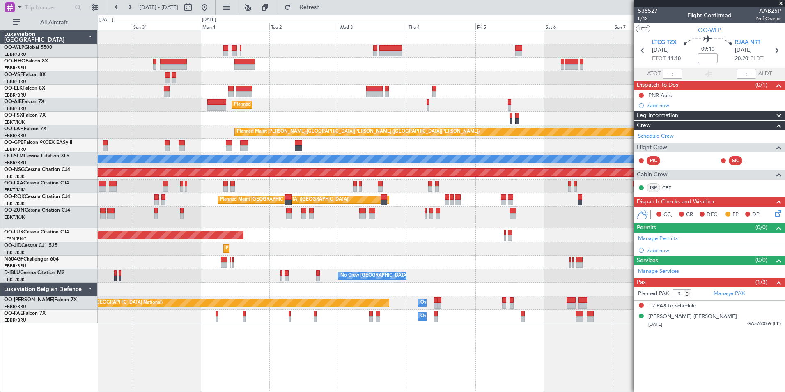
click at [364, 63] on div at bounding box center [441, 64] width 687 height 14
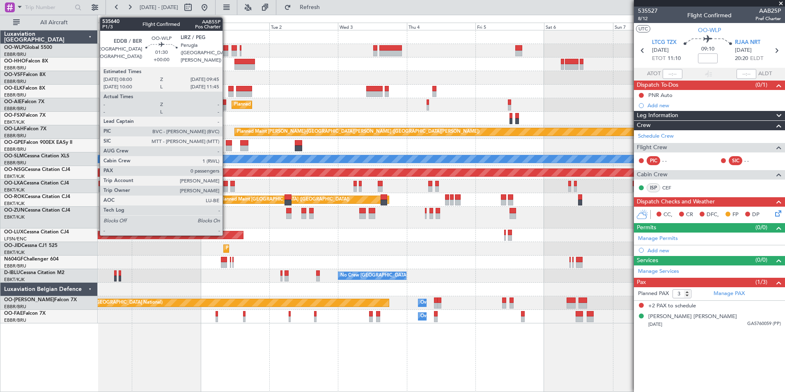
click at [226, 52] on div at bounding box center [225, 54] width 5 height 6
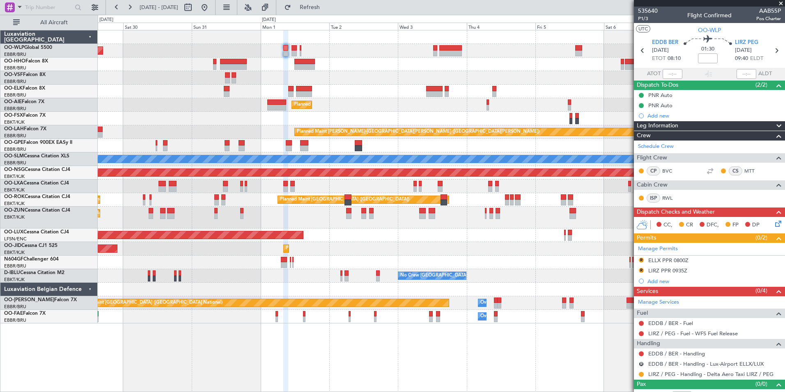
click at [366, 80] on div "Planned Maint Berlin (Brandenburg) Planned Maint Kortrijk-Wevelgem Planned Main…" at bounding box center [441, 176] width 687 height 293
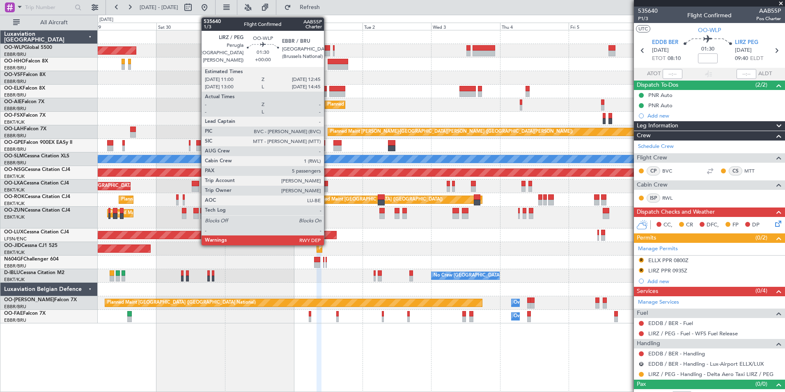
click at [328, 55] on div at bounding box center [327, 54] width 5 height 6
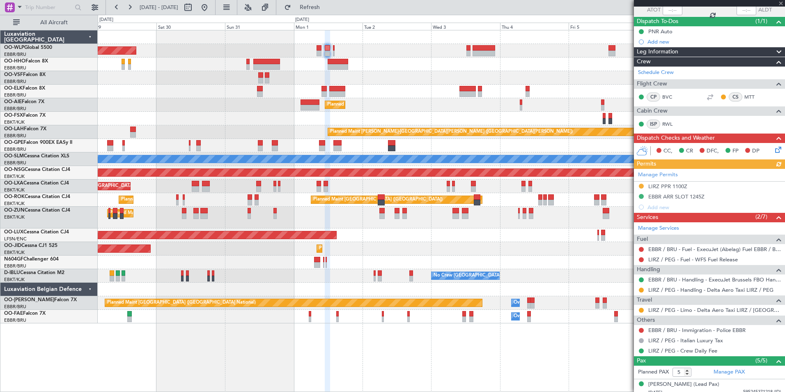
scroll to position [143, 0]
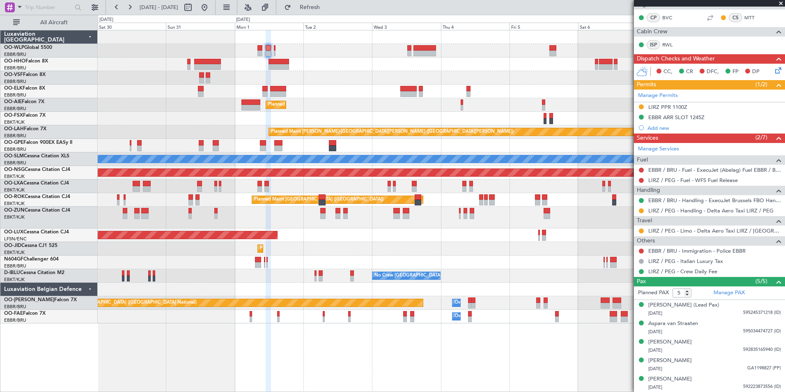
click at [366, 65] on div at bounding box center [441, 64] width 687 height 14
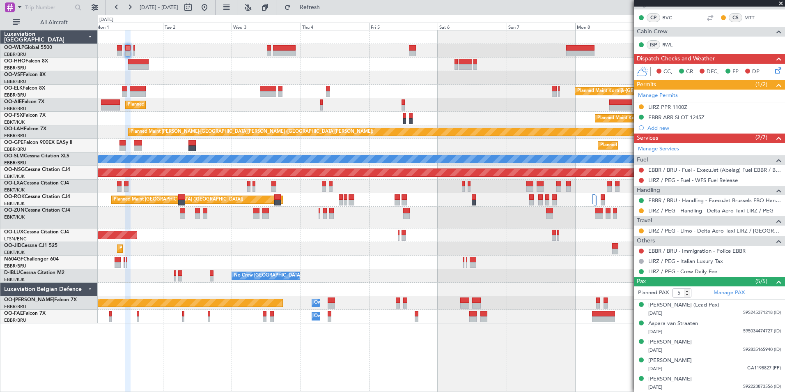
click at [388, 71] on div at bounding box center [441, 64] width 687 height 14
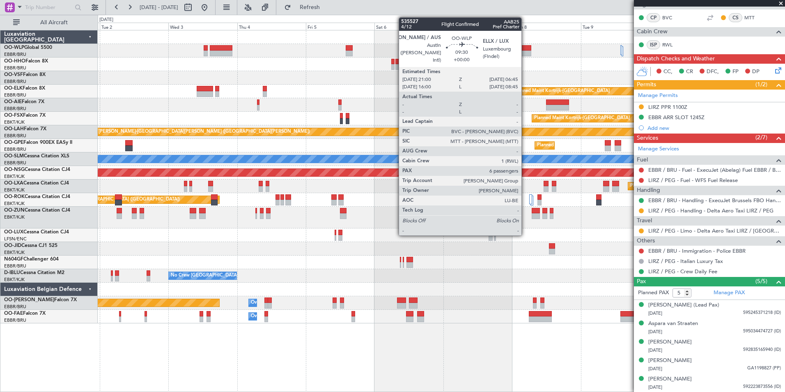
click at [525, 55] on div at bounding box center [517, 54] width 28 height 6
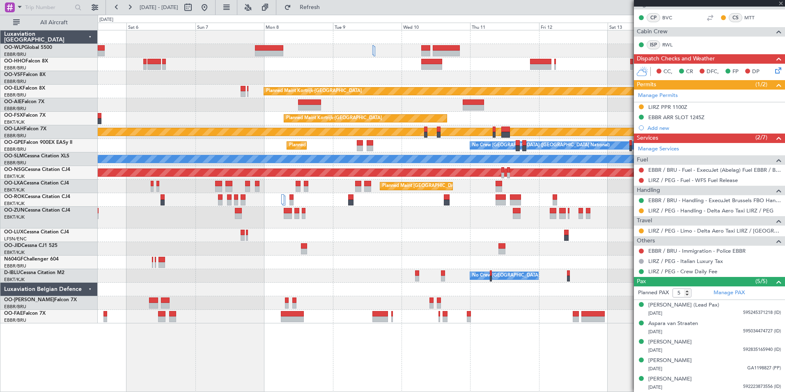
click at [325, 64] on div "Planned Maint Kortrijk-Wevelgem Planned Maint Kortrijk-Wevelgem Planned Maint A…" at bounding box center [441, 176] width 687 height 293
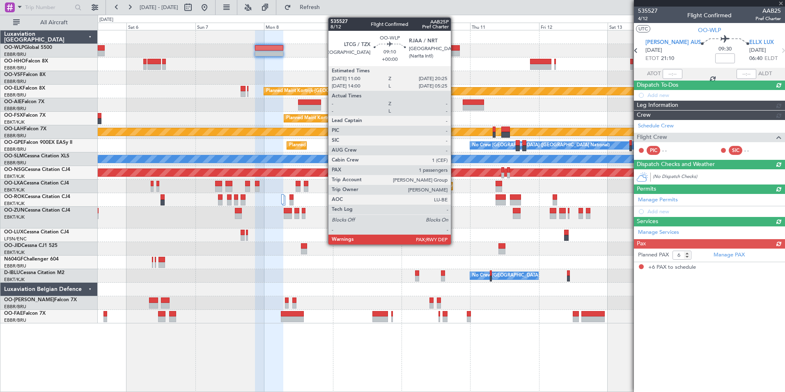
scroll to position [0, 0]
click at [455, 46] on div at bounding box center [446, 48] width 27 height 6
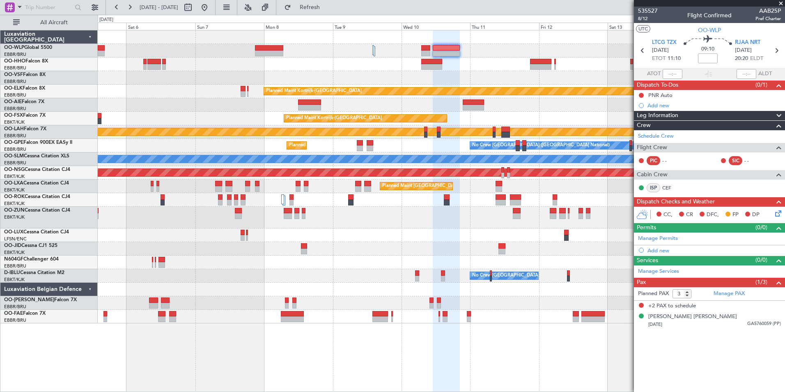
click at [446, 83] on div "Planned Maint Kortrijk-Wevelgem Planned Maint Kortrijk-Wevelgem Planned Maint A…" at bounding box center [441, 176] width 687 height 293
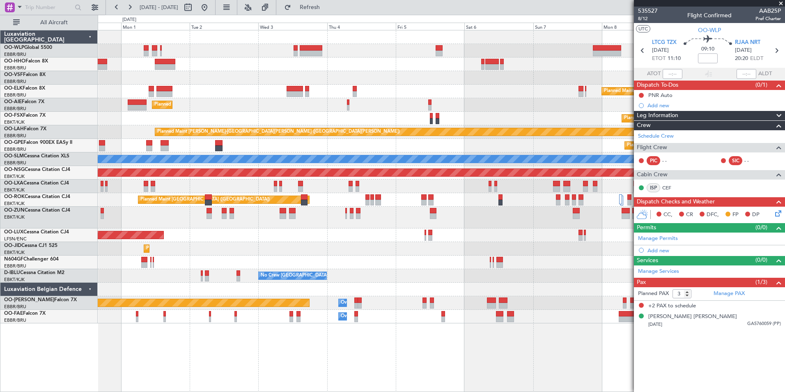
click at [507, 61] on div "Planned Maint Berlin (Brandenburg) Planned Maint Kortrijk-Wevelgem Planned Main…" at bounding box center [441, 176] width 687 height 293
click at [404, 50] on div "Planned Maint Berlin (Brandenburg) Planned Maint Kortrijk-Wevelgem Planned Main…" at bounding box center [441, 176] width 687 height 293
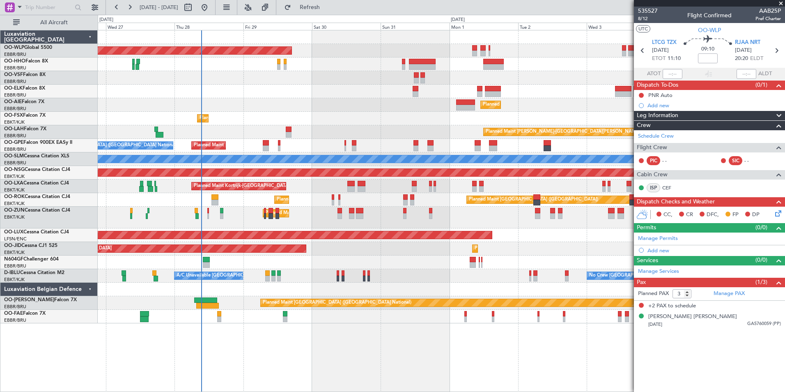
click at [517, 40] on div "Planned Maint Berlin (Brandenburg) Planned Maint Kortrijk-Wevelgem Planned Main…" at bounding box center [441, 176] width 687 height 293
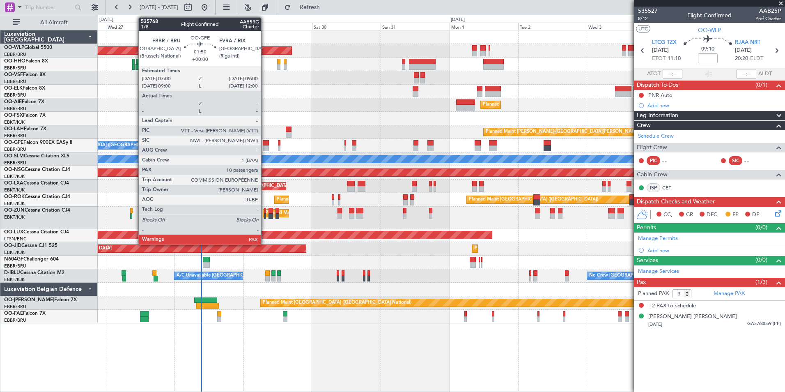
click at [265, 145] on div at bounding box center [266, 143] width 6 height 6
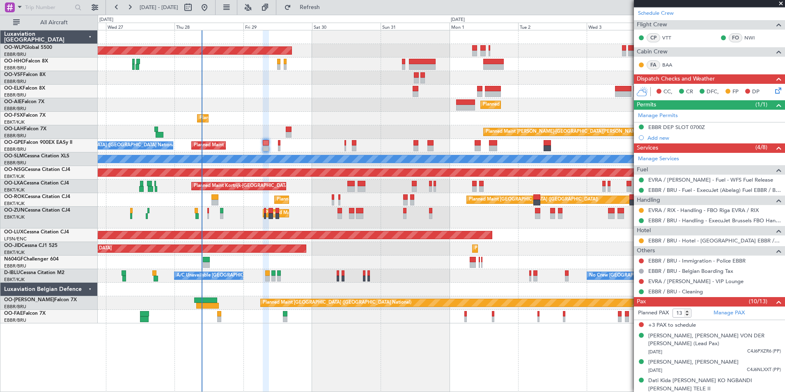
scroll to position [236, 0]
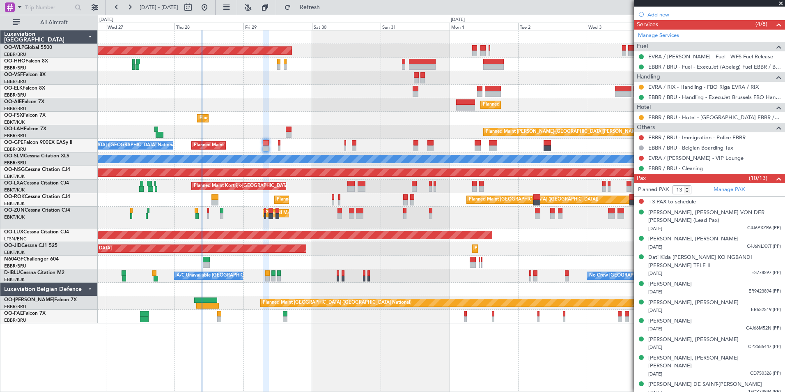
drag, startPoint x: 680, startPoint y: 325, endPoint x: 662, endPoint y: 163, distance: 163.1
click at [570, 79] on div at bounding box center [441, 78] width 687 height 14
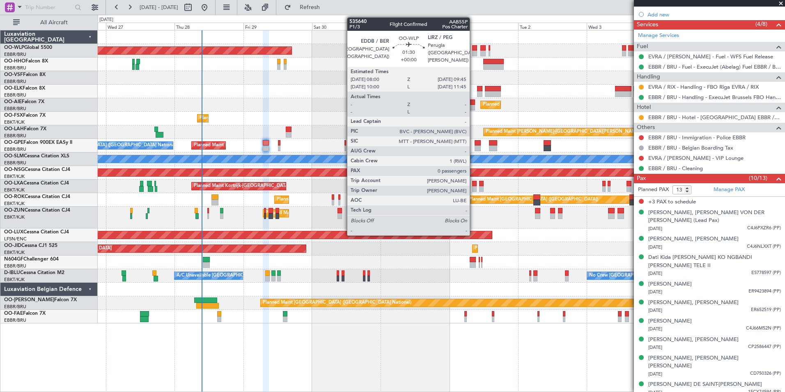
click at [473, 54] on div at bounding box center [474, 54] width 5 height 6
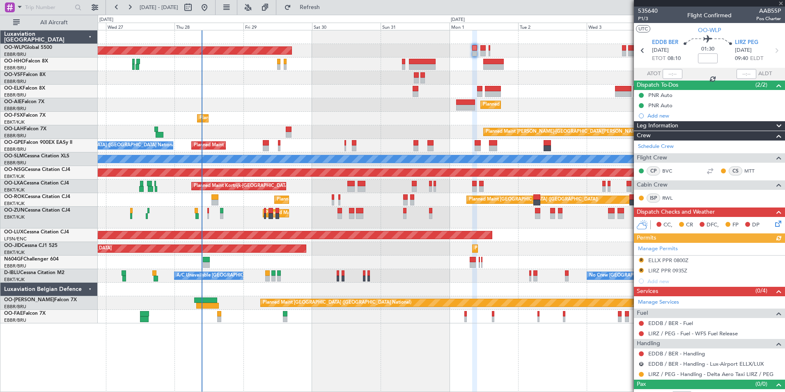
scroll to position [10, 0]
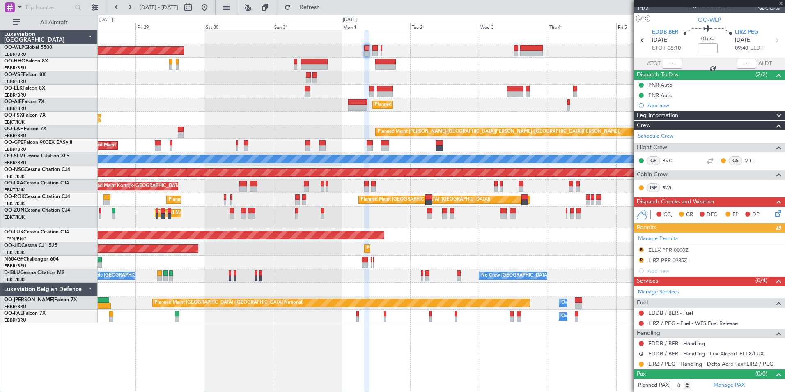
click at [445, 93] on div "Planned Maint Kortrijk-[GEOGRAPHIC_DATA]" at bounding box center [441, 92] width 687 height 14
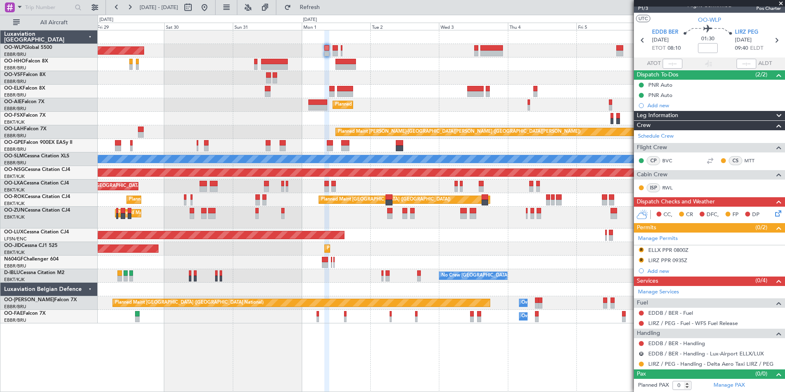
click at [454, 71] on div "Planned Maint Berlin (Brandenburg) Planned Maint Kortrijk-Wevelgem Planned Main…" at bounding box center [441, 176] width 687 height 293
click at [418, 69] on div at bounding box center [441, 64] width 687 height 14
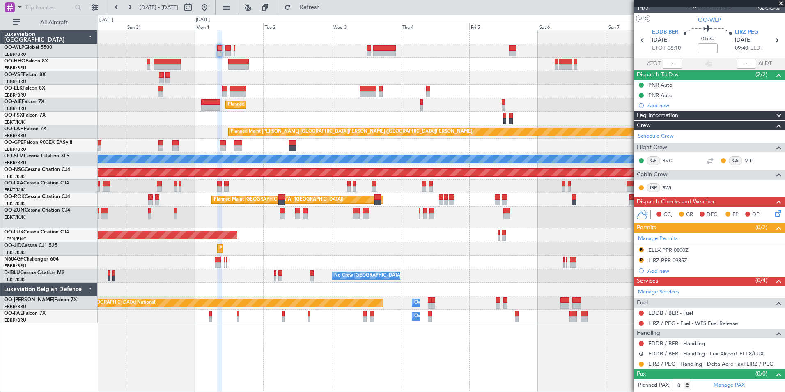
click at [418, 59] on div at bounding box center [441, 64] width 687 height 14
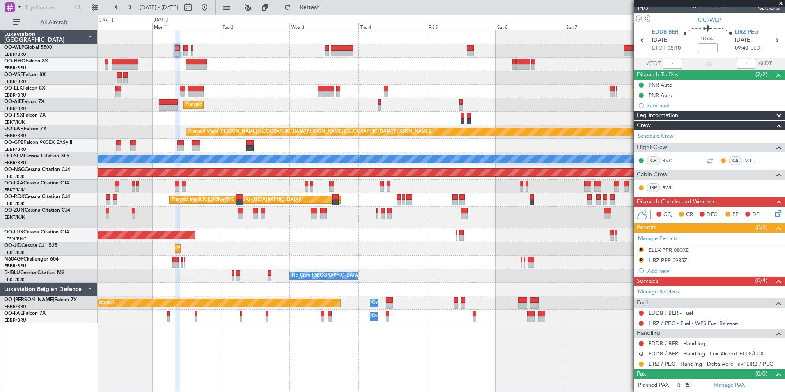
click at [370, 59] on div "Planned Maint Berlin (Brandenburg) Planned Maint Kortrijk-Wevelgem Planned Main…" at bounding box center [441, 176] width 687 height 293
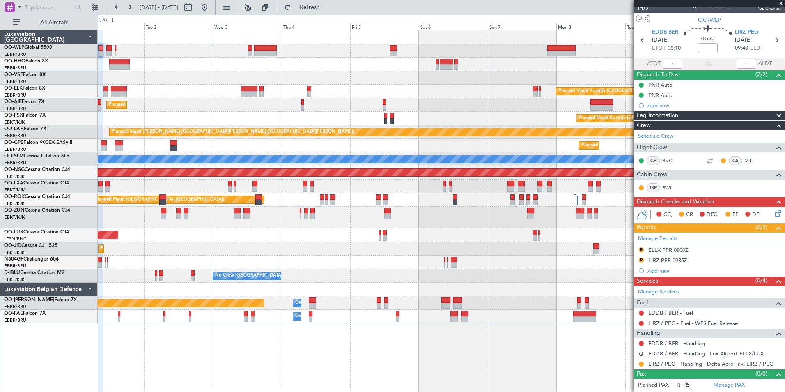
click at [517, 69] on div at bounding box center [441, 64] width 687 height 14
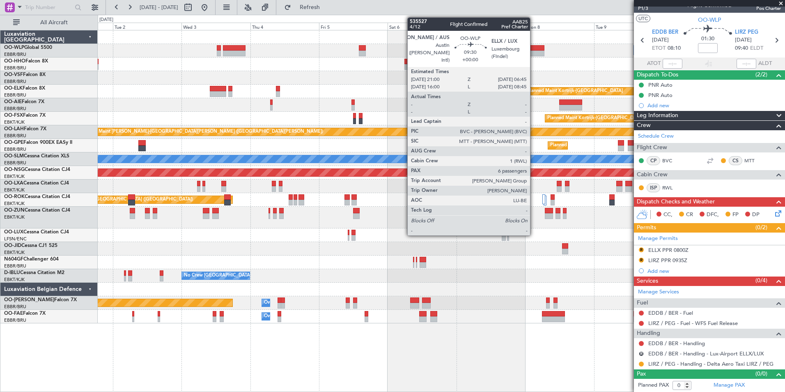
click at [534, 55] on div at bounding box center [530, 54] width 28 height 6
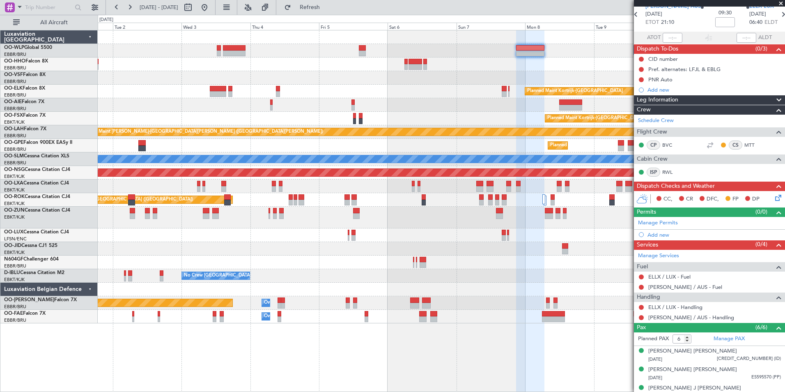
scroll to position [0, 0]
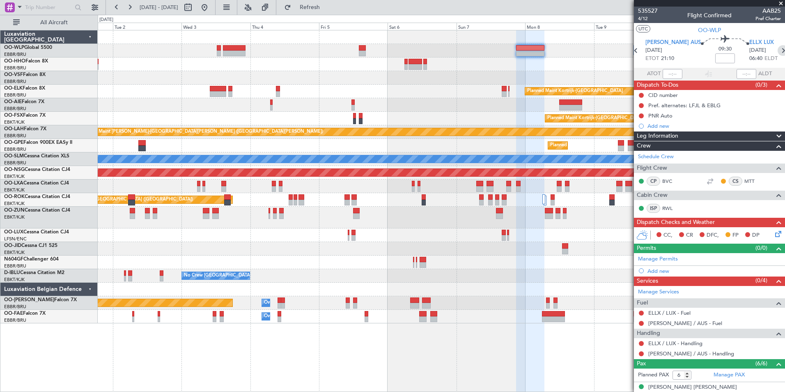
click at [778, 53] on icon at bounding box center [783, 50] width 11 height 11
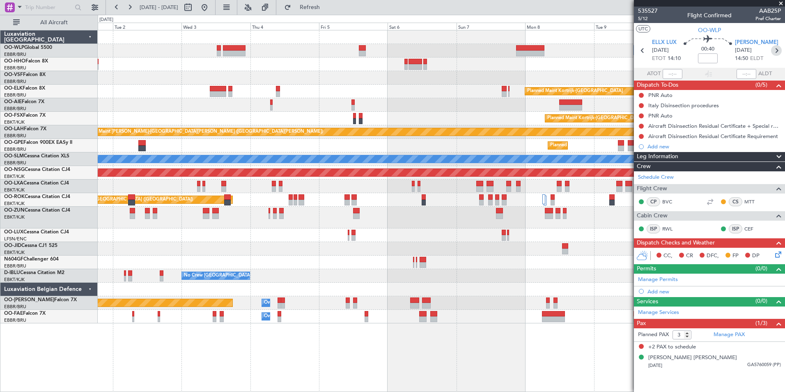
click at [774, 51] on icon at bounding box center [776, 50] width 11 height 11
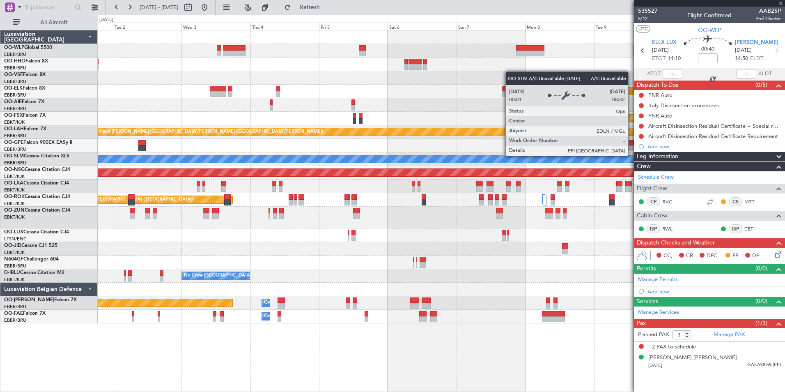
type input "1"
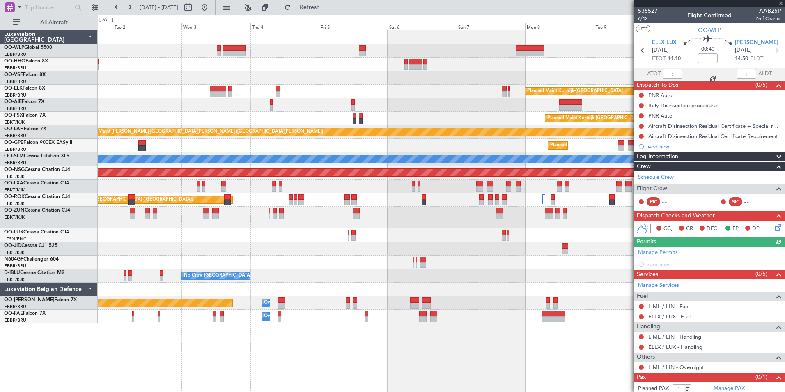
scroll to position [14, 0]
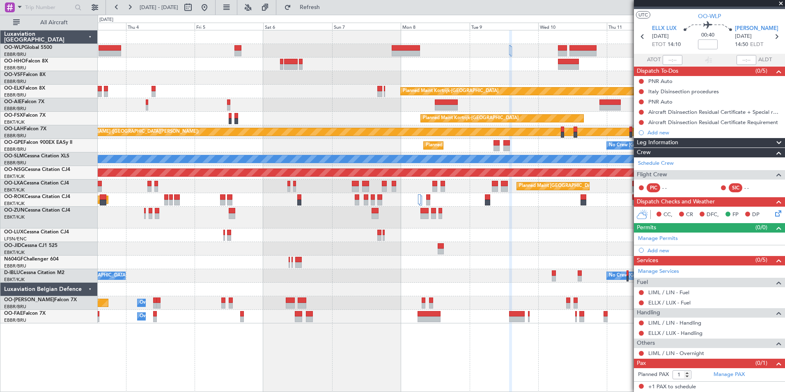
click at [457, 84] on div at bounding box center [441, 78] width 687 height 14
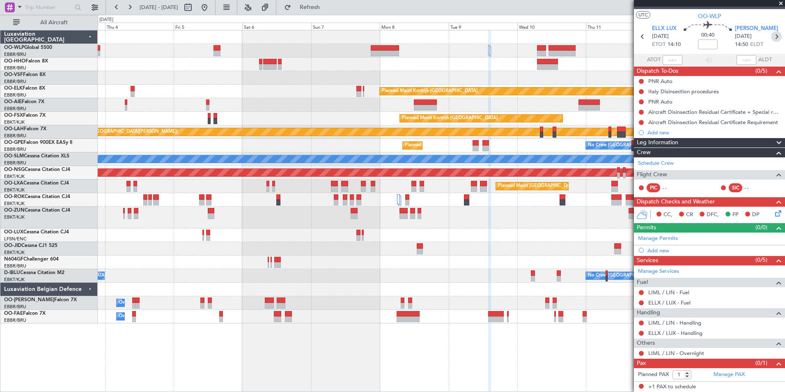
click at [772, 37] on icon at bounding box center [776, 36] width 11 height 11
type input "+00:05"
type input "3"
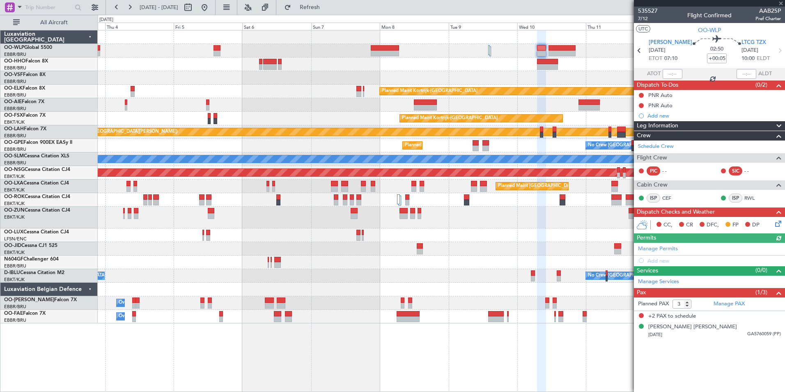
click at [645, 229] on body "03 Sep 2025 - 13 Sep 2025 Refresh Quick Links All Aircraft Planned Maint Kortri…" at bounding box center [392, 196] width 785 height 392
click at [580, 248] on div "Planned Maint Kortrijk-[GEOGRAPHIC_DATA]" at bounding box center [441, 249] width 687 height 14
click at [599, 349] on div "Planned Maint Kortrijk-Wevelgem Planned Maint London (Farnborough) Planned Main…" at bounding box center [441, 211] width 687 height 362
click at [211, 6] on button at bounding box center [204, 7] width 13 height 13
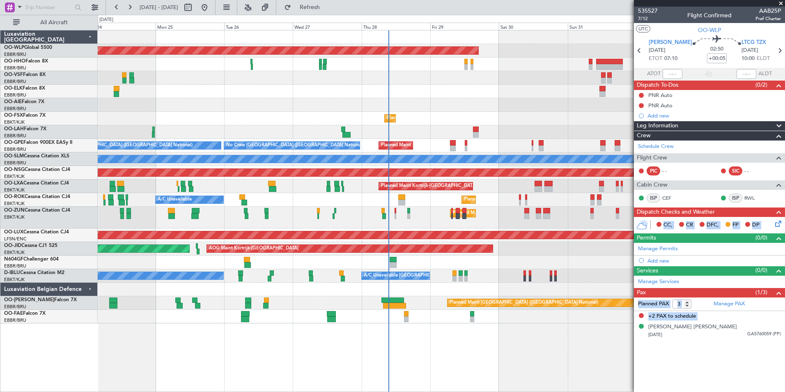
click at [495, 147] on div "Planned Maint Berlin (Brandenburg) Planned Maint London (Farnborough) Planned M…" at bounding box center [441, 176] width 687 height 293
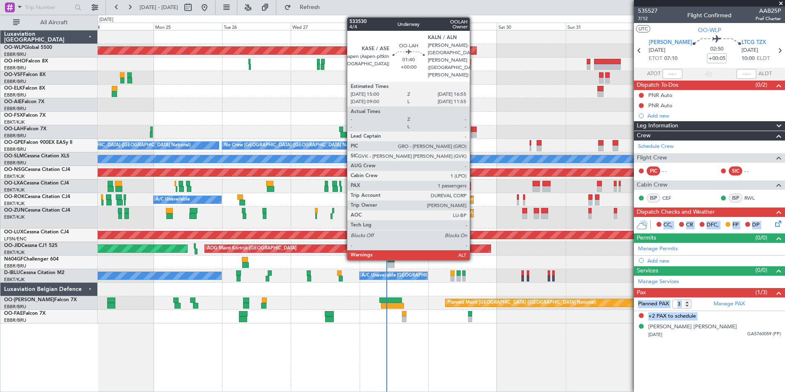
click at [473, 133] on div at bounding box center [474, 135] width 6 height 6
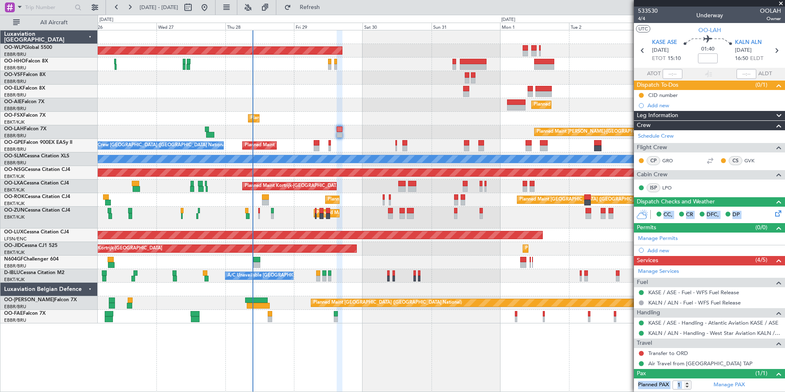
click at [392, 73] on div at bounding box center [441, 78] width 687 height 14
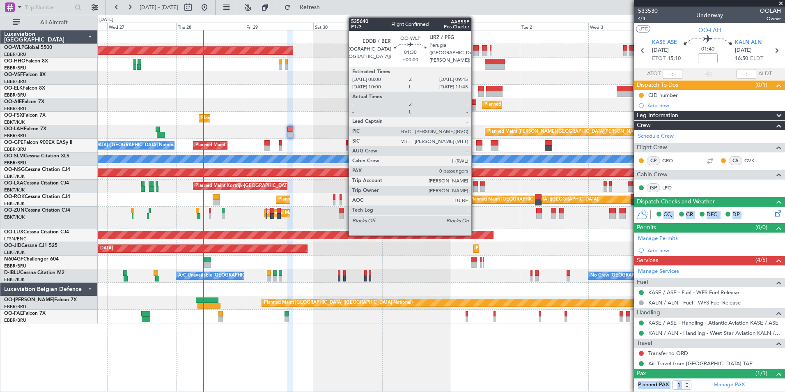
click at [475, 48] on div at bounding box center [475, 48] width 5 height 6
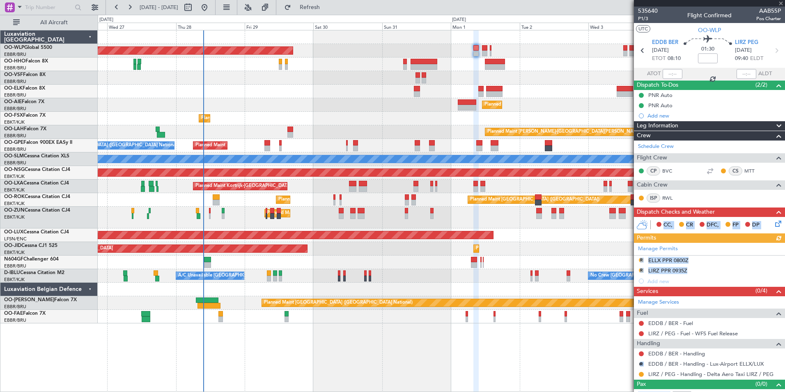
click at [343, 95] on div "Planned Maint Kortrijk-[GEOGRAPHIC_DATA]" at bounding box center [441, 92] width 687 height 14
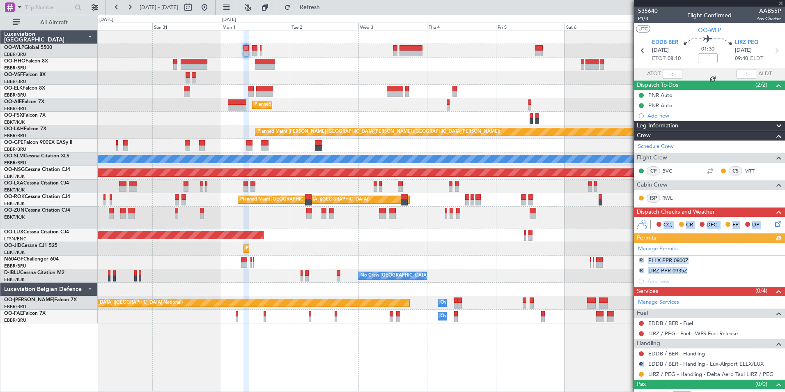
click at [219, 85] on div "Planned Maint Berlin (Brandenburg) Planned Maint Kortrijk-Wevelgem Planned Main…" at bounding box center [441, 176] width 687 height 293
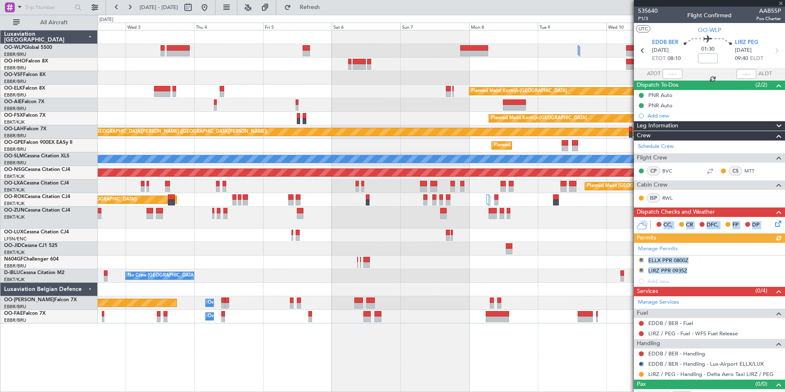
click at [301, 85] on div "Planned Maint Kortrijk-[GEOGRAPHIC_DATA]" at bounding box center [441, 92] width 687 height 14
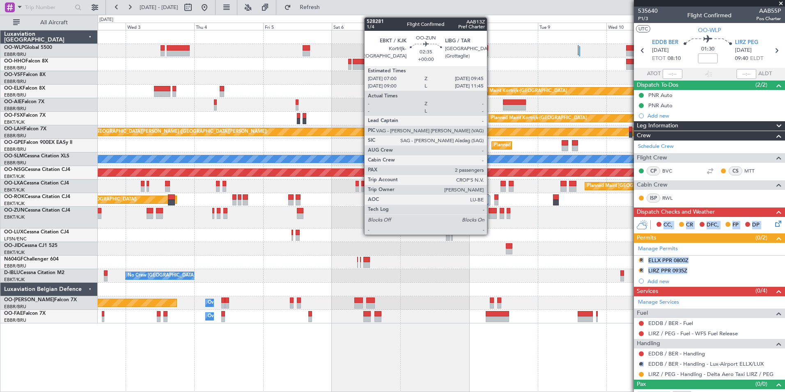
click at [491, 213] on div at bounding box center [493, 211] width 8 height 6
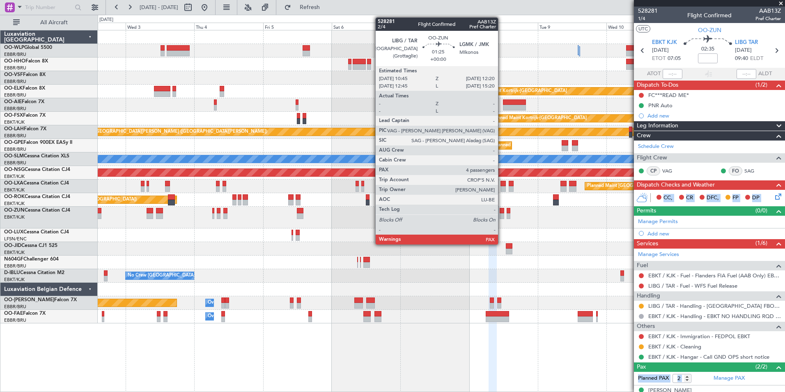
click at [502, 216] on div at bounding box center [502, 216] width 5 height 6
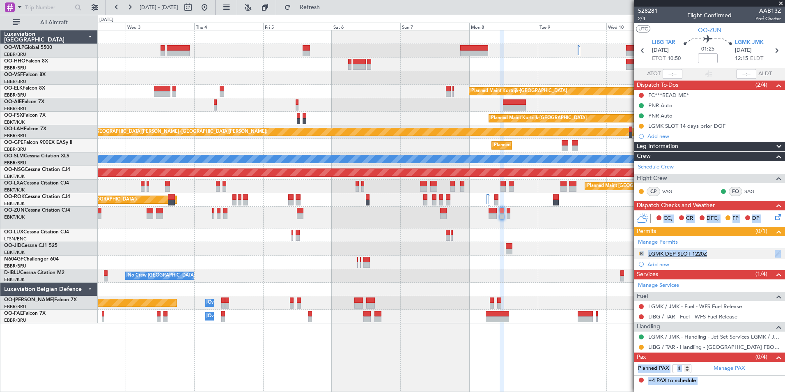
click at [641, 254] on button "R" at bounding box center [641, 253] width 5 height 5
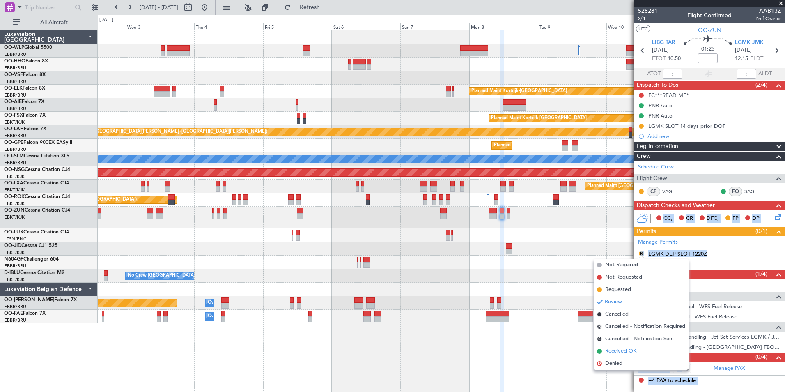
click at [621, 350] on span "Received OK" at bounding box center [620, 351] width 31 height 8
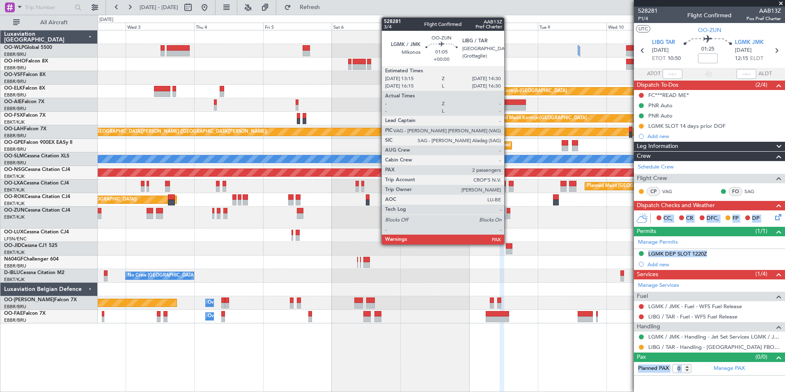
click at [508, 216] on div at bounding box center [509, 216] width 4 height 6
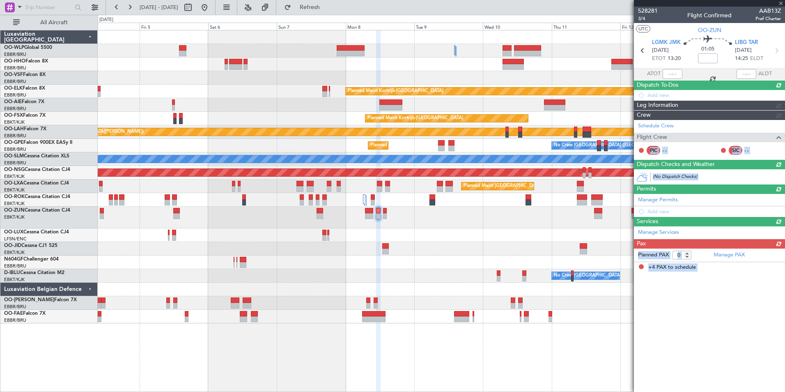
type input "4"
click at [462, 223] on div at bounding box center [441, 218] width 687 height 22
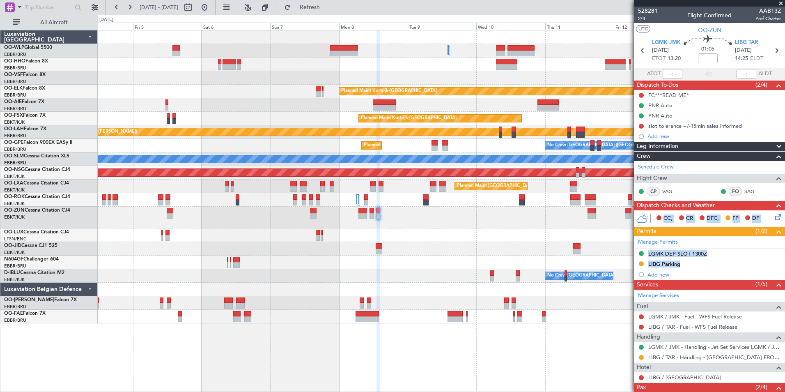
click at [336, 104] on div "Planned Maint Kortrijk-[GEOGRAPHIC_DATA] Planned Maint [GEOGRAPHIC_DATA]-[GEOGR…" at bounding box center [441, 176] width 687 height 293
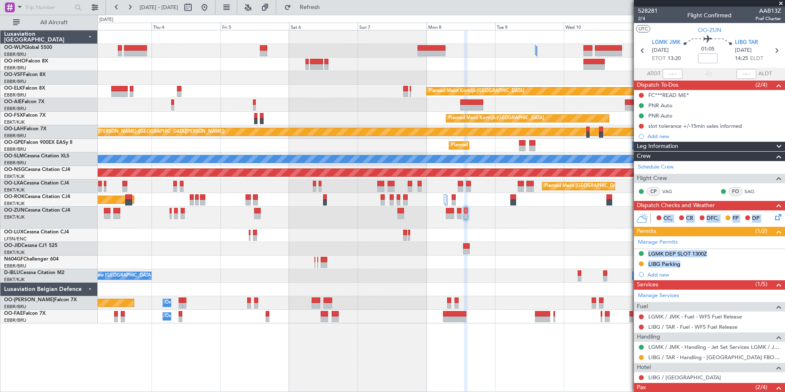
click at [403, 89] on div "Planned Maint Kortrijk-[GEOGRAPHIC_DATA] Planned Maint [GEOGRAPHIC_DATA] ([GEOG…" at bounding box center [441, 176] width 687 height 293
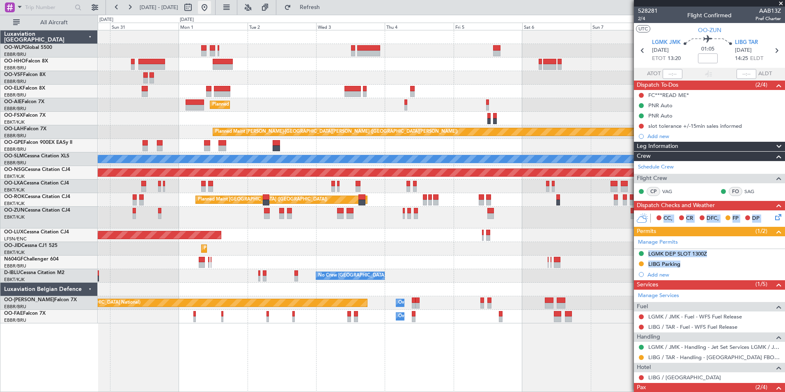
click at [211, 7] on button at bounding box center [204, 7] width 13 height 13
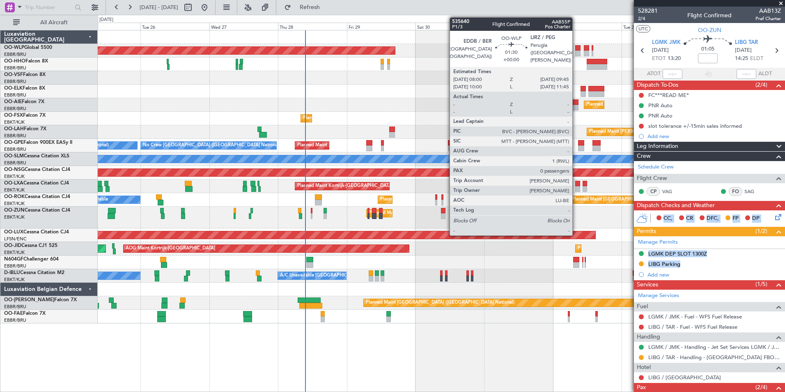
click at [576, 51] on div at bounding box center [577, 54] width 5 height 6
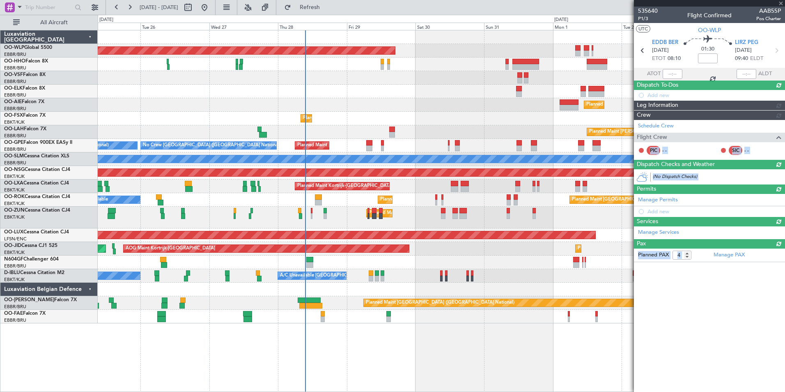
type input "0"
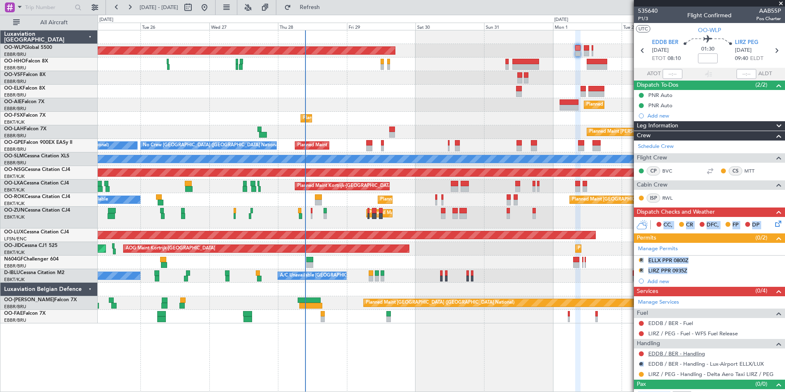
drag, startPoint x: 664, startPoint y: 347, endPoint x: 663, endPoint y: 353, distance: 6.0
click at [664, 347] on div "Handling" at bounding box center [709, 343] width 151 height 9
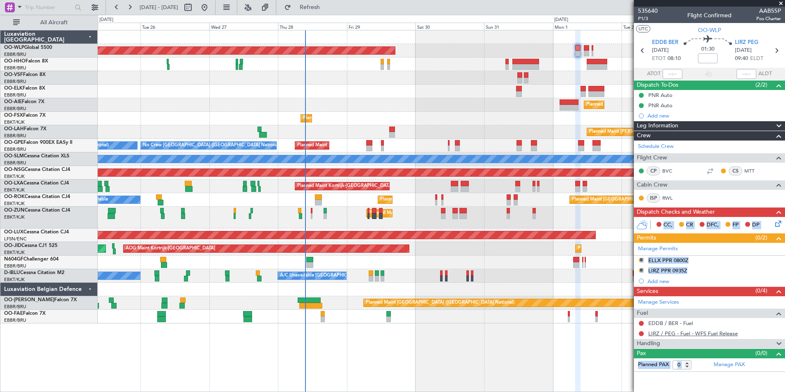
click at [668, 333] on link "LIRZ / PEG - Fuel - WFS Fuel Release" at bounding box center [693, 333] width 90 height 7
click at [641, 349] on span "Pax" at bounding box center [641, 353] width 9 height 9
click at [642, 342] on span "Handling" at bounding box center [648, 343] width 23 height 9
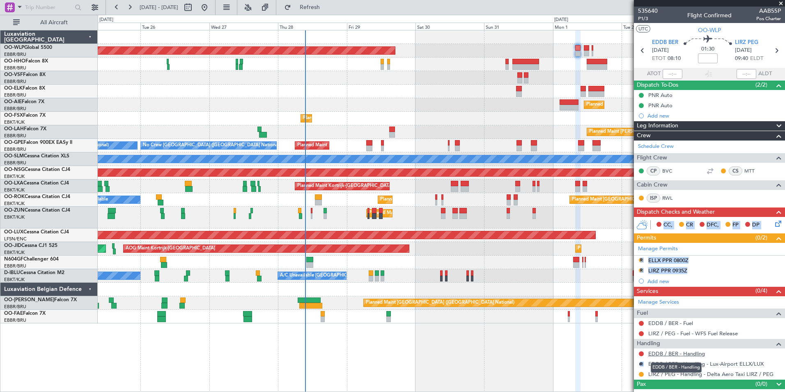
click at [663, 351] on link "EDDB / BER - Handling" at bounding box center [676, 353] width 57 height 7
click at [327, 9] on span "Refresh" at bounding box center [310, 8] width 34 height 6
click at [672, 352] on link "EDDB / BER - Handling - ExecuJet Europe EDDB / SXF" at bounding box center [714, 353] width 133 height 7
click at [662, 259] on div "ELLX PPR 0800Z" at bounding box center [668, 260] width 40 height 7
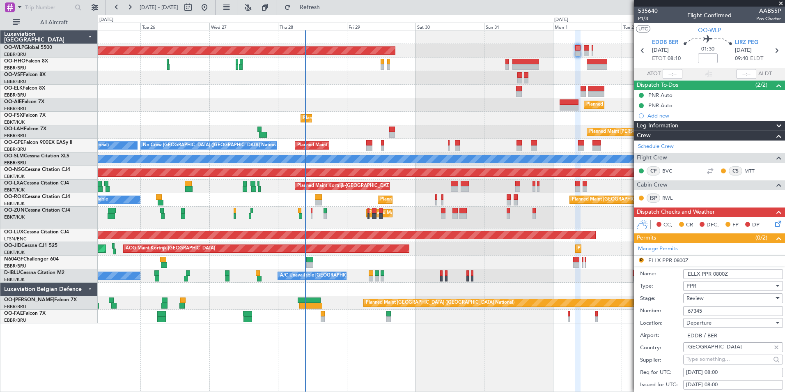
scroll to position [123, 0]
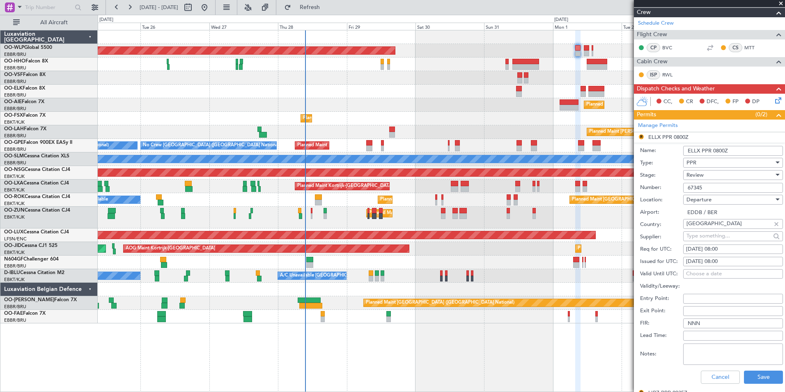
click at [697, 163] on div "PPR" at bounding box center [729, 162] width 87 height 12
click at [696, 241] on span "Slot" at bounding box center [730, 240] width 86 height 12
click at [693, 174] on span "Review" at bounding box center [694, 174] width 17 height 7
click at [706, 225] on span "Requested" at bounding box center [730, 228] width 86 height 12
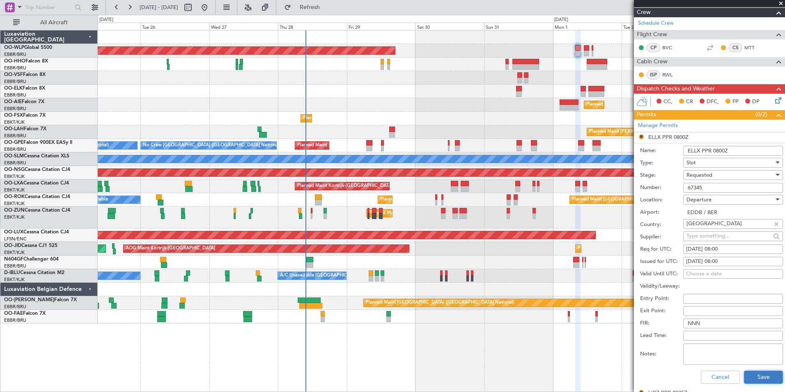
click at [765, 378] on button "Save" at bounding box center [763, 376] width 39 height 13
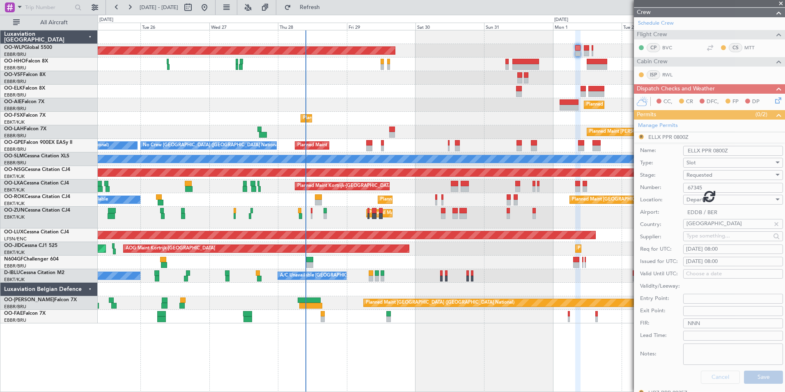
scroll to position [0, 0]
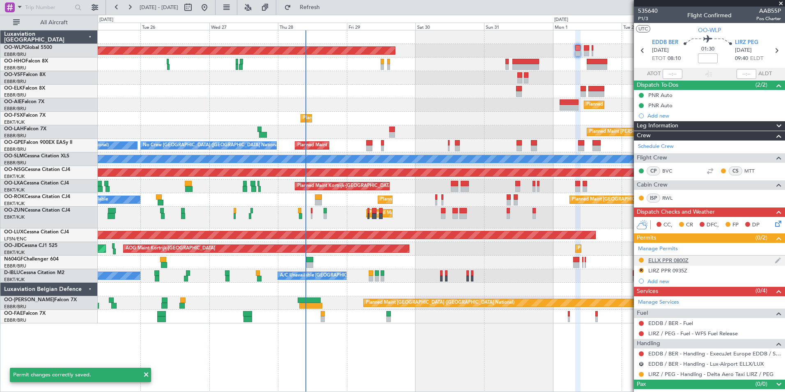
click at [662, 261] on div "ELLX PPR 0800Z" at bounding box center [668, 260] width 40 height 7
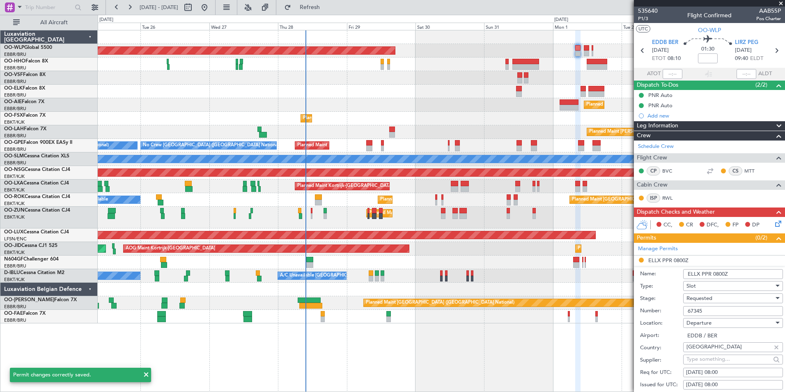
drag, startPoint x: 710, startPoint y: 274, endPoint x: 656, endPoint y: 257, distance: 56.8
click at [657, 263] on li "ELLX PPR 0800Z Name: ELLX PPR 0800Z Type: Slot Stage: Requested Number: 67345 L…" at bounding box center [709, 382] width 151 height 255
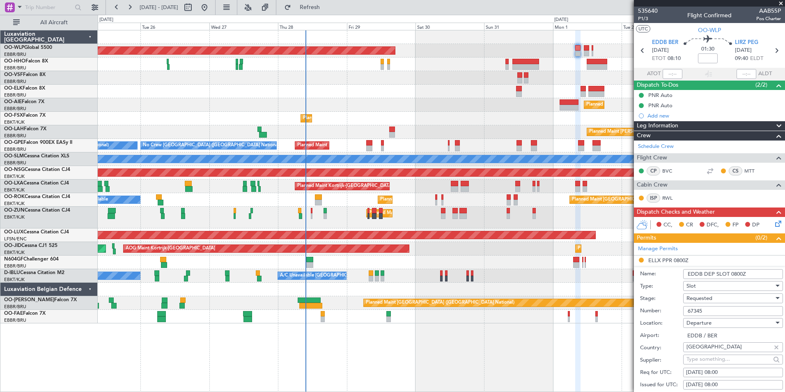
scroll to position [123, 0]
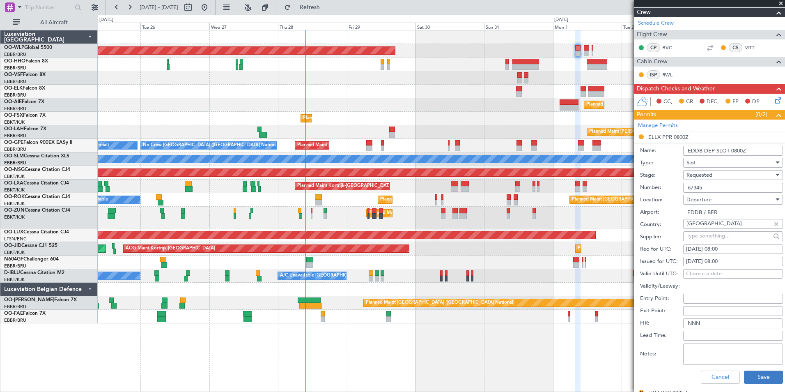
type input "EDDB DEP SLOT 0800Z"
click at [749, 379] on button "Save" at bounding box center [763, 376] width 39 height 13
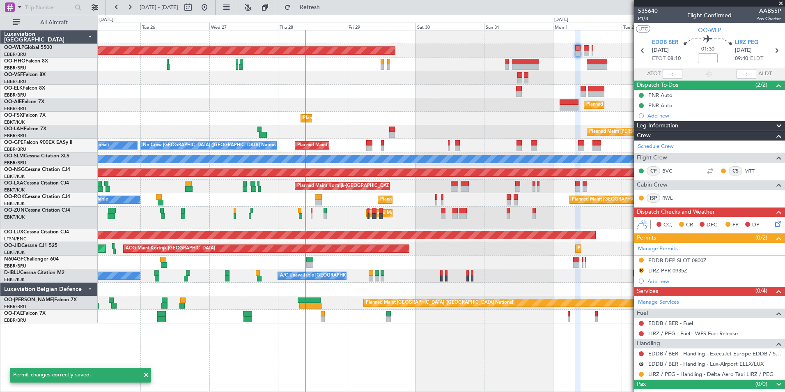
scroll to position [0, 0]
click at [640, 355] on div "Cancelled - Notification Required" at bounding box center [642, 350] width 73 height 10
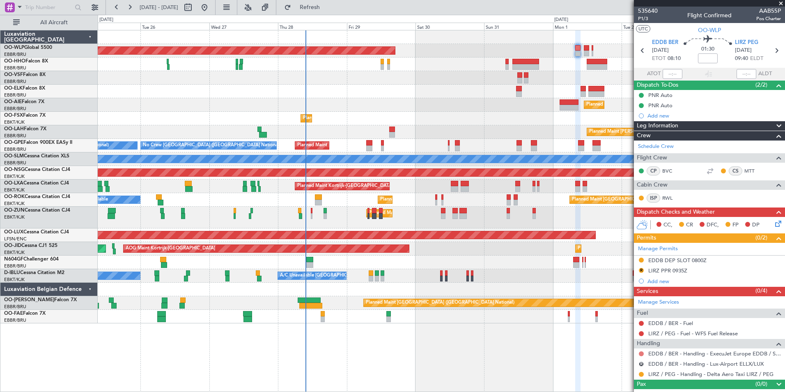
click at [641, 354] on button at bounding box center [641, 353] width 5 height 5
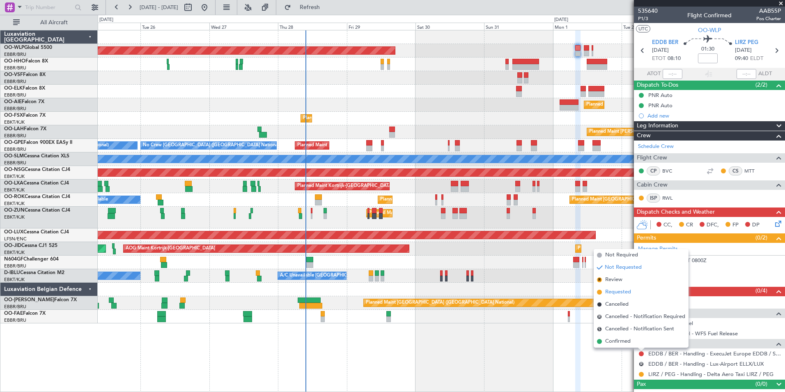
click at [620, 292] on span "Requested" at bounding box center [618, 292] width 26 height 8
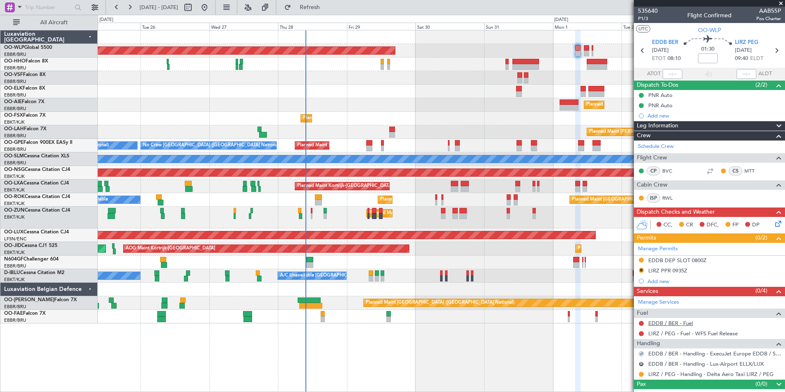
click at [671, 320] on link "EDDB / BER - Fuel" at bounding box center [670, 322] width 45 height 7
click at [682, 374] on link "LIRZ / PEG - Handling - Delta Aero Taxi LIRZ / PEG" at bounding box center [710, 373] width 125 height 7
click at [641, 270] on button "R" at bounding box center [641, 270] width 5 height 5
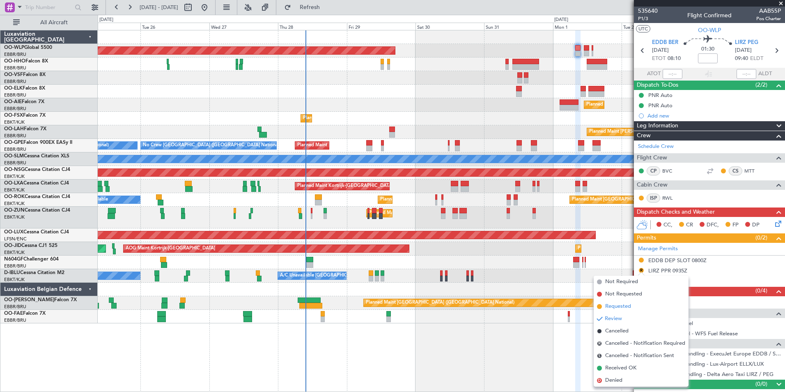
click at [624, 308] on span "Requested" at bounding box center [618, 306] width 26 height 8
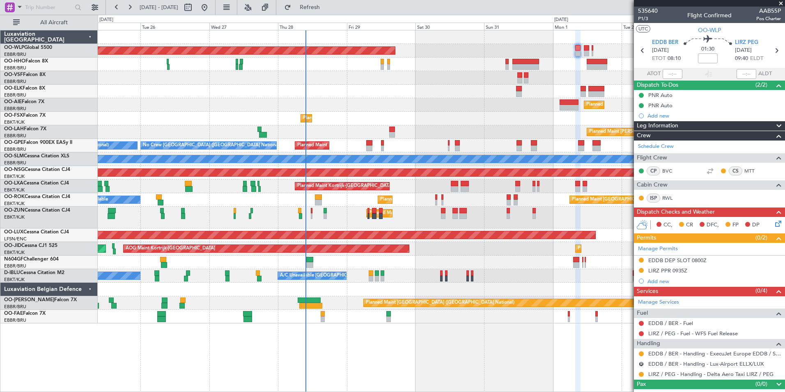
click at [533, 78] on div at bounding box center [441, 78] width 687 height 14
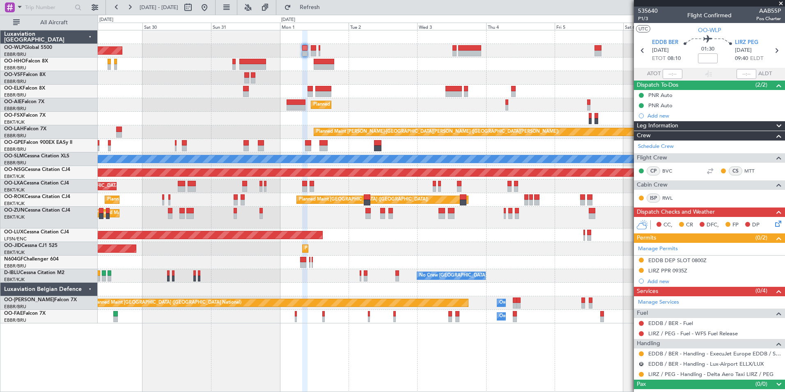
click at [347, 89] on div "Planned Maint Kortrijk-[GEOGRAPHIC_DATA]" at bounding box center [441, 92] width 687 height 14
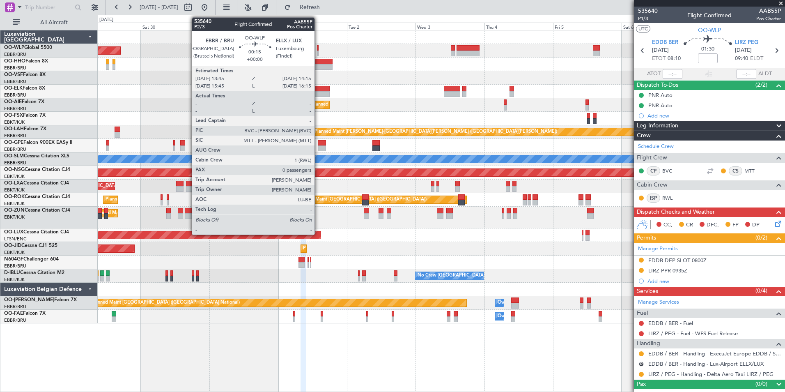
click at [318, 52] on div at bounding box center [318, 54] width 2 height 6
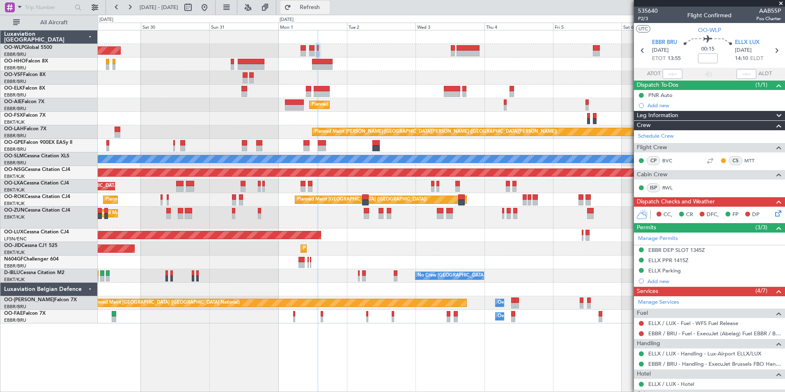
click at [327, 8] on span "Refresh" at bounding box center [310, 8] width 34 height 6
click at [327, 9] on span "Refresh" at bounding box center [310, 8] width 34 height 6
click at [330, 10] on button "Refresh" at bounding box center [304, 7] width 49 height 13
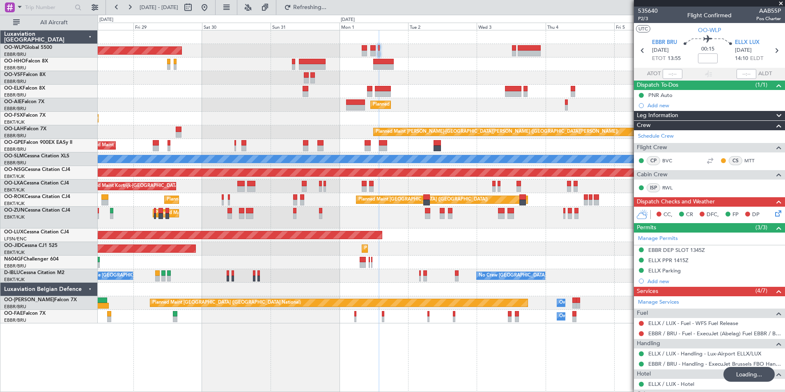
click at [481, 53] on div "Planned Maint [GEOGRAPHIC_DATA] ([GEOGRAPHIC_DATA])" at bounding box center [441, 51] width 687 height 14
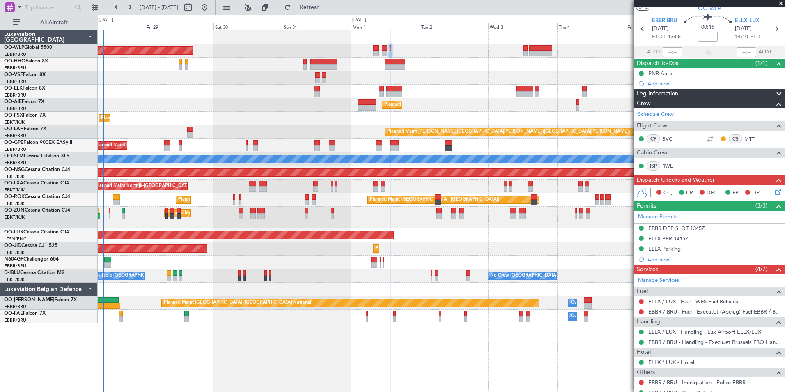
scroll to position [37, 0]
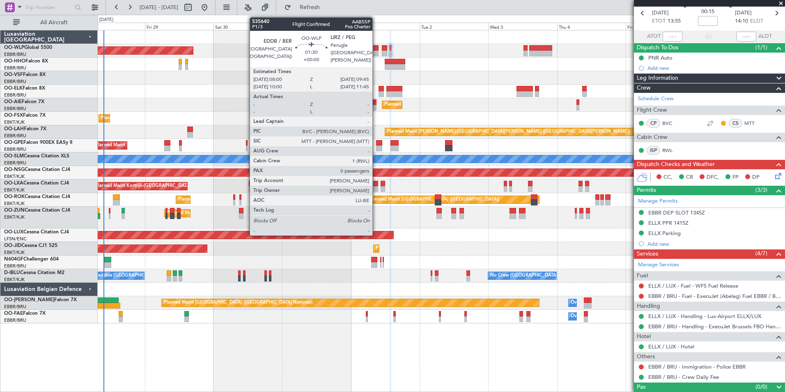
click at [376, 50] on div at bounding box center [375, 48] width 5 height 6
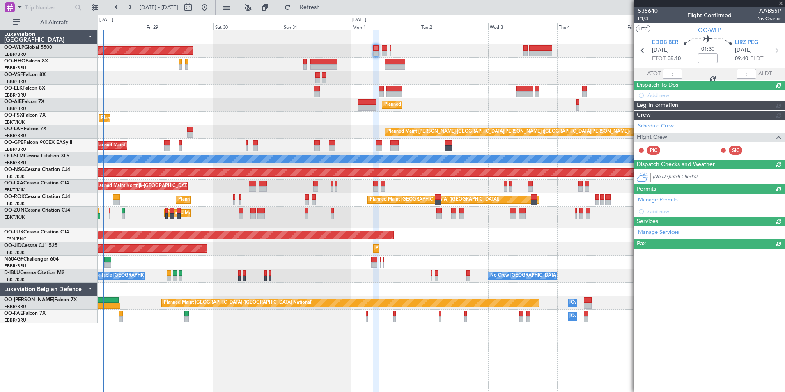
scroll to position [0, 0]
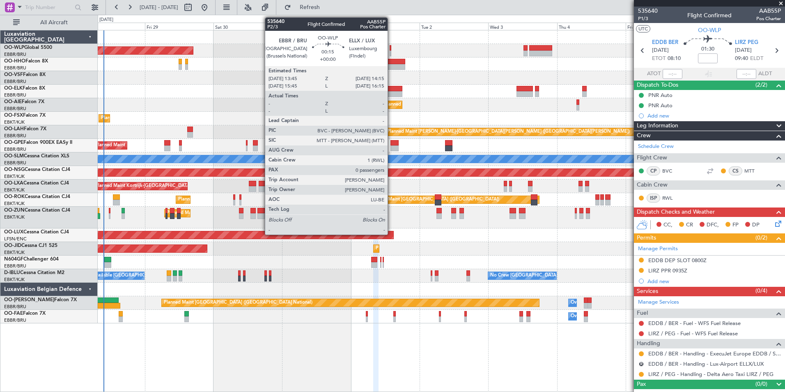
click at [391, 50] on div at bounding box center [391, 48] width 2 height 6
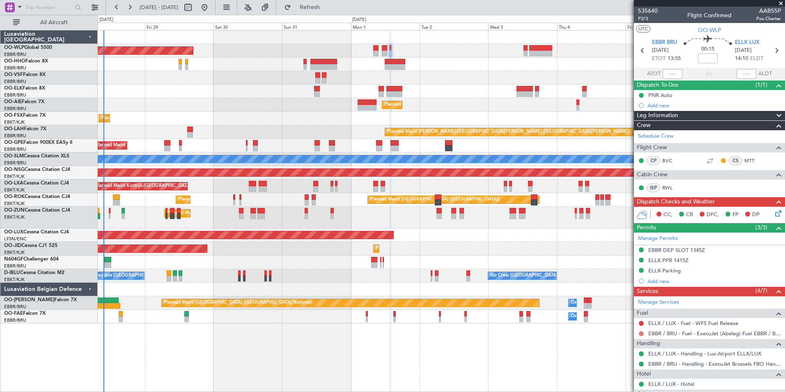
click at [639, 333] on button at bounding box center [641, 333] width 5 height 5
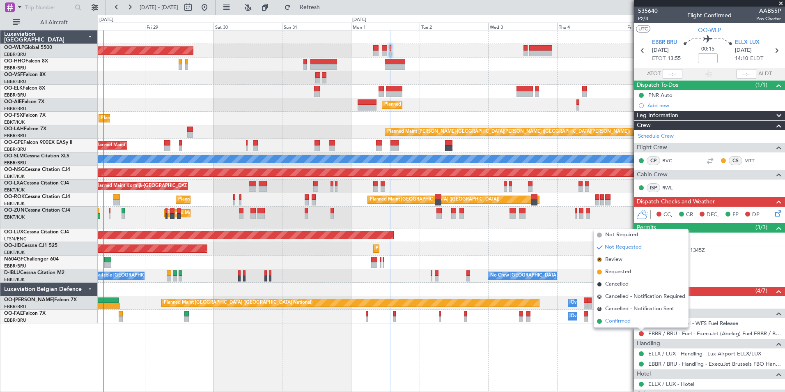
click at [620, 317] on li "Confirmed" at bounding box center [641, 321] width 95 height 12
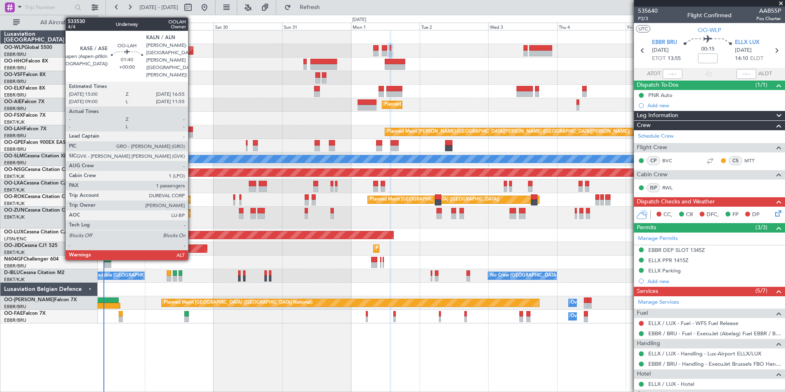
click at [192, 135] on div at bounding box center [190, 135] width 6 height 6
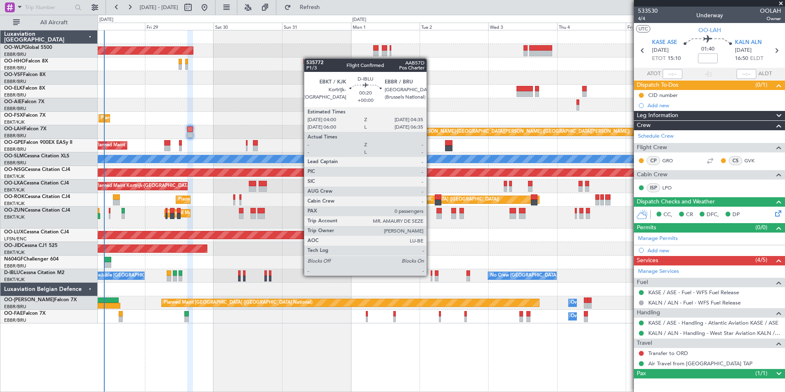
click at [431, 275] on div at bounding box center [432, 278] width 2 height 6
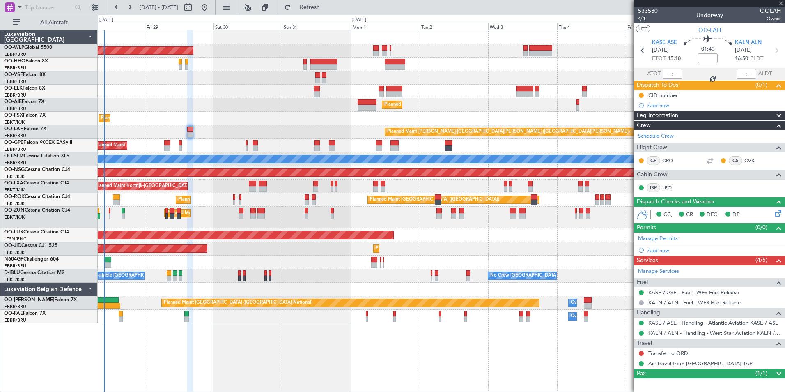
type input "0"
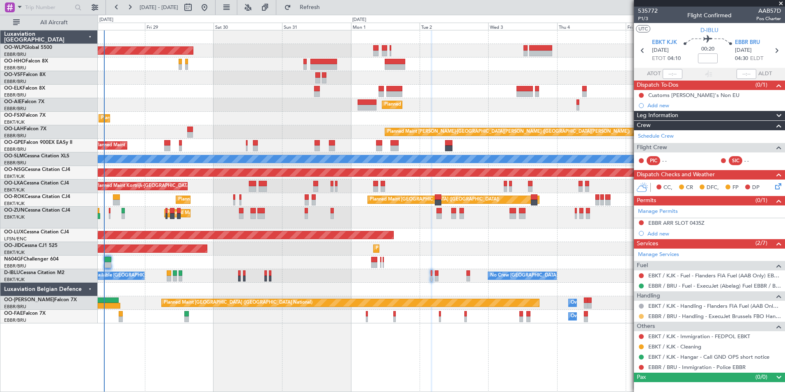
click at [641, 317] on button at bounding box center [641, 316] width 5 height 5
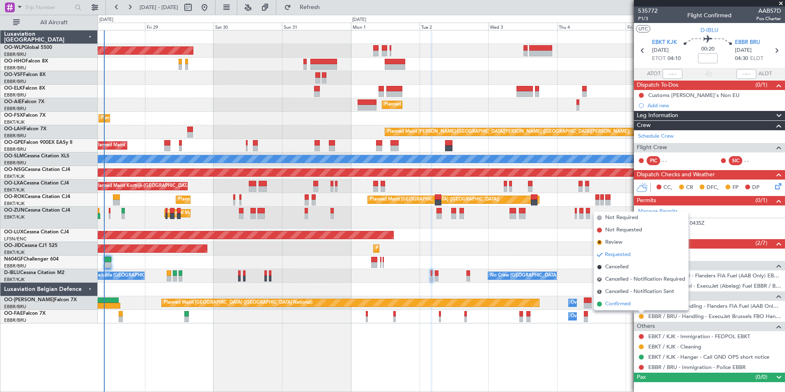
click at [624, 303] on span "Confirmed" at bounding box center [617, 304] width 25 height 8
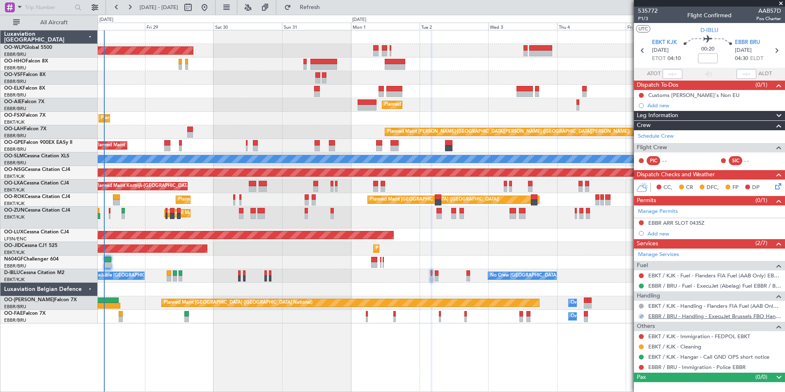
click at [672, 315] on link "EBBR / BRU - Handling - ExecuJet Brussels FBO Handling Abelag" at bounding box center [714, 315] width 133 height 7
click at [656, 223] on div "EBBR ARR SLOT 0435Z" at bounding box center [676, 222] width 56 height 7
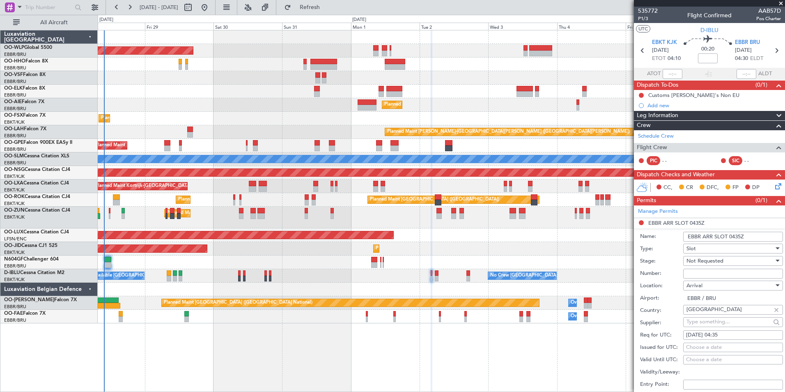
click at [709, 257] on span "Not Requested" at bounding box center [704, 260] width 37 height 7
click at [718, 326] on span "Received OK" at bounding box center [730, 326] width 86 height 12
click at [711, 271] on input "Number:" at bounding box center [733, 274] width 100 height 10
paste input "EBBRAAB5206A"
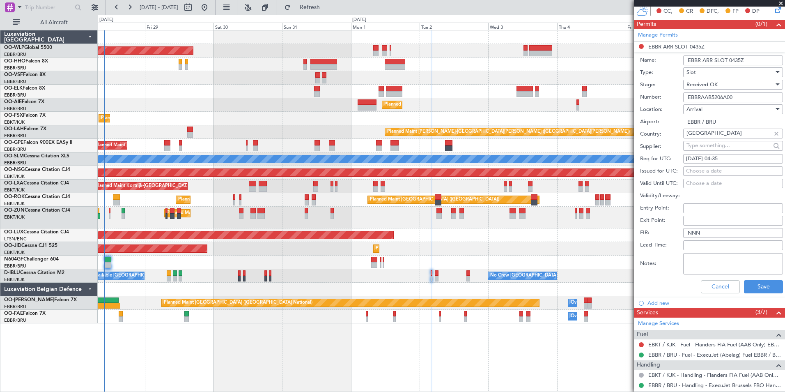
scroll to position [235, 0]
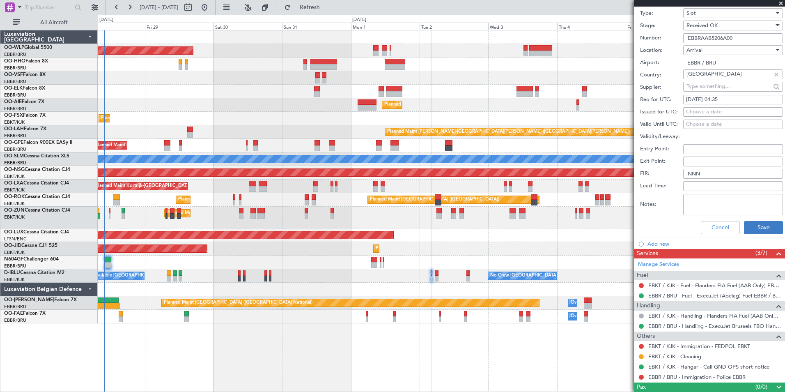
type input "EBBRAAB5206A00"
click at [750, 221] on button "Save" at bounding box center [763, 227] width 39 height 13
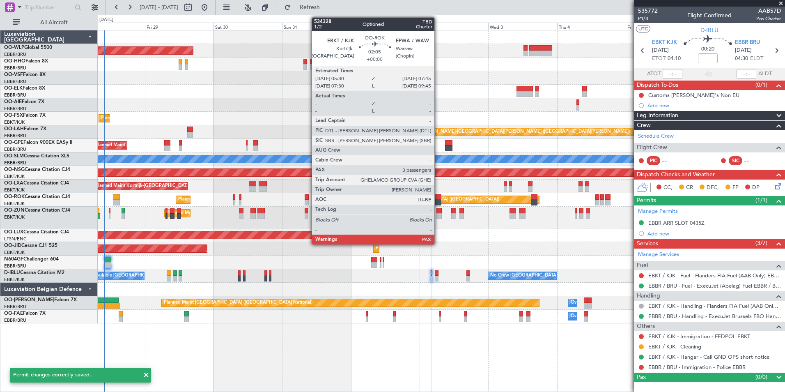
scroll to position [0, 0]
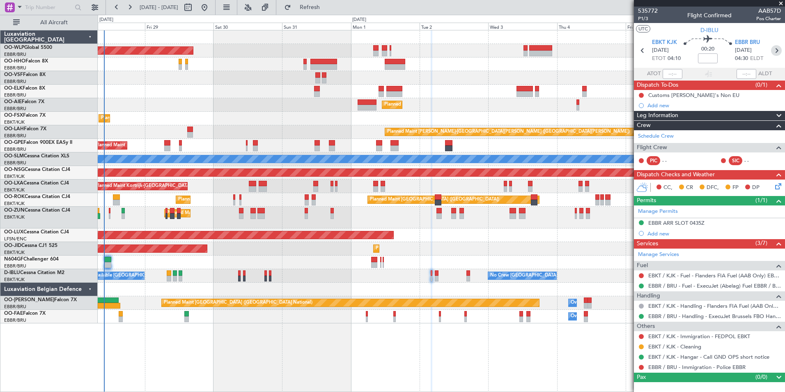
click at [778, 49] on icon at bounding box center [776, 50] width 11 height 11
type input "1"
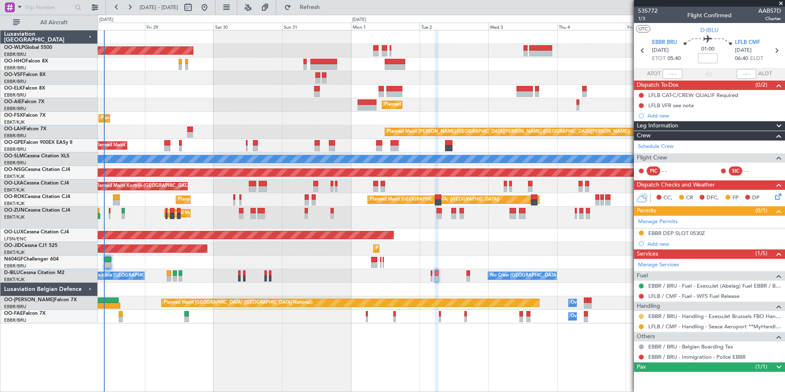
click at [640, 315] on button at bounding box center [641, 316] width 5 height 5
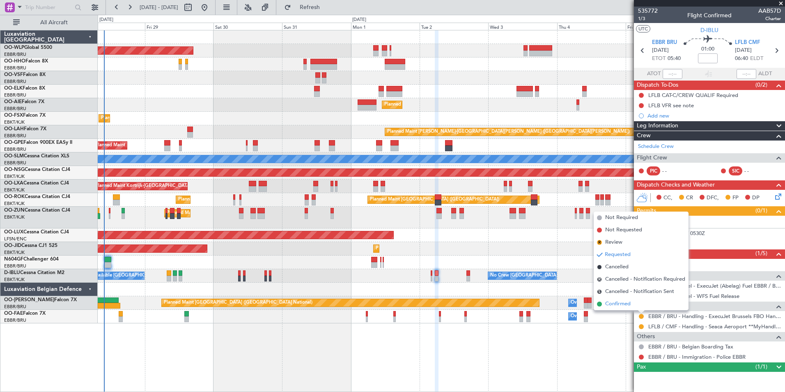
click at [626, 307] on span "Confirmed" at bounding box center [617, 304] width 25 height 8
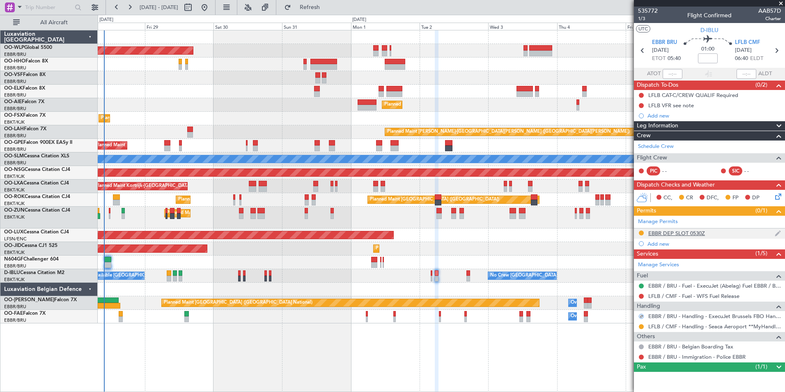
click at [695, 235] on div "EBBR DEP SLOT 0530Z" at bounding box center [676, 233] width 57 height 7
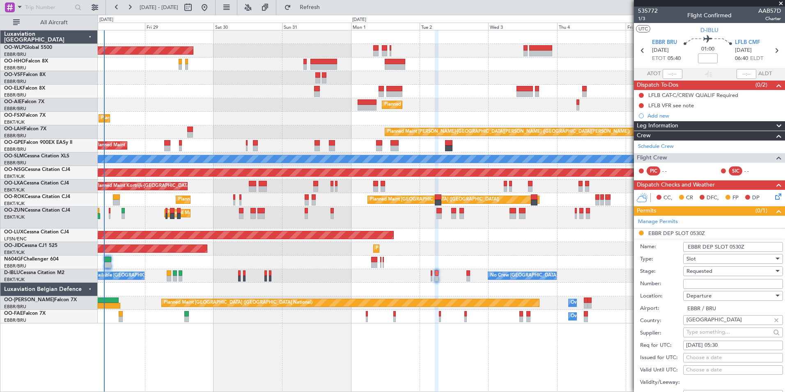
click at [711, 282] on input "Number:" at bounding box center [733, 284] width 100 height 10
paste input "EBBRAAB5207D"
type input "EBBRAAB5207D00"
click at [706, 273] on span "Requested" at bounding box center [699, 270] width 26 height 7
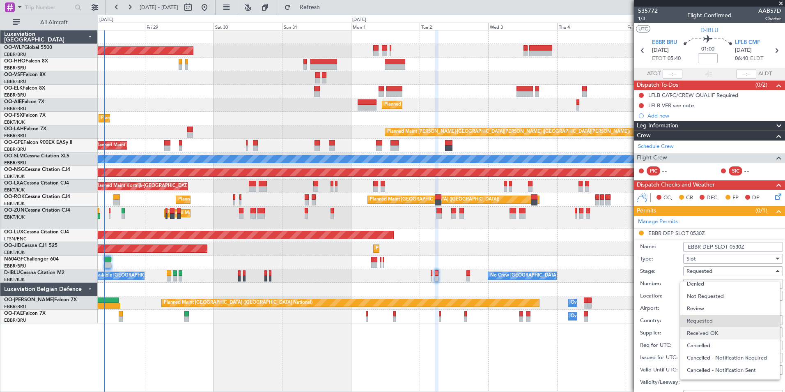
click at [703, 334] on span "Received OK" at bounding box center [730, 333] width 86 height 12
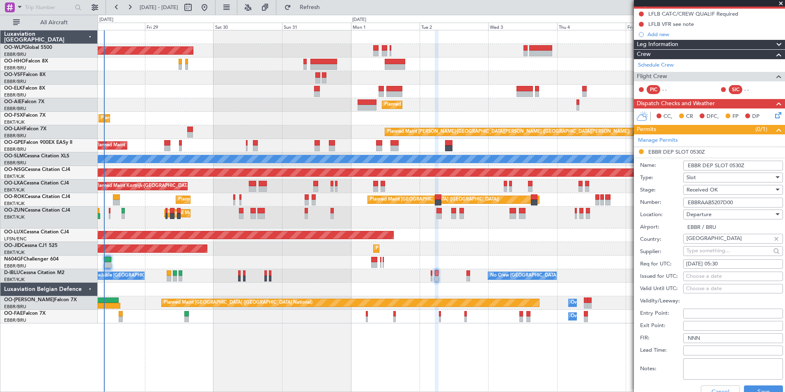
scroll to position [164, 0]
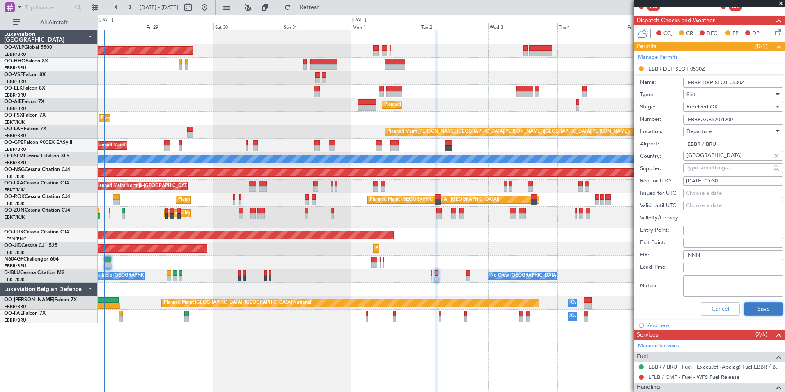
click at [768, 310] on button "Save" at bounding box center [763, 308] width 39 height 13
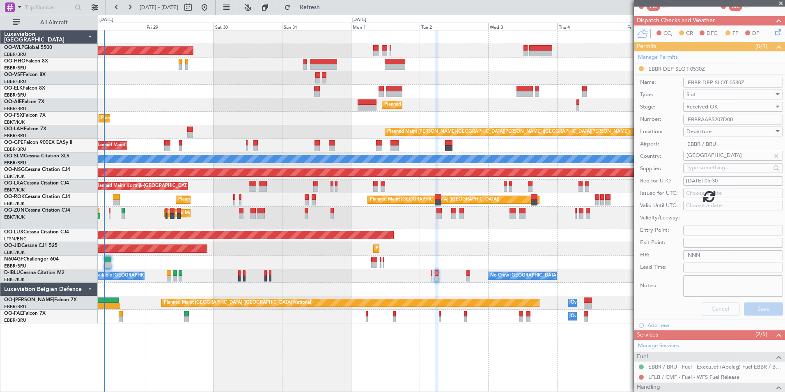
scroll to position [0, 0]
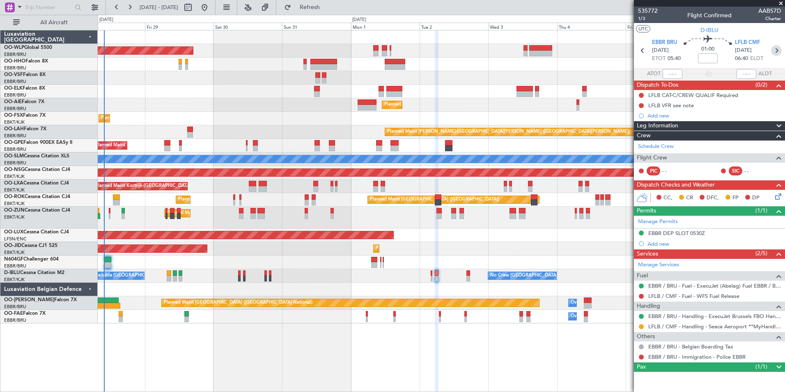
click at [773, 51] on icon at bounding box center [776, 50] width 11 height 11
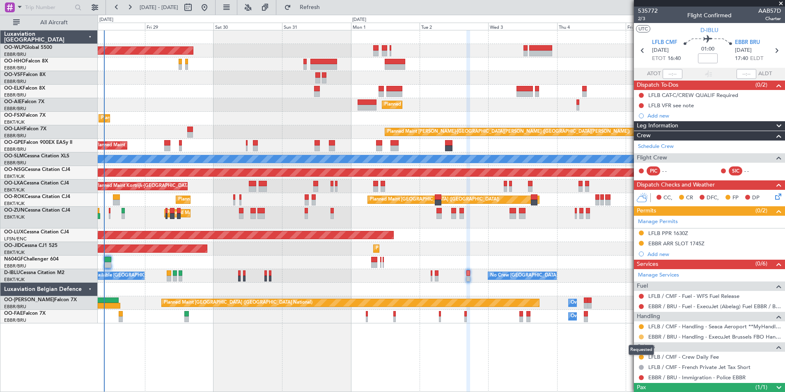
click at [642, 335] on button at bounding box center [641, 336] width 5 height 5
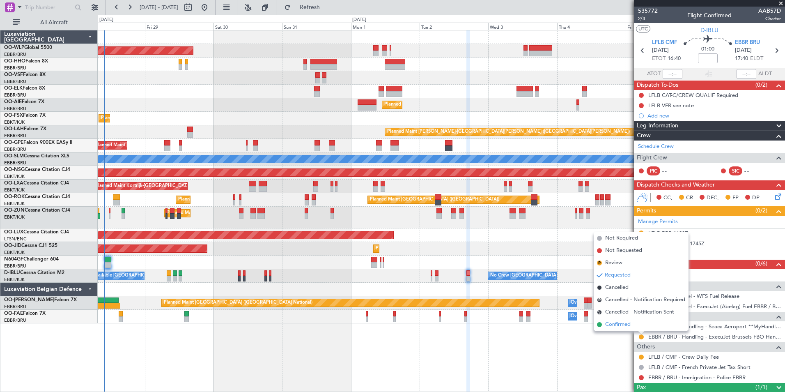
click at [620, 326] on span "Confirmed" at bounding box center [617, 324] width 25 height 8
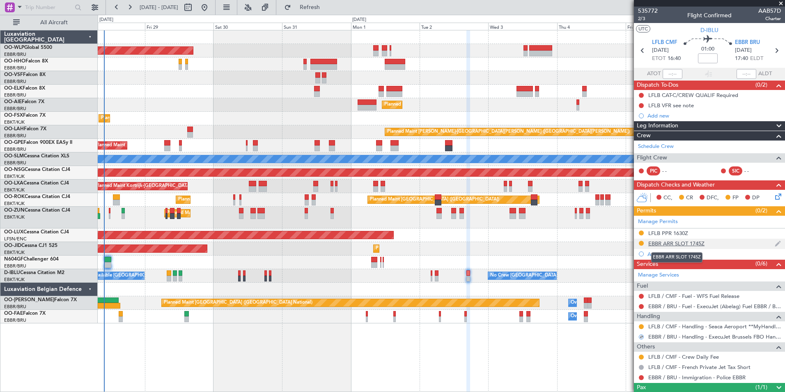
click at [674, 240] on div "EBBR ARR SLOT 1745Z" at bounding box center [676, 243] width 56 height 7
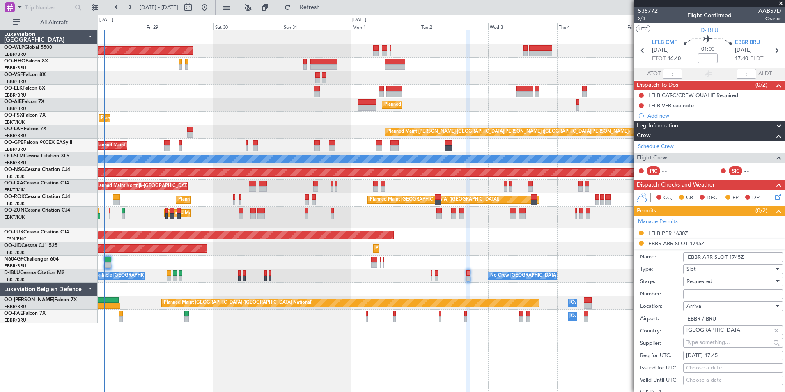
click at [708, 294] on input "Number:" at bounding box center [733, 294] width 100 height 10
click at [734, 294] on input "Number:" at bounding box center [733, 294] width 100 height 10
paste input "EBBRAAB5208A"
type input "EBBRAAB5208A00"
click at [717, 283] on div "Requested" at bounding box center [729, 281] width 87 height 12
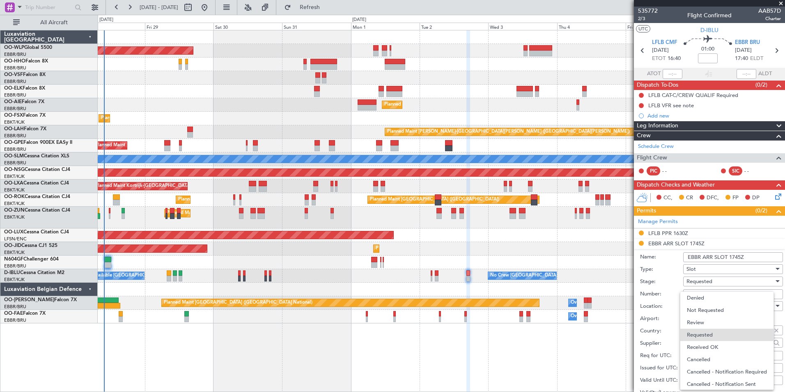
scroll to position [4, 0]
click at [707, 339] on span "Received OK" at bounding box center [730, 343] width 86 height 12
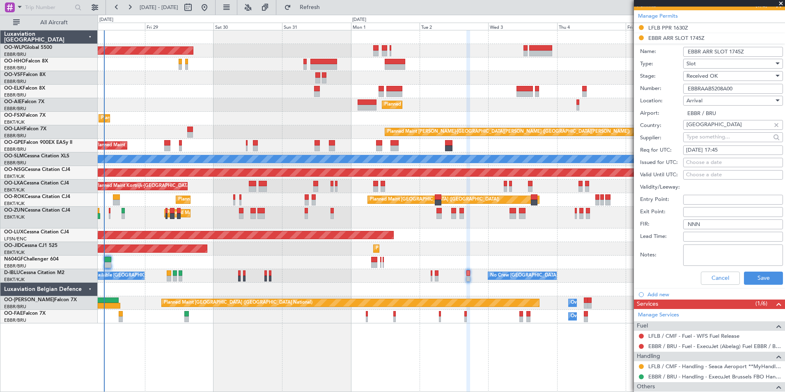
click at [753, 269] on div "Cancel Save" at bounding box center [711, 277] width 143 height 21
click at [753, 278] on button "Save" at bounding box center [763, 277] width 39 height 13
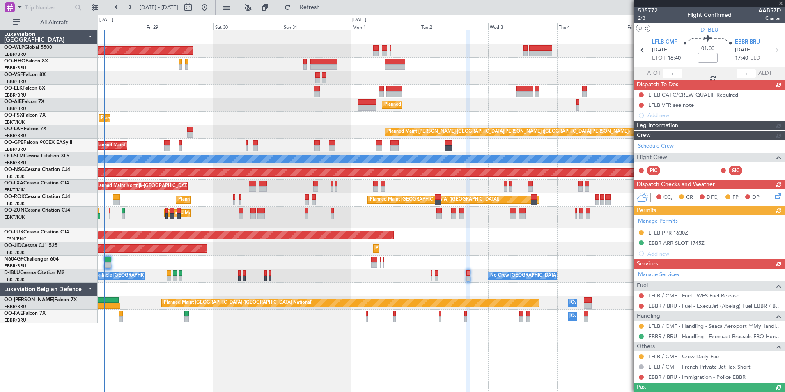
scroll to position [0, 0]
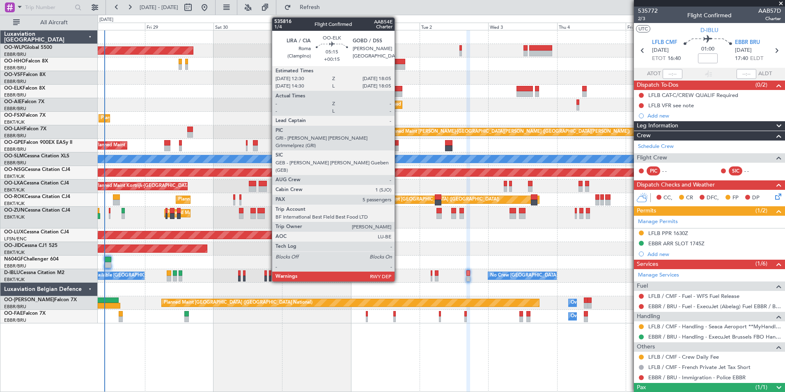
click at [398, 94] on div at bounding box center [394, 94] width 16 height 6
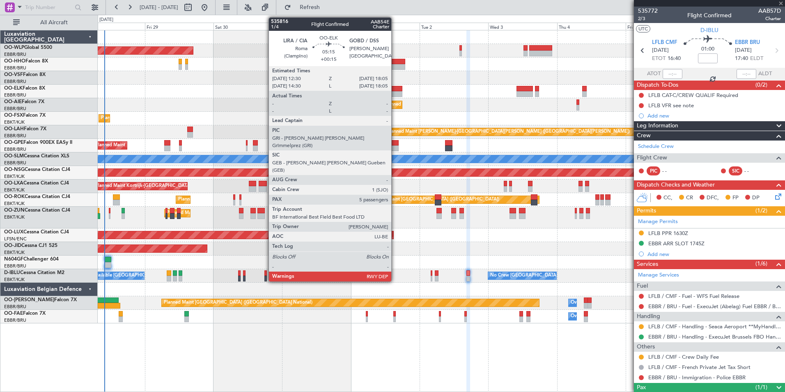
type input "+00:15"
type input "5"
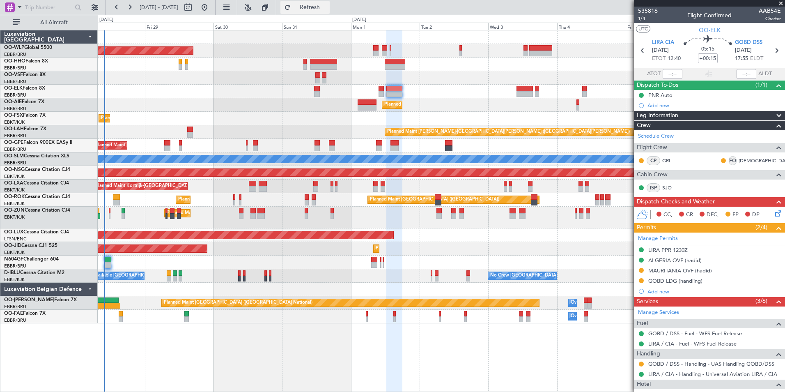
click at [317, 2] on button "Refresh" at bounding box center [304, 7] width 49 height 13
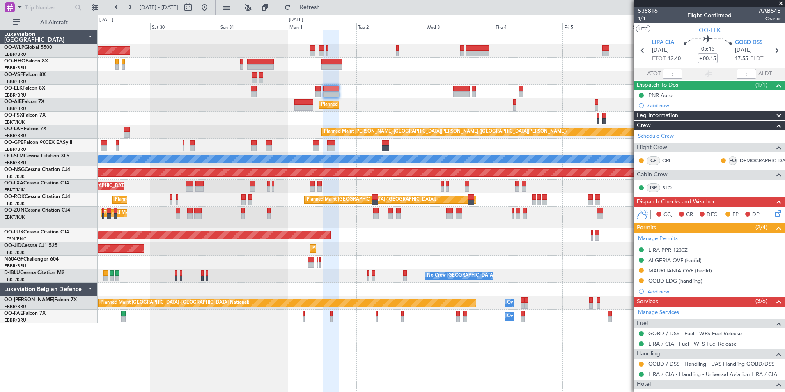
click at [416, 123] on div "Planned Maint Kortrijk-Wevelgem Planned Maint Kortrijk-Wevelgem" at bounding box center [441, 119] width 687 height 14
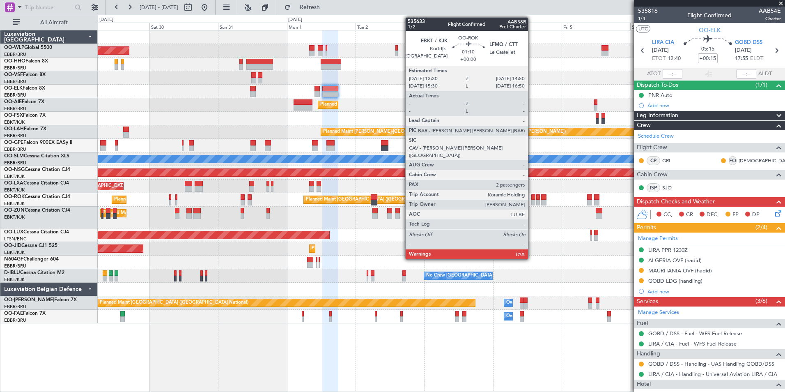
click at [532, 201] on div at bounding box center [533, 203] width 4 height 6
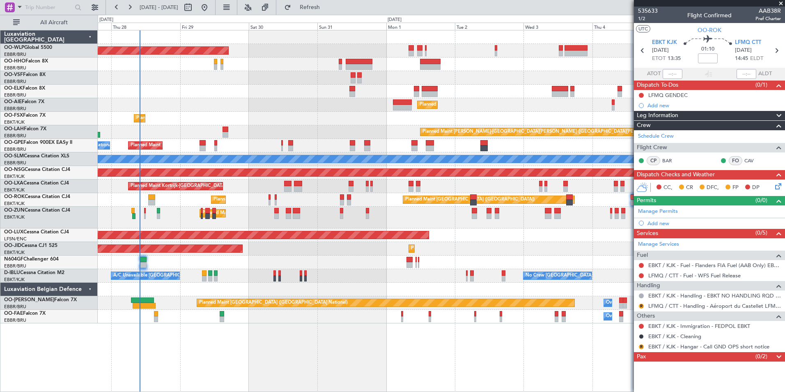
click at [344, 101] on div "Planned Maint Berlin (Brandenburg) Planned Maint Kortrijk-Wevelgem Planned Main…" at bounding box center [441, 176] width 687 height 293
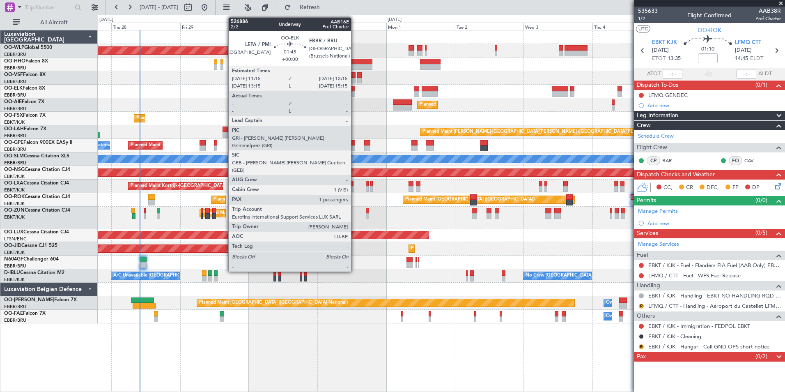
click at [355, 93] on div at bounding box center [352, 94] width 6 height 6
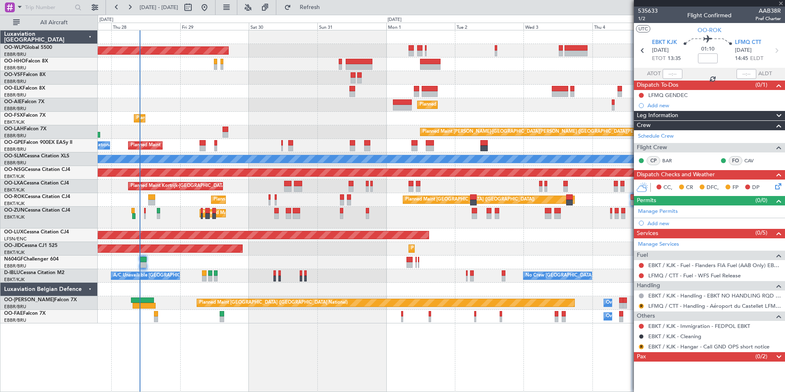
type input "1"
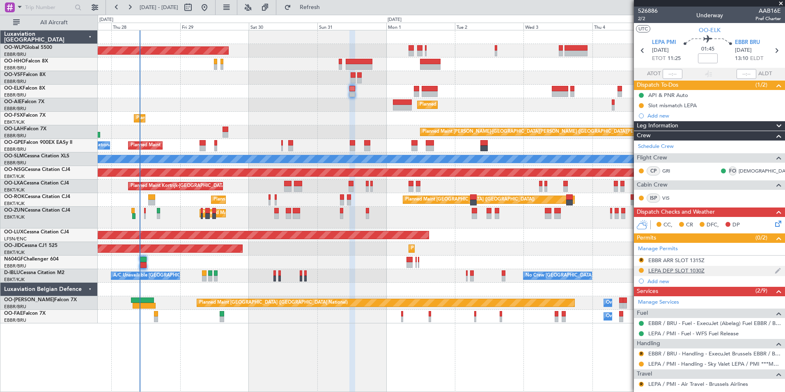
click at [659, 271] on div "LEPA DEP SLOT 1030Z" at bounding box center [676, 270] width 56 height 7
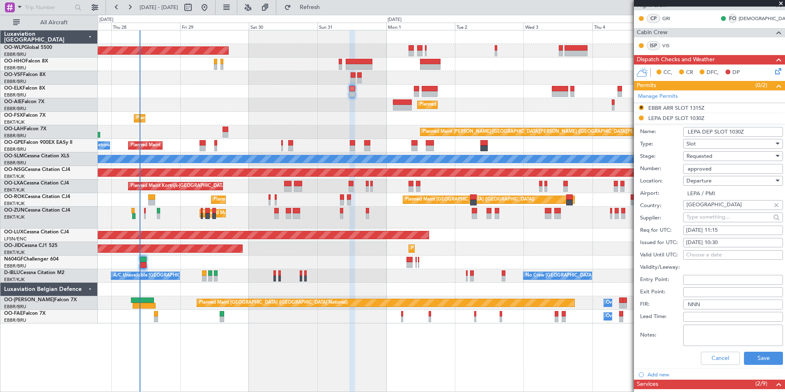
scroll to position [164, 0]
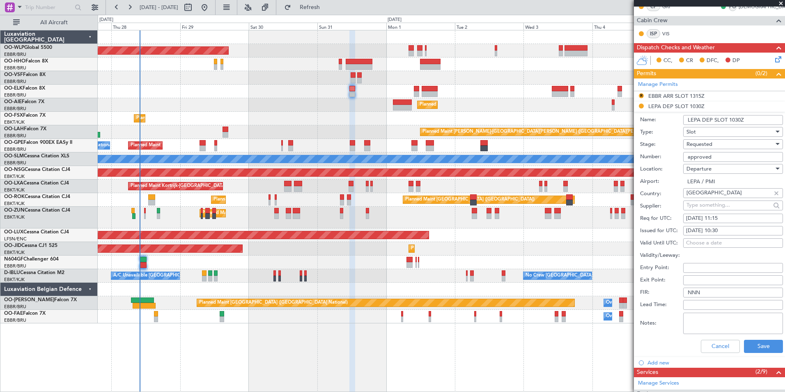
click at [716, 231] on div "31/08/2025 10:30" at bounding box center [733, 231] width 94 height 8
select select "8"
select select "2025"
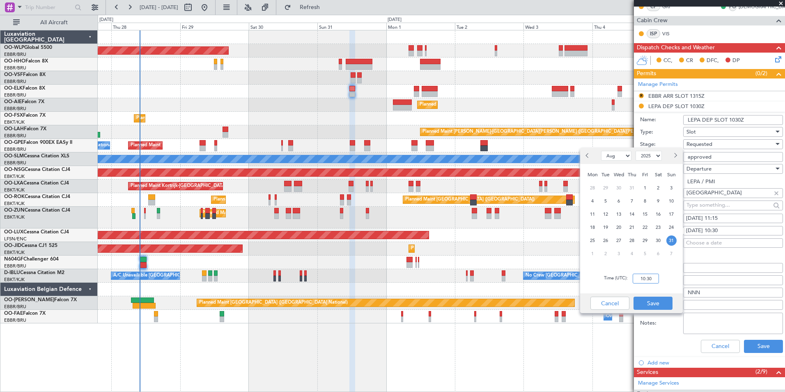
click at [654, 277] on input "10:30" at bounding box center [646, 278] width 26 height 10
click at [647, 282] on input "10:30" at bounding box center [646, 278] width 26 height 10
click at [649, 278] on input "10:30" at bounding box center [646, 278] width 26 height 10
type input "10:25"
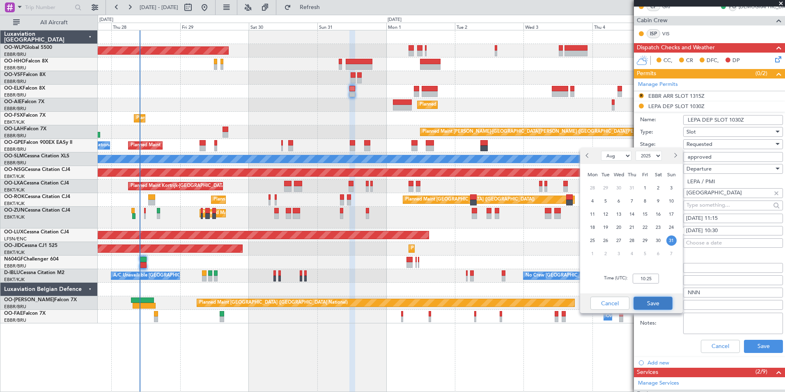
click at [661, 299] on button "Save" at bounding box center [653, 302] width 39 height 13
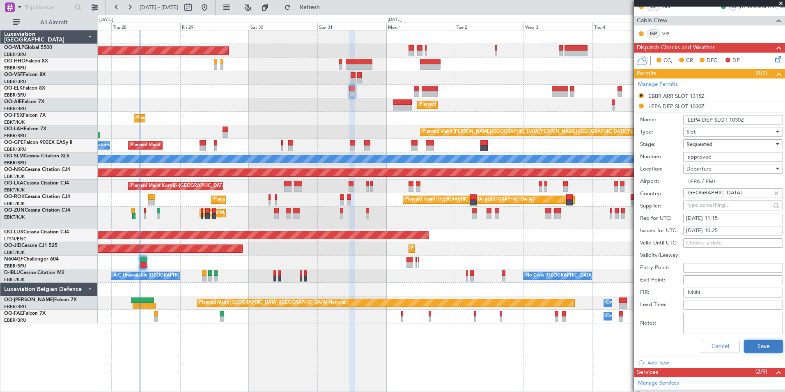
click at [744, 340] on button "Save" at bounding box center [763, 346] width 39 height 13
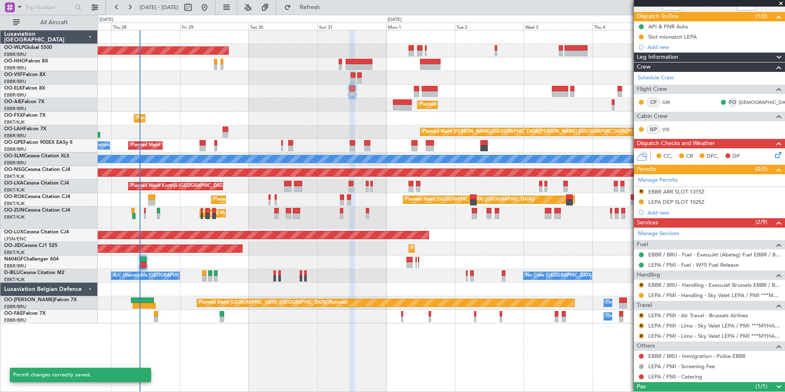
scroll to position [68, 0]
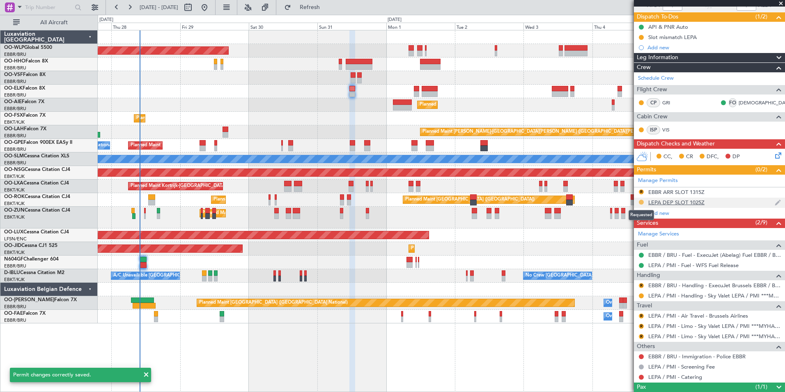
click at [640, 201] on button at bounding box center [641, 202] width 5 height 5
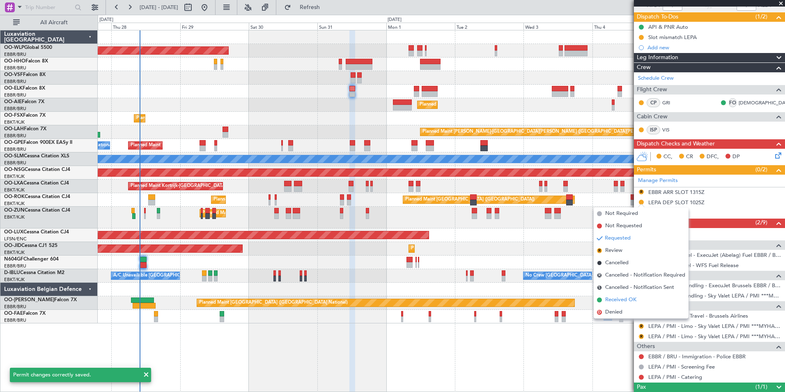
click at [620, 300] on span "Received OK" at bounding box center [620, 300] width 31 height 8
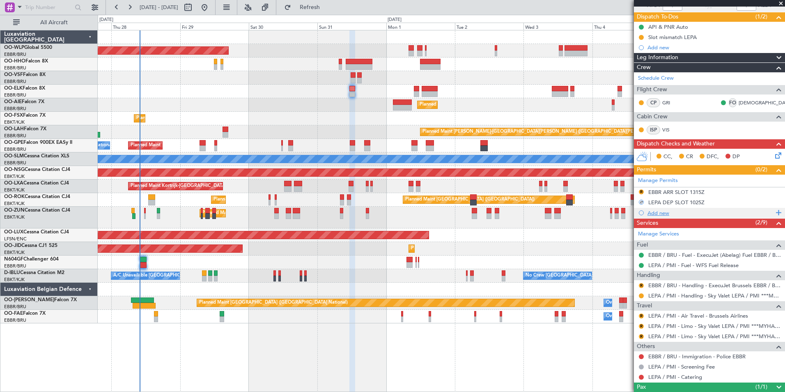
click at [656, 215] on div "Add new" at bounding box center [710, 212] width 126 height 7
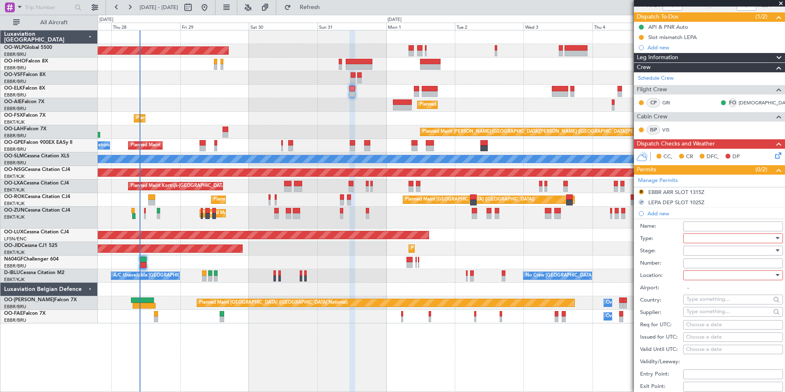
click at [702, 238] on div at bounding box center [729, 238] width 87 height 12
click at [706, 308] on span "Risk Assessment" at bounding box center [730, 303] width 86 height 12
click at [699, 236] on span "Risk Assessment" at bounding box center [706, 237] width 40 height 7
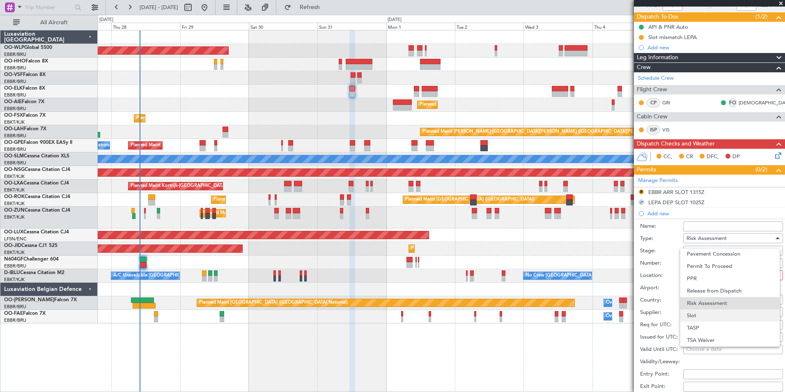
click at [698, 312] on span "Slot" at bounding box center [730, 315] width 86 height 12
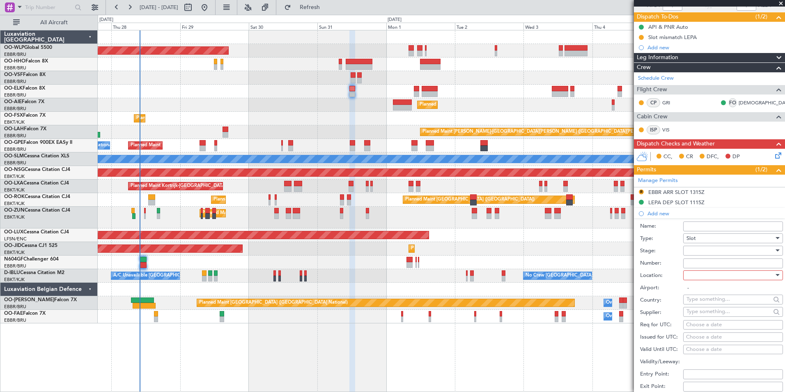
click at [705, 248] on div at bounding box center [729, 250] width 87 height 12
click at [708, 266] on span "Denied" at bounding box center [730, 267] width 86 height 12
click at [708, 272] on div at bounding box center [729, 275] width 87 height 12
click at [703, 292] on span "Departure" at bounding box center [730, 291] width 86 height 12
type input "LEPA / PMI"
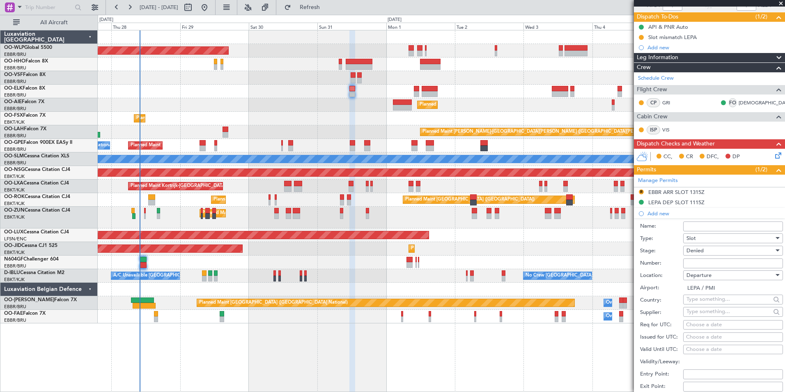
scroll to position [109, 0]
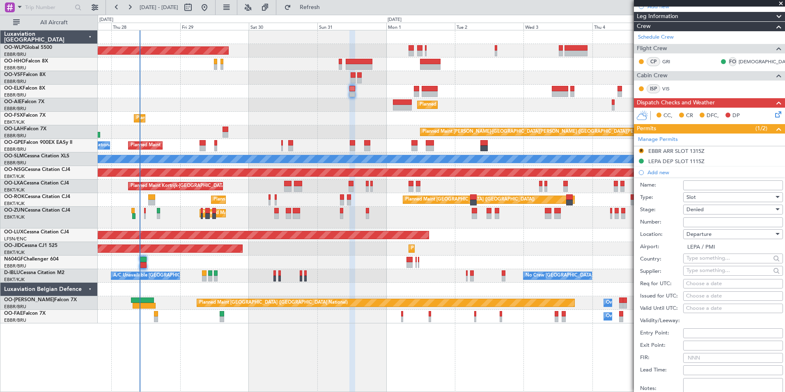
click at [711, 285] on div "Choose a date" at bounding box center [733, 284] width 94 height 8
select select "8"
select select "2025"
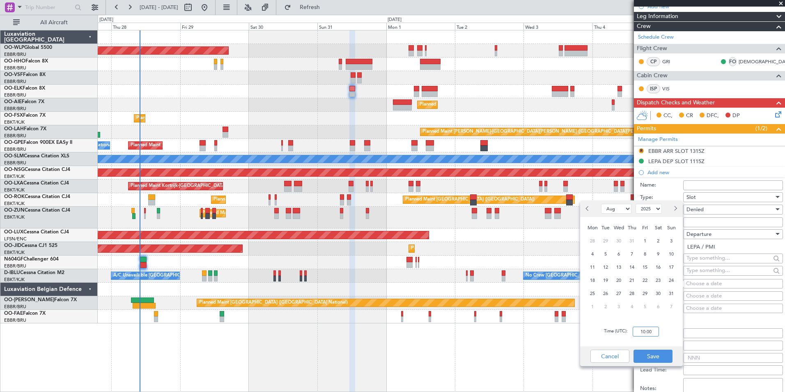
click at [655, 336] on input "10:00" at bounding box center [646, 331] width 26 height 10
click at [666, 289] on div "31" at bounding box center [671, 293] width 13 height 13
click at [644, 332] on input "00:00" at bounding box center [646, 331] width 26 height 10
type input "11:15"
click at [657, 356] on button "Save" at bounding box center [653, 355] width 39 height 13
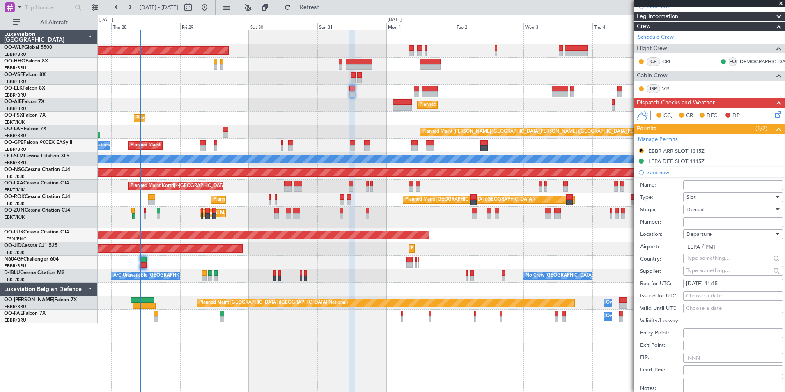
scroll to position [232, 0]
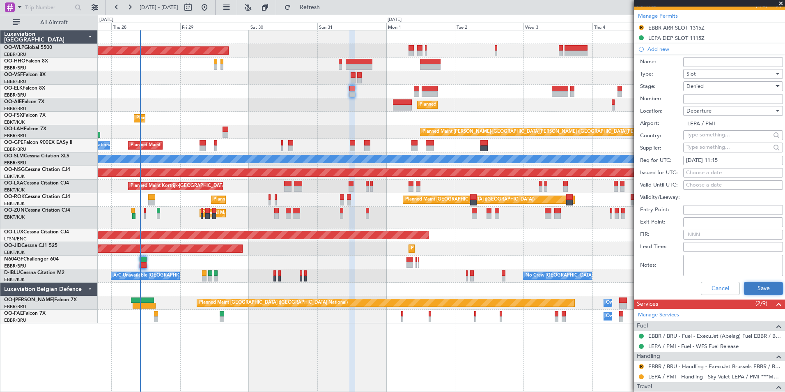
click at [748, 285] on button "Save" at bounding box center [763, 288] width 39 height 13
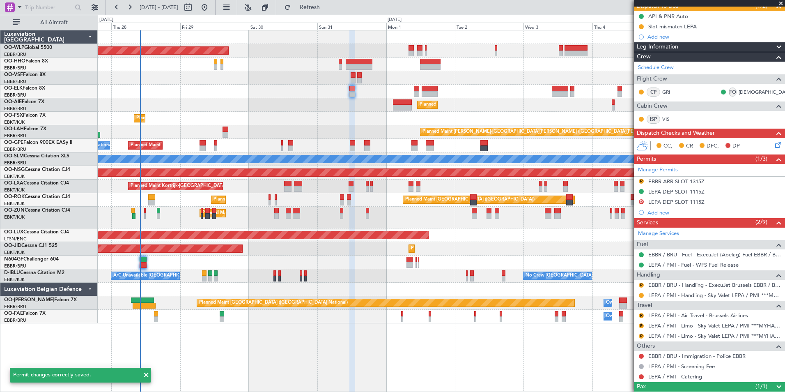
scroll to position [78, 0]
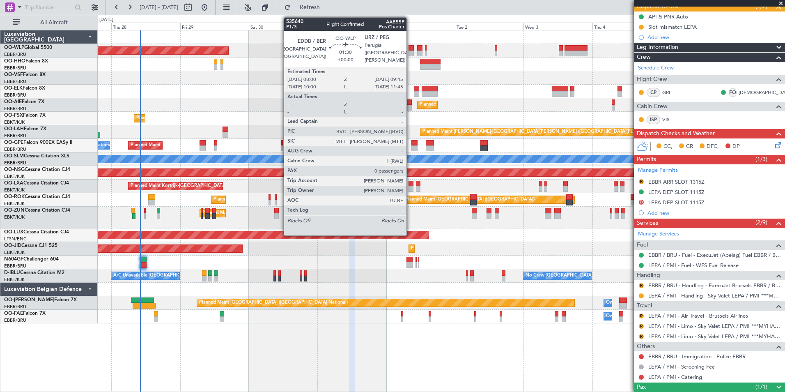
click at [410, 47] on div at bounding box center [411, 48] width 5 height 6
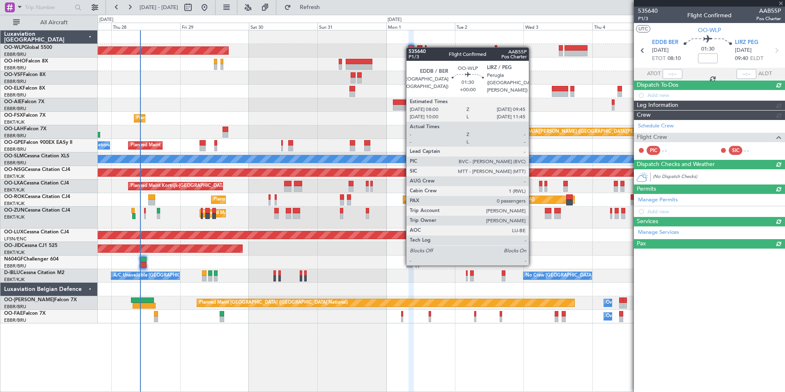
scroll to position [0, 0]
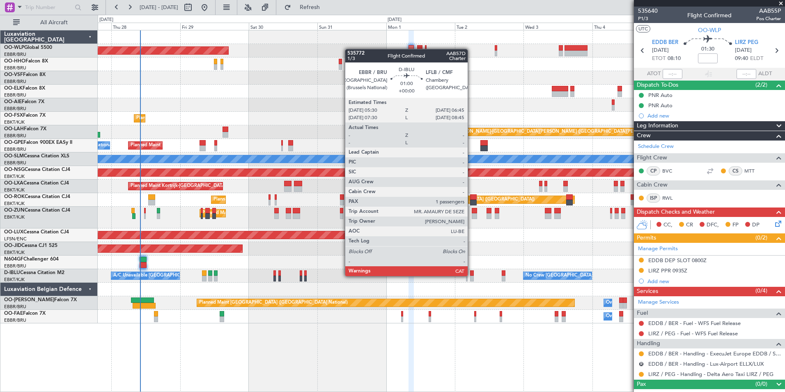
click at [471, 276] on div at bounding box center [472, 278] width 4 height 6
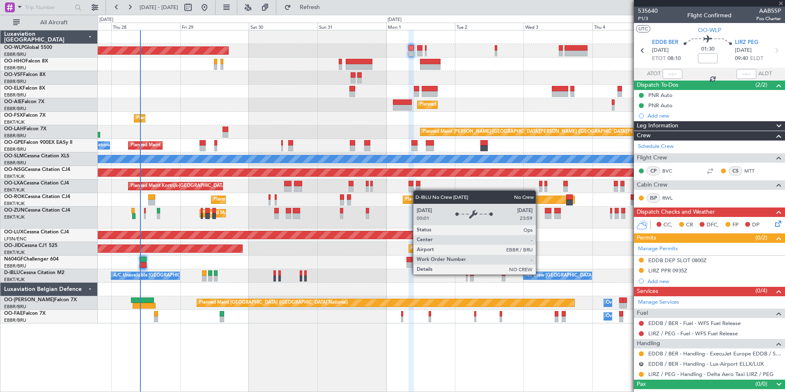
type input "1"
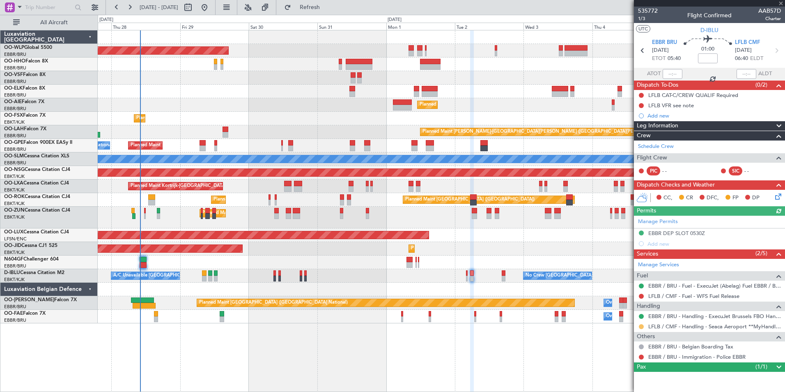
click at [641, 328] on button at bounding box center [641, 326] width 5 height 5
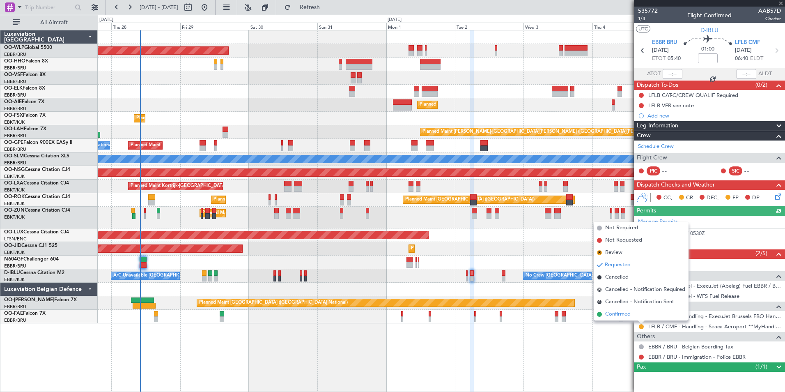
click at [617, 317] on span "Confirmed" at bounding box center [617, 314] width 25 height 8
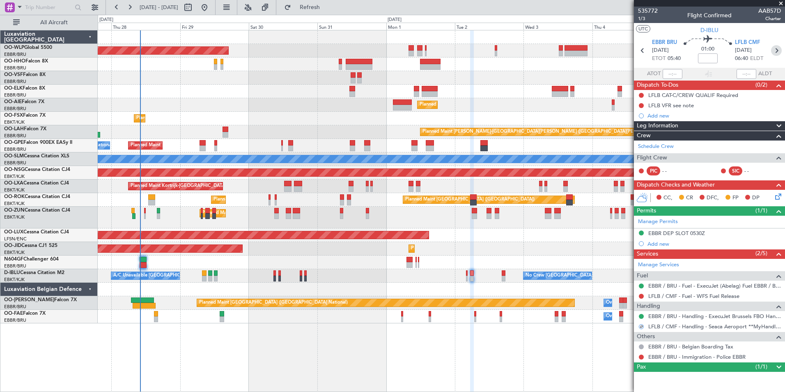
click at [776, 53] on icon at bounding box center [776, 50] width 11 height 11
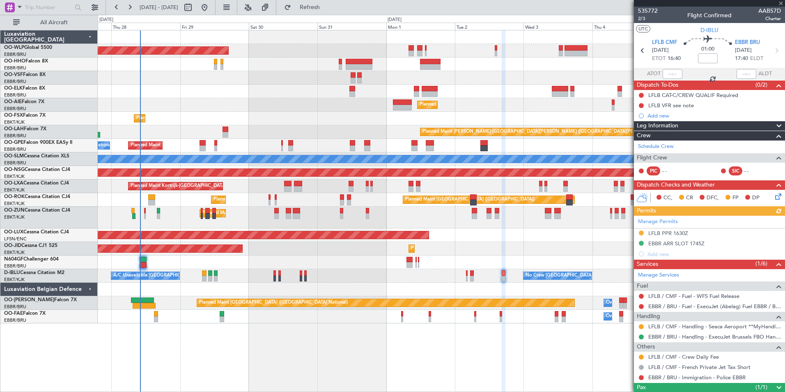
click at [638, 326] on div at bounding box center [641, 326] width 7 height 7
click at [640, 326] on button at bounding box center [641, 326] width 5 height 5
click at [641, 231] on button at bounding box center [641, 232] width 5 height 5
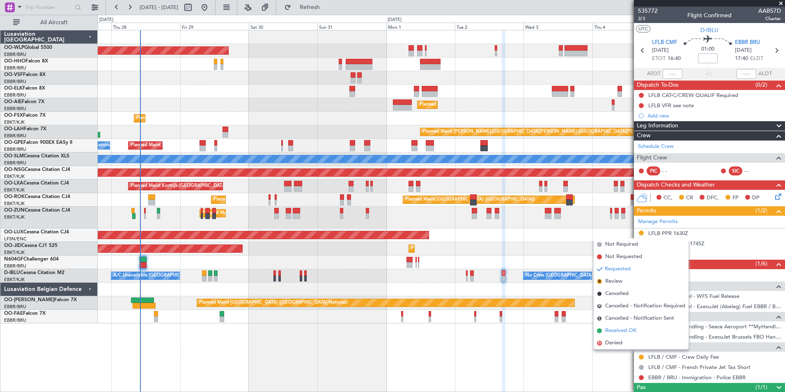
click at [621, 334] on span "Received OK" at bounding box center [620, 330] width 31 height 8
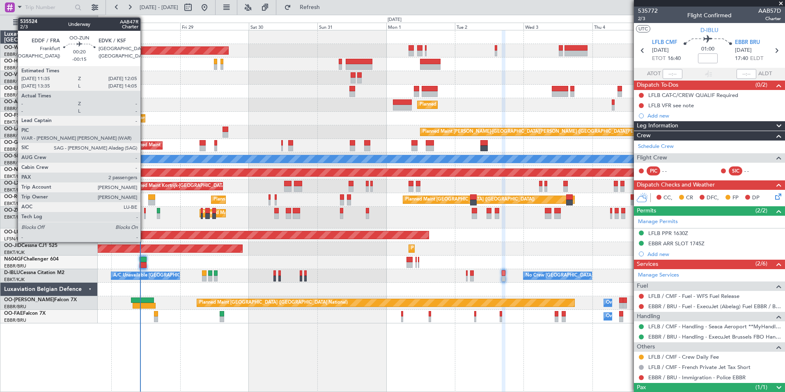
click at [144, 214] on div at bounding box center [145, 216] width 2 height 6
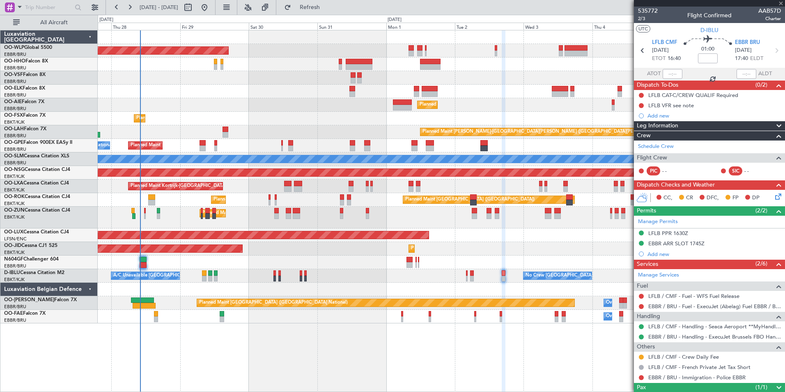
type input "-00:15"
type input "2"
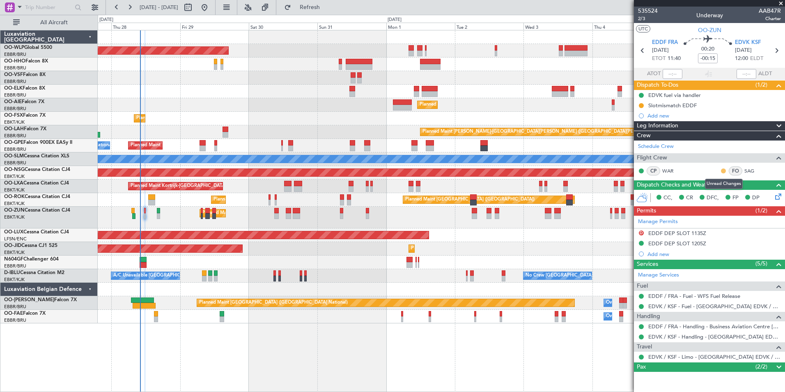
click at [724, 171] on button at bounding box center [723, 170] width 5 height 5
click at [547, 102] on div "Planned Maint [GEOGRAPHIC_DATA] ([GEOGRAPHIC_DATA])" at bounding box center [441, 105] width 687 height 14
click at [641, 171] on button at bounding box center [641, 170] width 5 height 5
click at [553, 110] on div "Planned Maint [GEOGRAPHIC_DATA] ([GEOGRAPHIC_DATA])" at bounding box center [441, 105] width 687 height 14
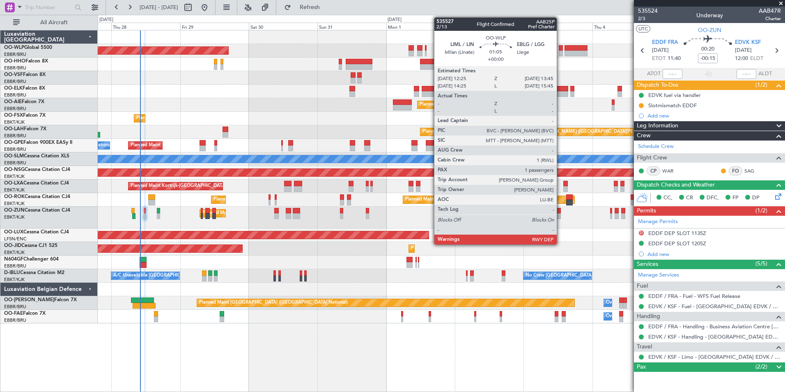
click at [560, 50] on div at bounding box center [561, 48] width 4 height 6
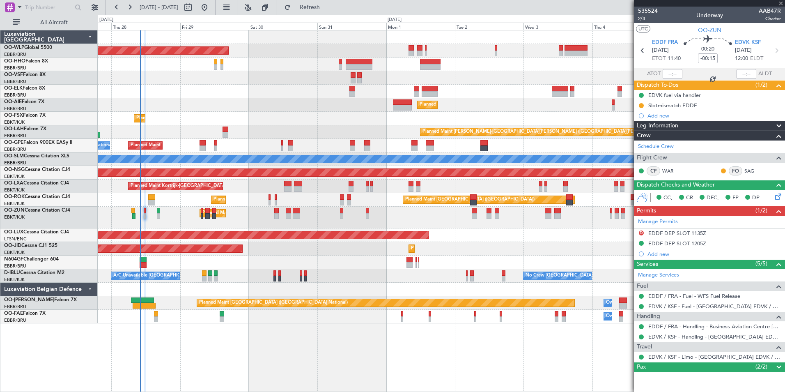
type input "1"
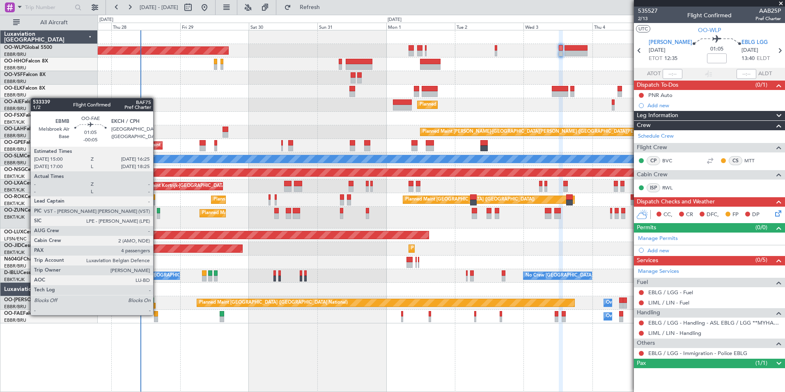
click at [157, 314] on div at bounding box center [156, 314] width 4 height 6
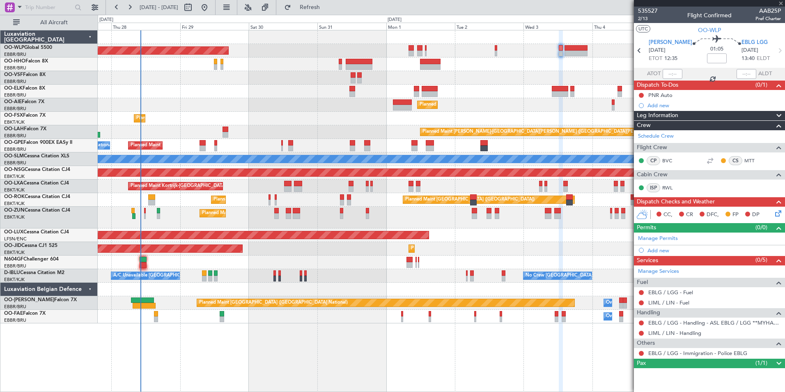
type input "-00:05"
type input "4"
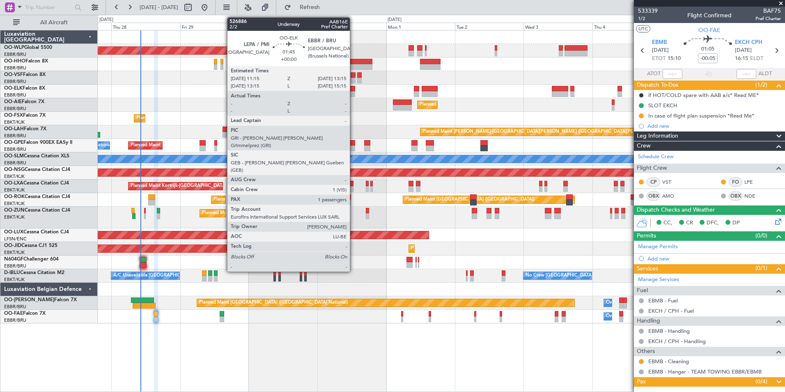
click at [354, 92] on div at bounding box center [352, 94] width 6 height 6
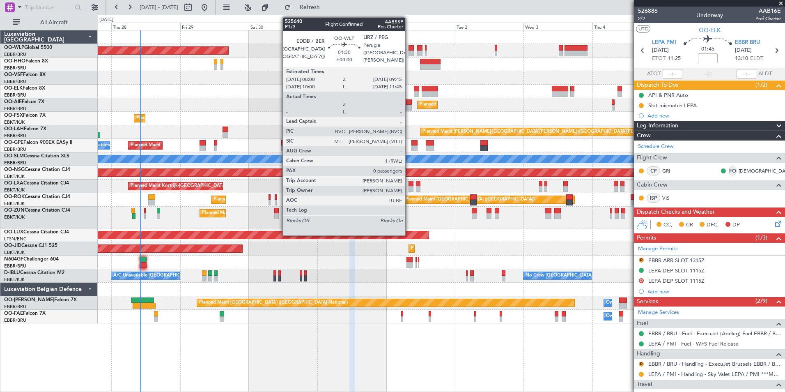
click at [409, 50] on div at bounding box center [411, 48] width 5 height 6
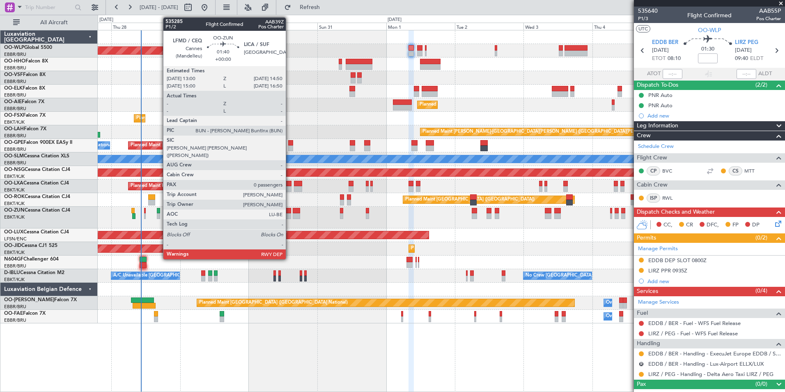
click at [289, 211] on div at bounding box center [288, 211] width 5 height 6
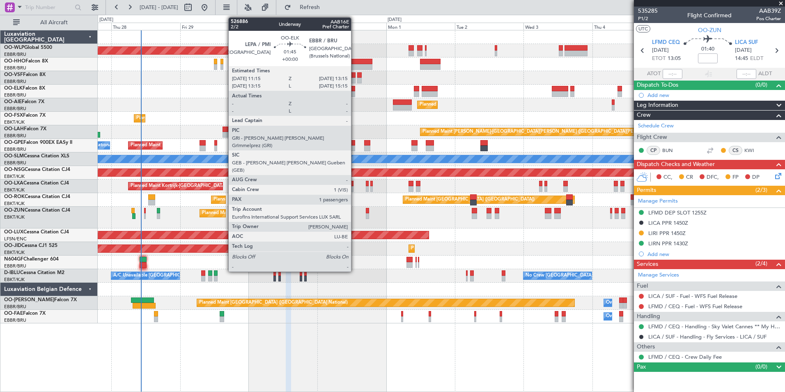
click at [355, 89] on div at bounding box center [352, 89] width 6 height 6
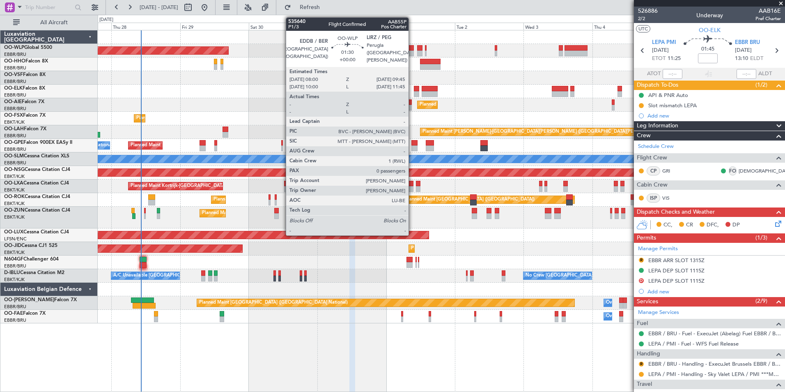
click at [412, 51] on div at bounding box center [411, 54] width 5 height 6
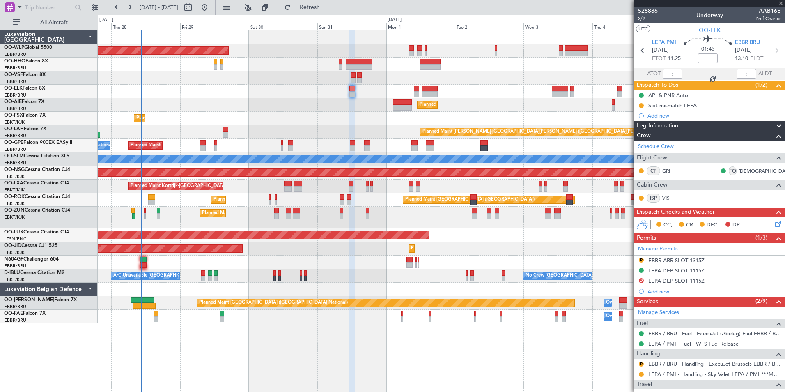
type input "0"
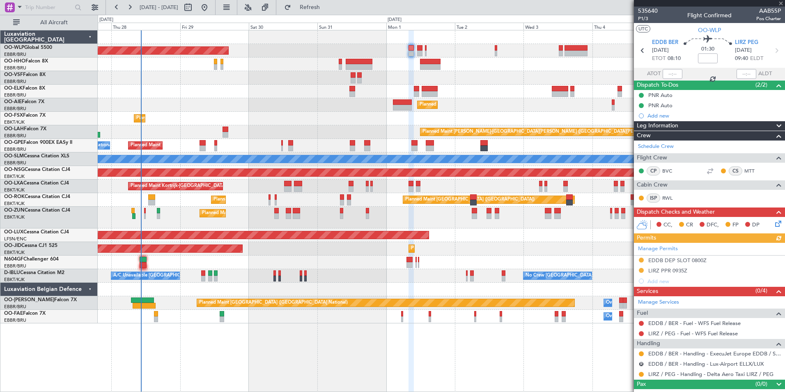
click at [641, 269] on div "Manage Permits EDDB DEP SLOT 0800Z LIRZ PPR 0935Z Add new" at bounding box center [709, 265] width 151 height 44
click at [642, 269] on button at bounding box center [641, 270] width 5 height 5
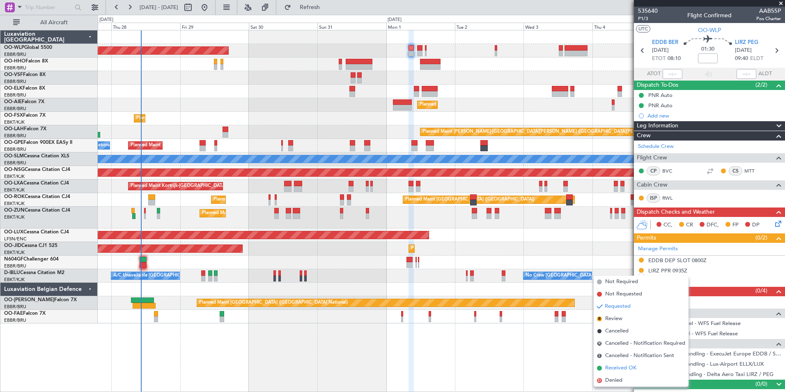
click at [616, 372] on span "Received OK" at bounding box center [620, 368] width 31 height 8
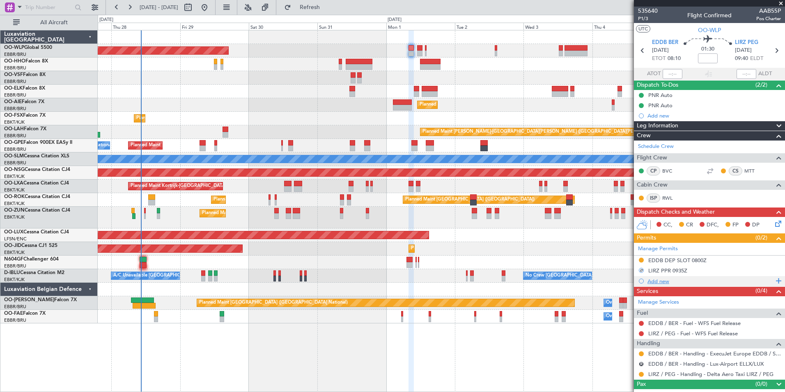
click at [655, 280] on div "Add new" at bounding box center [710, 281] width 126 height 7
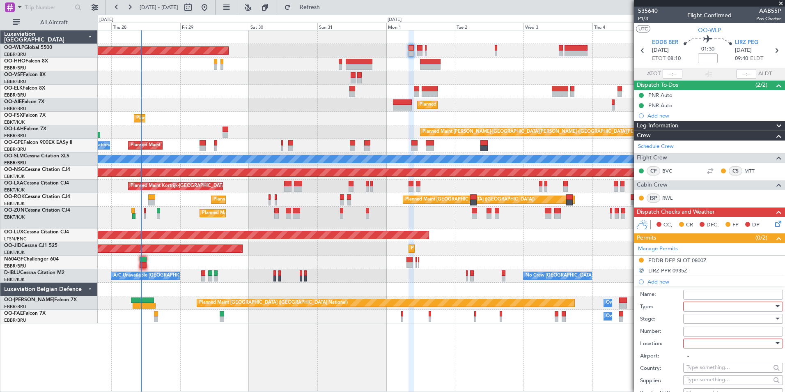
click at [688, 305] on div at bounding box center [729, 306] width 87 height 12
click at [698, 337] on span "Permit To Proceed" at bounding box center [730, 334] width 86 height 12
click at [704, 306] on span "Permit To Proceed" at bounding box center [708, 306] width 45 height 7
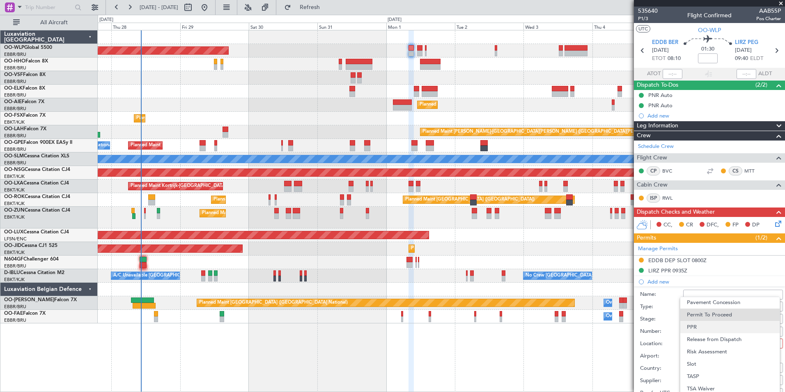
click at [696, 323] on span "PPR" at bounding box center [730, 327] width 86 height 12
click at [698, 317] on div at bounding box center [729, 318] width 87 height 12
click at [702, 382] on span "Received OK" at bounding box center [730, 384] width 86 height 12
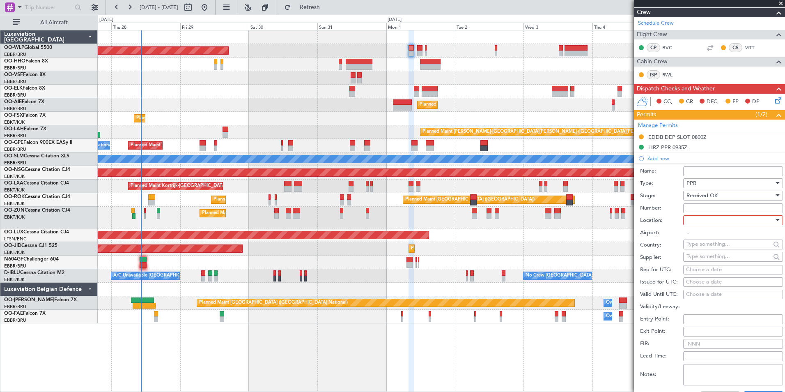
click at [693, 209] on input "Number:" at bounding box center [733, 208] width 100 height 10
paste input "PPR N° 118/0825"
type input "PPR N° 118/0825"
click at [697, 216] on div at bounding box center [729, 220] width 87 height 12
click at [698, 261] on span "Arrival" at bounding box center [730, 261] width 86 height 12
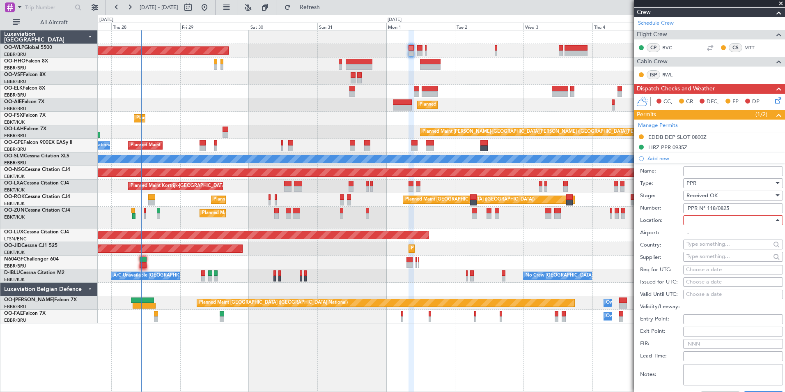
type input "LIRZ / PEG"
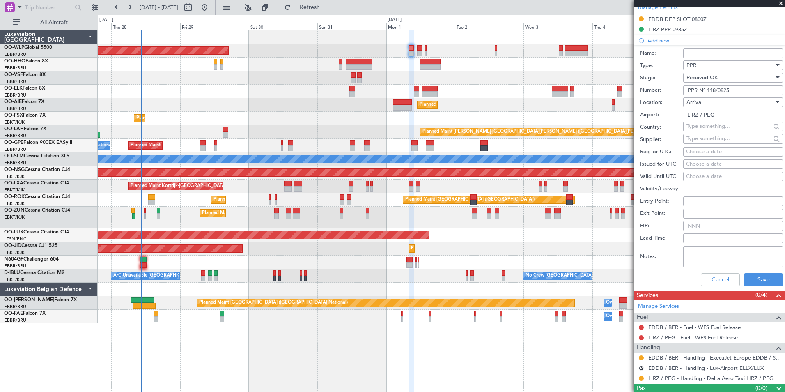
scroll to position [242, 0]
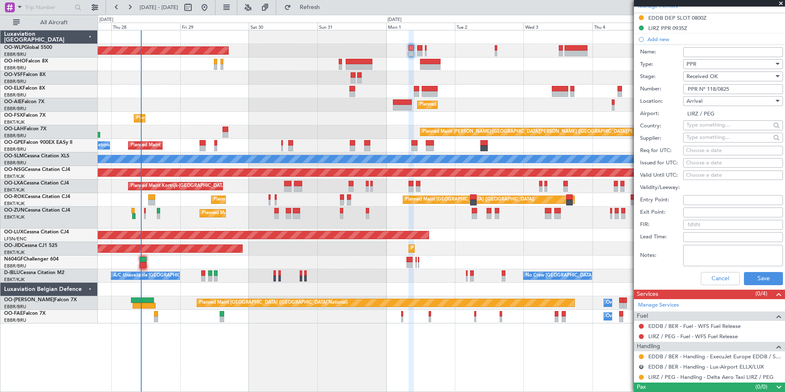
click at [713, 149] on div "Choose a date" at bounding box center [733, 151] width 94 height 8
select select "8"
select select "2025"
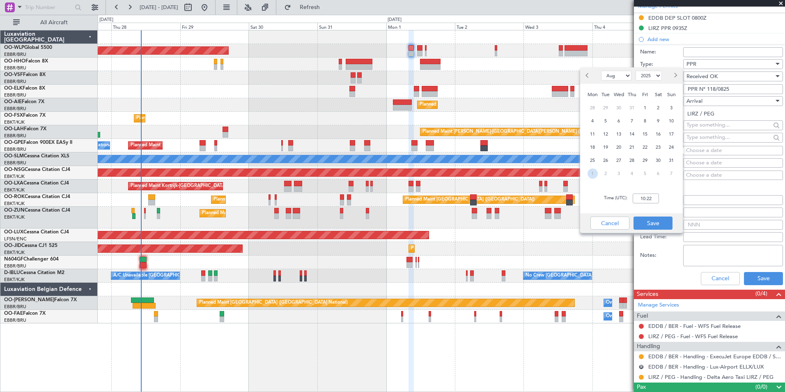
click at [597, 173] on span "1" at bounding box center [593, 173] width 10 height 10
select select "9"
click at [646, 203] on div "Time (UTC): 00:00" at bounding box center [631, 199] width 103 height 30
click at [645, 197] on input "00:00" at bounding box center [646, 198] width 26 height 10
type input "11:30"
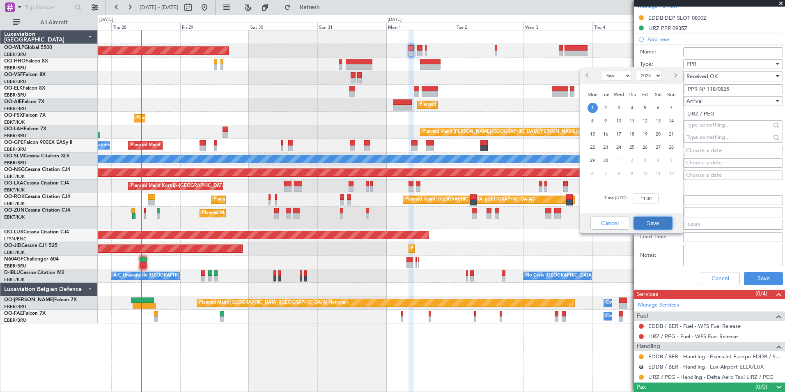
click at [646, 222] on button "Save" at bounding box center [653, 222] width 39 height 13
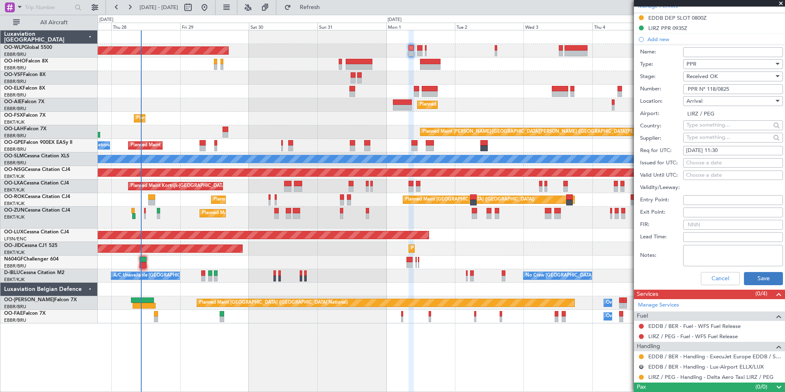
drag, startPoint x: 737, startPoint y: 277, endPoint x: 748, endPoint y: 273, distance: 12.2
click at [738, 277] on div "Cancel Save" at bounding box center [711, 278] width 143 height 21
click at [748, 273] on button "Save" at bounding box center [763, 278] width 39 height 13
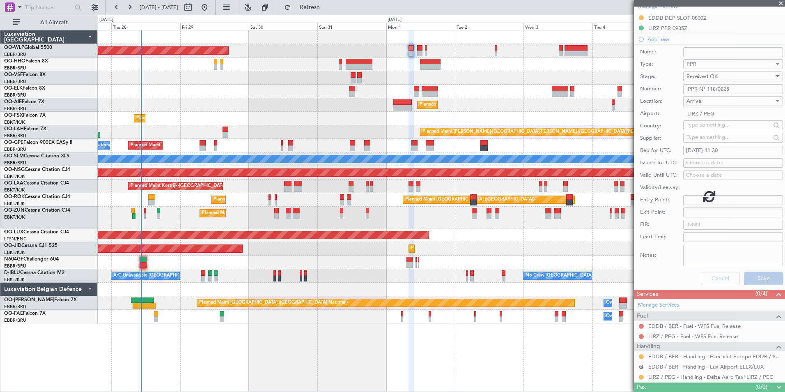
scroll to position [7, 0]
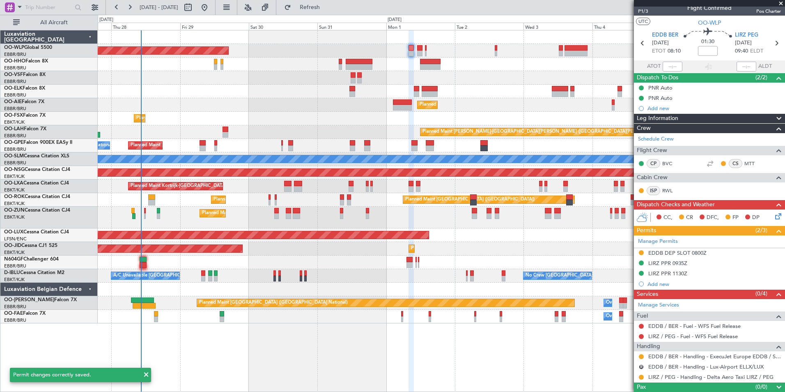
click at [639, 374] on div at bounding box center [641, 377] width 7 height 7
click at [640, 377] on button at bounding box center [641, 376] width 5 height 5
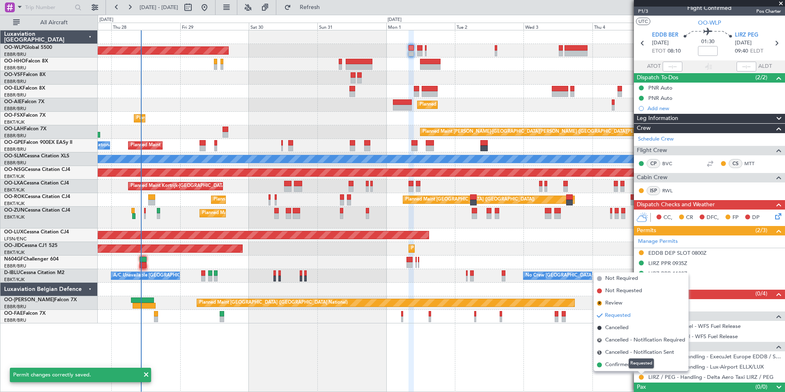
click at [623, 365] on mat-tooltip-component "Requested" at bounding box center [641, 363] width 37 height 22
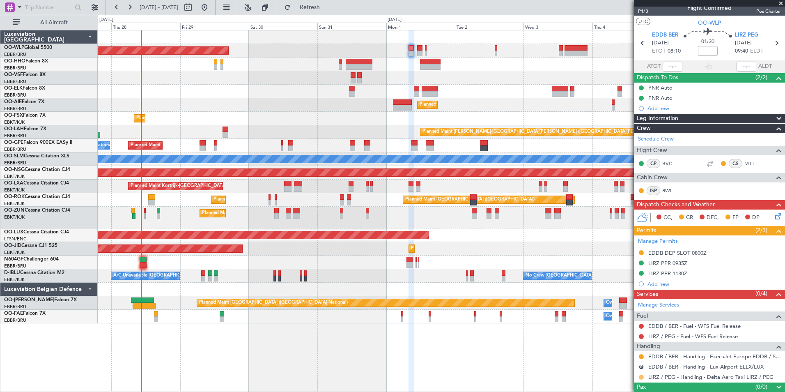
click at [641, 379] on button at bounding box center [641, 376] width 5 height 5
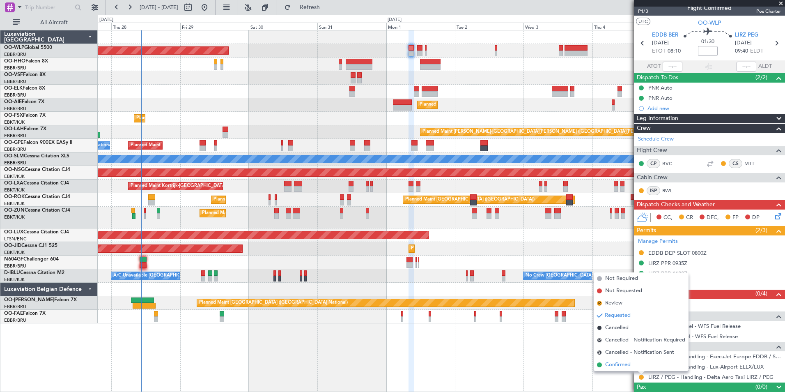
click at [617, 367] on span "Confirmed" at bounding box center [617, 364] width 25 height 8
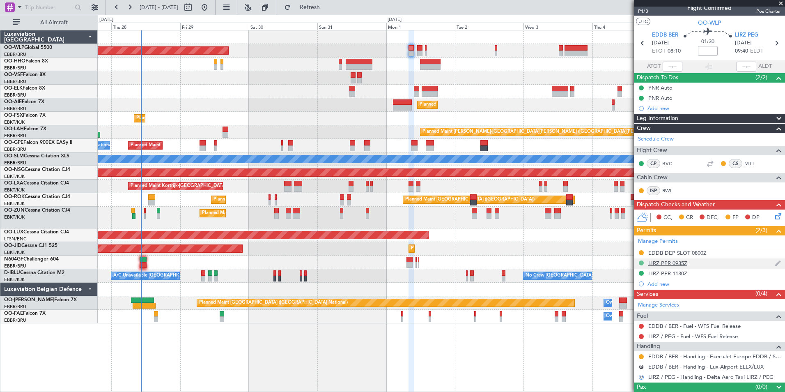
click at [643, 264] on button at bounding box center [641, 262] width 5 height 5
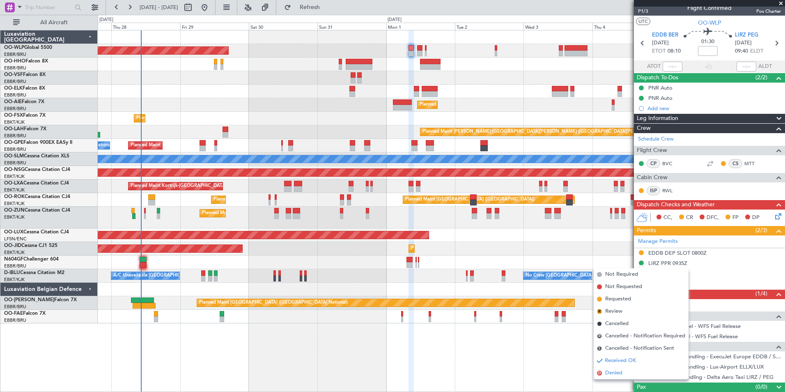
click at [603, 372] on li "D Denied" at bounding box center [641, 373] width 95 height 12
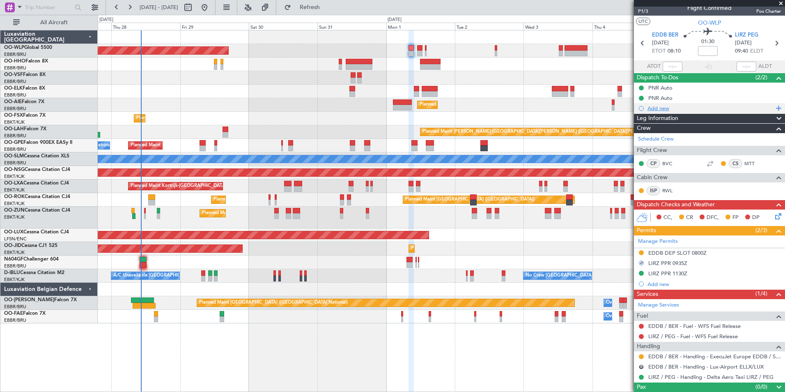
click at [650, 105] on div "Add new" at bounding box center [710, 108] width 126 height 7
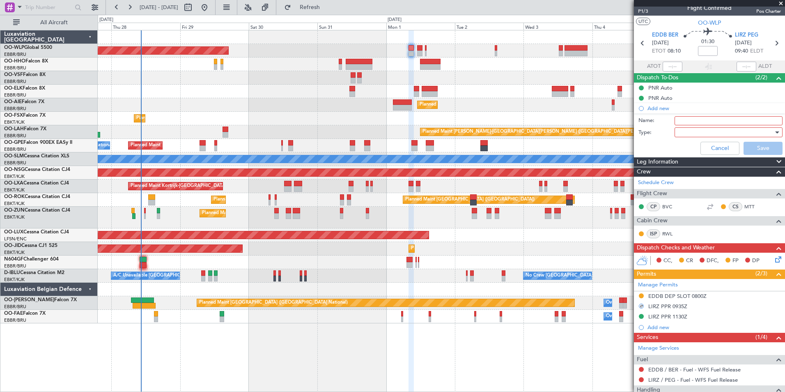
click at [681, 119] on input "Name:" at bounding box center [729, 120] width 108 height 9
type input "Slotmismatch LIRZ"
click at [683, 131] on div at bounding box center [726, 132] width 96 height 12
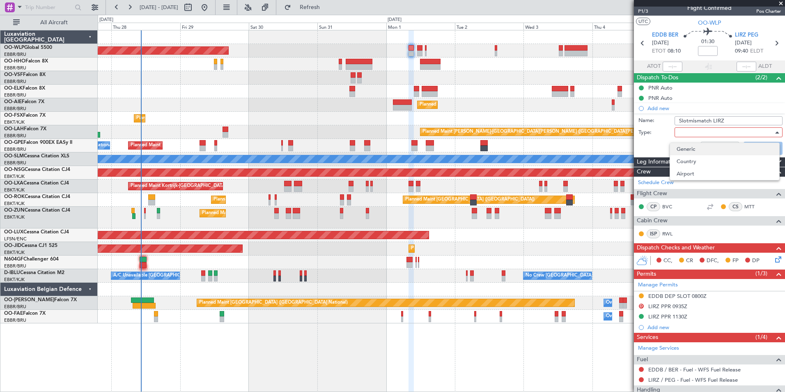
click at [685, 149] on span "Generic" at bounding box center [725, 149] width 96 height 12
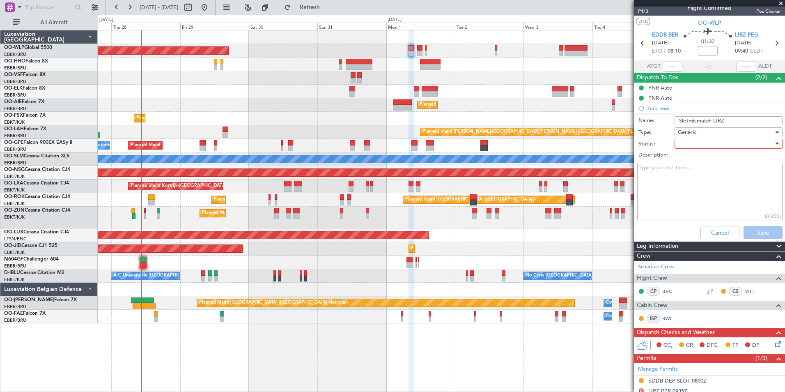
click at [683, 143] on div at bounding box center [726, 144] width 96 height 12
click at [683, 157] on span "Not Started" at bounding box center [725, 160] width 96 height 12
click at [680, 171] on textarea "Description:" at bounding box center [709, 192] width 145 height 59
type textarea "Florian informed"
click at [749, 225] on div "Cancel Save" at bounding box center [707, 233] width 155 height 20
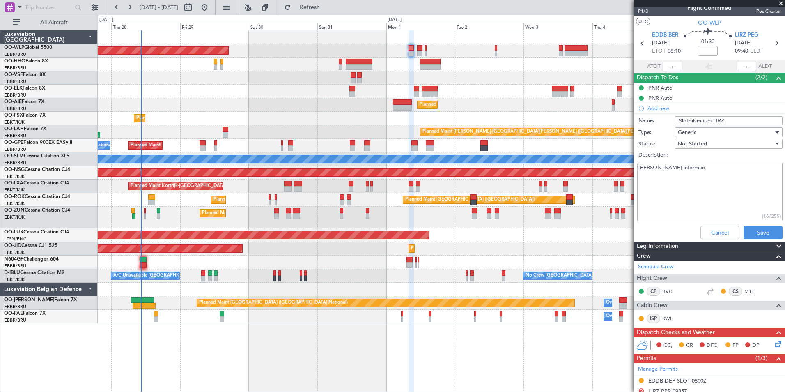
click at [749, 225] on div "Cancel Save" at bounding box center [707, 233] width 155 height 20
click at [750, 227] on button "Save" at bounding box center [763, 232] width 39 height 13
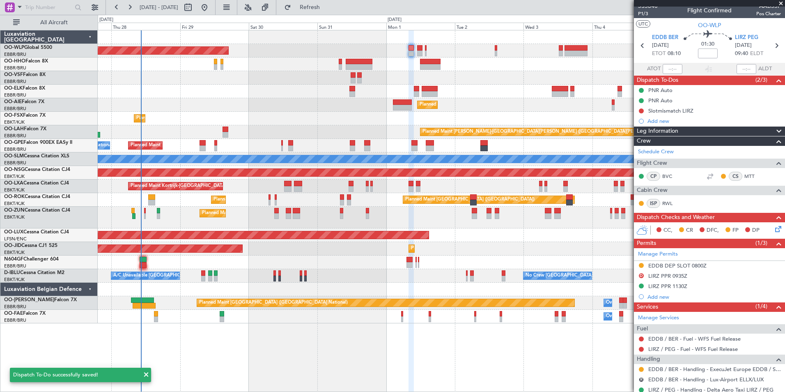
scroll to position [0, 0]
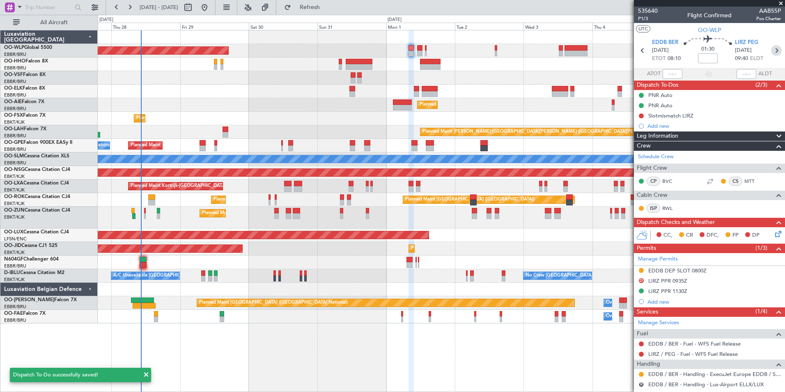
click at [771, 51] on icon at bounding box center [776, 50] width 11 height 11
type input "5"
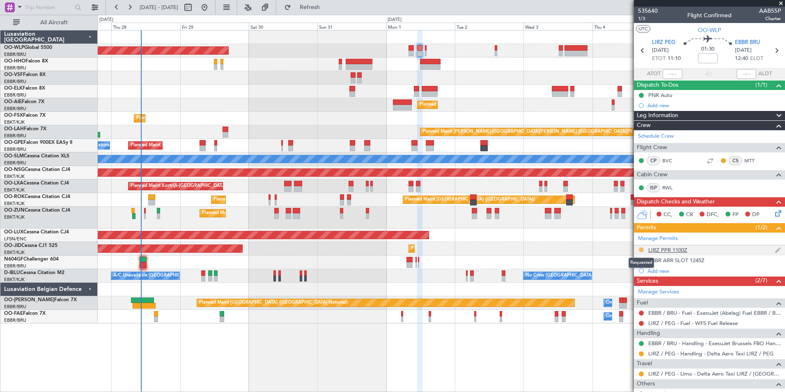
click at [643, 249] on button at bounding box center [641, 249] width 5 height 5
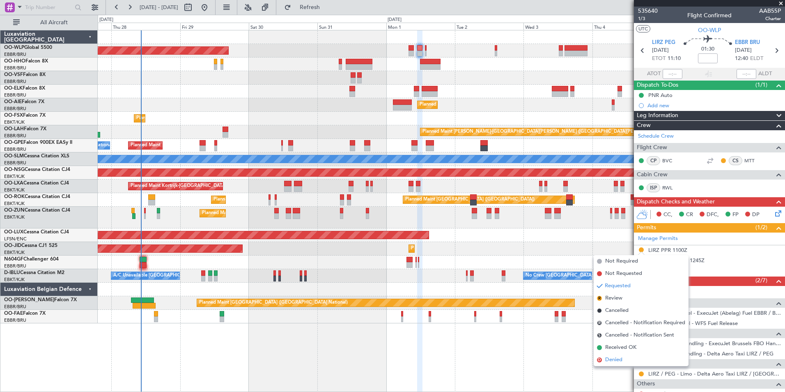
click at [617, 360] on span "Denied" at bounding box center [613, 360] width 17 height 8
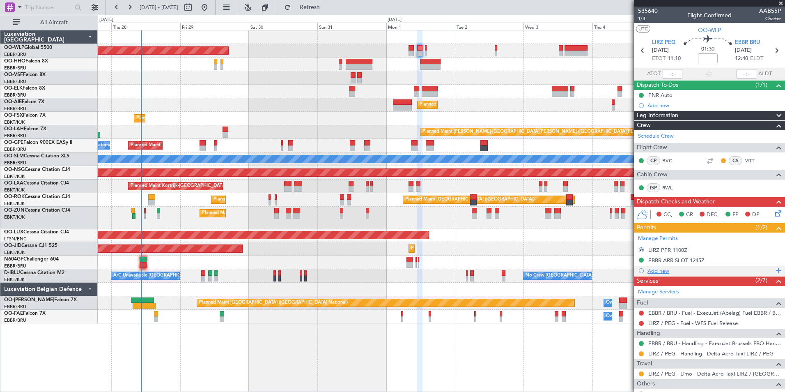
click at [653, 269] on div "Add new" at bounding box center [710, 270] width 126 height 7
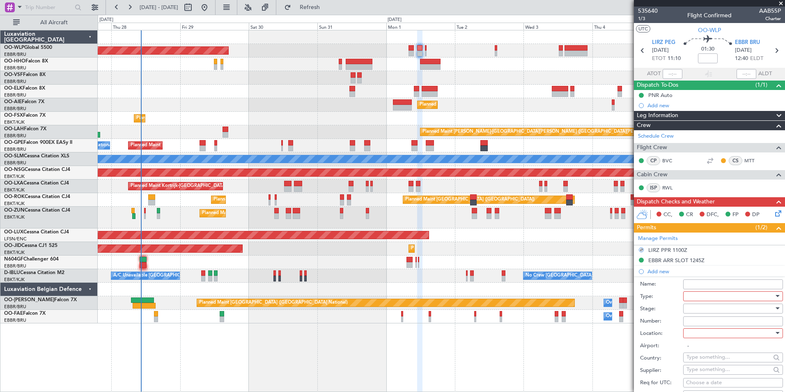
click at [684, 295] on div at bounding box center [733, 296] width 100 height 10
click at [702, 373] on span "Slot" at bounding box center [730, 373] width 86 height 12
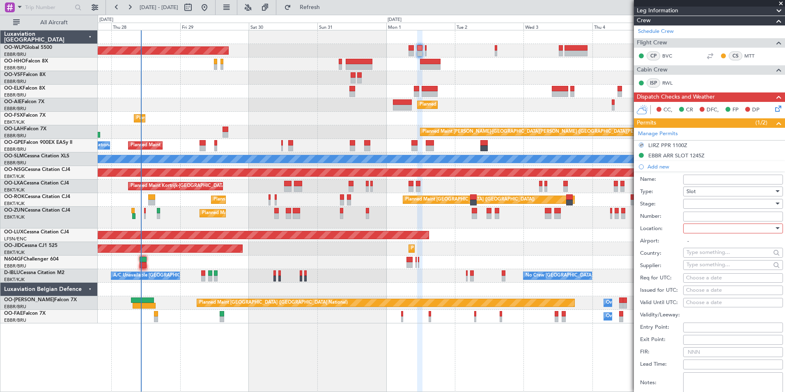
scroll to position [164, 0]
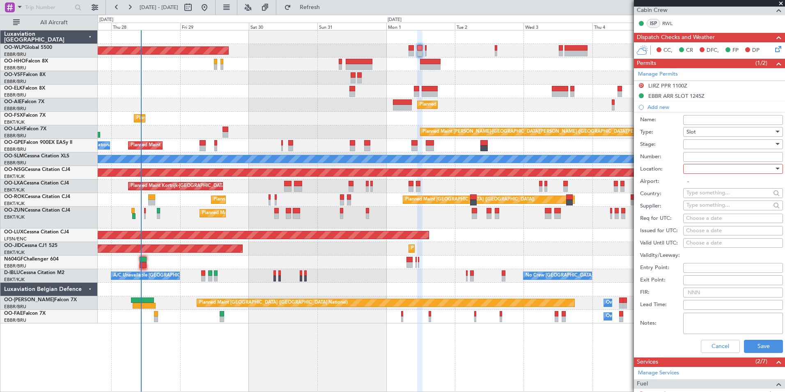
click at [689, 128] on span "Slot" at bounding box center [690, 131] width 9 height 7
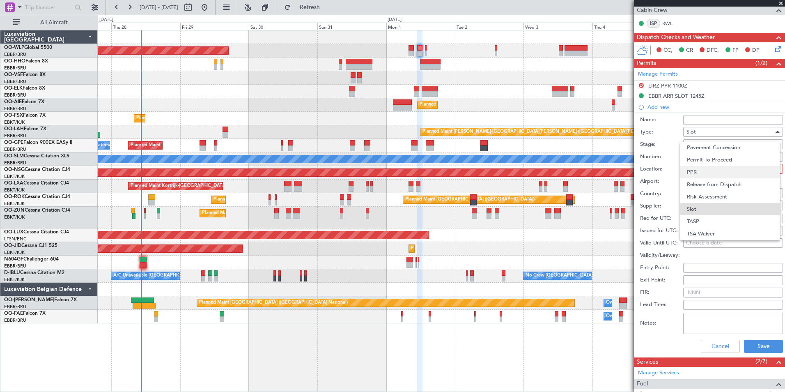
click at [699, 172] on span "PPR" at bounding box center [730, 172] width 86 height 12
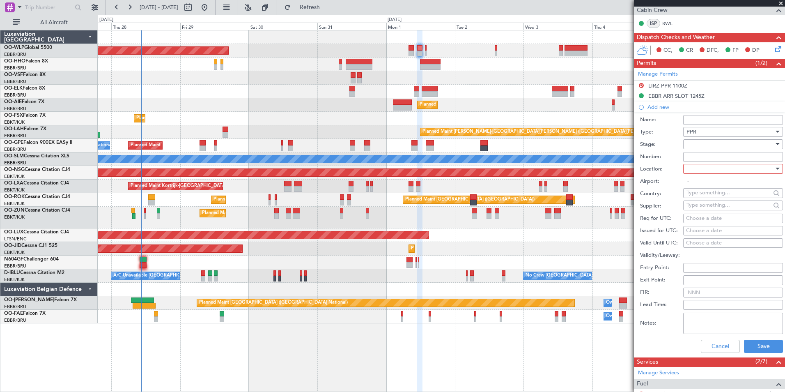
click at [701, 143] on div at bounding box center [729, 144] width 87 height 12
click at [709, 212] on span "Received OK" at bounding box center [730, 210] width 86 height 12
click at [693, 156] on input "Number:" at bounding box center [733, 157] width 100 height 10
paste input "PPR N° 118/0825"
type input "PPR N° 118/0825"
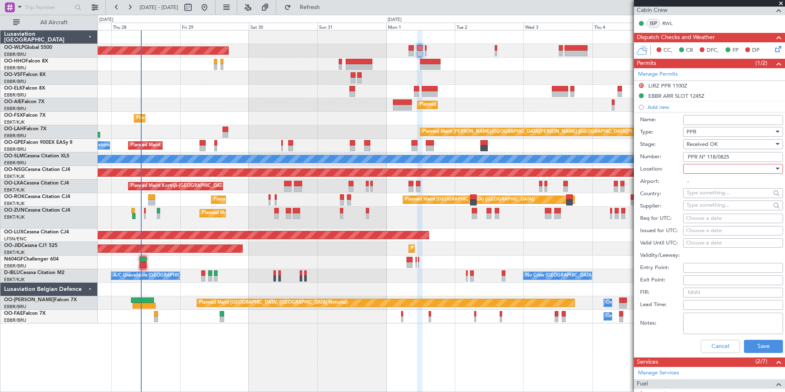
click at [696, 165] on div at bounding box center [729, 169] width 87 height 12
click at [696, 186] on span "Departure" at bounding box center [730, 185] width 86 height 12
type input "LIRZ / PEG"
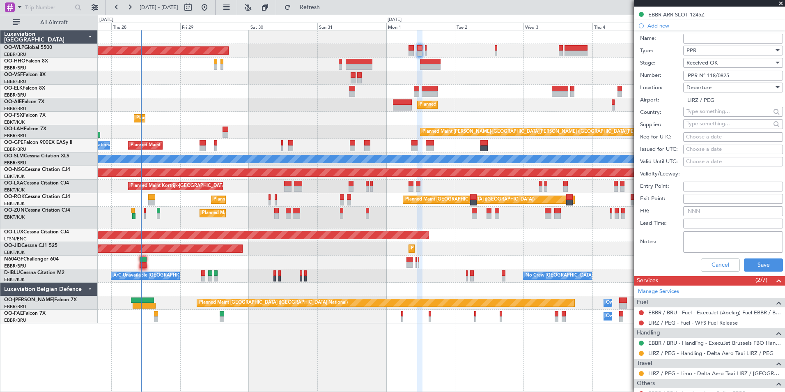
scroll to position [246, 0]
click at [710, 135] on div "Choose a date" at bounding box center [733, 136] width 94 height 8
select select "8"
select select "2025"
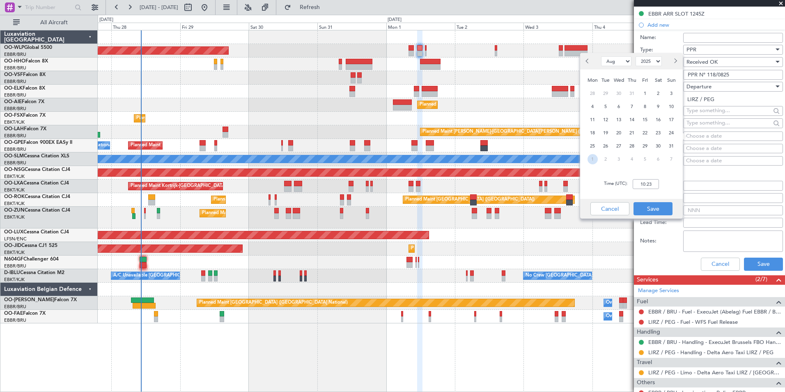
click at [594, 161] on span "1" at bounding box center [593, 159] width 10 height 10
select select "9"
click at [656, 185] on input "00:00" at bounding box center [646, 184] width 26 height 10
type input "12:30"
click at [657, 207] on button "Save" at bounding box center [653, 208] width 39 height 13
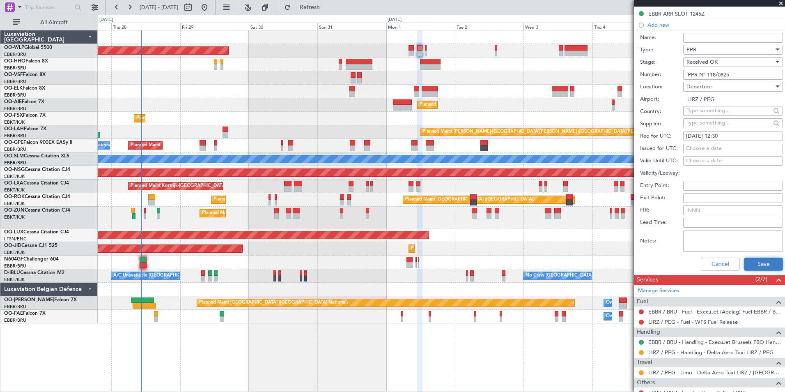
click at [755, 262] on button "Save" at bounding box center [763, 263] width 39 height 13
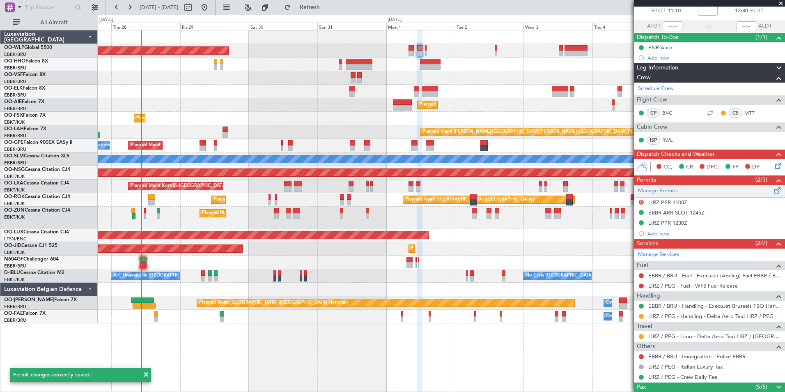
scroll to position [0, 0]
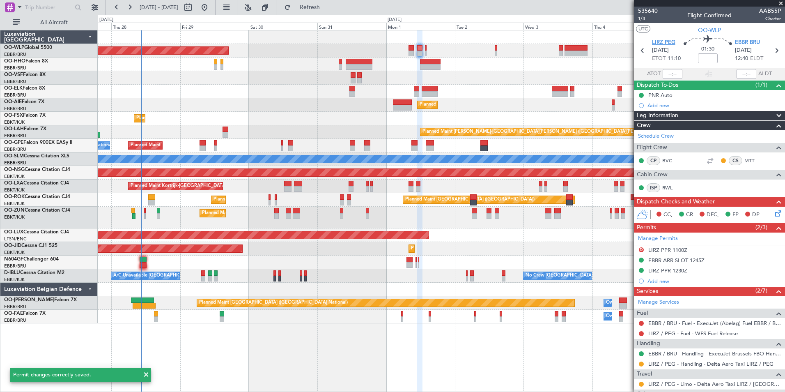
click at [654, 41] on span "LIRZ PEG" at bounding box center [663, 43] width 23 height 8
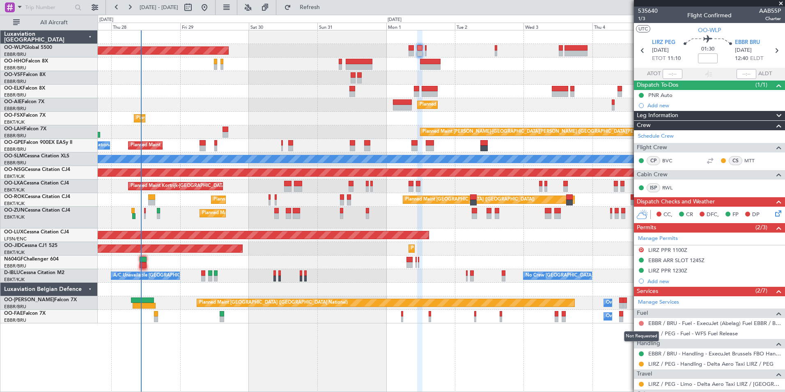
click at [641, 321] on button at bounding box center [641, 323] width 5 height 5
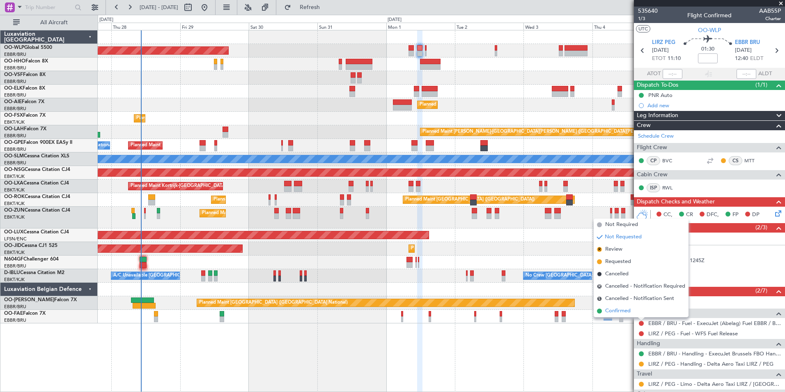
click at [627, 310] on span "Confirmed" at bounding box center [617, 311] width 25 height 8
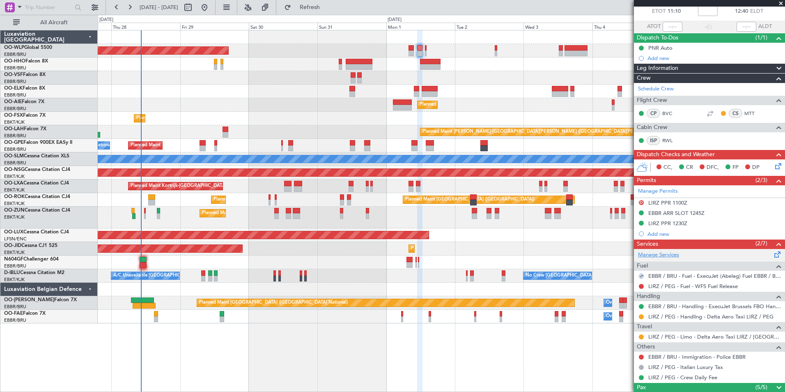
scroll to position [48, 0]
click at [677, 279] on div "EBBR / BRU - Fuel - ExecuJet (Abelag) Fuel EBBR / BRU" at bounding box center [709, 275] width 151 height 10
click at [665, 305] on link "EBBR / BRU - Handling - ExecuJet Brussels FBO Handling Abelag" at bounding box center [714, 305] width 133 height 7
click at [327, 9] on span "Refresh" at bounding box center [310, 8] width 34 height 6
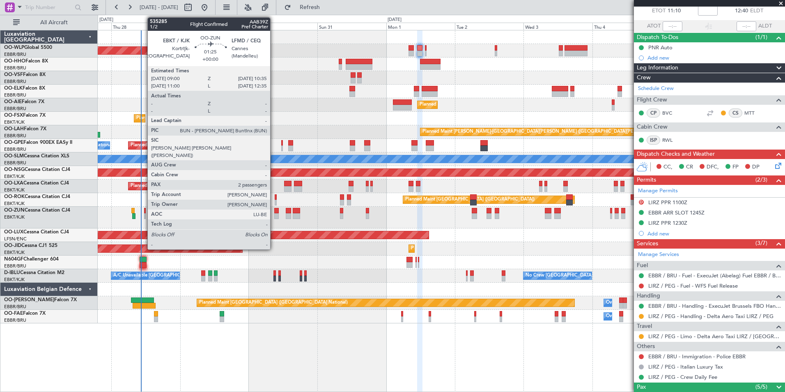
click at [274, 212] on div at bounding box center [276, 211] width 5 height 6
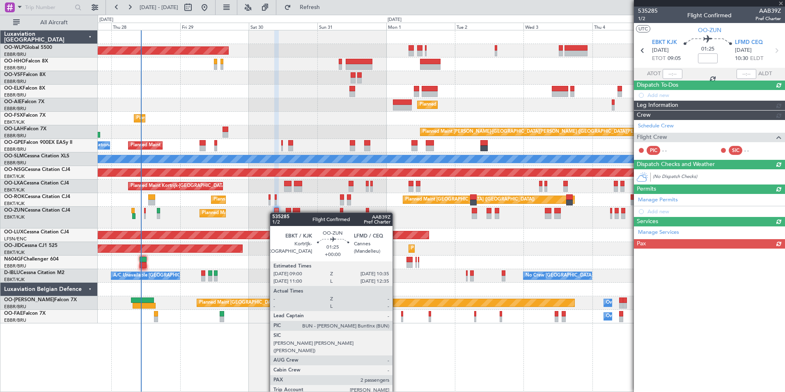
scroll to position [0, 0]
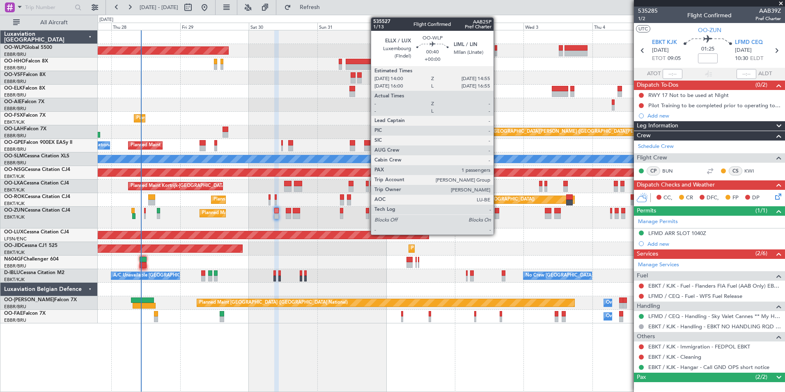
click at [497, 48] on div at bounding box center [496, 48] width 3 height 6
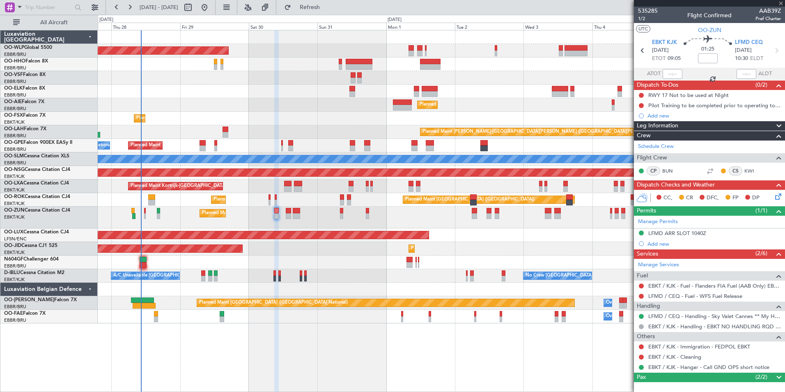
type input "1"
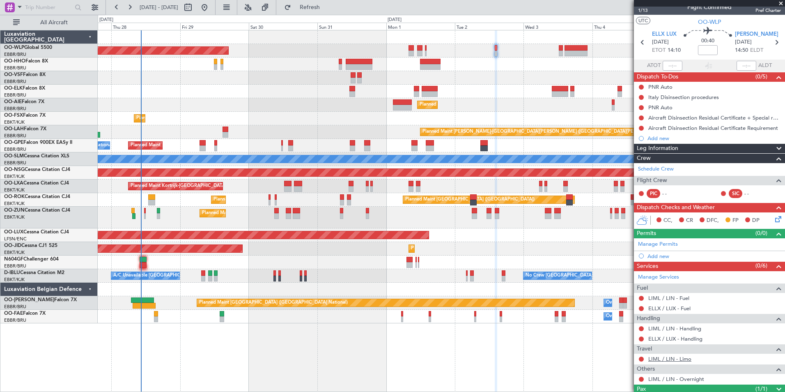
scroll to position [10, 0]
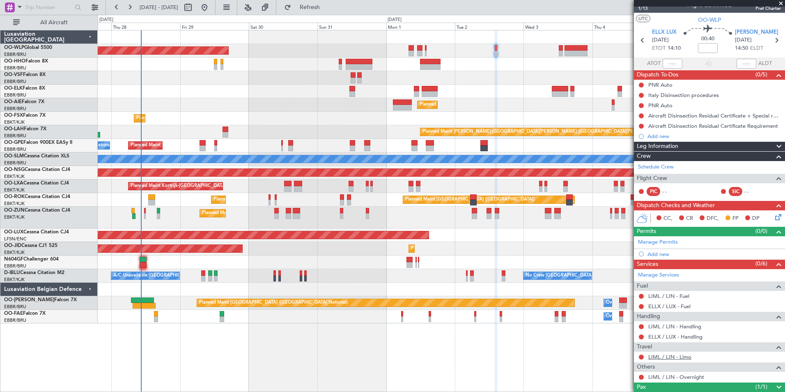
click at [677, 357] on link "LIML / LIN - Limo" at bounding box center [669, 356] width 43 height 7
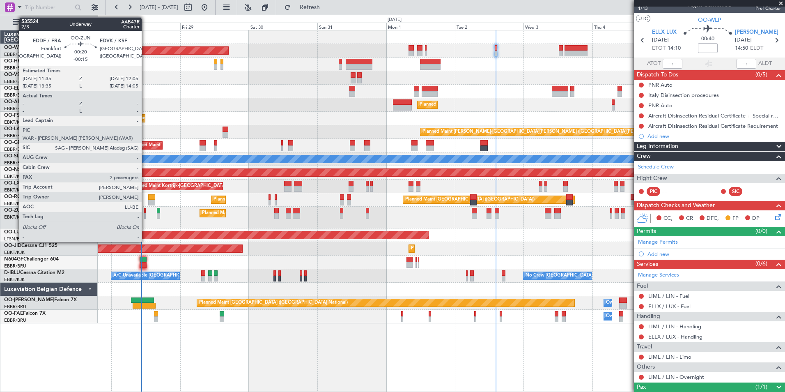
click at [145, 213] on div at bounding box center [145, 216] width 2 height 6
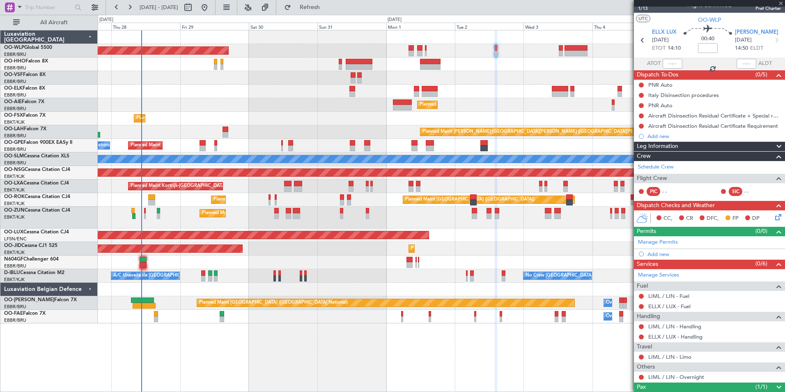
type input "-00:15"
type input "2"
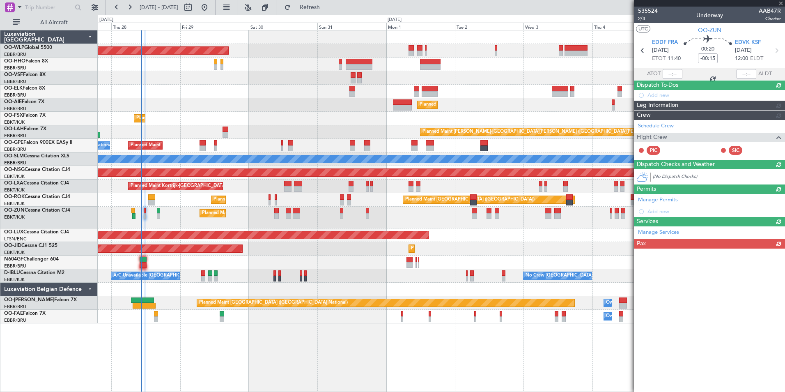
scroll to position [0, 0]
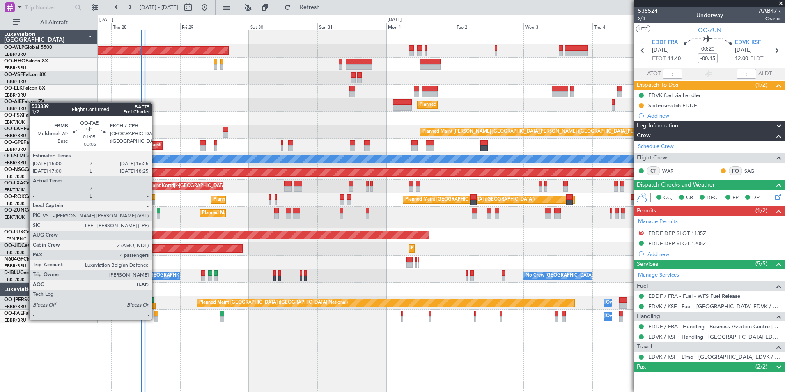
click at [156, 319] on div at bounding box center [156, 319] width 4 height 6
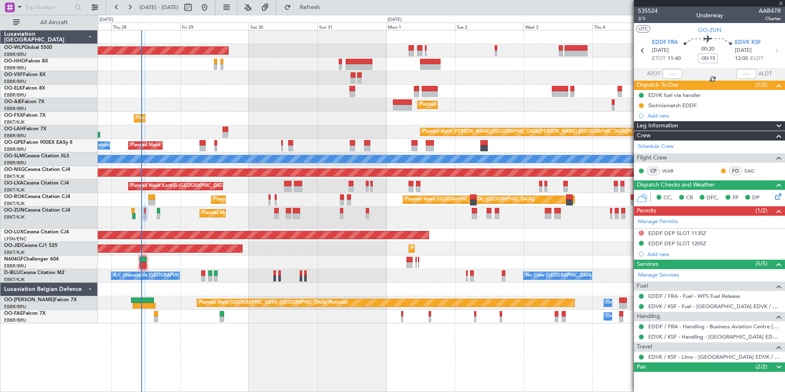
type input "-00:05"
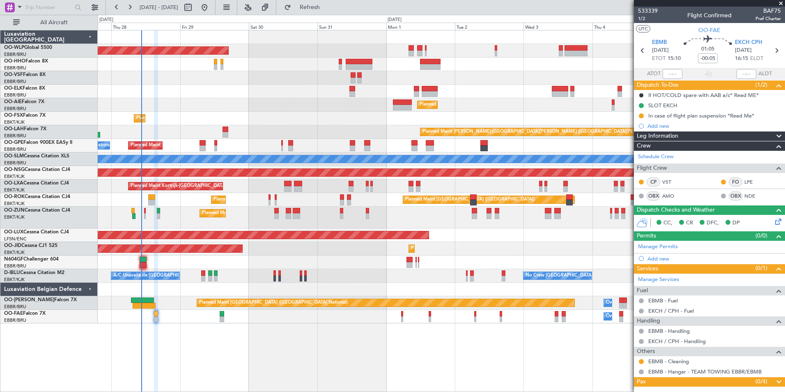
click at [685, 379] on div "Pax (0/4)" at bounding box center [709, 381] width 151 height 9
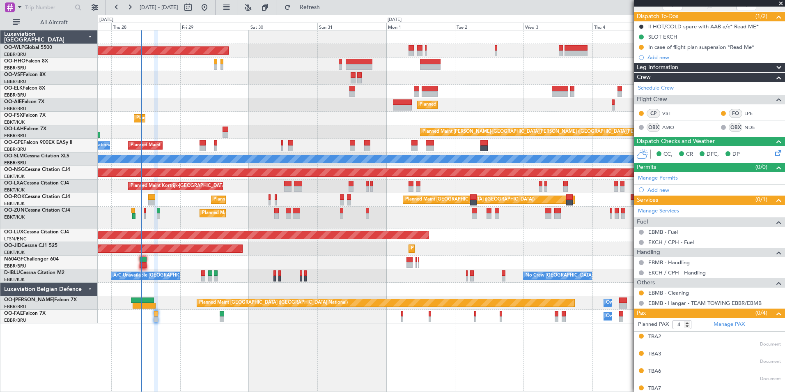
scroll to position [77, 0]
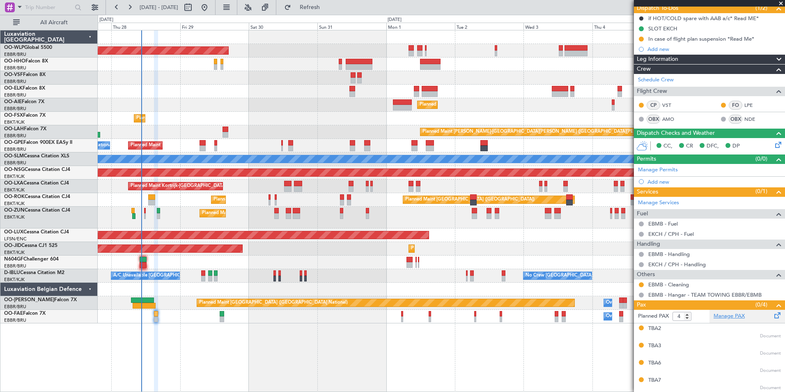
click at [714, 312] on link "Manage PAX" at bounding box center [729, 316] width 31 height 8
click at [327, 11] on button "Refresh" at bounding box center [304, 7] width 49 height 13
type input "6"
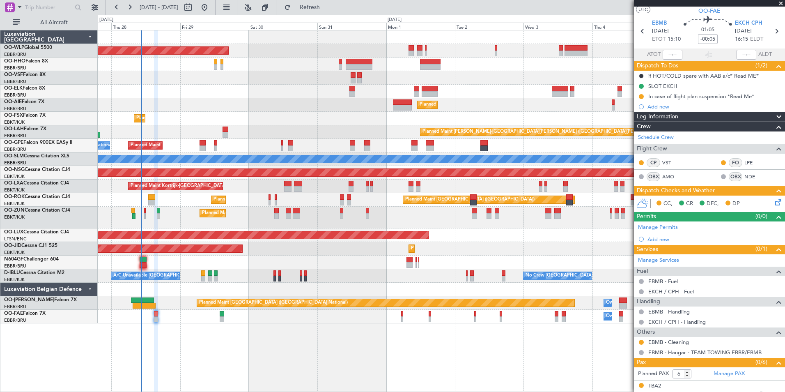
scroll to position [0, 0]
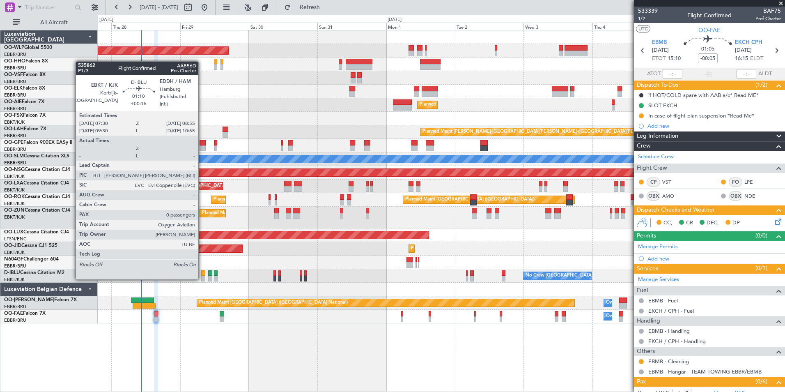
click at [202, 278] on div at bounding box center [203, 278] width 4 height 6
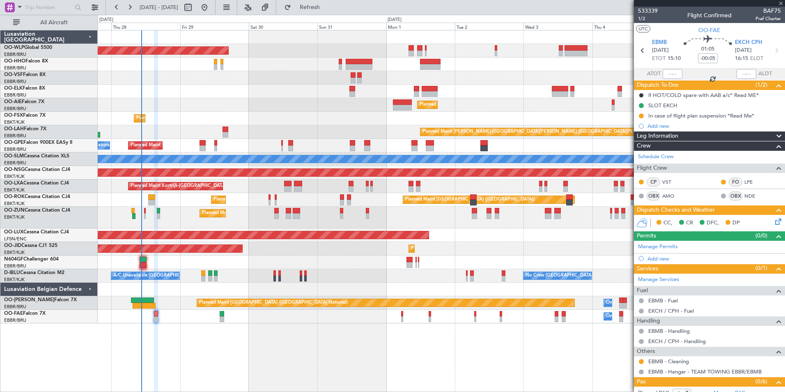
type input "+00:15"
type input "0"
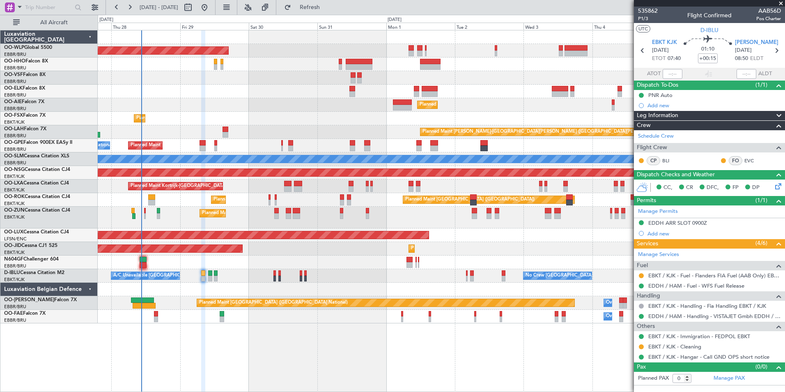
click at [347, 106] on div "Planned Maint Berlin (Brandenburg) Planned Maint Kortrijk-Wevelgem Planned Main…" at bounding box center [441, 176] width 687 height 293
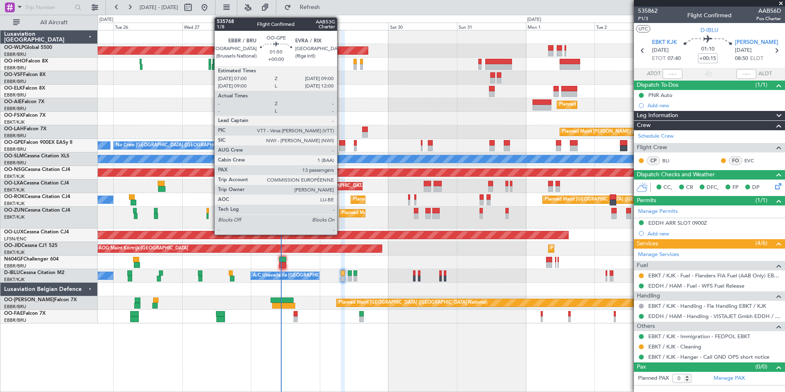
click at [341, 142] on div at bounding box center [342, 143] width 6 height 6
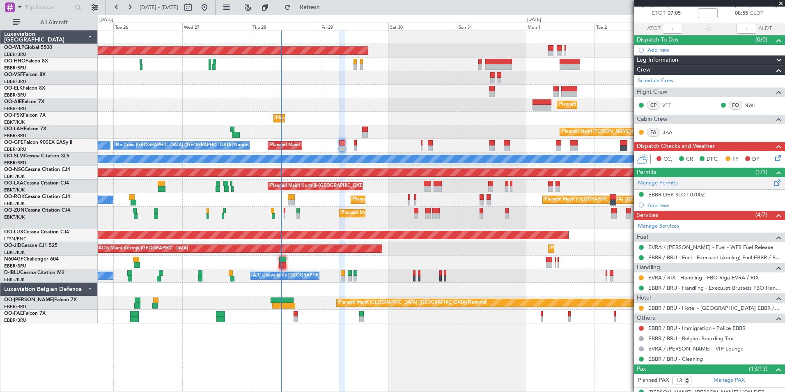
scroll to position [41, 0]
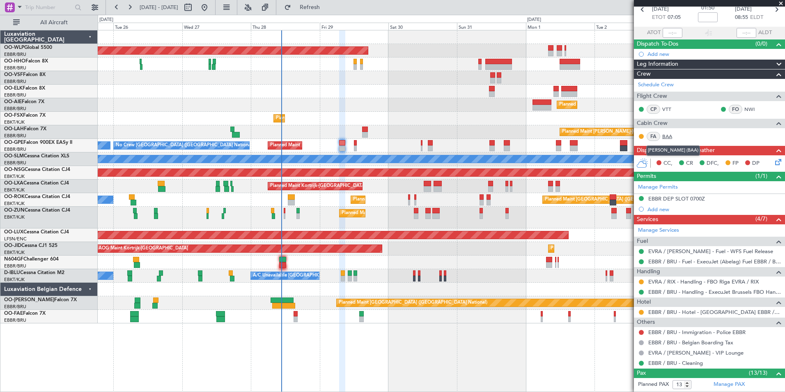
click at [668, 138] on link "BAA" at bounding box center [671, 136] width 18 height 7
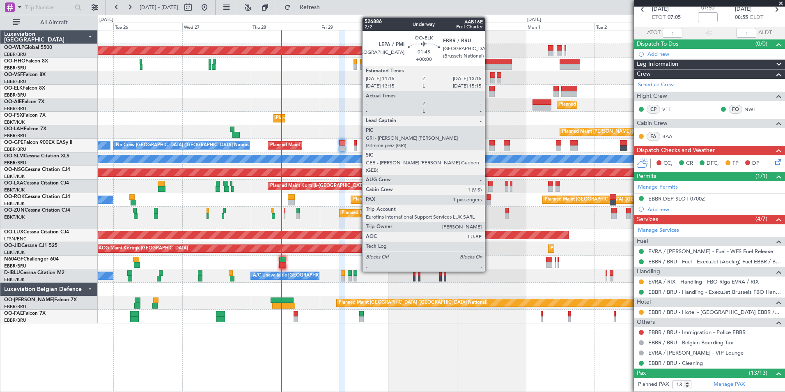
click at [489, 92] on div at bounding box center [492, 94] width 6 height 6
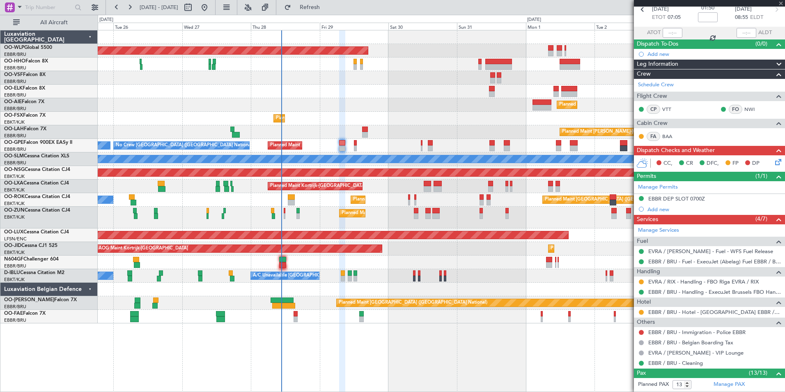
type input "1"
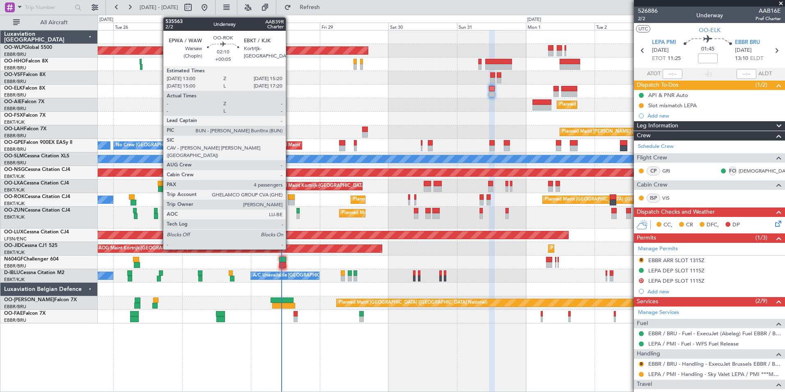
click at [289, 200] on div at bounding box center [291, 203] width 7 height 6
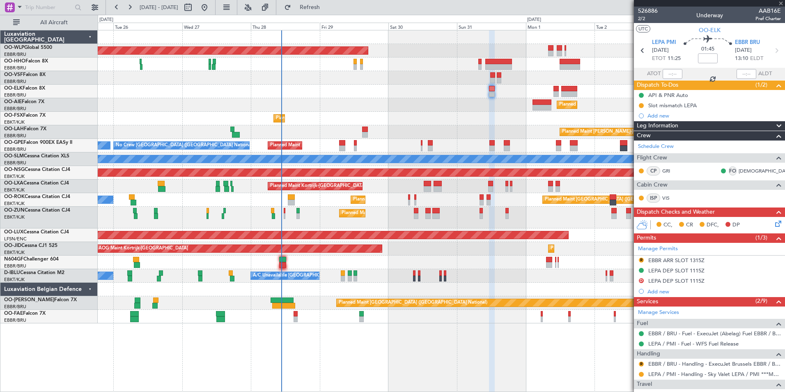
type input "+00:05"
type input "4"
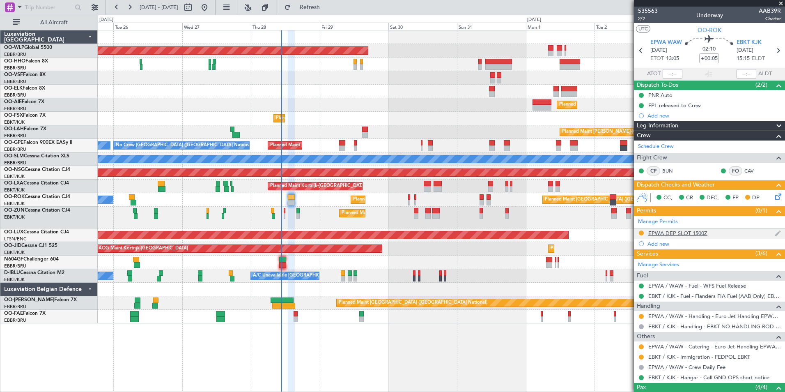
click at [682, 233] on div "EPWA DEP SLOT 1500Z" at bounding box center [677, 233] width 59 height 7
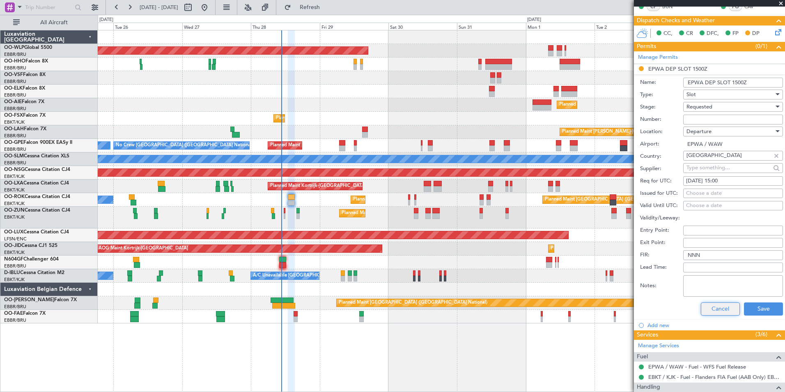
click at [712, 304] on button "Cancel" at bounding box center [720, 308] width 39 height 13
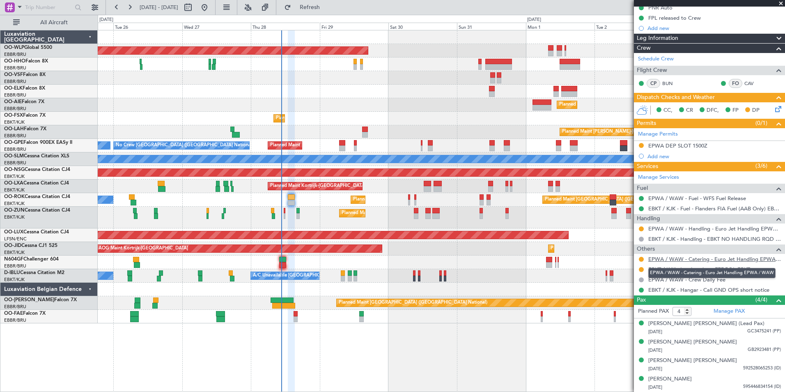
click at [678, 257] on link "EPWA / WAW - Catering - Euro Jet Handling EPWA / WAW" at bounding box center [714, 258] width 133 height 7
click at [661, 228] on link "EPWA / WAW - Handling - Euro Jet Handling EPWA / WAW" at bounding box center [714, 228] width 133 height 7
click at [642, 269] on button at bounding box center [641, 269] width 5 height 5
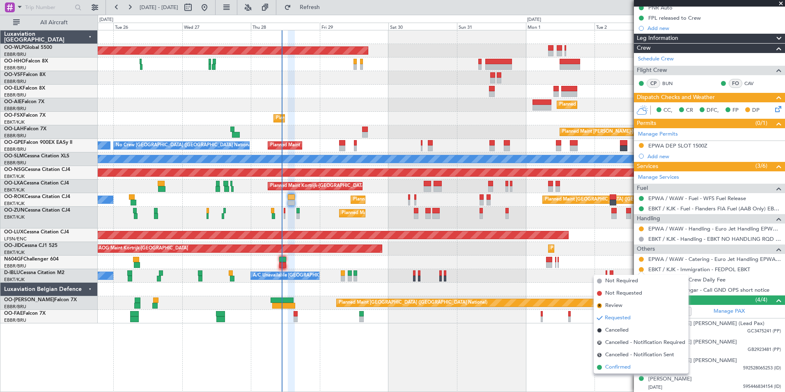
click at [613, 370] on span "Confirmed" at bounding box center [617, 367] width 25 height 8
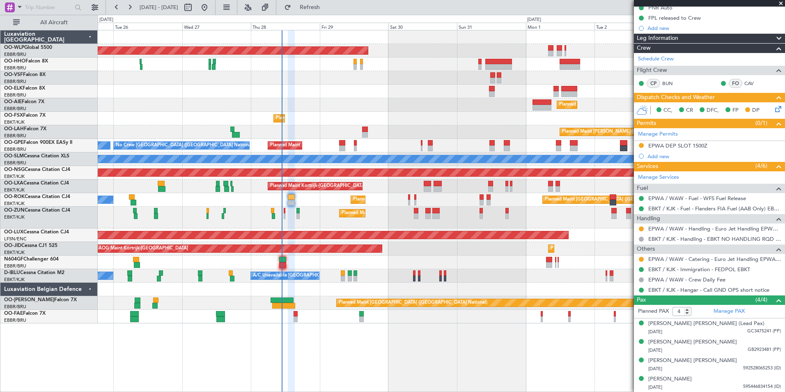
click at [350, 119] on div "Planned Maint Berlin (Brandenburg) Planned Maint London (Farnborough) Planned M…" at bounding box center [441, 176] width 687 height 293
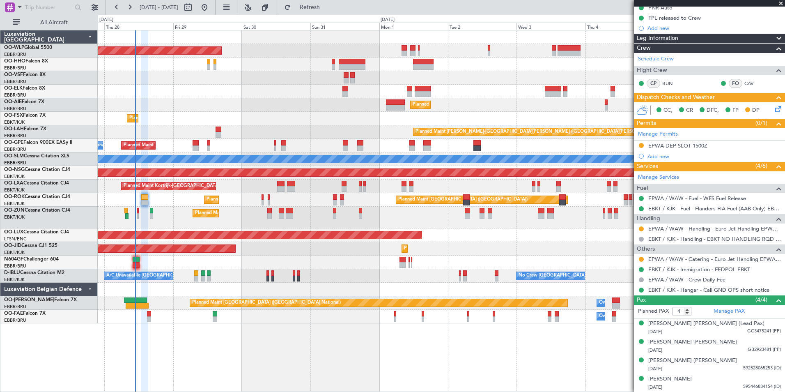
click at [310, 138] on div "Planned Maint [PERSON_NAME]-[GEOGRAPHIC_DATA][PERSON_NAME] ([GEOGRAPHIC_DATA][P…" at bounding box center [441, 132] width 687 height 14
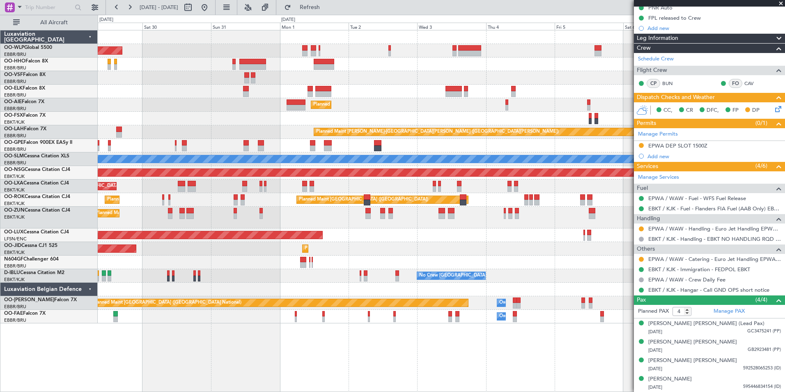
click at [235, 148] on div "Planned Maint Brussels (Brussels National) Planned Maint Brussels (Brussels Nat…" at bounding box center [441, 146] width 687 height 14
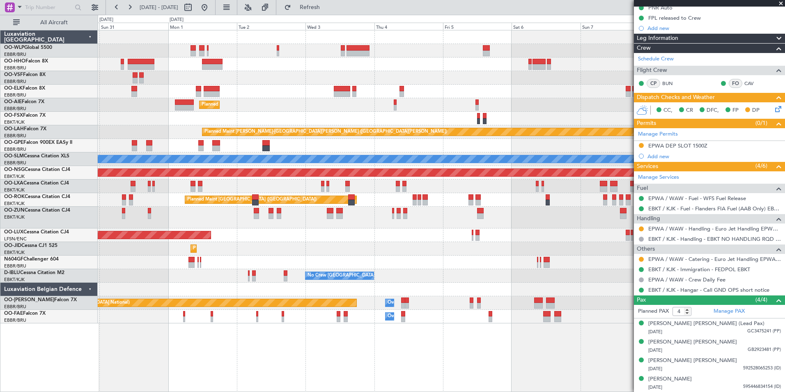
click at [234, 156] on div "Planned Maint Berlin (Brandenburg) Planned Maint Kortrijk-Wevelgem Planned Main…" at bounding box center [441, 176] width 687 height 293
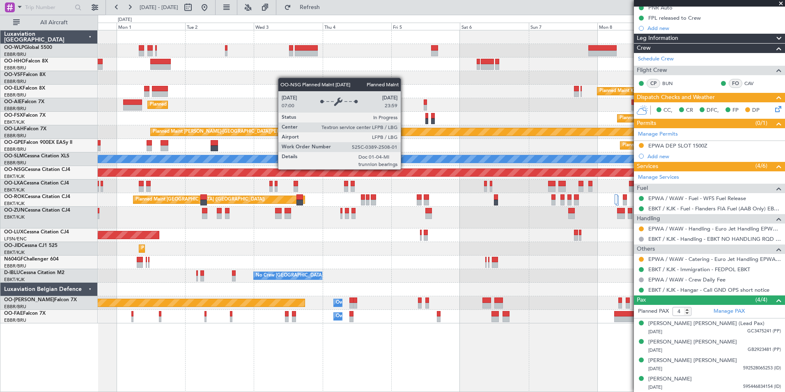
click at [286, 173] on div "Planned Maint [GEOGRAPHIC_DATA] ([GEOGRAPHIC_DATA])" at bounding box center [441, 172] width 2060 height 7
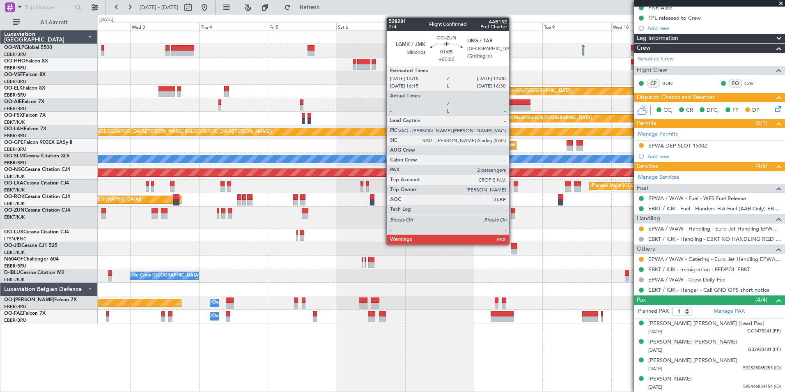
click at [513, 213] on div at bounding box center [513, 216] width 4 height 6
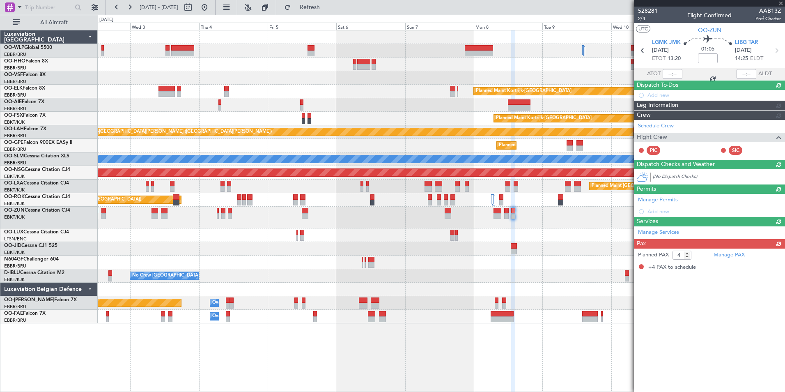
scroll to position [0, 0]
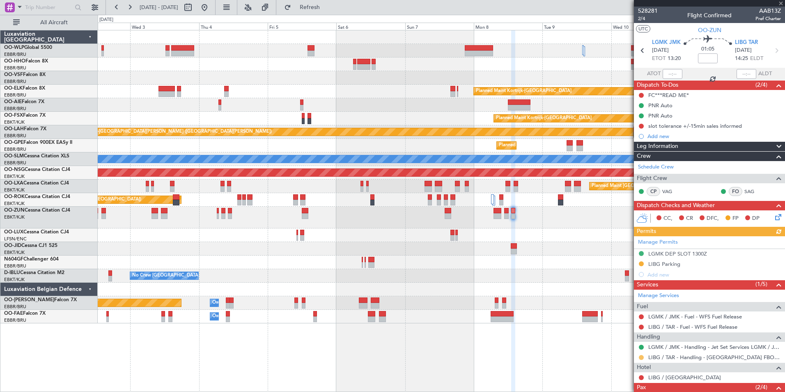
click at [640, 357] on button at bounding box center [641, 357] width 5 height 5
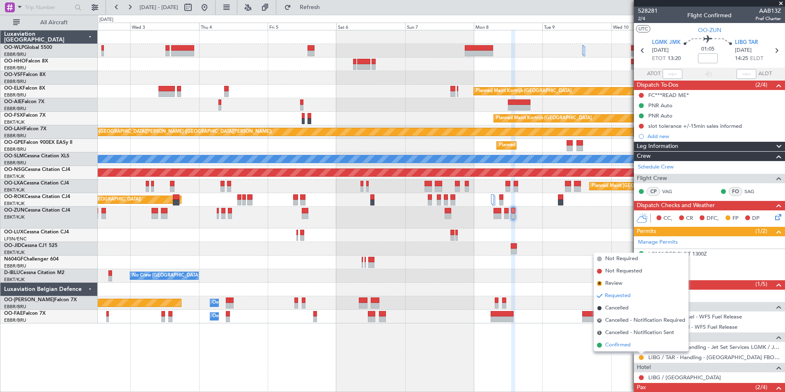
click at [623, 345] on span "Confirmed" at bounding box center [617, 345] width 25 height 8
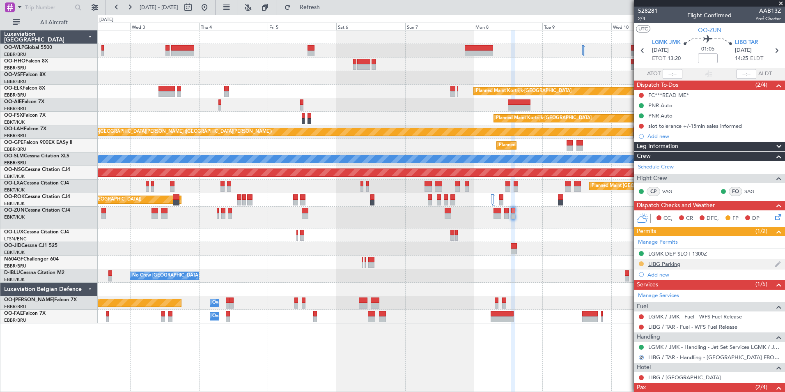
click at [641, 264] on button at bounding box center [641, 263] width 5 height 5
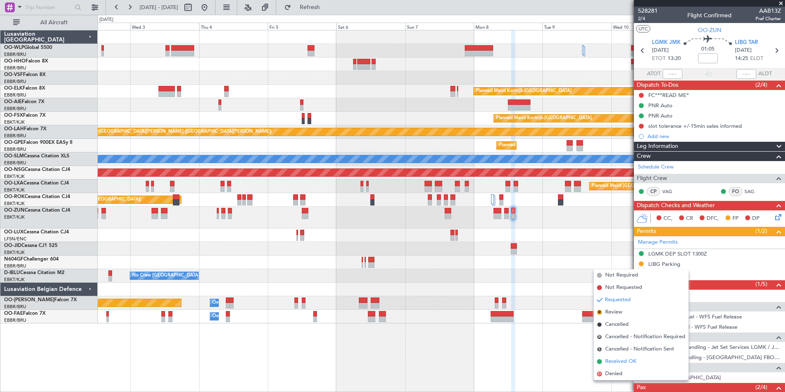
click at [619, 358] on span "Received OK" at bounding box center [620, 361] width 31 height 8
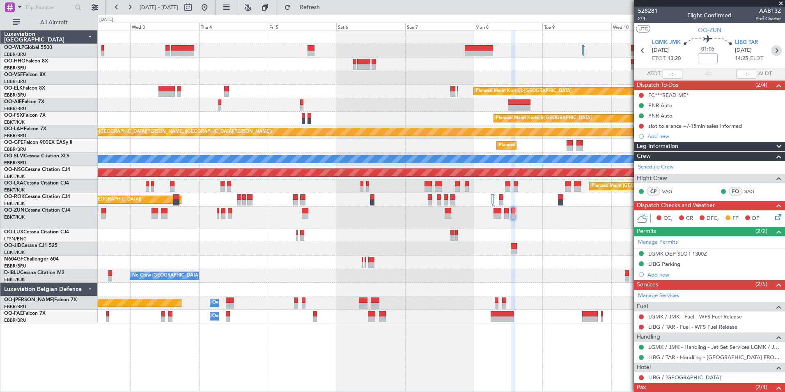
click at [771, 50] on icon at bounding box center [776, 50] width 11 height 11
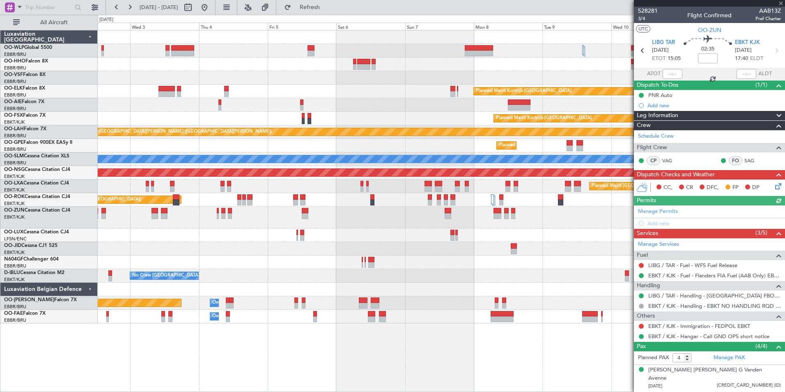
click at [423, 252] on div "Planned Maint Kortrijk-Wevelgem Planned Maint London (Farnborough) Planned Main…" at bounding box center [441, 176] width 687 height 293
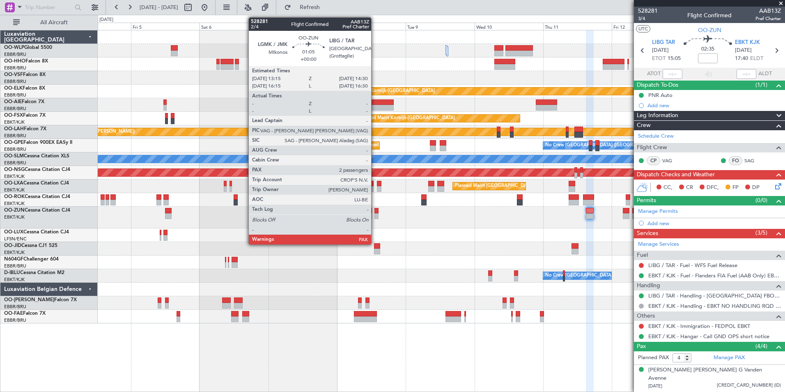
click at [375, 214] on div at bounding box center [376, 216] width 4 height 6
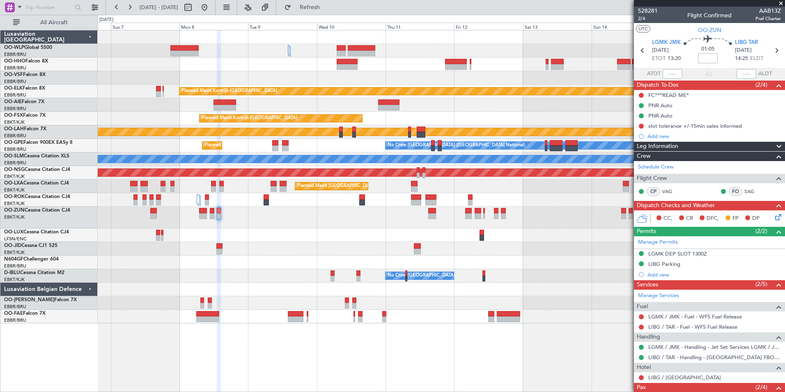
click at [268, 219] on div at bounding box center [441, 218] width 687 height 22
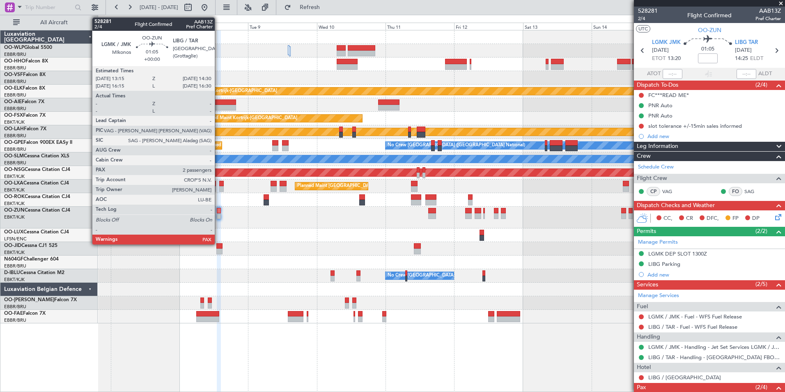
click at [218, 215] on div at bounding box center [219, 216] width 4 height 6
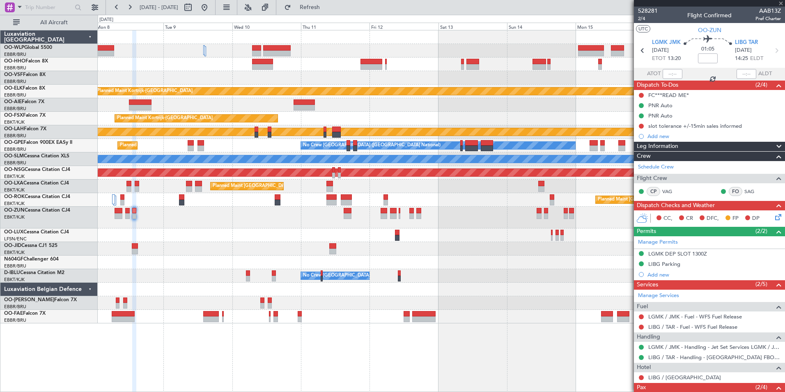
click at [192, 231] on div "Planned Maint Kortrijk-Wevelgem Planned Maint Kortrijk-Wevelgem EBKT 08:50 Z KL…" at bounding box center [441, 176] width 687 height 293
click at [211, 5] on button at bounding box center [204, 7] width 13 height 13
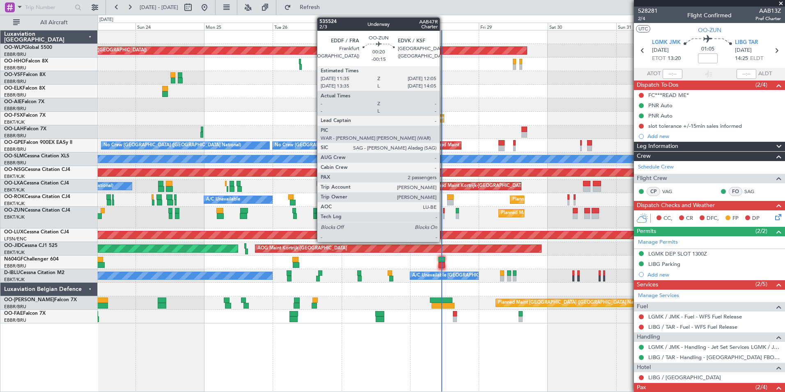
click at [443, 214] on div at bounding box center [444, 216] width 2 height 6
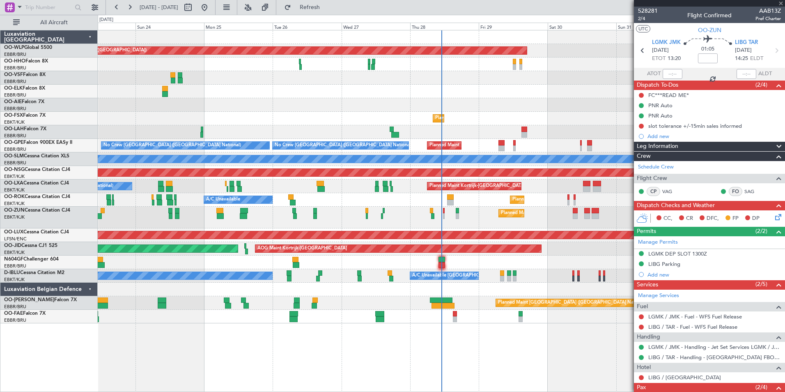
type input "-00:15"
type input "2"
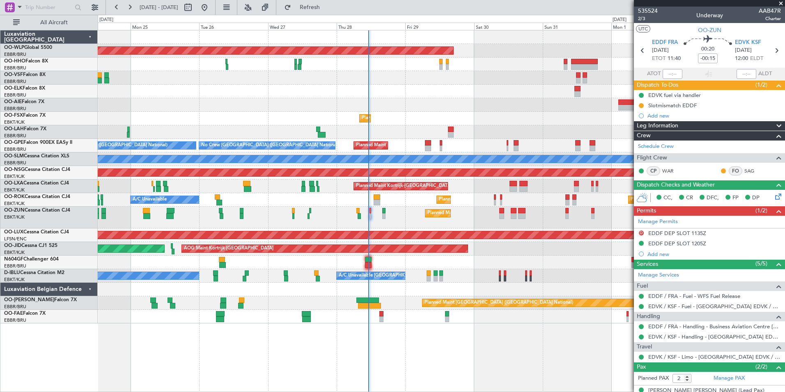
click at [399, 111] on div "Planned Maint [GEOGRAPHIC_DATA] ([GEOGRAPHIC_DATA]) Planned Maint [GEOGRAPHIC_D…" at bounding box center [441, 176] width 687 height 293
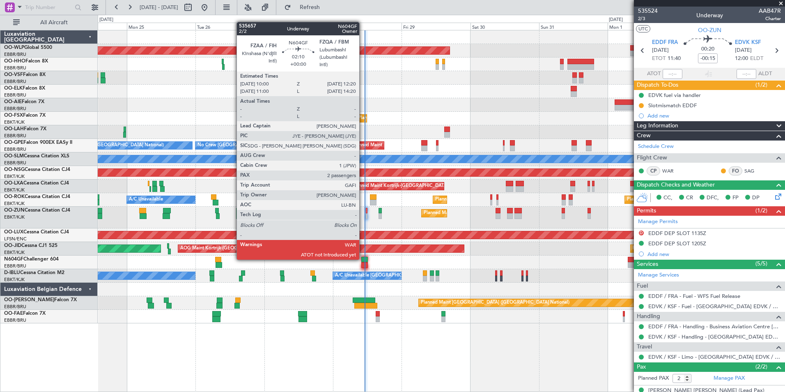
click at [363, 259] on div at bounding box center [364, 260] width 7 height 6
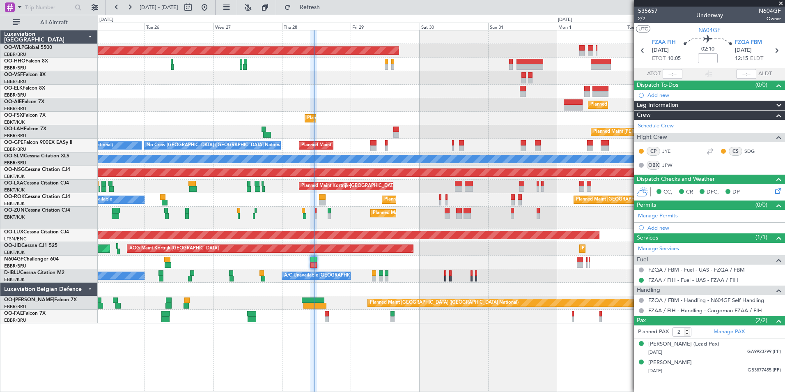
click at [498, 129] on div "Planned Maint [GEOGRAPHIC_DATA] ([GEOGRAPHIC_DATA]) Planned Maint [GEOGRAPHIC_D…" at bounding box center [441, 176] width 687 height 293
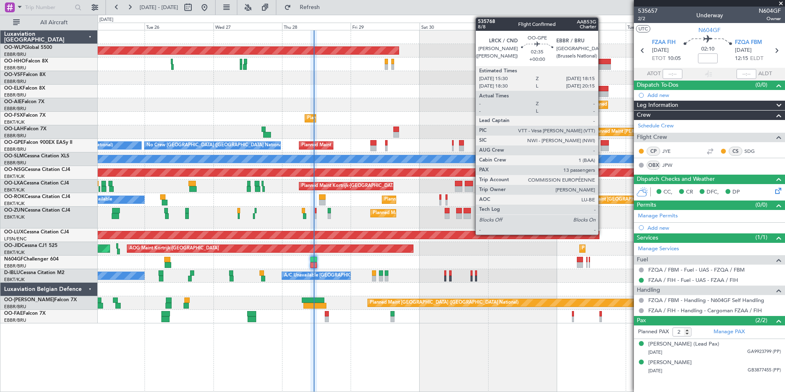
click at [602, 146] on div at bounding box center [605, 148] width 8 height 6
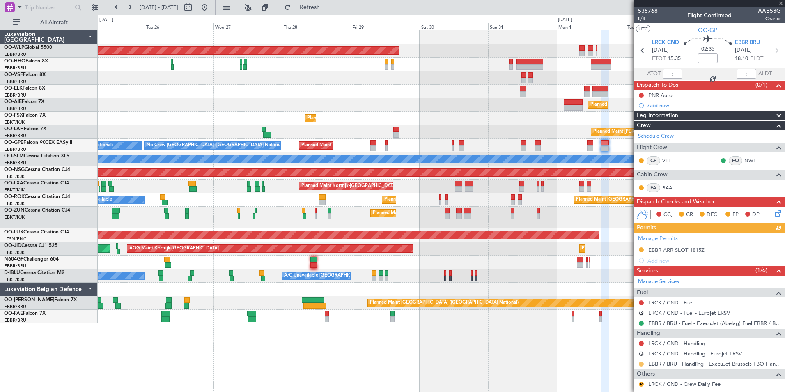
click at [641, 363] on button at bounding box center [641, 363] width 5 height 5
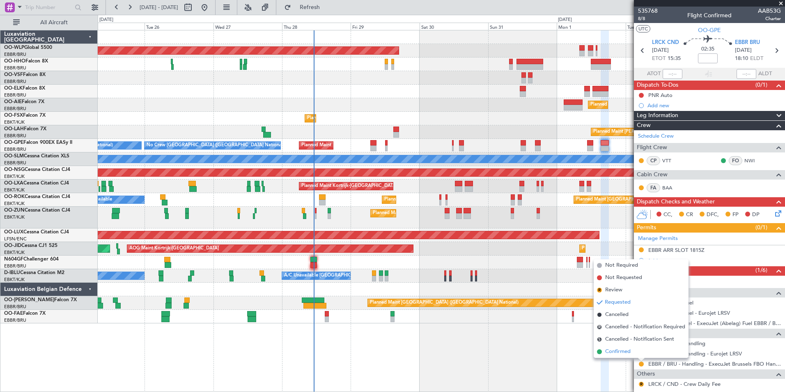
click at [613, 352] on span "Confirmed" at bounding box center [617, 351] width 25 height 8
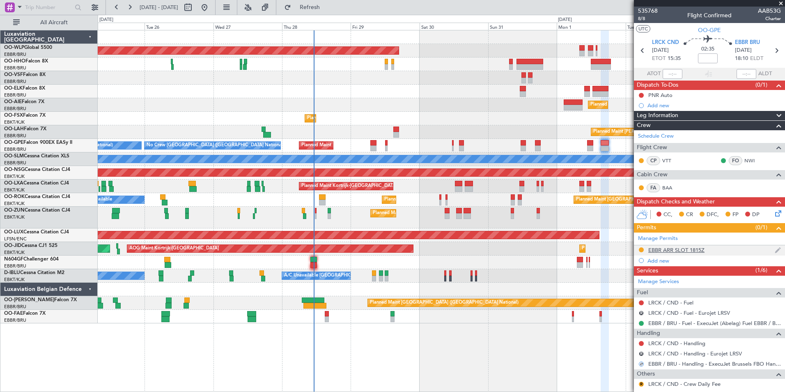
click at [686, 249] on div "EBBR ARR SLOT 1815Z" at bounding box center [676, 249] width 56 height 7
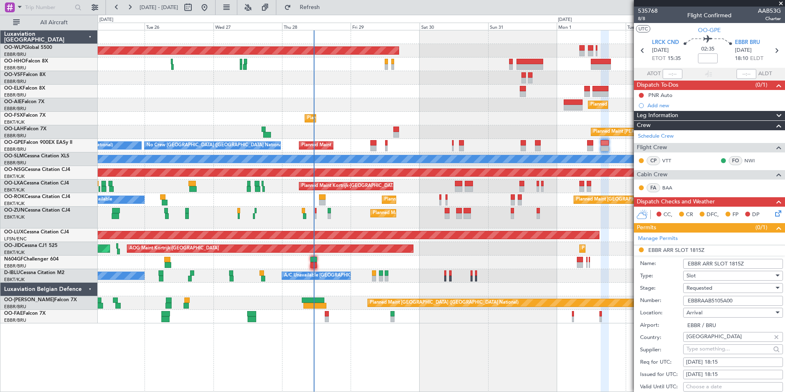
click at [719, 286] on div "Requested" at bounding box center [729, 288] width 87 height 12
click at [709, 349] on span "Received OK" at bounding box center [730, 350] width 86 height 12
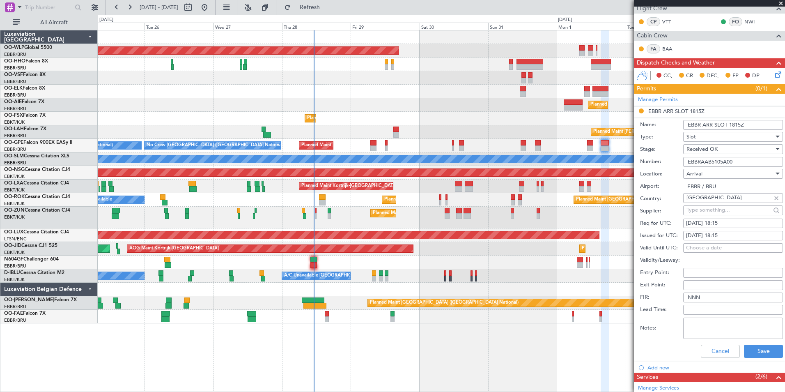
scroll to position [205, 0]
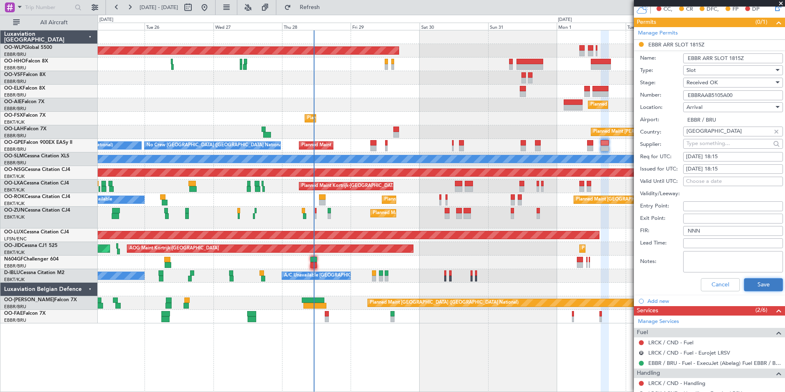
click at [757, 284] on button "Save" at bounding box center [763, 284] width 39 height 13
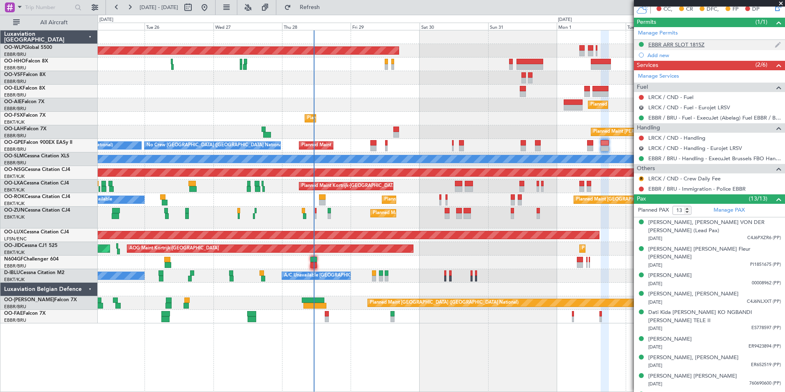
click at [691, 45] on div "EBBR ARR SLOT 1815Z" at bounding box center [676, 44] width 56 height 7
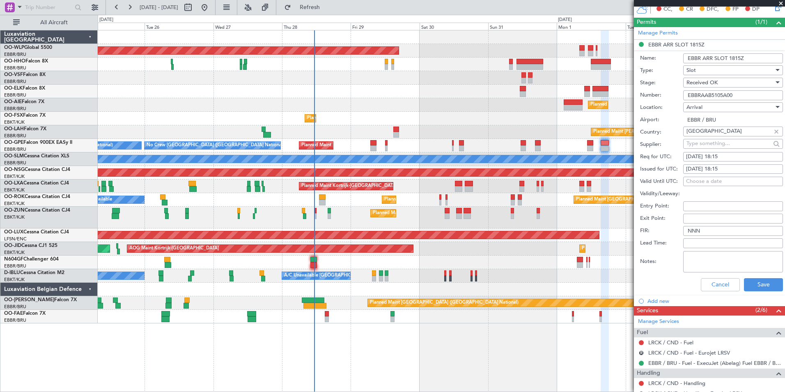
scroll to position [123, 0]
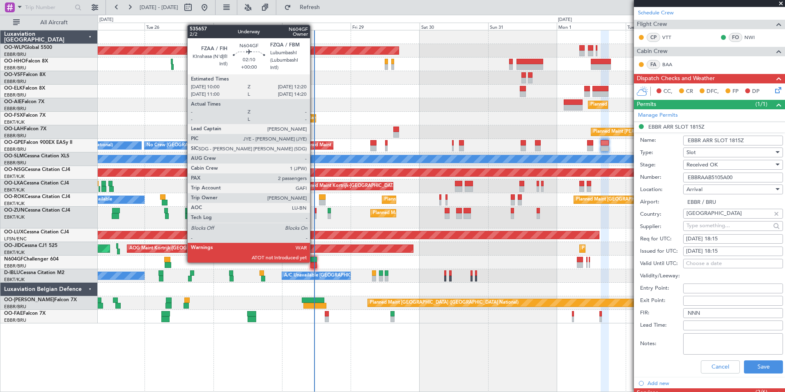
click at [314, 262] on div at bounding box center [313, 260] width 7 height 6
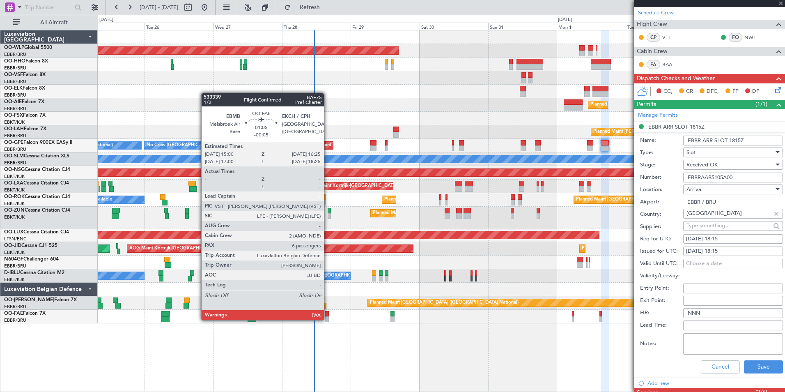
type input "2"
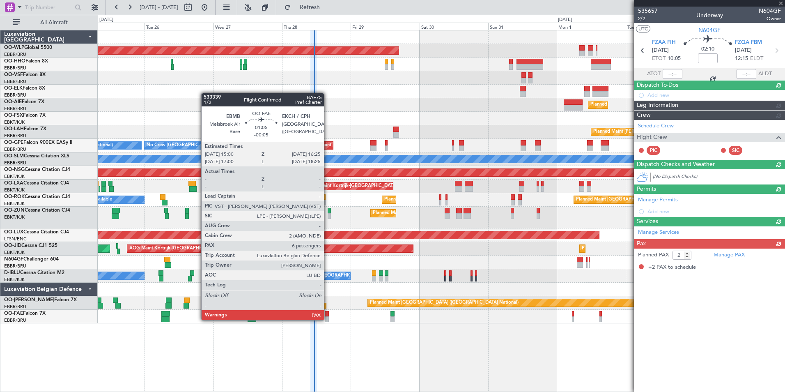
click at [328, 319] on div at bounding box center [327, 319] width 4 height 6
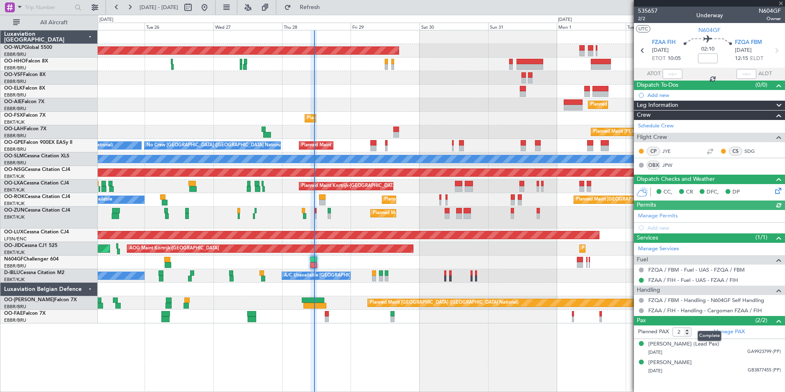
type input "-00:05"
type input "6"
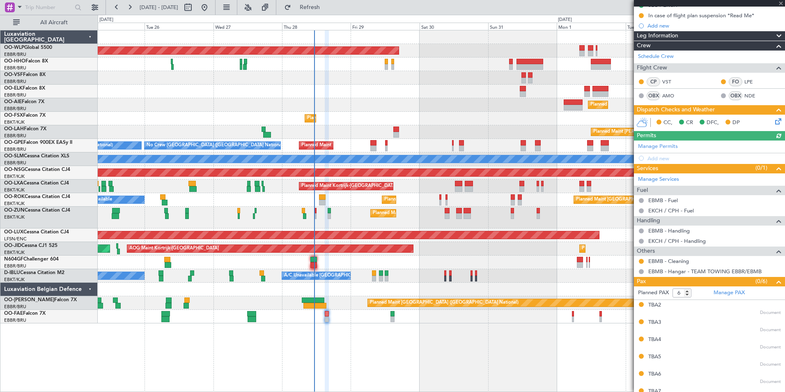
scroll to position [111, 0]
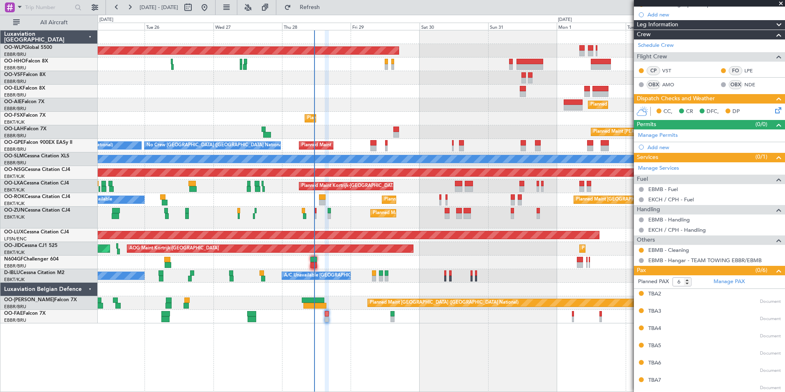
click at [774, 112] on icon at bounding box center [777, 109] width 7 height 7
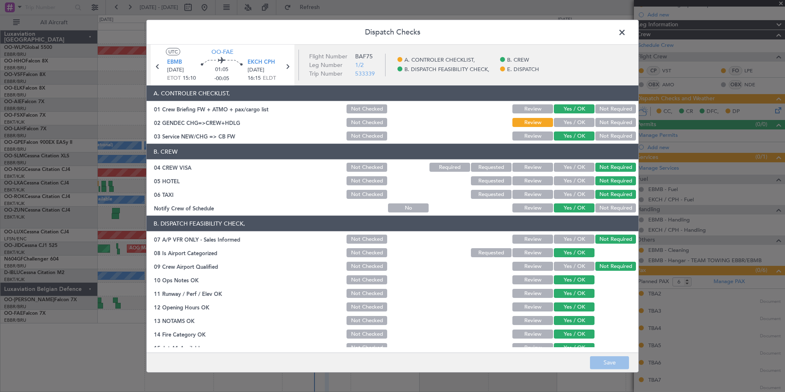
click at [574, 115] on section "A. CONTROLER CHECKLIST, 01 Crew Briefing FW + ATMO + pax/cargo list Not Checked…" at bounding box center [393, 113] width 492 height 56
click at [571, 128] on section "A. CONTROLER CHECKLIST, 01 Crew Briefing FW + ATMO + pax/cargo list Not Checked…" at bounding box center [393, 113] width 492 height 56
click at [569, 123] on button "Yes / OK" at bounding box center [574, 122] width 41 height 9
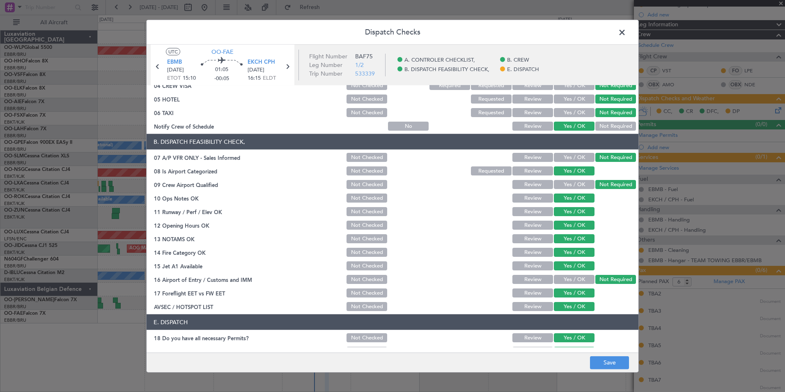
scroll to position [121, 0]
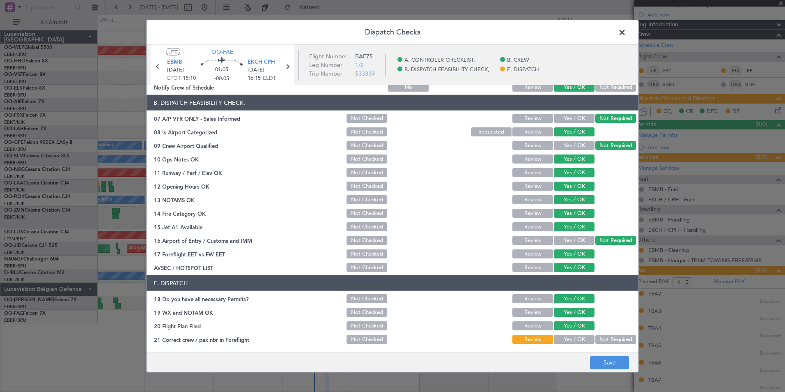
click at [556, 338] on button "Yes / OK" at bounding box center [574, 339] width 41 height 9
click at [611, 368] on button "Save" at bounding box center [609, 362] width 39 height 13
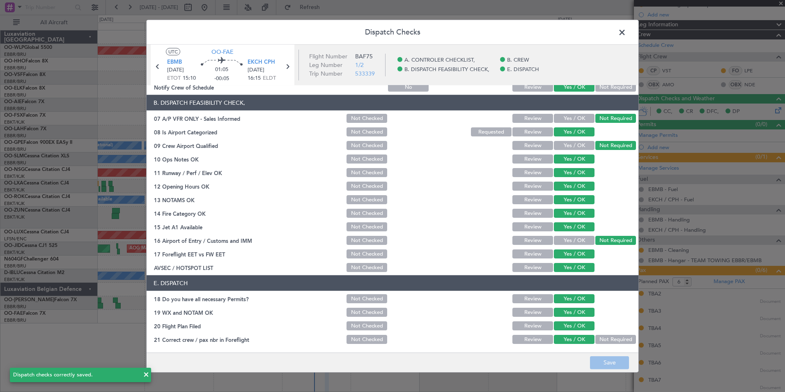
click at [626, 30] on span at bounding box center [626, 34] width 0 height 16
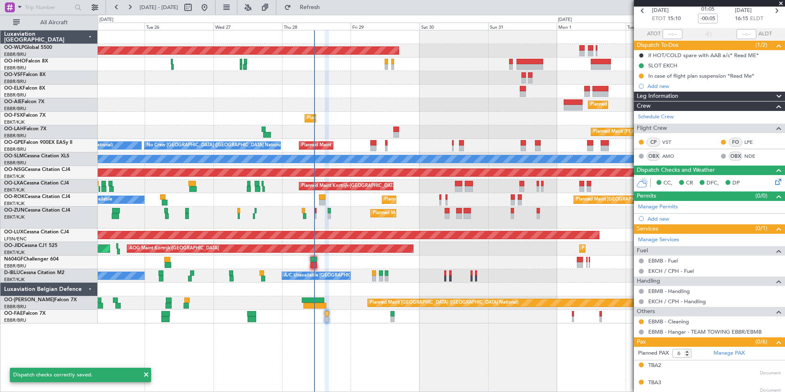
scroll to position [0, 0]
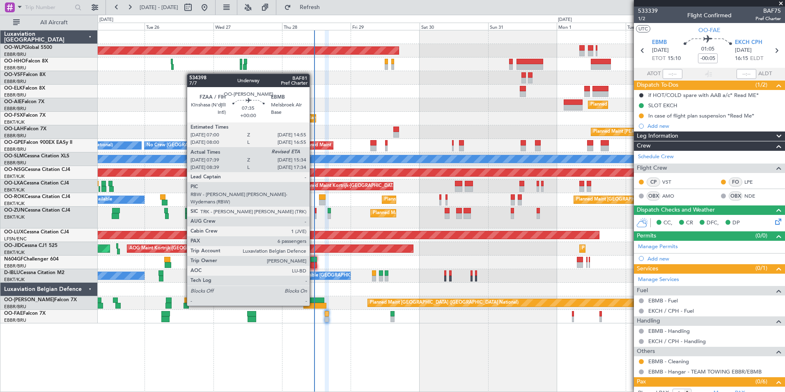
click at [312, 299] on div at bounding box center [313, 300] width 23 height 6
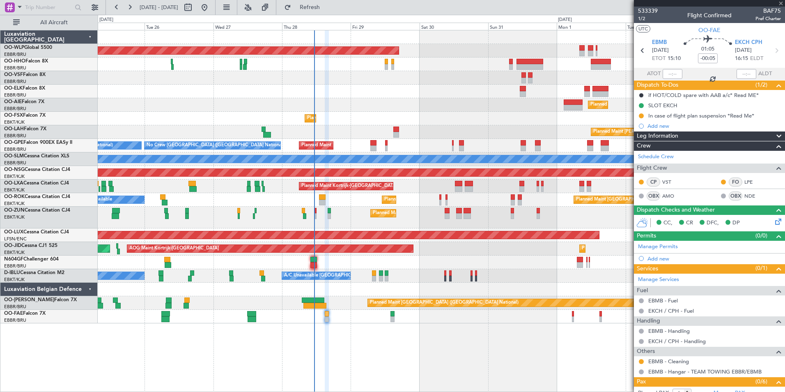
type input "07:49"
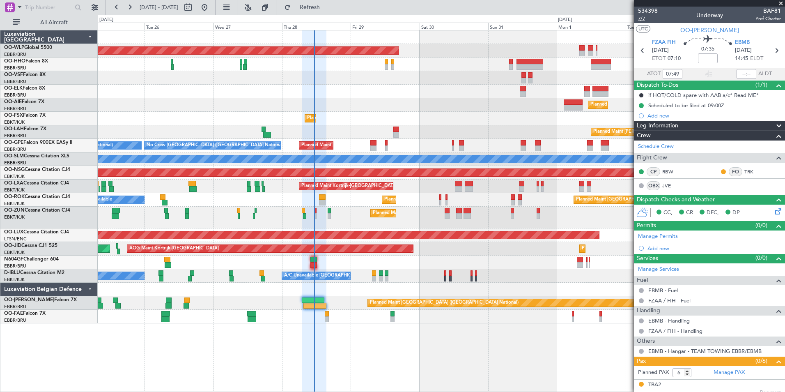
click at [646, 19] on span "7/7" at bounding box center [648, 18] width 20 height 7
click at [319, 9] on button "Refresh" at bounding box center [304, 7] width 49 height 13
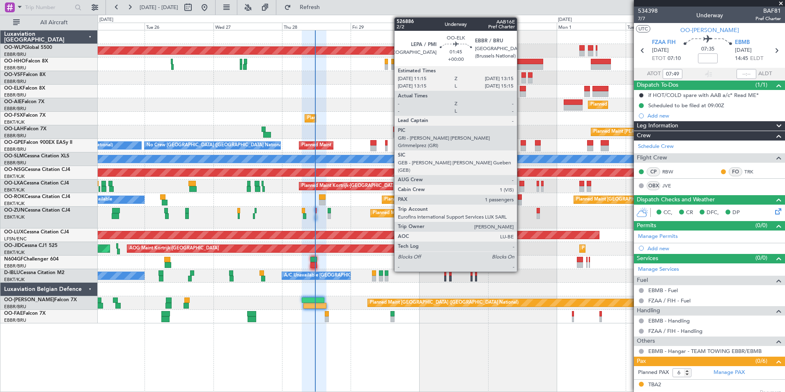
click at [521, 94] on div at bounding box center [523, 94] width 6 height 6
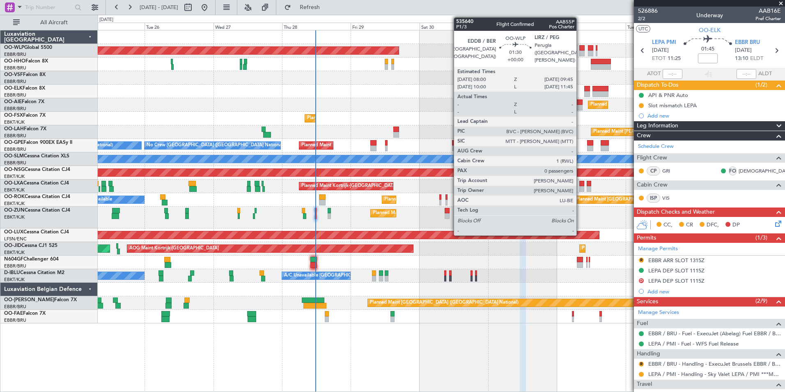
click at [580, 49] on div at bounding box center [581, 48] width 5 height 6
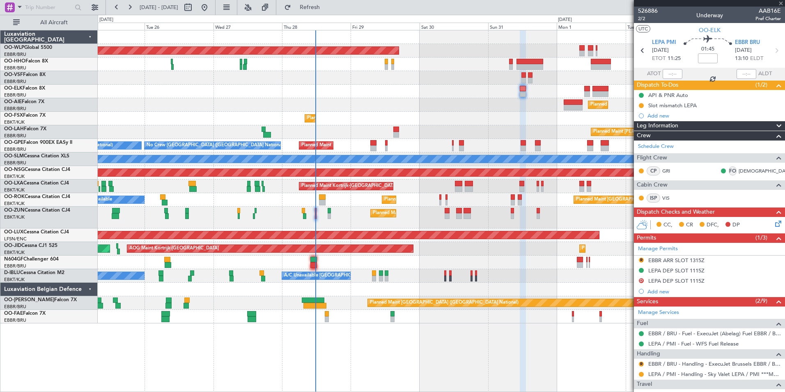
type input "0"
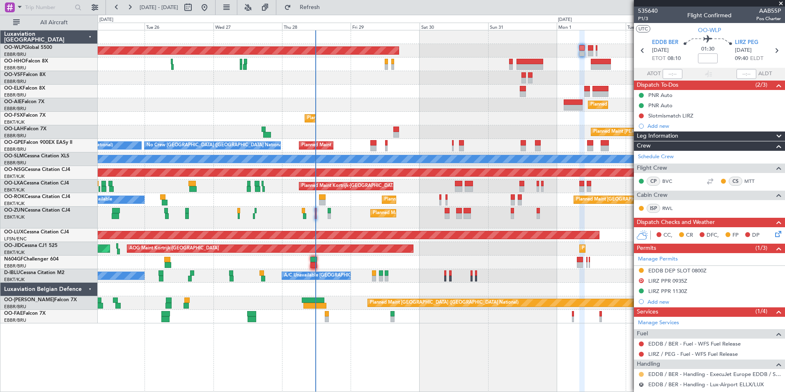
click at [641, 374] on button at bounding box center [641, 374] width 5 height 5
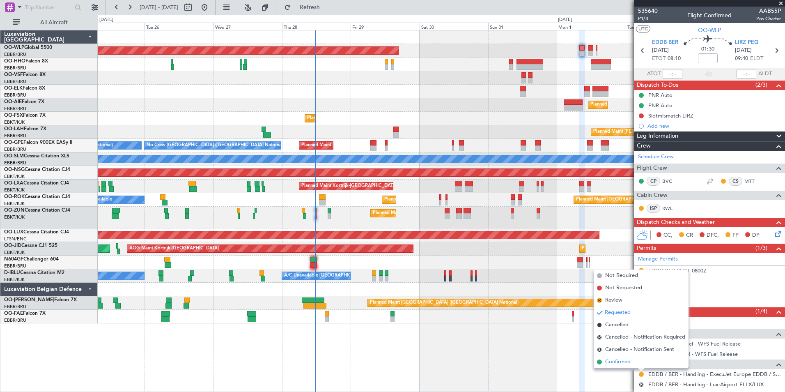
click at [629, 362] on span "Confirmed" at bounding box center [617, 362] width 25 height 8
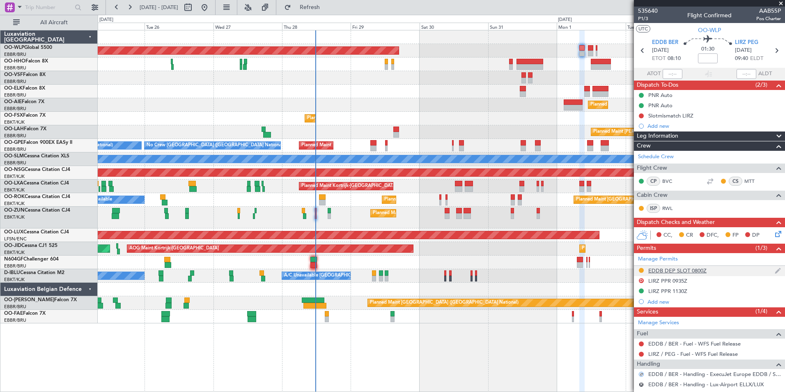
click at [689, 269] on div "EDDB DEP SLOT 0800Z" at bounding box center [677, 270] width 58 height 7
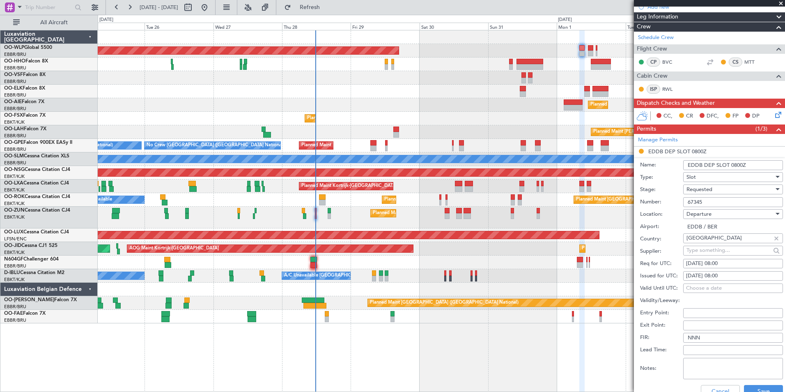
scroll to position [123, 0]
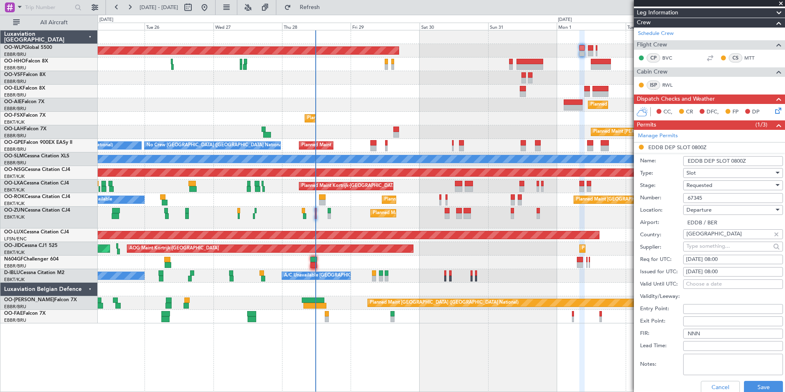
click at [697, 195] on input "67345" at bounding box center [733, 198] width 100 height 10
paste input "ASLEDDB2708251796"
type input "ASLEDDB2708251796"
click at [699, 181] on span "Requested" at bounding box center [699, 184] width 26 height 7
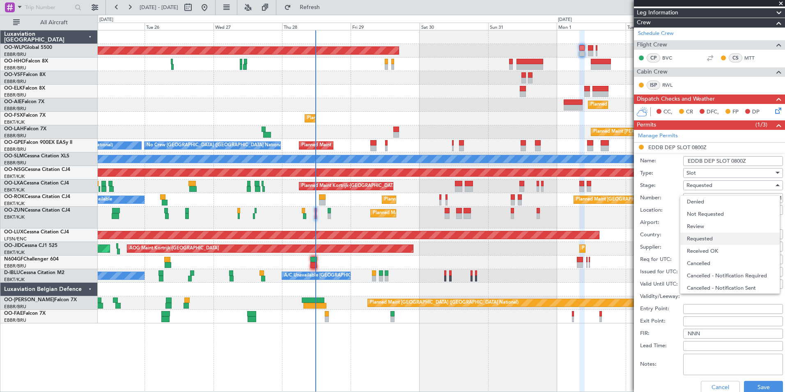
scroll to position [4, 0]
click at [715, 246] on span "Received OK" at bounding box center [730, 247] width 86 height 12
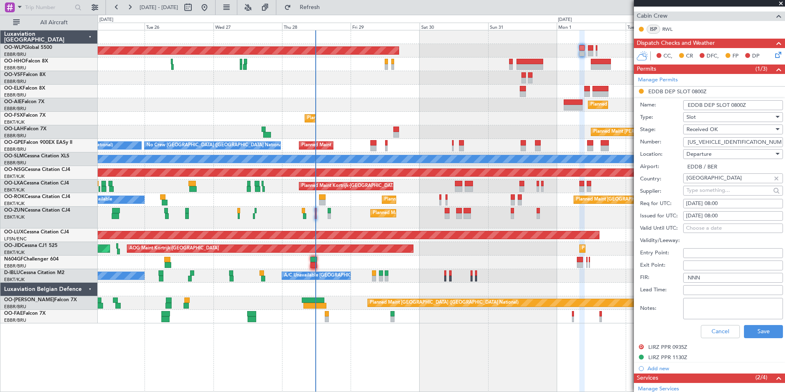
scroll to position [246, 0]
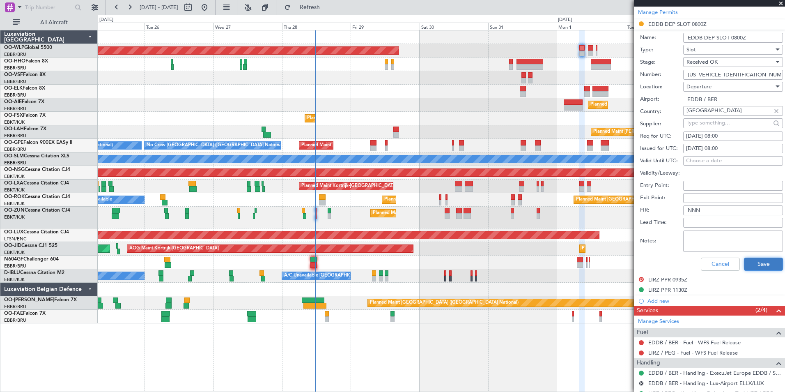
click at [759, 268] on button "Save" at bounding box center [763, 263] width 39 height 13
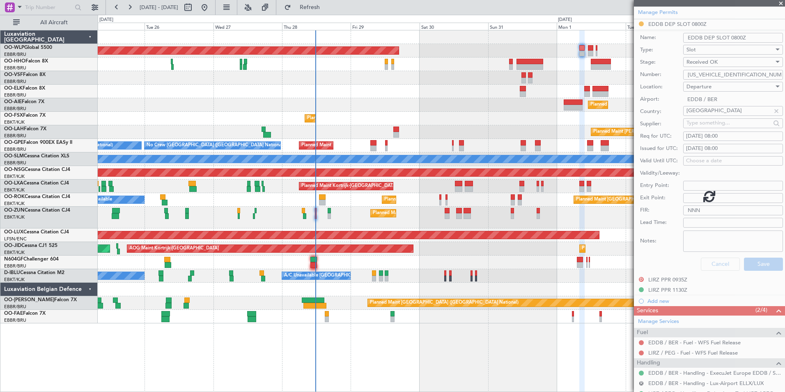
scroll to position [31, 0]
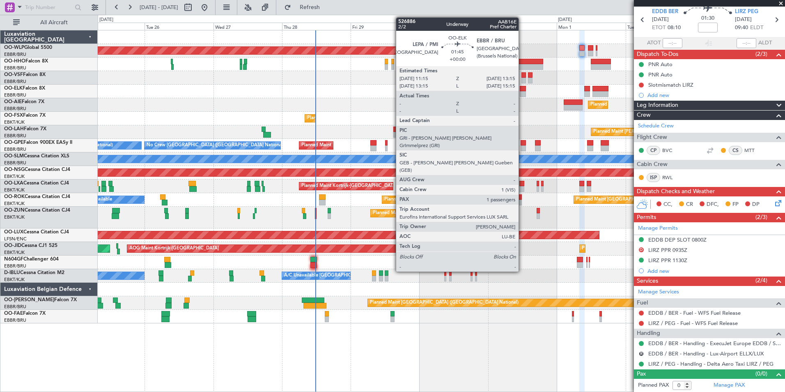
click at [522, 89] on div at bounding box center [523, 89] width 6 height 6
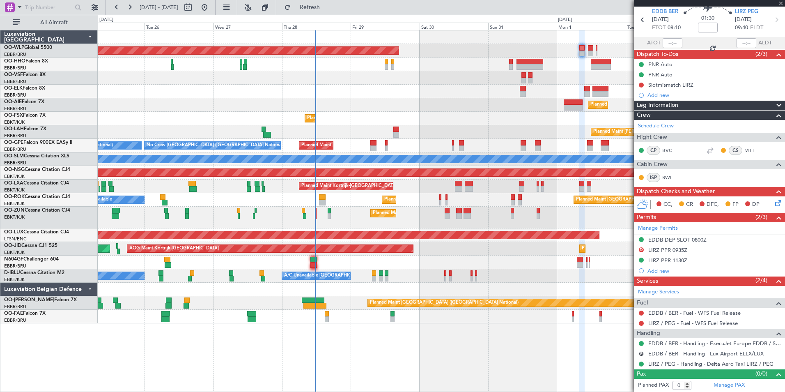
type input "1"
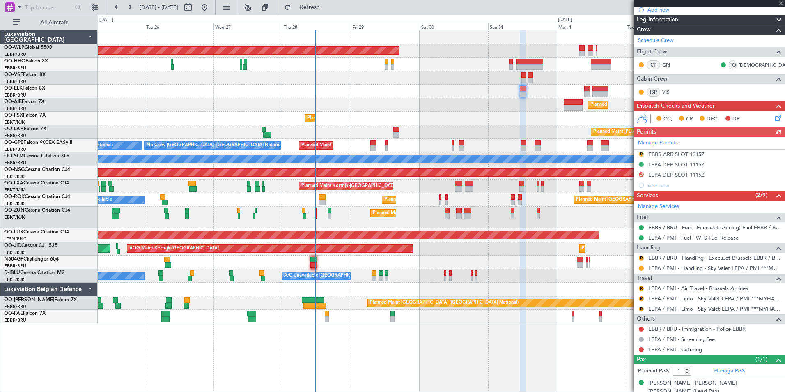
scroll to position [110, 0]
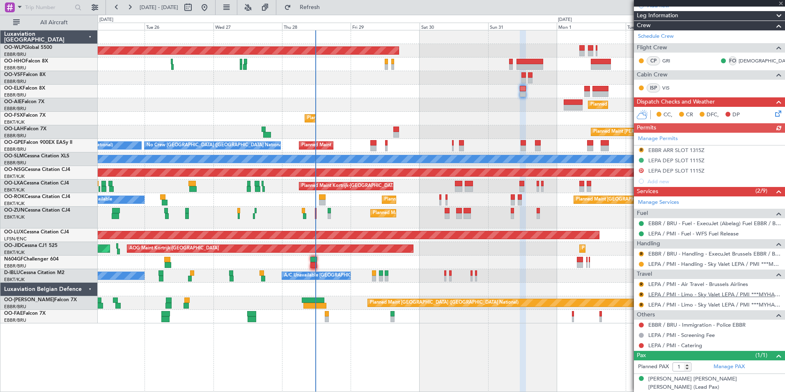
click at [690, 296] on link "LEPA / PMI - Limo - Sky Valet LEPA / PMI ***MYHANDLING***" at bounding box center [714, 294] width 133 height 7
click at [684, 305] on link "LEPA / PMI - Limo - Sky Valet LEPA / PMI ***MYHANDLING***" at bounding box center [714, 304] width 133 height 7
click at [665, 157] on div "LEPA DEP SLOT 1115Z" at bounding box center [676, 160] width 56 height 7
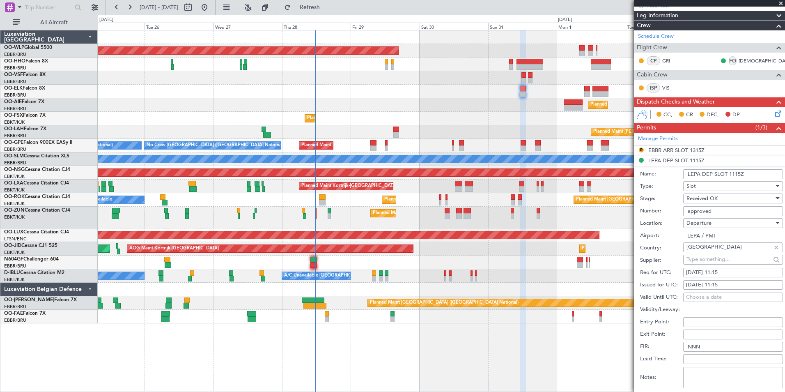
click at [724, 271] on div "31/08/2025 11:15" at bounding box center [733, 273] width 94 height 8
select select "8"
select select "2025"
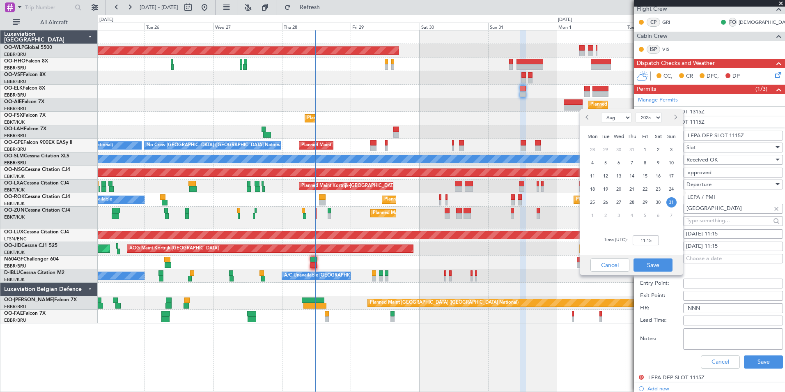
scroll to position [192, 0]
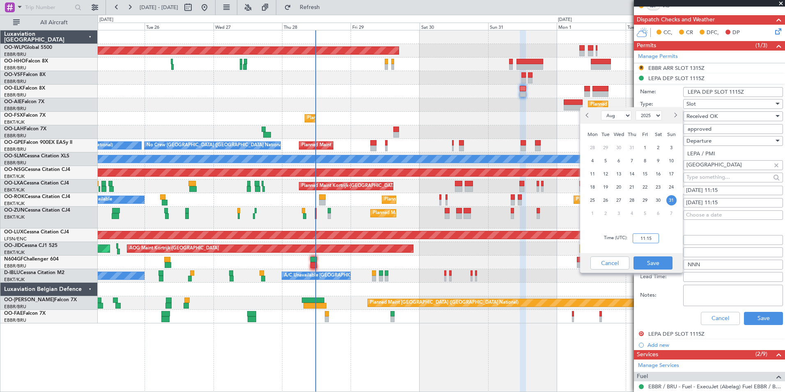
click at [645, 237] on input "11:15" at bounding box center [646, 238] width 26 height 10
type input "10:25"
click at [645, 262] on button "Save" at bounding box center [653, 262] width 39 height 13
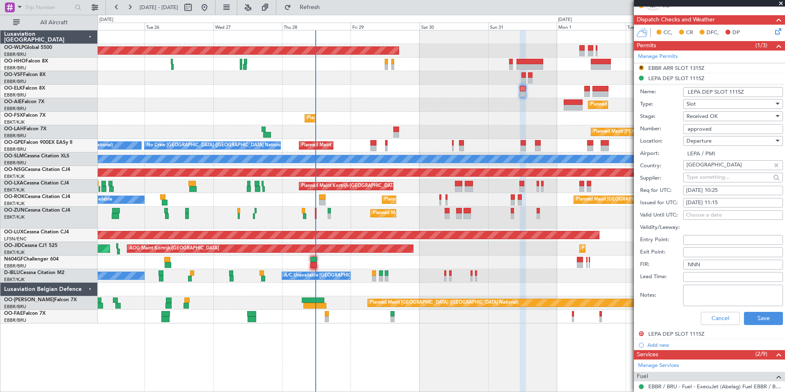
click at [718, 208] on div "Issued for UTC: 31/08/2025 11:15" at bounding box center [711, 203] width 143 height 12
click at [720, 204] on div "31/08/2025 11:15" at bounding box center [733, 203] width 94 height 8
select select "8"
select select "2025"
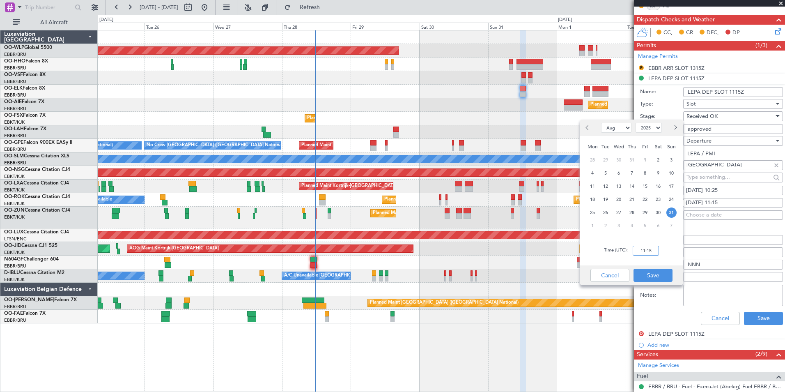
click at [648, 252] on input "11:15" at bounding box center [646, 251] width 26 height 10
type input "10:25"
click at [658, 271] on button "Save" at bounding box center [653, 275] width 39 height 13
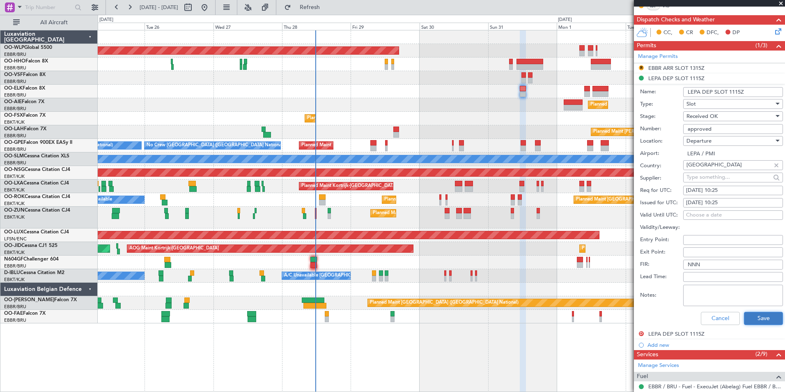
click at [744, 319] on button "Save" at bounding box center [763, 318] width 39 height 13
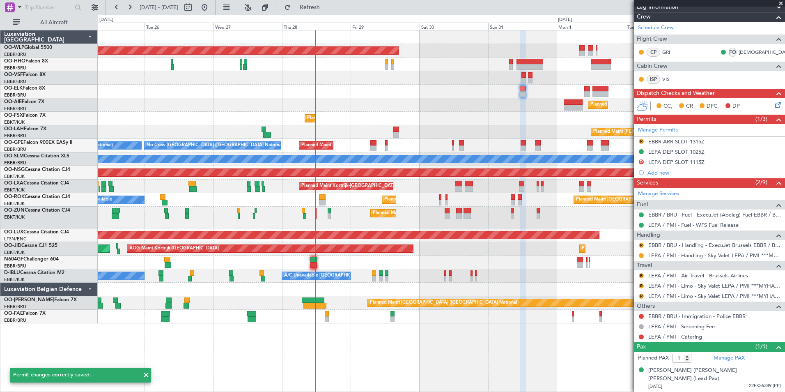
scroll to position [110, 0]
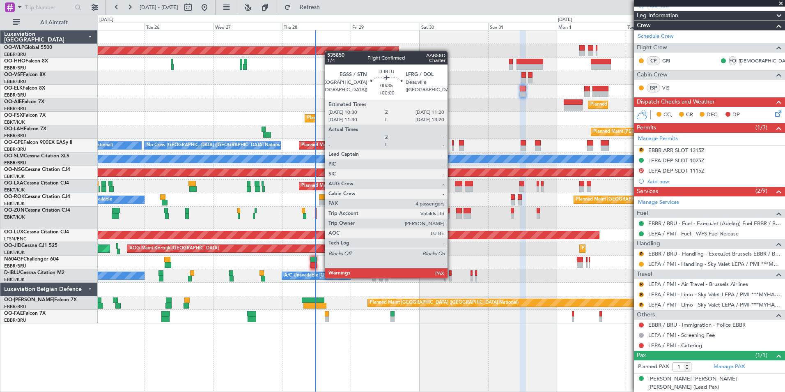
click at [451, 277] on div at bounding box center [450, 278] width 2 height 6
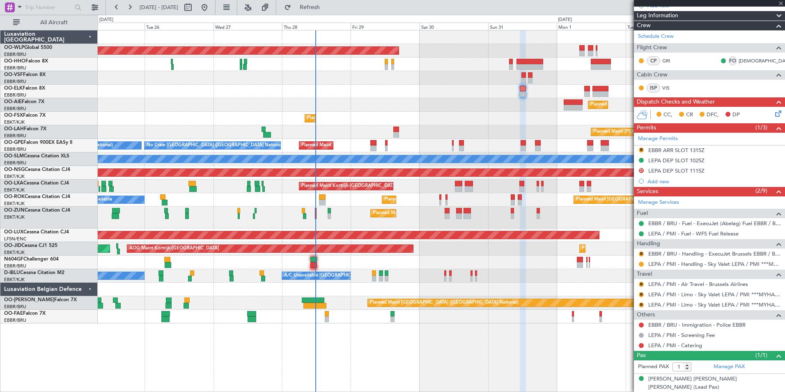
click at [321, 14] on fb-refresh-button "Refresh" at bounding box center [304, 7] width 57 height 15
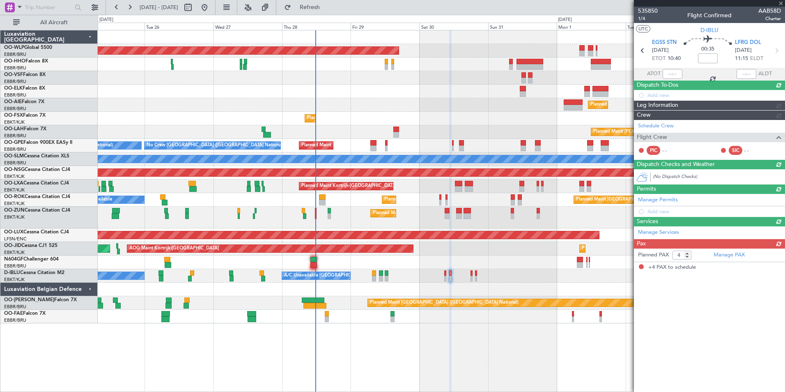
scroll to position [0, 0]
click at [321, 7] on span "Refresh" at bounding box center [310, 8] width 34 height 6
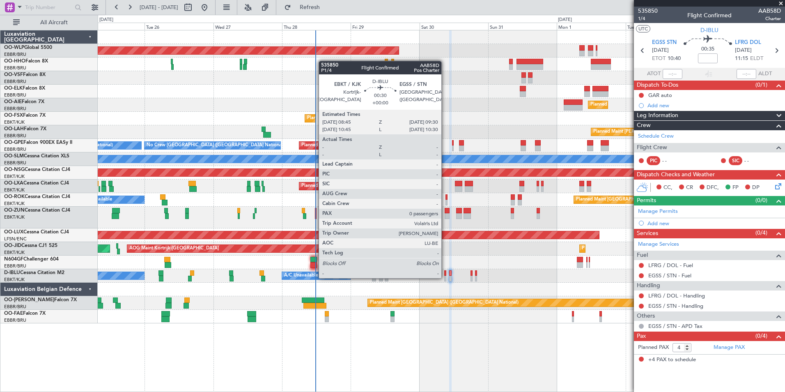
click at [445, 277] on div at bounding box center [445, 278] width 2 height 6
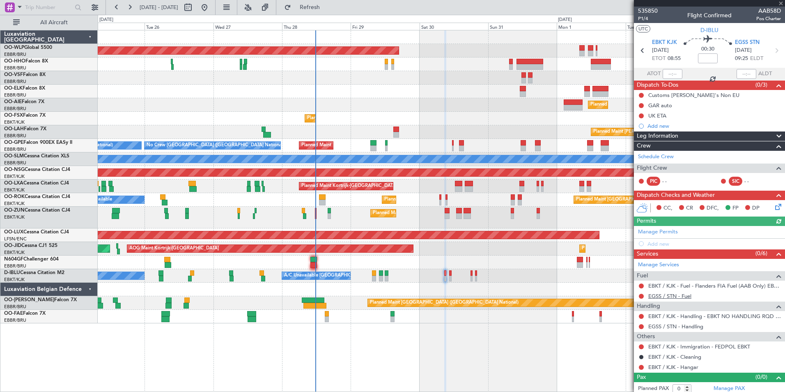
click at [656, 293] on link "EGSS / STN - Fuel" at bounding box center [669, 295] width 43 height 7
click at [667, 328] on link "EGSS / STN - Handling" at bounding box center [675, 326] width 55 height 7
click at [771, 52] on icon at bounding box center [776, 50] width 11 height 11
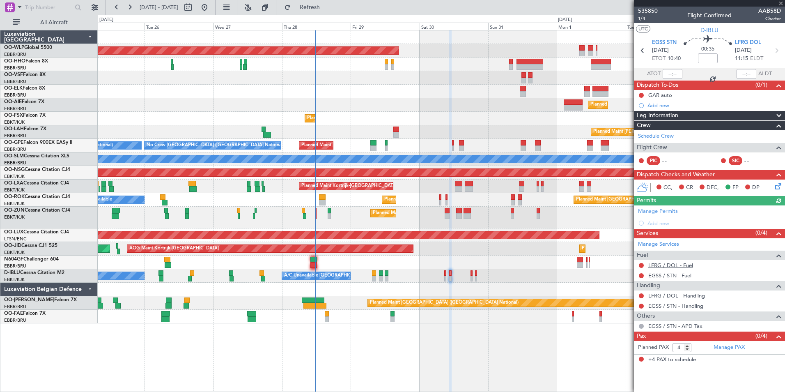
click at [675, 262] on link "LFRG / DOL - Fuel" at bounding box center [670, 265] width 45 height 7
click at [663, 275] on link "EGSS / STN - Fuel" at bounding box center [669, 275] width 43 height 7
click at [654, 295] on link "LFRG / DOL - Handling" at bounding box center [676, 295] width 57 height 7
click at [675, 304] on link "EGSS / STN - Handling" at bounding box center [675, 305] width 55 height 7
click at [776, 51] on icon at bounding box center [776, 50] width 11 height 11
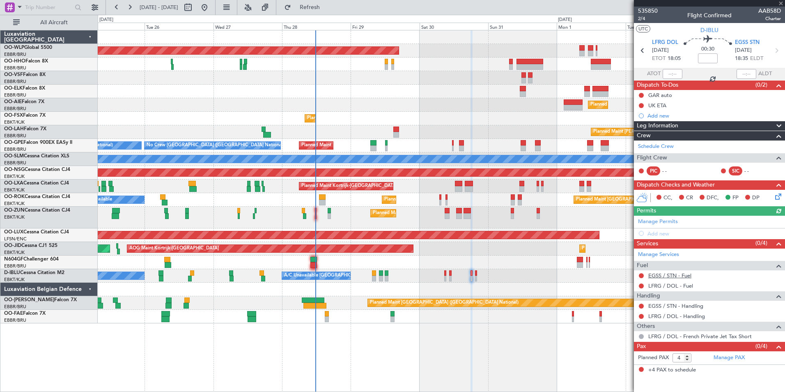
click at [655, 277] on link "EGSS / STN - Fuel" at bounding box center [669, 275] width 43 height 7
click at [652, 284] on link "LFRG / DOL - Fuel" at bounding box center [670, 285] width 45 height 7
click at [327, 7] on span "Refresh" at bounding box center [310, 8] width 34 height 6
click at [676, 306] on link "EGSS / STN - Handling" at bounding box center [675, 305] width 55 height 7
click at [656, 313] on link "LFRG / DOL - Handling" at bounding box center [676, 315] width 57 height 7
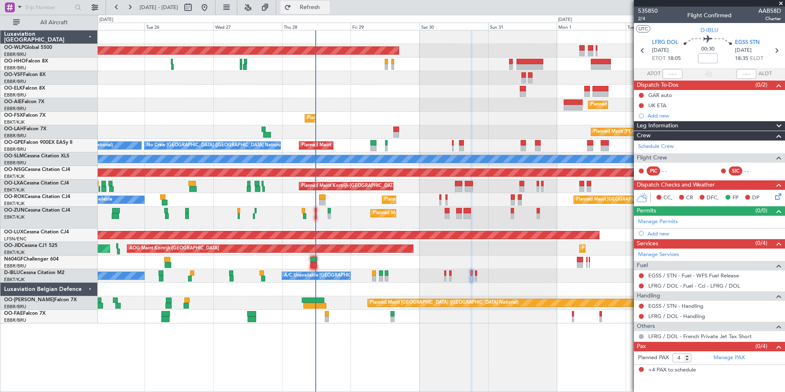
click at [327, 6] on span "Refresh" at bounding box center [310, 8] width 34 height 6
click at [700, 285] on link "LFRG / DOL - Fuel - Cci - LFRG / DOL" at bounding box center [694, 285] width 92 height 7
click at [774, 54] on icon at bounding box center [776, 50] width 11 height 11
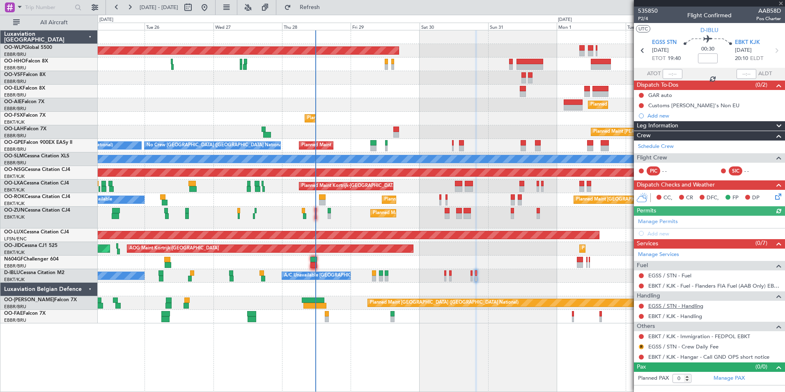
click at [661, 306] on link "EGSS / STN - Handling" at bounding box center [675, 305] width 55 height 7
click at [659, 318] on link "EBKT / KJK - Handling" at bounding box center [675, 315] width 54 height 7
click at [330, 12] on button "Refresh" at bounding box center [304, 7] width 49 height 13
click at [642, 315] on button at bounding box center [641, 316] width 5 height 5
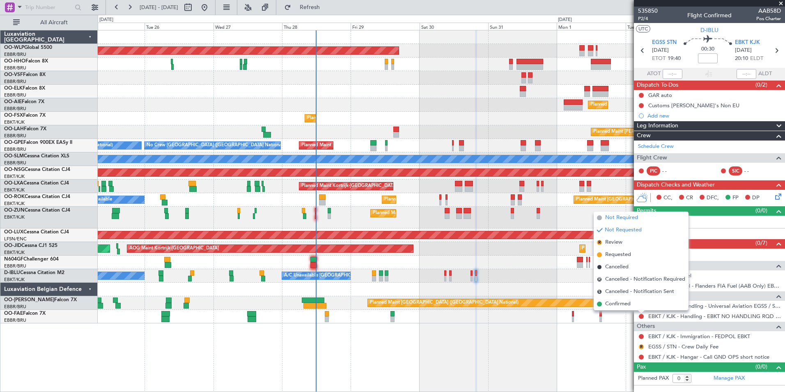
click at [618, 218] on span "Not Required" at bounding box center [621, 218] width 33 height 8
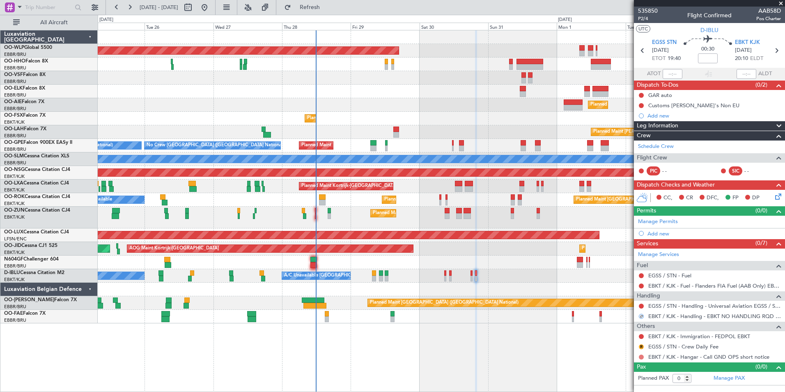
click at [640, 356] on button at bounding box center [641, 356] width 5 height 5
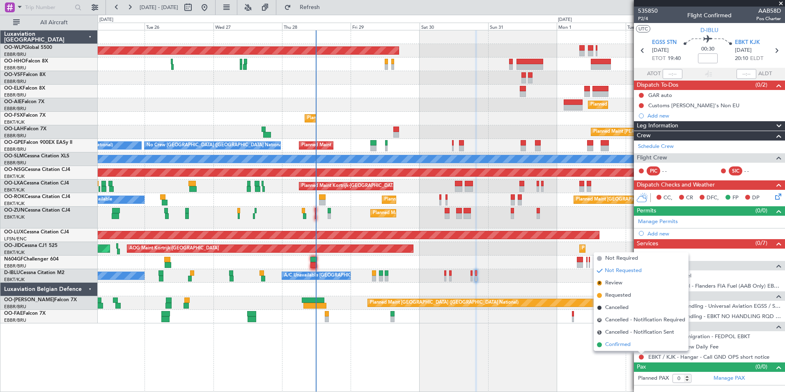
click at [614, 345] on span "Confirmed" at bounding box center [617, 344] width 25 height 8
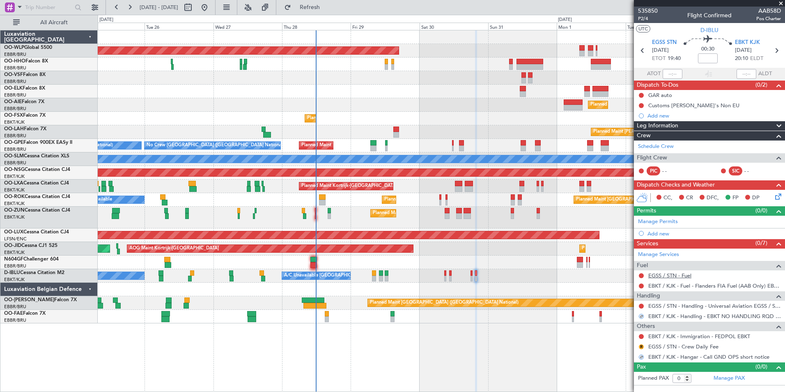
click at [659, 278] on link "EGSS / STN - Fuel" at bounding box center [669, 275] width 43 height 7
click at [641, 95] on button at bounding box center [641, 95] width 5 height 5
click at [635, 128] on span "Completed" at bounding box center [644, 131] width 27 height 8
click at [641, 55] on icon at bounding box center [642, 50] width 11 height 11
type input "4"
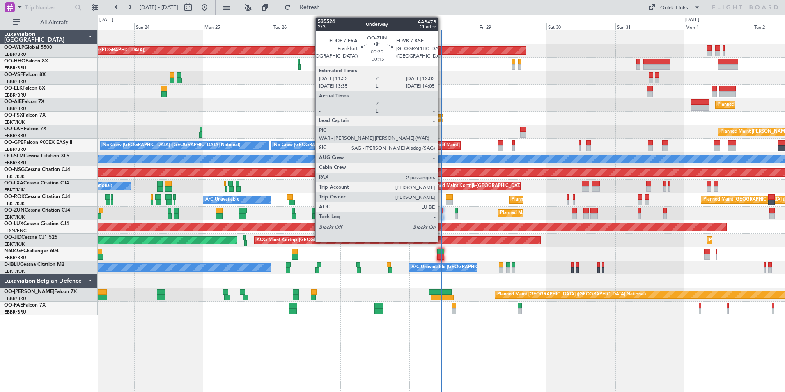
click at [442, 213] on div at bounding box center [443, 216] width 2 height 6
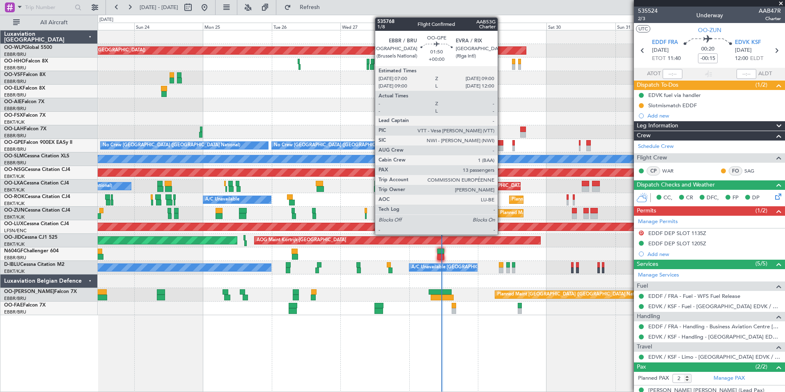
click at [501, 145] on div at bounding box center [501, 143] width 6 height 6
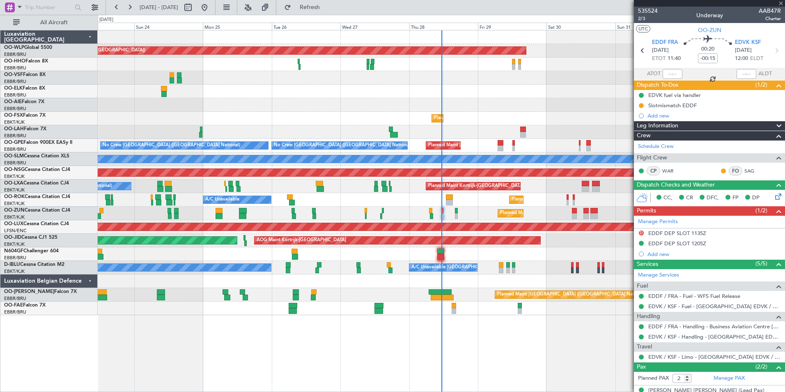
type input "13"
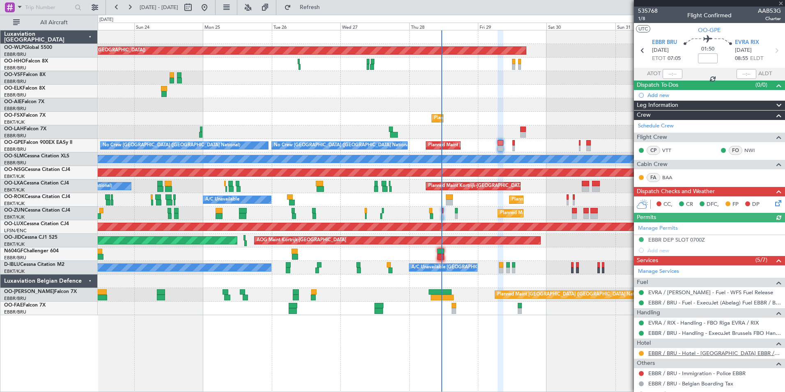
click at [728, 356] on link "EBBR / BRU - Hotel - [GEOGRAPHIC_DATA] EBBR / [GEOGRAPHIC_DATA]" at bounding box center [714, 352] width 133 height 7
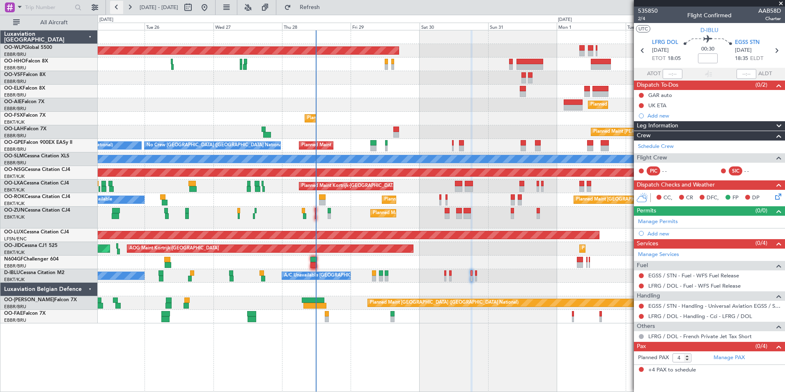
click at [117, 3] on button at bounding box center [116, 7] width 13 height 13
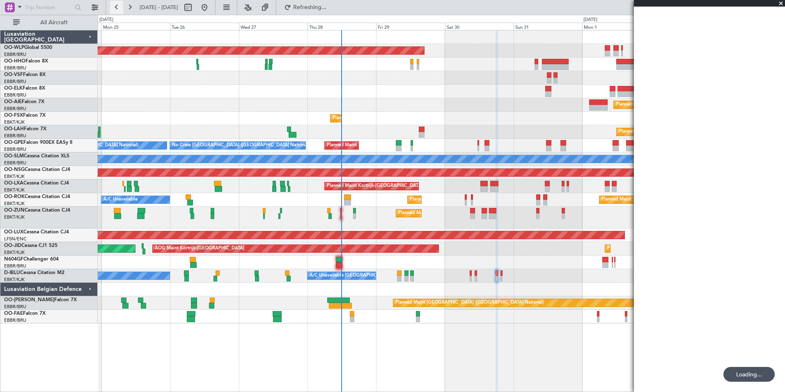
click at [117, 3] on button at bounding box center [116, 7] width 13 height 13
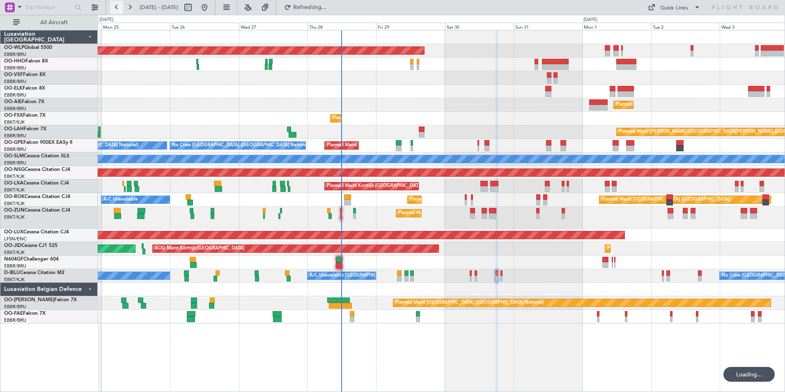
click at [117, 3] on button at bounding box center [116, 7] width 13 height 13
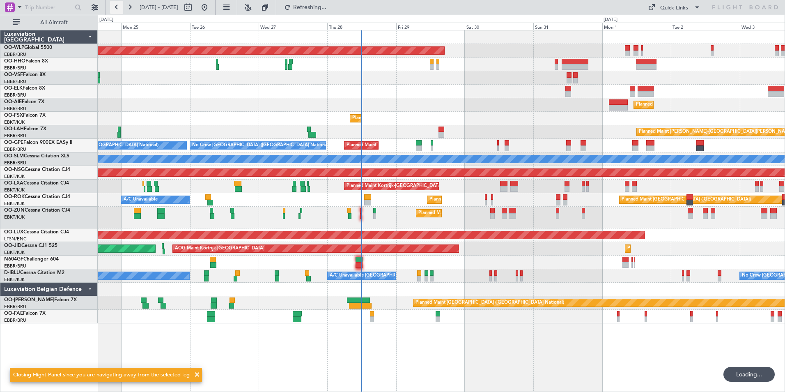
click at [117, 3] on button at bounding box center [116, 7] width 13 height 13
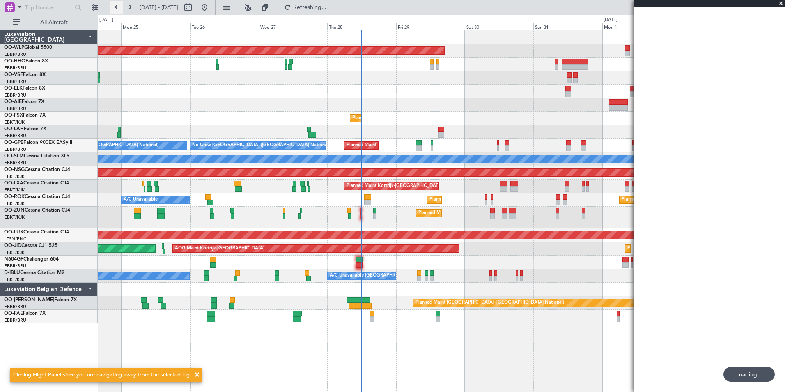
click at [117, 3] on button at bounding box center [116, 7] width 13 height 13
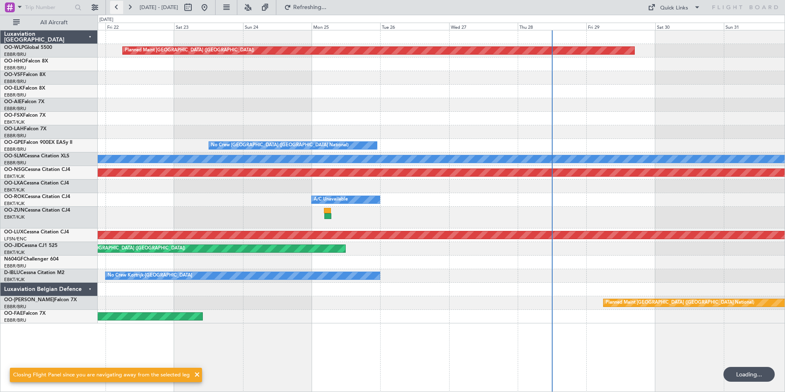
click at [117, 3] on button at bounding box center [116, 7] width 13 height 13
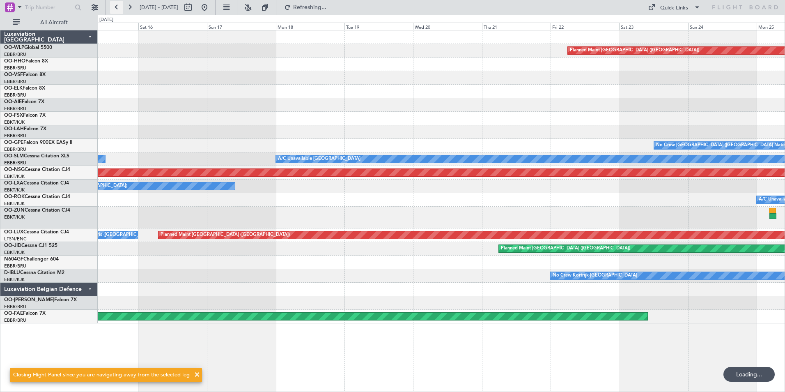
click at [117, 3] on button at bounding box center [116, 7] width 13 height 13
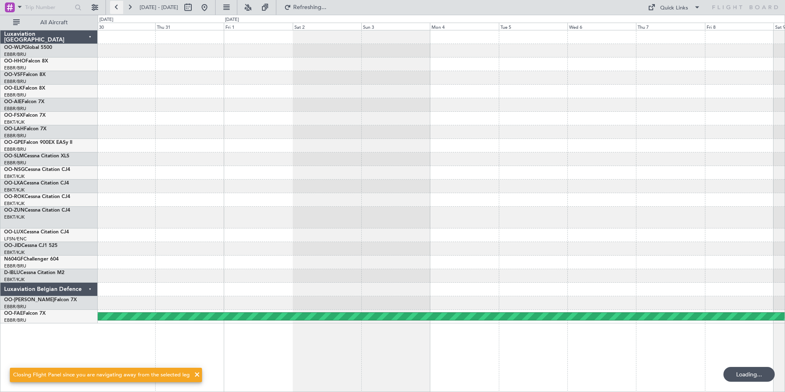
click at [117, 3] on button at bounding box center [116, 7] width 13 height 13
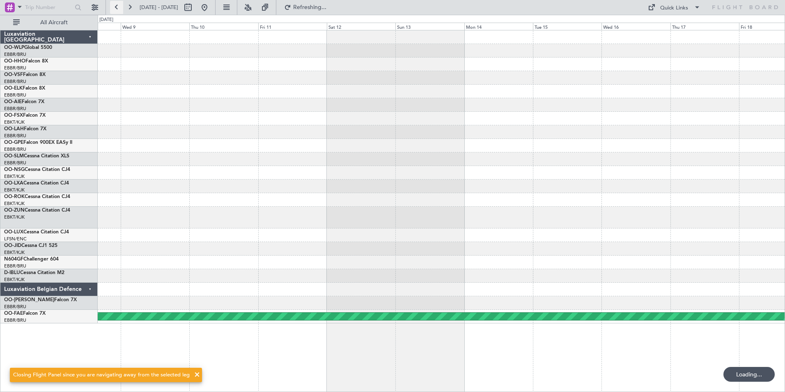
click at [117, 3] on button at bounding box center [116, 7] width 13 height 13
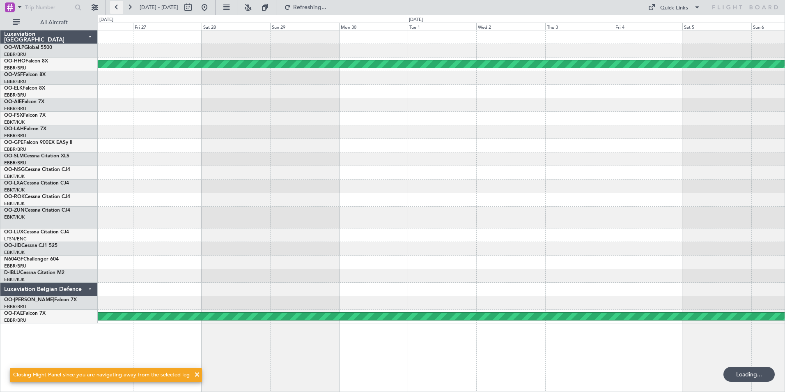
click at [117, 3] on button at bounding box center [116, 7] width 13 height 13
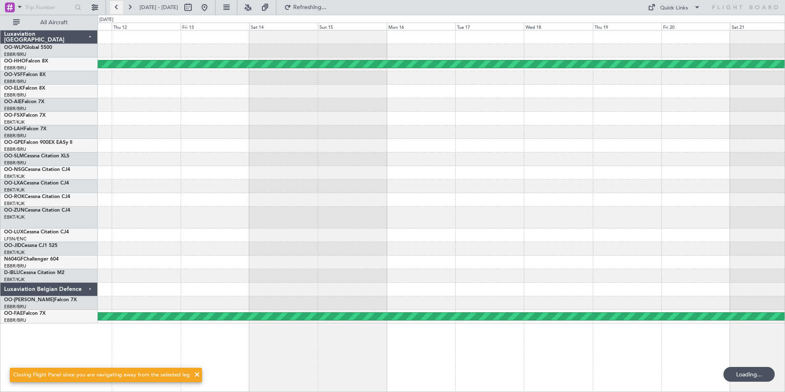
click at [117, 3] on button at bounding box center [116, 7] width 13 height 13
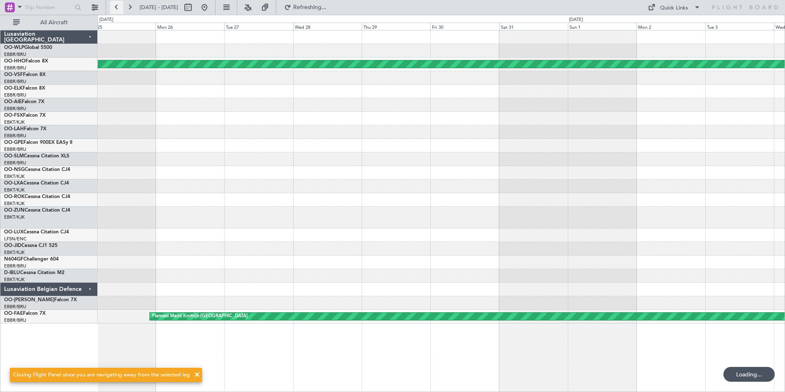
click at [117, 3] on button at bounding box center [116, 7] width 13 height 13
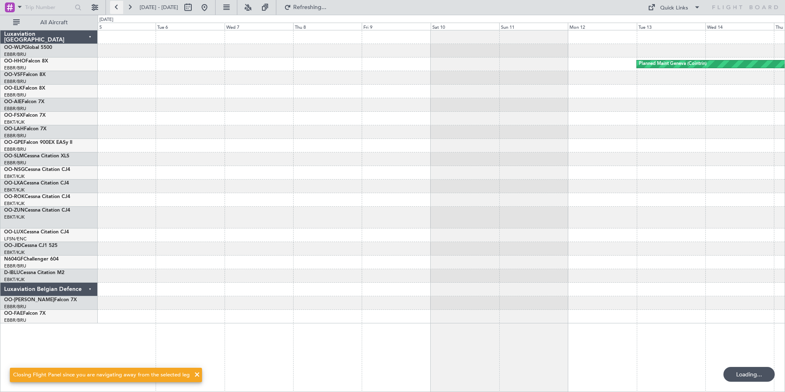
click at [117, 3] on button at bounding box center [116, 7] width 13 height 13
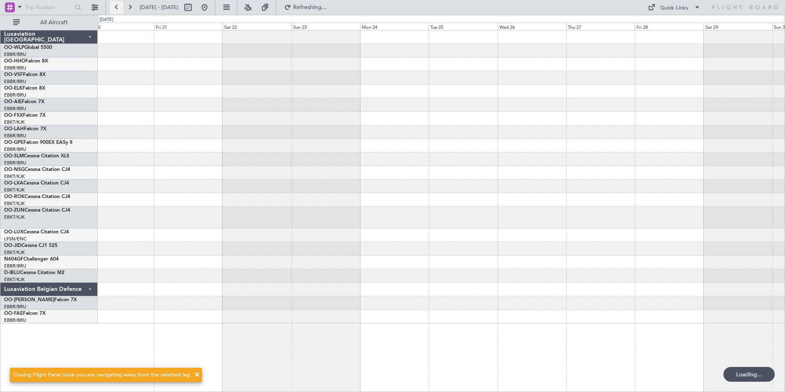
click at [117, 3] on button at bounding box center [116, 7] width 13 height 13
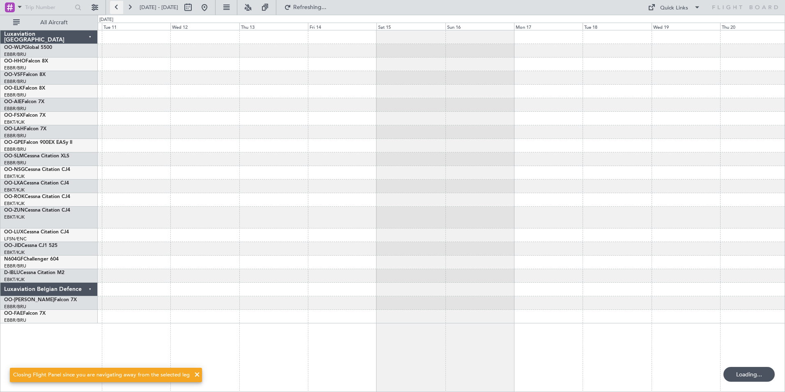
click at [117, 3] on button at bounding box center [116, 7] width 13 height 13
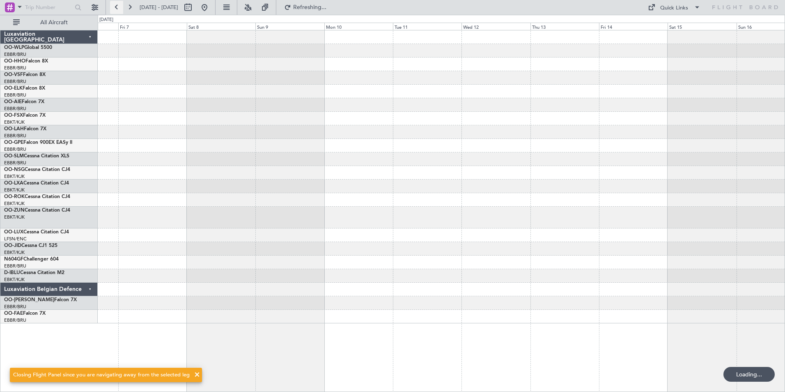
click at [117, 3] on button at bounding box center [116, 7] width 13 height 13
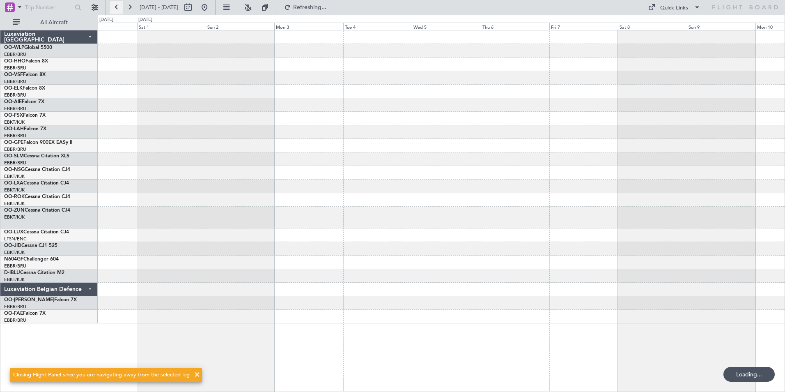
click at [117, 3] on button at bounding box center [116, 7] width 13 height 13
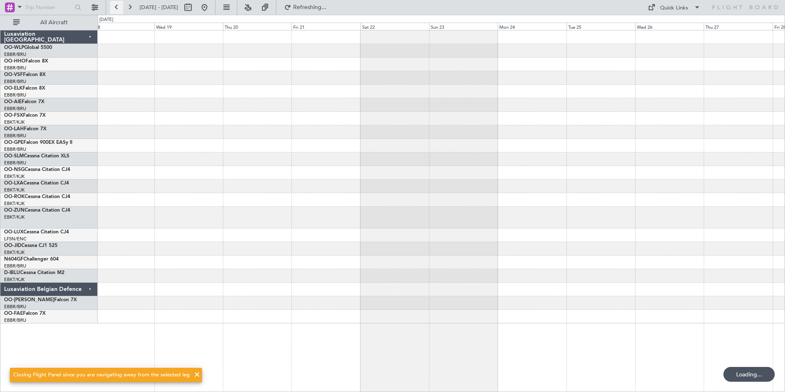
click at [117, 3] on button at bounding box center [116, 7] width 13 height 13
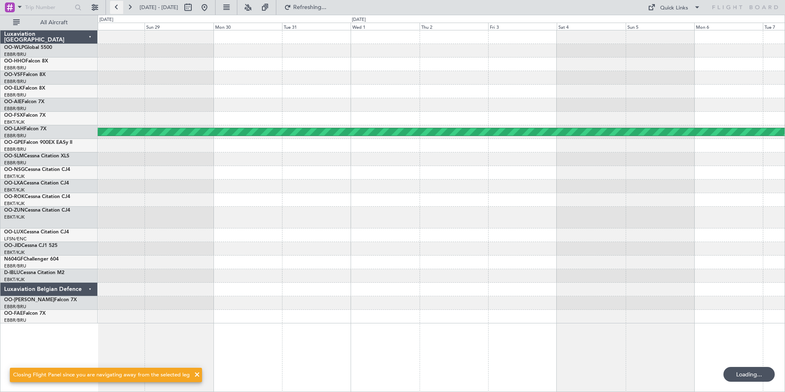
click at [118, 3] on button at bounding box center [116, 7] width 13 height 13
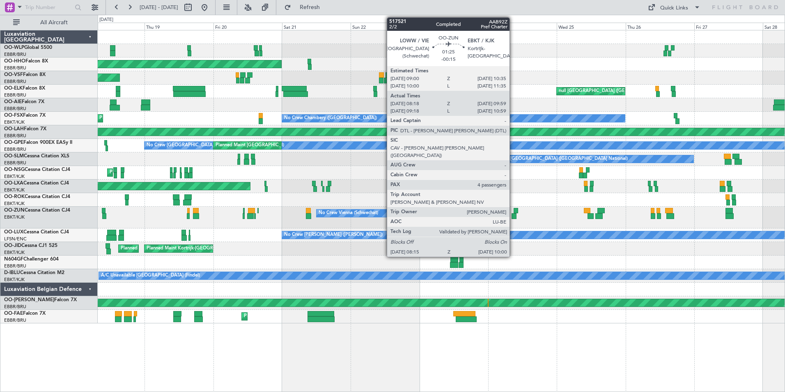
click at [513, 214] on div at bounding box center [514, 216] width 5 height 6
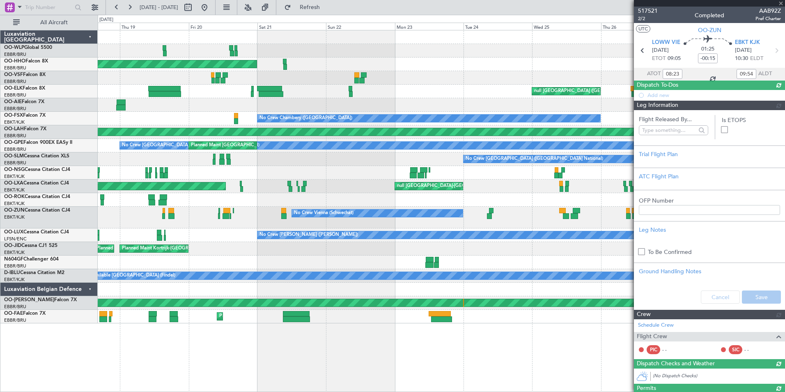
click at [518, 217] on div "No Crew Vienna (Schwechat)" at bounding box center [441, 218] width 687 height 22
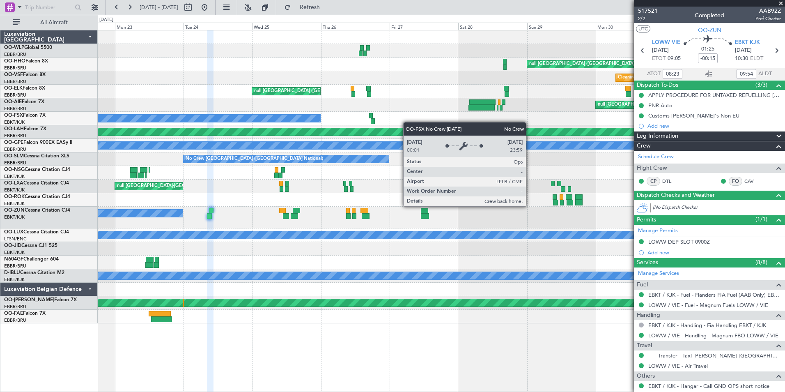
click at [324, 121] on div "Planned Maint Liege Planned Maint Liege null [GEOGRAPHIC_DATA] ([GEOGRAPHIC_DAT…" at bounding box center [441, 176] width 687 height 293
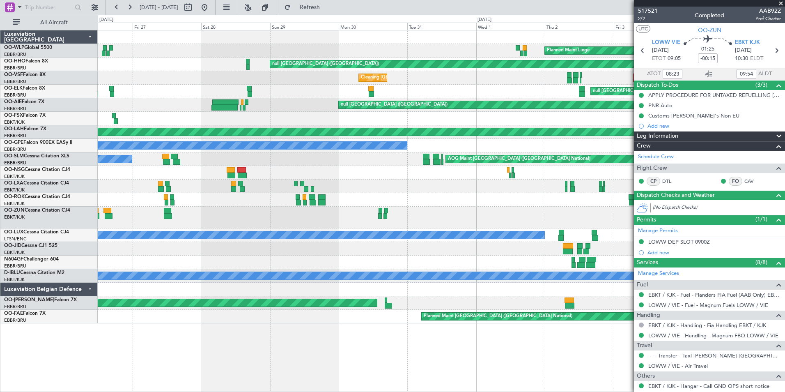
click at [340, 252] on div "Planned Maint Liege Planned Maint Liege null [GEOGRAPHIC_DATA] ([GEOGRAPHIC_DAT…" at bounding box center [441, 176] width 687 height 293
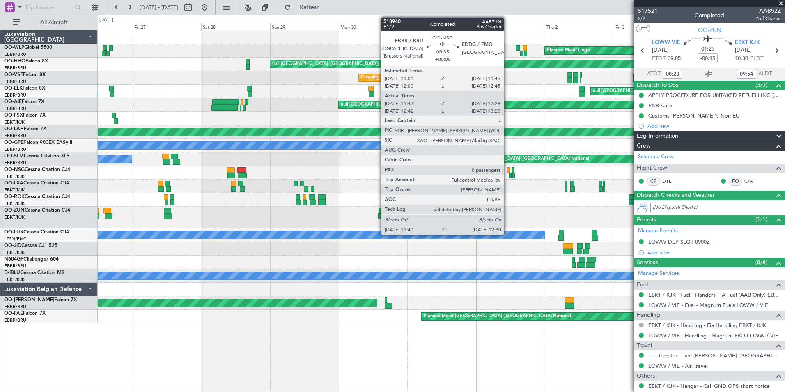
click at [507, 172] on div at bounding box center [508, 170] width 2 height 6
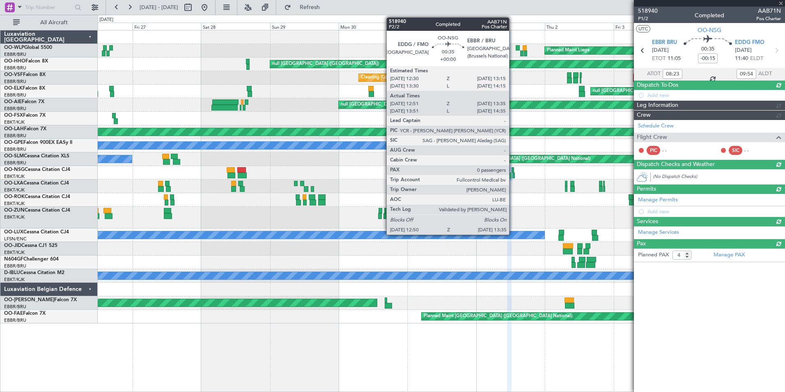
type input "11:47"
type input "12:23"
type input "0"
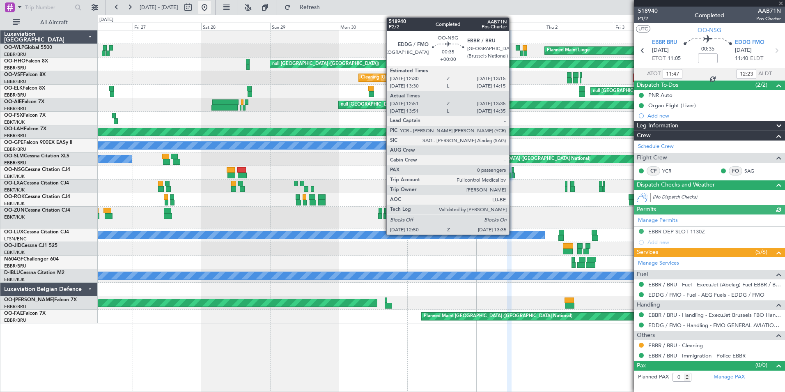
click at [211, 5] on button at bounding box center [204, 7] width 13 height 13
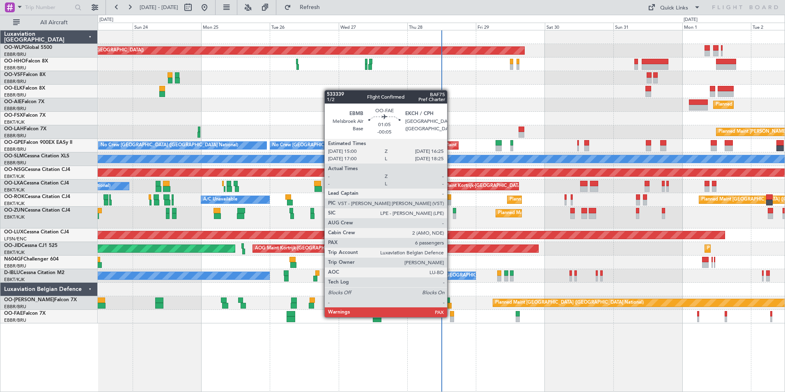
click at [451, 316] on div at bounding box center [452, 319] width 4 height 6
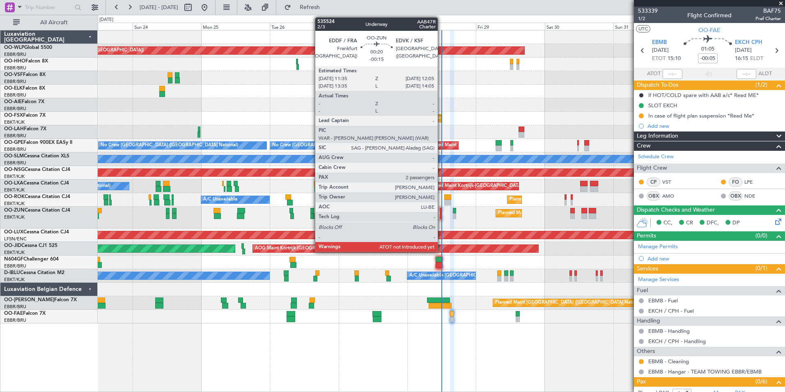
click at [441, 213] on div at bounding box center [441, 216] width 2 height 6
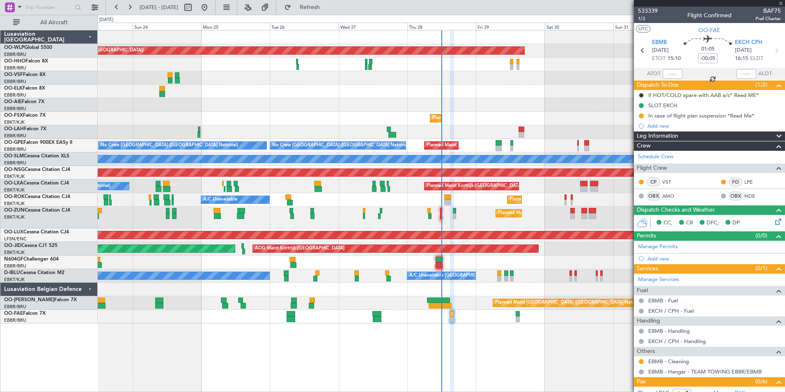
type input "-00:15"
type input "2"
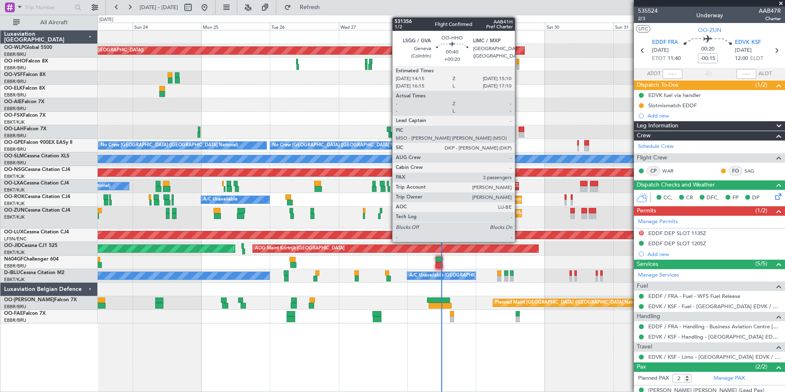
click at [519, 65] on div at bounding box center [518, 67] width 3 height 6
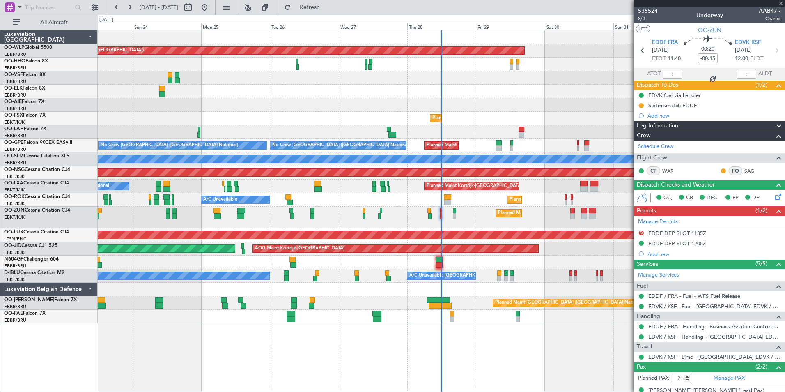
type input "+00:20"
type input "3"
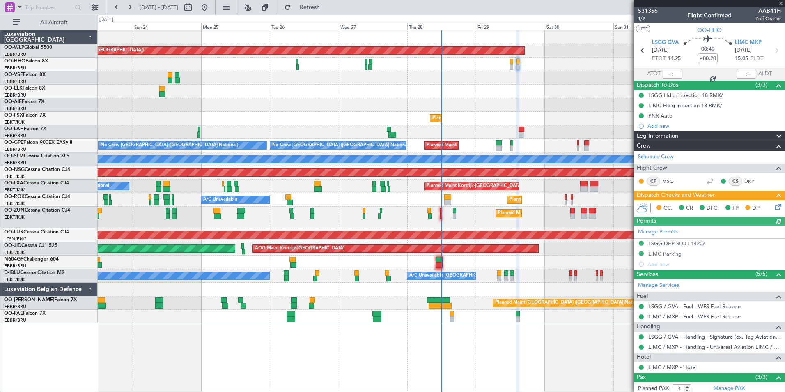
click at [774, 207] on icon at bounding box center [777, 205] width 7 height 7
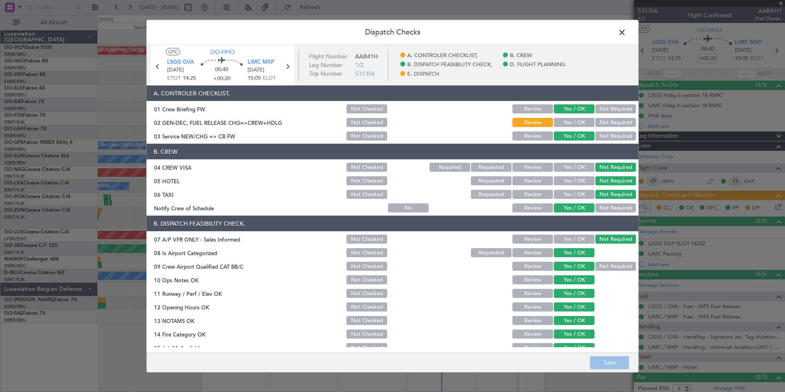
click at [626, 33] on span at bounding box center [626, 34] width 0 height 16
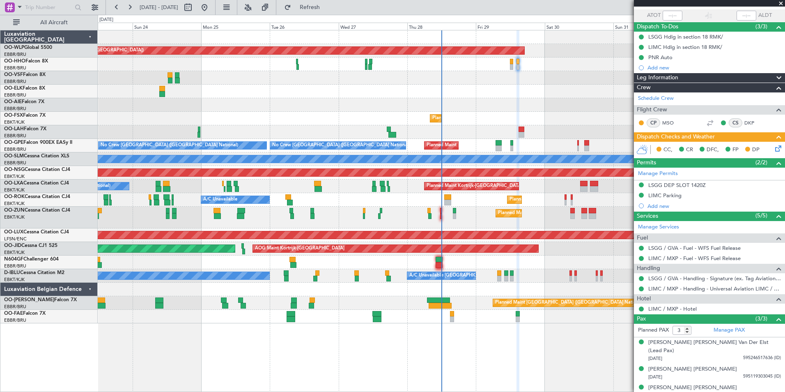
scroll to position [59, 0]
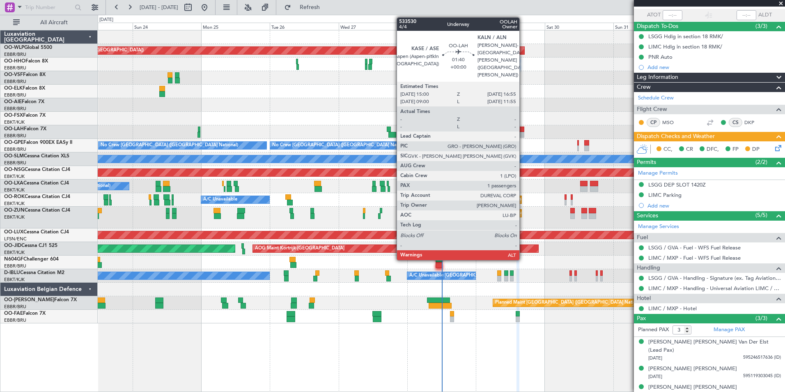
click at [523, 135] on div at bounding box center [522, 135] width 6 height 6
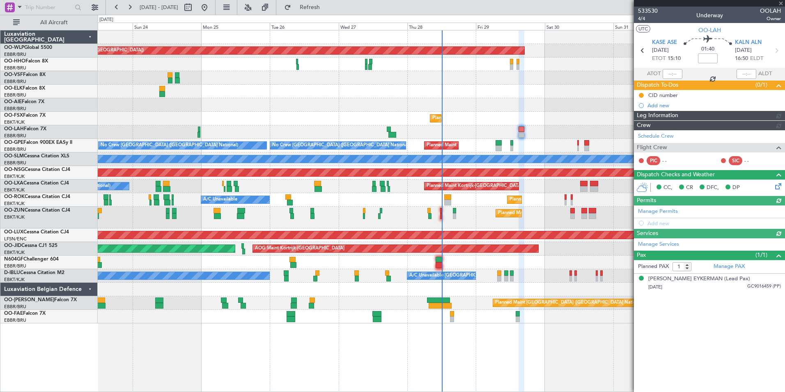
scroll to position [0, 0]
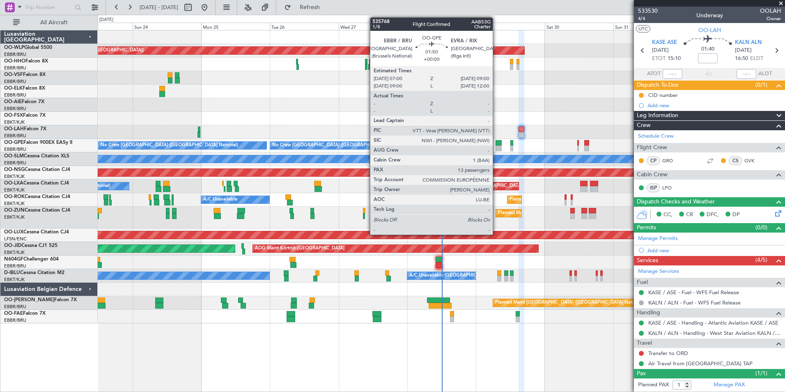
click at [496, 144] on div at bounding box center [499, 143] width 6 height 6
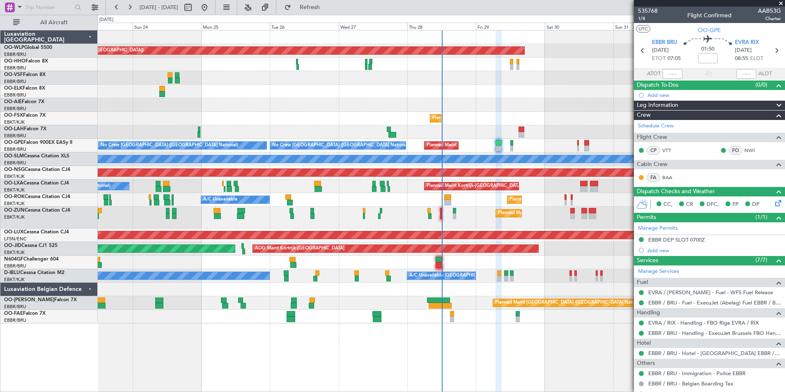
click at [274, 77] on div "Planned Maint [GEOGRAPHIC_DATA] ([GEOGRAPHIC_DATA]) Planned Maint [GEOGRAPHIC_D…" at bounding box center [441, 176] width 687 height 293
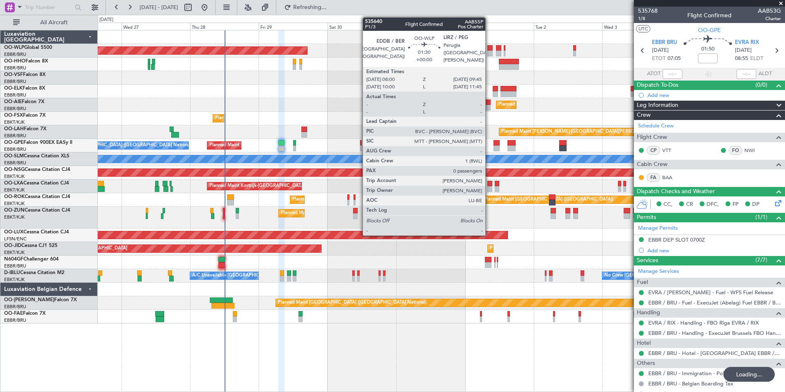
click at [489, 54] on div at bounding box center [489, 54] width 5 height 6
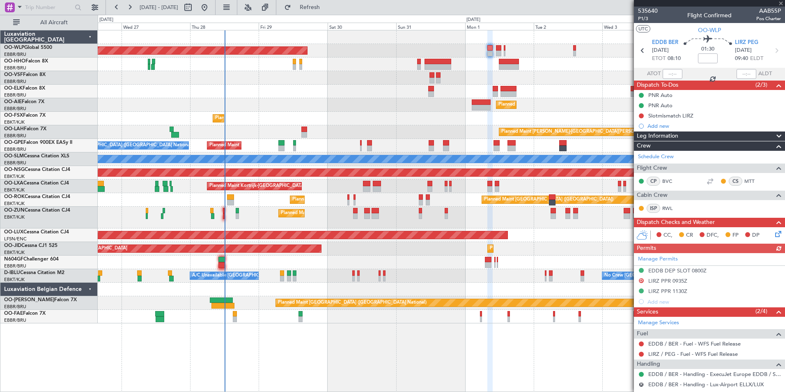
scroll to position [31, 0]
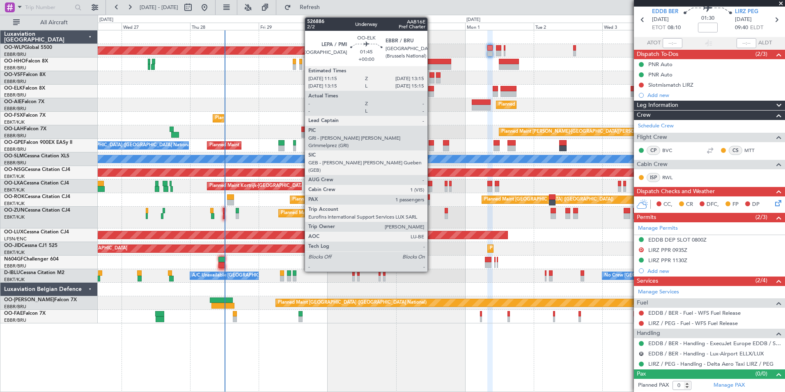
click at [431, 91] on div at bounding box center [431, 94] width 6 height 6
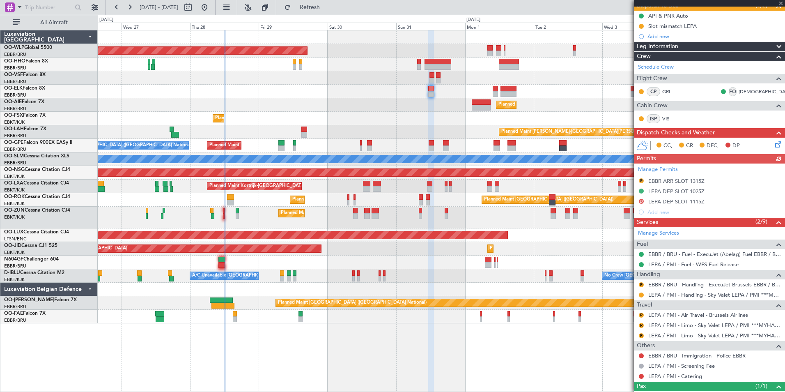
scroll to position [82, 0]
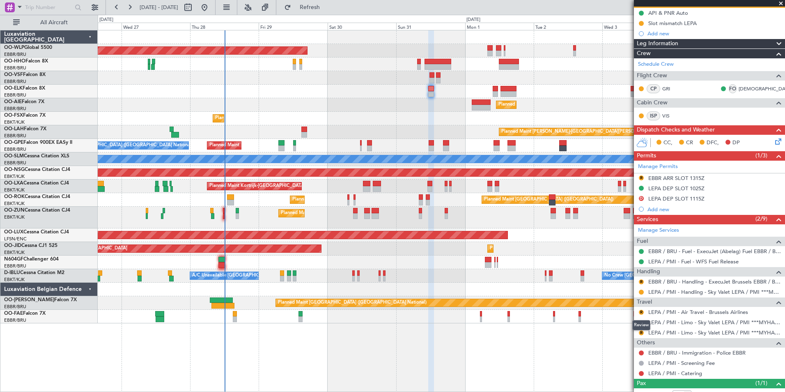
click at [642, 321] on div "Review" at bounding box center [641, 325] width 18 height 10
click at [641, 321] on button "R" at bounding box center [641, 322] width 5 height 5
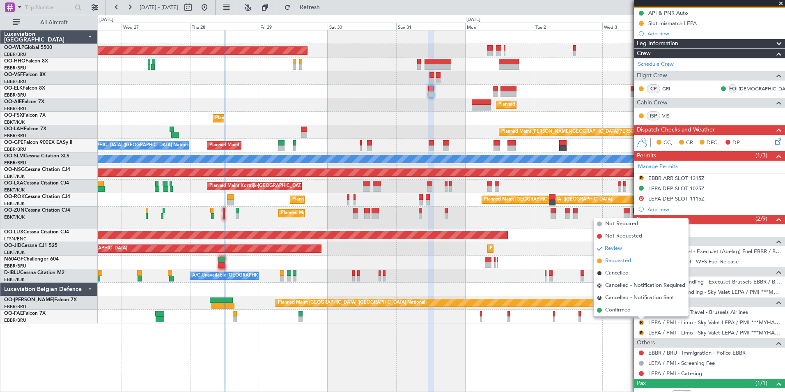
click at [620, 260] on span "Requested" at bounding box center [618, 261] width 26 height 8
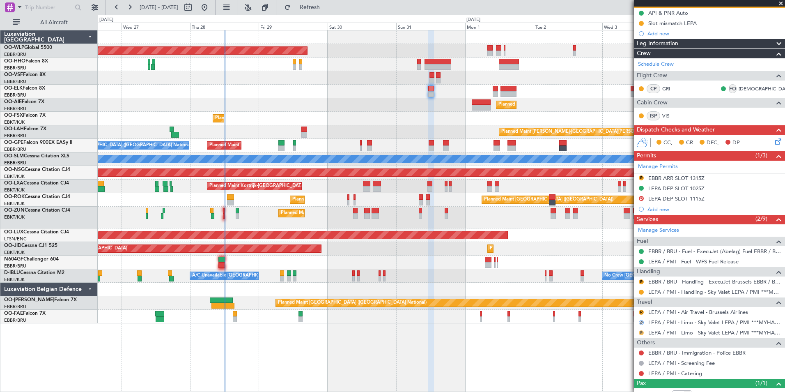
click at [640, 332] on button "R" at bounding box center [641, 332] width 5 height 5
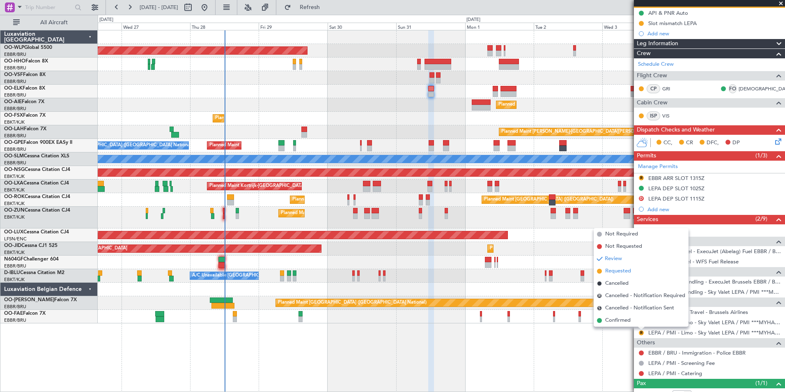
click at [624, 271] on span "Requested" at bounding box center [618, 271] width 26 height 8
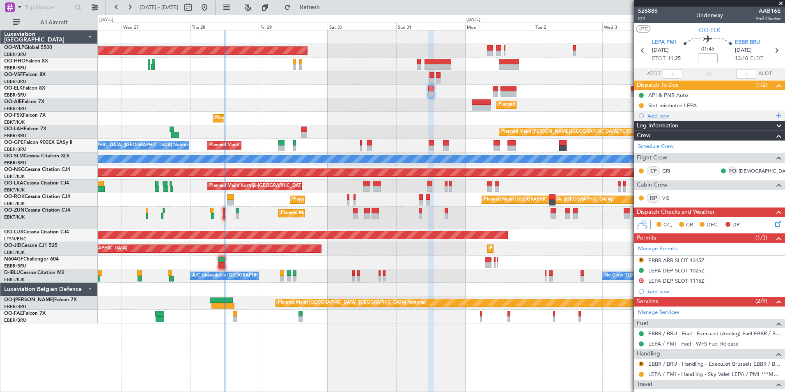
scroll to position [110, 0]
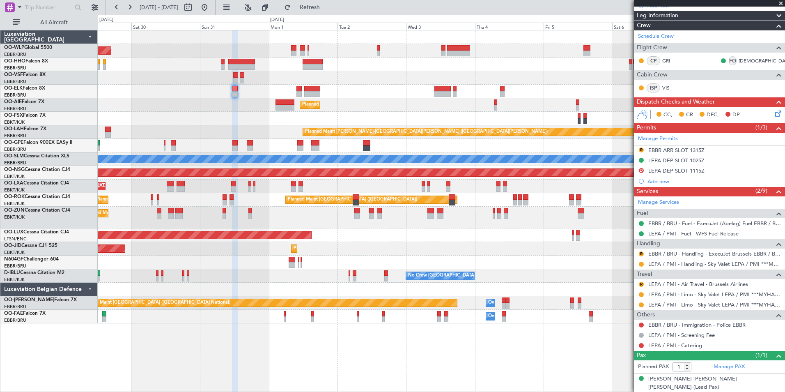
click at [372, 75] on div "Planned Maint [GEOGRAPHIC_DATA] ([GEOGRAPHIC_DATA]) Planned Maint [GEOGRAPHIC_D…" at bounding box center [441, 176] width 687 height 293
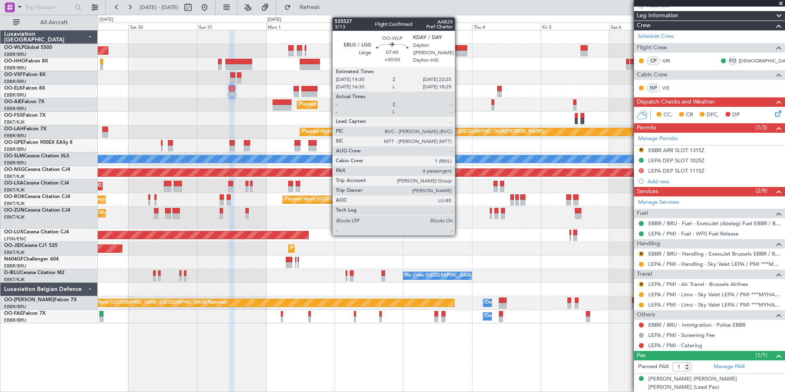
click at [459, 51] on div at bounding box center [455, 54] width 23 height 6
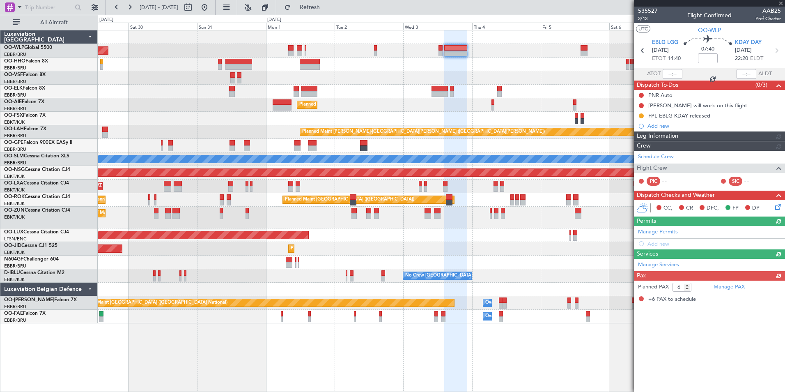
scroll to position [0, 0]
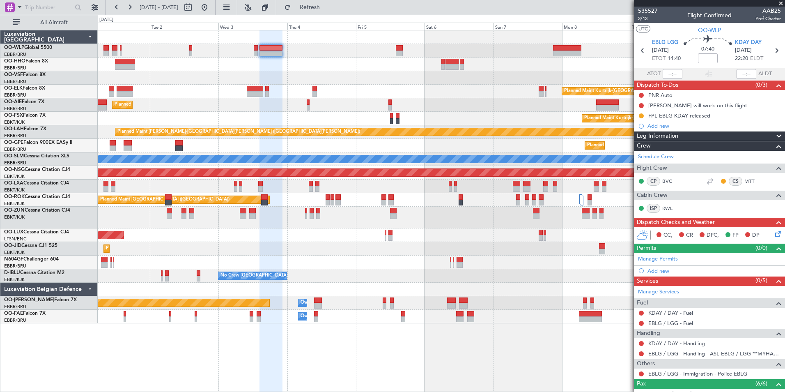
click at [364, 73] on div "Planned Maint Kortrijk-[GEOGRAPHIC_DATA] Planned Maint [GEOGRAPHIC_DATA] ([GEOG…" at bounding box center [441, 176] width 687 height 293
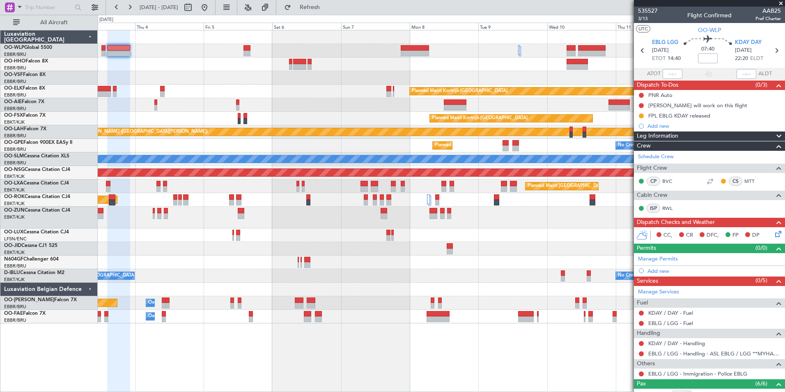
click at [406, 78] on div "Planned Maint Kortrijk-[GEOGRAPHIC_DATA] Planned Maint [GEOGRAPHIC_DATA] ([GEOG…" at bounding box center [441, 176] width 687 height 293
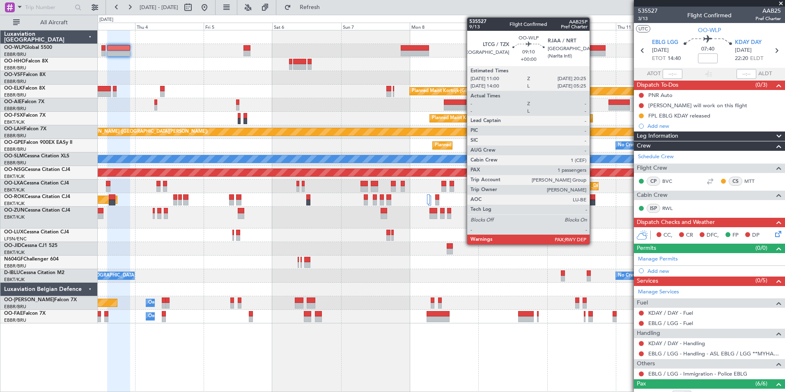
click at [593, 46] on div at bounding box center [591, 48] width 27 height 6
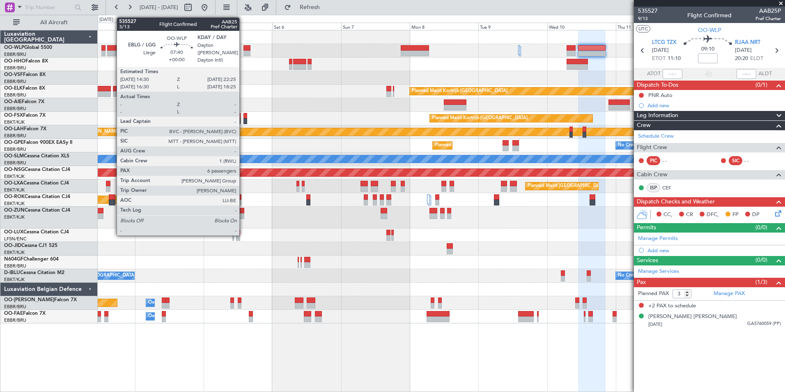
click at [112, 53] on div at bounding box center [118, 54] width 23 height 6
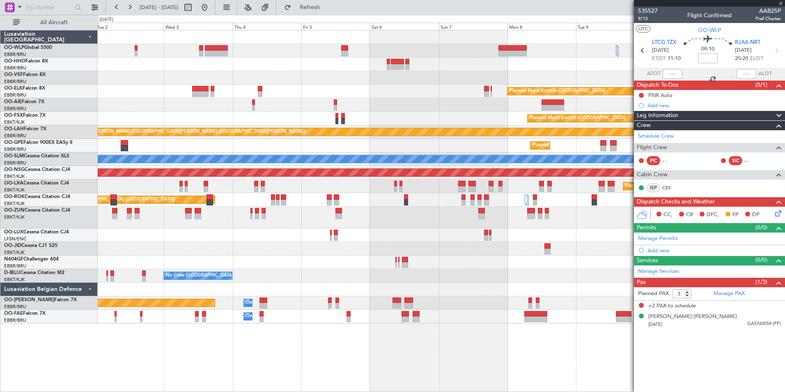
click at [308, 76] on div "Planned Maint Kortrijk-[GEOGRAPHIC_DATA] Planned Maint [GEOGRAPHIC_DATA] ([GEOG…" at bounding box center [441, 176] width 687 height 293
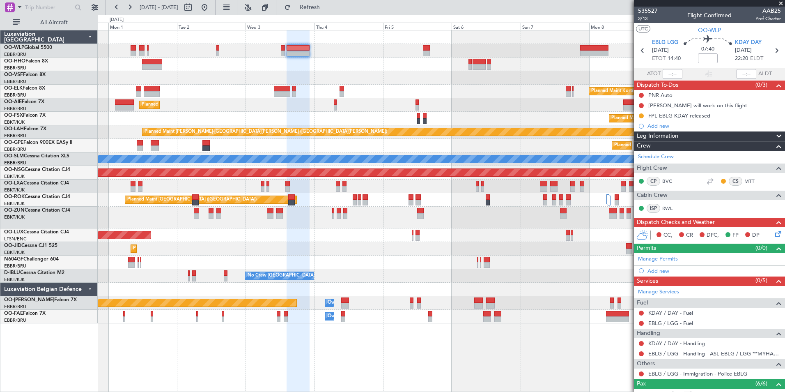
click at [378, 71] on div at bounding box center [441, 64] width 687 height 14
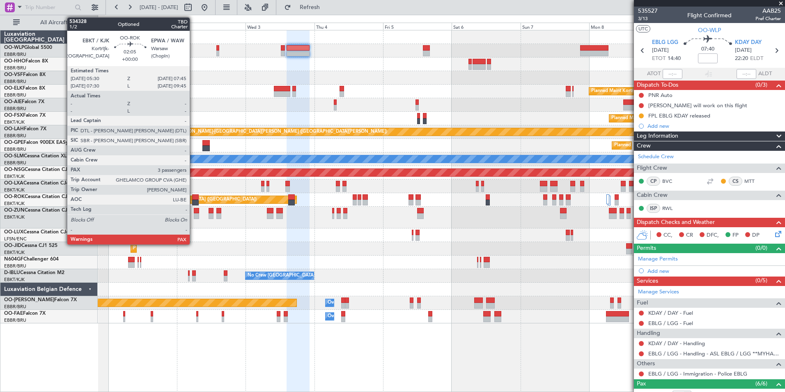
click at [193, 199] on div at bounding box center [195, 197] width 7 height 6
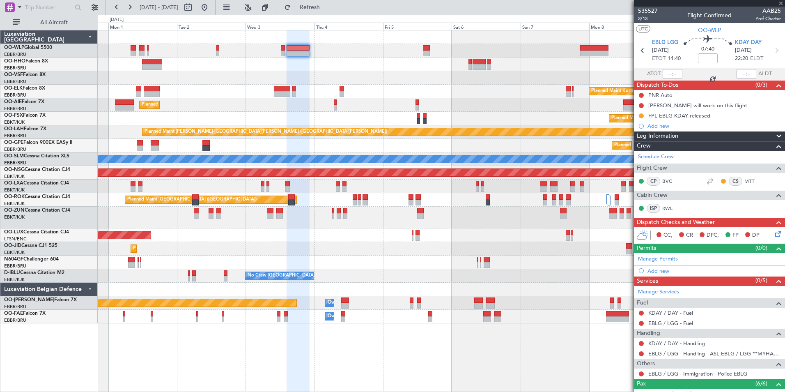
type input "3"
